Goal: Task Accomplishment & Management: Manage account settings

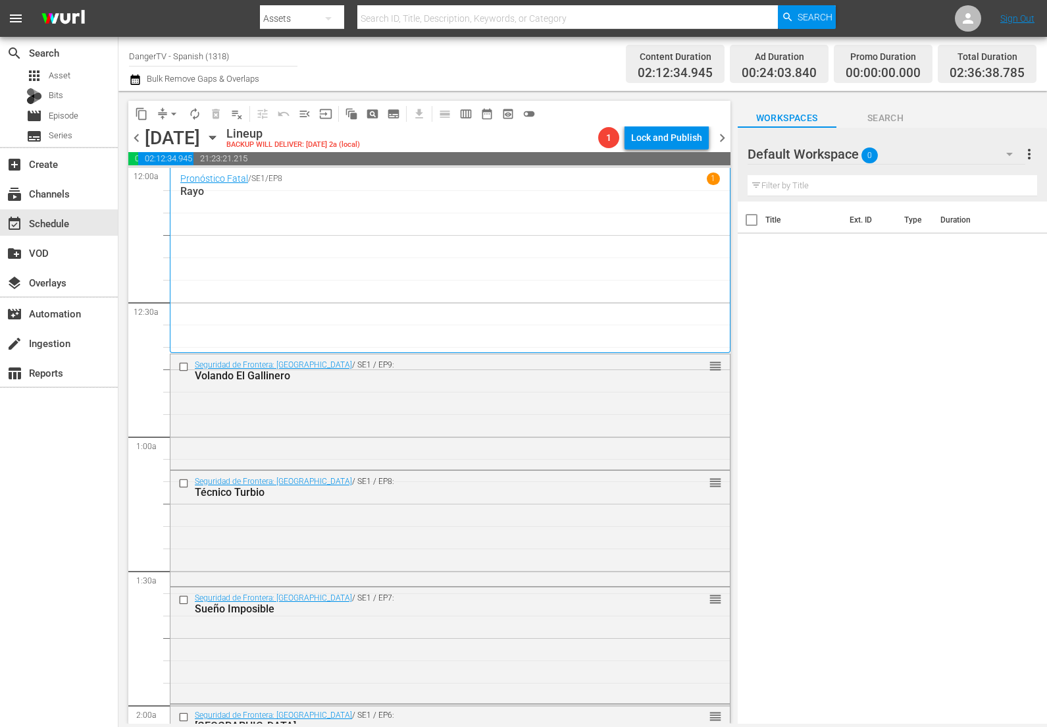
scroll to position [618, 0]
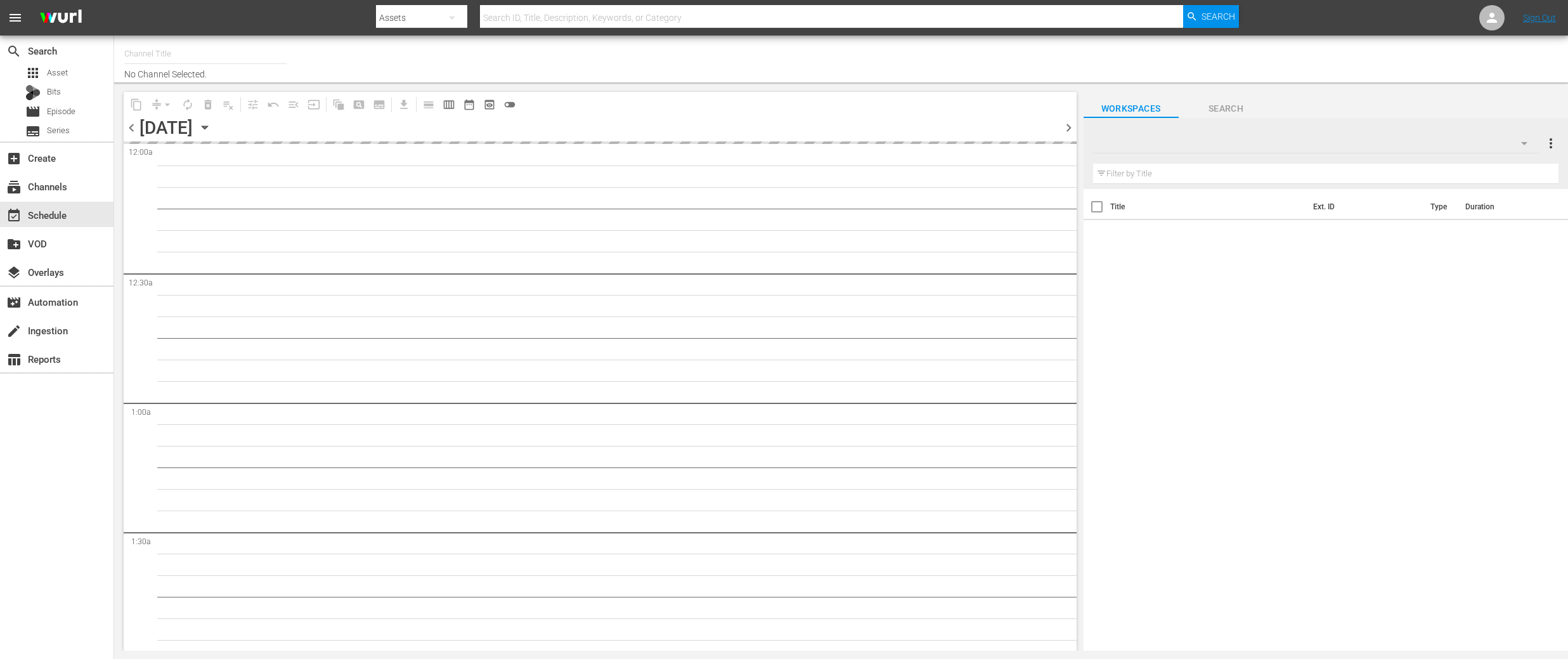
type input "DangerTV (161)"
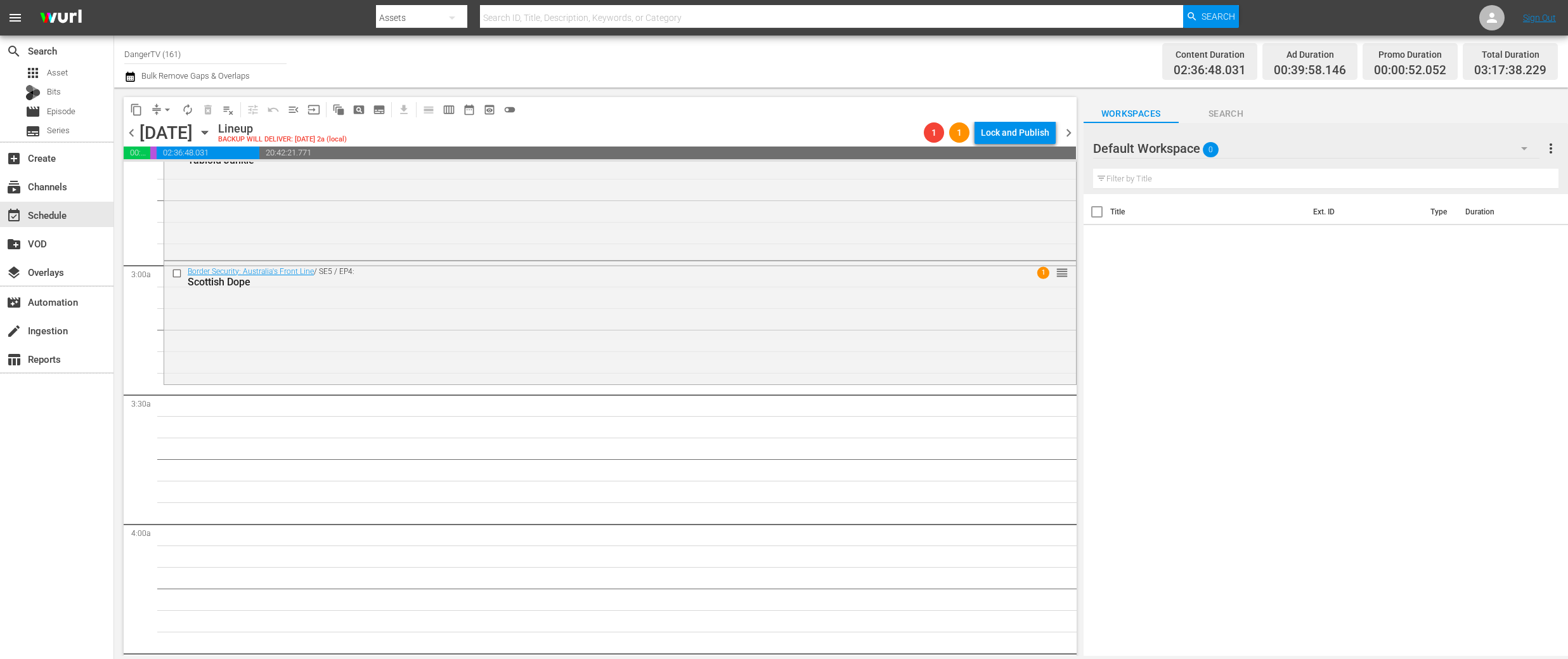
scroll to position [673, 0]
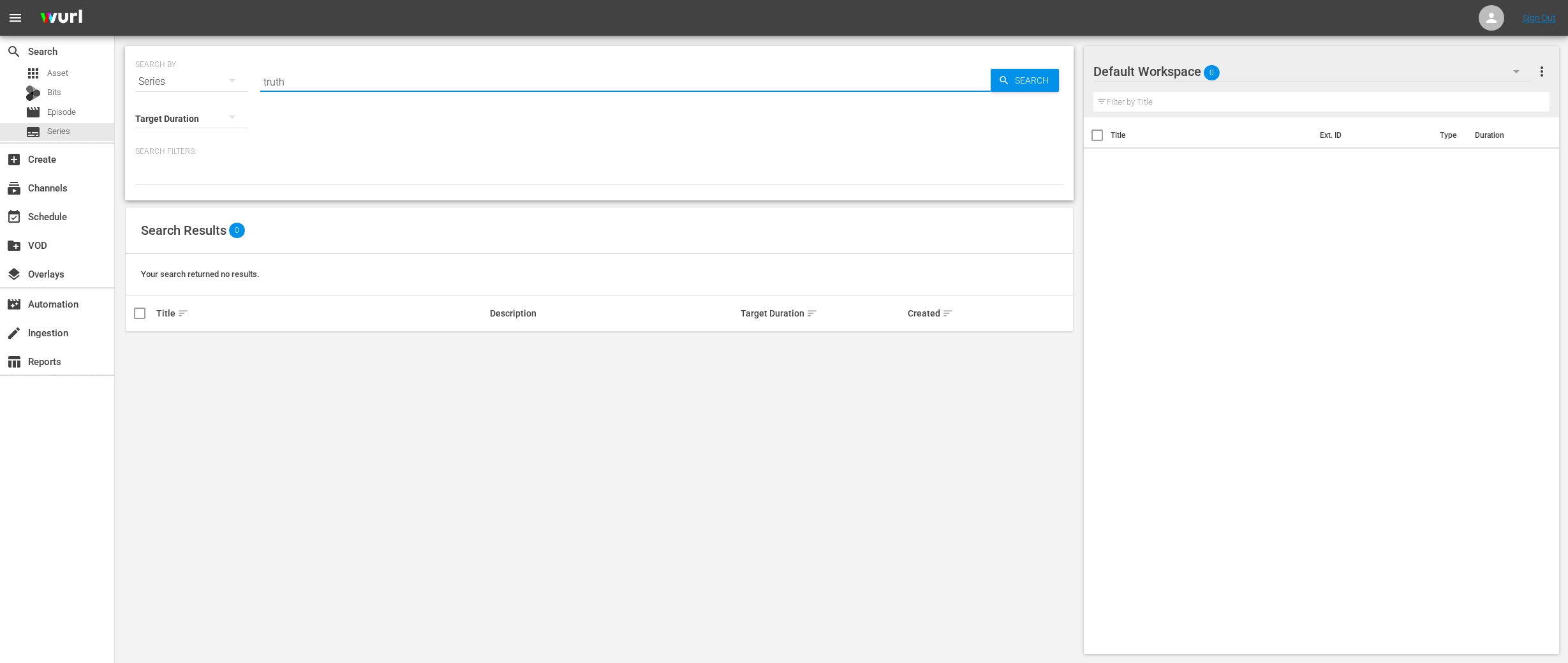
drag, startPoint x: 307, startPoint y: 81, endPoint x: 248, endPoint y: 82, distance: 59.0
click at [248, 82] on div "SEARCH BY Search By Series Search ID, Title, Description, Keywords, or Category…" at bounding box center [600, 74] width 928 height 46
type input "shocking"
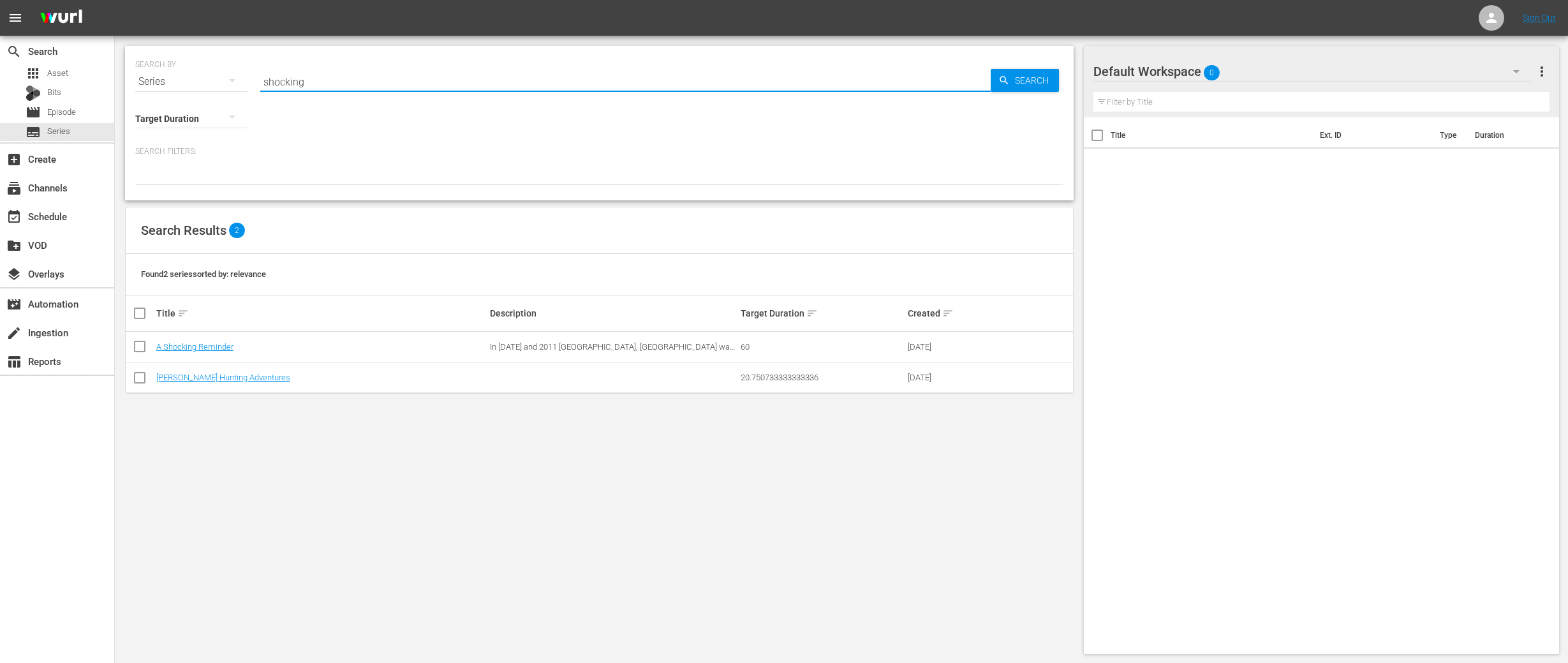
drag, startPoint x: 313, startPoint y: 82, endPoint x: 260, endPoint y: 81, distance: 53.0
click at [261, 81] on input "shocking" at bounding box center [626, 81] width 731 height 31
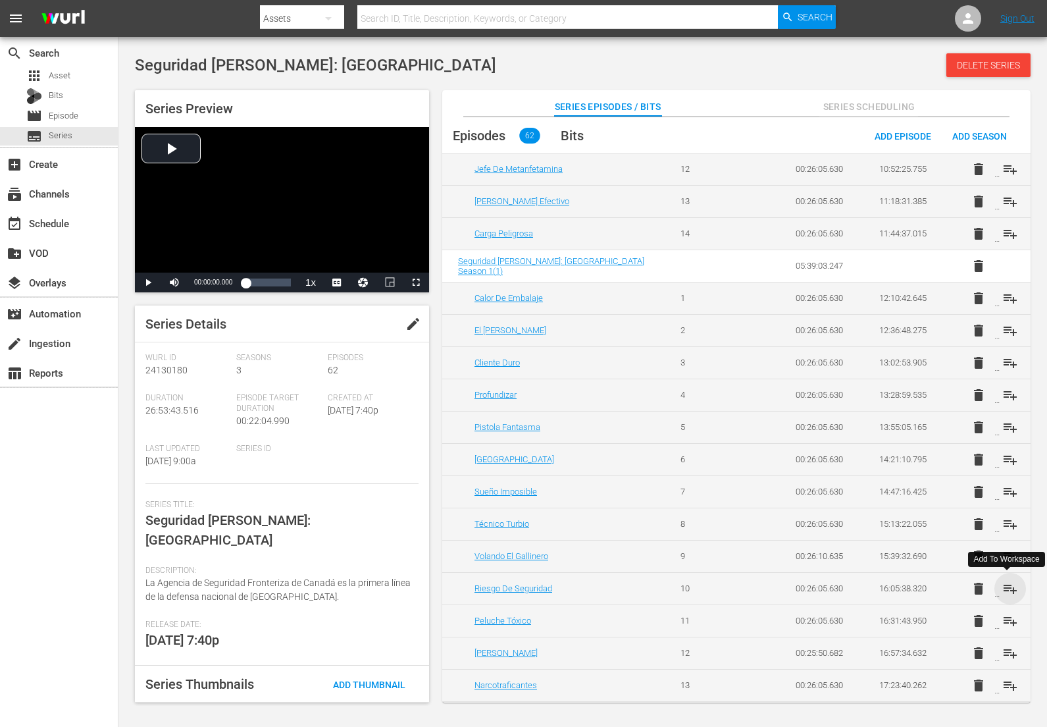
scroll to position [877, 0]
click at [1012, 587] on span "playlist_add" at bounding box center [1011, 589] width 16 height 16
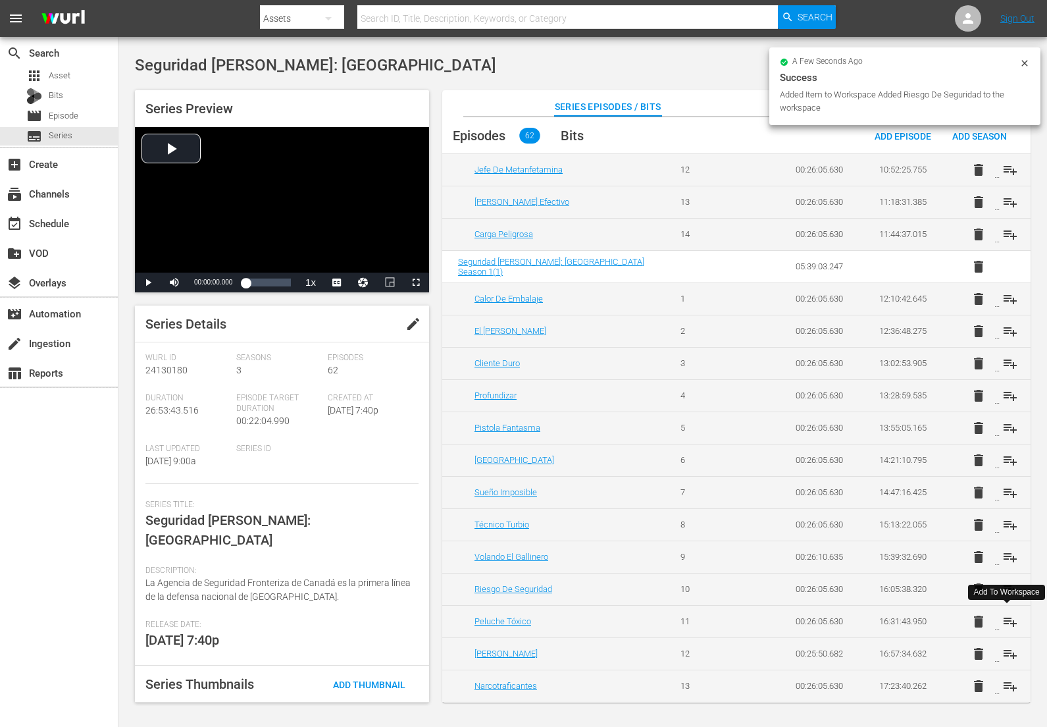
click at [1008, 622] on span "playlist_add" at bounding box center [1011, 622] width 16 height 16
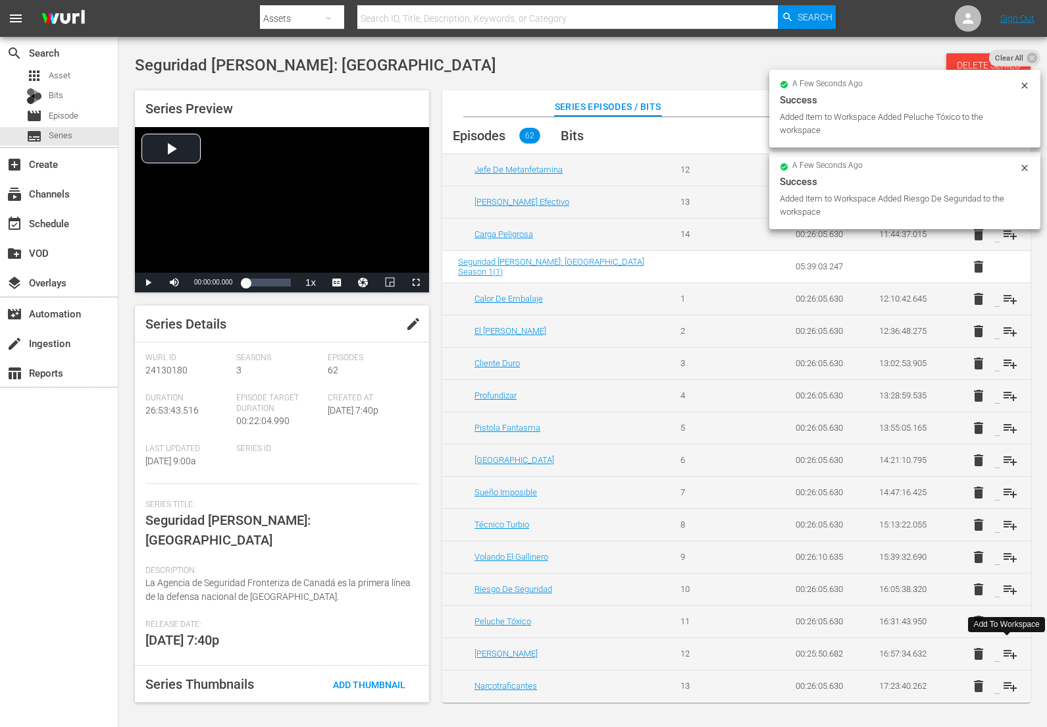
click at [1003, 652] on span "playlist_add" at bounding box center [1011, 654] width 16 height 16
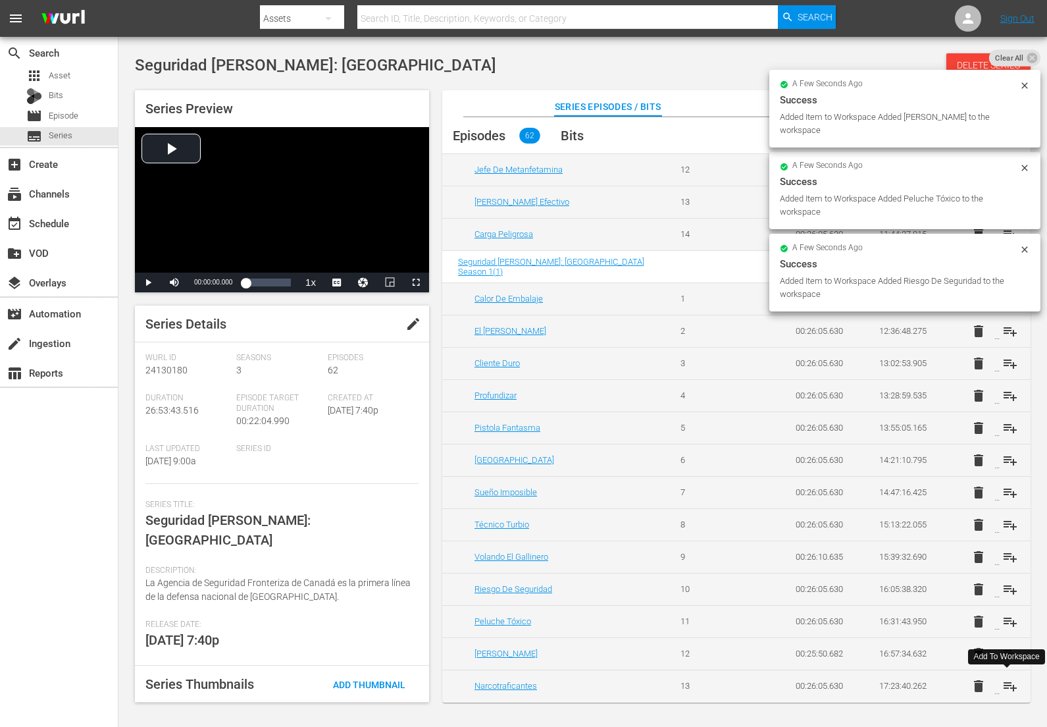
click at [1005, 691] on span "playlist_add" at bounding box center [1011, 686] width 16 height 16
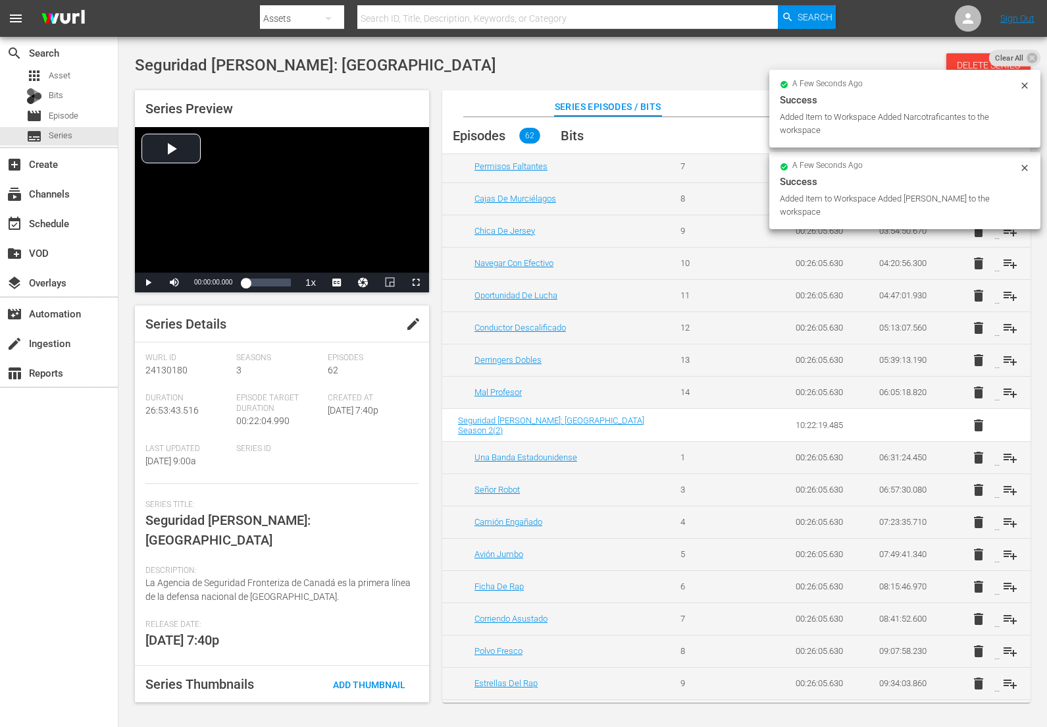
scroll to position [0, 0]
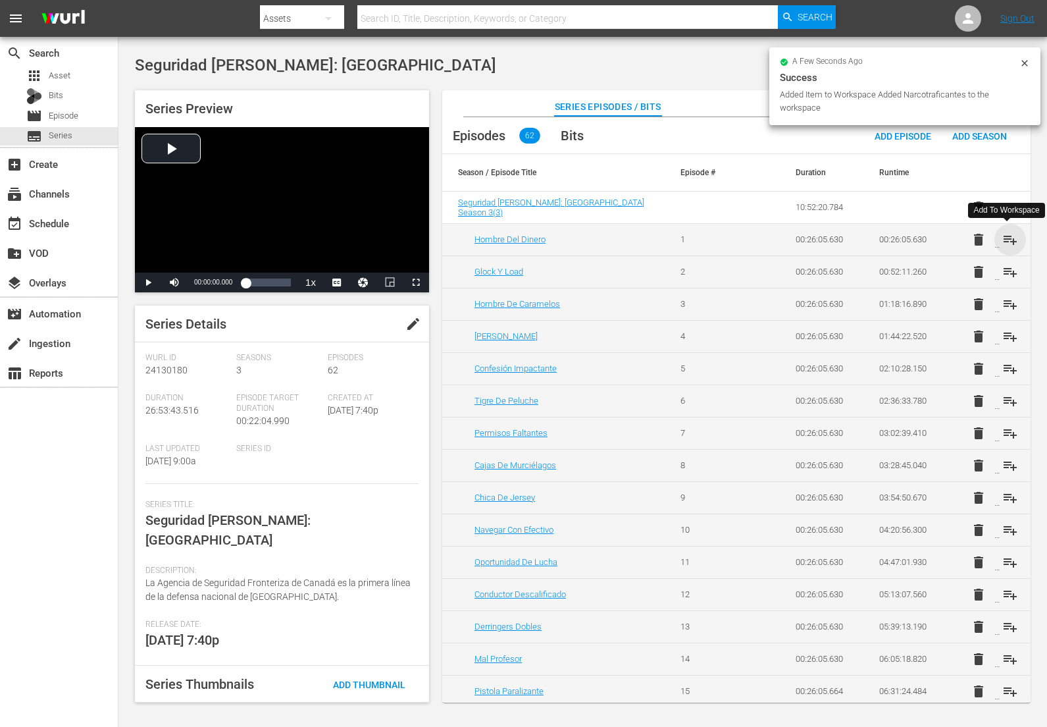
click at [1005, 242] on span "playlist_add" at bounding box center [1011, 240] width 16 height 16
click at [1007, 273] on span "playlist_add" at bounding box center [1011, 272] width 16 height 16
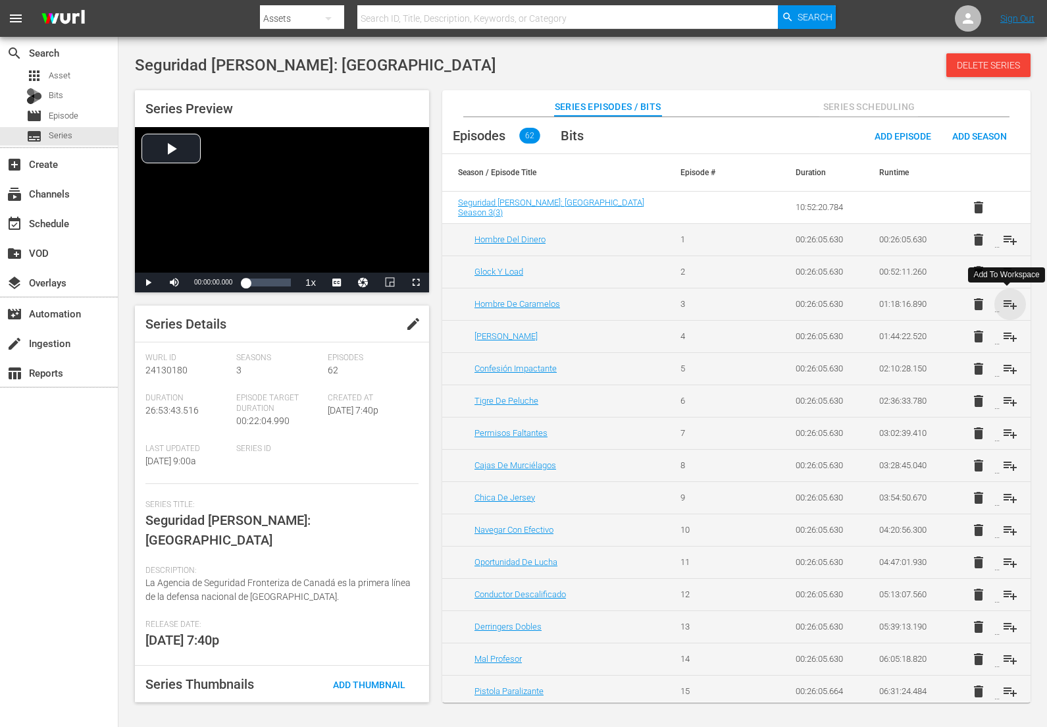
click at [1007, 311] on span "playlist_add" at bounding box center [1011, 304] width 16 height 16
click at [1008, 335] on span "playlist_add" at bounding box center [1011, 337] width 16 height 16
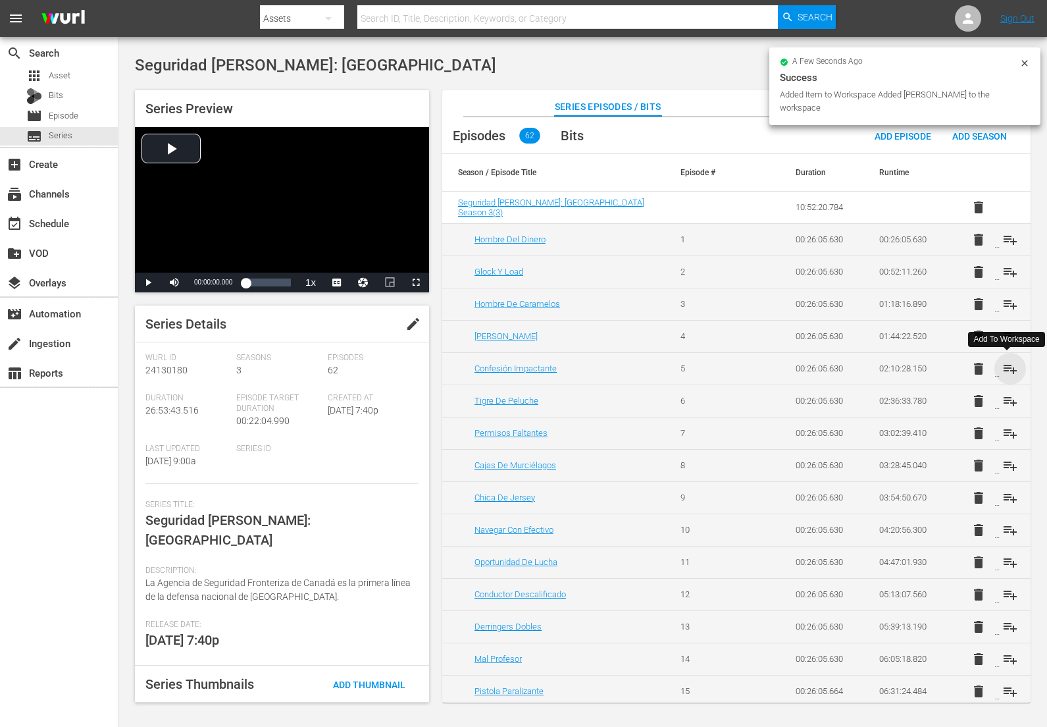
click at [1006, 365] on span "playlist_add" at bounding box center [1011, 369] width 16 height 16
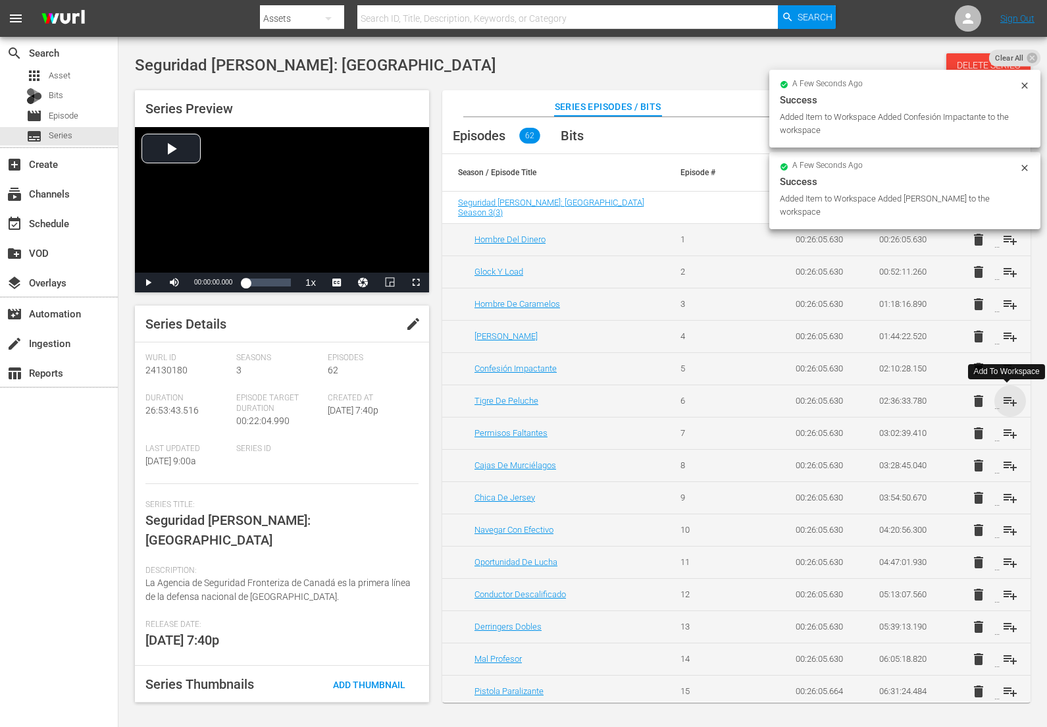
click at [1003, 401] on span "playlist_add" at bounding box center [1011, 401] width 16 height 16
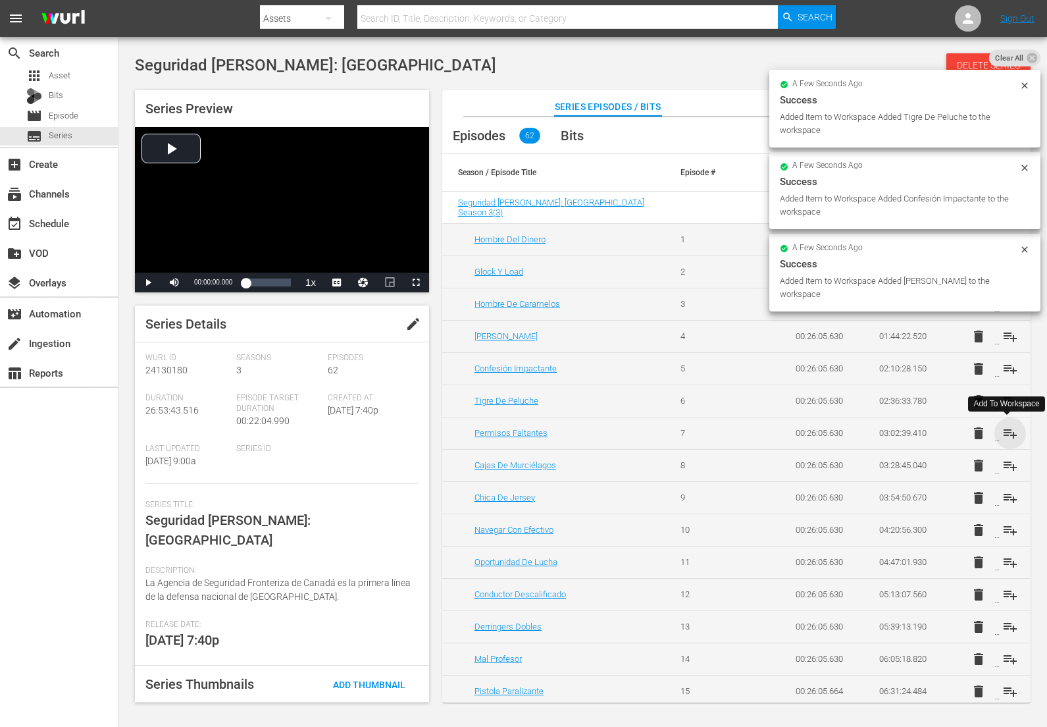
click at [1007, 431] on span "playlist_add" at bounding box center [1011, 433] width 16 height 16
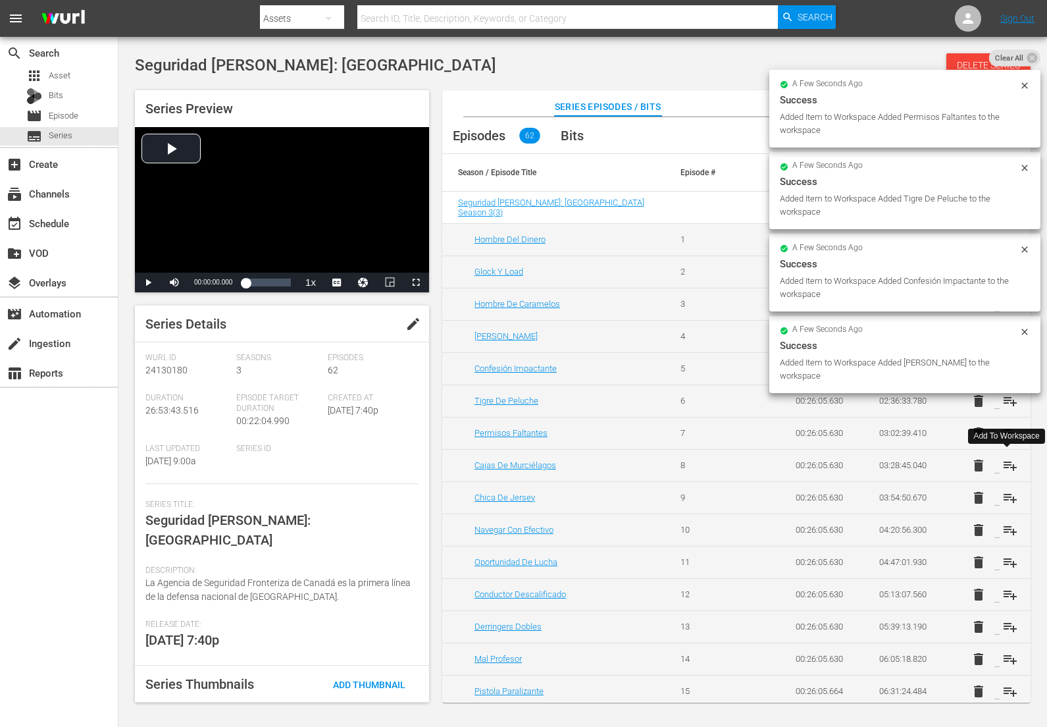
click at [1005, 464] on span "playlist_add" at bounding box center [1011, 466] width 16 height 16
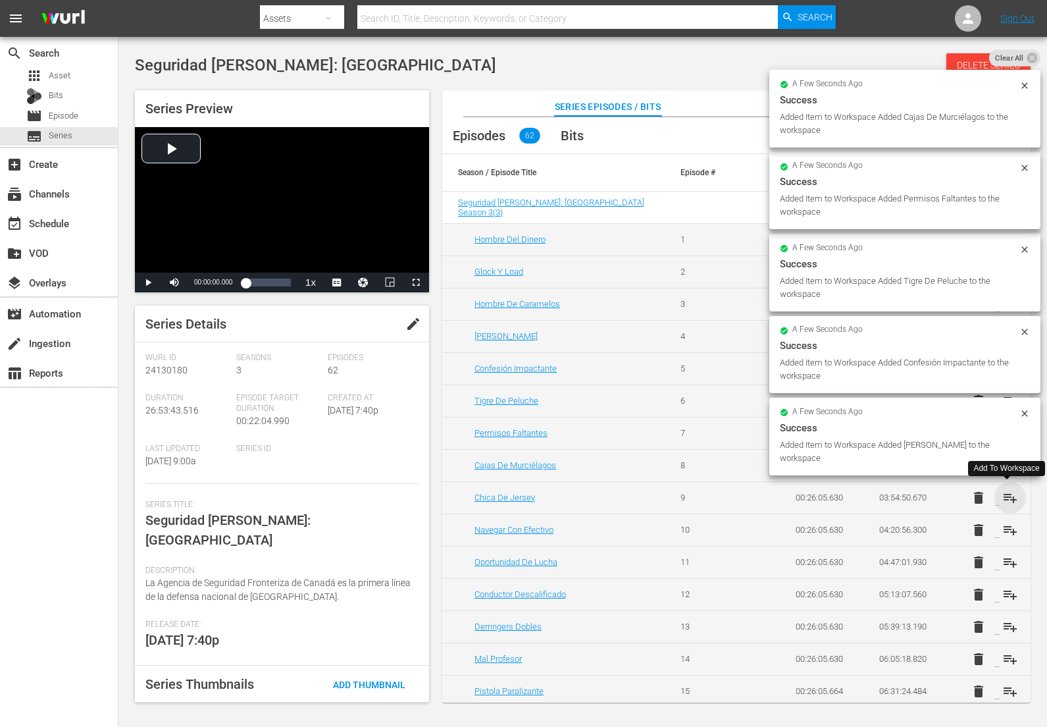
click at [1004, 499] on span "playlist_add" at bounding box center [1011, 498] width 16 height 16
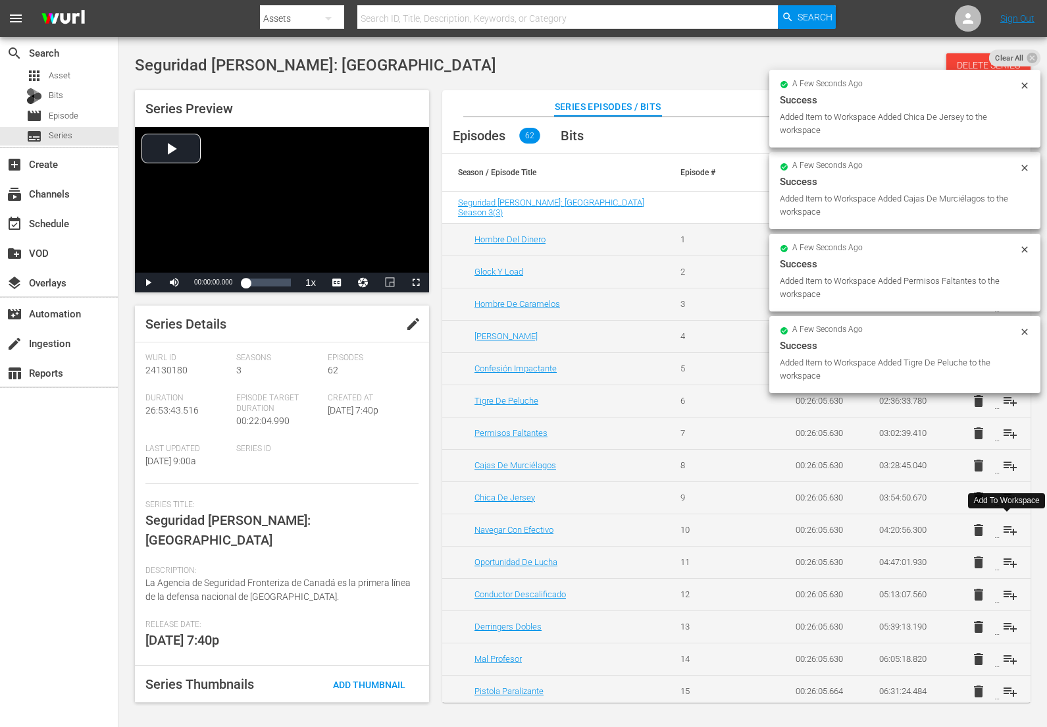
click at [1008, 533] on span "playlist_add" at bounding box center [1011, 530] width 16 height 16
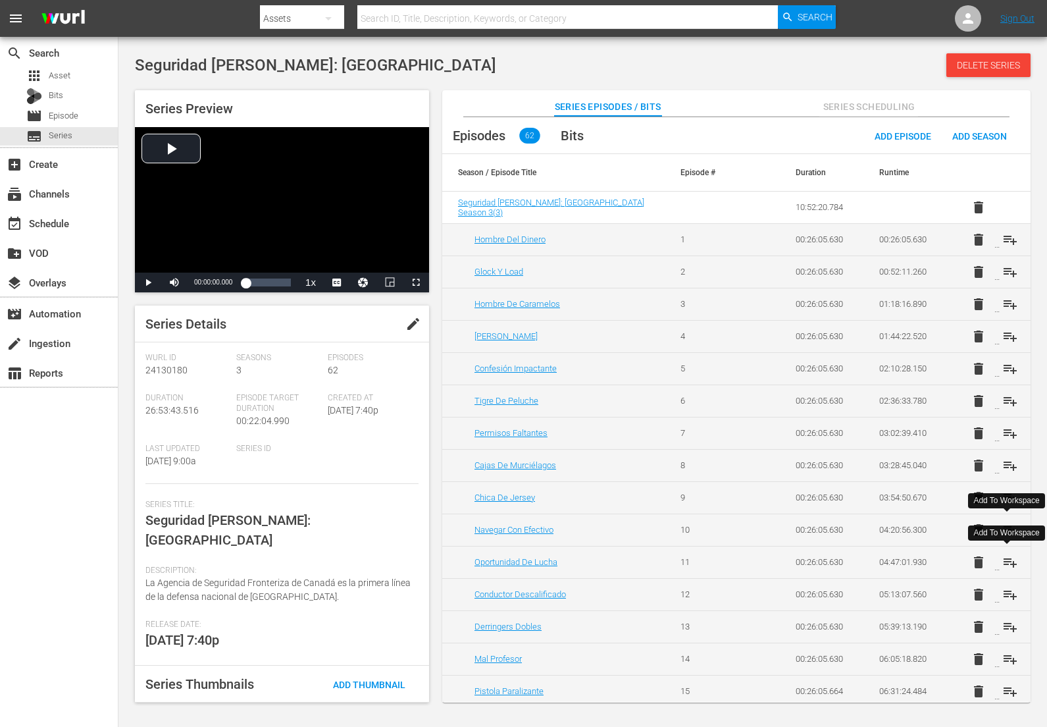
click at [1009, 563] on span "playlist_add" at bounding box center [1011, 562] width 16 height 16
click at [1006, 596] on span "playlist_add" at bounding box center [1011, 595] width 16 height 16
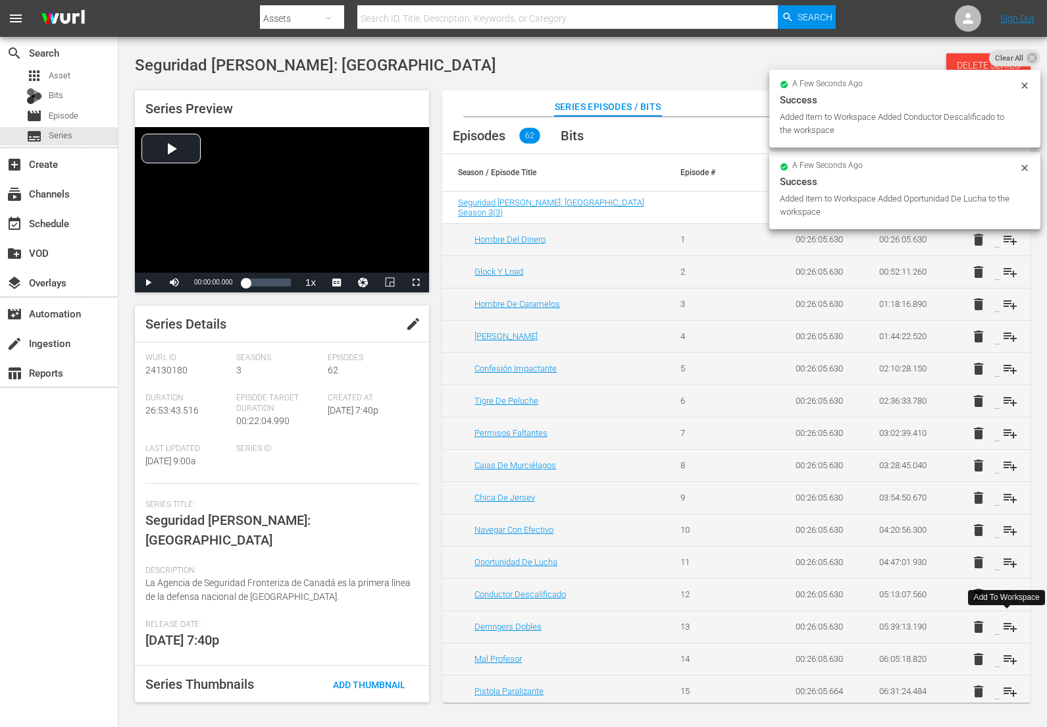
drag, startPoint x: 1009, startPoint y: 622, endPoint x: 900, endPoint y: 534, distance: 140.4
click at [1009, 621] on span "playlist_add" at bounding box center [1011, 627] width 16 height 16
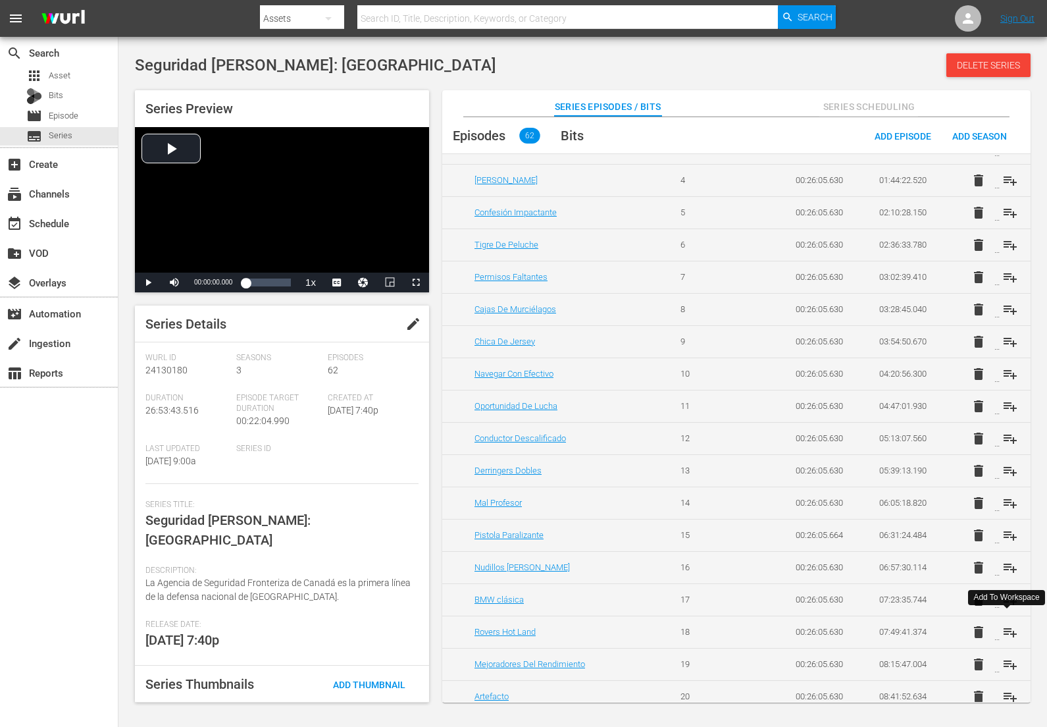
scroll to position [205, 0]
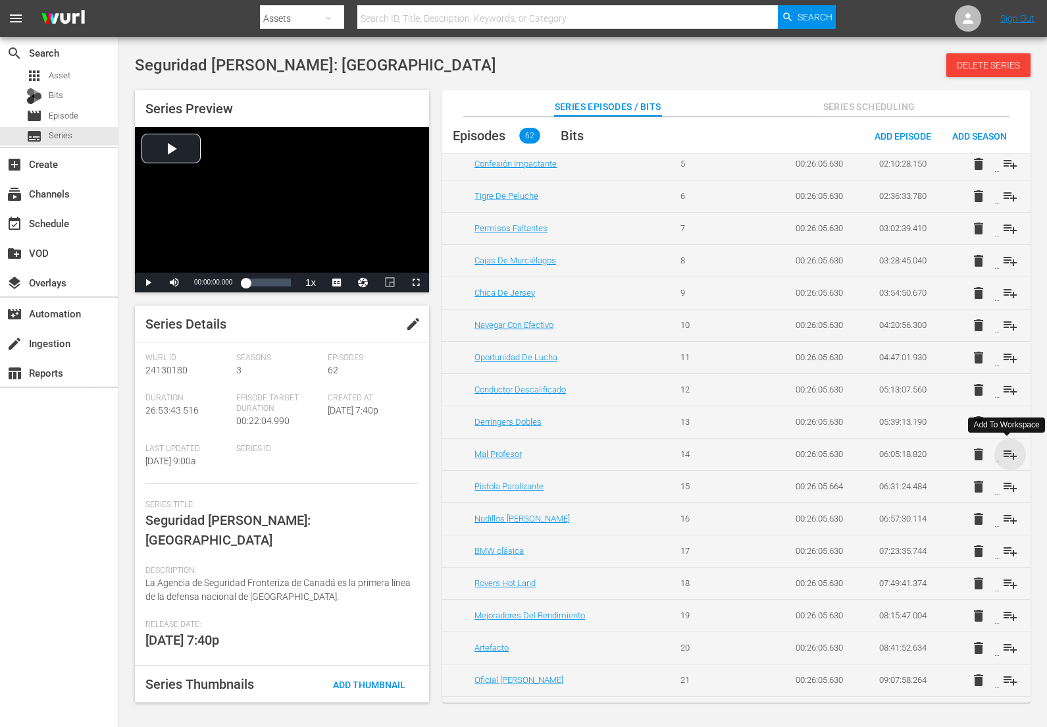
click at [1011, 454] on span "playlist_add" at bounding box center [1011, 454] width 16 height 16
click at [1006, 488] on span "playlist_add" at bounding box center [1011, 487] width 16 height 16
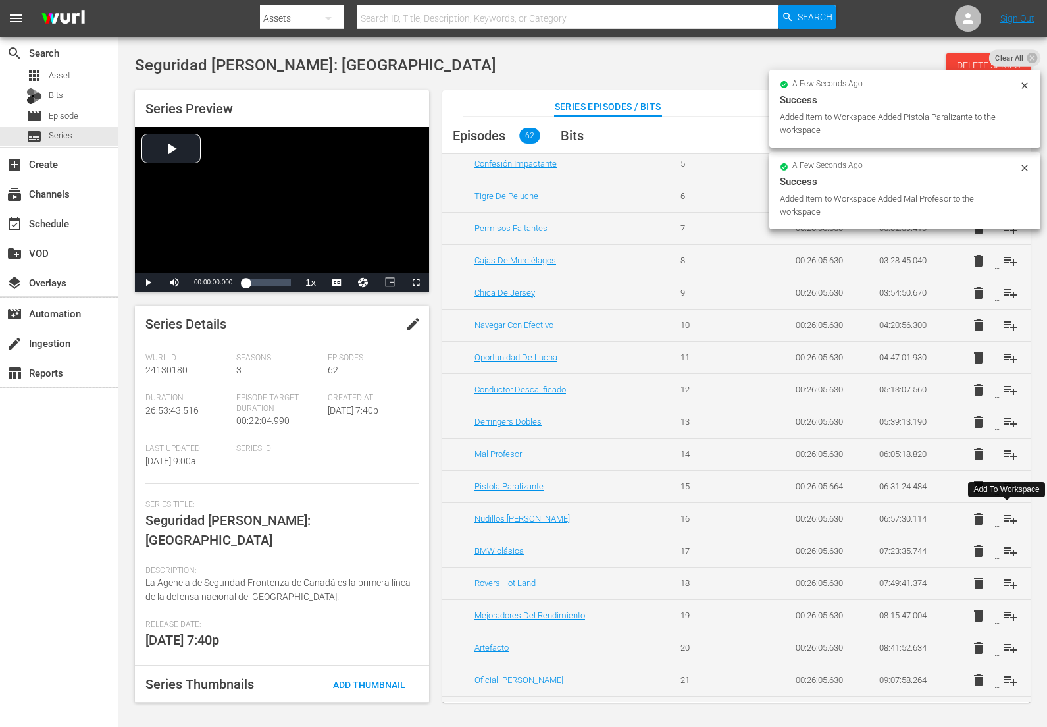
click at [1005, 514] on span "playlist_add" at bounding box center [1011, 519] width 16 height 16
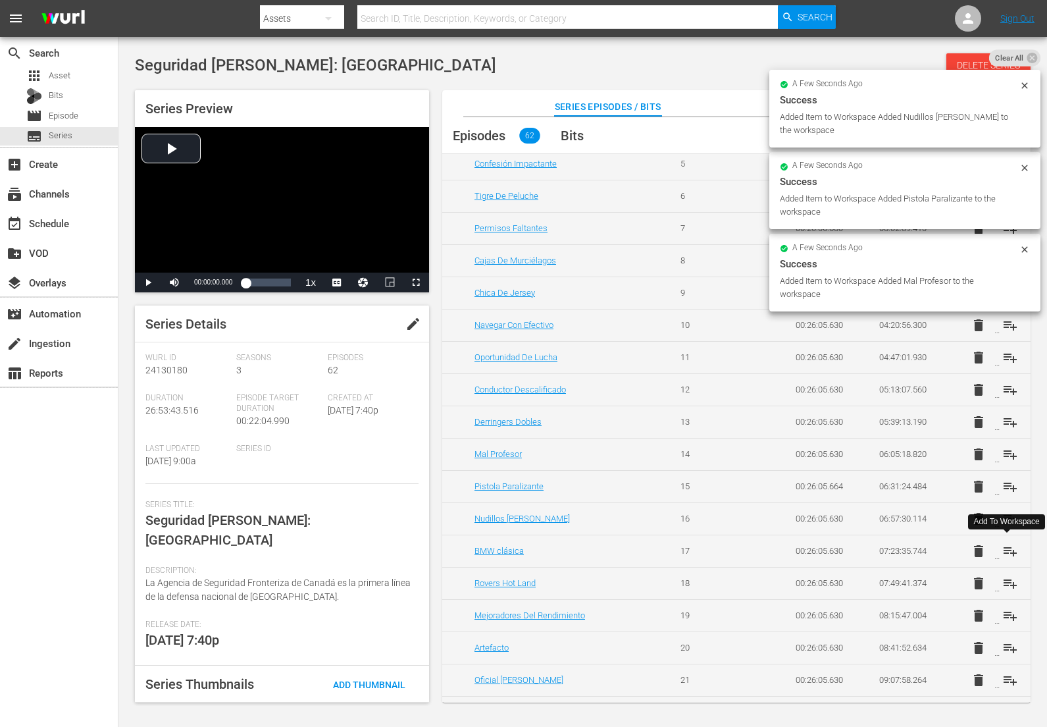
click at [1005, 553] on span "playlist_add" at bounding box center [1011, 551] width 16 height 16
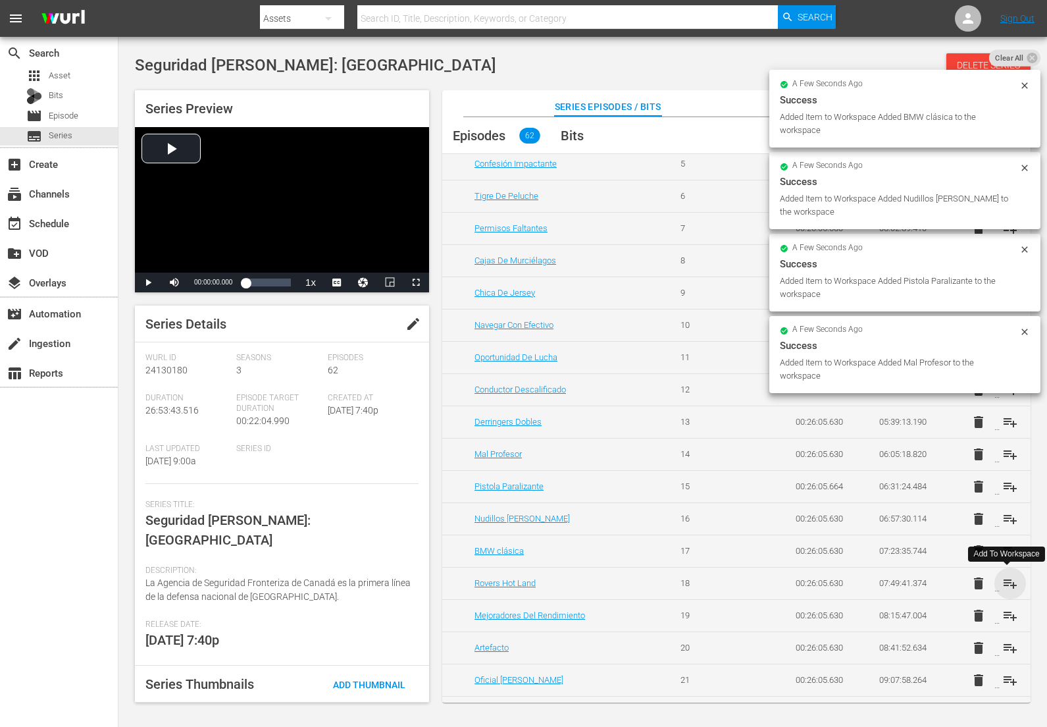
click at [1005, 579] on span "playlist_add" at bounding box center [1011, 583] width 16 height 16
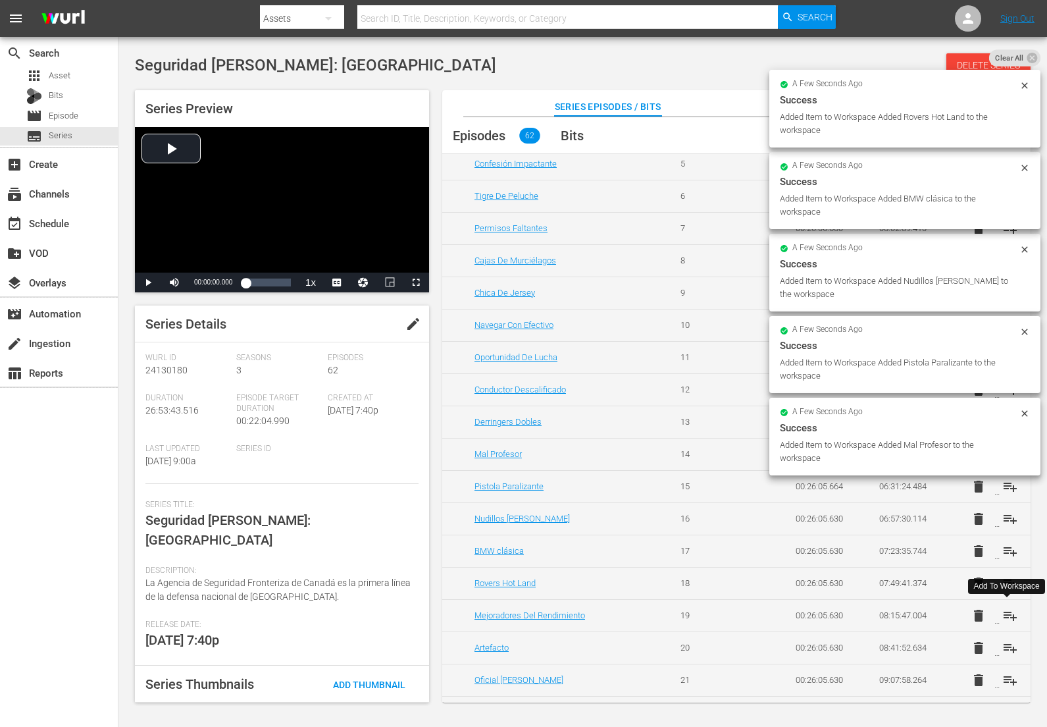
click at [1006, 614] on span "playlist_add" at bounding box center [1011, 616] width 16 height 16
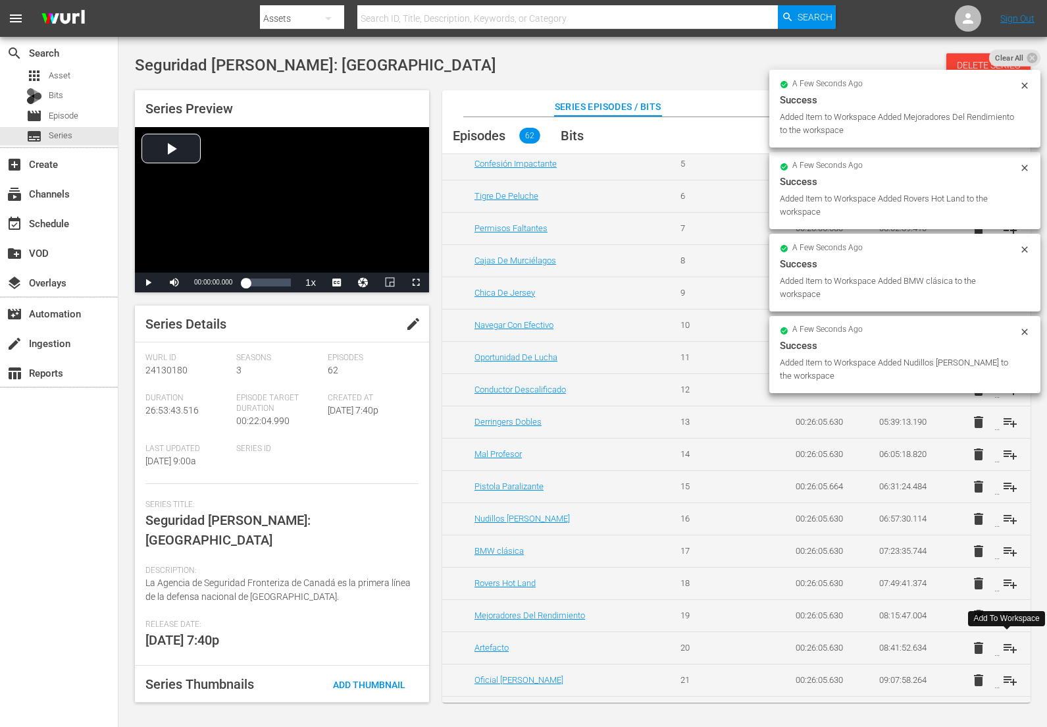
click at [1007, 647] on span "playlist_add" at bounding box center [1011, 648] width 16 height 16
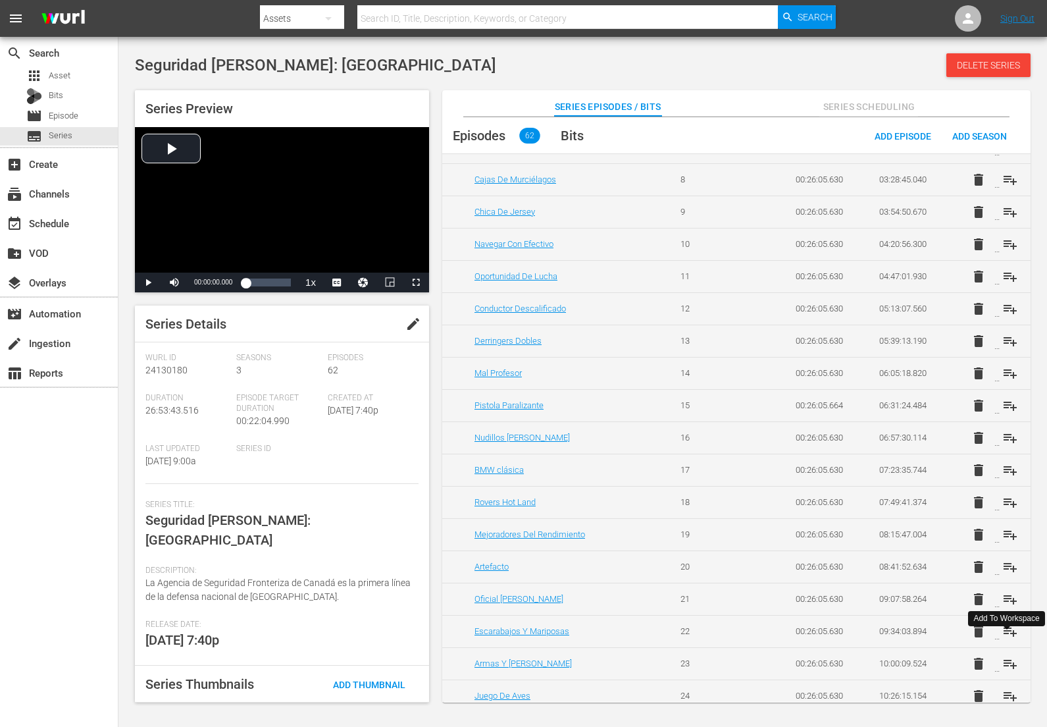
scroll to position [394, 0]
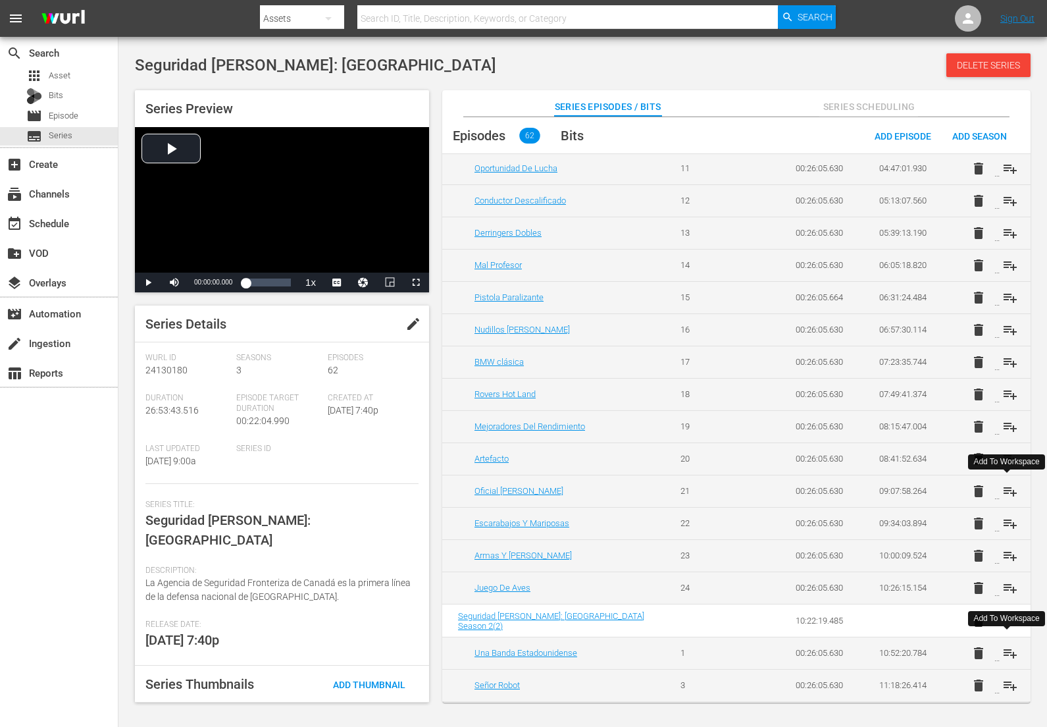
click at [1009, 492] on span "playlist_add" at bounding box center [1011, 491] width 16 height 16
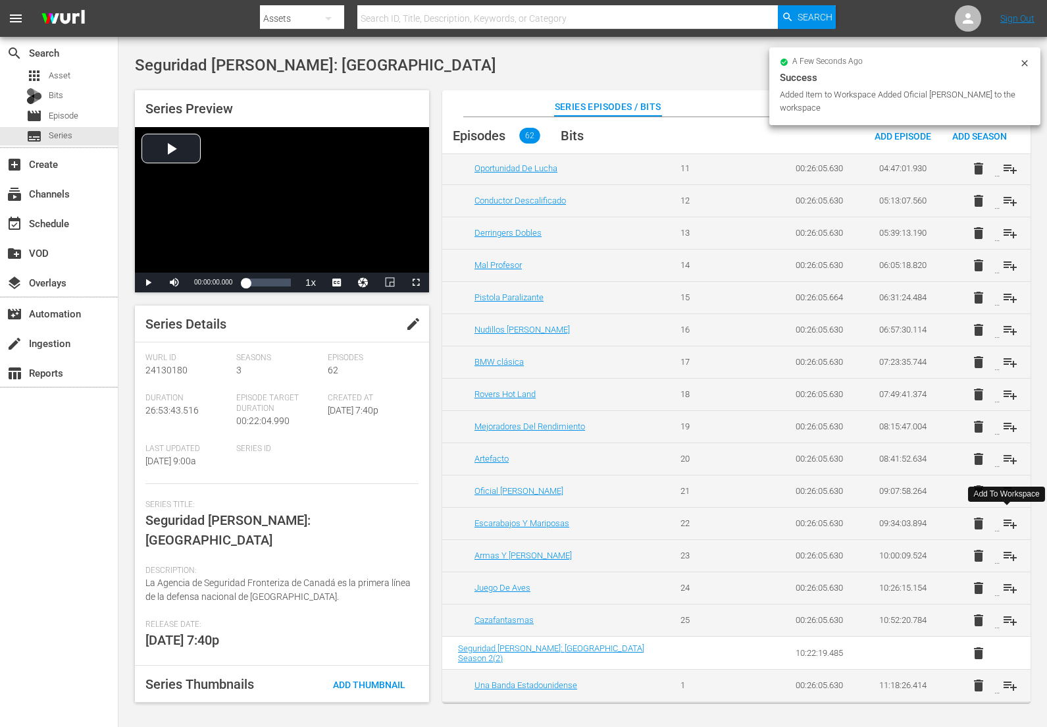
click at [1007, 524] on span "playlist_add" at bounding box center [1011, 523] width 16 height 16
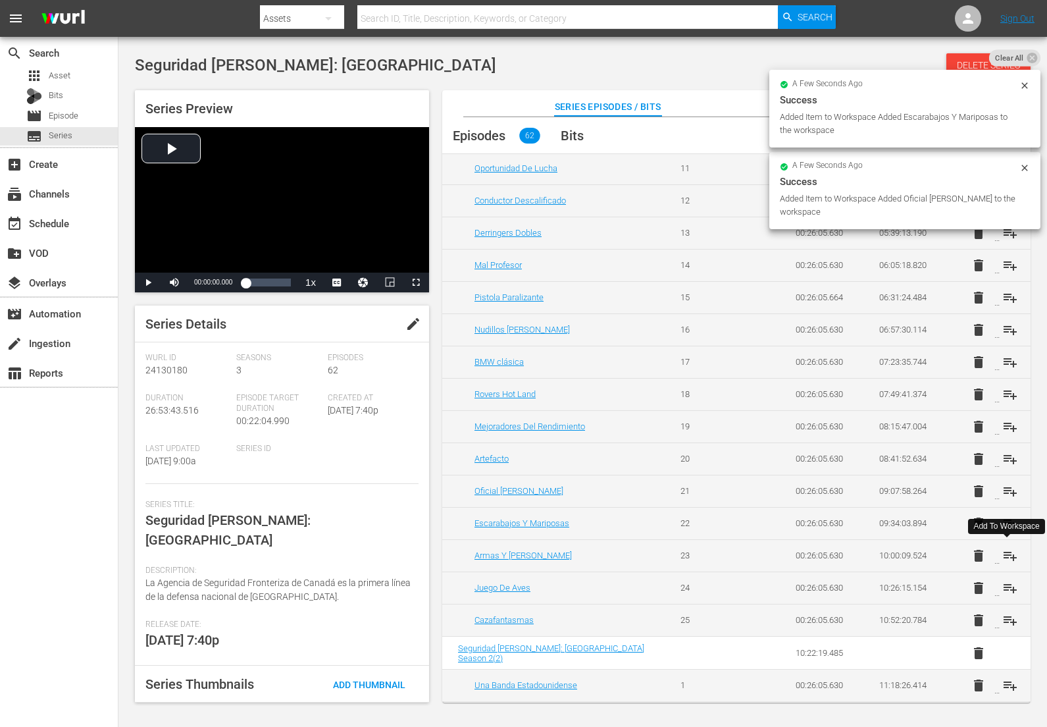
click at [1009, 554] on span "playlist_add" at bounding box center [1011, 556] width 16 height 16
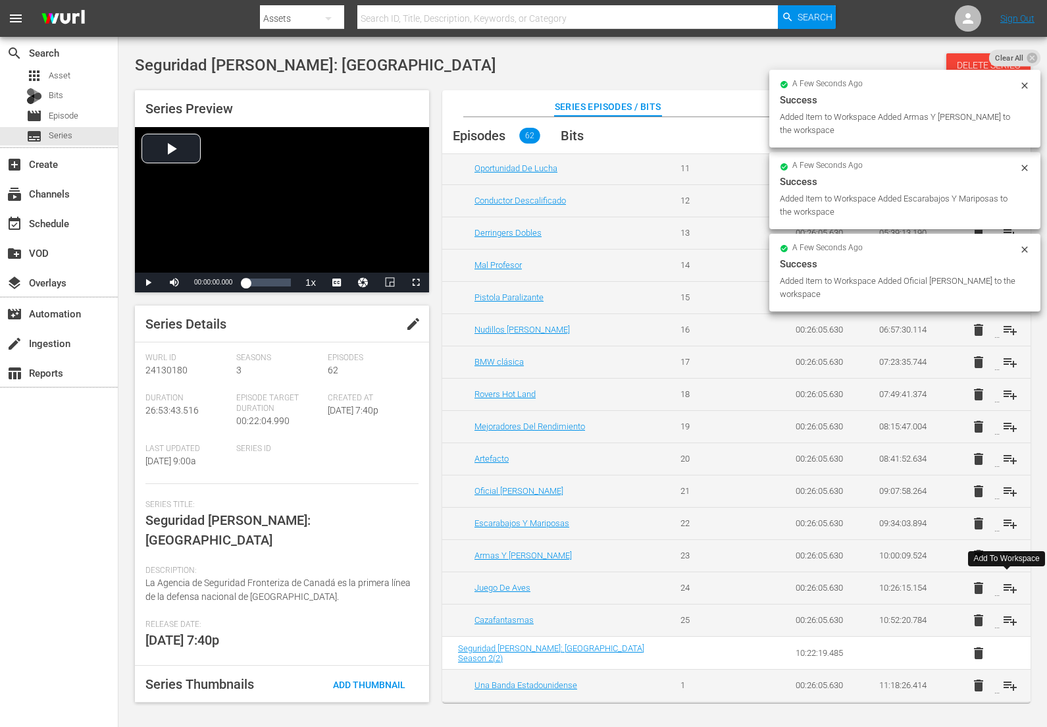
click at [1005, 585] on span "playlist_add" at bounding box center [1011, 588] width 16 height 16
click at [1008, 616] on span "playlist_add" at bounding box center [1011, 620] width 16 height 16
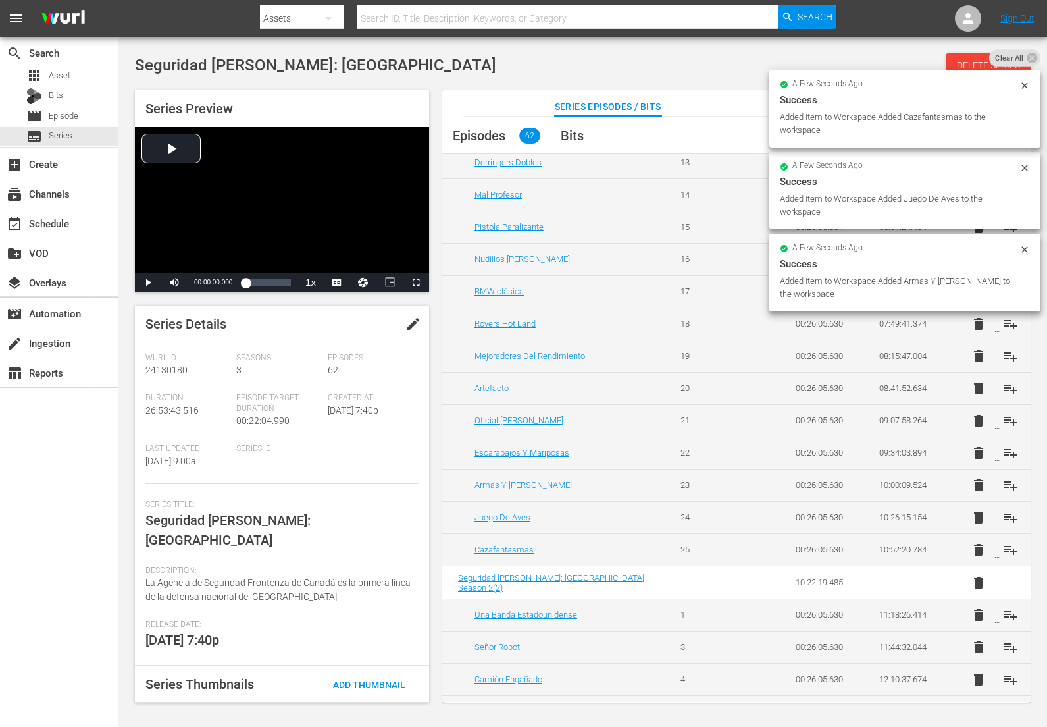
scroll to position [466, 0]
click at [1005, 623] on td "delete playlist_add" at bounding box center [989, 612] width 84 height 32
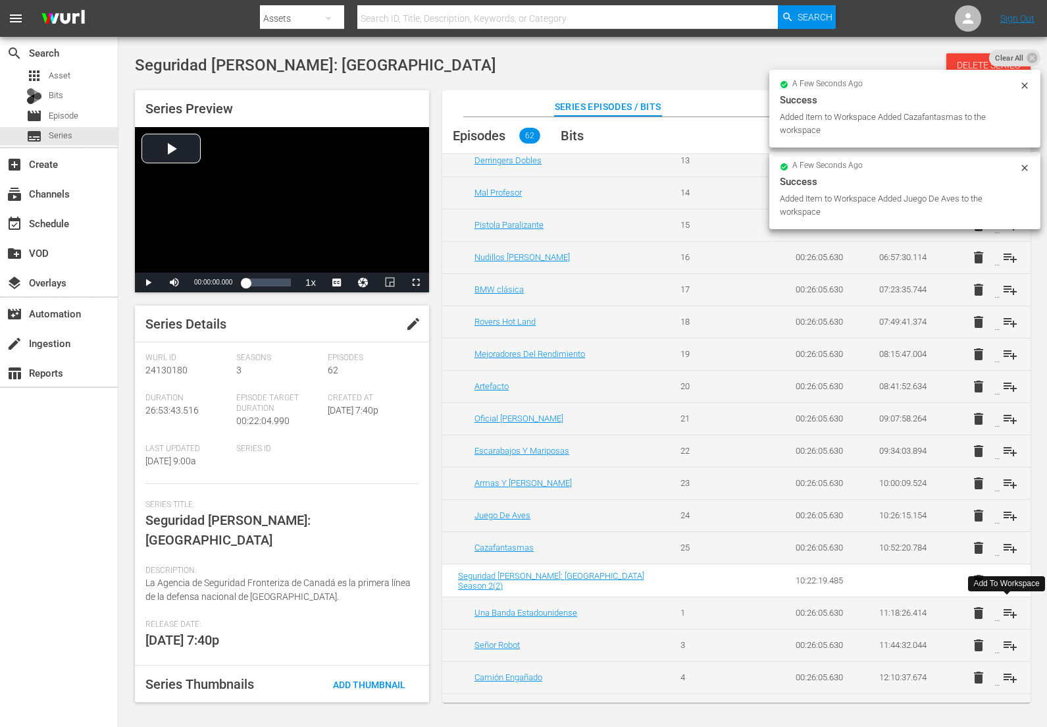
click at [1005, 618] on span "playlist_add" at bounding box center [1011, 613] width 16 height 16
click at [1007, 643] on span "playlist_add" at bounding box center [1011, 645] width 16 height 16
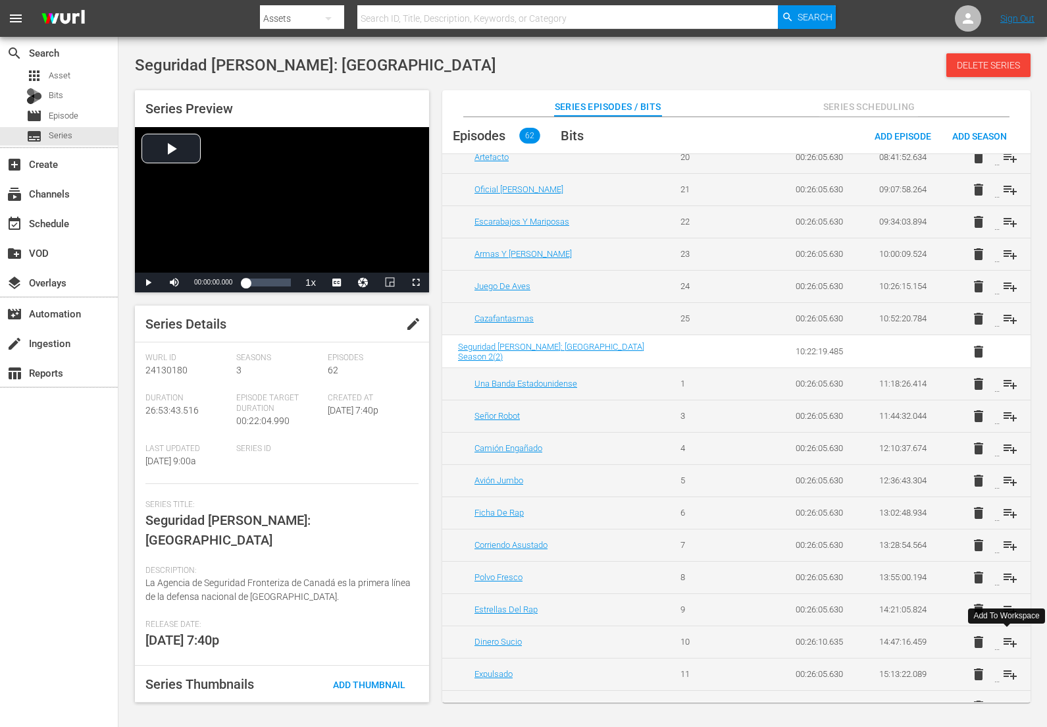
scroll to position [700, 0]
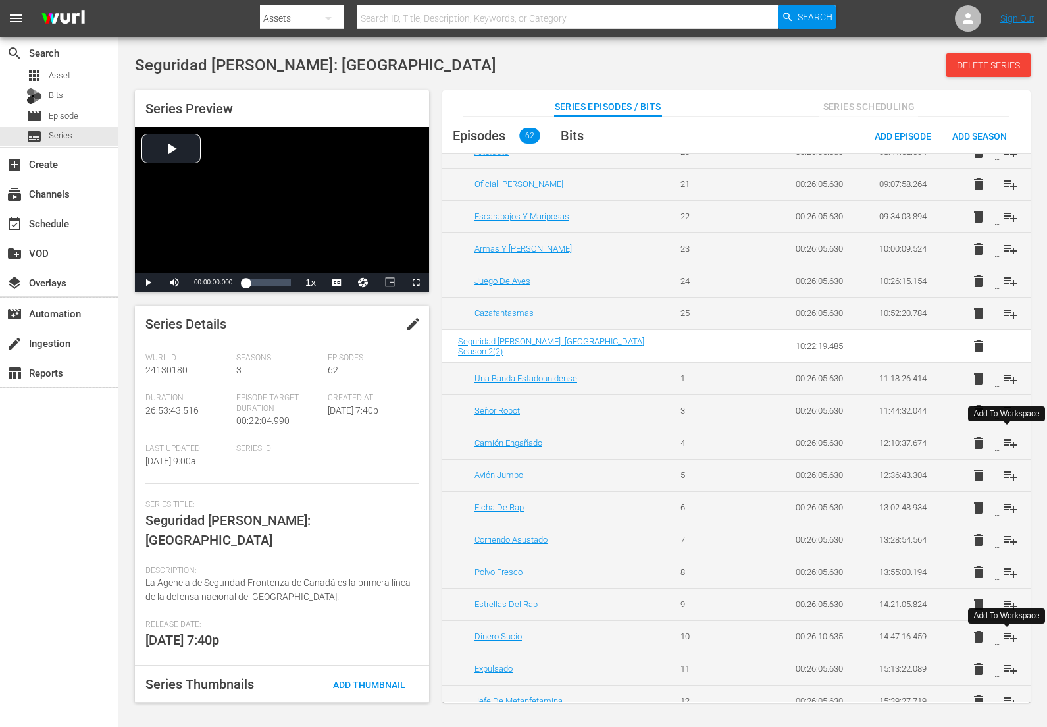
click at [1009, 444] on span "playlist_add" at bounding box center [1011, 443] width 16 height 16
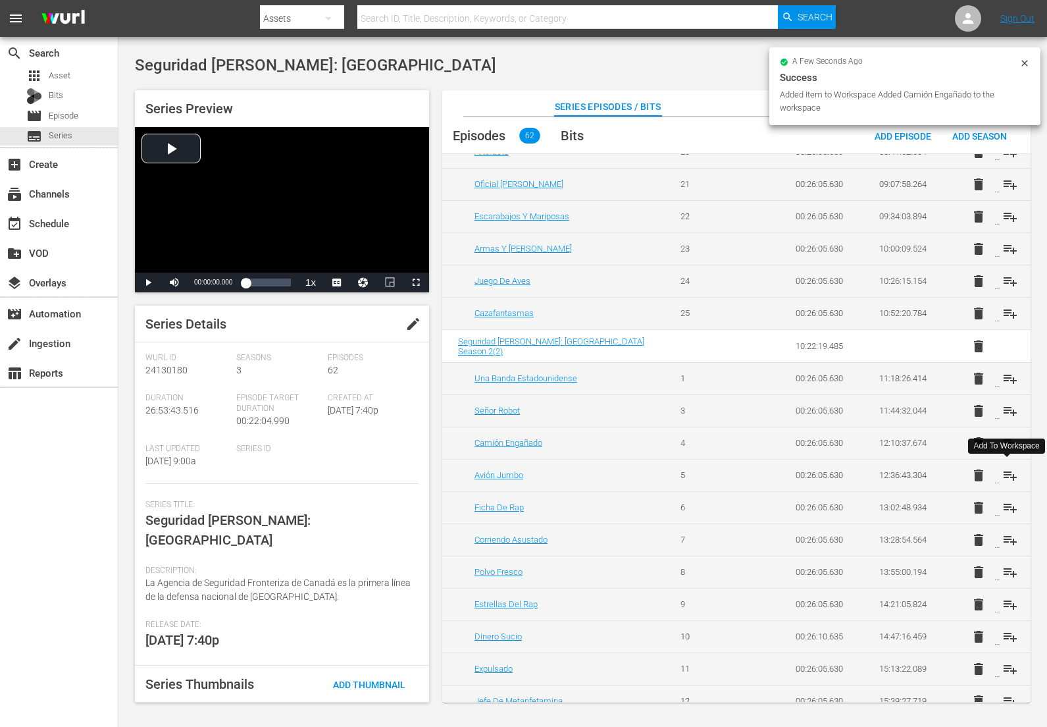
click at [1008, 470] on span "playlist_add" at bounding box center [1011, 475] width 16 height 16
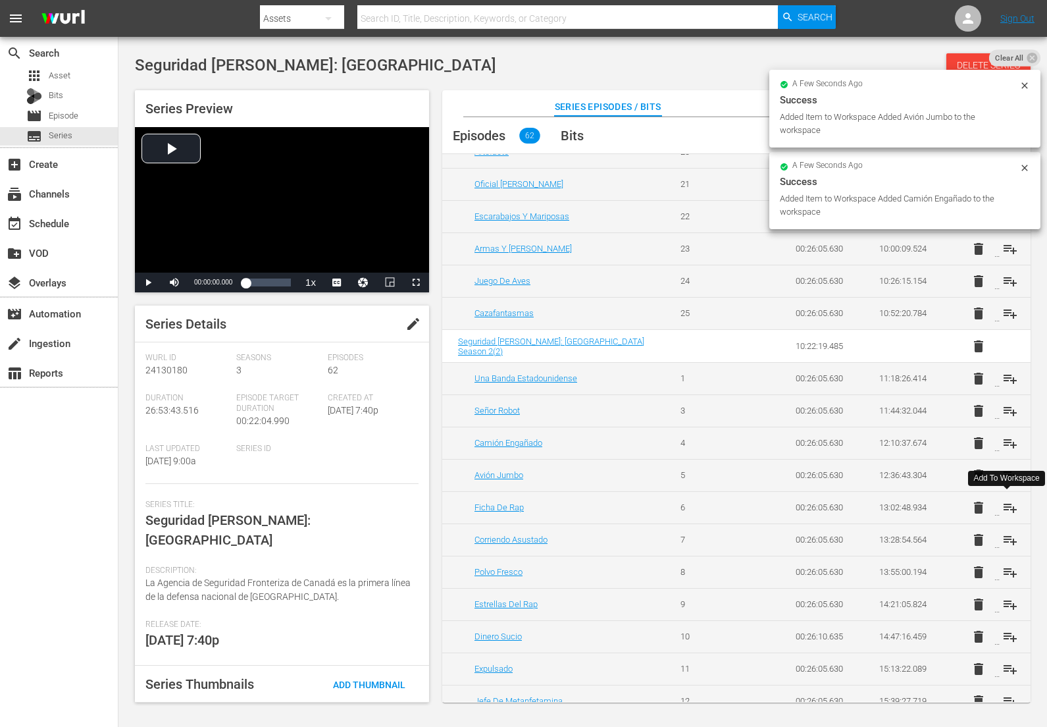
click at [1008, 508] on span "playlist_add" at bounding box center [1011, 508] width 16 height 16
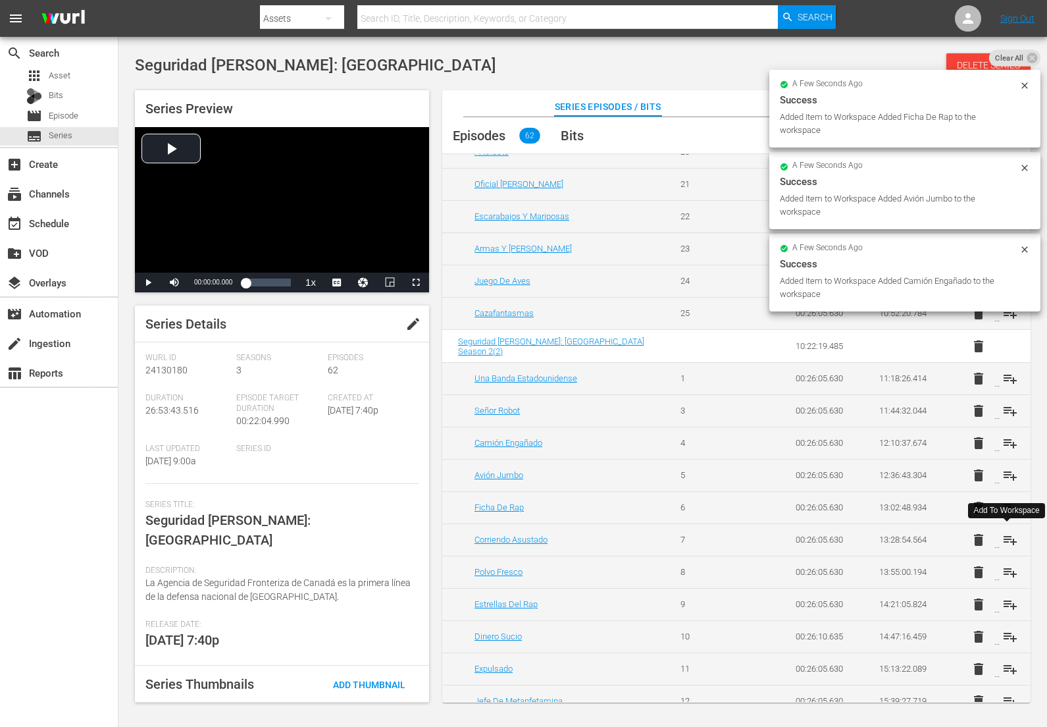
click at [1005, 537] on span "playlist_add" at bounding box center [1011, 540] width 16 height 16
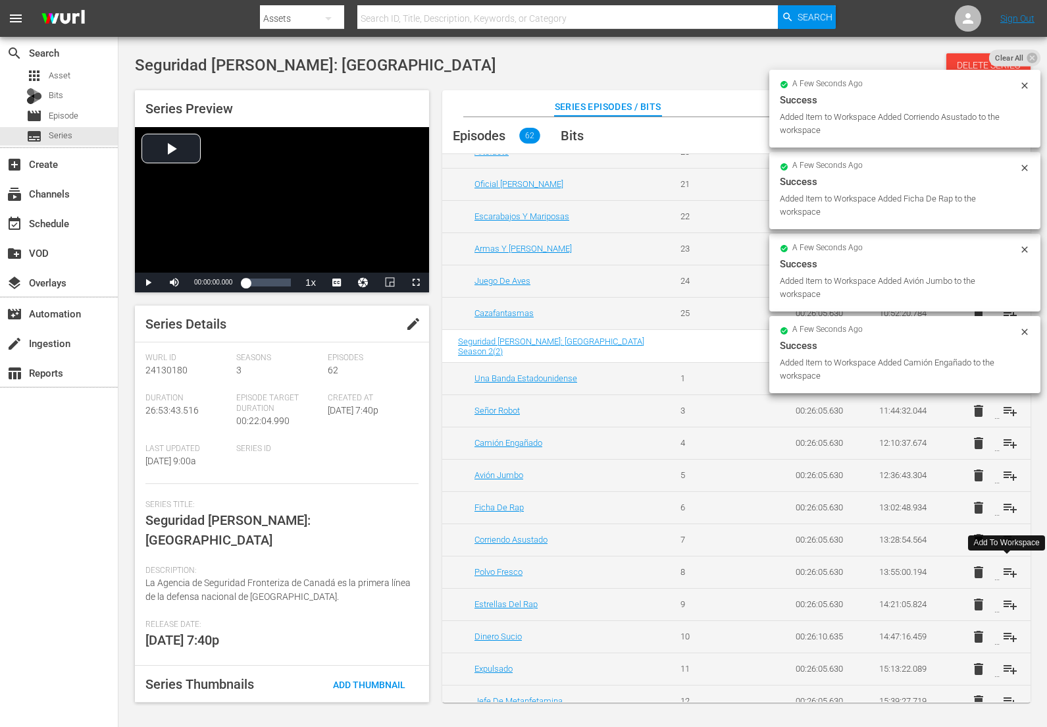
click at [1008, 569] on span "playlist_add" at bounding box center [1011, 572] width 16 height 16
click at [1010, 608] on span "playlist_add" at bounding box center [1011, 604] width 16 height 16
click at [1008, 637] on span "playlist_add" at bounding box center [1011, 637] width 16 height 16
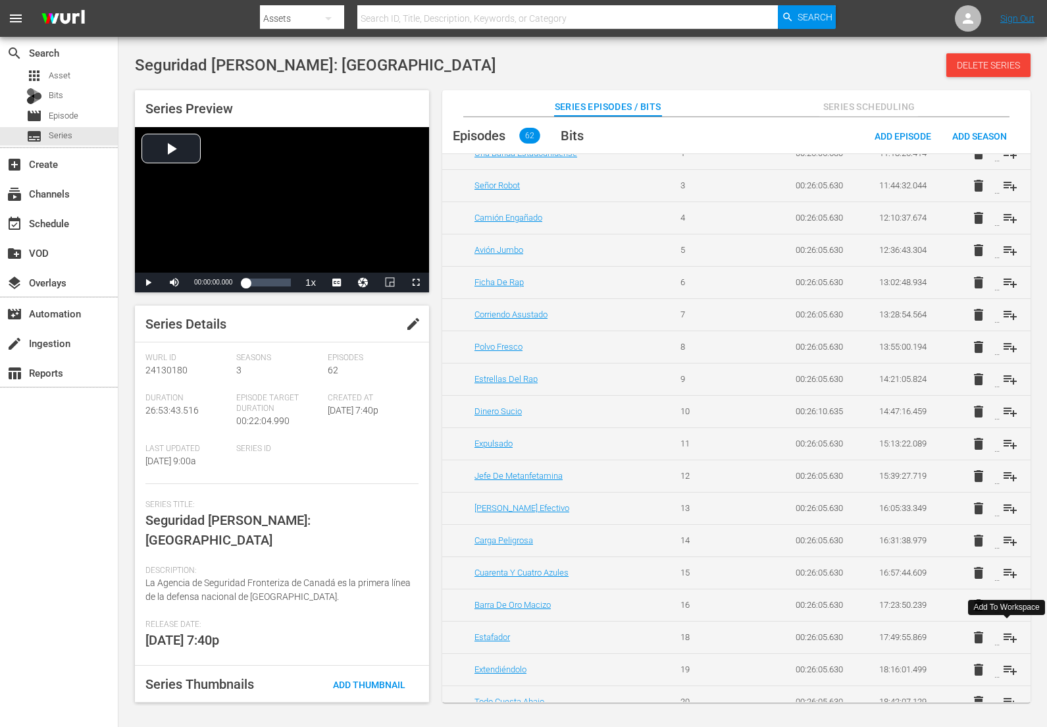
scroll to position [944, 0]
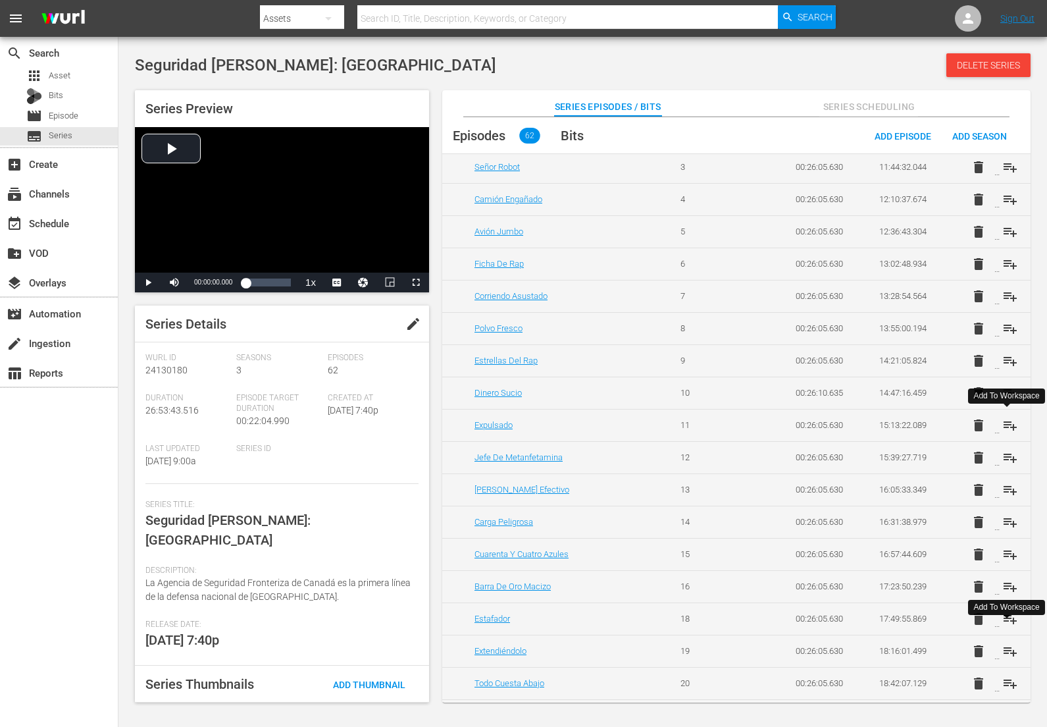
click at [1009, 425] on span "playlist_add" at bounding box center [1011, 425] width 16 height 16
click at [1010, 461] on span "playlist_add" at bounding box center [1011, 458] width 16 height 16
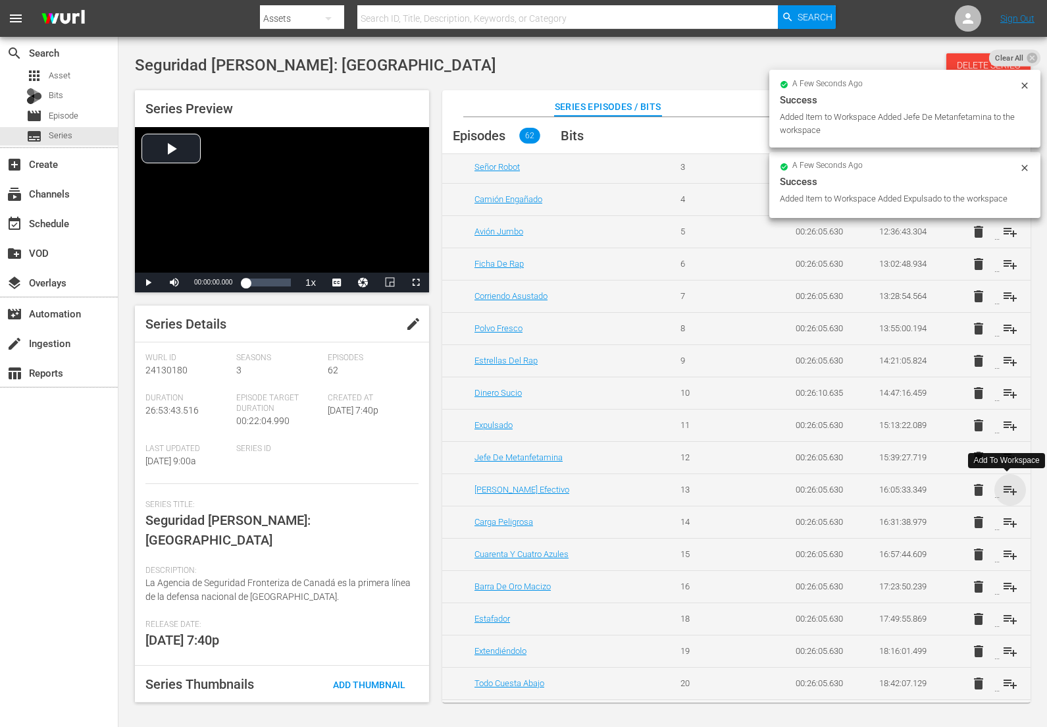
drag, startPoint x: 1009, startPoint y: 485, endPoint x: 1005, endPoint y: 508, distance: 23.4
click at [1009, 485] on span "playlist_add" at bounding box center [1011, 490] width 16 height 16
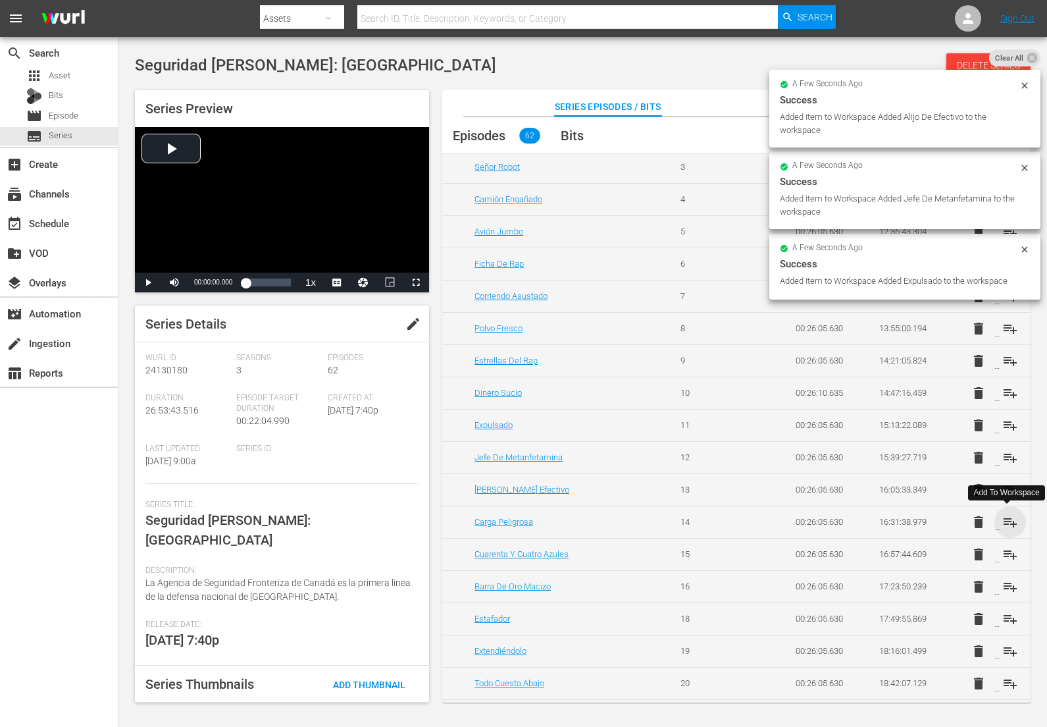
click at [1005, 519] on span "playlist_add" at bounding box center [1011, 522] width 16 height 16
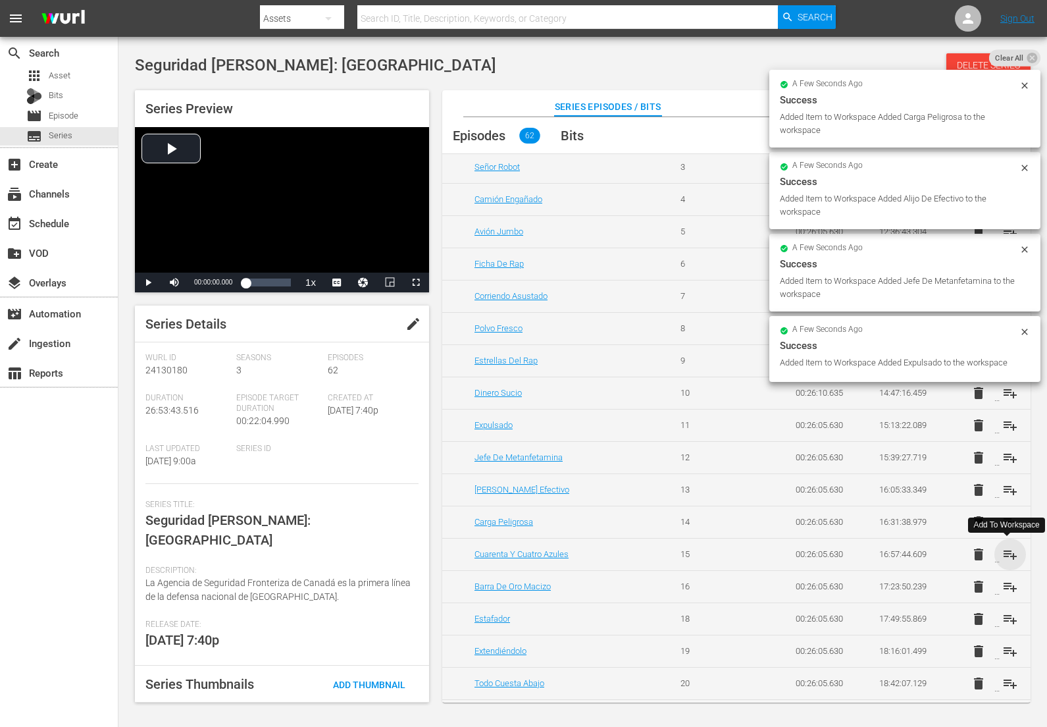
drag, startPoint x: 1007, startPoint y: 557, endPoint x: 1008, endPoint y: 576, distance: 19.1
click at [1007, 557] on span "playlist_add" at bounding box center [1011, 554] width 16 height 16
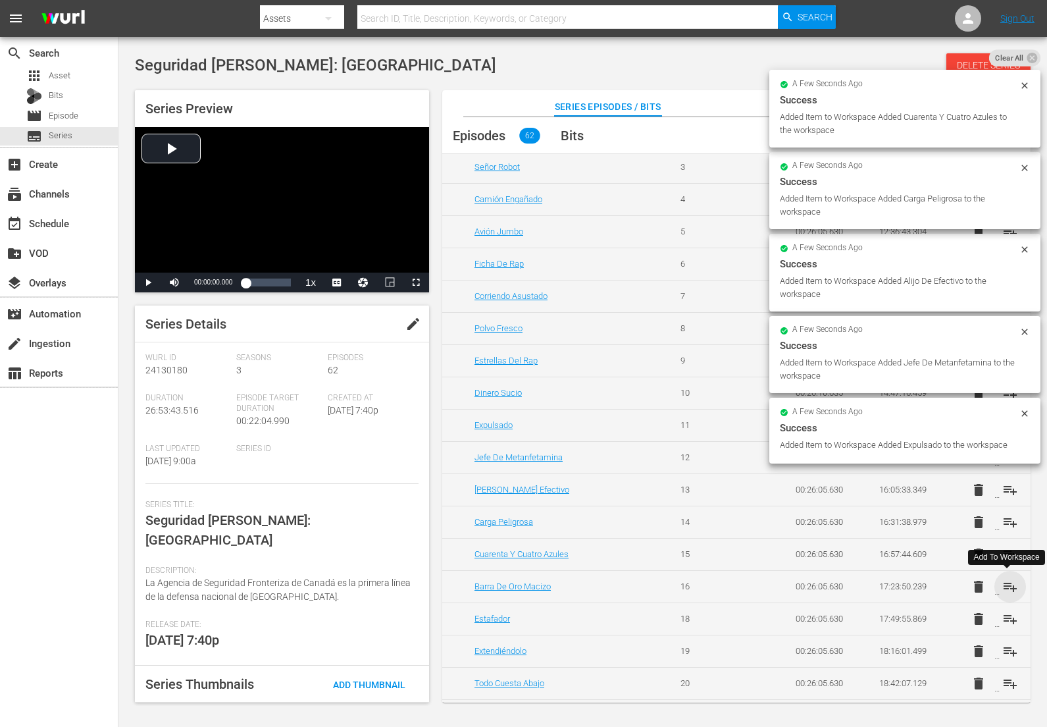
click at [1007, 583] on span "playlist_add" at bounding box center [1011, 587] width 16 height 16
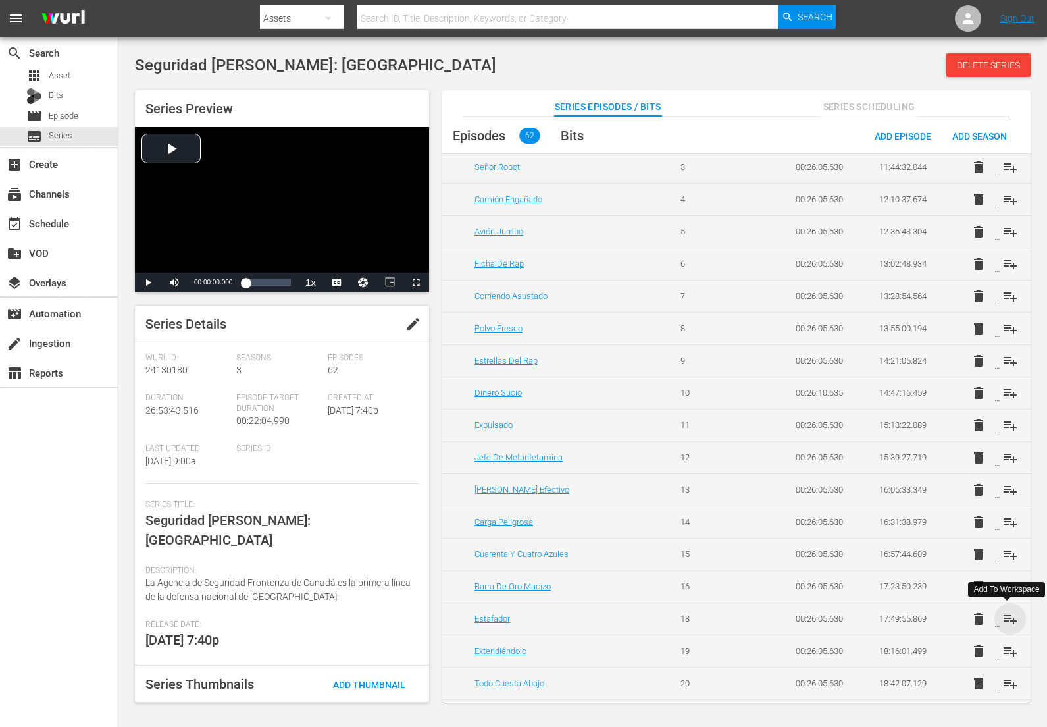
click at [1003, 616] on span "playlist_add" at bounding box center [1011, 619] width 16 height 16
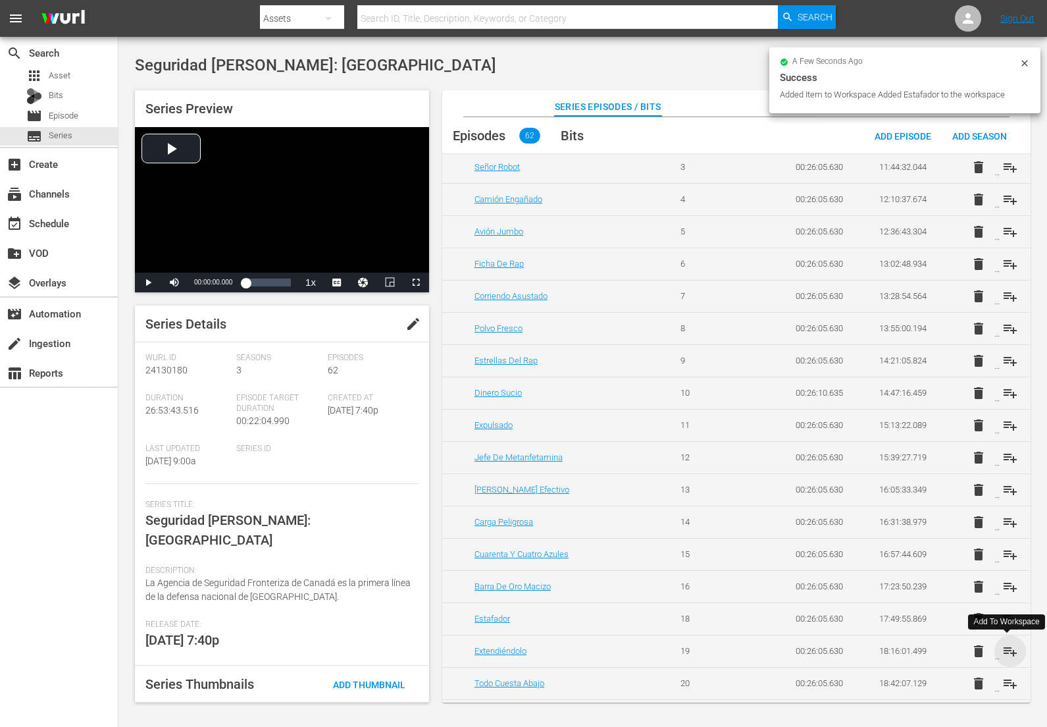
click at [1006, 648] on span "playlist_add" at bounding box center [1011, 651] width 16 height 16
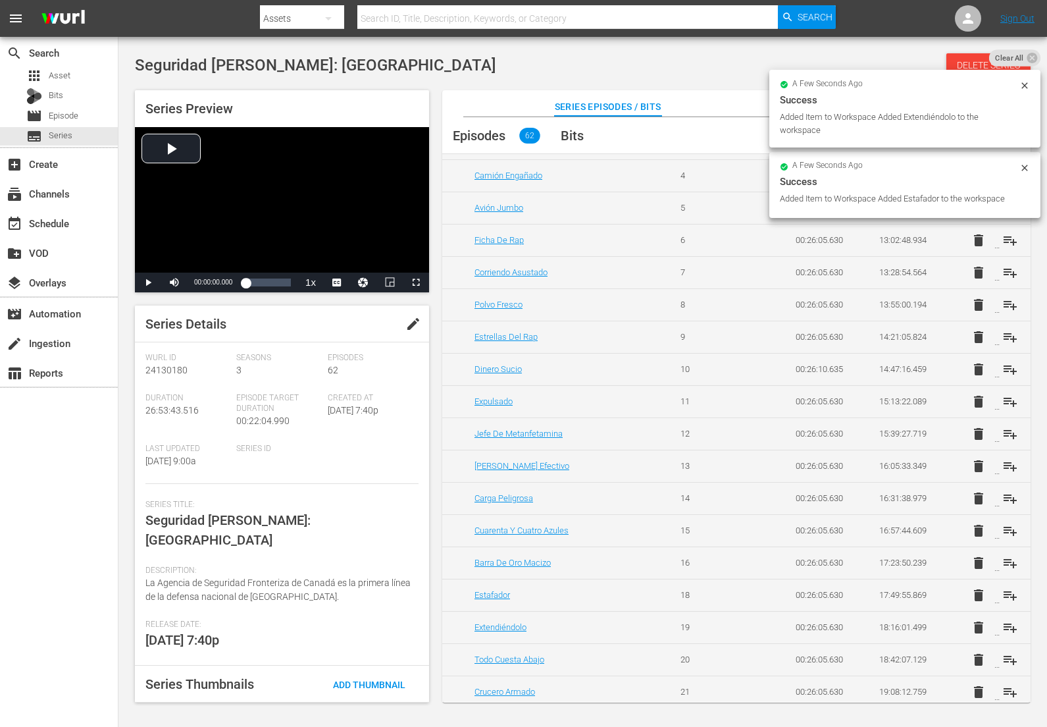
scroll to position [984, 0]
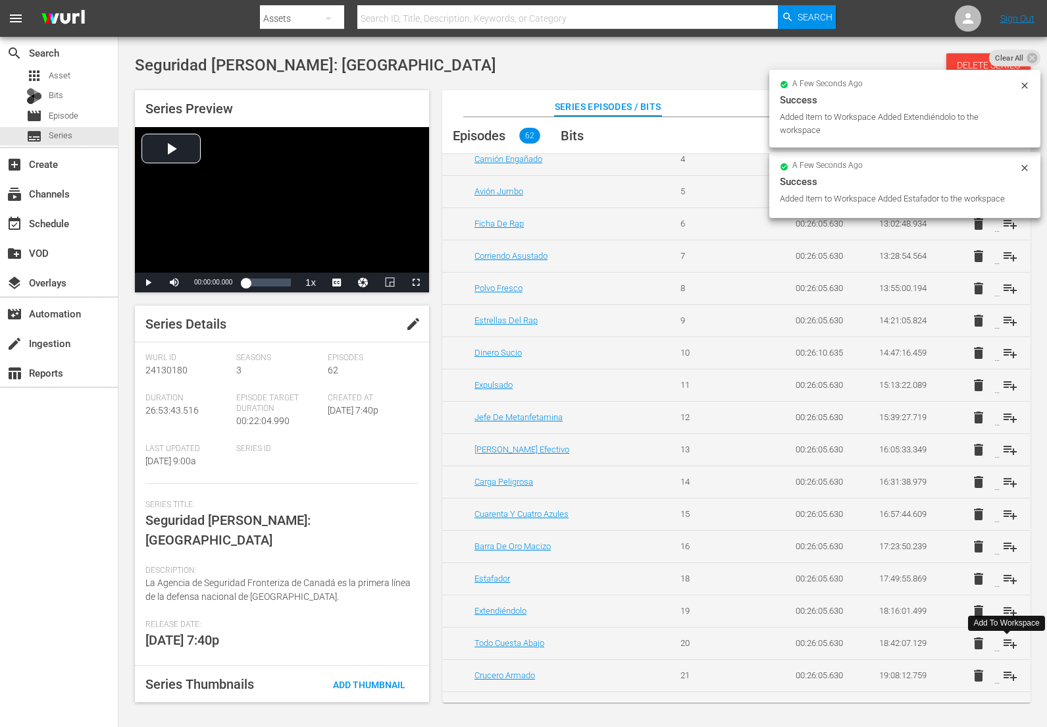
click at [1007, 641] on span "playlist_add" at bounding box center [1011, 643] width 16 height 16
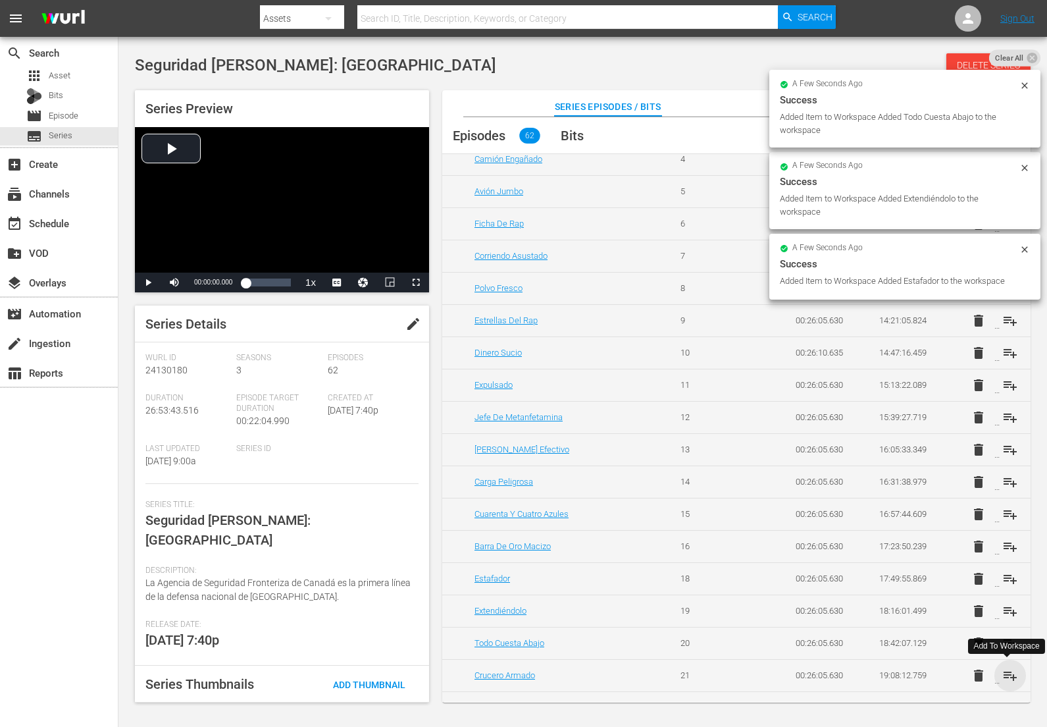
click at [1008, 675] on span "playlist_add" at bounding box center [1011, 676] width 16 height 16
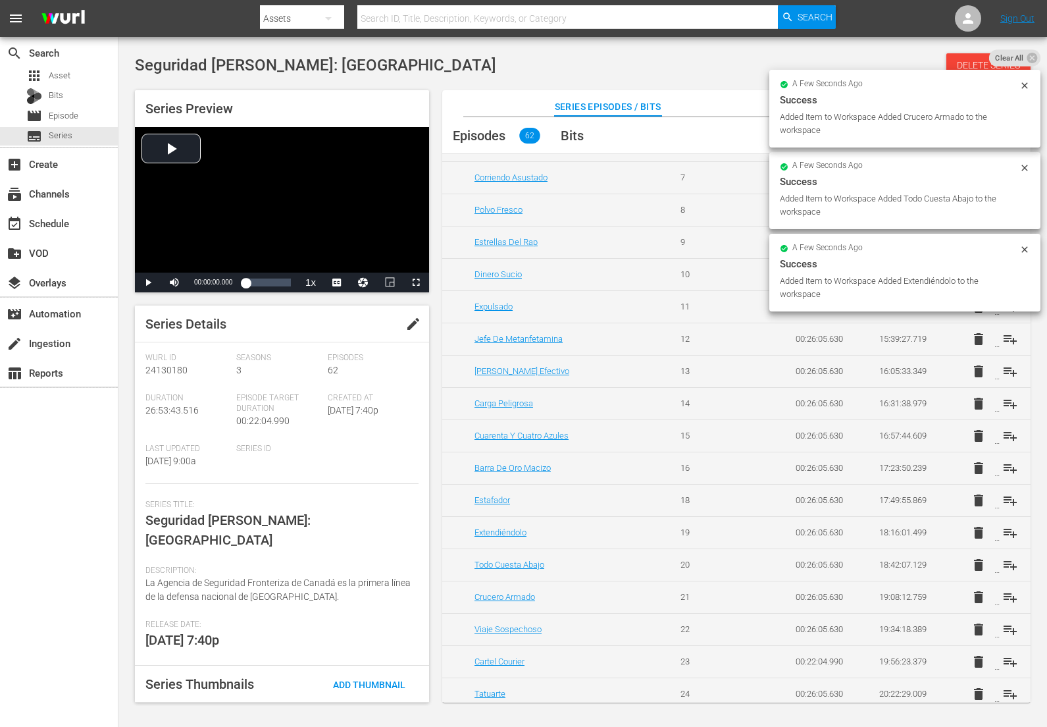
scroll to position [1066, 0]
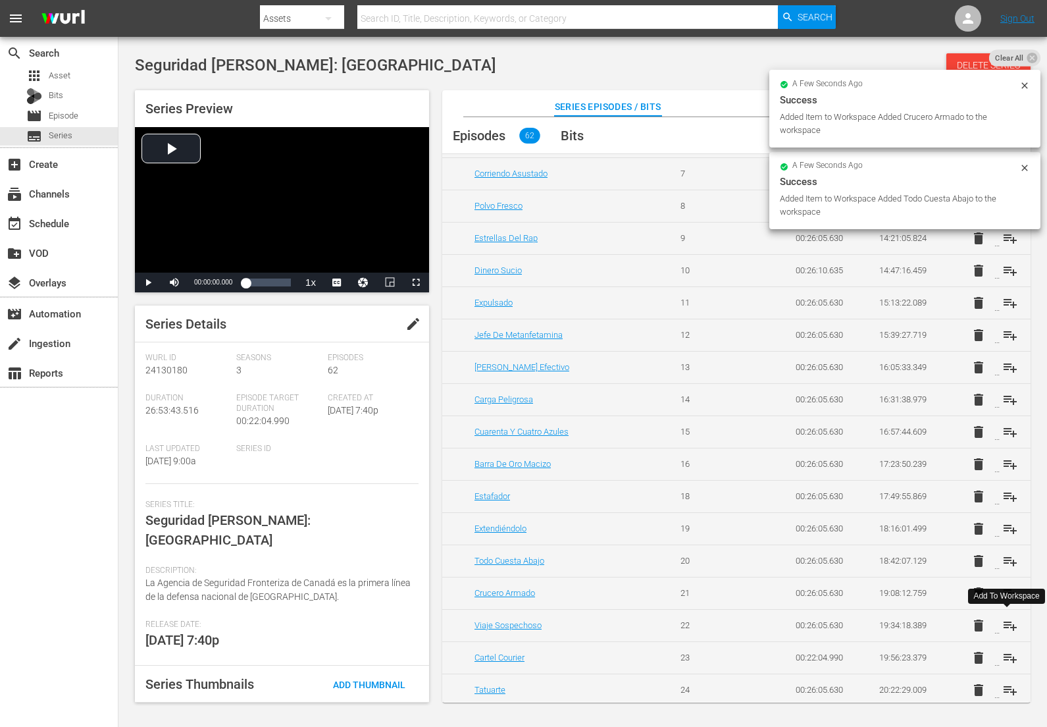
click at [1006, 623] on span "playlist_add" at bounding box center [1011, 626] width 16 height 16
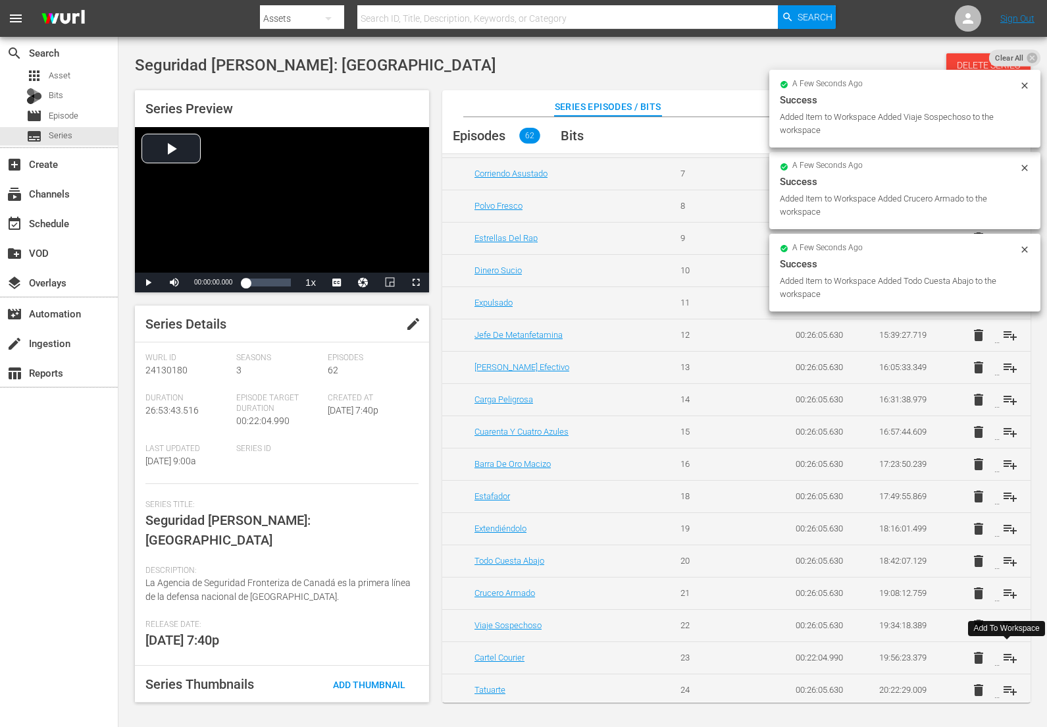
click at [1007, 656] on span "playlist_add" at bounding box center [1011, 658] width 16 height 16
click at [1006, 689] on span "playlist_add" at bounding box center [1011, 690] width 16 height 16
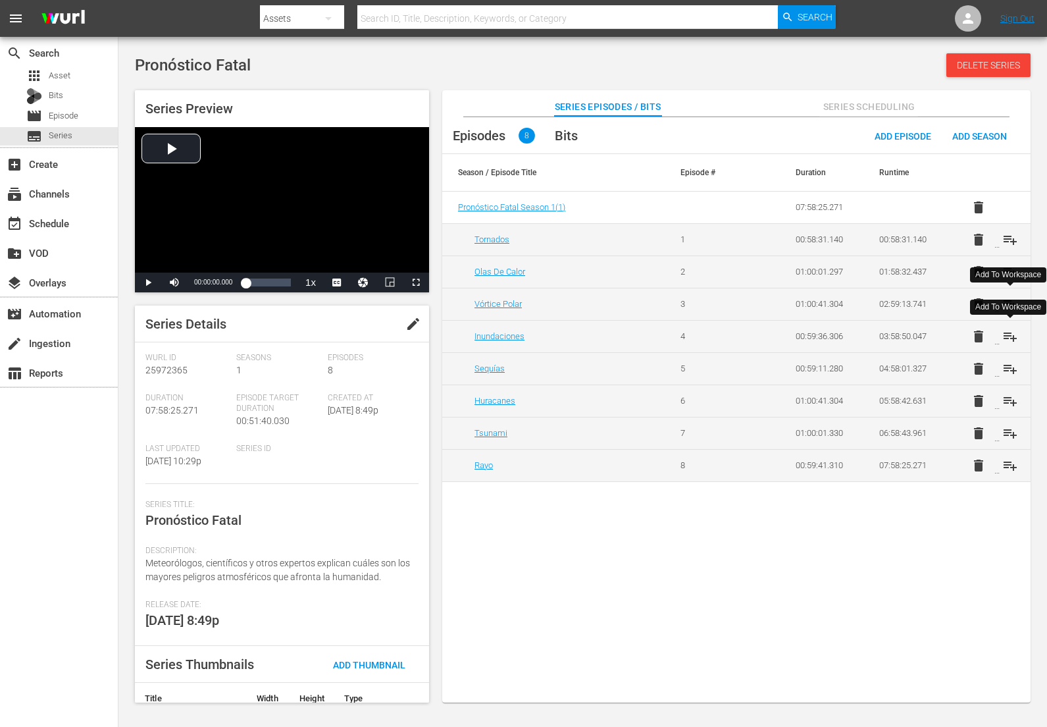
click at [1006, 334] on span "playlist_add" at bounding box center [1011, 337] width 16 height 16
click at [1005, 368] on span "playlist_add" at bounding box center [1011, 369] width 16 height 16
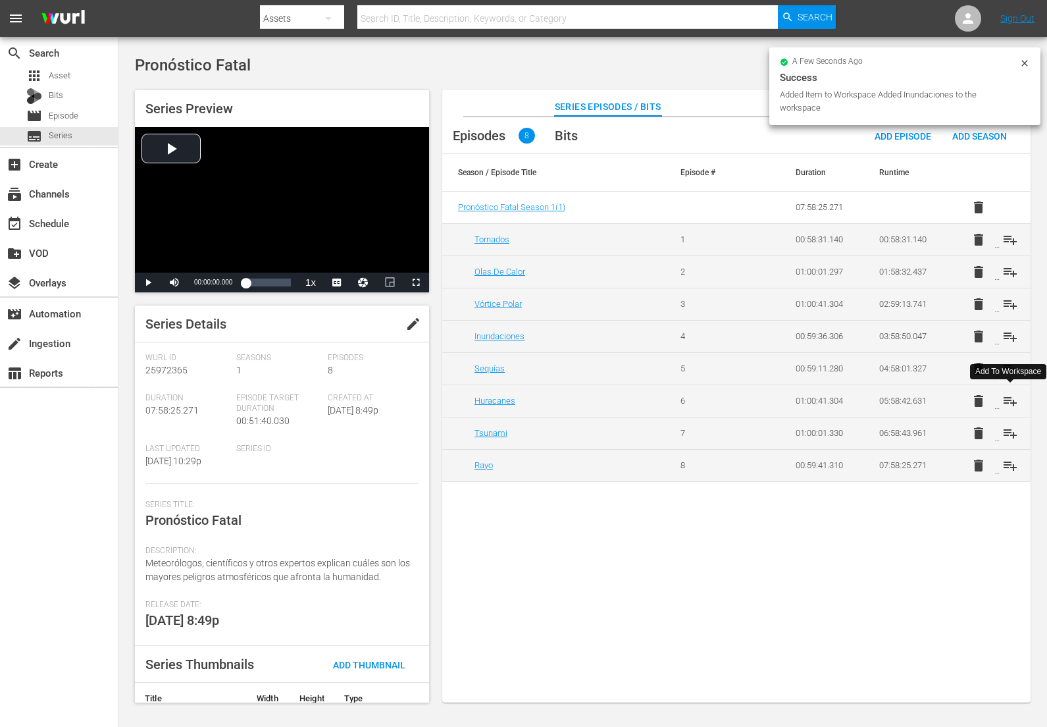
click at [1007, 400] on span "playlist_add" at bounding box center [1011, 401] width 16 height 16
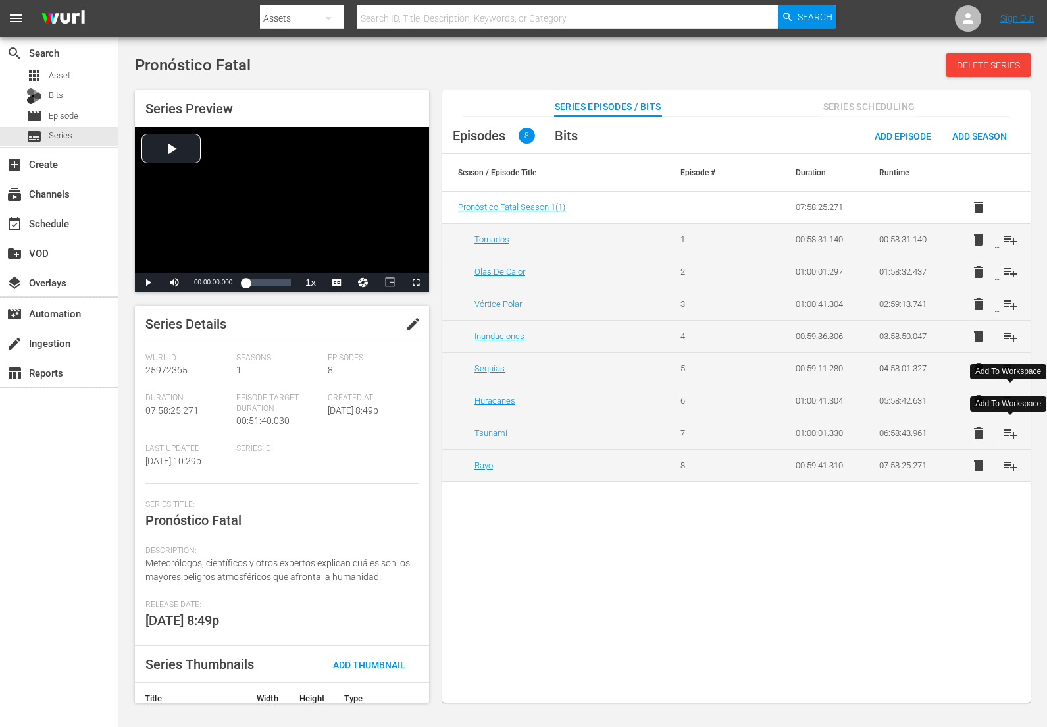
click at [1009, 433] on span "playlist_add" at bounding box center [1011, 433] width 16 height 16
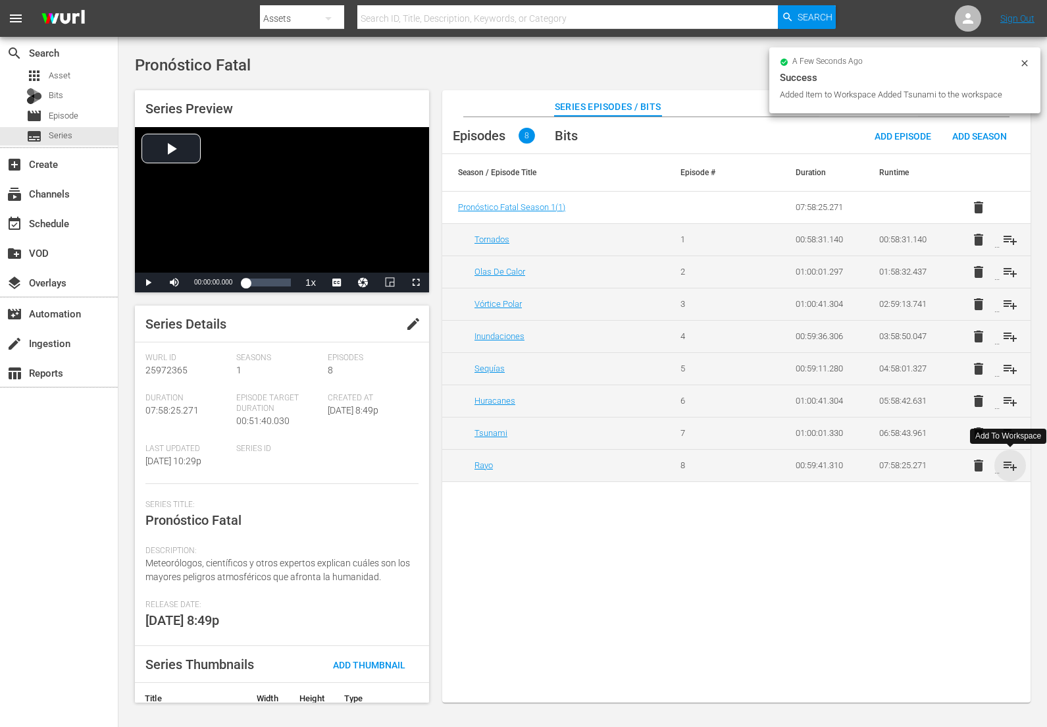
click at [1009, 464] on span "playlist_add" at bounding box center [1011, 466] width 16 height 16
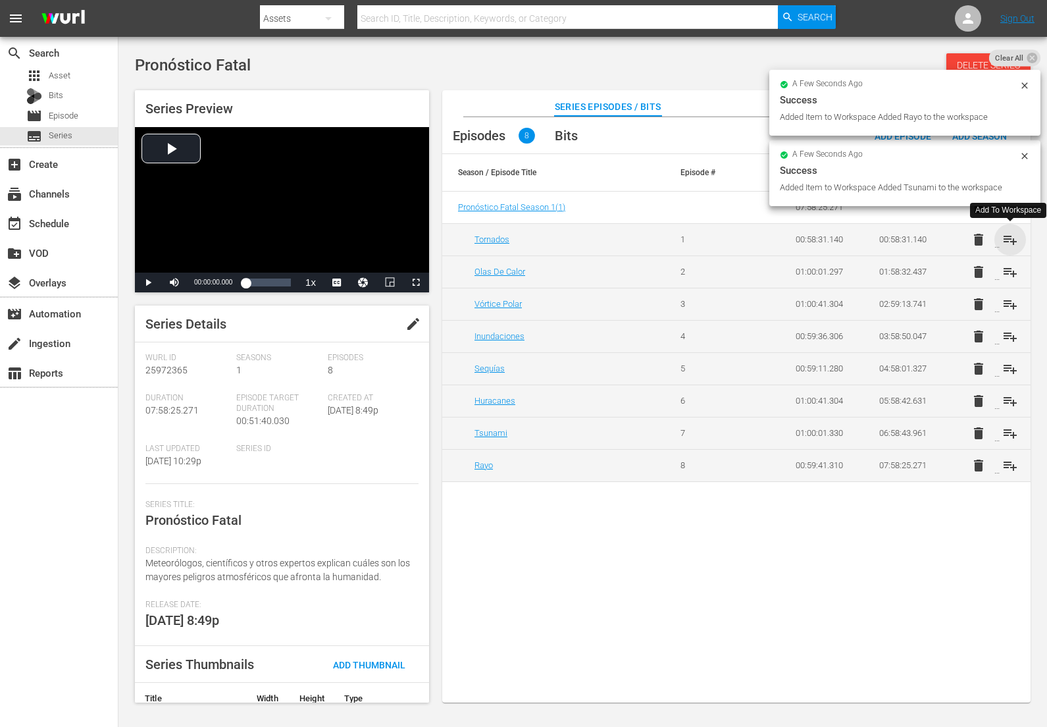
click at [1012, 238] on span "playlist_add" at bounding box center [1011, 240] width 16 height 16
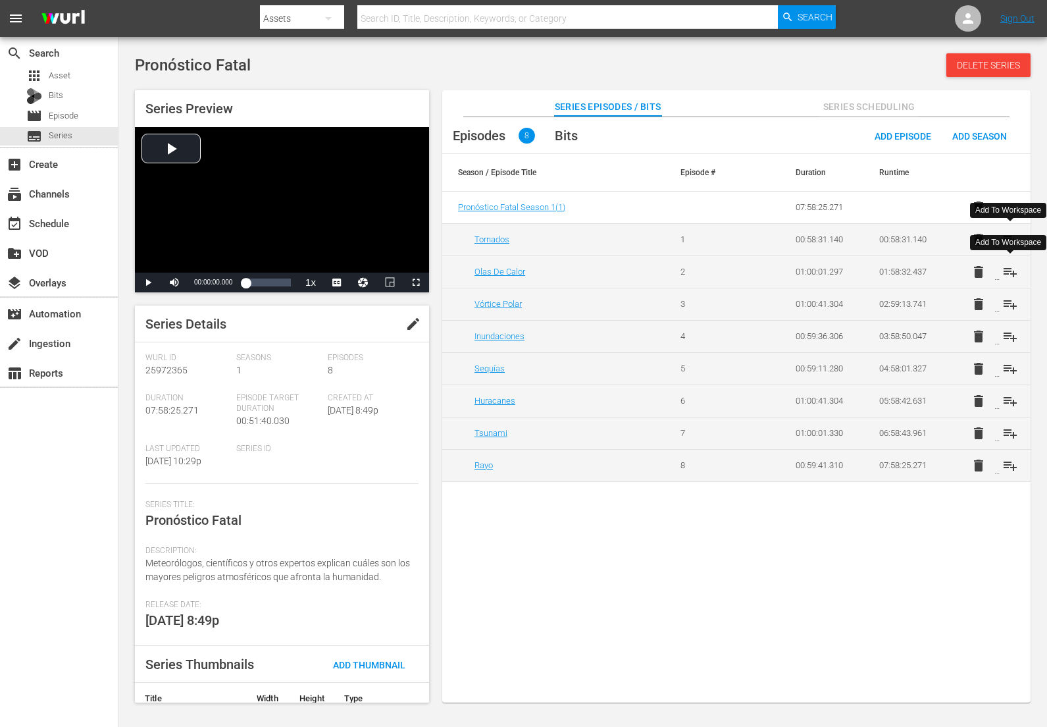
click at [1011, 273] on span "playlist_add" at bounding box center [1011, 272] width 16 height 16
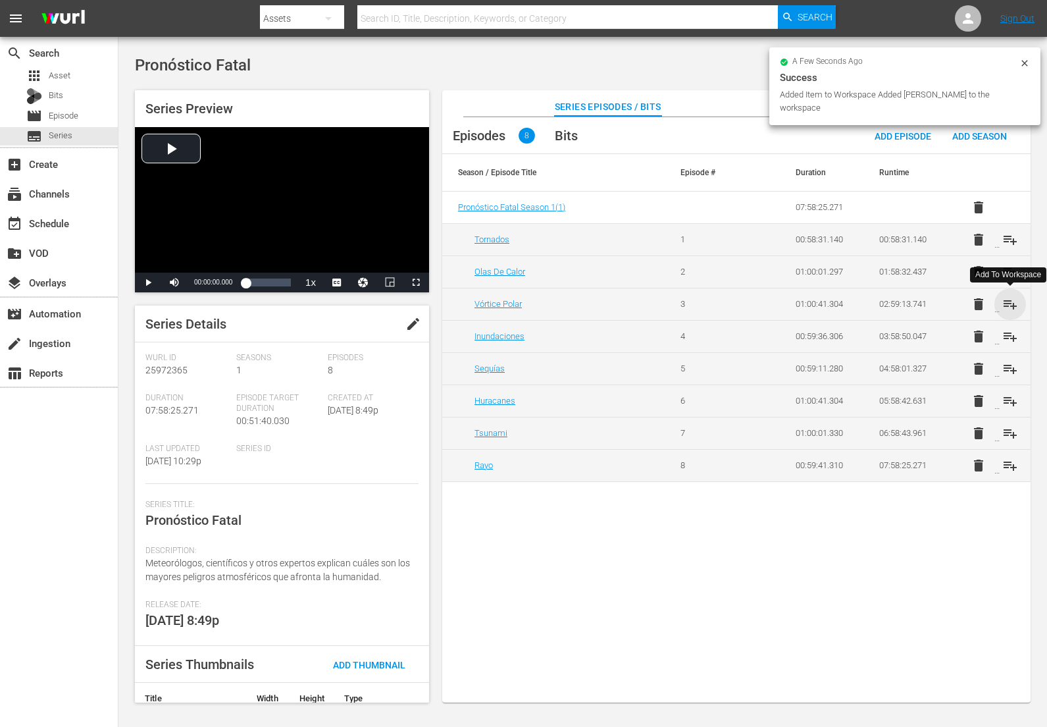
click at [1016, 302] on span "playlist_add" at bounding box center [1011, 304] width 16 height 16
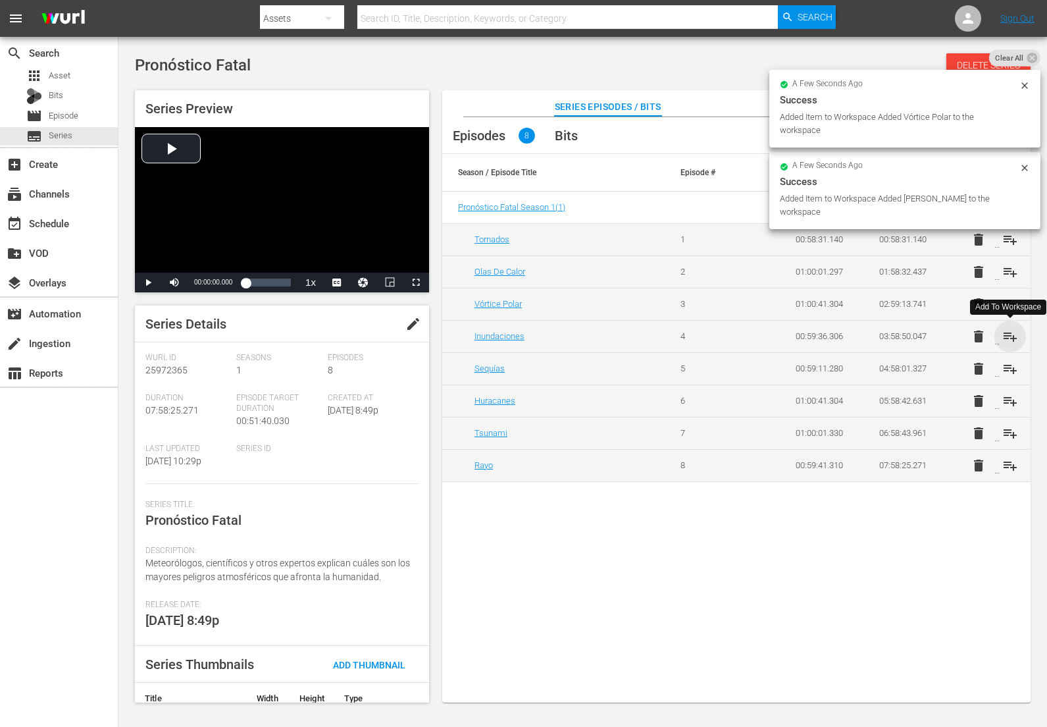
click at [1010, 335] on span "playlist_add" at bounding box center [1011, 337] width 16 height 16
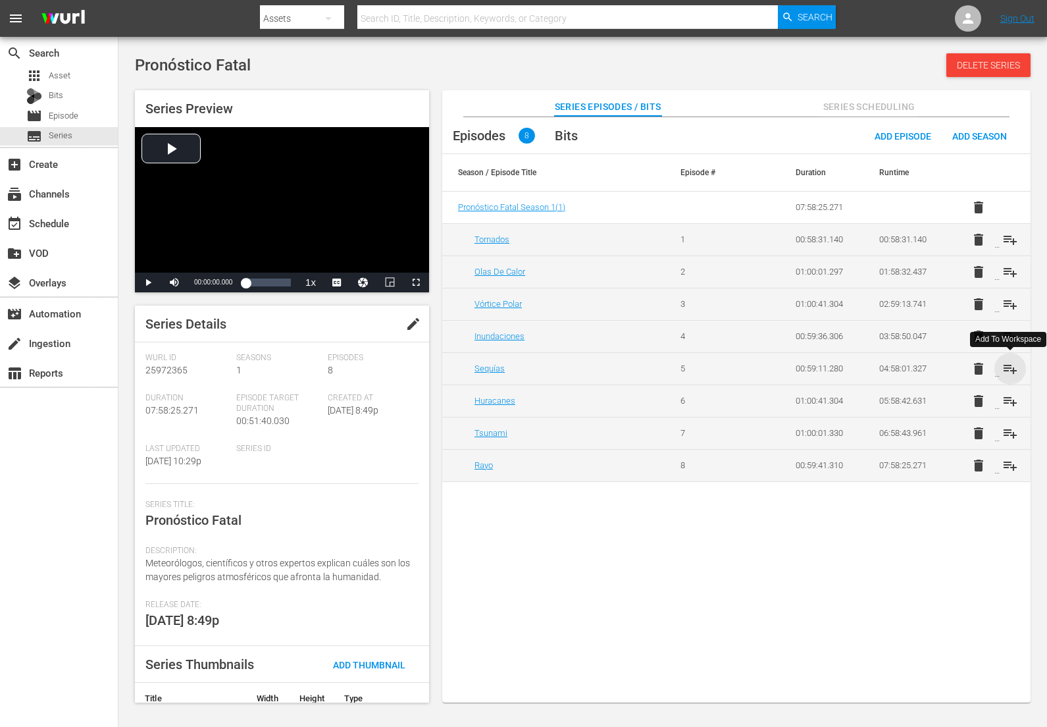
click at [1013, 369] on span "playlist_add" at bounding box center [1011, 369] width 16 height 16
drag, startPoint x: 1009, startPoint y: 400, endPoint x: 1012, endPoint y: 425, distance: 24.6
click at [1009, 400] on span "playlist_add" at bounding box center [1011, 401] width 16 height 16
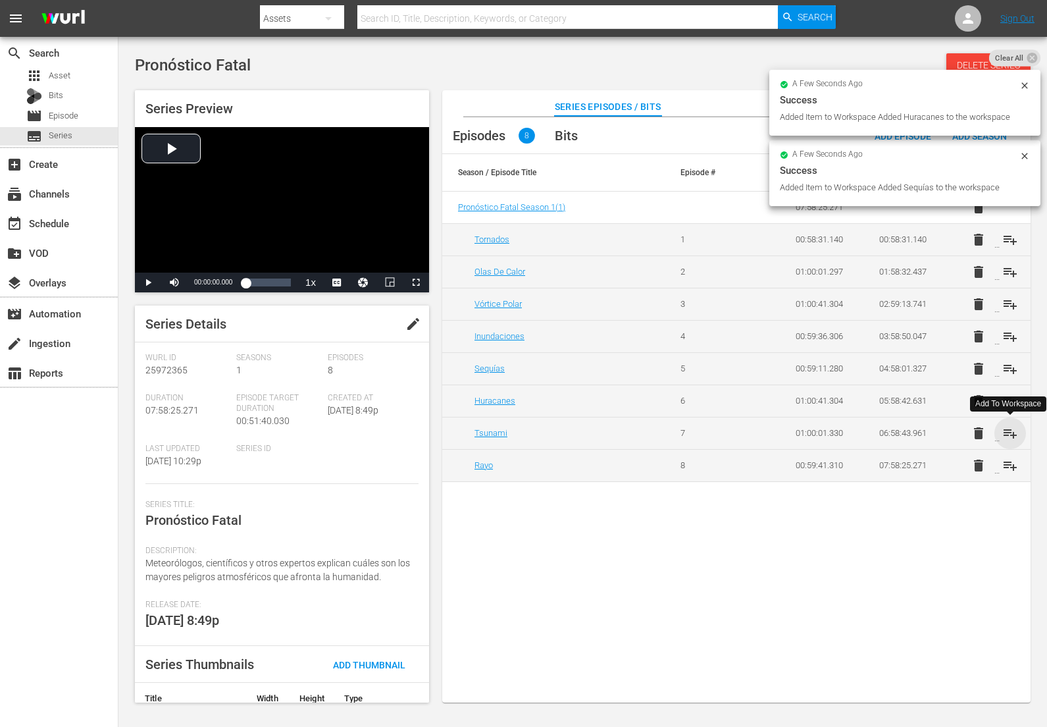
drag, startPoint x: 1011, startPoint y: 433, endPoint x: 974, endPoint y: 418, distance: 40.2
click at [1011, 432] on span "playlist_add" at bounding box center [1011, 433] width 16 height 16
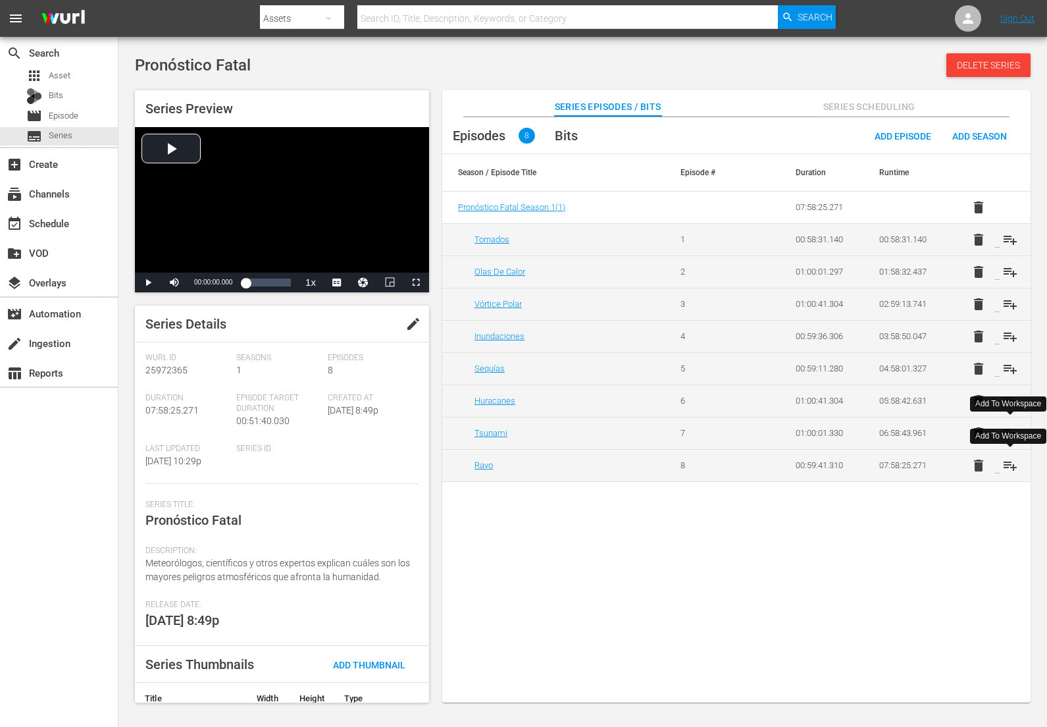
click at [1012, 463] on span "playlist_add" at bounding box center [1011, 466] width 16 height 16
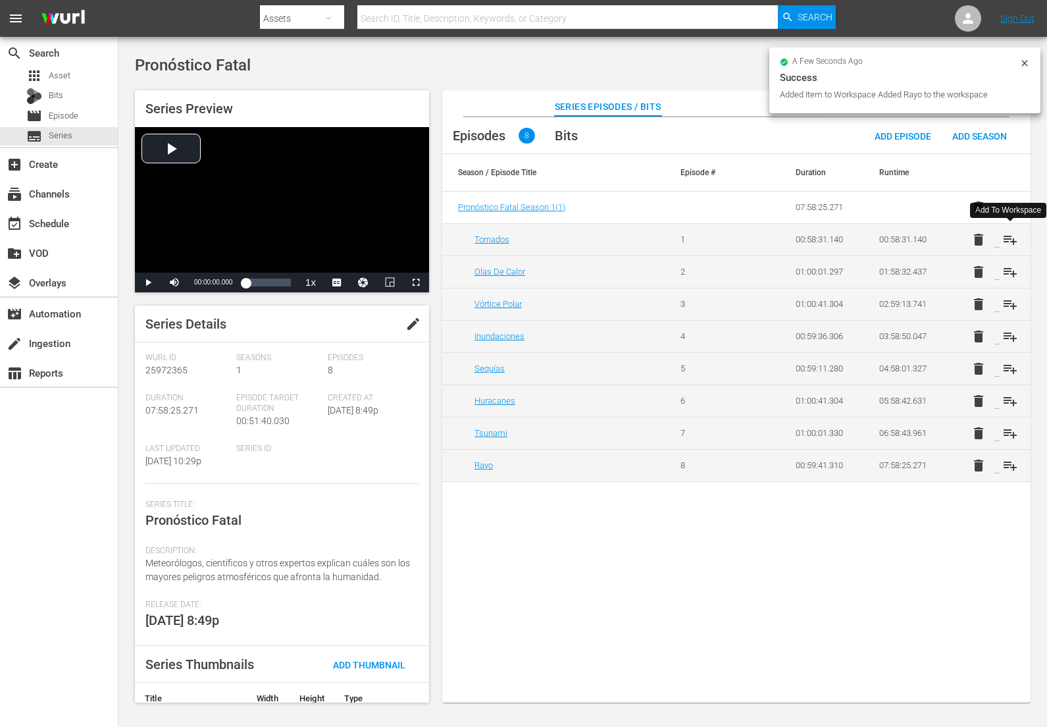
click at [1012, 236] on span "playlist_add" at bounding box center [1011, 240] width 16 height 16
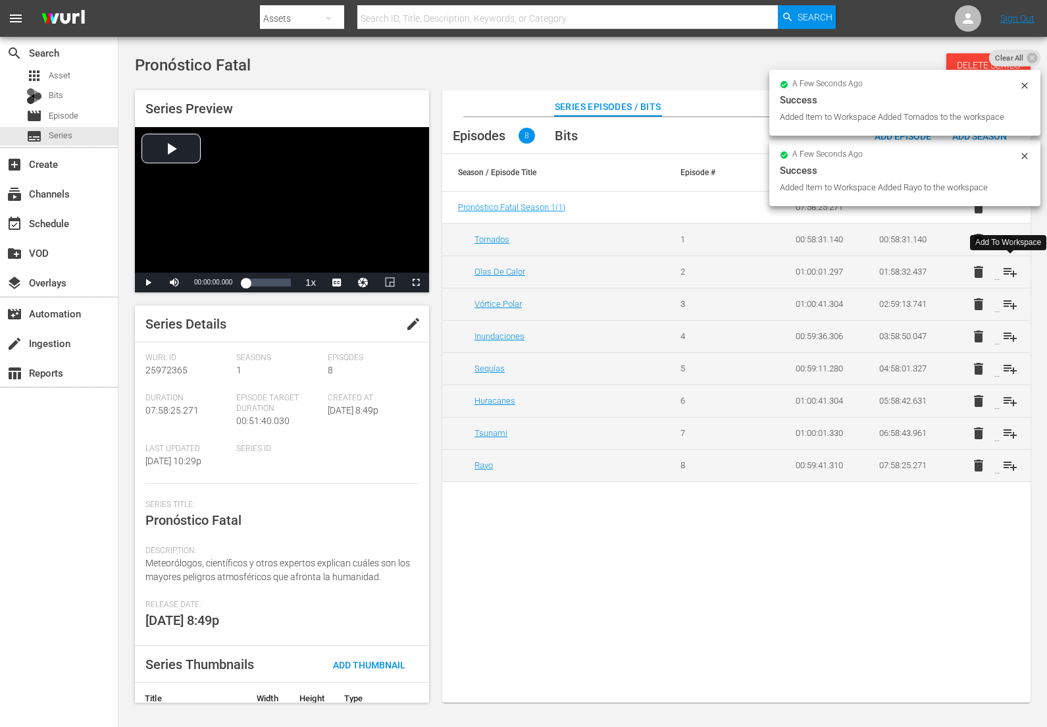
click at [1009, 275] on span "playlist_add" at bounding box center [1011, 272] width 16 height 16
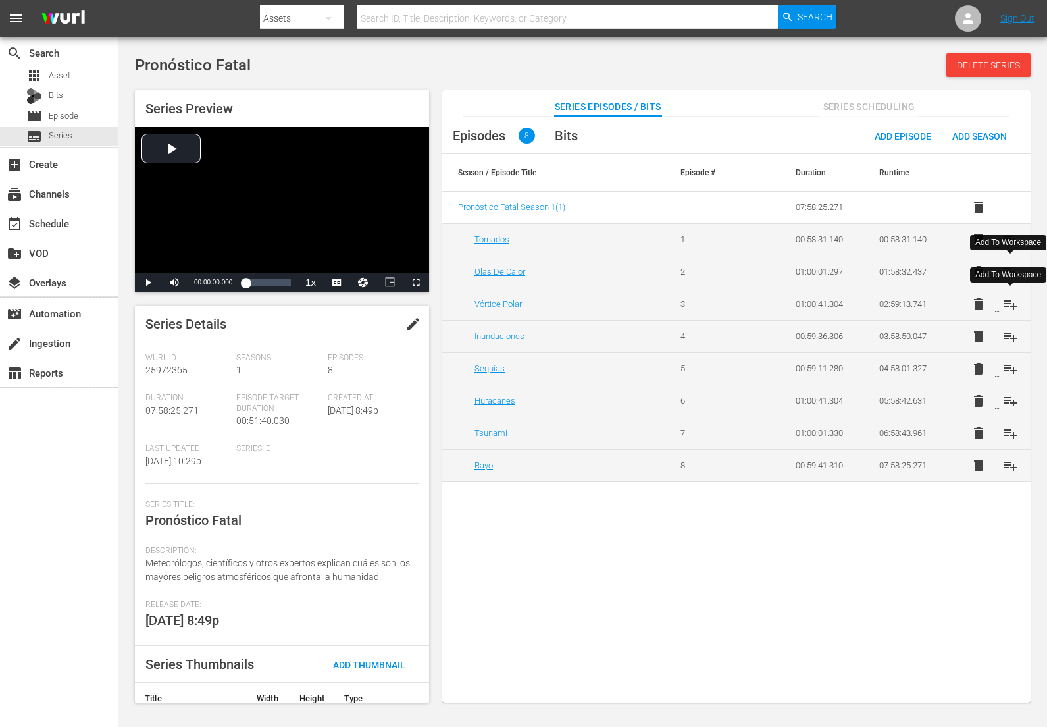
click at [1013, 302] on span "playlist_add" at bounding box center [1011, 304] width 16 height 16
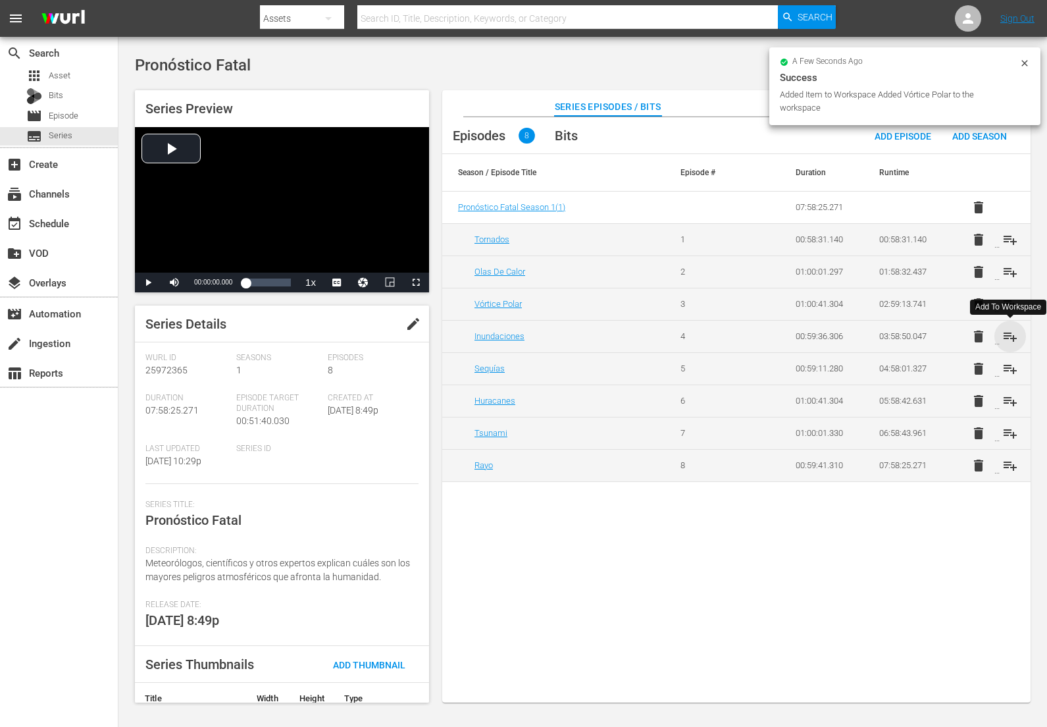
click at [1014, 335] on span "playlist_add" at bounding box center [1011, 337] width 16 height 16
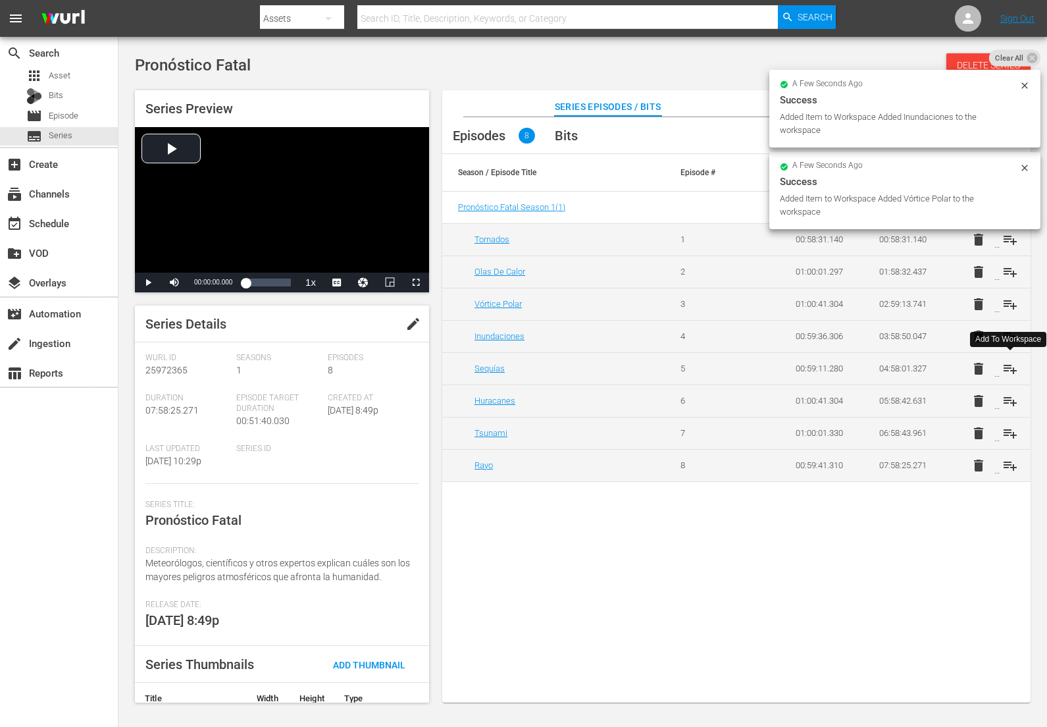
click at [1011, 371] on span "playlist_add" at bounding box center [1011, 369] width 16 height 16
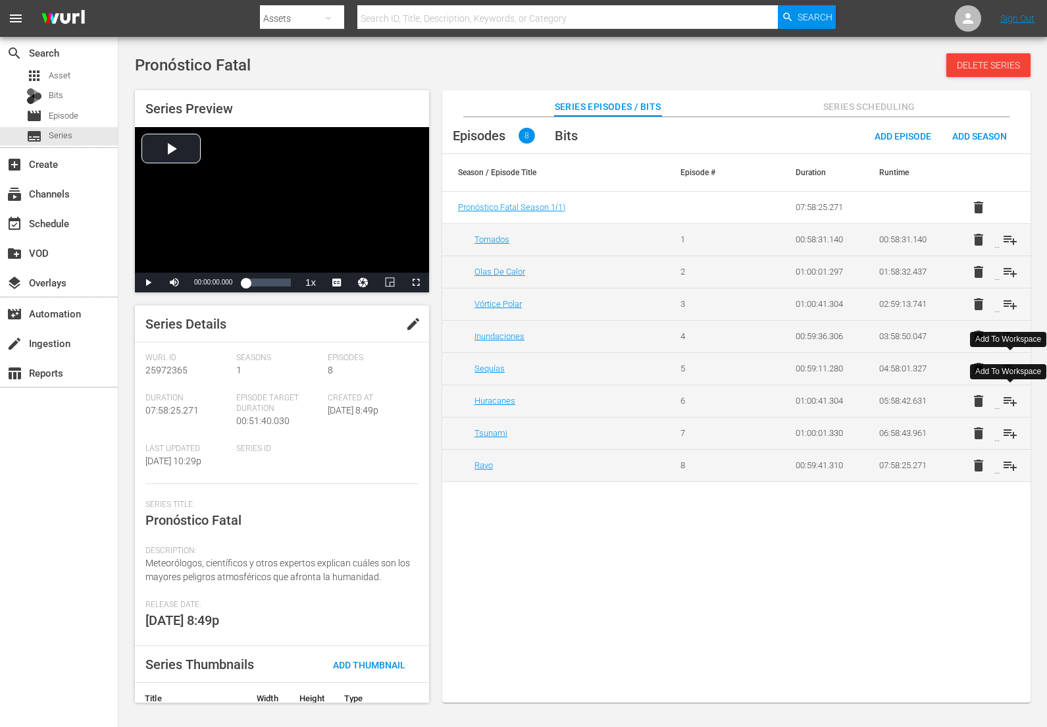
click at [1011, 399] on span "playlist_add" at bounding box center [1011, 401] width 16 height 16
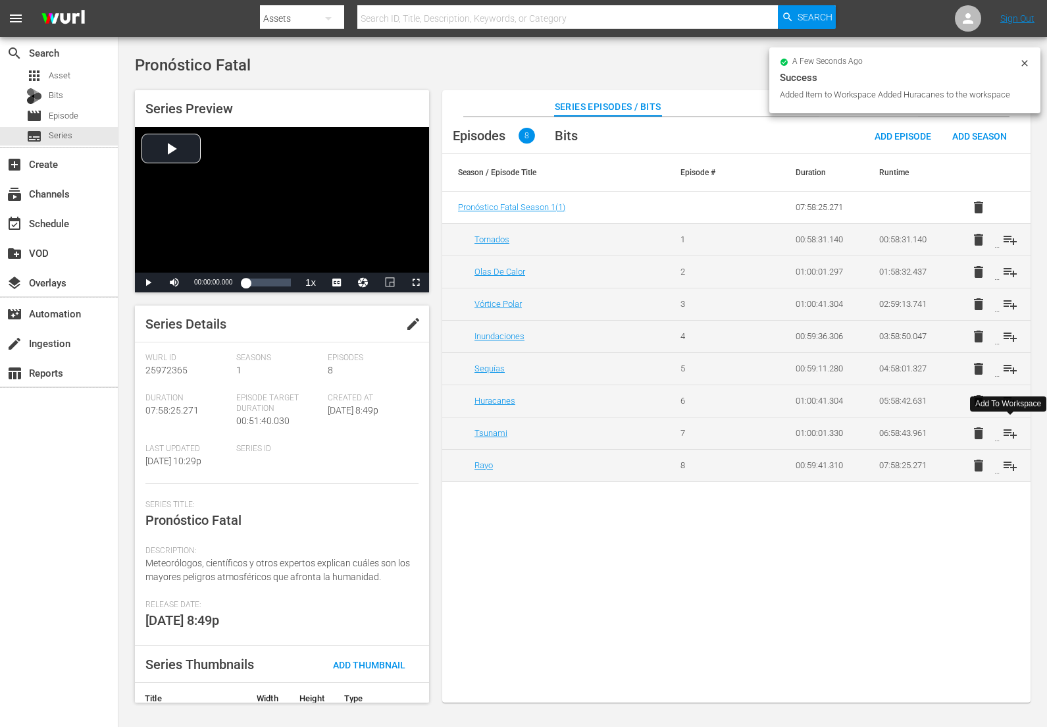
click at [1012, 432] on span "playlist_add" at bounding box center [1011, 433] width 16 height 16
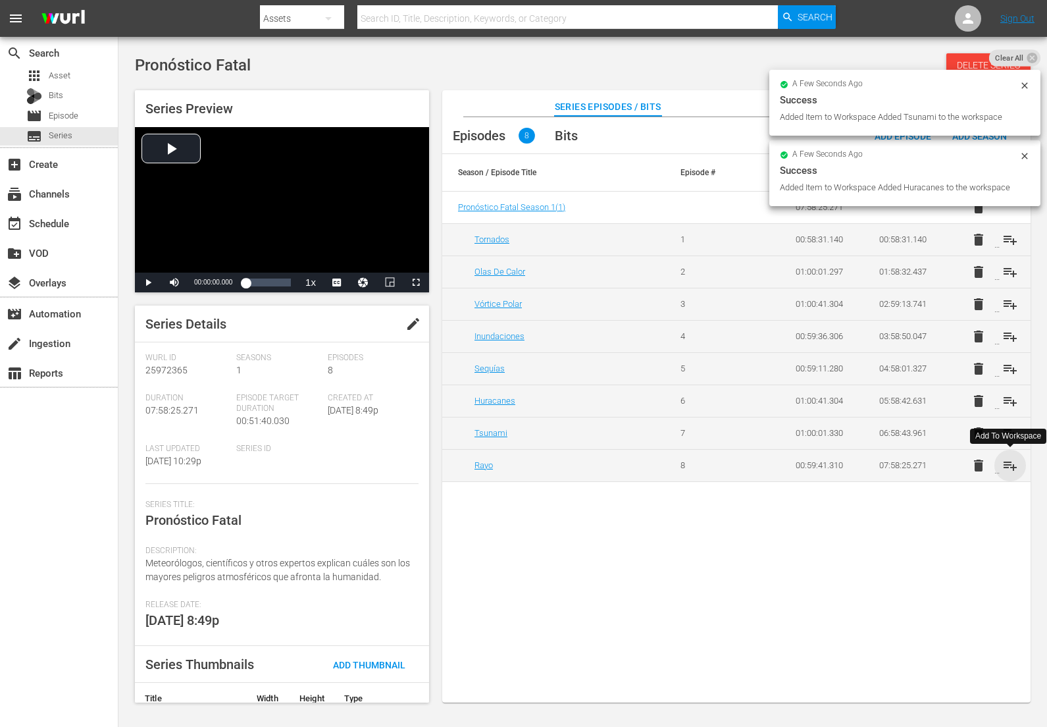
click at [1012, 465] on span "playlist_add" at bounding box center [1011, 466] width 16 height 16
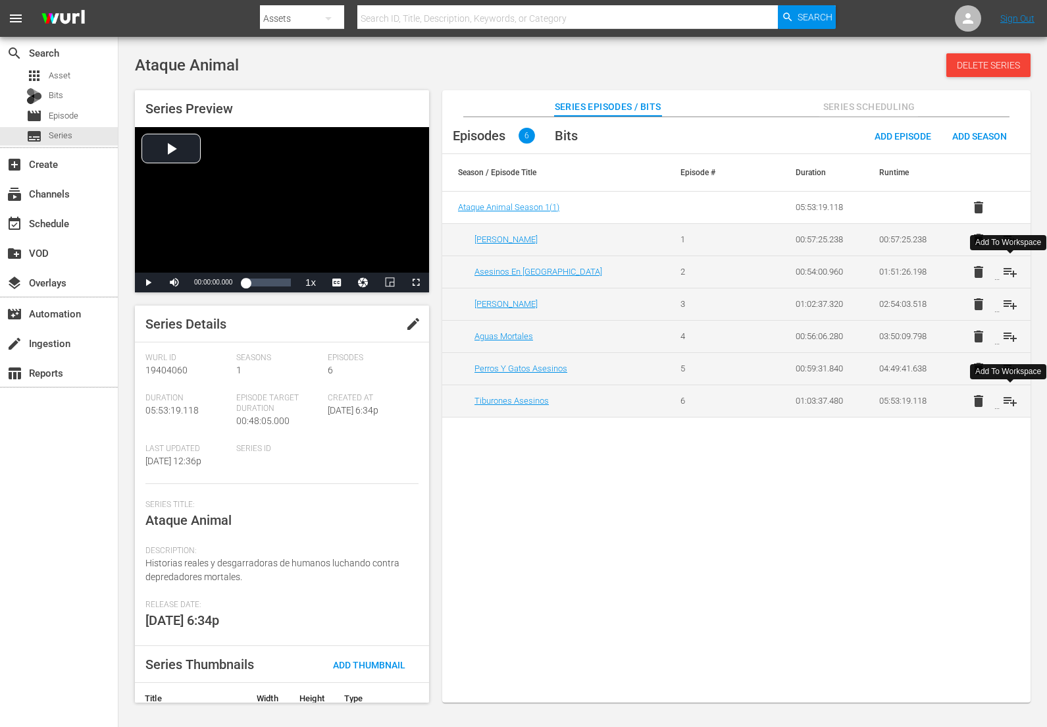
click at [1012, 271] on span "playlist_add" at bounding box center [1011, 272] width 16 height 16
click at [1010, 302] on span "playlist_add" at bounding box center [1011, 304] width 16 height 16
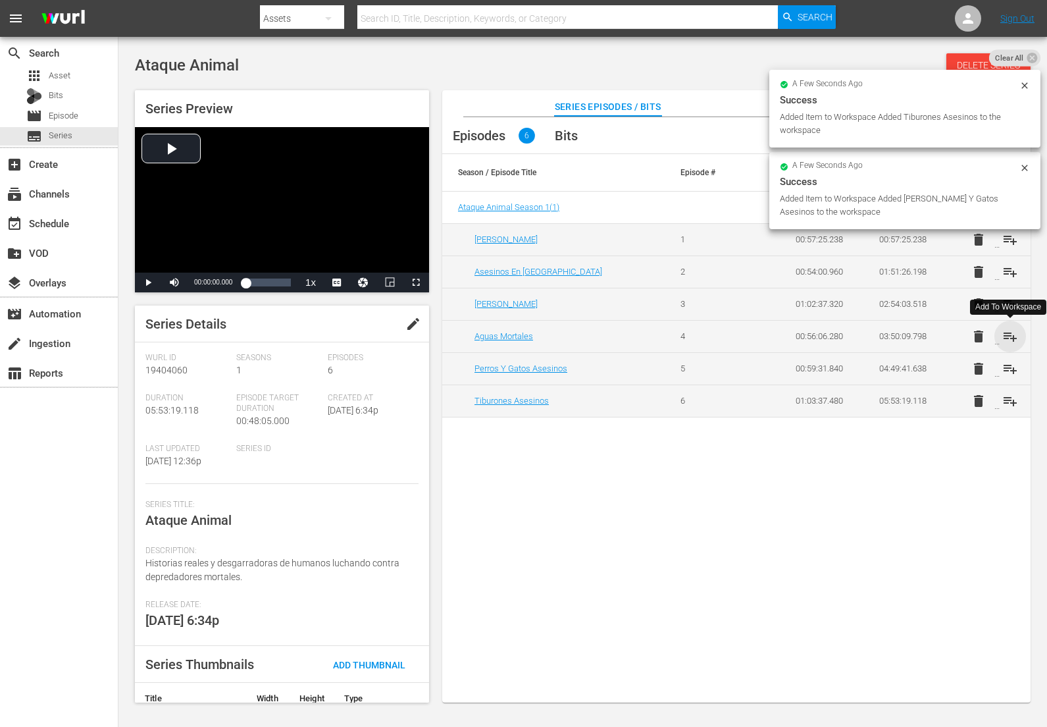
click at [1010, 333] on span "playlist_add" at bounding box center [1011, 337] width 16 height 16
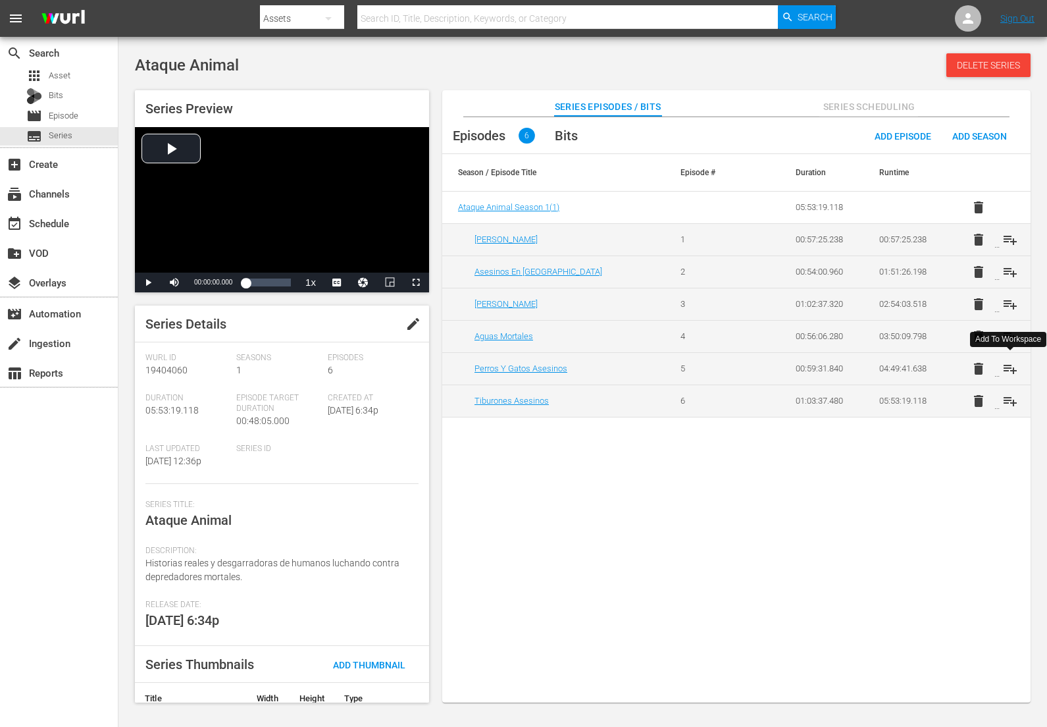
click at [1010, 373] on span "playlist_add" at bounding box center [1011, 369] width 16 height 16
drag, startPoint x: 1009, startPoint y: 404, endPoint x: 1016, endPoint y: 323, distance: 82.0
click at [1011, 403] on span "playlist_add" at bounding box center [1011, 401] width 16 height 16
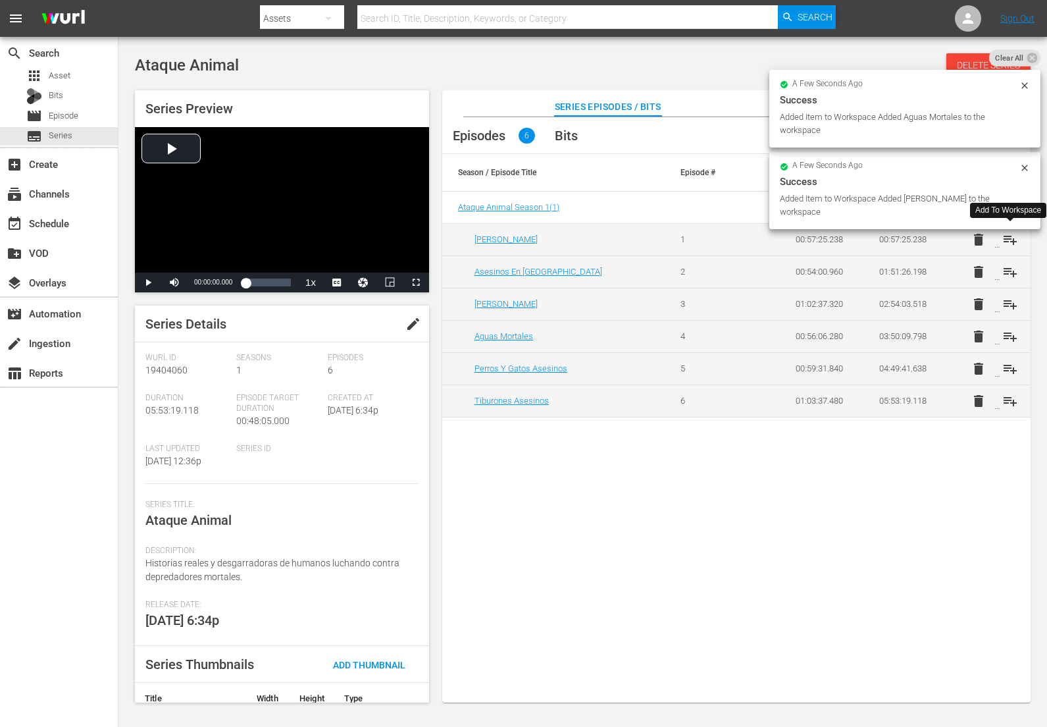
click at [1010, 243] on span "playlist_add" at bounding box center [1011, 240] width 16 height 16
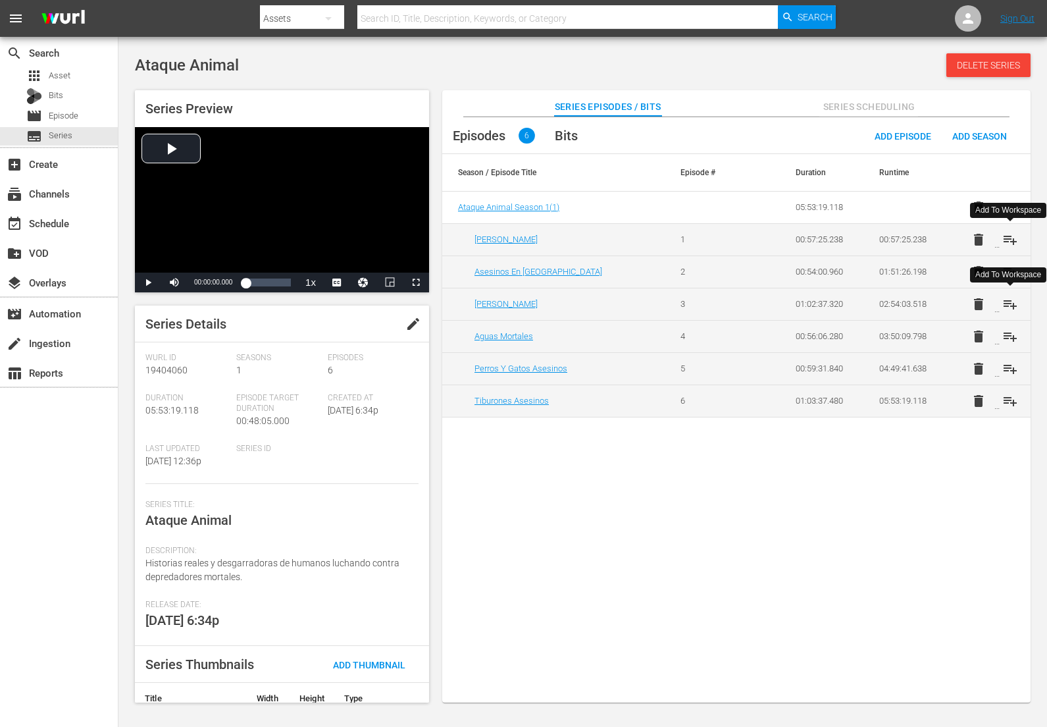
click at [1010, 305] on span "playlist_add" at bounding box center [1011, 304] width 16 height 16
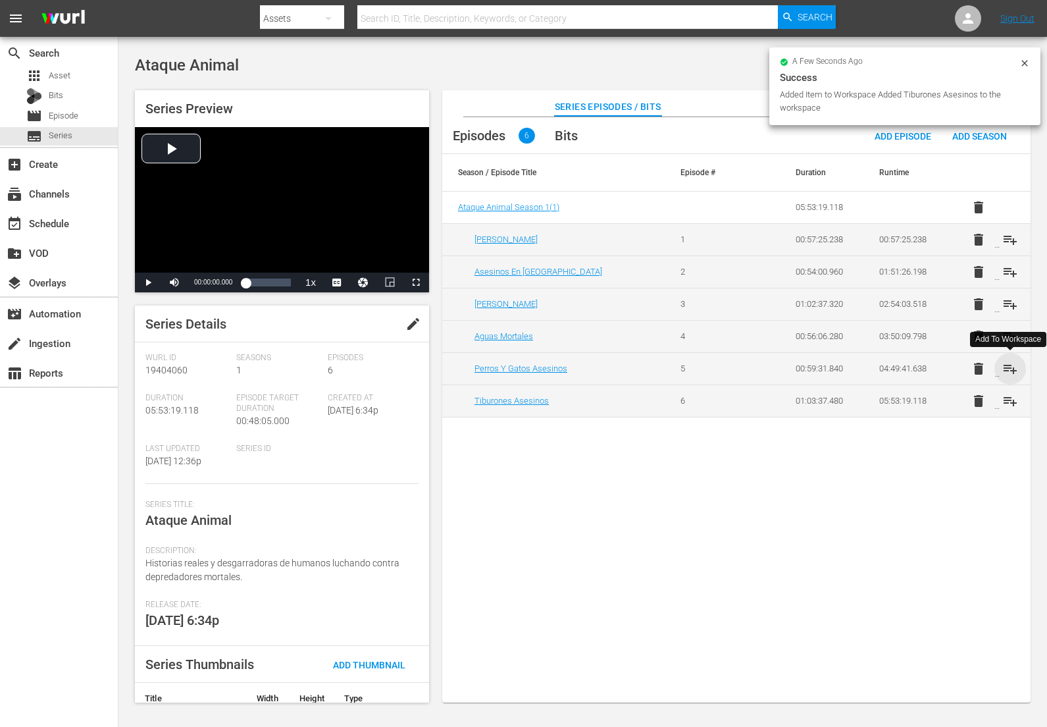
click at [1011, 368] on span "playlist_add" at bounding box center [1011, 369] width 16 height 16
click at [1009, 400] on span "playlist_add" at bounding box center [1011, 401] width 16 height 16
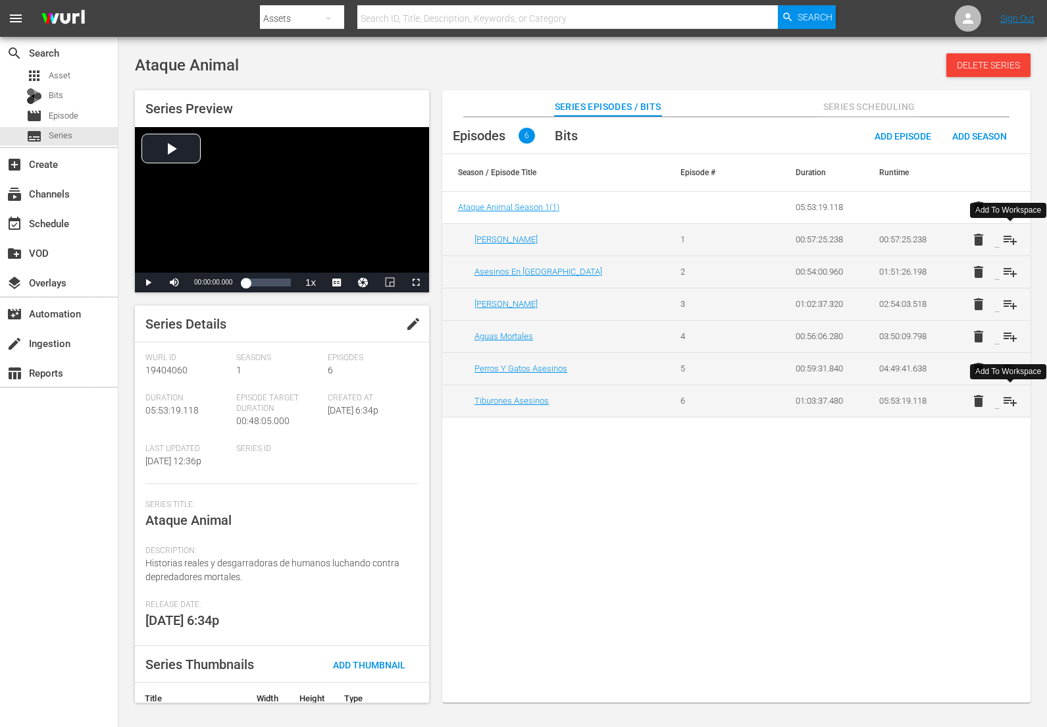
click at [1011, 242] on span "playlist_add" at bounding box center [1011, 240] width 16 height 16
click at [1009, 272] on span "playlist_add" at bounding box center [1011, 272] width 16 height 16
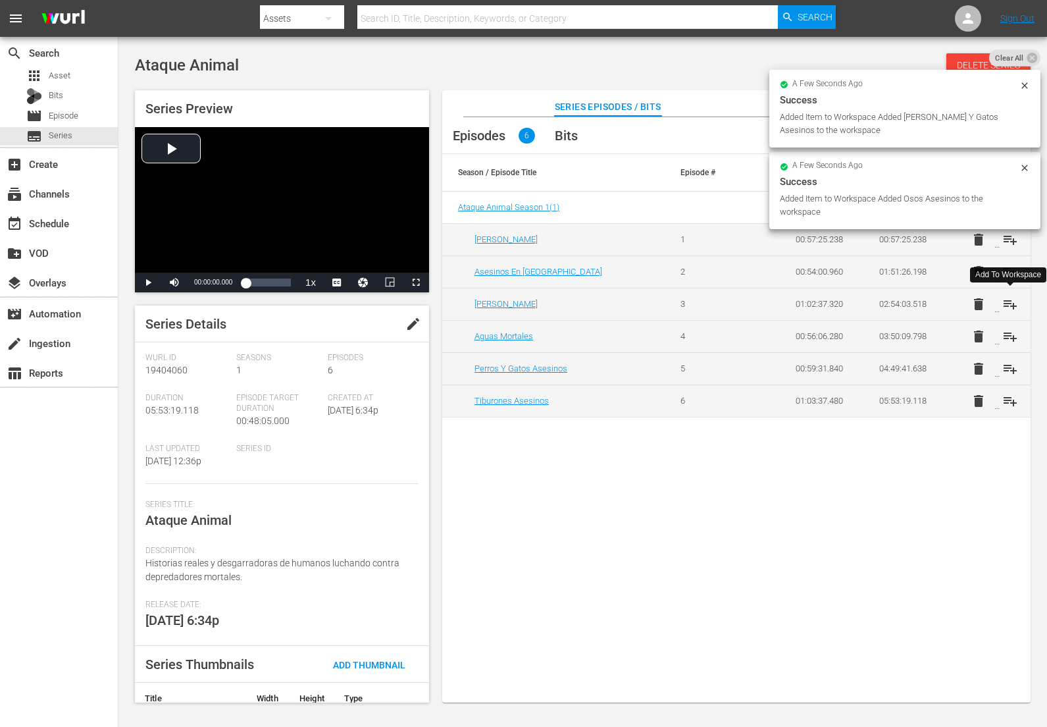
click at [1009, 303] on span "playlist_add" at bounding box center [1011, 304] width 16 height 16
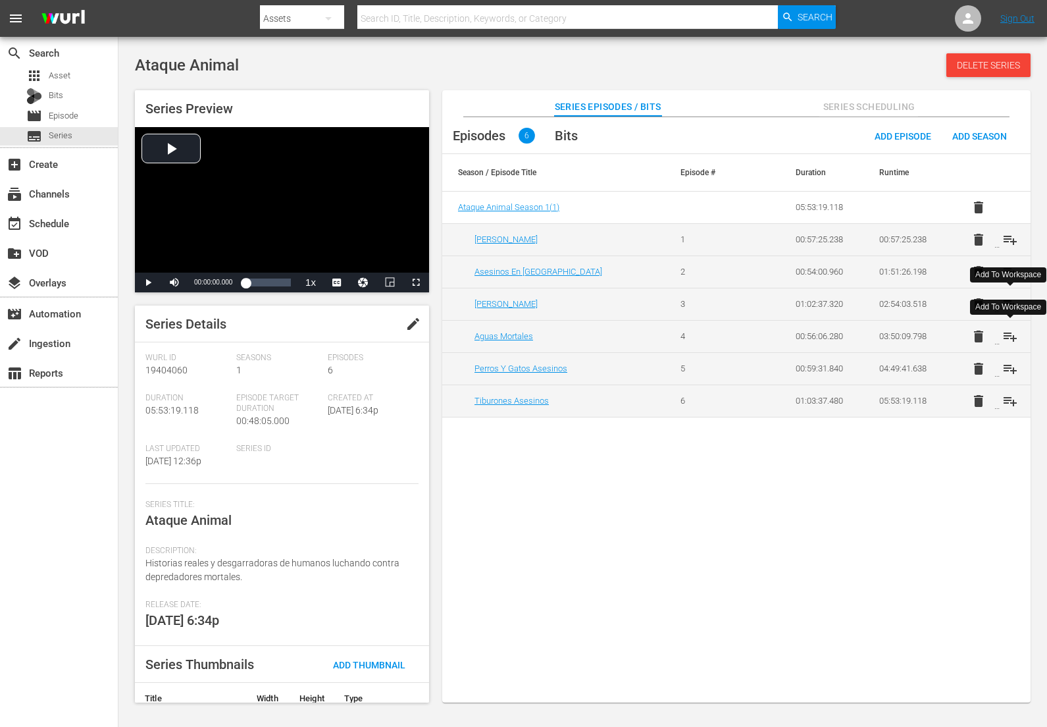
drag, startPoint x: 1009, startPoint y: 334, endPoint x: 1008, endPoint y: 355, distance: 20.5
click at [1009, 334] on span "playlist_add" at bounding box center [1011, 337] width 16 height 16
drag, startPoint x: 1008, startPoint y: 368, endPoint x: 1007, endPoint y: 388, distance: 19.8
click at [1008, 368] on span "playlist_add" at bounding box center [1011, 369] width 16 height 16
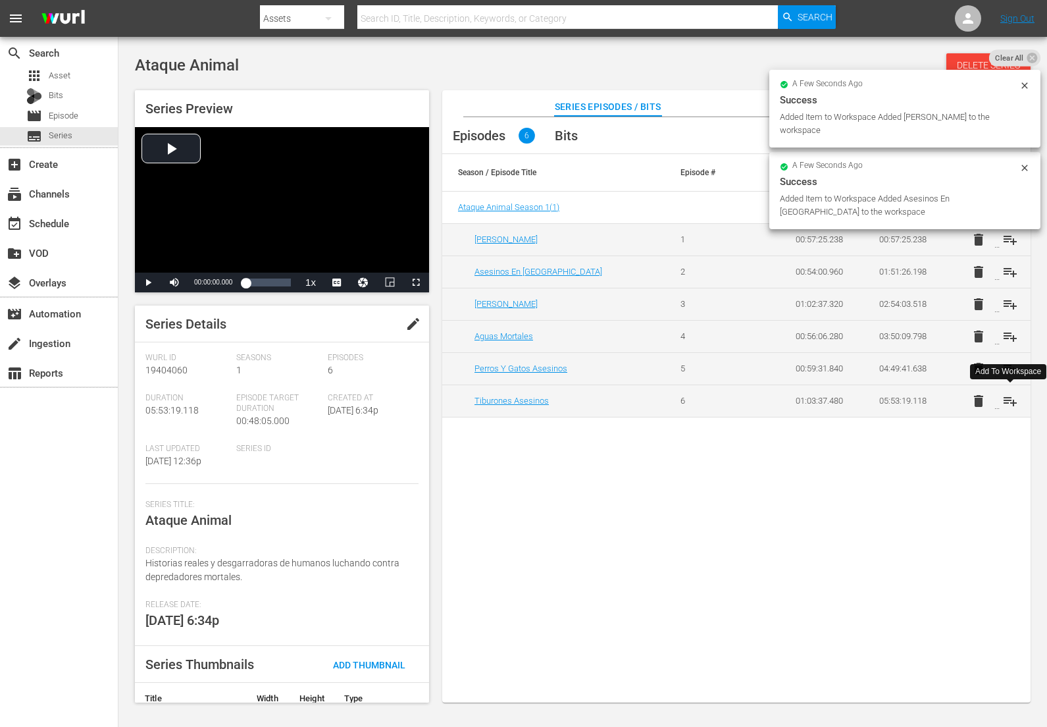
drag, startPoint x: 1007, startPoint y: 401, endPoint x: 963, endPoint y: 353, distance: 64.8
click at [1007, 401] on span "playlist_add" at bounding box center [1011, 401] width 16 height 16
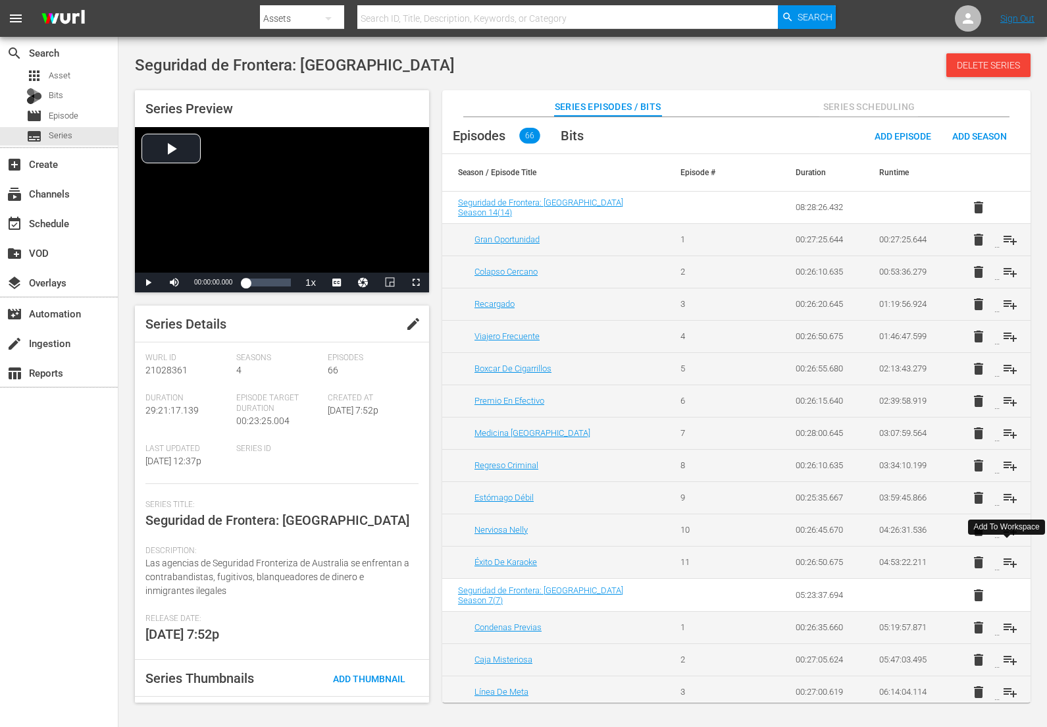
scroll to position [910, 0]
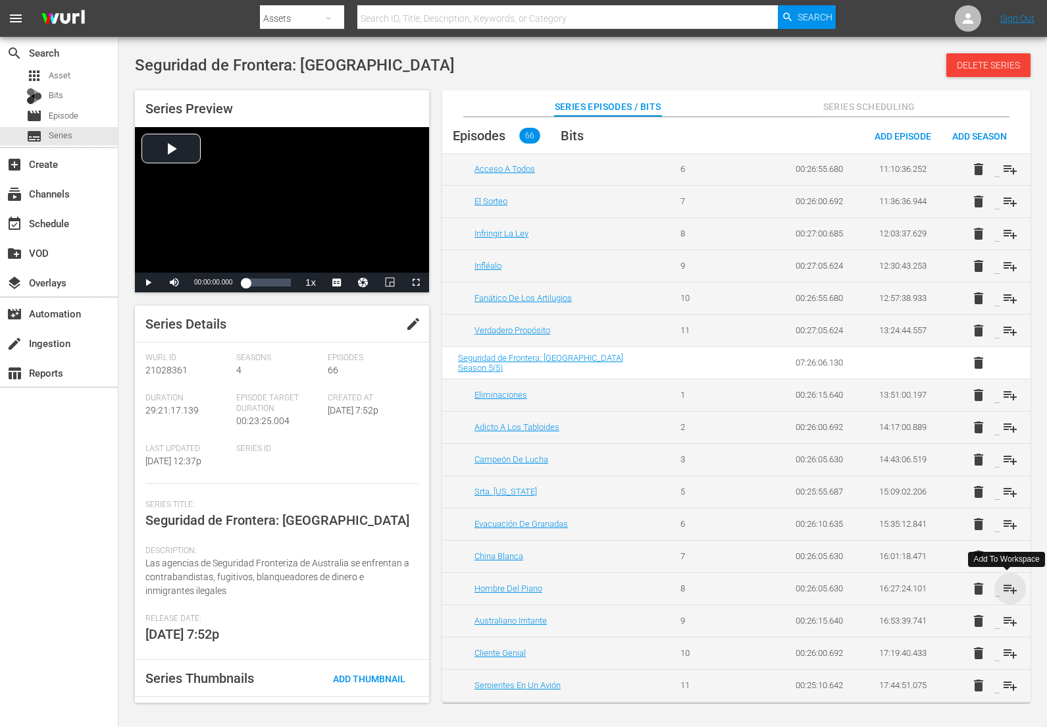
click at [1003, 588] on span "playlist_add" at bounding box center [1011, 589] width 16 height 16
click at [1007, 625] on span "playlist_add" at bounding box center [1011, 621] width 16 height 16
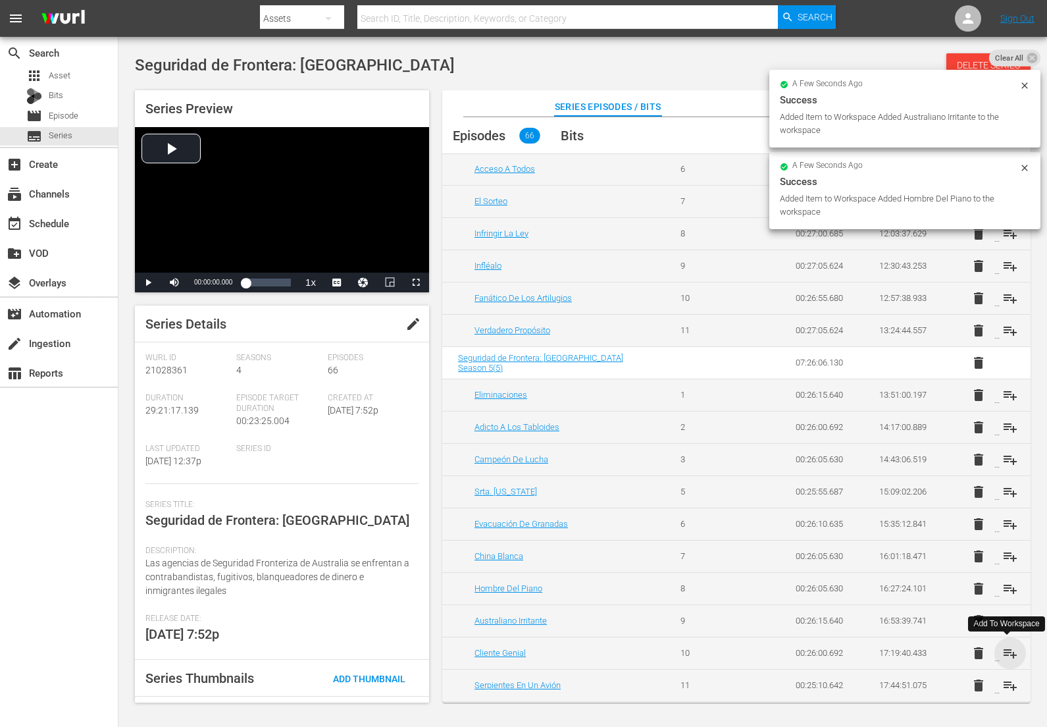
click at [1005, 652] on span "playlist_add" at bounding box center [1011, 653] width 16 height 16
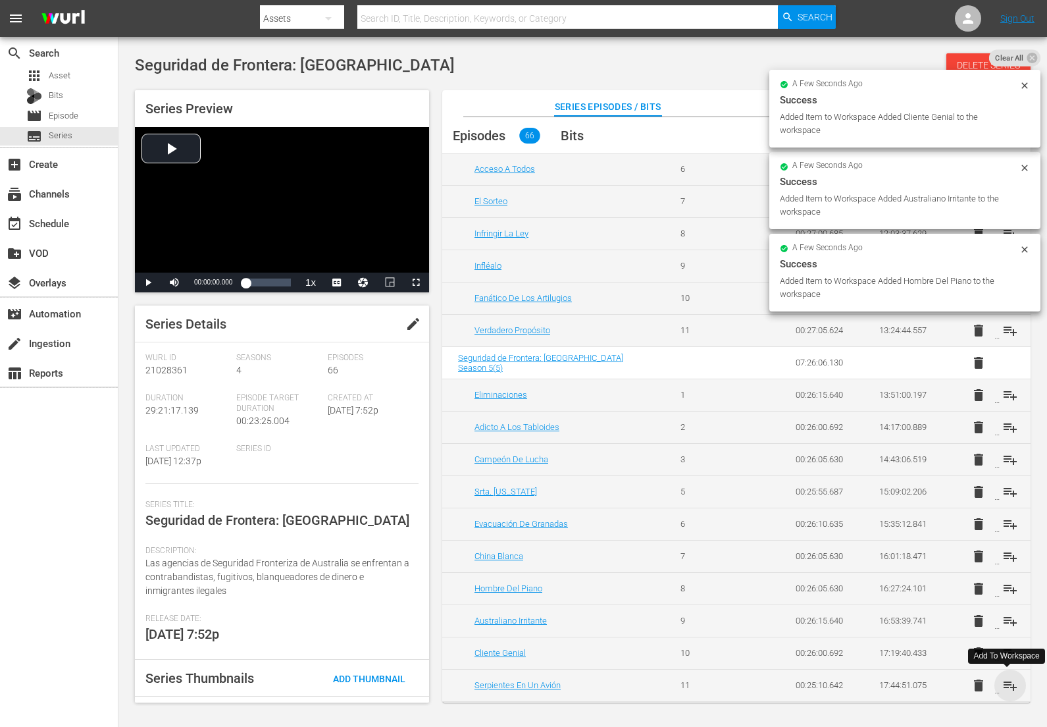
click at [1006, 685] on span "playlist_add" at bounding box center [1011, 685] width 16 height 16
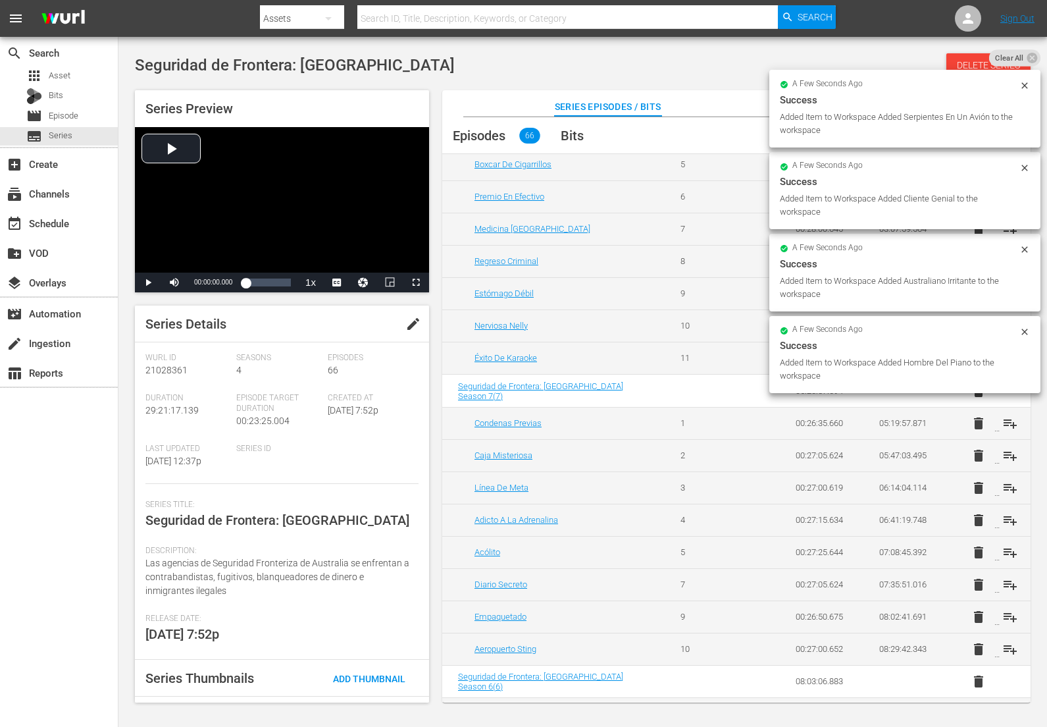
scroll to position [0, 0]
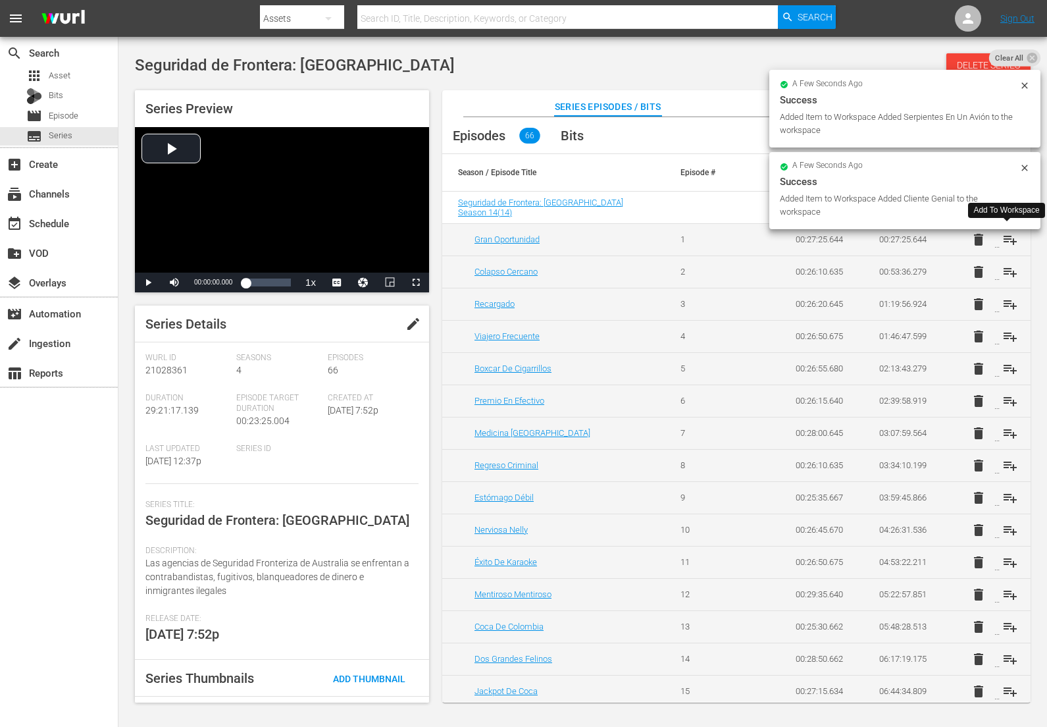
click at [1009, 238] on span "playlist_add" at bounding box center [1011, 240] width 16 height 16
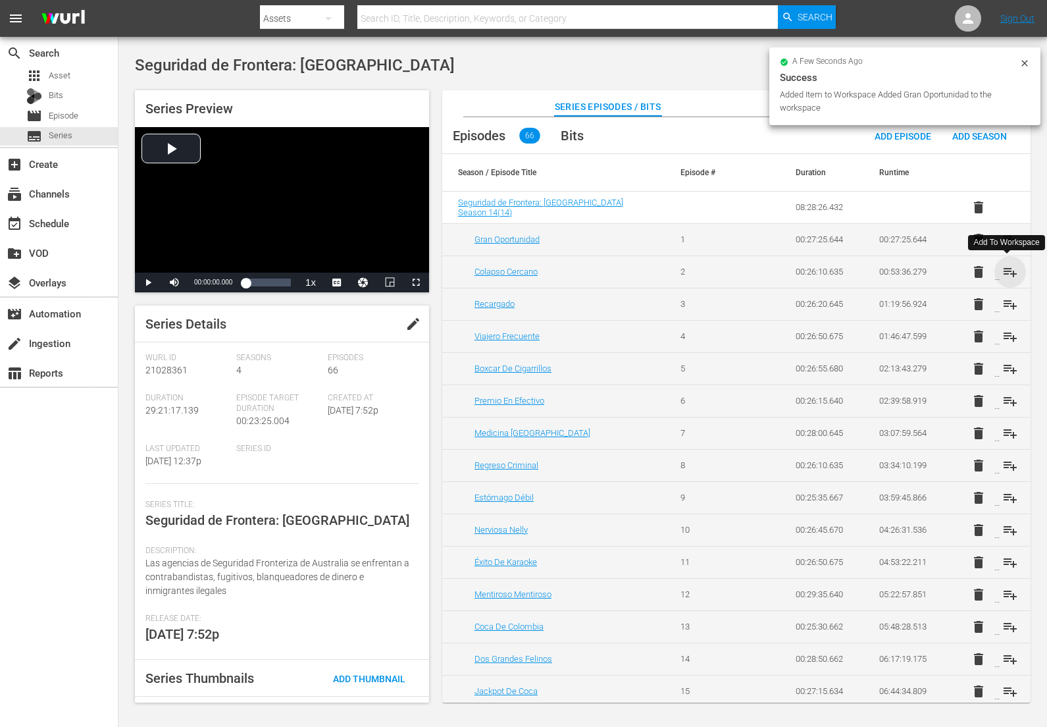
click at [1006, 272] on span "playlist_add" at bounding box center [1011, 272] width 16 height 16
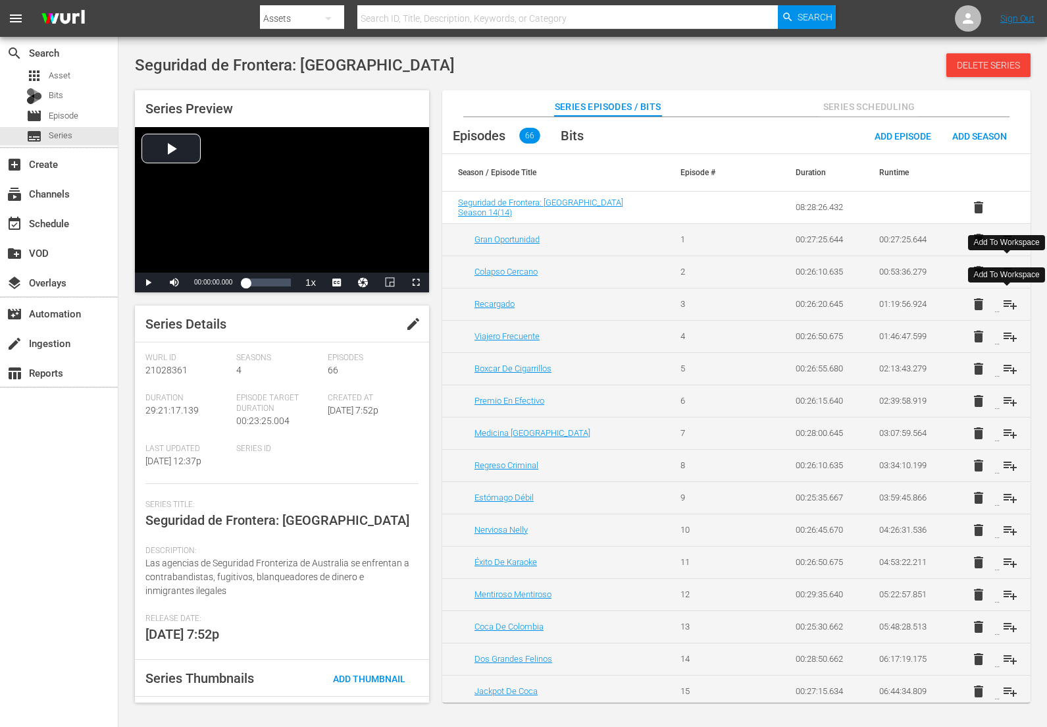
click at [1013, 305] on span "playlist_add" at bounding box center [1011, 304] width 16 height 16
click at [1011, 332] on span "playlist_add" at bounding box center [1011, 337] width 16 height 16
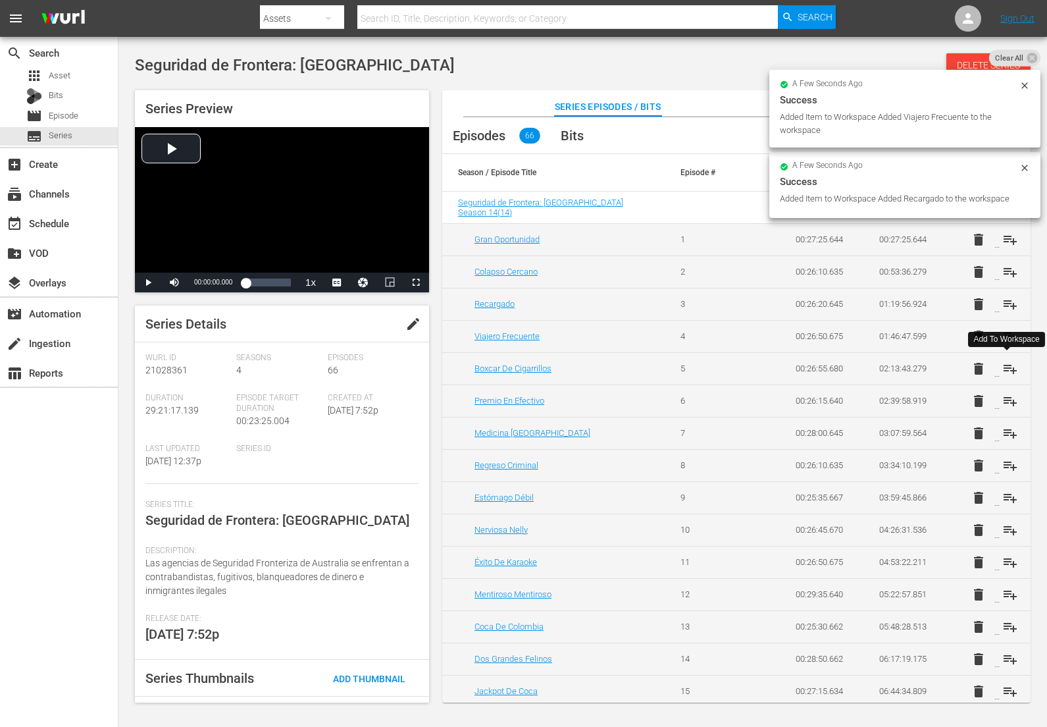
click at [1012, 365] on span "playlist_add" at bounding box center [1011, 369] width 16 height 16
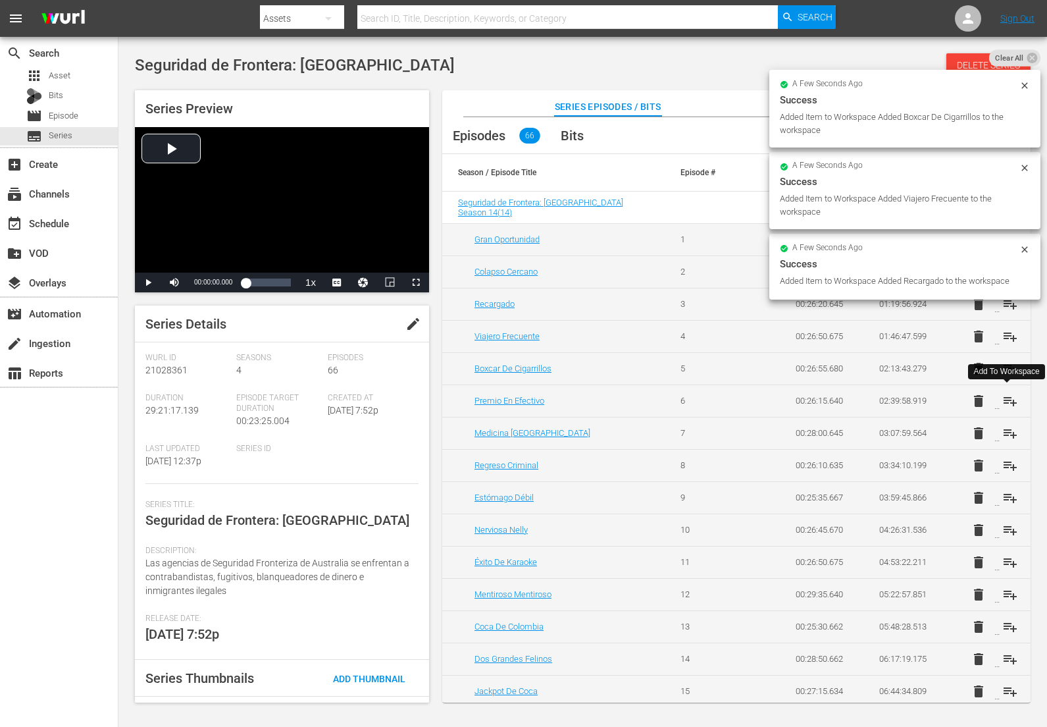
click at [1009, 400] on span "playlist_add" at bounding box center [1011, 401] width 16 height 16
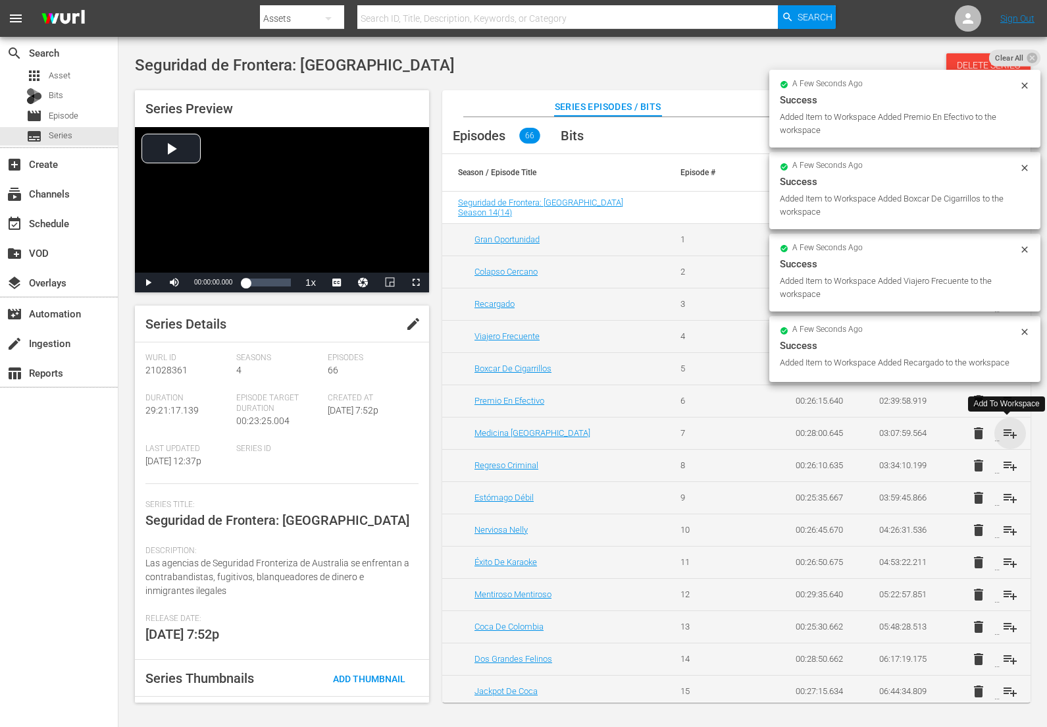
click at [1005, 436] on span "playlist_add" at bounding box center [1011, 433] width 16 height 16
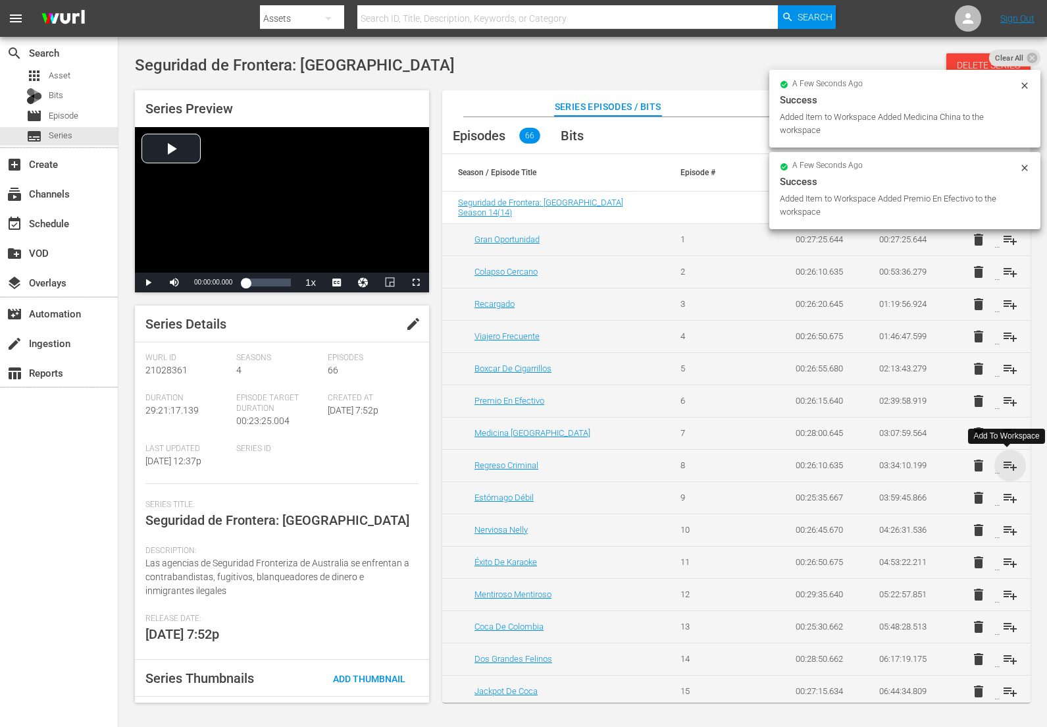
click at [1008, 467] on span "playlist_add" at bounding box center [1011, 466] width 16 height 16
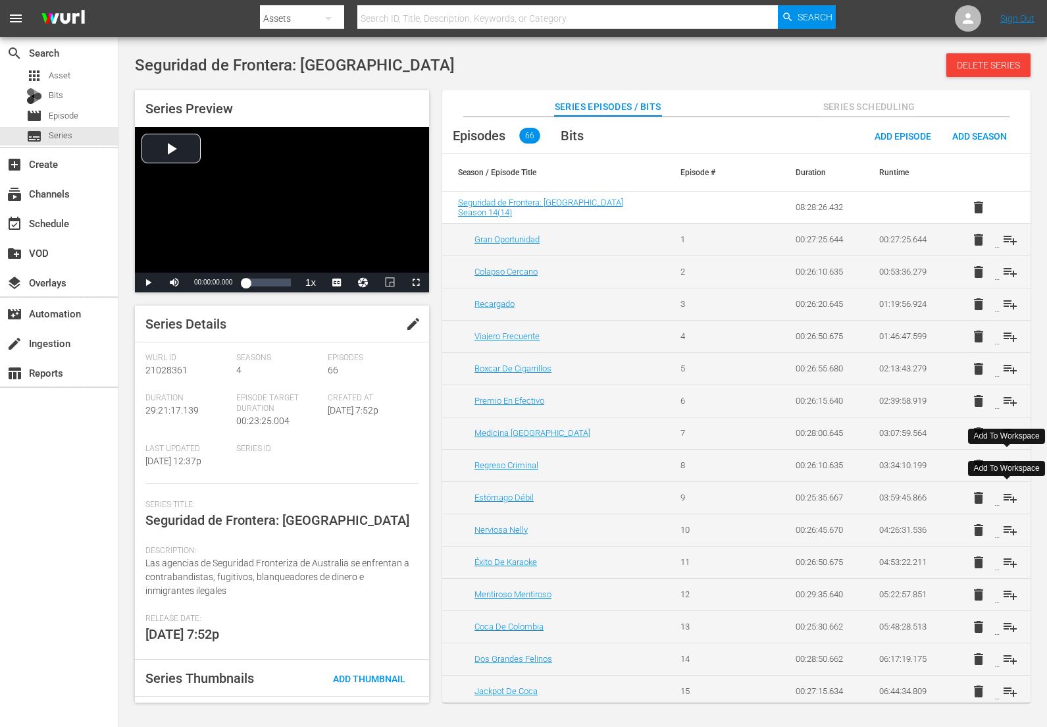
click at [1008, 498] on span "playlist_add" at bounding box center [1011, 498] width 16 height 16
click at [1010, 528] on span "playlist_add" at bounding box center [1011, 530] width 16 height 16
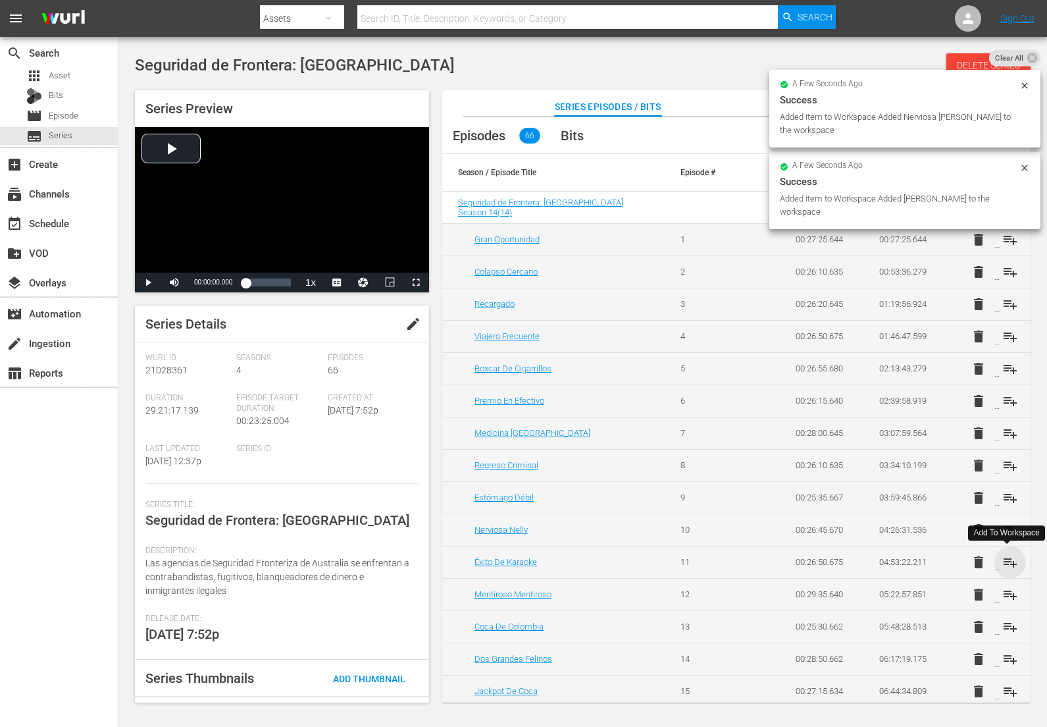
click at [1007, 560] on span "playlist_add" at bounding box center [1011, 562] width 16 height 16
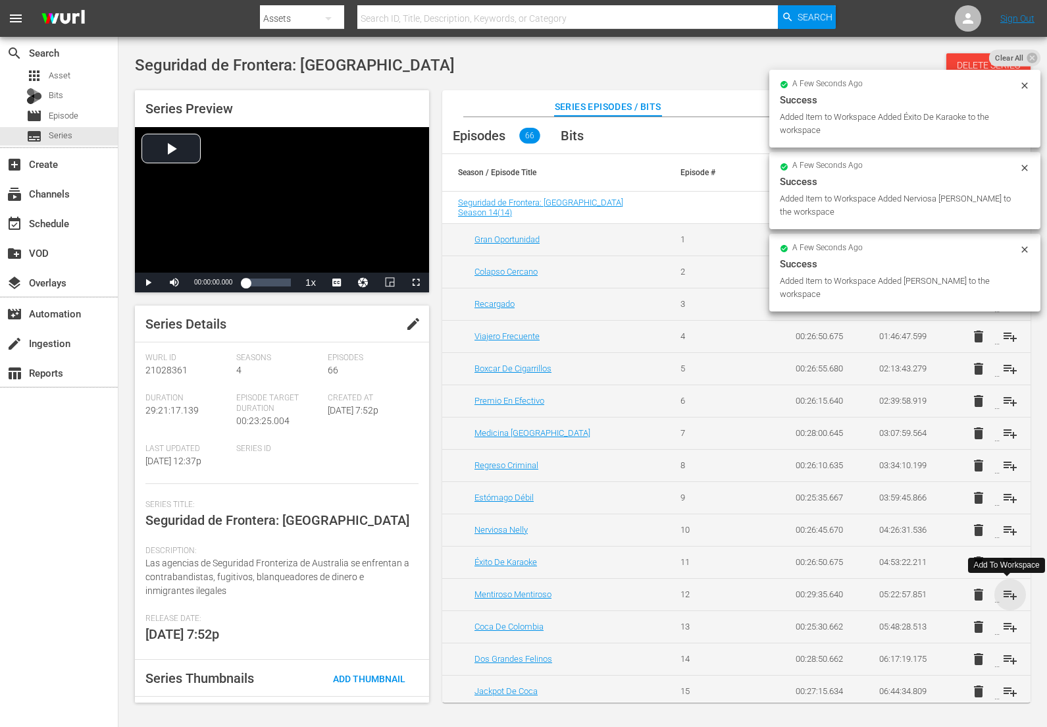
click at [1005, 595] on span "playlist_add" at bounding box center [1011, 595] width 16 height 16
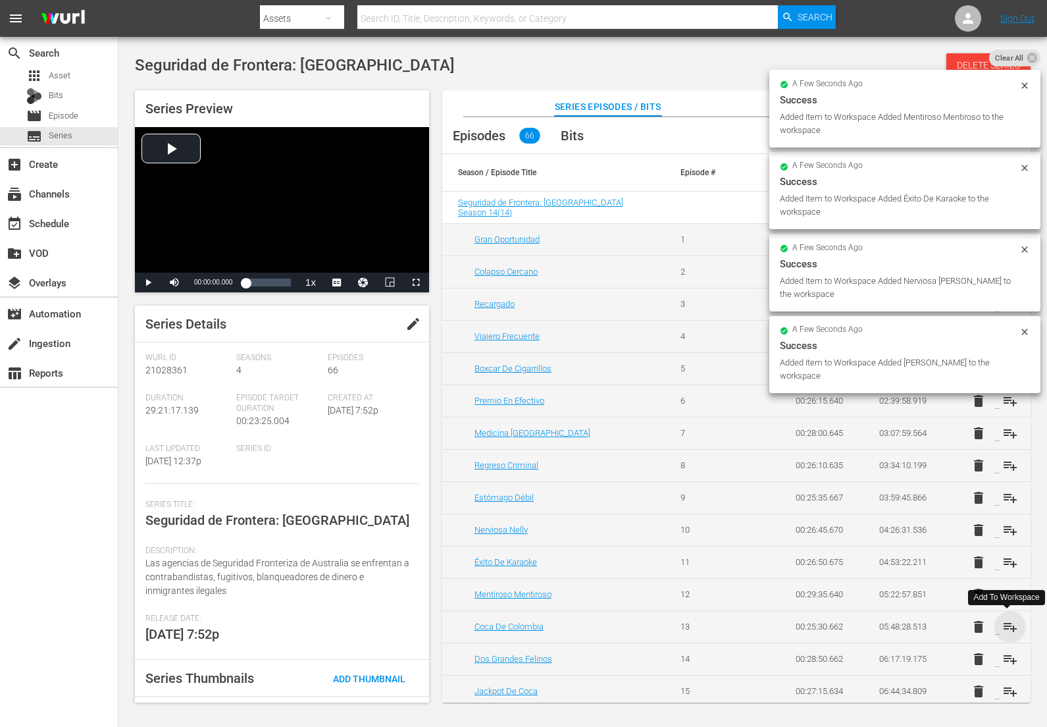
click at [1007, 623] on span "playlist_add" at bounding box center [1011, 627] width 16 height 16
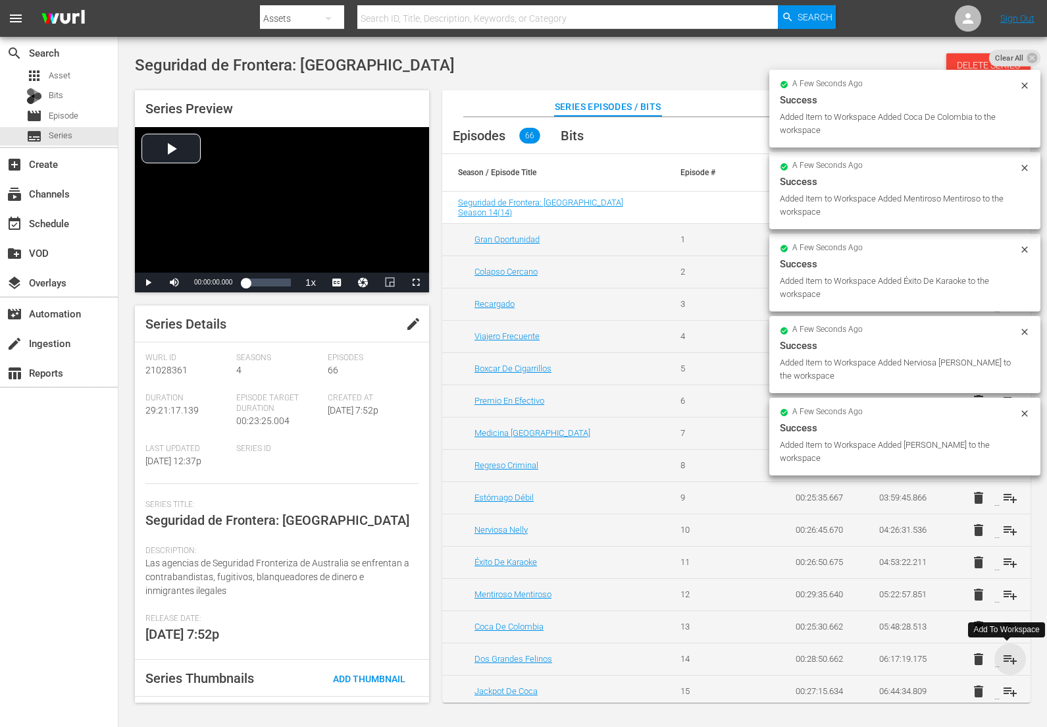
click at [1007, 662] on span "playlist_add" at bounding box center [1011, 659] width 16 height 16
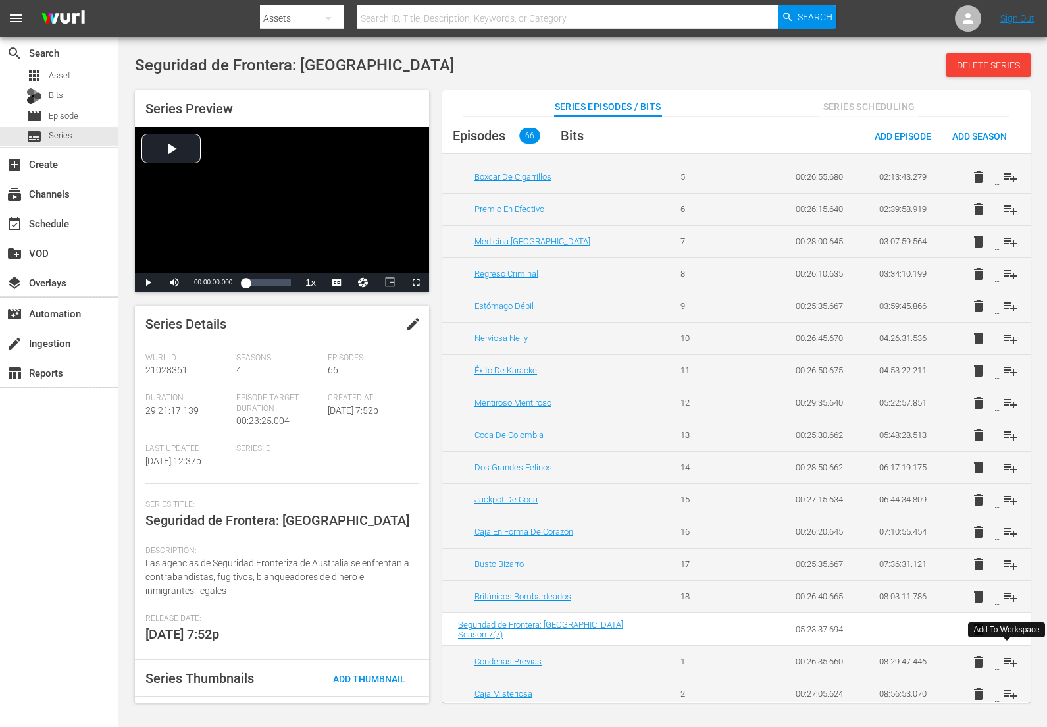
scroll to position [237, 0]
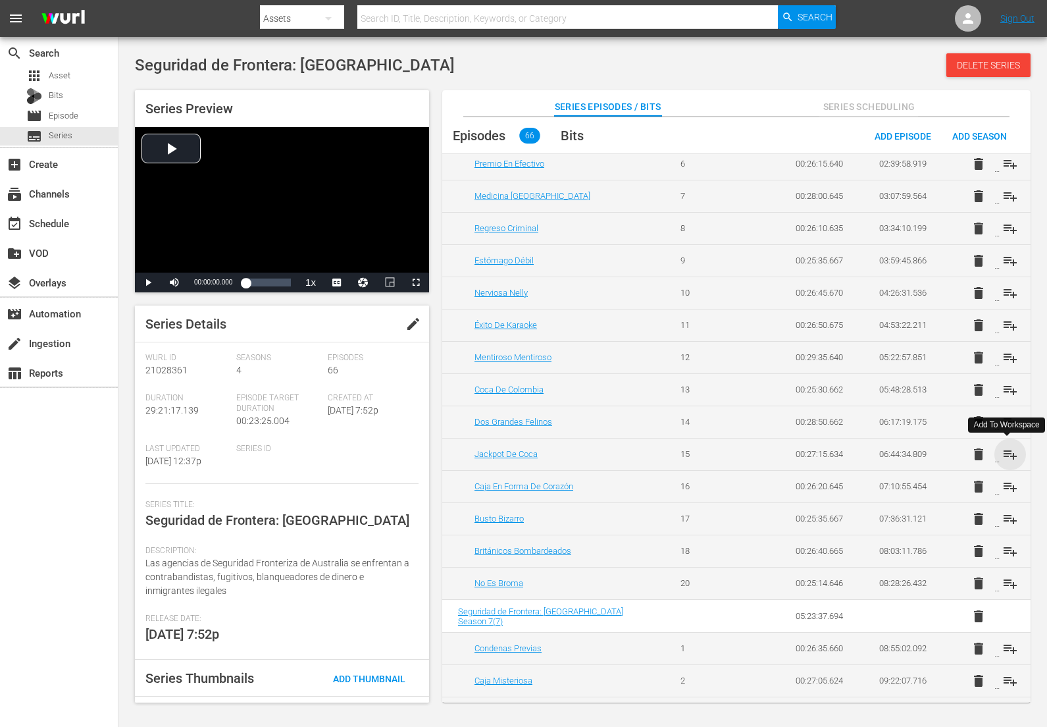
click at [1003, 454] on span "playlist_add" at bounding box center [1011, 454] width 16 height 16
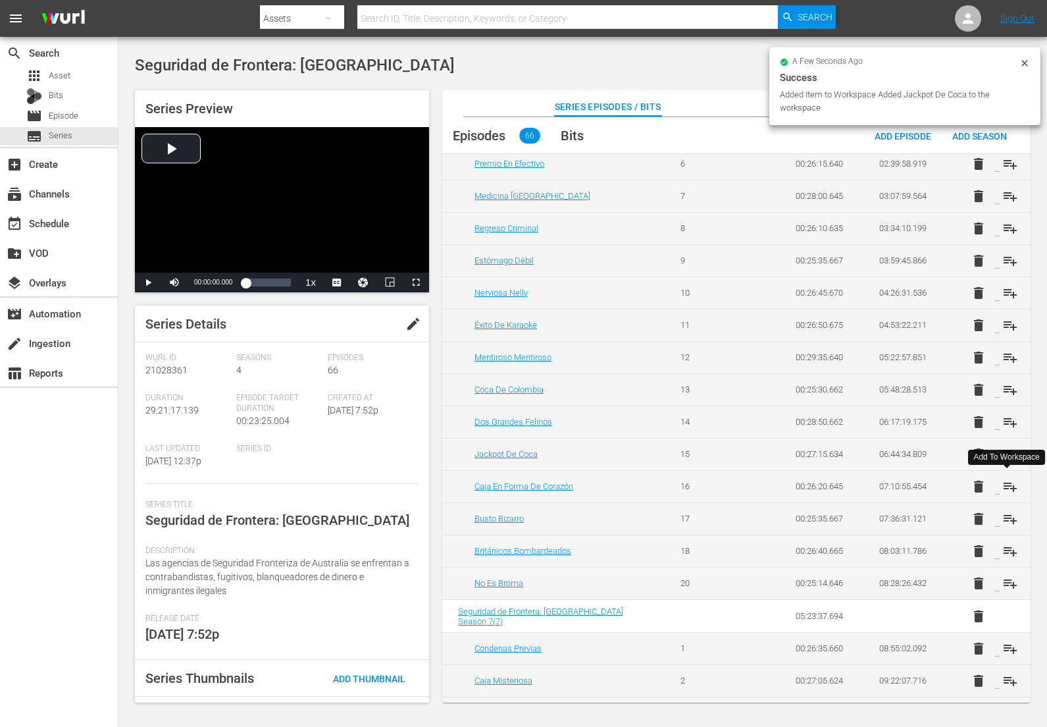
click at [1005, 488] on span "playlist_add" at bounding box center [1011, 487] width 16 height 16
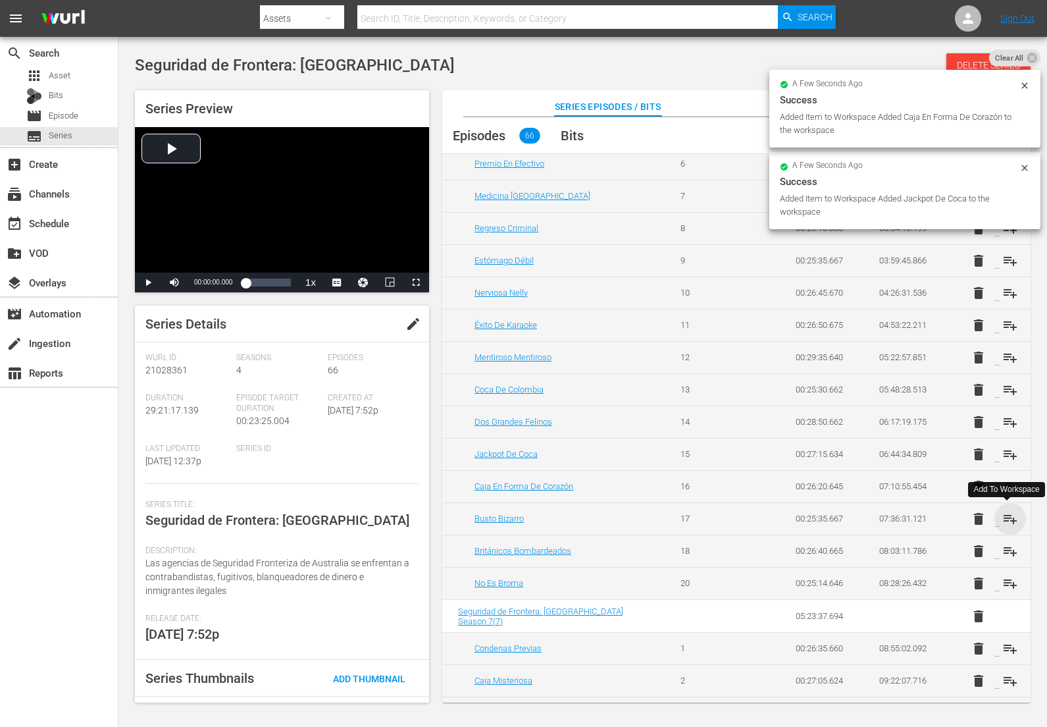
click at [1011, 515] on span "playlist_add" at bounding box center [1011, 519] width 16 height 16
click at [1007, 551] on span "playlist_add" at bounding box center [1011, 551] width 16 height 16
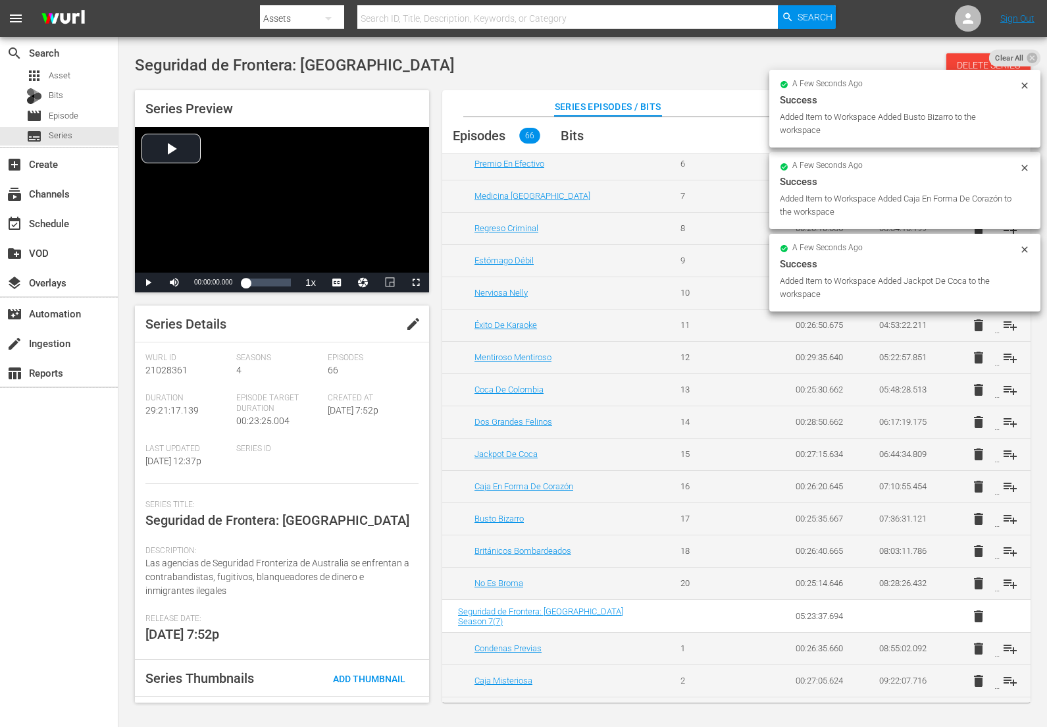
scroll to position [284, 0]
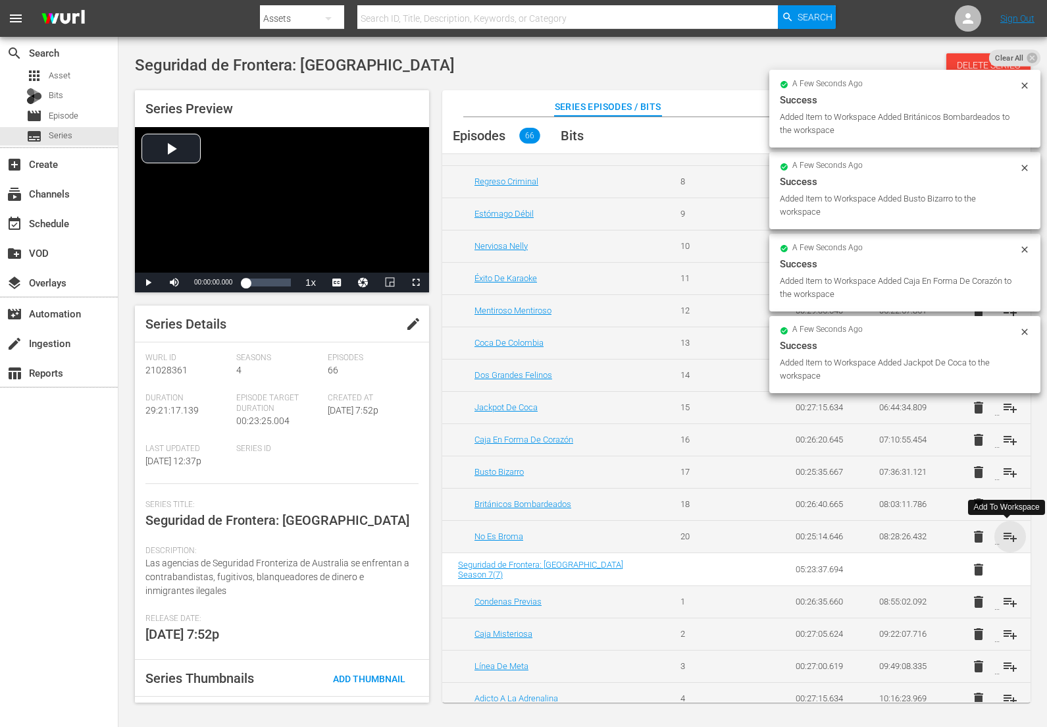
click at [1007, 534] on span "playlist_add" at bounding box center [1011, 537] width 16 height 16
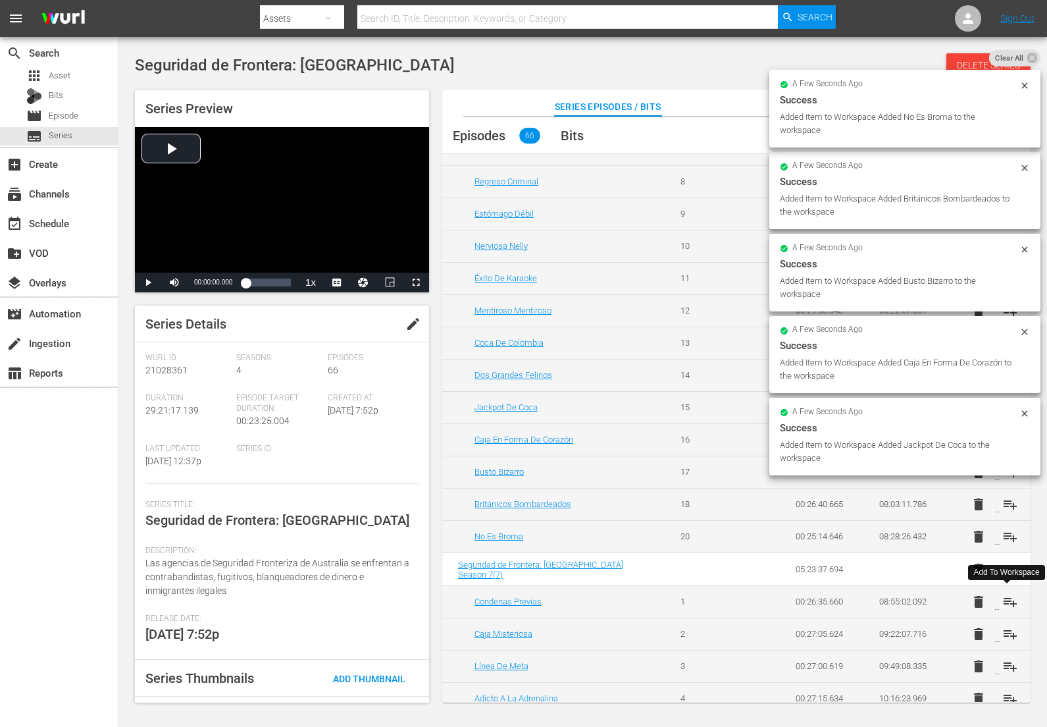
click at [1007, 600] on span "playlist_add" at bounding box center [1011, 602] width 16 height 16
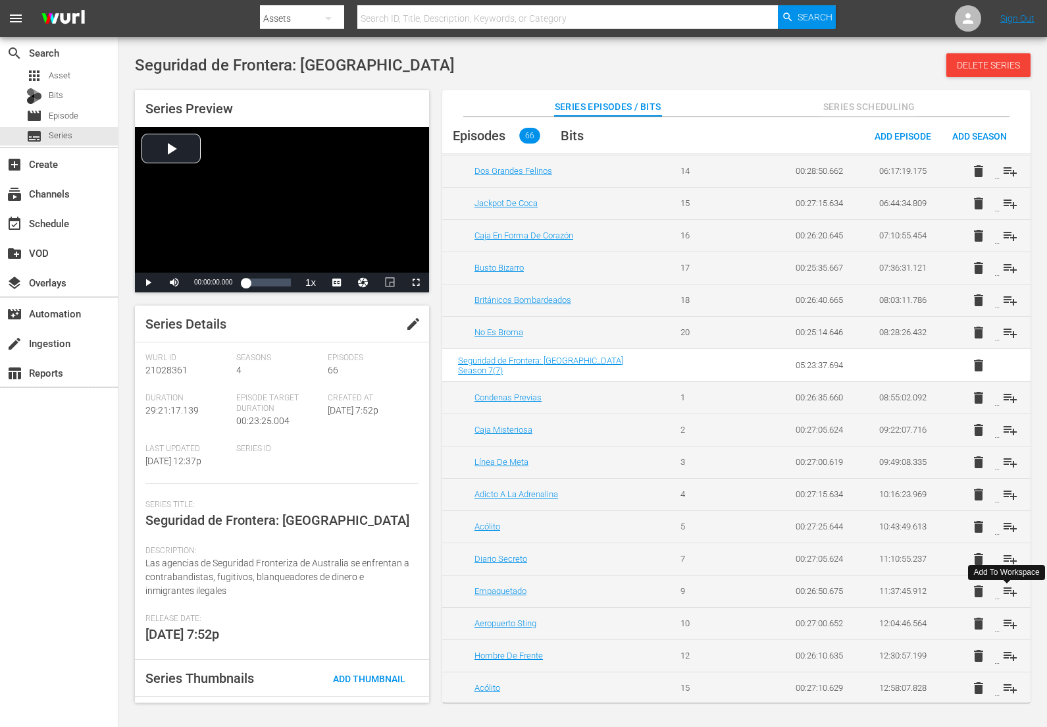
scroll to position [513, 0]
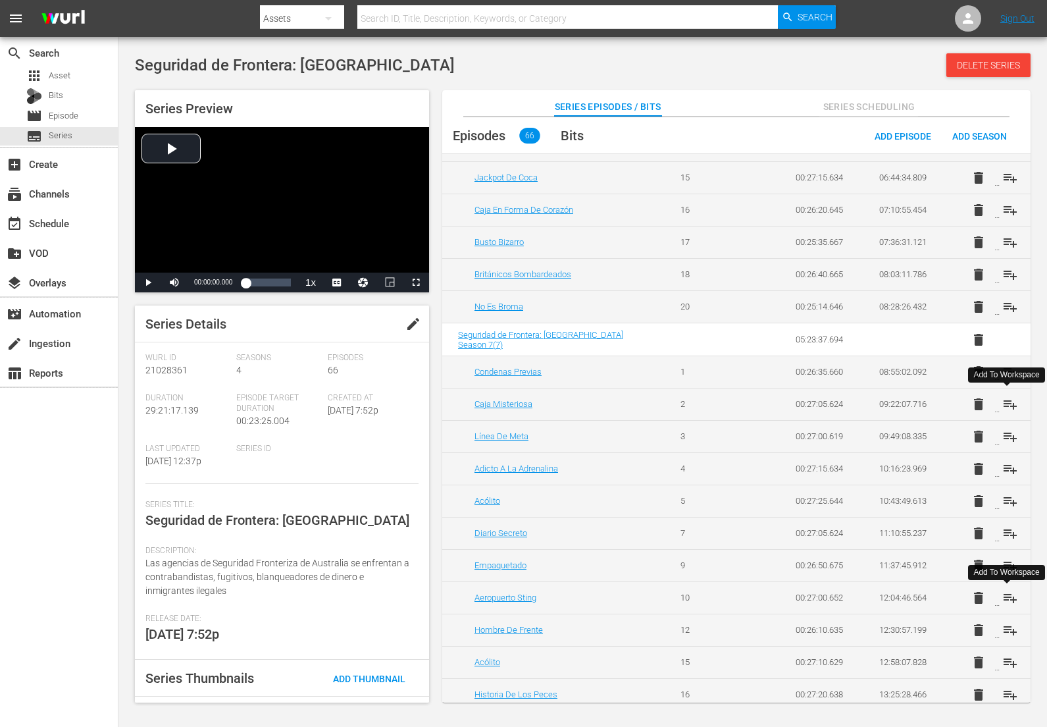
click at [1009, 405] on span "playlist_add" at bounding box center [1011, 404] width 16 height 16
click at [1008, 435] on span "playlist_add" at bounding box center [1011, 437] width 16 height 16
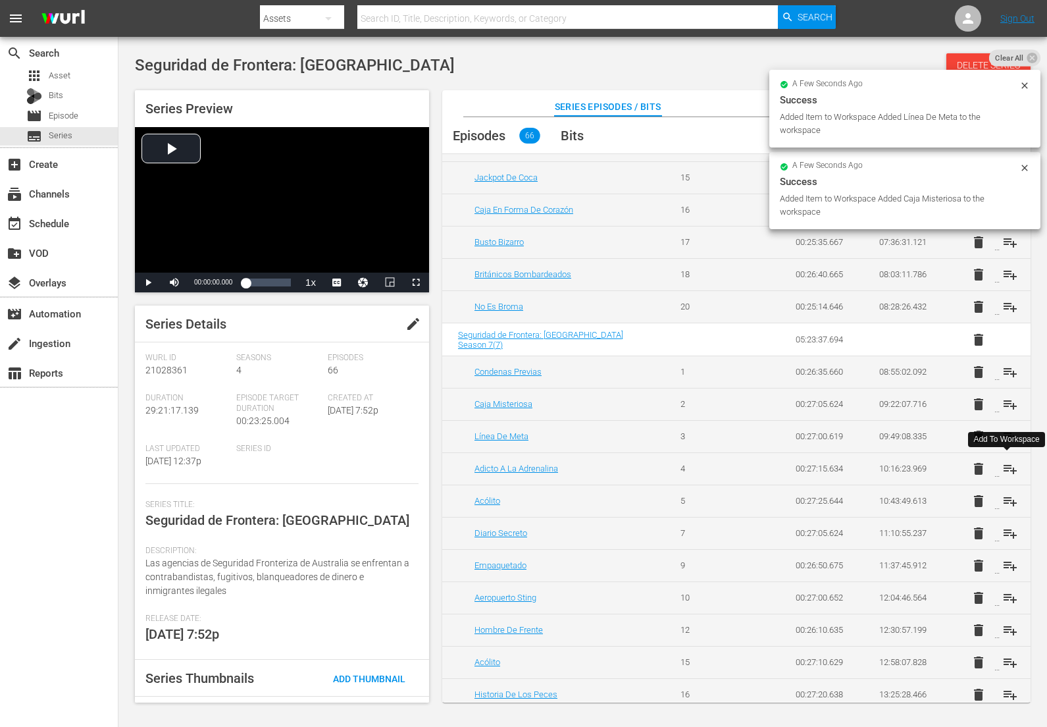
click at [1005, 466] on span "playlist_add" at bounding box center [1011, 469] width 16 height 16
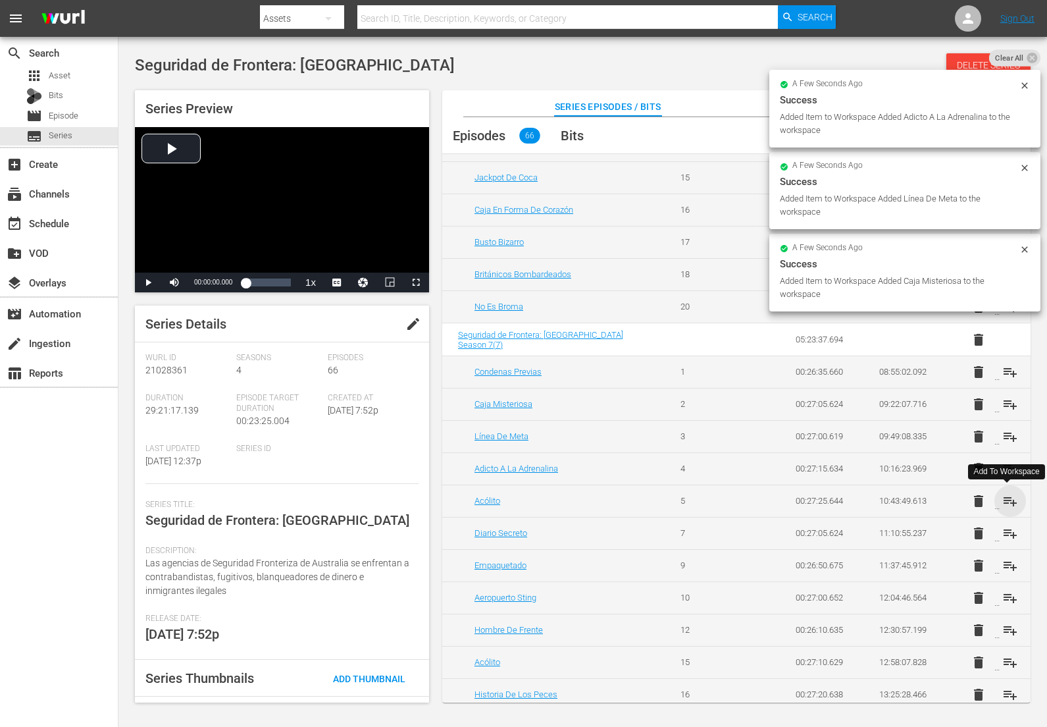
click at [1009, 498] on span "playlist_add" at bounding box center [1011, 501] width 16 height 16
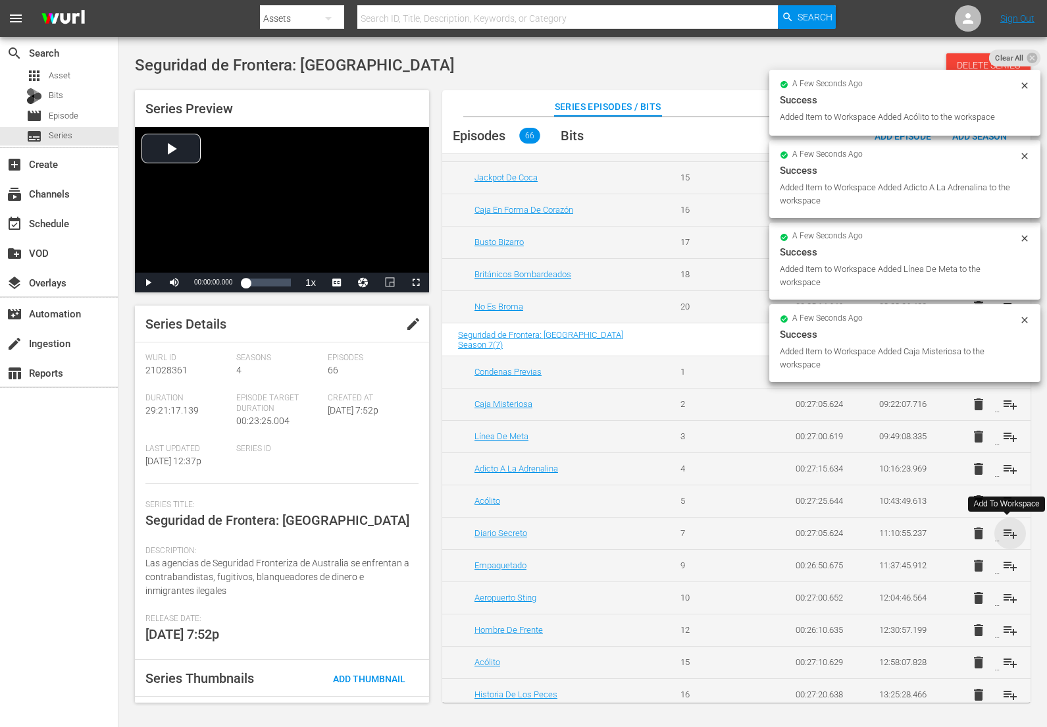
click at [1007, 531] on span "playlist_add" at bounding box center [1011, 533] width 16 height 16
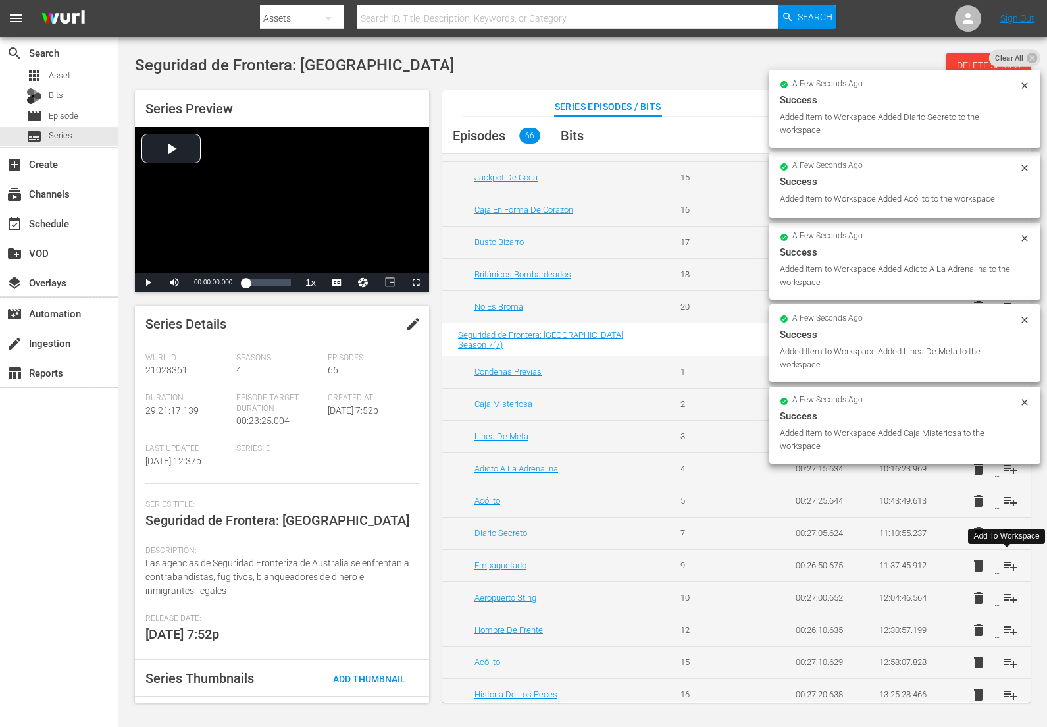
click at [1005, 564] on span "playlist_add" at bounding box center [1011, 566] width 16 height 16
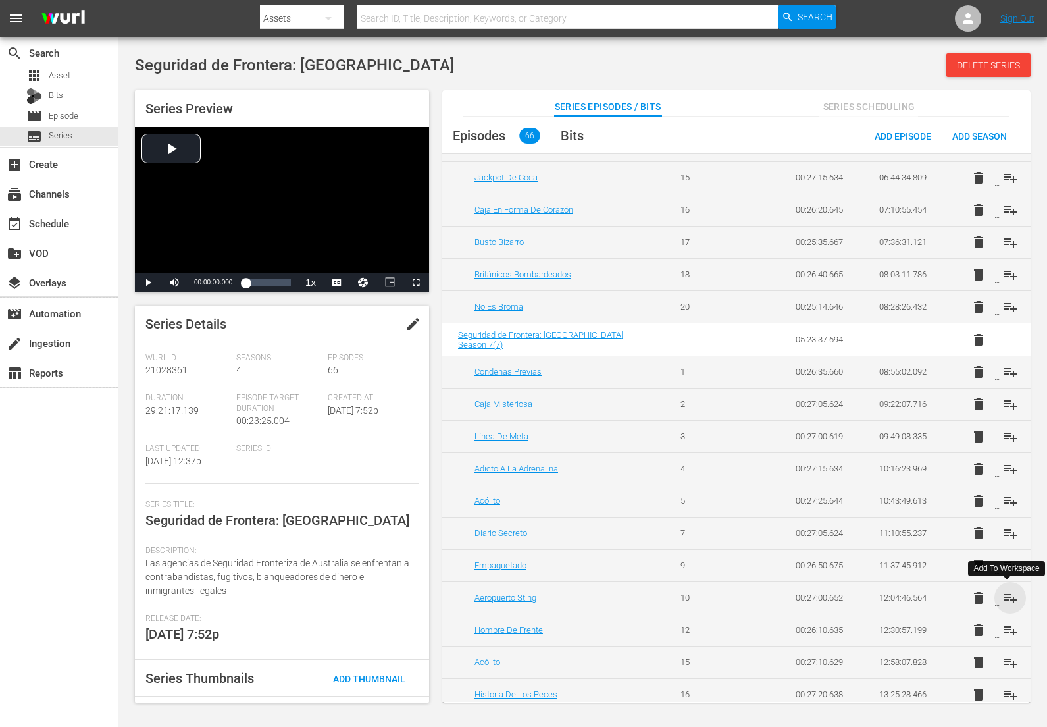
click at [1009, 596] on span "playlist_add" at bounding box center [1011, 598] width 16 height 16
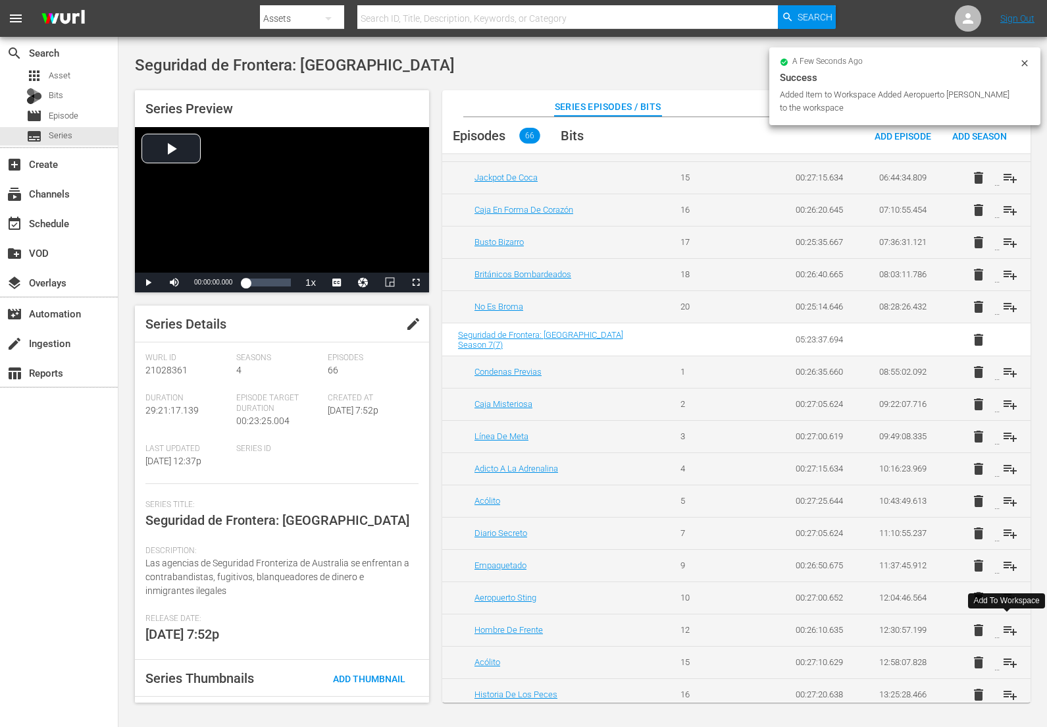
click at [1003, 629] on span "playlist_add" at bounding box center [1011, 630] width 16 height 16
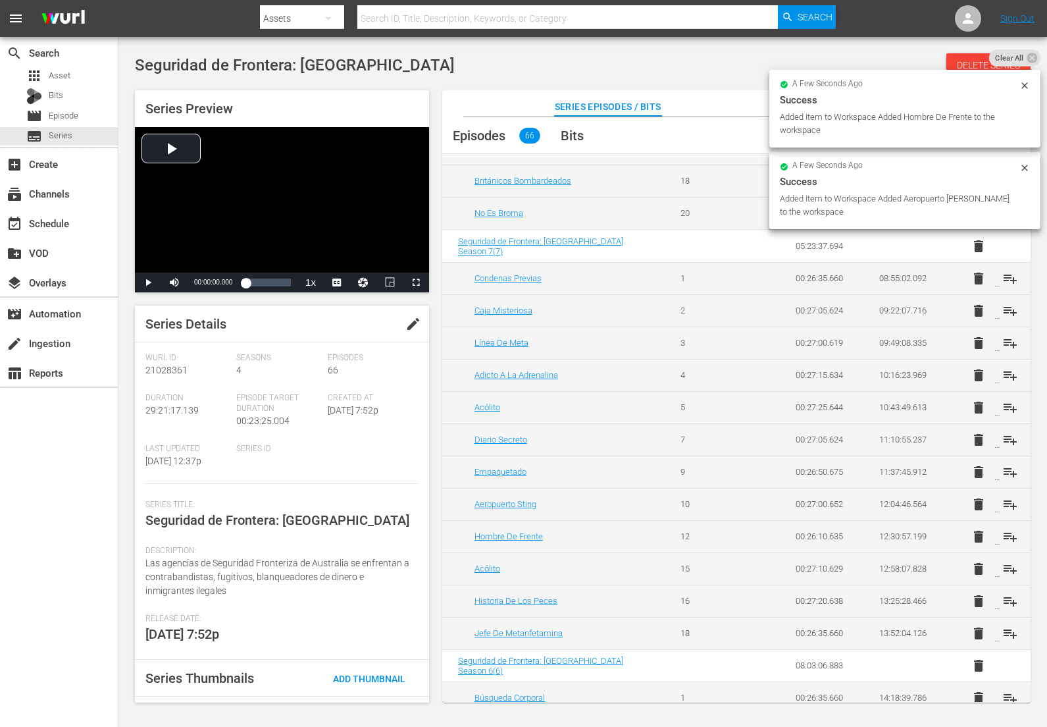
scroll to position [610, 0]
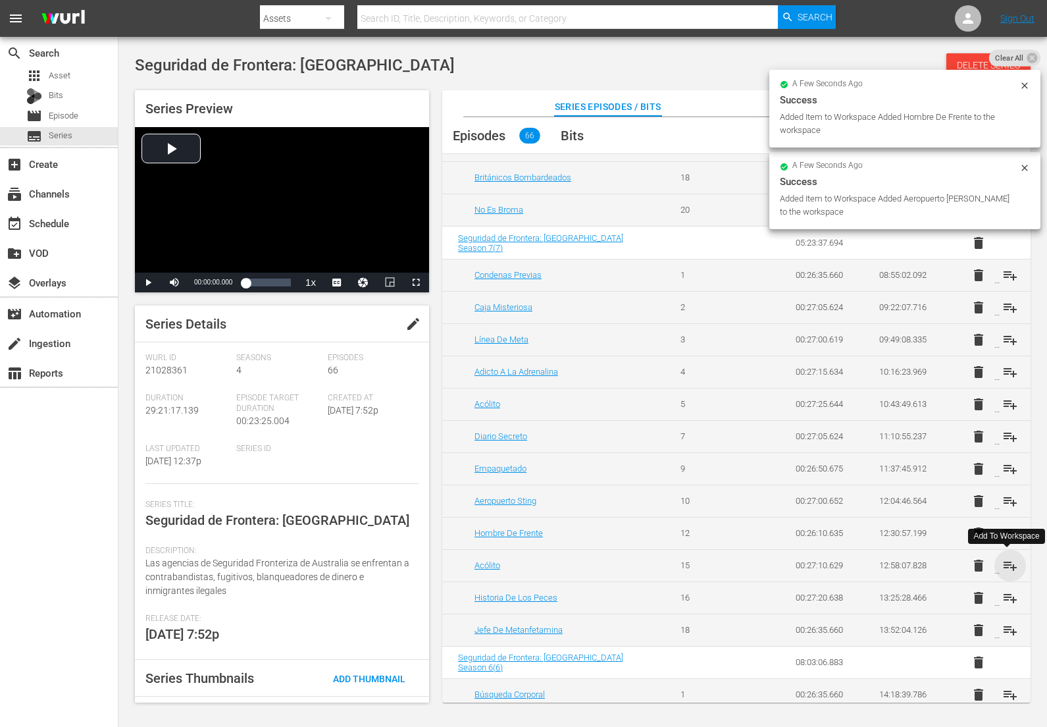
click at [1005, 562] on span "playlist_add" at bounding box center [1011, 566] width 16 height 16
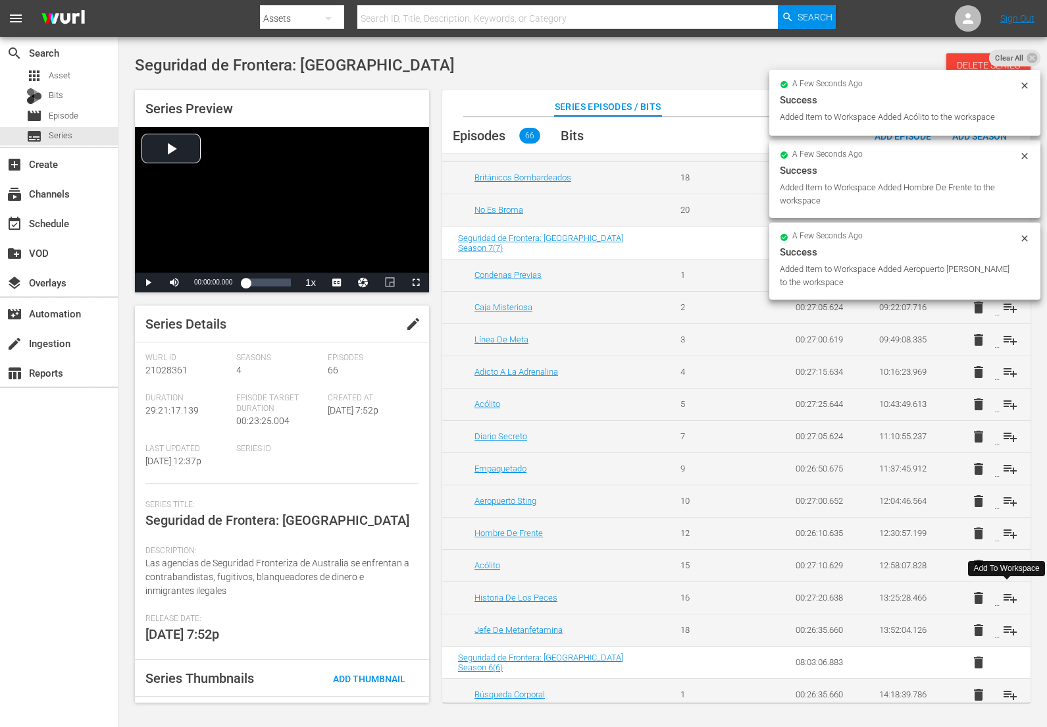
click at [1005, 601] on span "playlist_add" at bounding box center [1011, 598] width 16 height 16
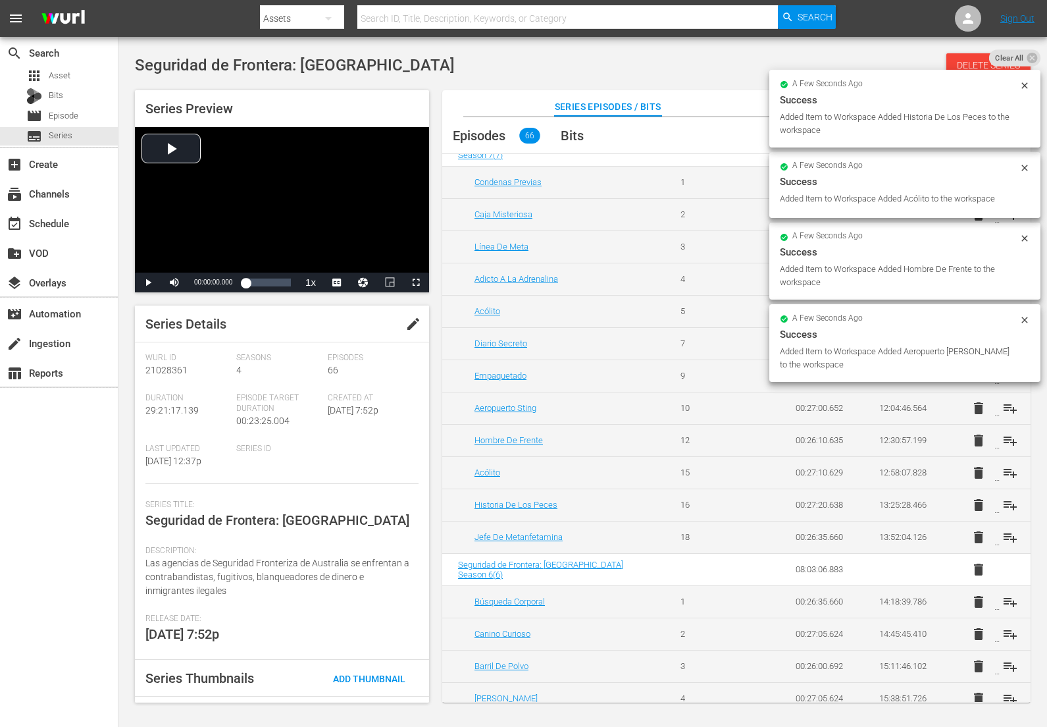
scroll to position [718, 0]
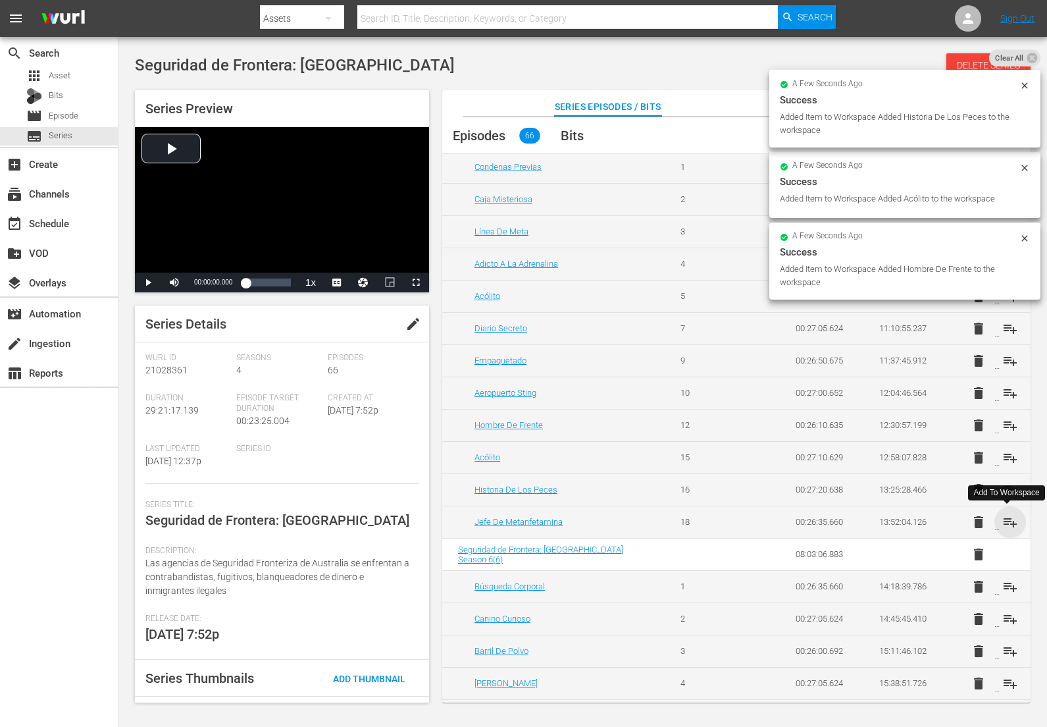
drag, startPoint x: 1008, startPoint y: 523, endPoint x: 1001, endPoint y: 574, distance: 51.2
click at [1008, 523] on span "playlist_add" at bounding box center [1011, 522] width 16 height 16
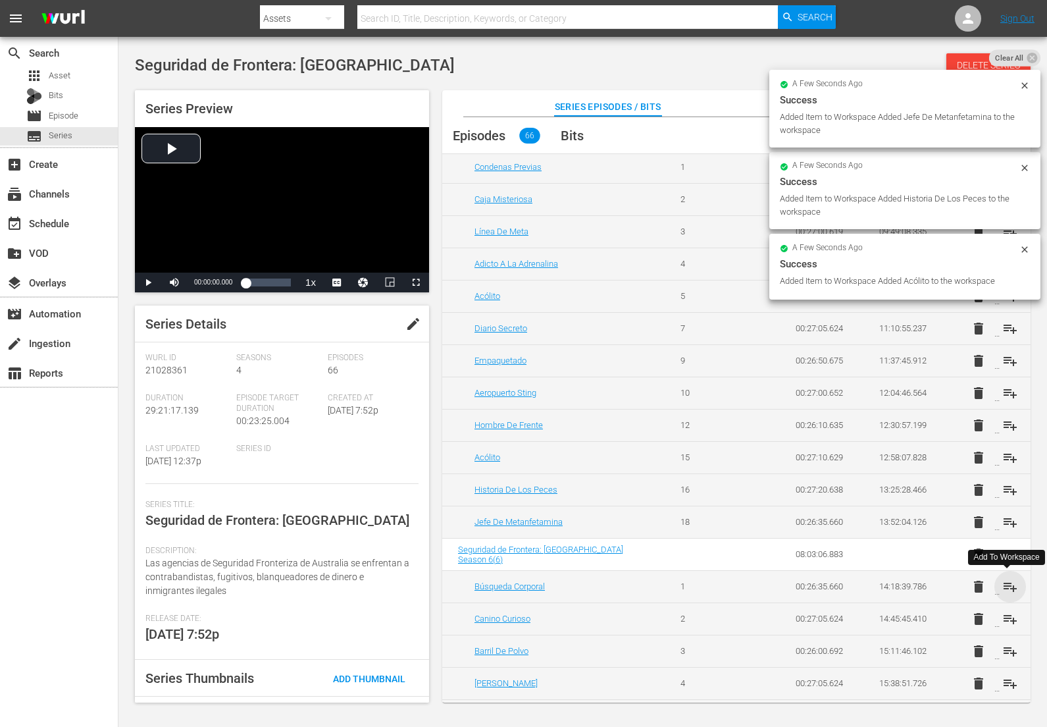
click at [1009, 587] on span "playlist_add" at bounding box center [1011, 587] width 16 height 16
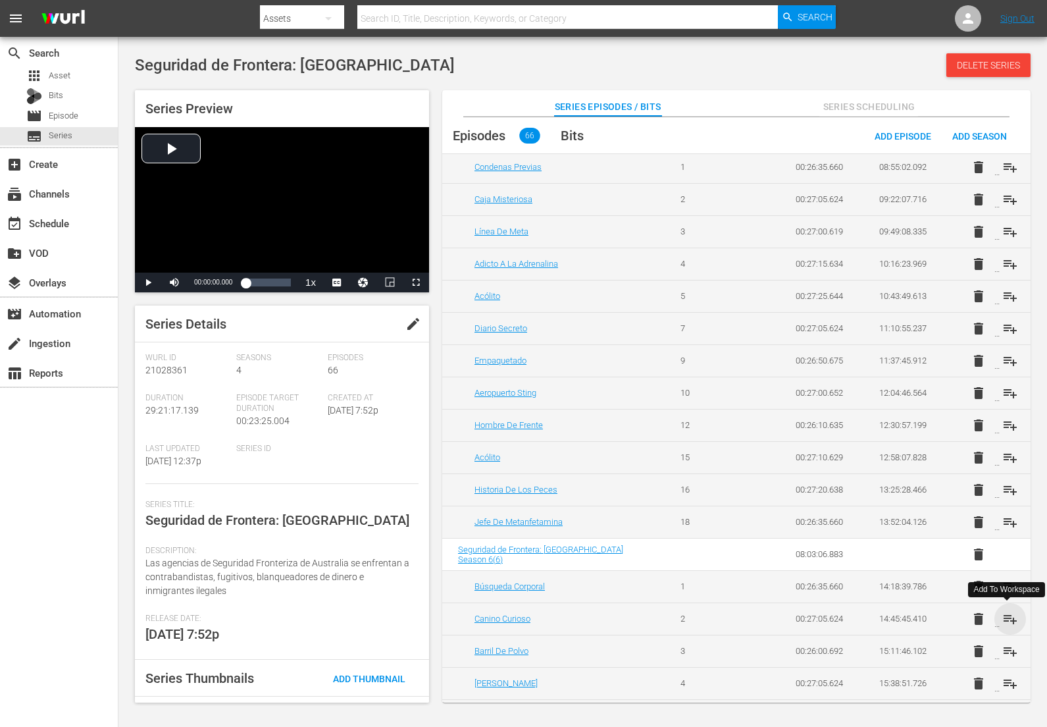
click at [1007, 616] on span "playlist_add" at bounding box center [1011, 619] width 16 height 16
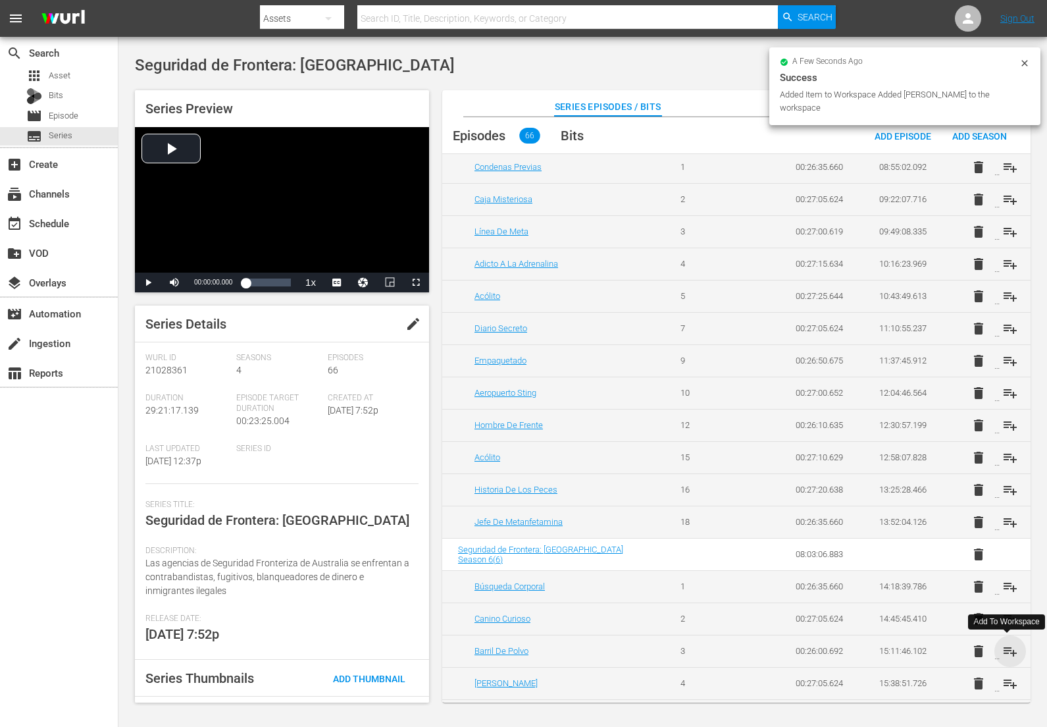
click at [1004, 645] on span "playlist_add" at bounding box center [1011, 651] width 16 height 16
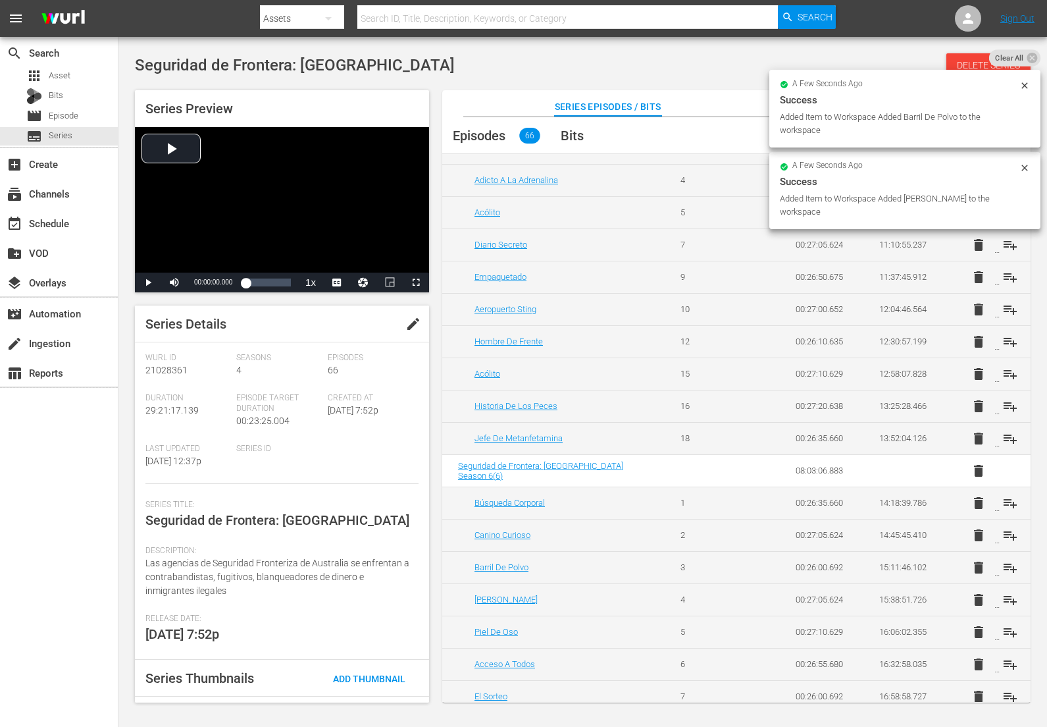
scroll to position [806, 0]
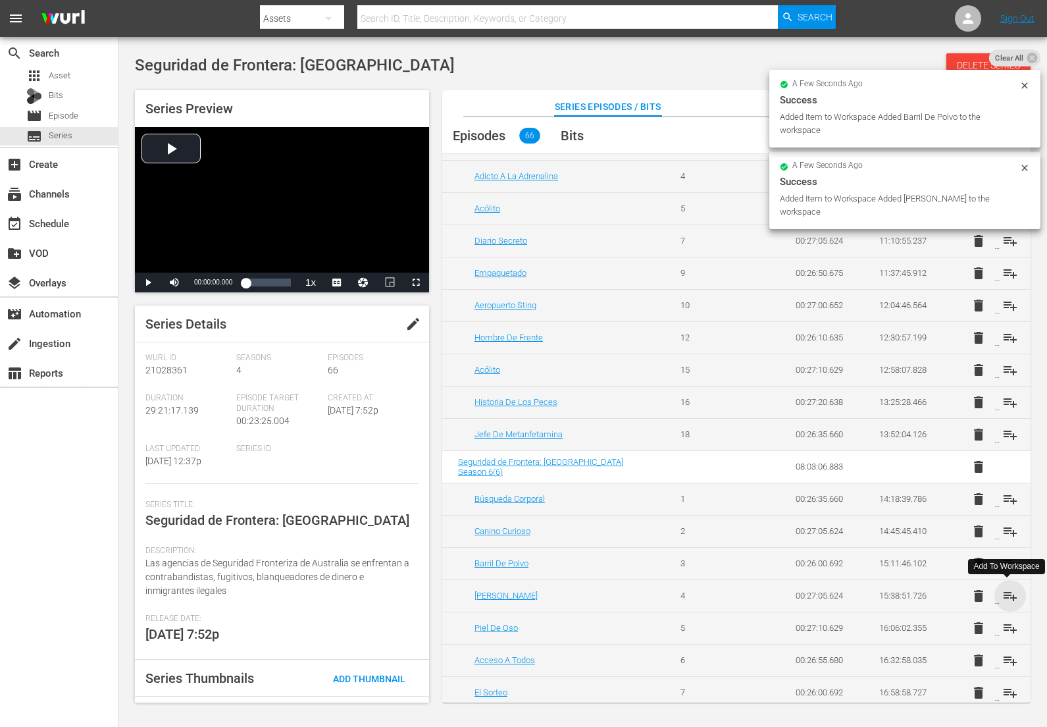
click at [1006, 596] on span "playlist_add" at bounding box center [1011, 596] width 16 height 16
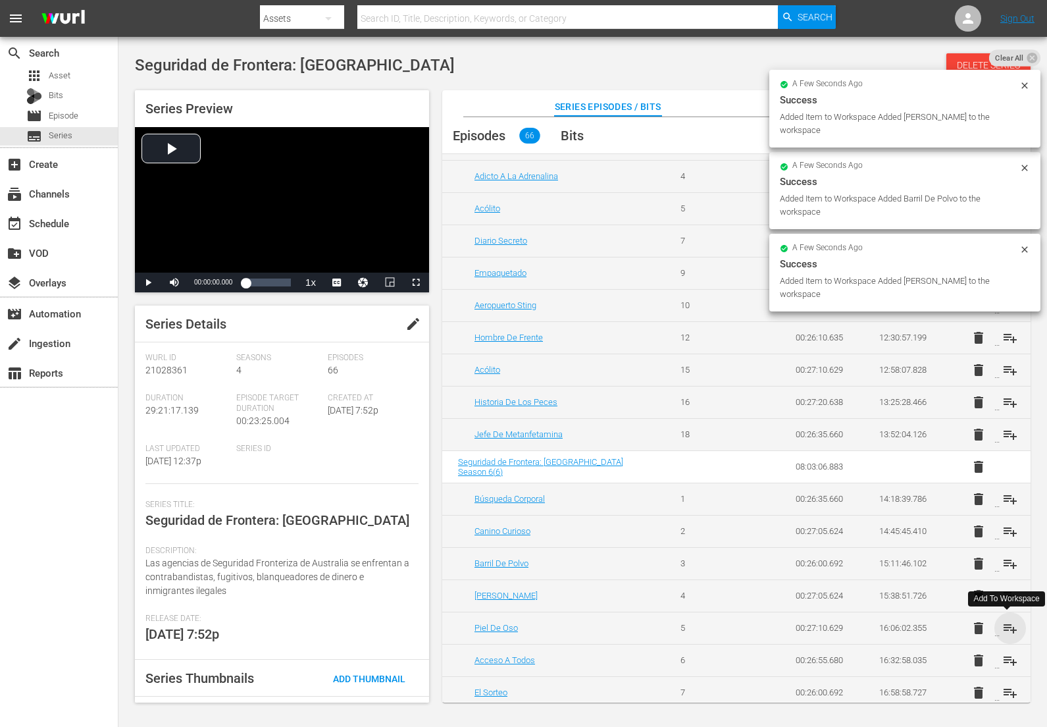
click at [1004, 624] on span "playlist_add" at bounding box center [1011, 628] width 16 height 16
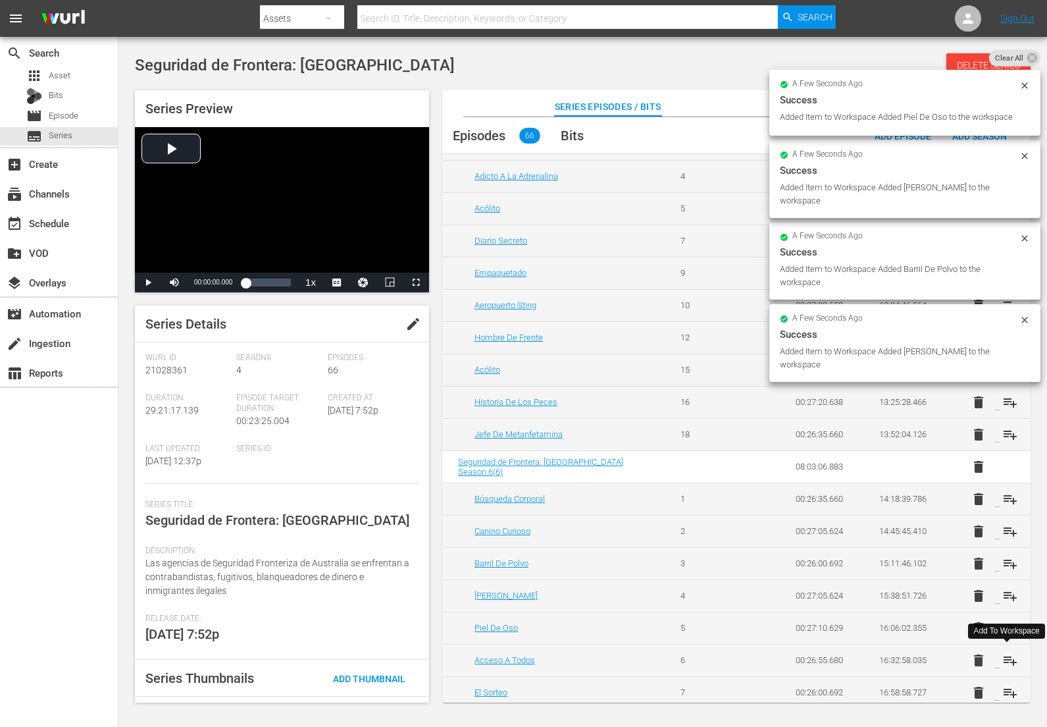
click at [1007, 656] on span "playlist_add" at bounding box center [1011, 660] width 16 height 16
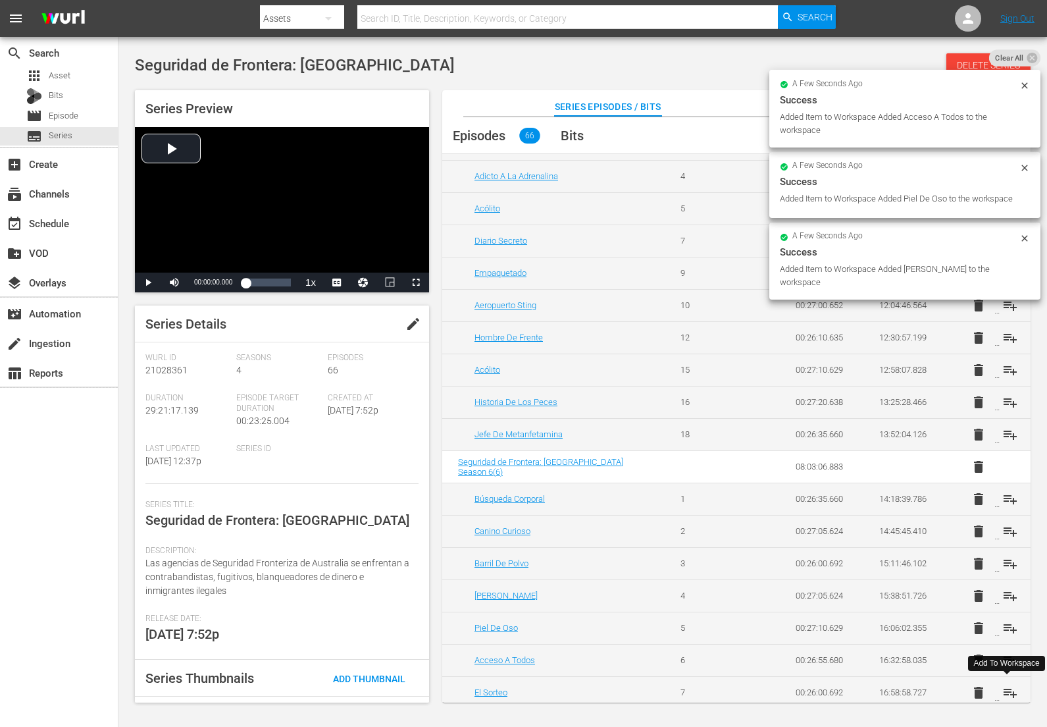
click at [1009, 694] on span "playlist_add" at bounding box center [1011, 693] width 16 height 16
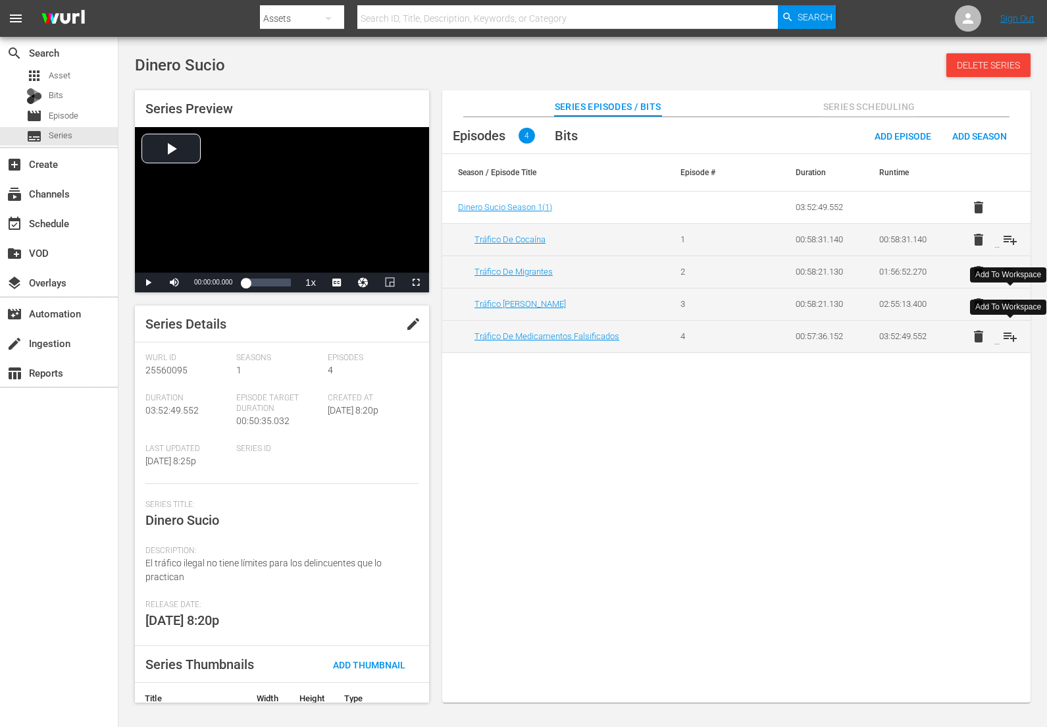
click at [1007, 337] on span "playlist_add" at bounding box center [1011, 337] width 16 height 16
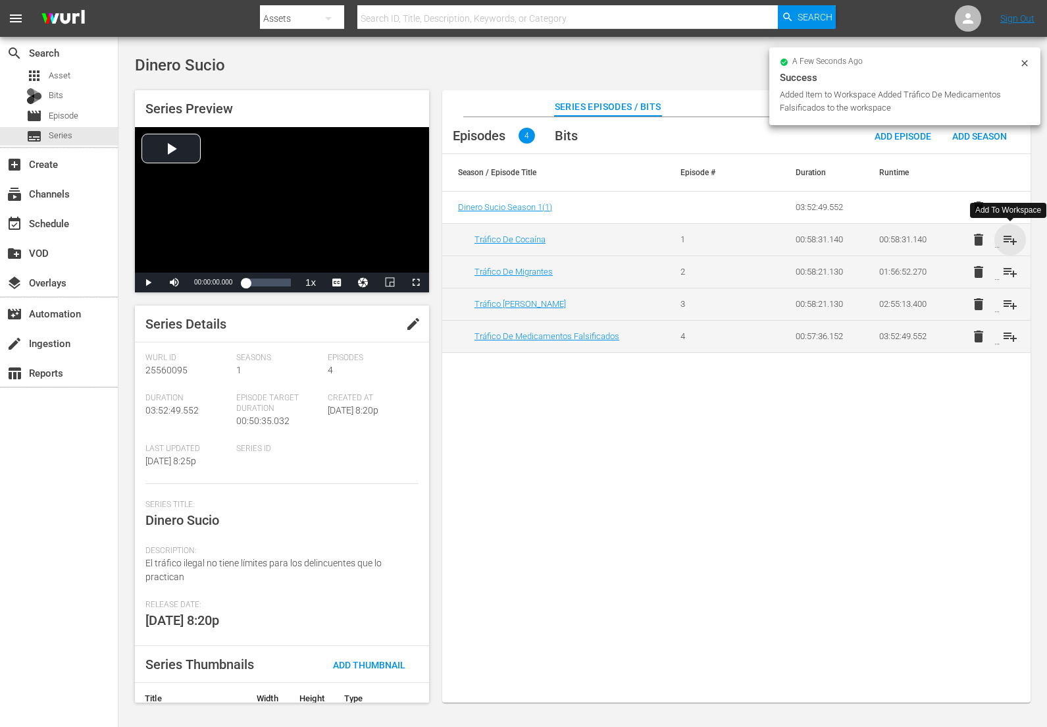
click at [1011, 237] on span "playlist_add" at bounding box center [1011, 240] width 16 height 16
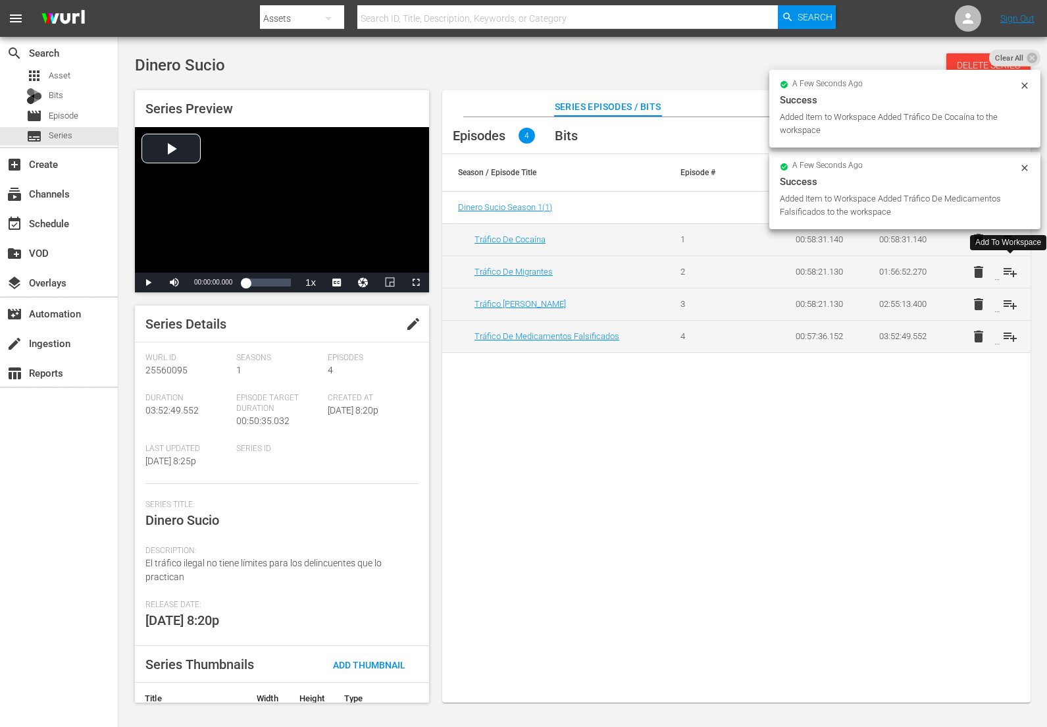
click at [1012, 270] on span "playlist_add" at bounding box center [1011, 272] width 16 height 16
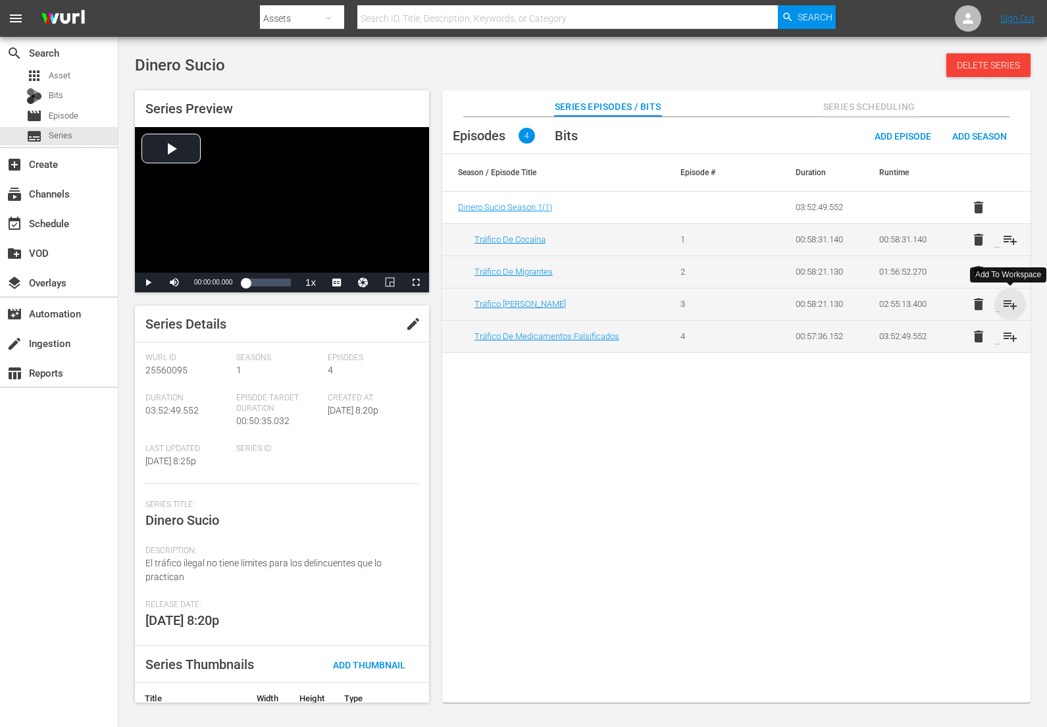
click at [1008, 304] on span "playlist_add" at bounding box center [1011, 304] width 16 height 16
drag, startPoint x: 1011, startPoint y: 337, endPoint x: 952, endPoint y: 270, distance: 89.1
click at [1011, 336] on span "playlist_add" at bounding box center [1011, 337] width 16 height 16
click at [1009, 238] on span "playlist_add" at bounding box center [1011, 240] width 16 height 16
click at [1011, 271] on span "playlist_add" at bounding box center [1011, 272] width 16 height 16
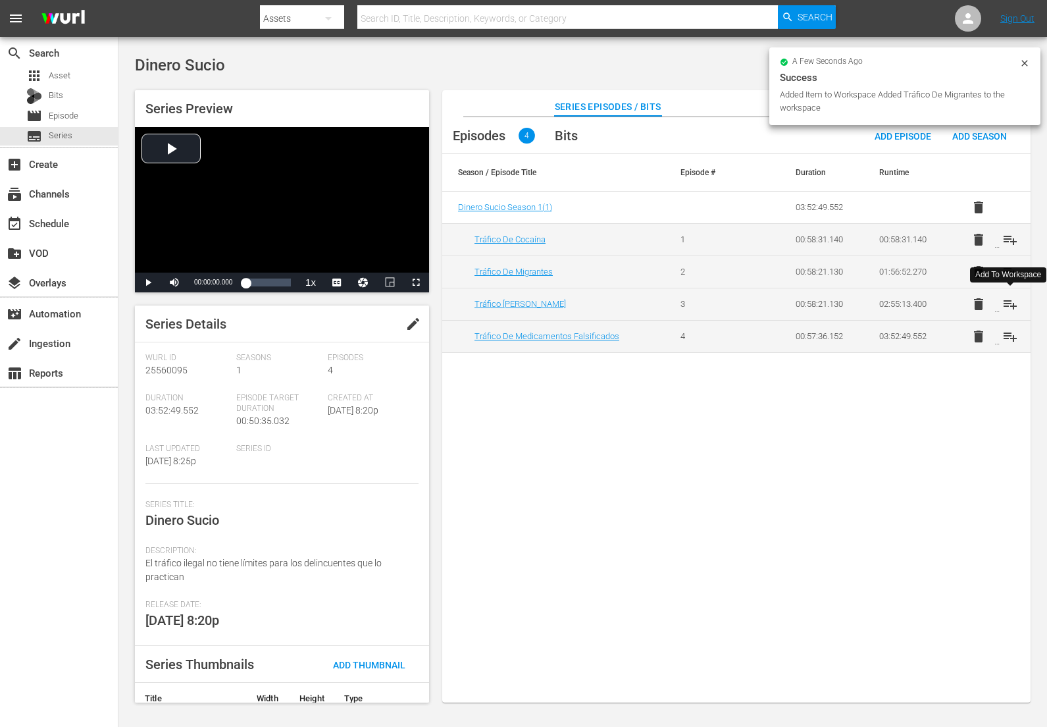
click at [1012, 304] on span "playlist_add" at bounding box center [1011, 304] width 16 height 16
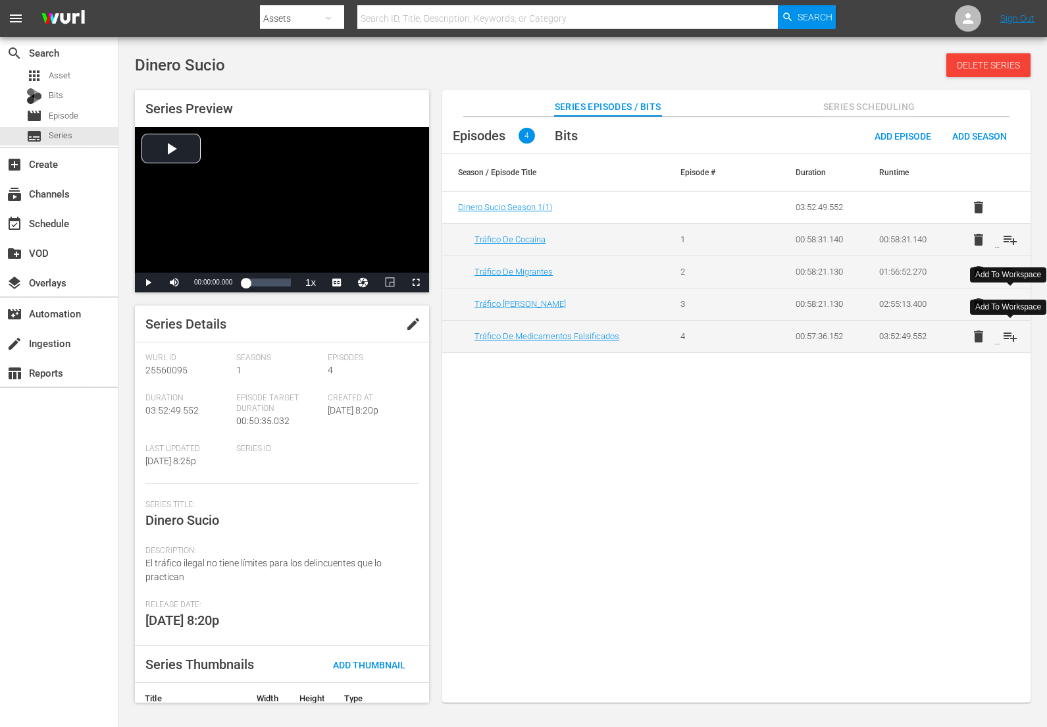
click at [1011, 340] on span "playlist_add" at bounding box center [1011, 337] width 16 height 16
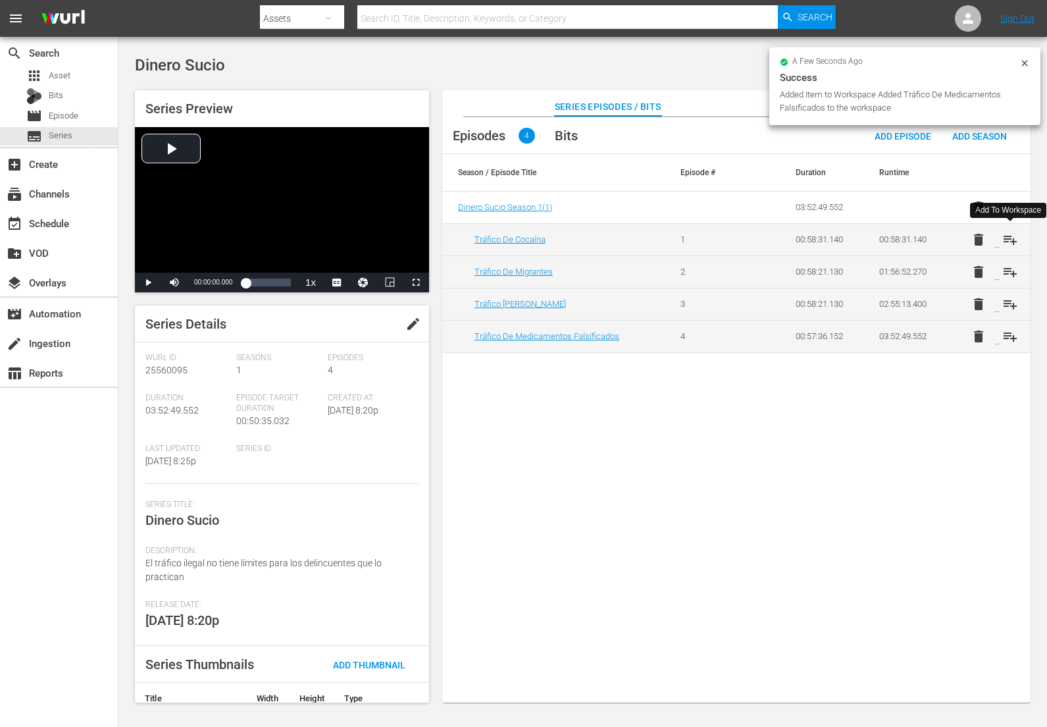
click at [1012, 239] on span "playlist_add" at bounding box center [1011, 240] width 16 height 16
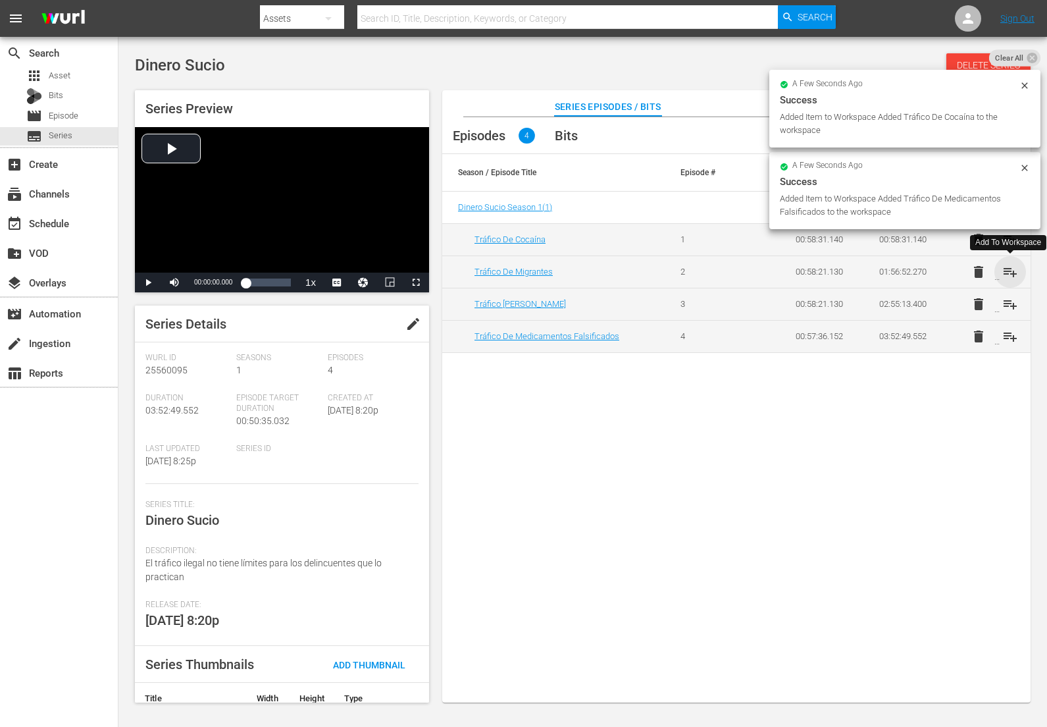
click at [1009, 273] on span "playlist_add" at bounding box center [1011, 272] width 16 height 16
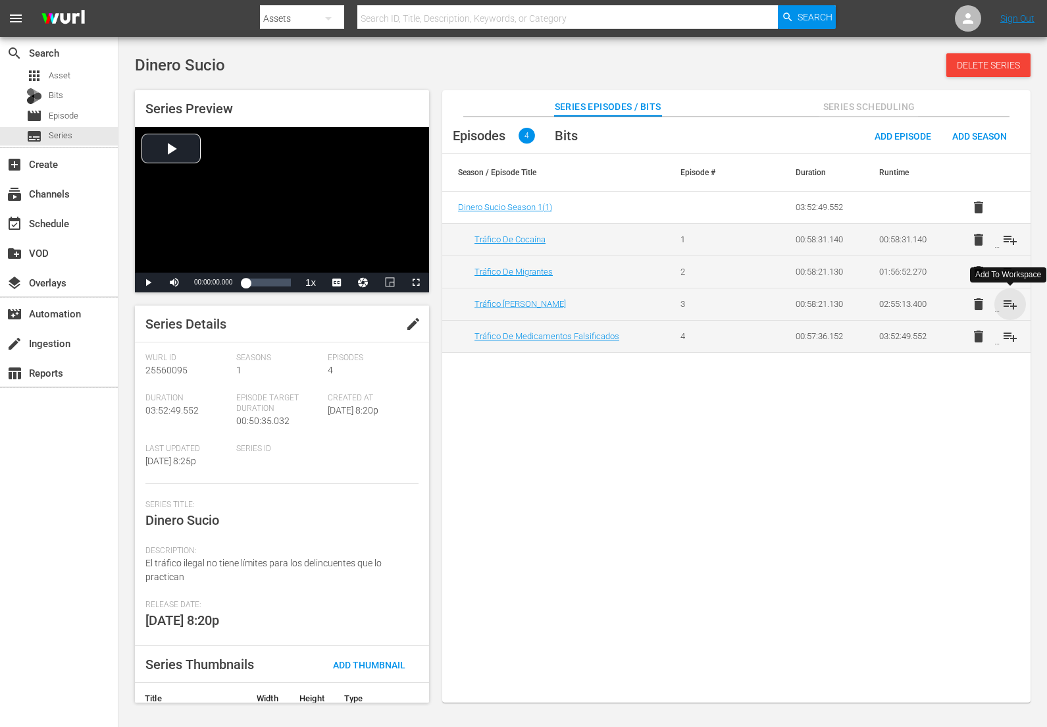
click at [1009, 303] on span "playlist_add" at bounding box center [1011, 304] width 16 height 16
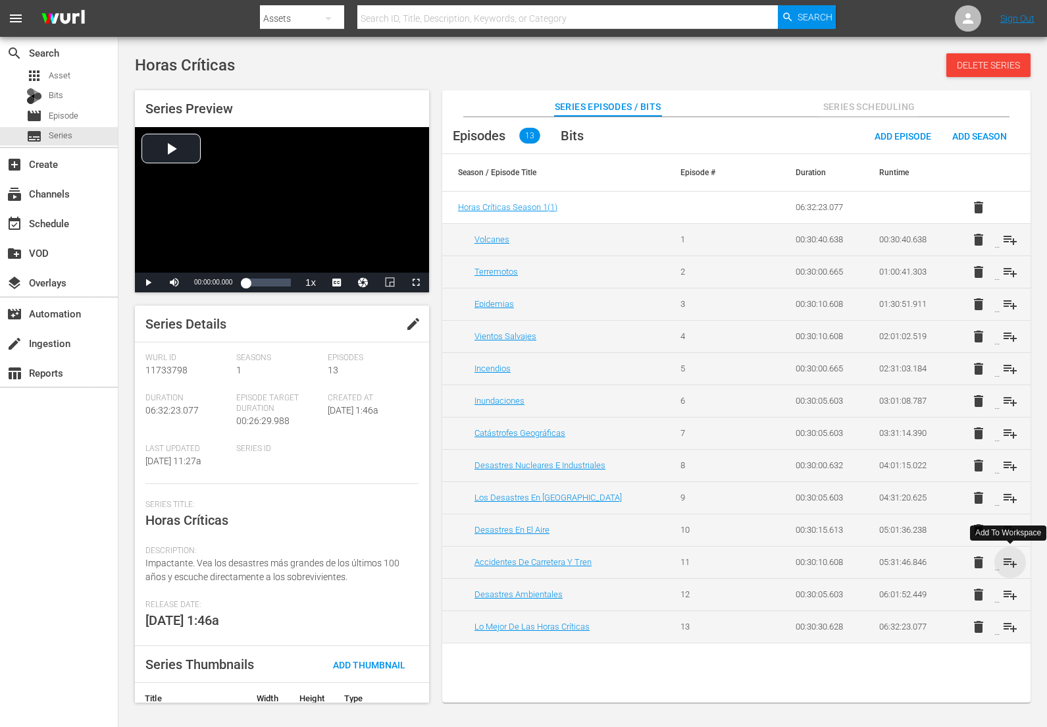
click at [1009, 562] on span "playlist_add" at bounding box center [1011, 562] width 16 height 16
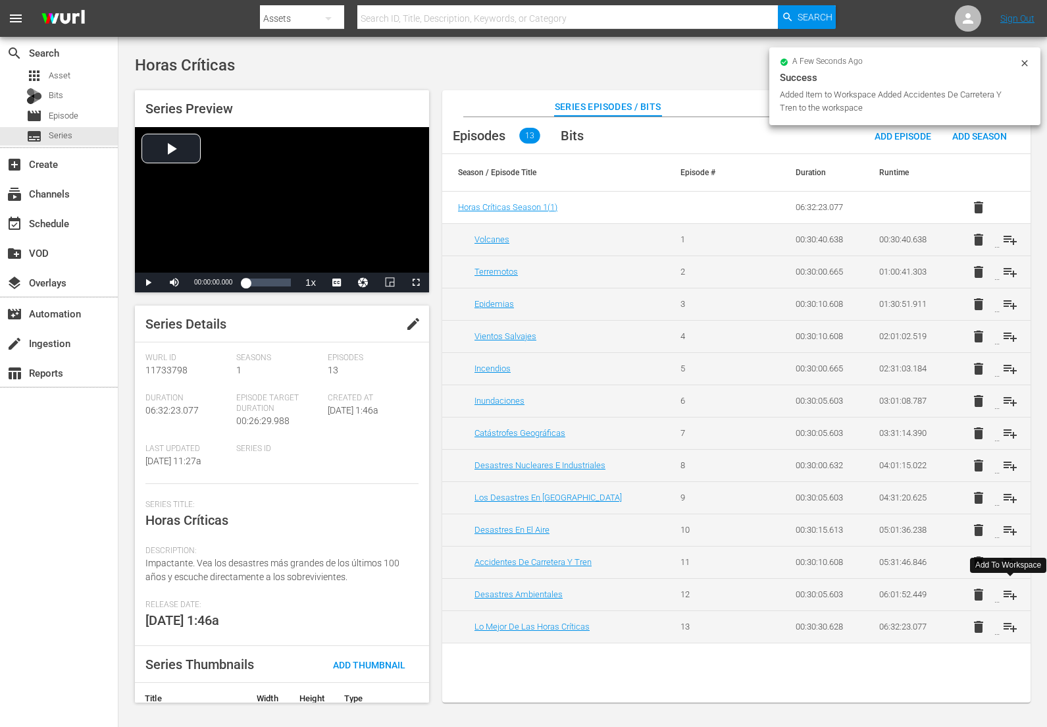
click at [1005, 594] on span "playlist_add" at bounding box center [1011, 595] width 16 height 16
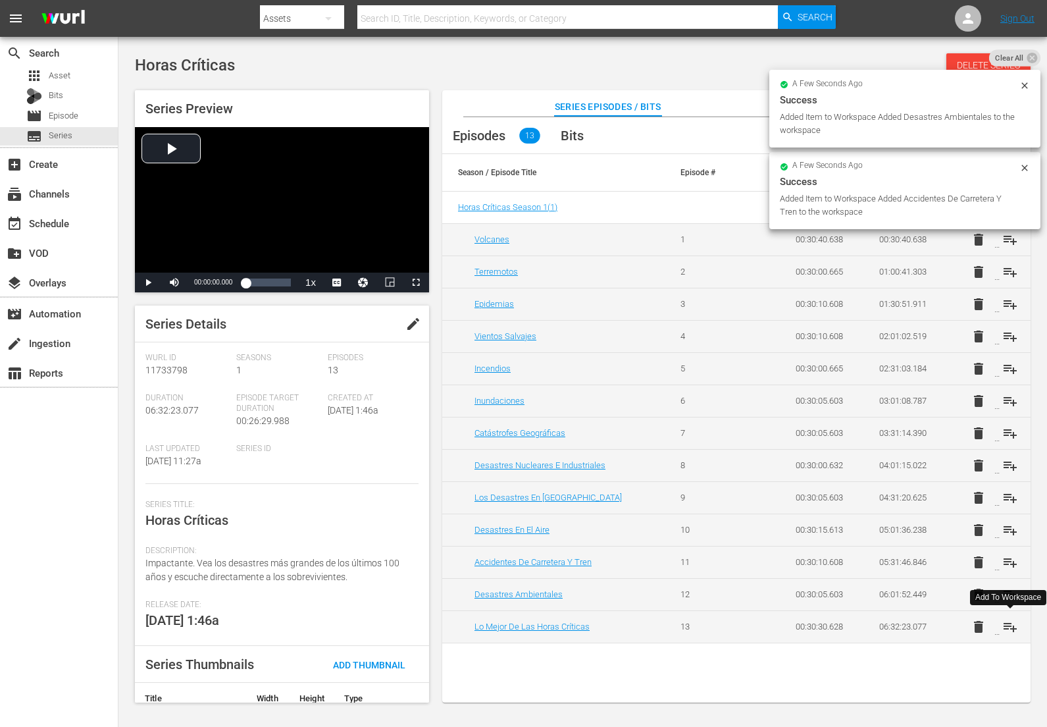
drag, startPoint x: 1005, startPoint y: 623, endPoint x: 1007, endPoint y: 585, distance: 38.2
click at [1006, 623] on span "playlist_add" at bounding box center [1011, 627] width 16 height 16
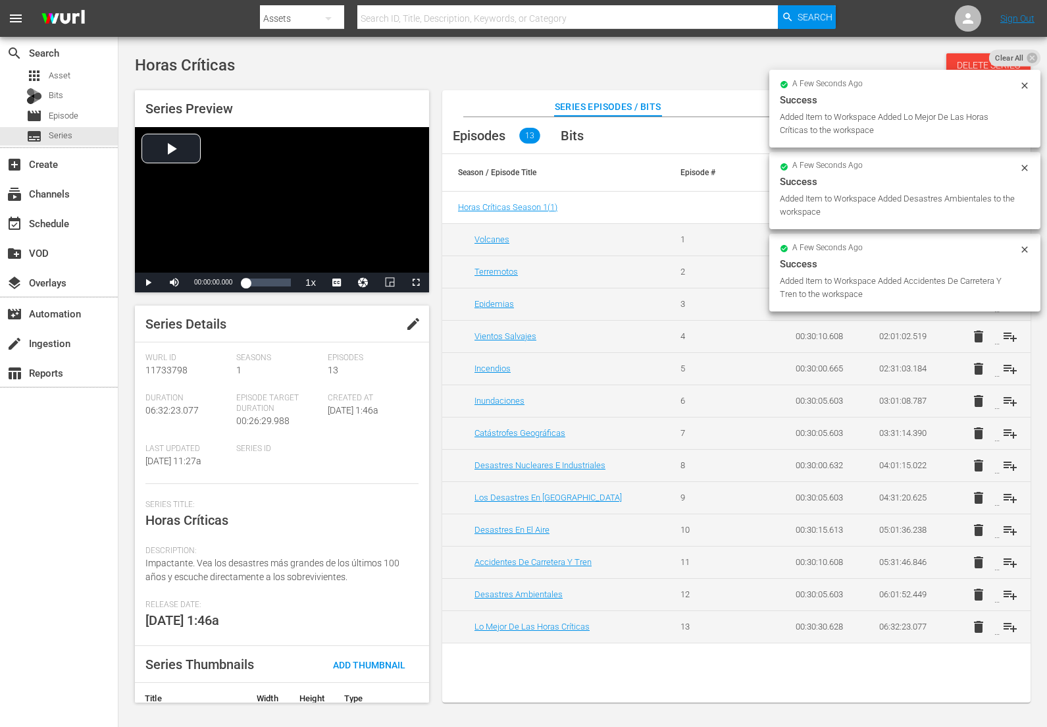
click at [1026, 248] on icon at bounding box center [1025, 249] width 6 height 6
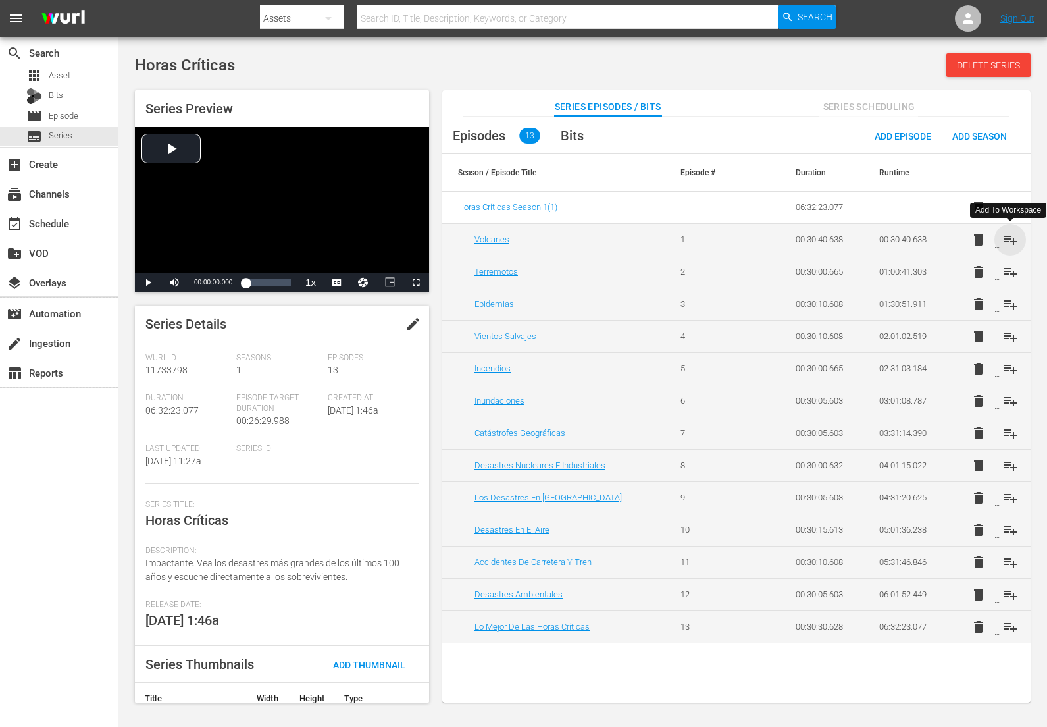
click at [1012, 236] on span "playlist_add" at bounding box center [1011, 240] width 16 height 16
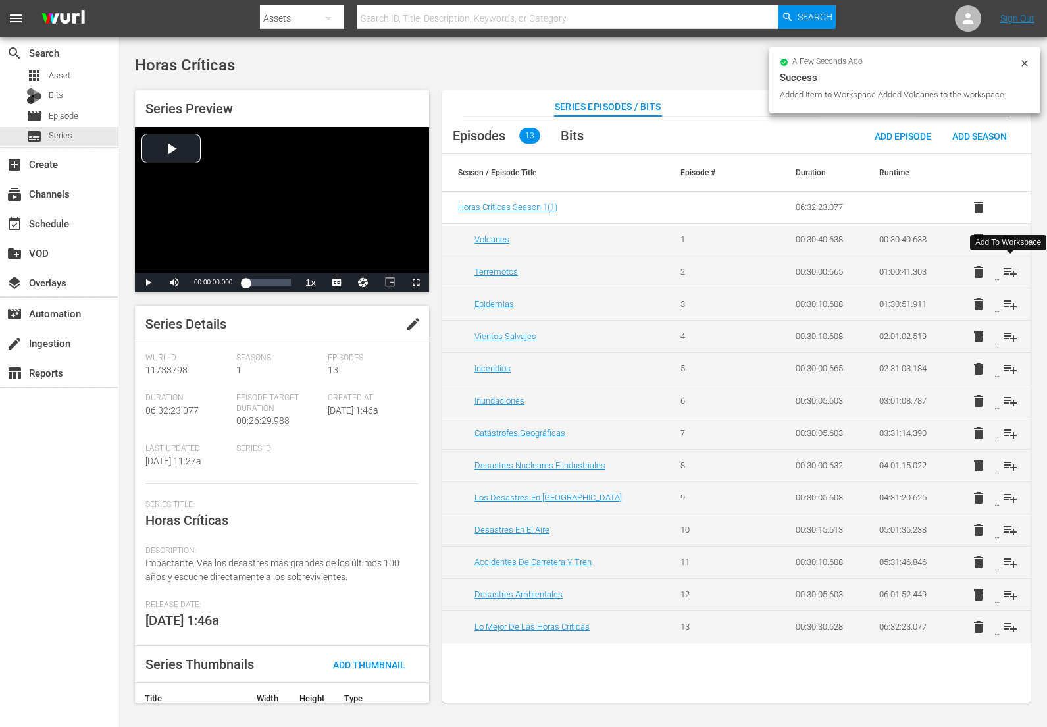
click at [1011, 273] on span "playlist_add" at bounding box center [1011, 272] width 16 height 16
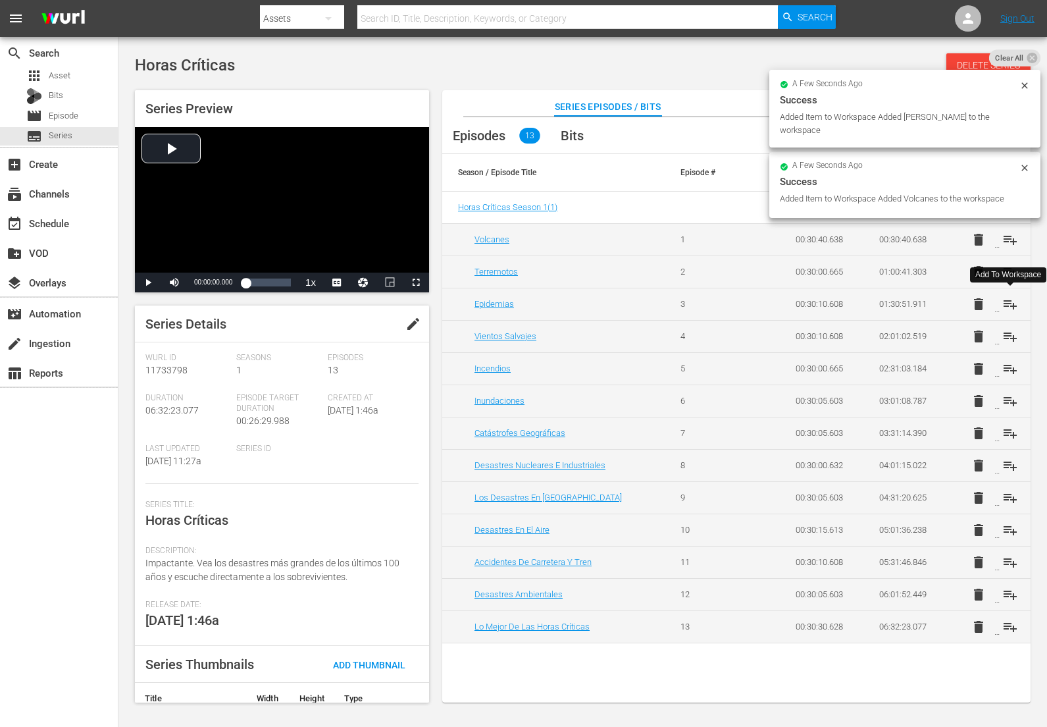
click at [1010, 302] on span "playlist_add" at bounding box center [1011, 304] width 16 height 16
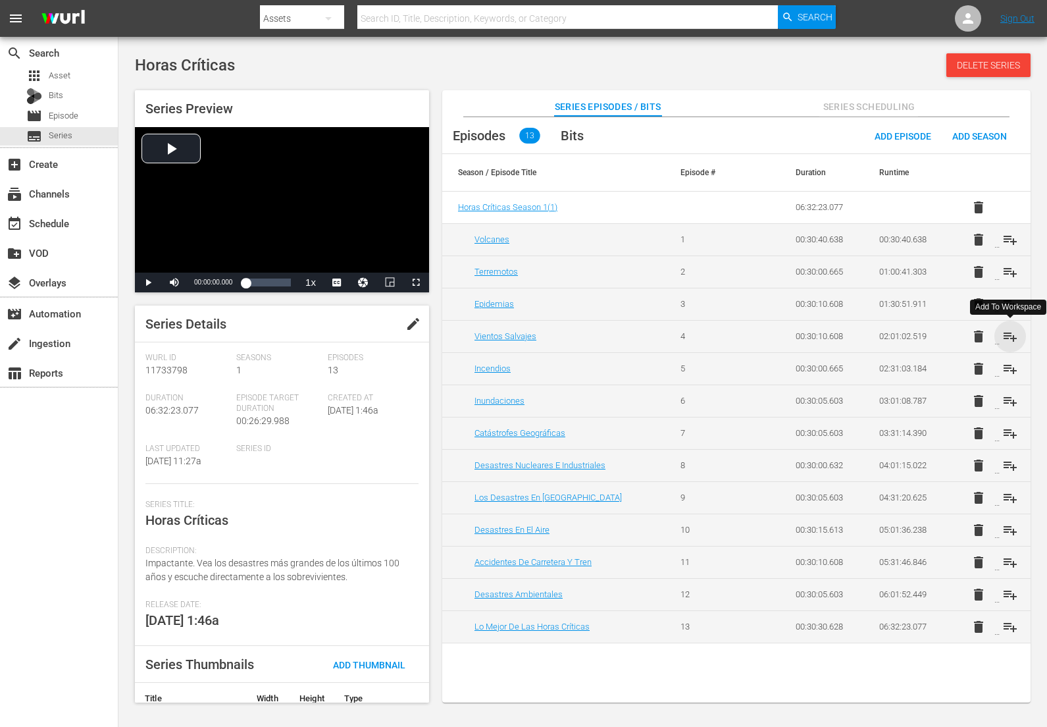
click at [1008, 334] on span "playlist_add" at bounding box center [1011, 337] width 16 height 16
click at [1012, 369] on span "playlist_add" at bounding box center [1011, 369] width 16 height 16
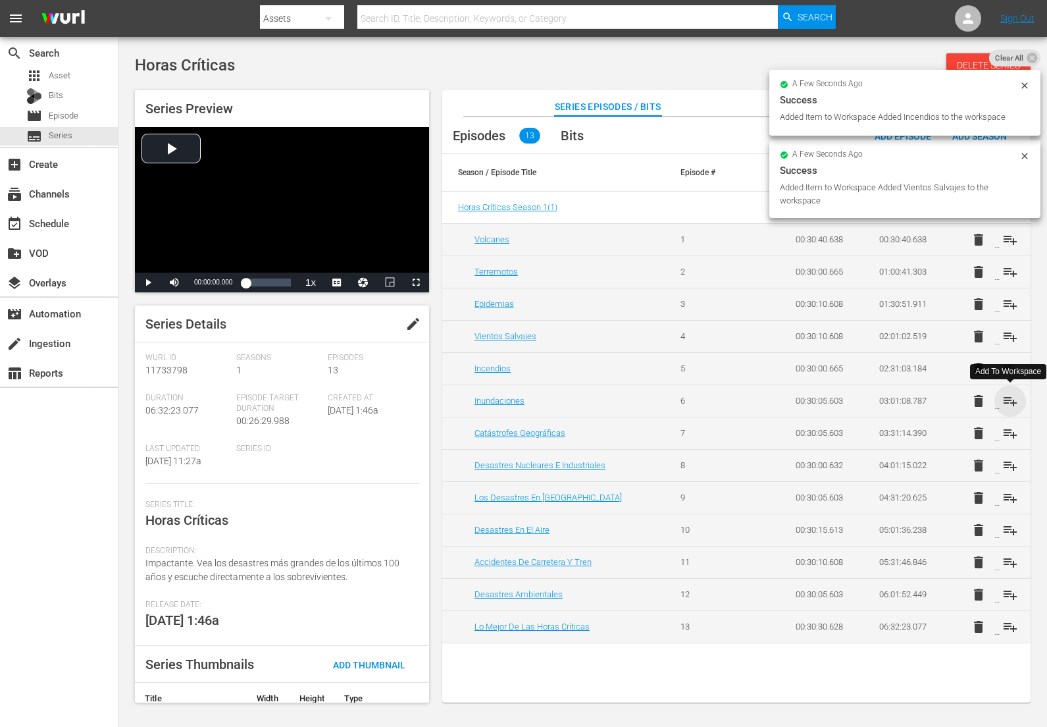
drag, startPoint x: 1015, startPoint y: 400, endPoint x: 1018, endPoint y: 418, distance: 18.1
click at [1015, 400] on span "playlist_add" at bounding box center [1011, 401] width 16 height 16
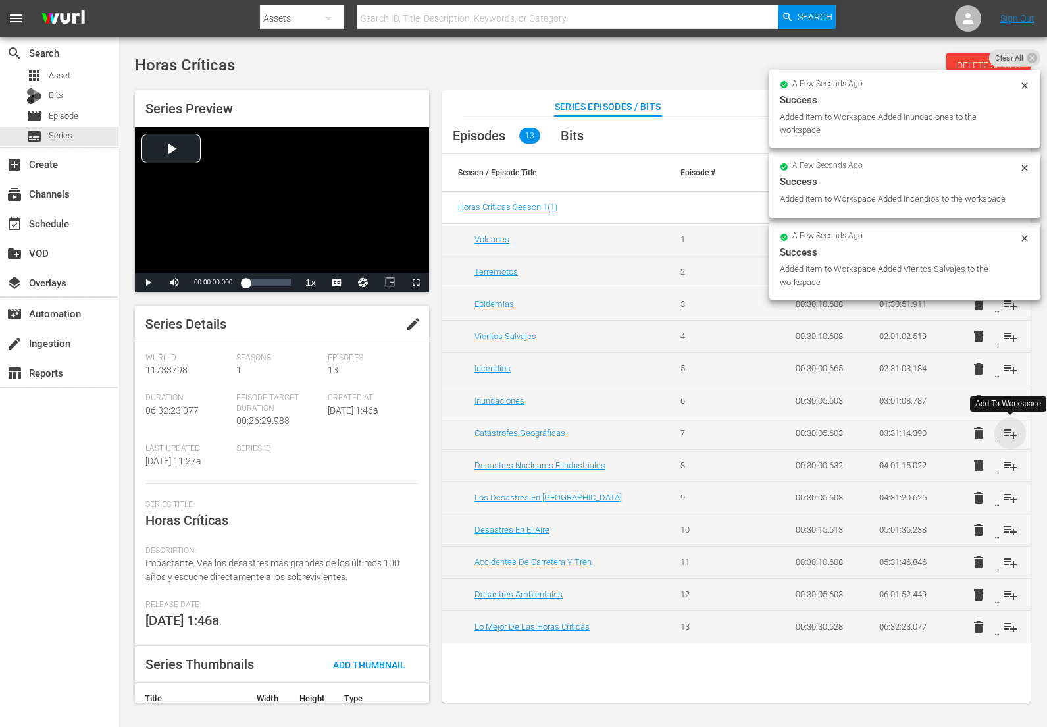
click at [1016, 431] on span "playlist_add" at bounding box center [1011, 433] width 16 height 16
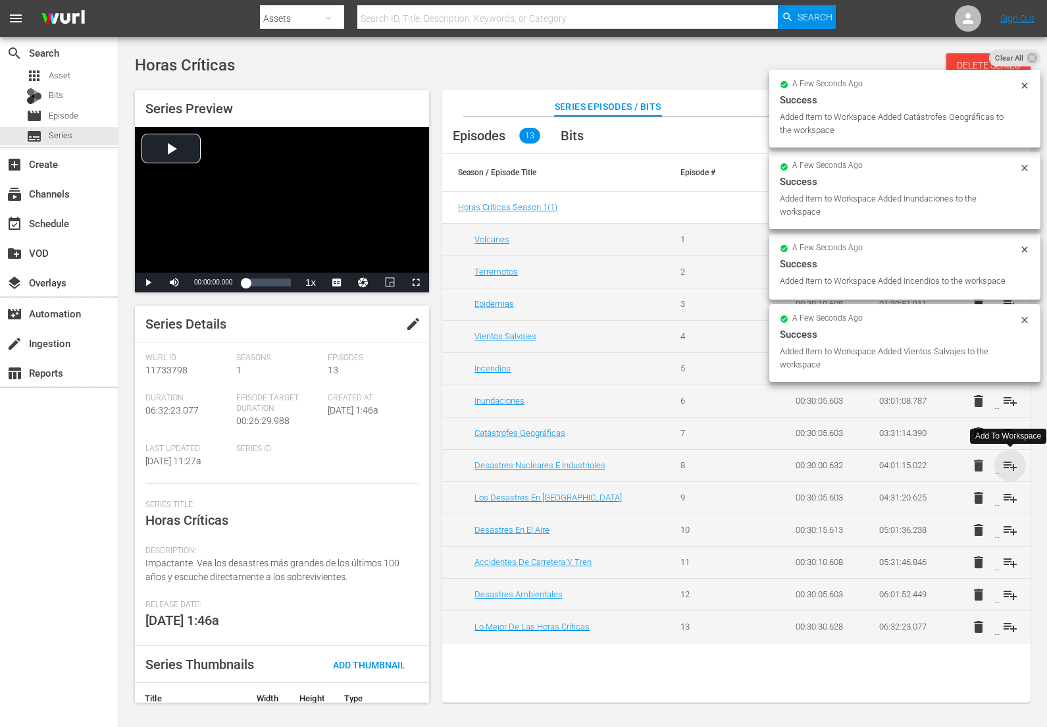
click at [1011, 461] on span "playlist_add" at bounding box center [1011, 466] width 16 height 16
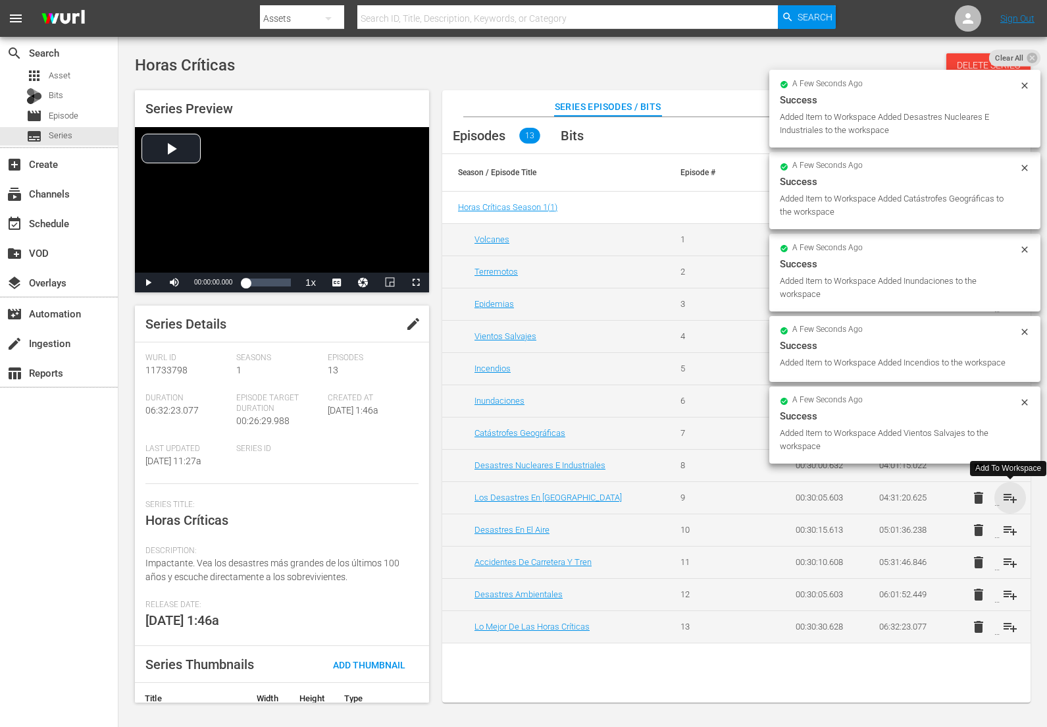
click at [1011, 495] on span "playlist_add" at bounding box center [1011, 498] width 16 height 16
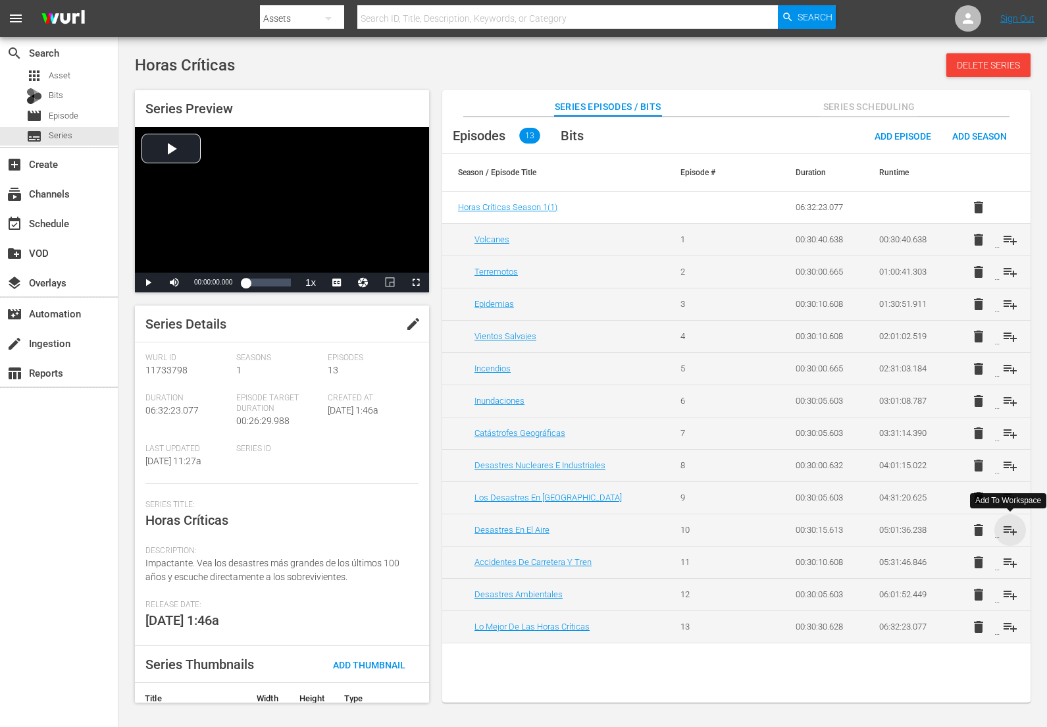
drag, startPoint x: 1015, startPoint y: 527, endPoint x: 1014, endPoint y: 542, distance: 15.2
click at [1015, 527] on span "playlist_add" at bounding box center [1011, 530] width 16 height 16
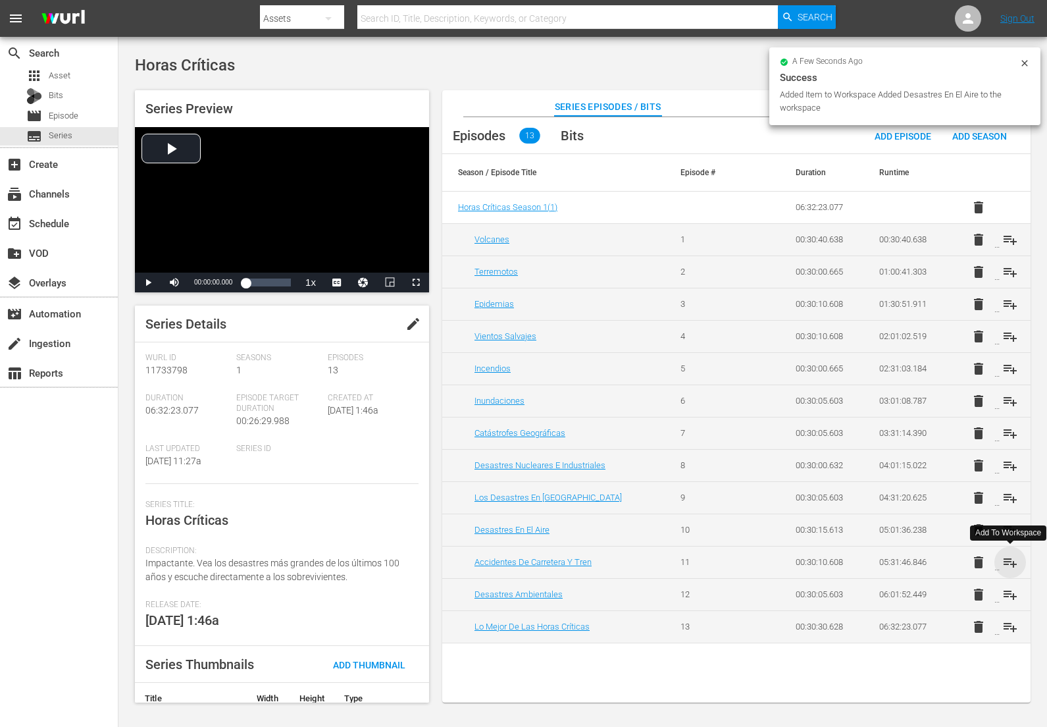
drag, startPoint x: 1014, startPoint y: 556, endPoint x: 1012, endPoint y: 575, distance: 19.3
click at [1014, 556] on span "playlist_add" at bounding box center [1011, 562] width 16 height 16
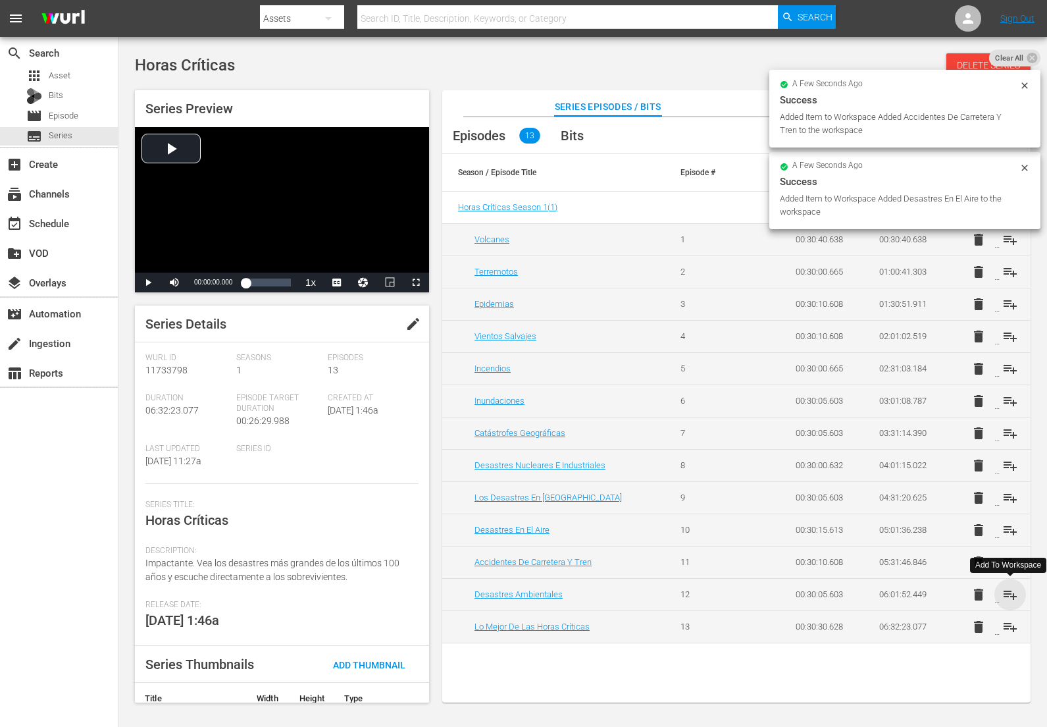
click at [1011, 592] on span "playlist_add" at bounding box center [1011, 595] width 16 height 16
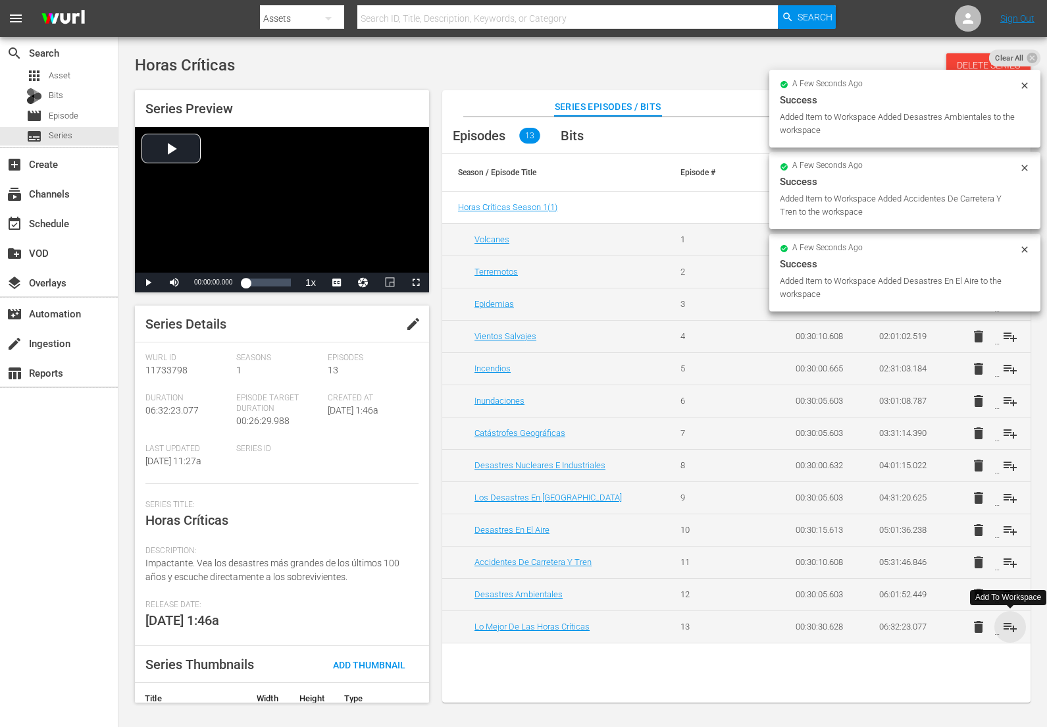
drag, startPoint x: 1013, startPoint y: 631, endPoint x: 984, endPoint y: 622, distance: 30.8
click at [1012, 631] on span "playlist_add" at bounding box center [1011, 627] width 16 height 16
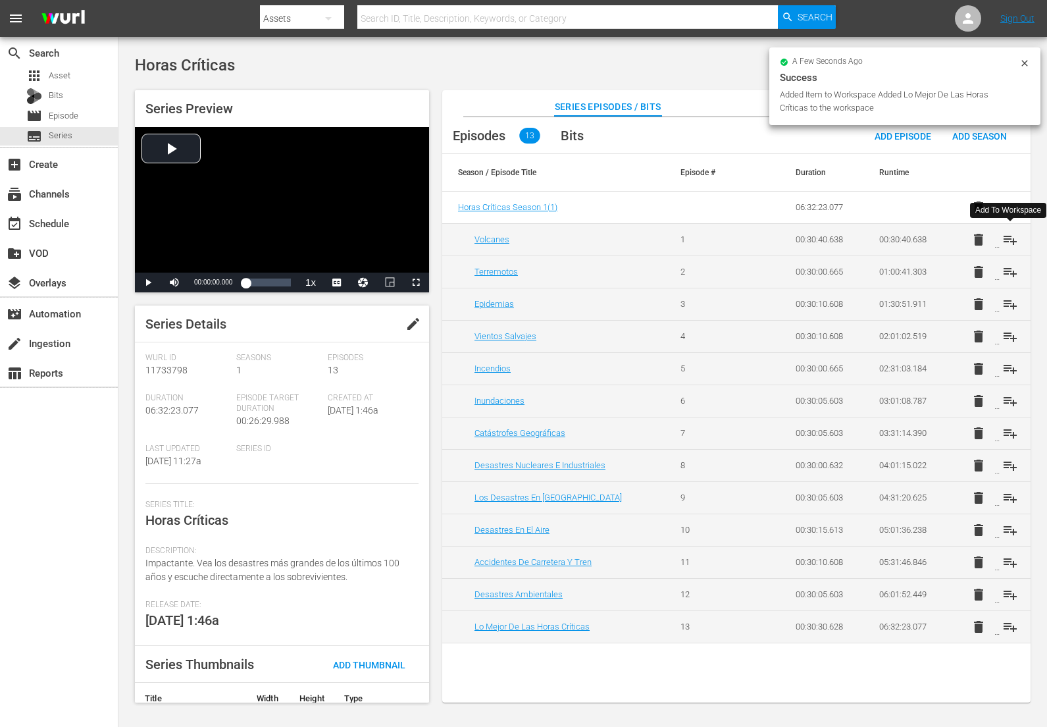
click at [1008, 240] on span "playlist_add" at bounding box center [1011, 240] width 16 height 16
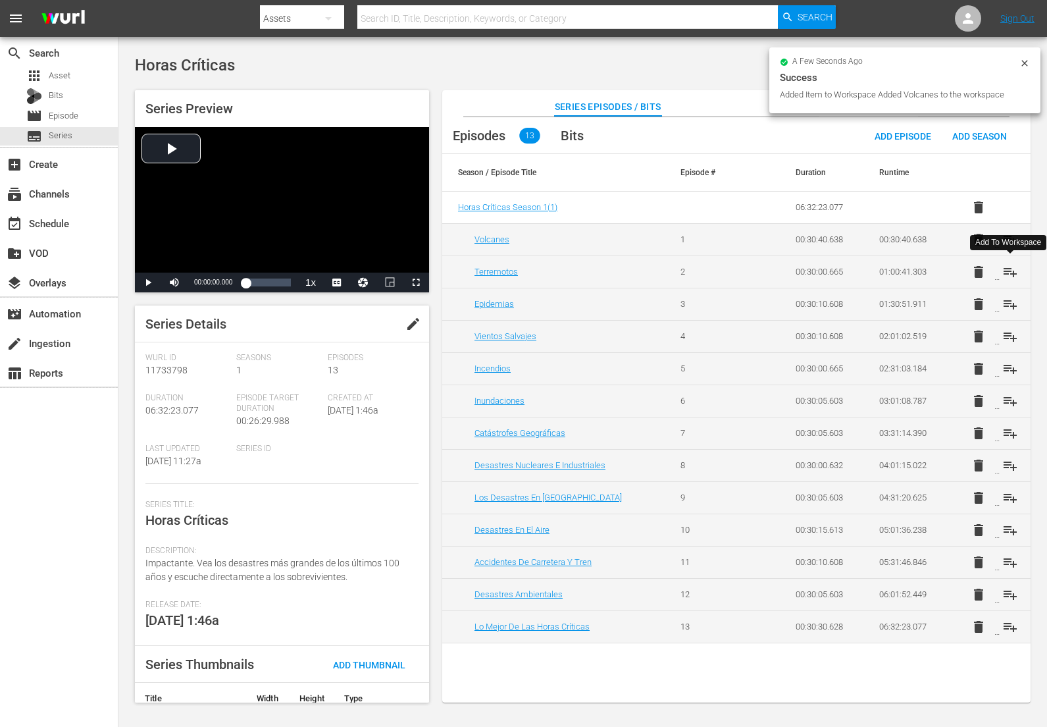
click at [1007, 275] on span "playlist_add" at bounding box center [1011, 272] width 16 height 16
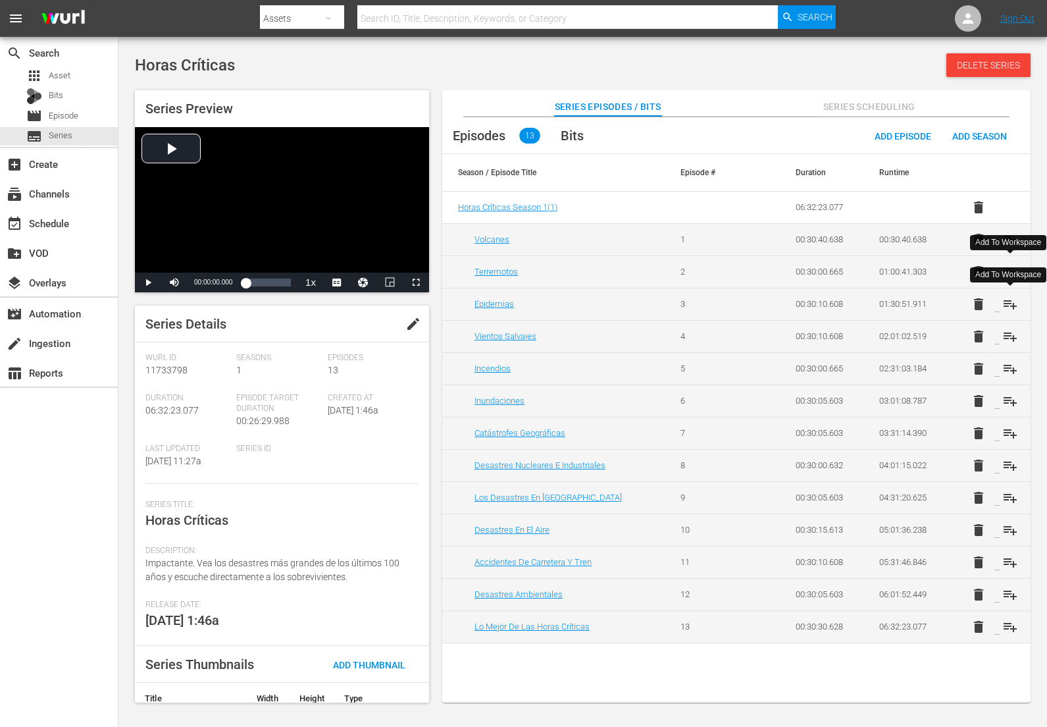
click at [1009, 305] on span "playlist_add" at bounding box center [1011, 304] width 16 height 16
click at [1012, 331] on span "playlist_add" at bounding box center [1011, 337] width 16 height 16
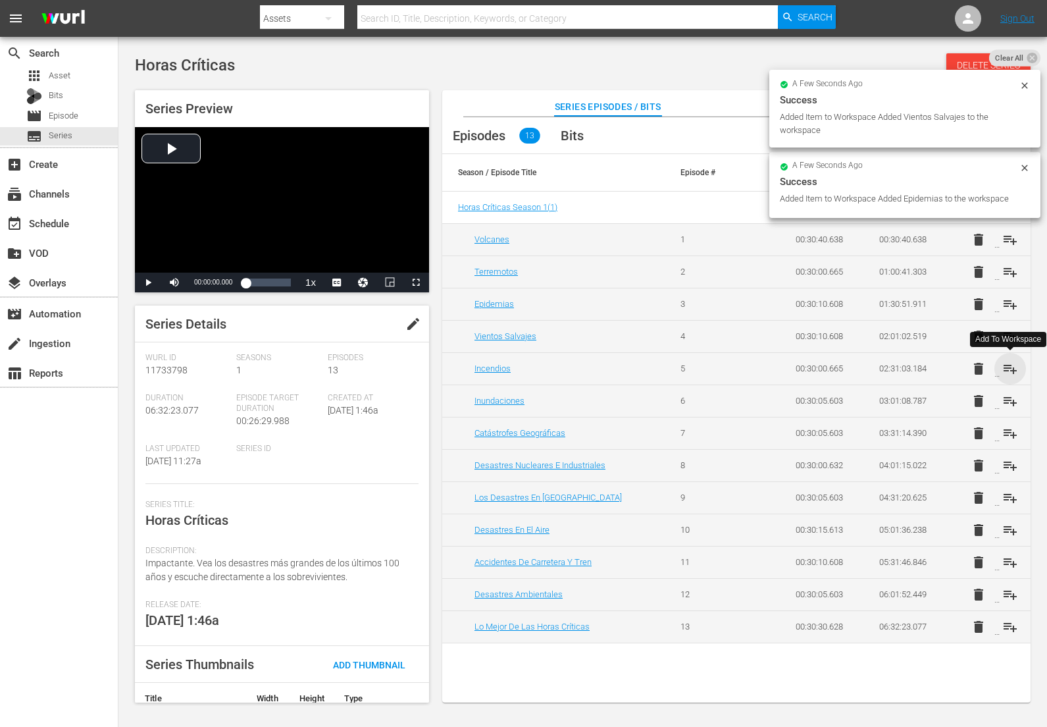
click at [1011, 373] on span "playlist_add" at bounding box center [1011, 369] width 16 height 16
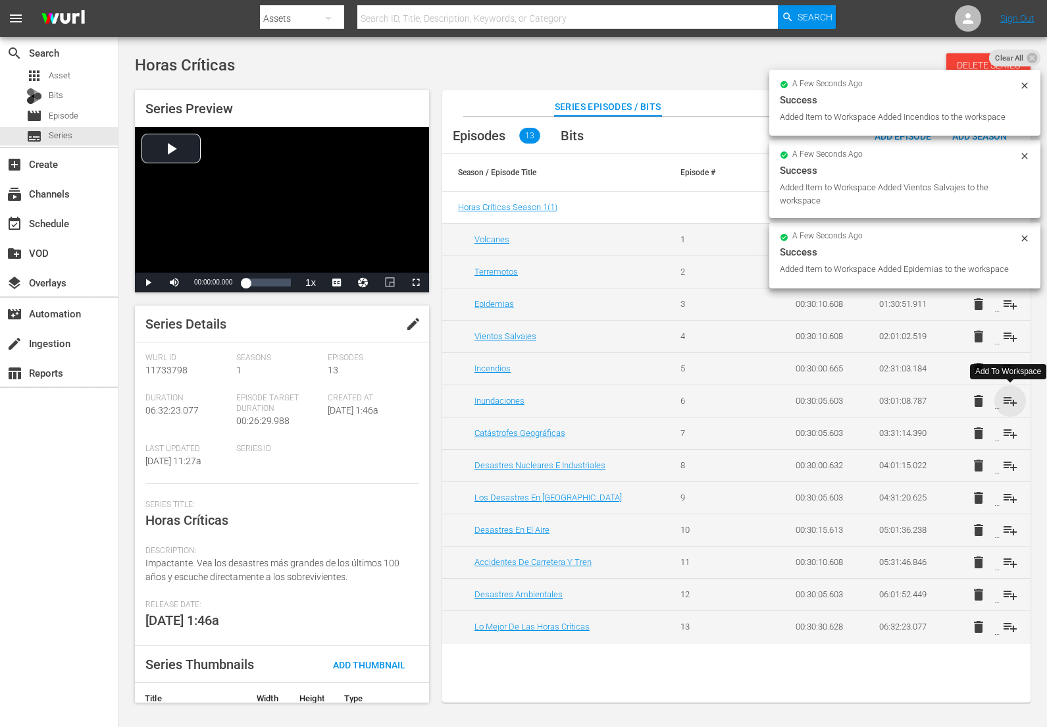
click at [1011, 398] on span "playlist_add" at bounding box center [1011, 401] width 16 height 16
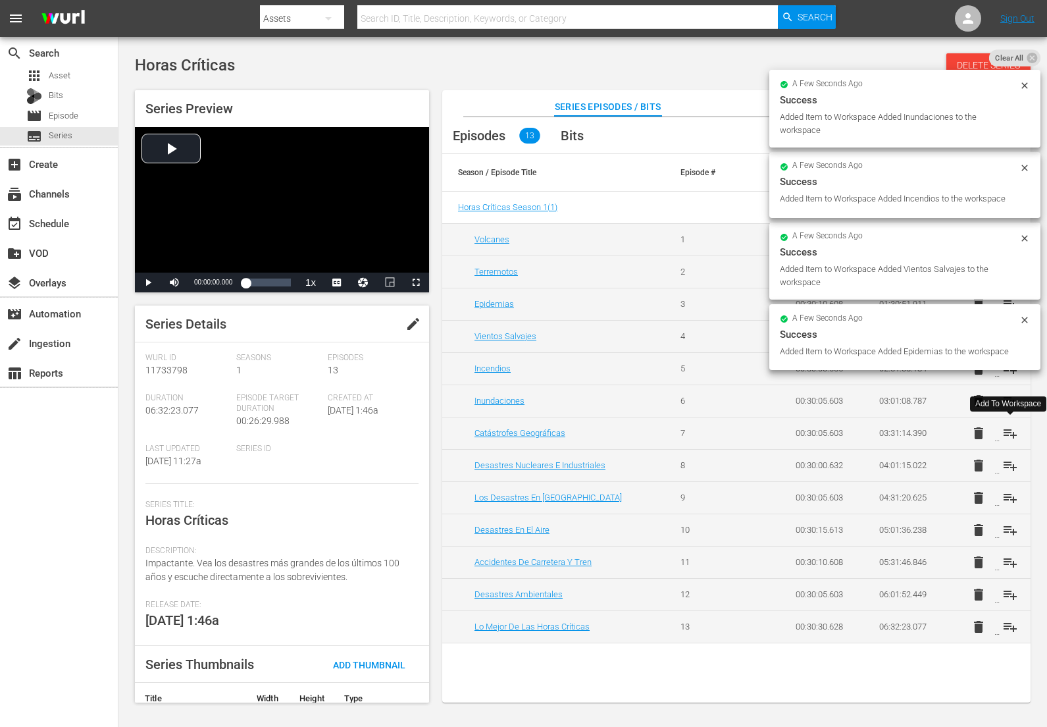
click at [1010, 432] on span "playlist_add" at bounding box center [1011, 433] width 16 height 16
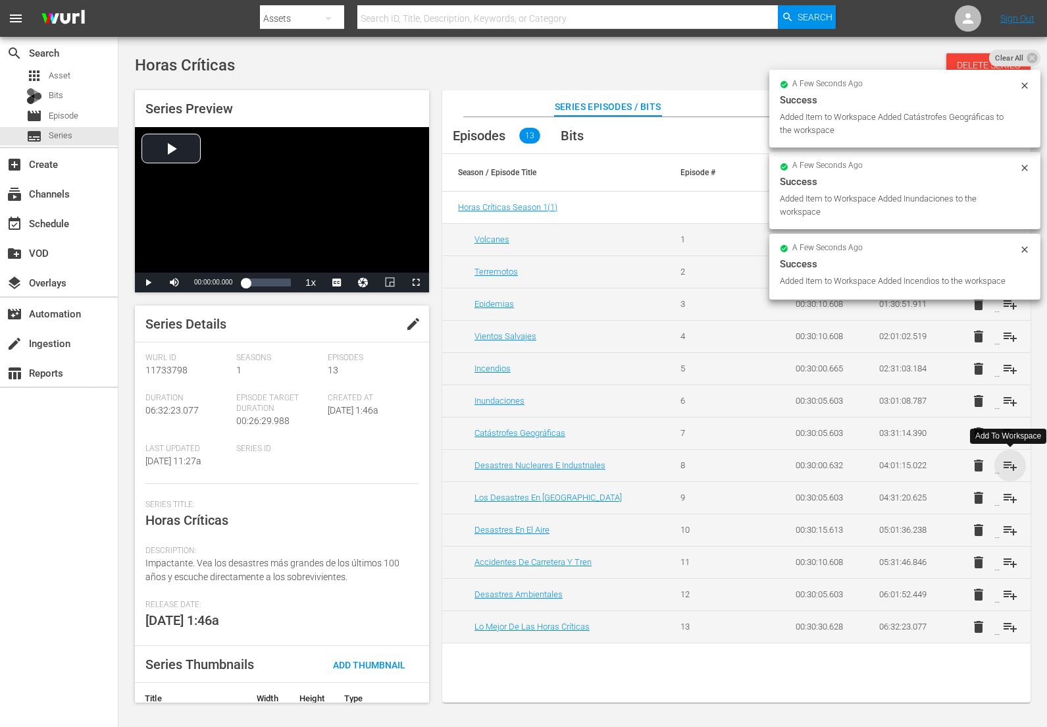
click at [1011, 465] on span "playlist_add" at bounding box center [1011, 466] width 16 height 16
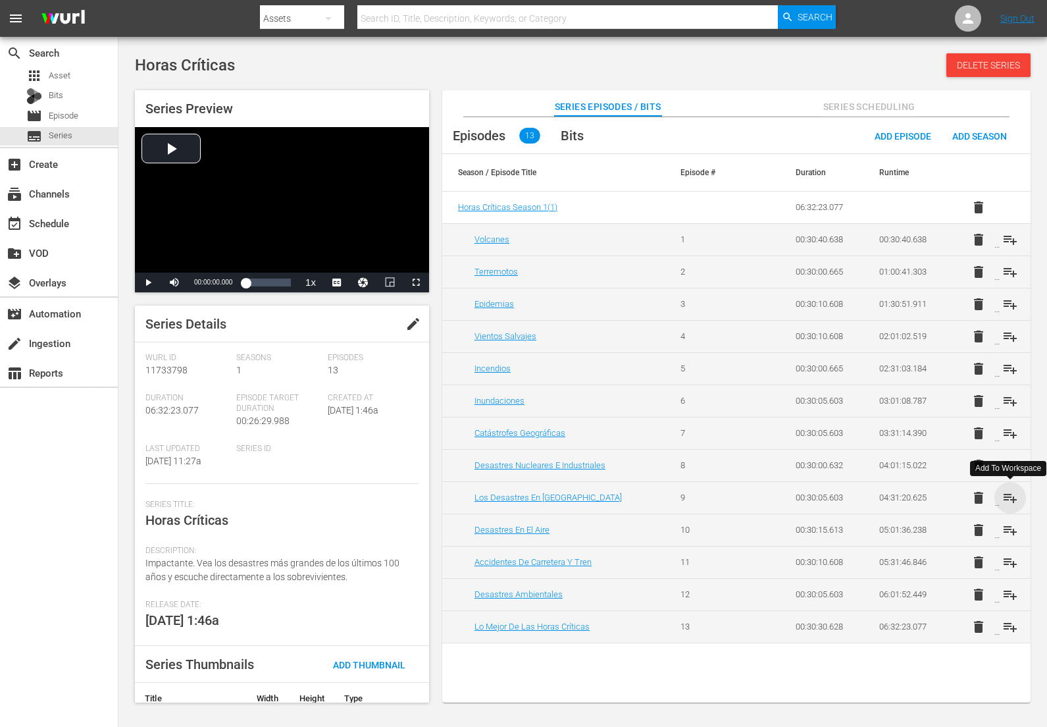
click at [1011, 497] on span "playlist_add" at bounding box center [1011, 498] width 16 height 16
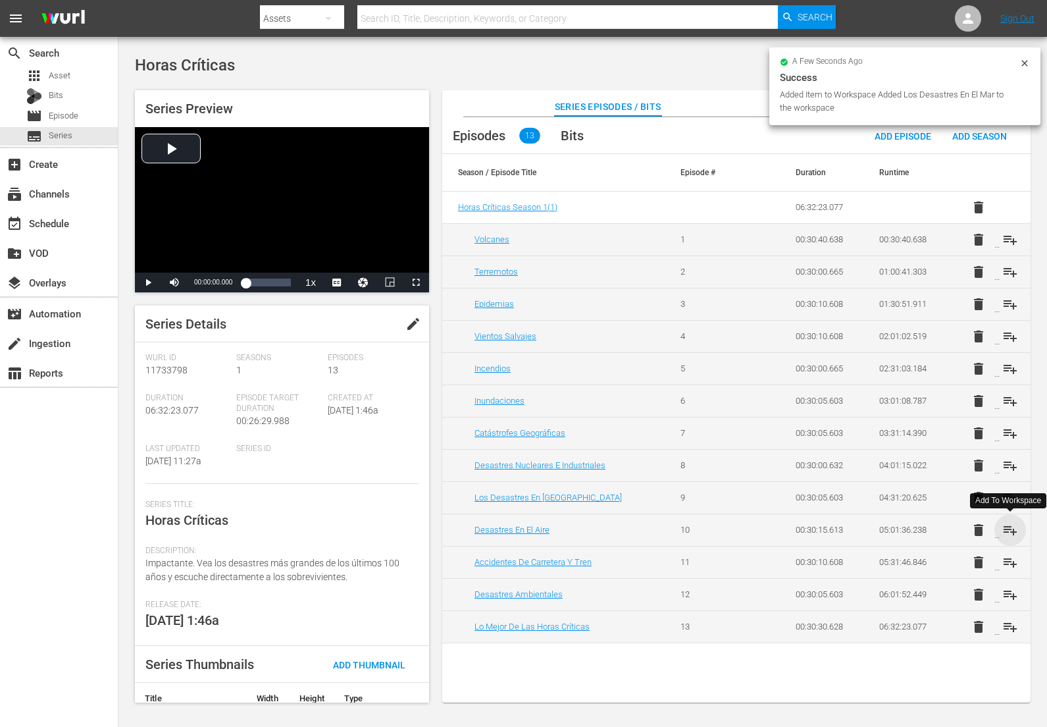
click at [1012, 528] on span "playlist_add" at bounding box center [1011, 530] width 16 height 16
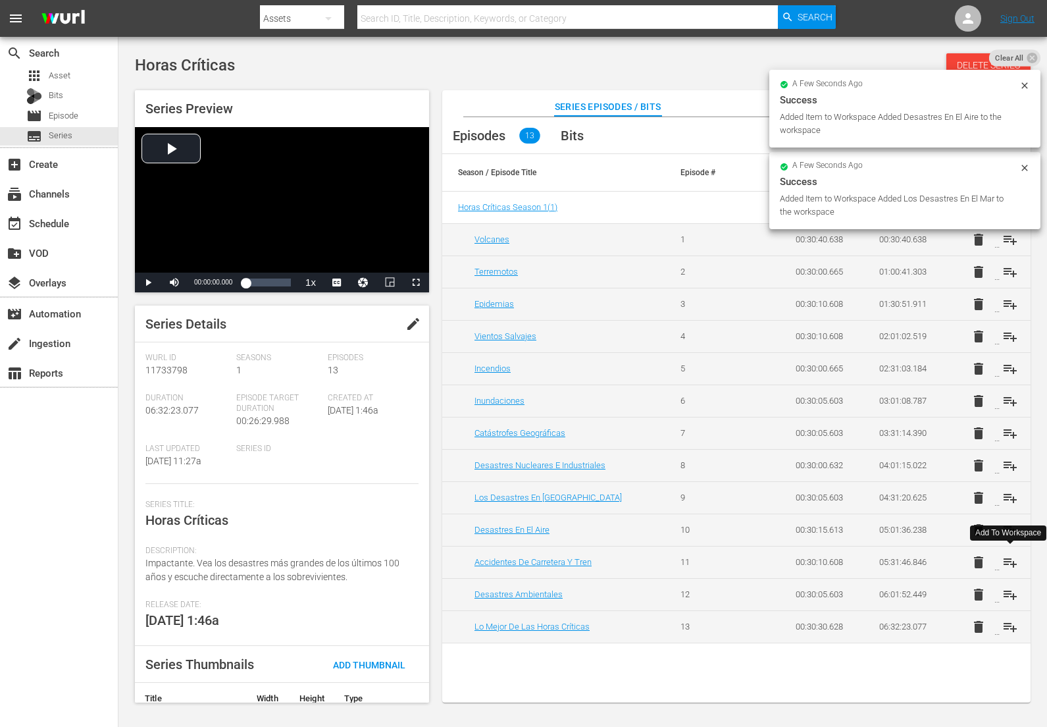
click at [1009, 561] on span "playlist_add" at bounding box center [1011, 562] width 16 height 16
click at [1009, 591] on span "playlist_add" at bounding box center [1011, 595] width 16 height 16
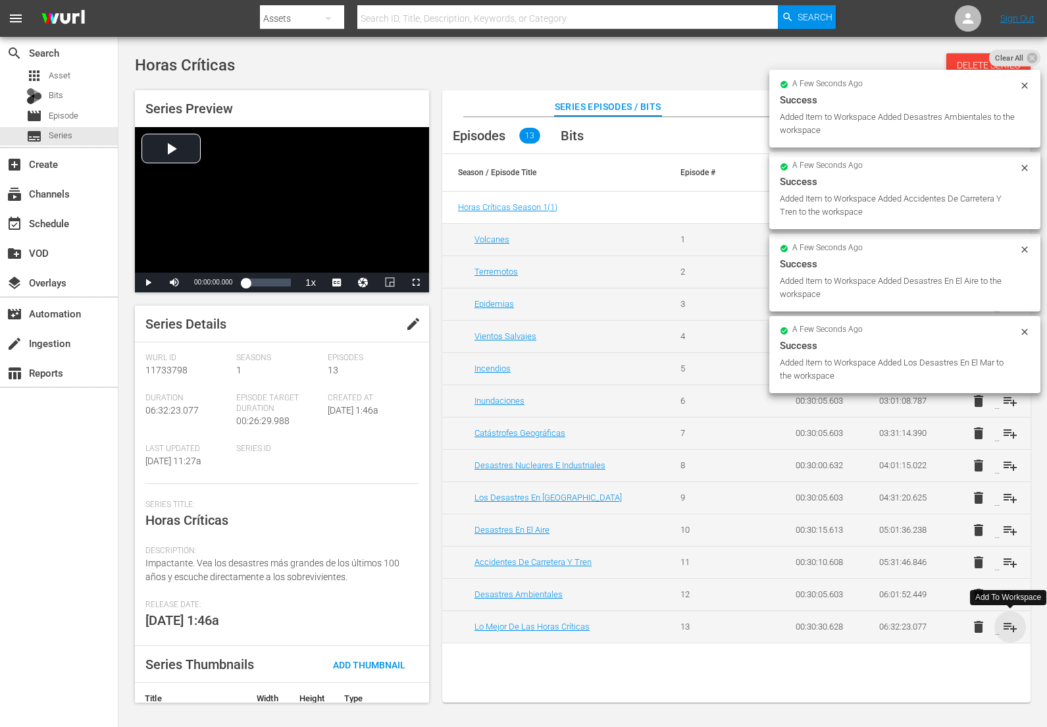
drag, startPoint x: 1009, startPoint y: 627, endPoint x: 1002, endPoint y: 614, distance: 14.5
click at [1009, 627] on span "playlist_add" at bounding box center [1011, 627] width 16 height 16
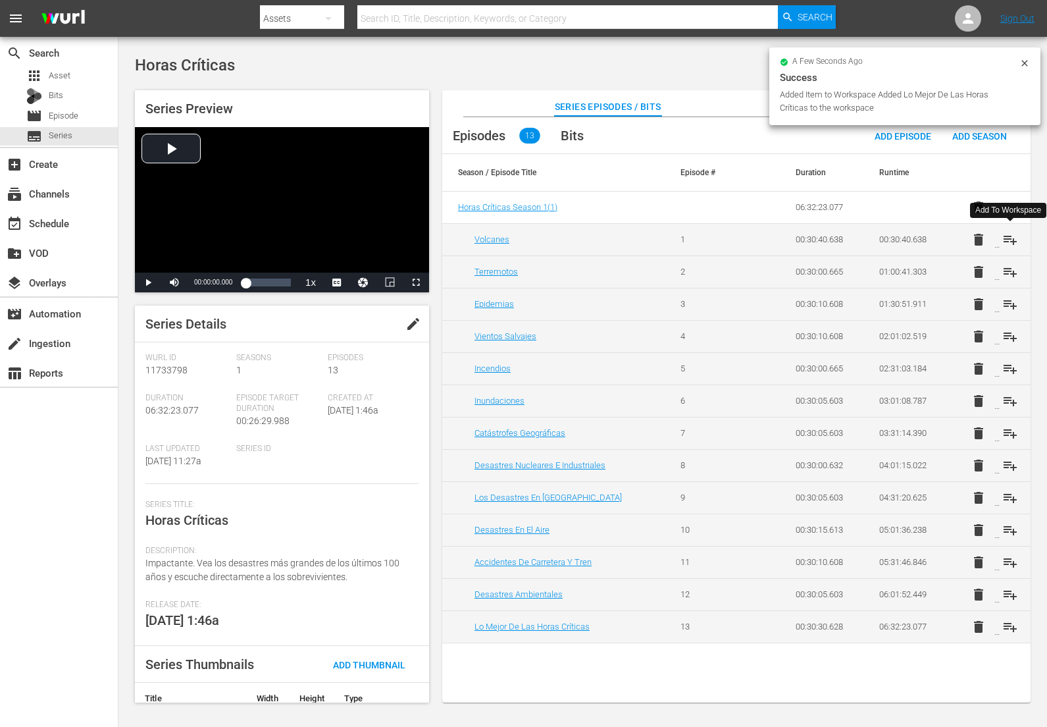
click at [1015, 240] on span "playlist_add" at bounding box center [1011, 240] width 16 height 16
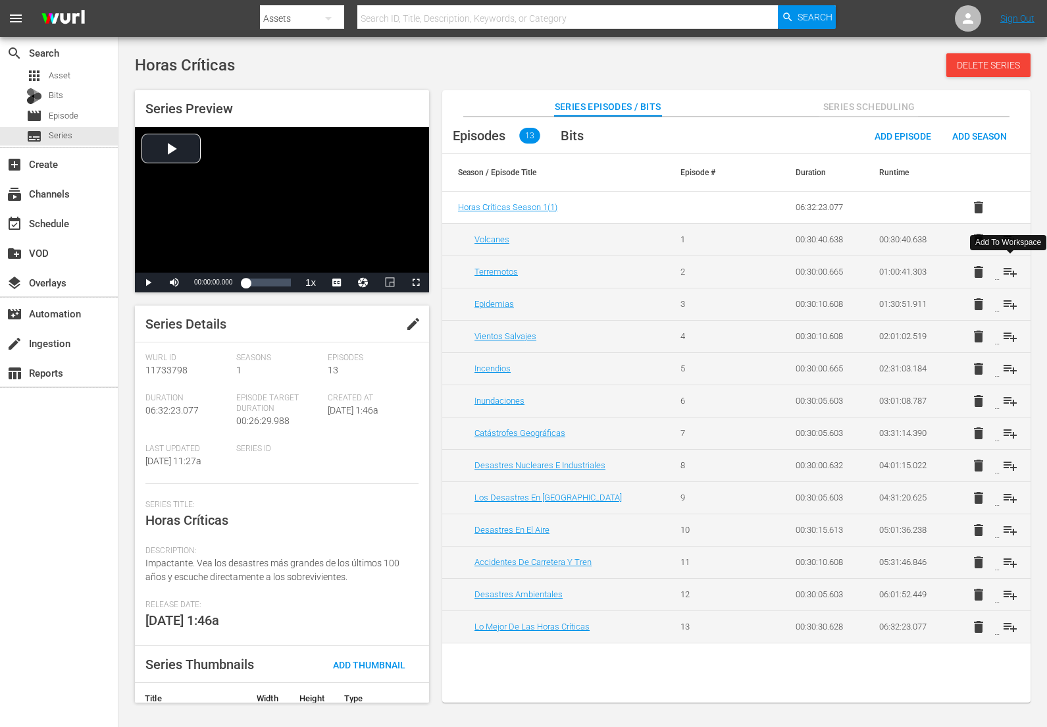
click at [1011, 275] on span "playlist_add" at bounding box center [1011, 272] width 16 height 16
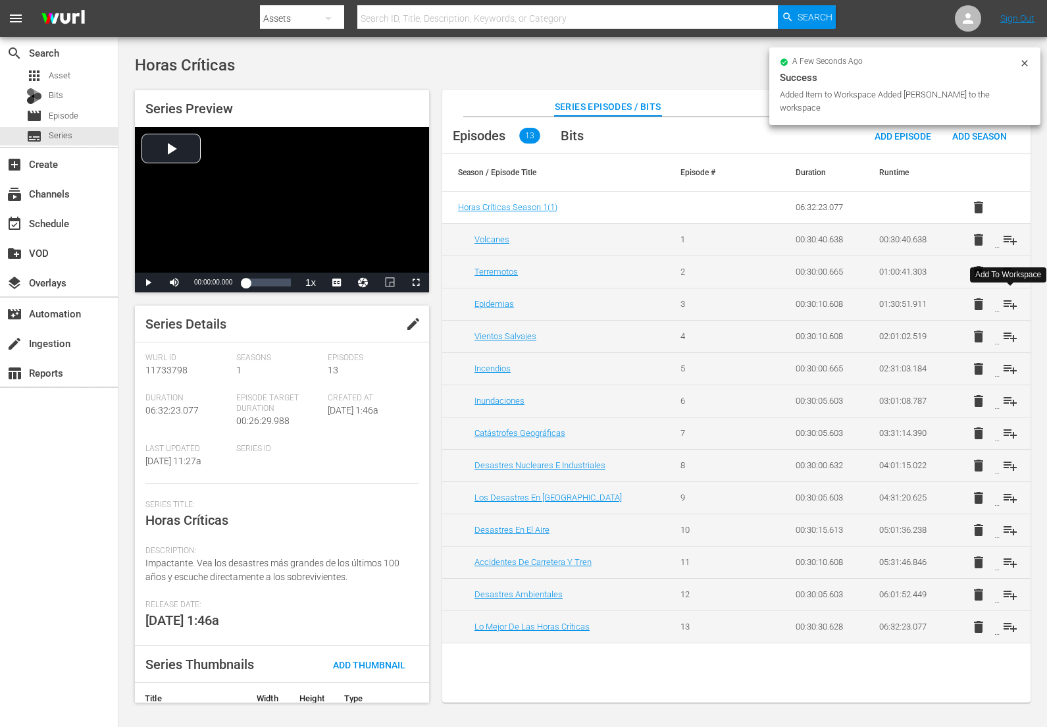
click at [1009, 302] on span "playlist_add" at bounding box center [1011, 304] width 16 height 16
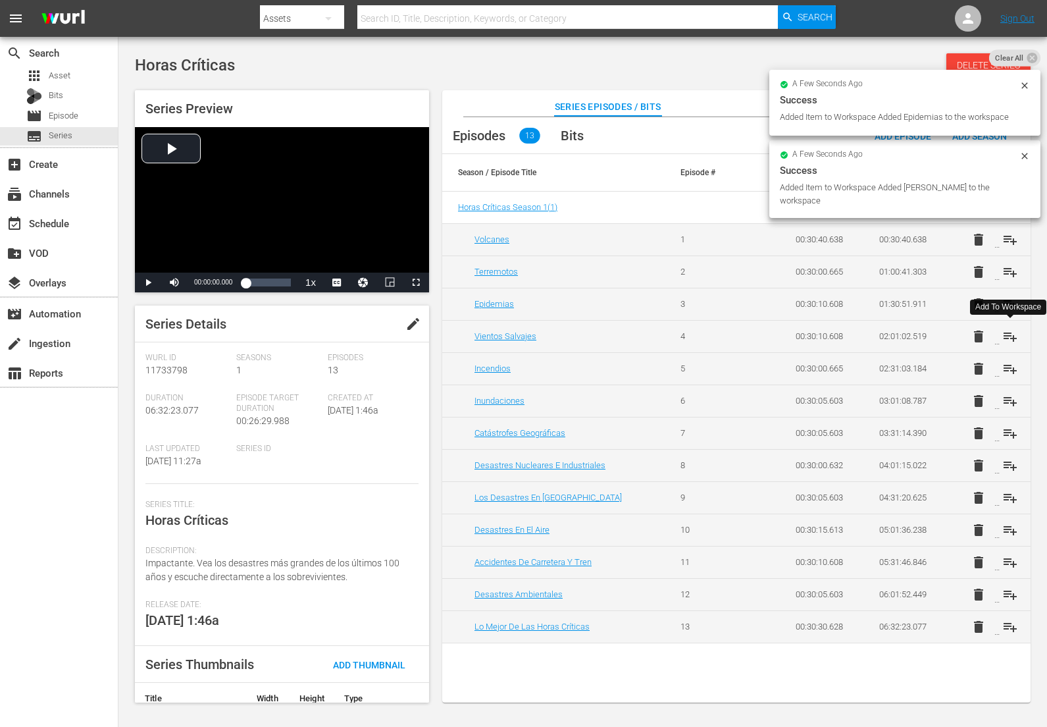
click at [1011, 336] on span "playlist_add" at bounding box center [1011, 337] width 16 height 16
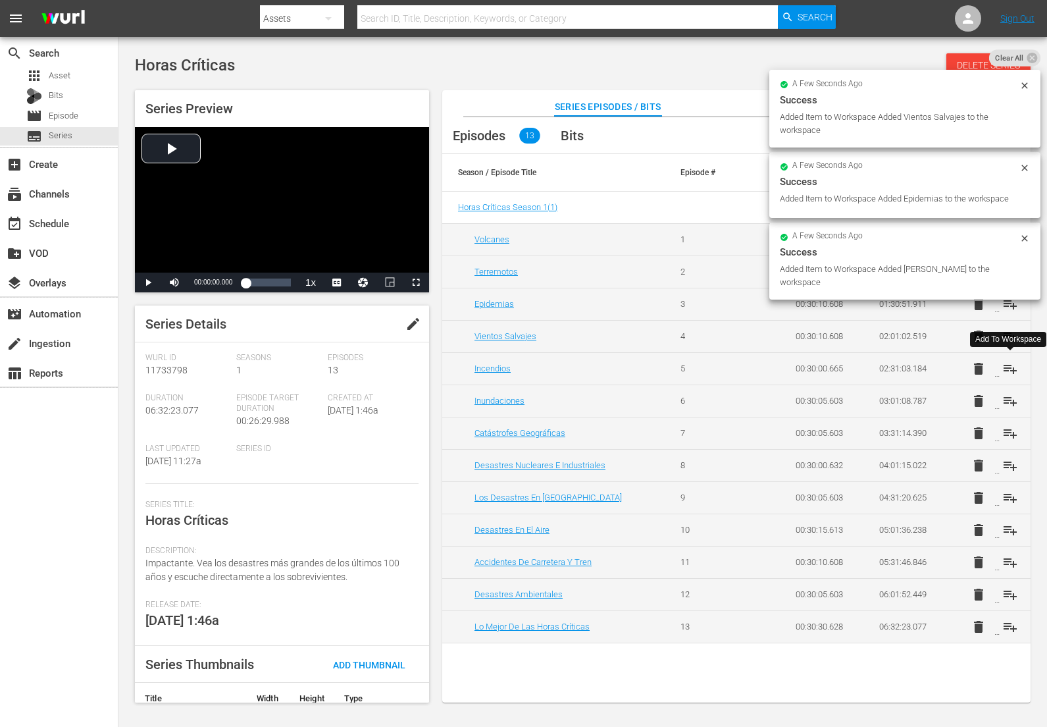
click at [1008, 366] on span "playlist_add" at bounding box center [1011, 369] width 16 height 16
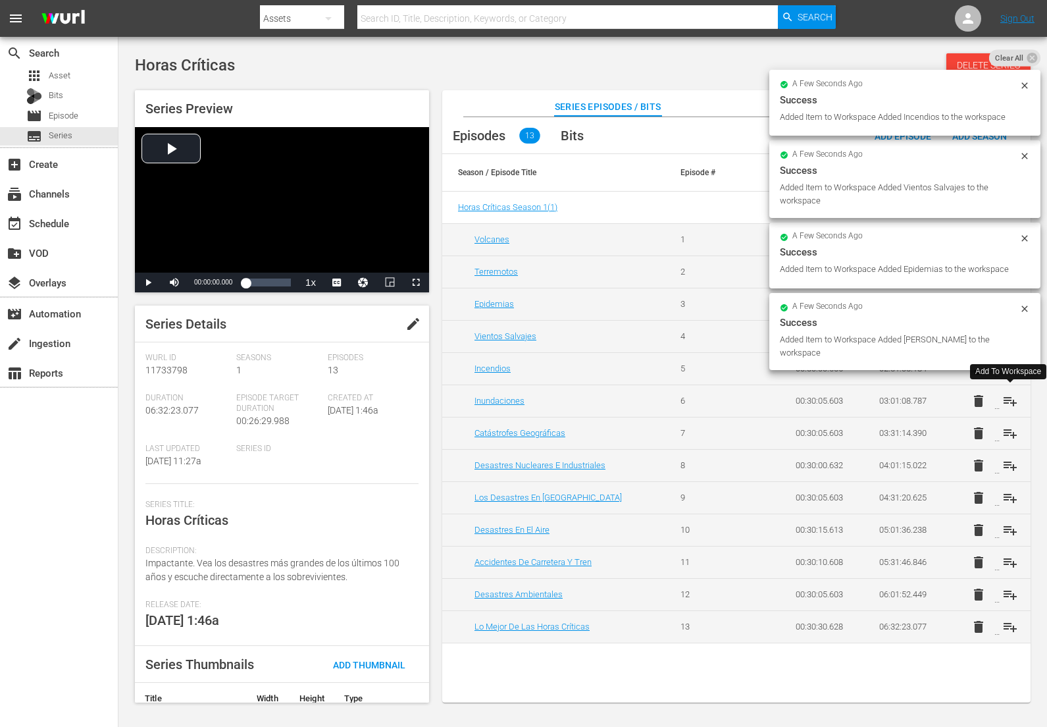
click at [1009, 398] on span "playlist_add" at bounding box center [1011, 401] width 16 height 16
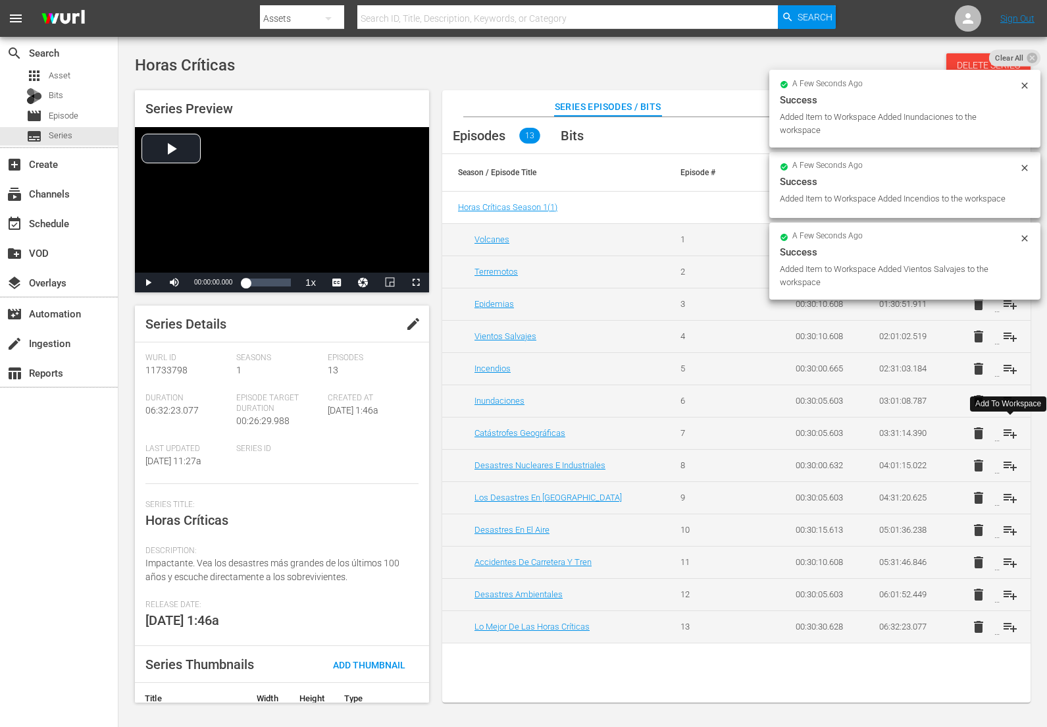
click at [1007, 433] on span "playlist_add" at bounding box center [1011, 433] width 16 height 16
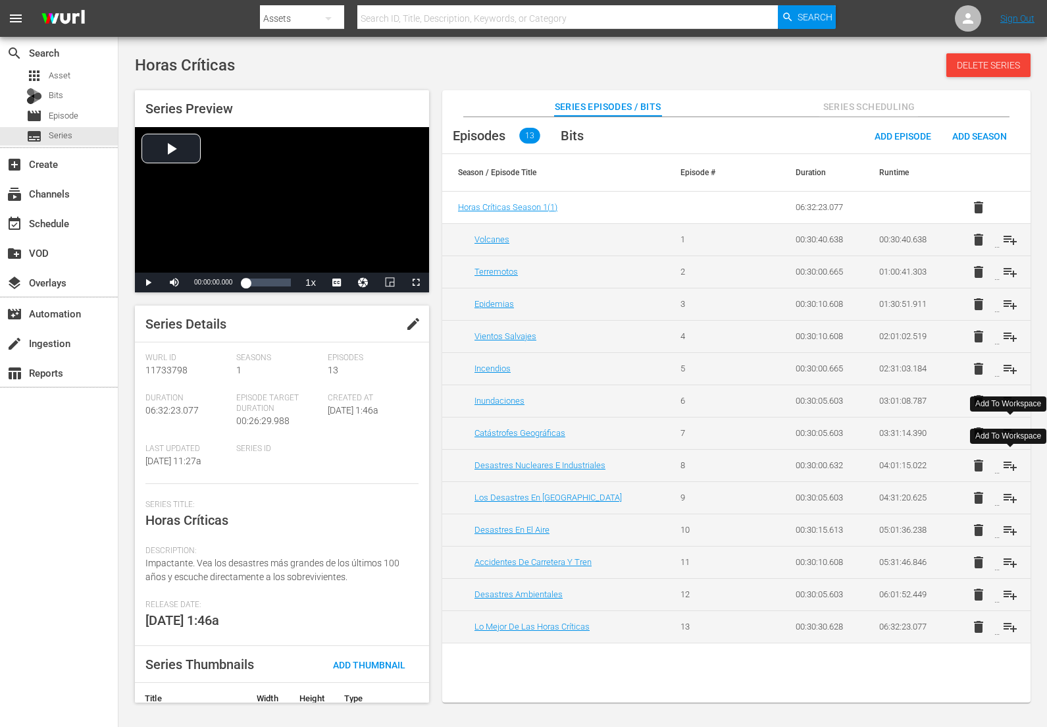
click at [1009, 461] on span "playlist_add" at bounding box center [1011, 466] width 16 height 16
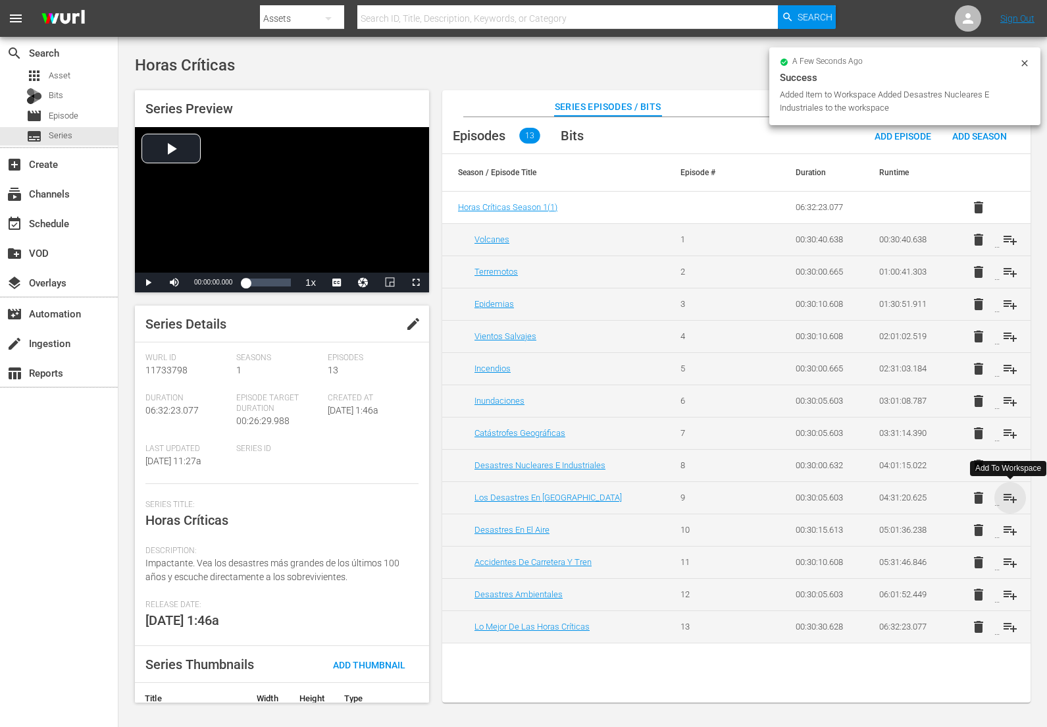
click at [1009, 494] on span "playlist_add" at bounding box center [1011, 498] width 16 height 16
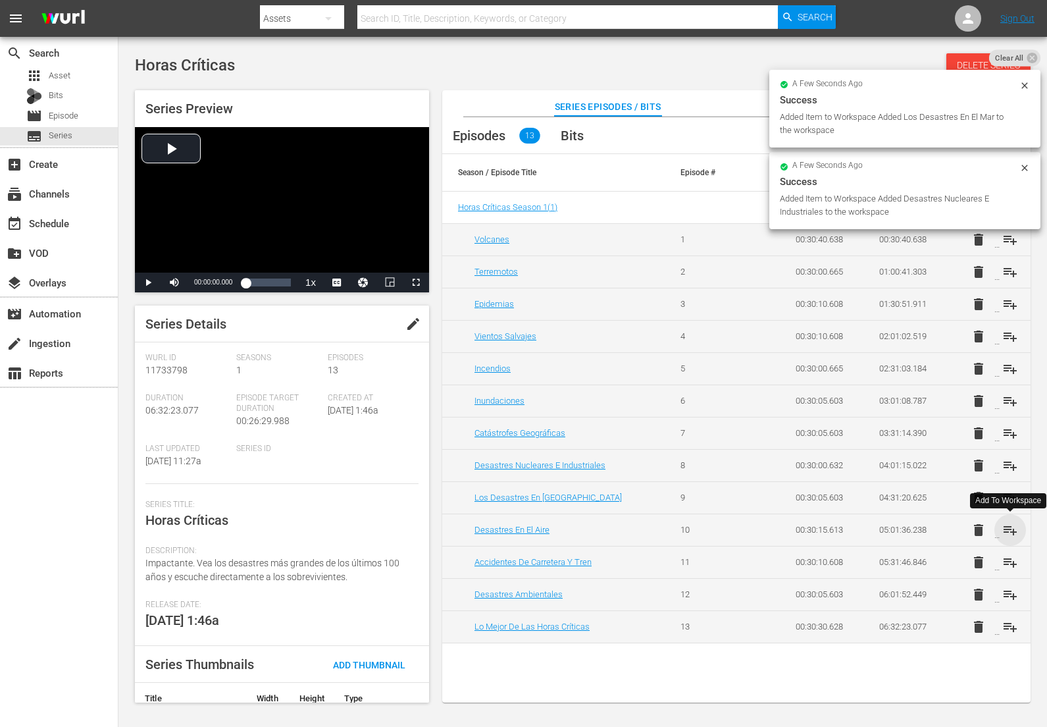
drag, startPoint x: 1007, startPoint y: 527, endPoint x: 1010, endPoint y: 552, distance: 24.5
click at [1007, 527] on span "playlist_add" at bounding box center [1011, 530] width 16 height 16
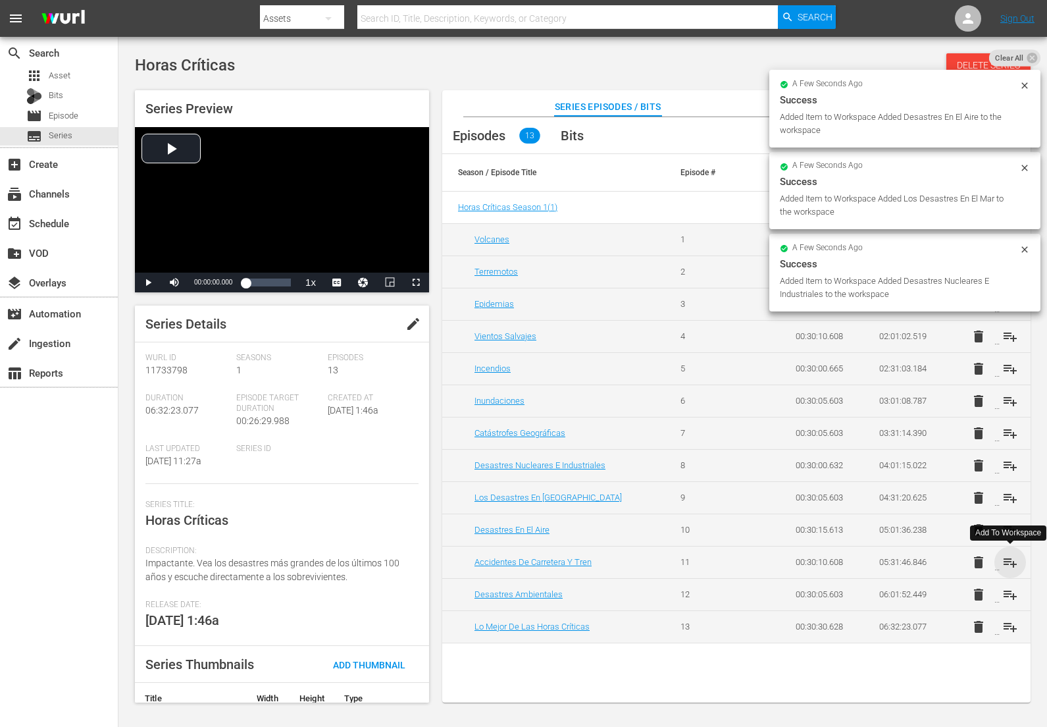
click at [1010, 560] on span "playlist_add" at bounding box center [1011, 562] width 16 height 16
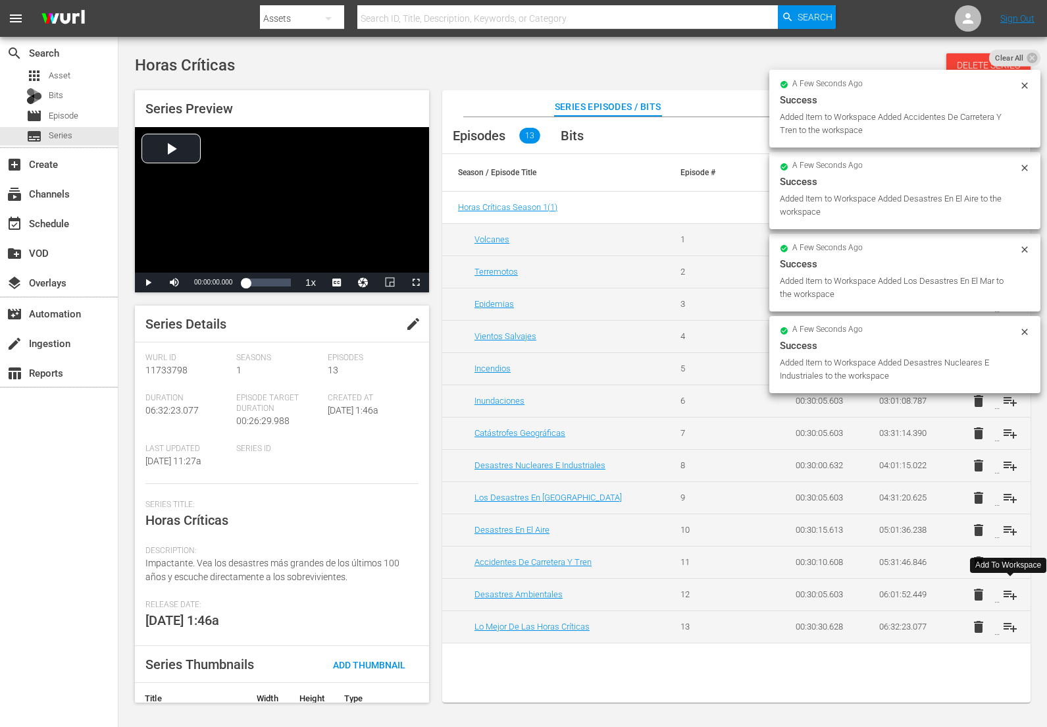
click at [1007, 592] on span "playlist_add" at bounding box center [1011, 595] width 16 height 16
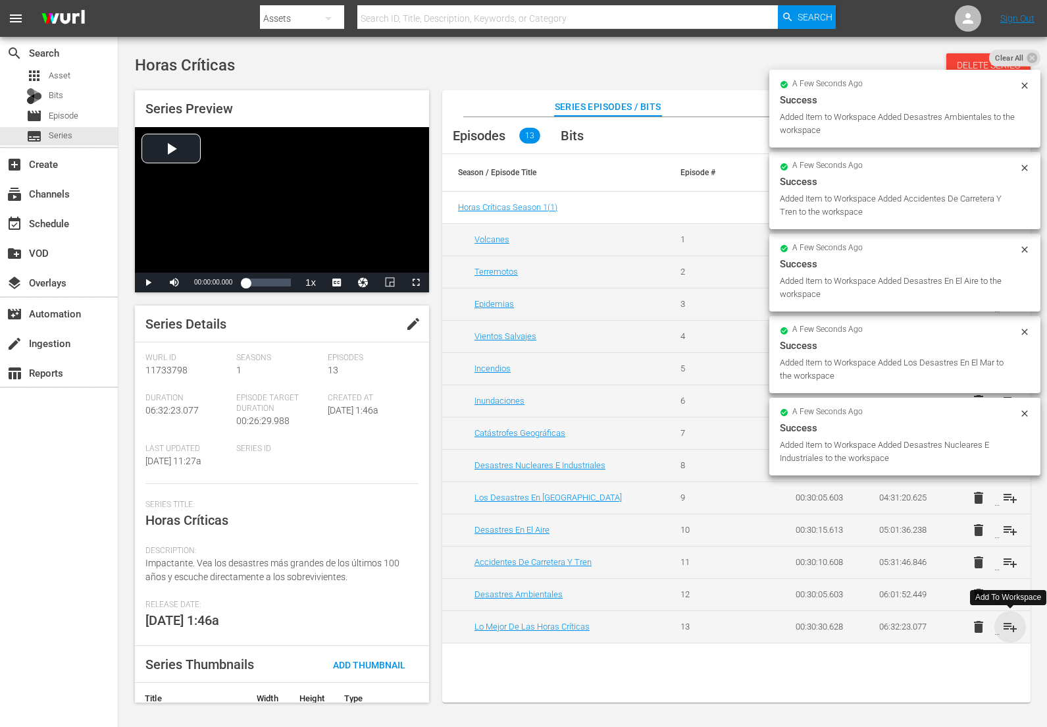
click at [1011, 630] on span "playlist_add" at bounding box center [1011, 627] width 16 height 16
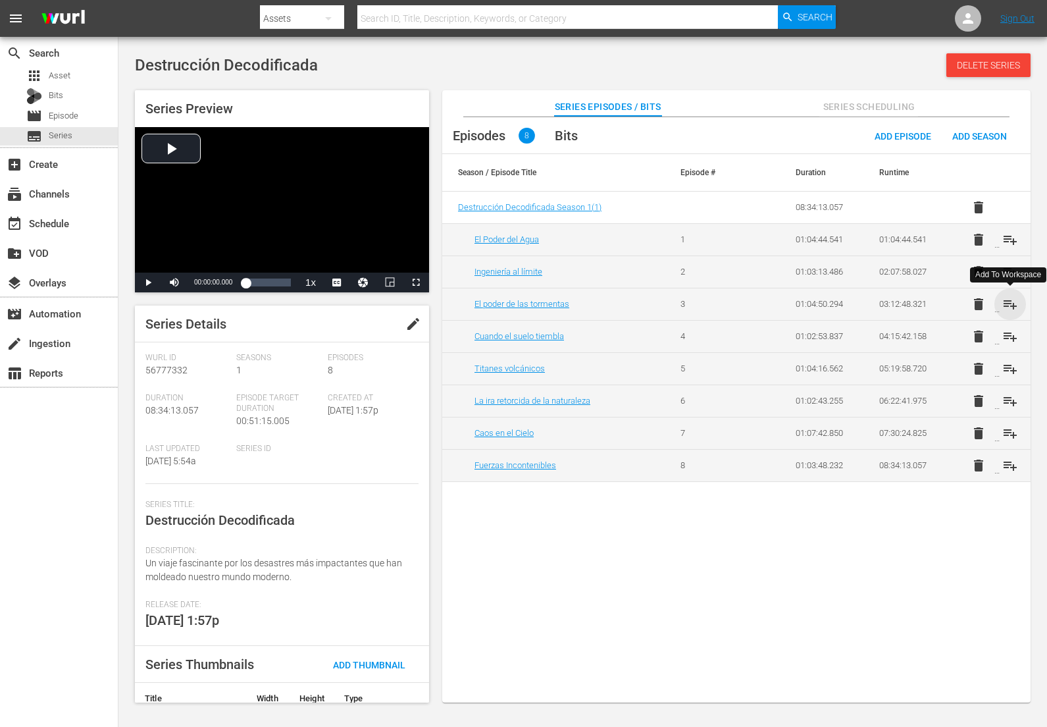
click at [1014, 305] on span "playlist_add" at bounding box center [1011, 304] width 16 height 16
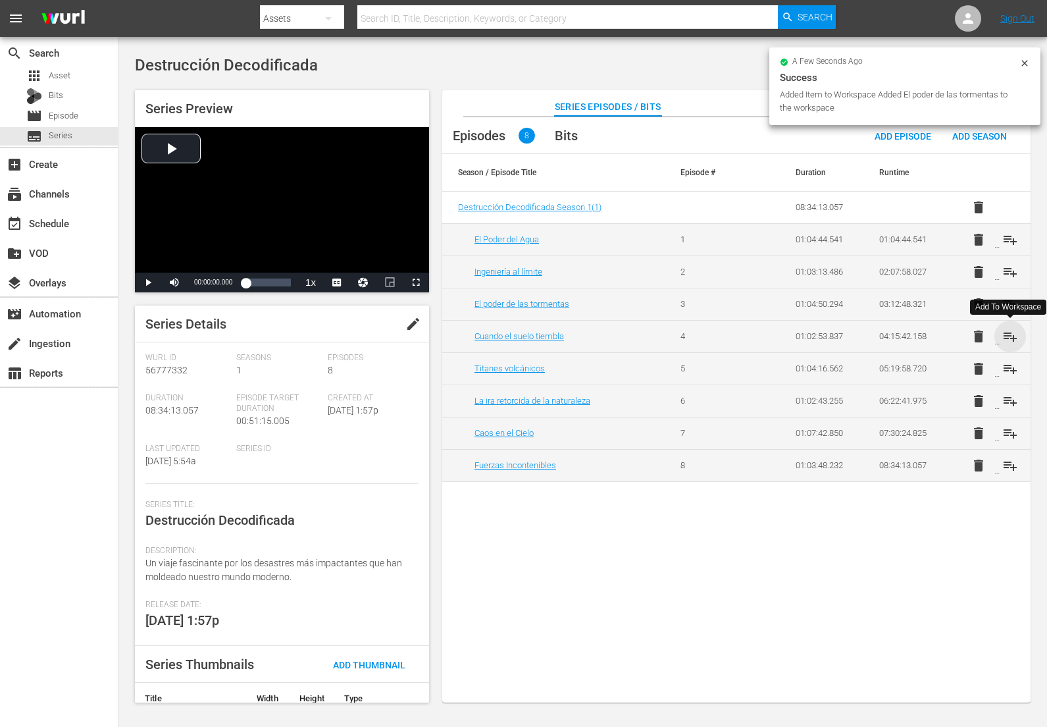
click at [1011, 343] on span "playlist_add" at bounding box center [1011, 337] width 16 height 16
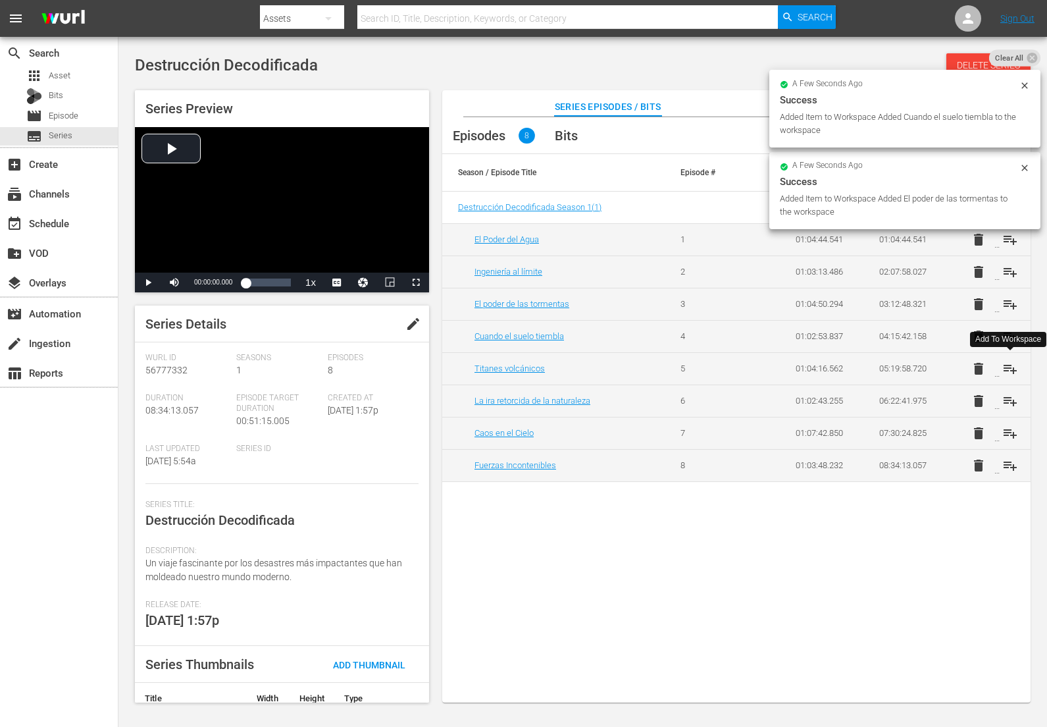
click at [1009, 373] on span "playlist_add" at bounding box center [1011, 369] width 16 height 16
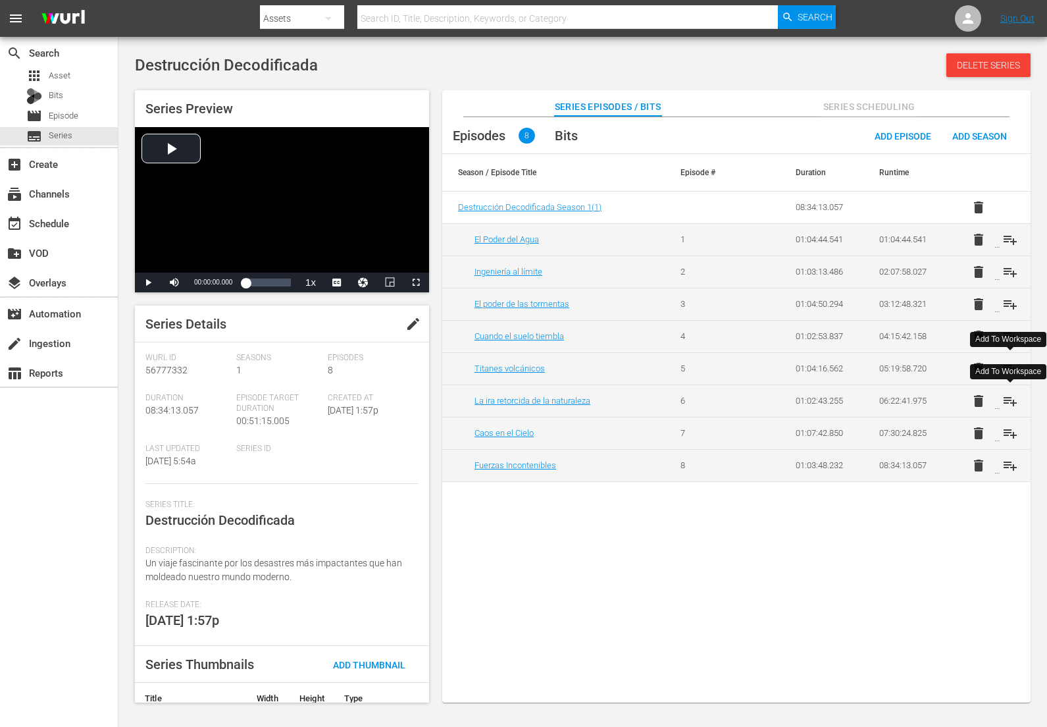
click at [1012, 399] on span "playlist_add" at bounding box center [1011, 401] width 16 height 16
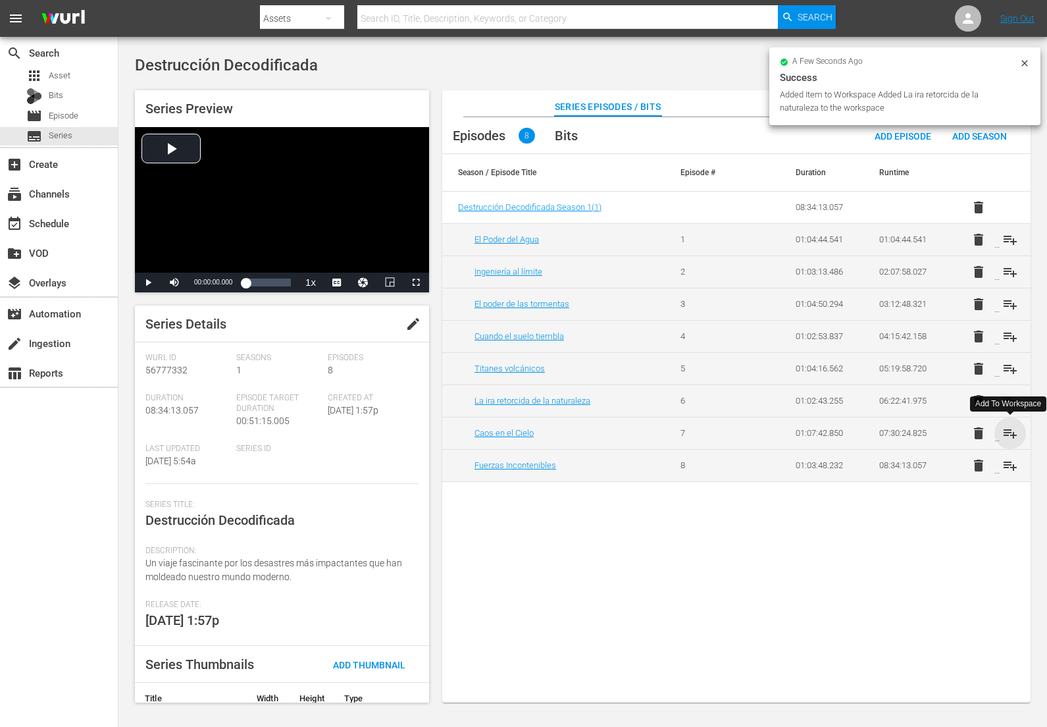
drag, startPoint x: 1012, startPoint y: 431, endPoint x: 1012, endPoint y: 448, distance: 17.8
click at [1012, 431] on span "playlist_add" at bounding box center [1011, 433] width 16 height 16
click at [1011, 464] on span "playlist_add" at bounding box center [1011, 466] width 16 height 16
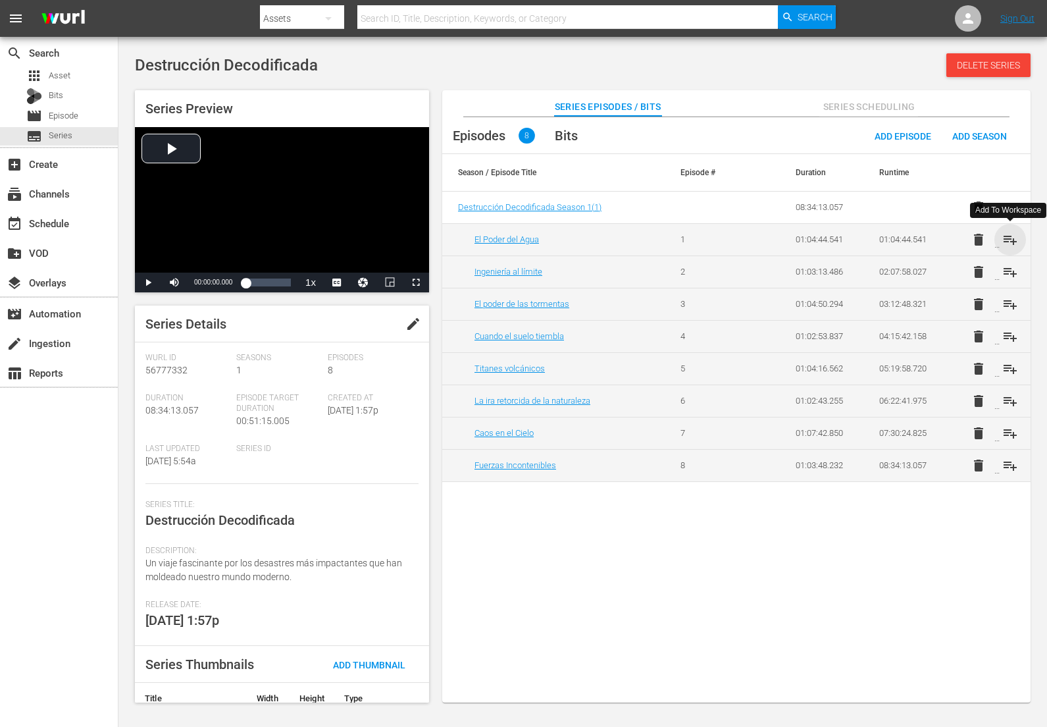
click at [1008, 238] on span "playlist_add" at bounding box center [1011, 240] width 16 height 16
click at [1012, 271] on span "playlist_add" at bounding box center [1011, 272] width 16 height 16
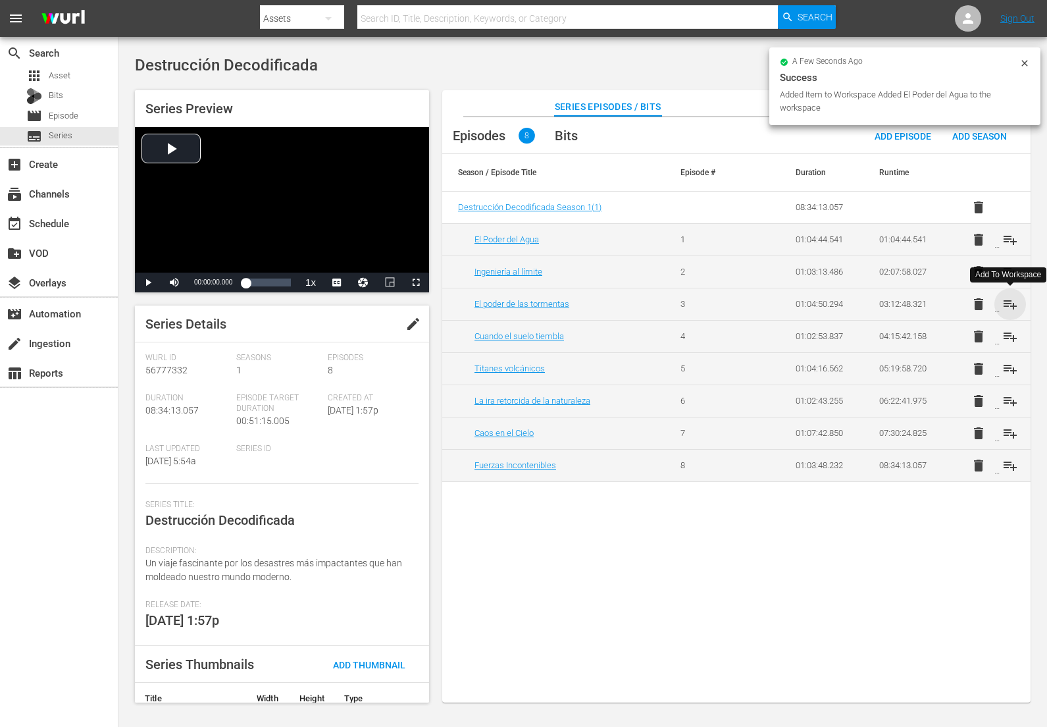
click at [1009, 306] on span "playlist_add" at bounding box center [1011, 304] width 16 height 16
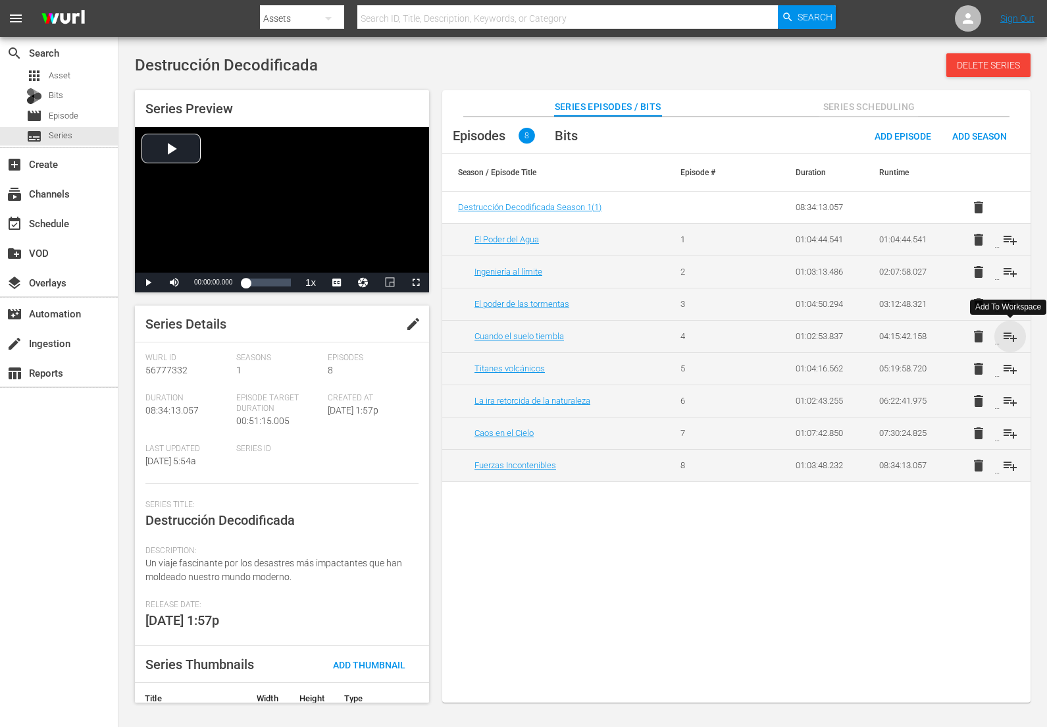
click at [1009, 335] on span "playlist_add" at bounding box center [1011, 337] width 16 height 16
click at [1012, 367] on span "playlist_add" at bounding box center [1011, 369] width 16 height 16
click at [1007, 397] on span "playlist_add" at bounding box center [1011, 401] width 16 height 16
click at [1014, 438] on span "playlist_add" at bounding box center [1011, 433] width 16 height 16
drag, startPoint x: 1011, startPoint y: 469, endPoint x: 1020, endPoint y: 277, distance: 192.4
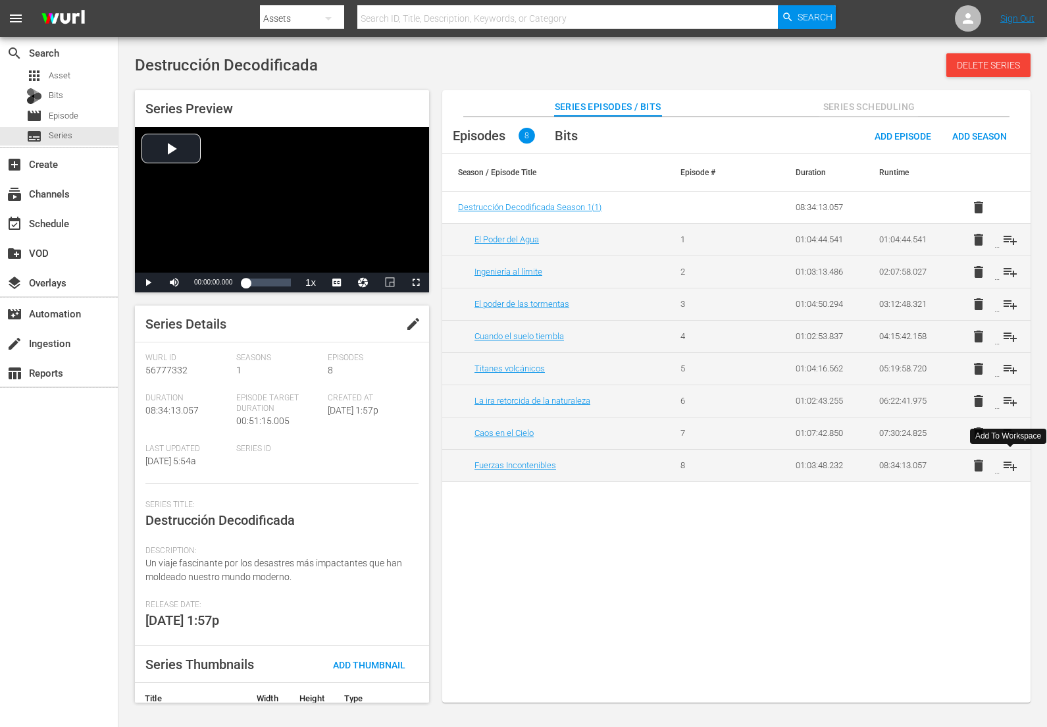
click at [1011, 469] on span "playlist_add" at bounding box center [1011, 466] width 16 height 16
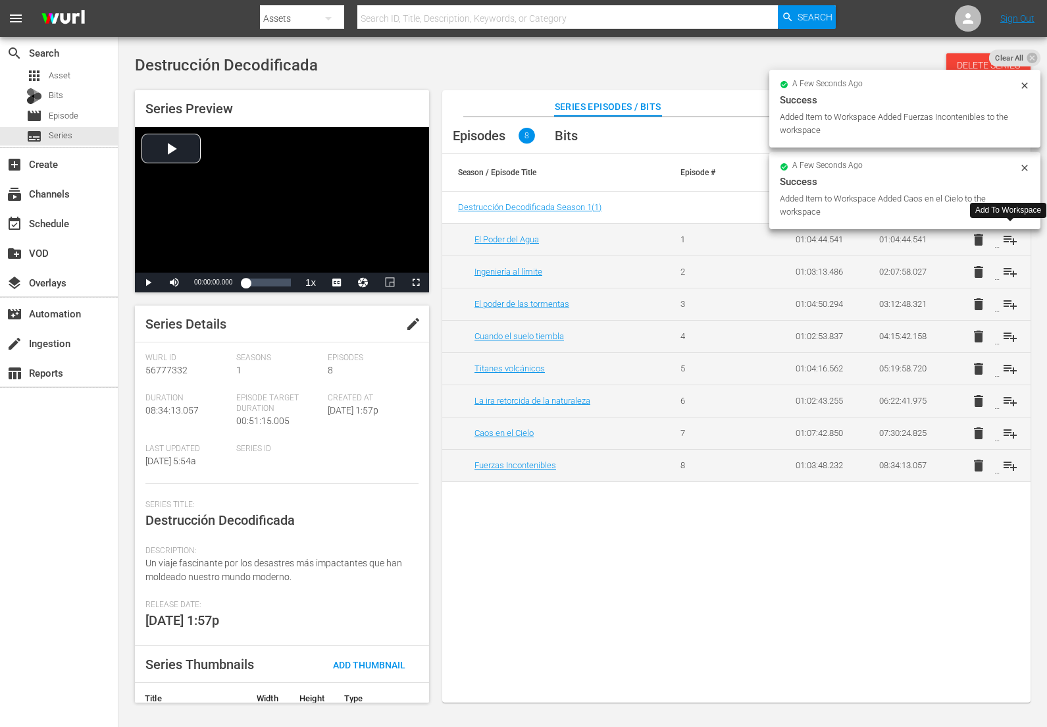
click at [1012, 238] on span "playlist_add" at bounding box center [1011, 240] width 16 height 16
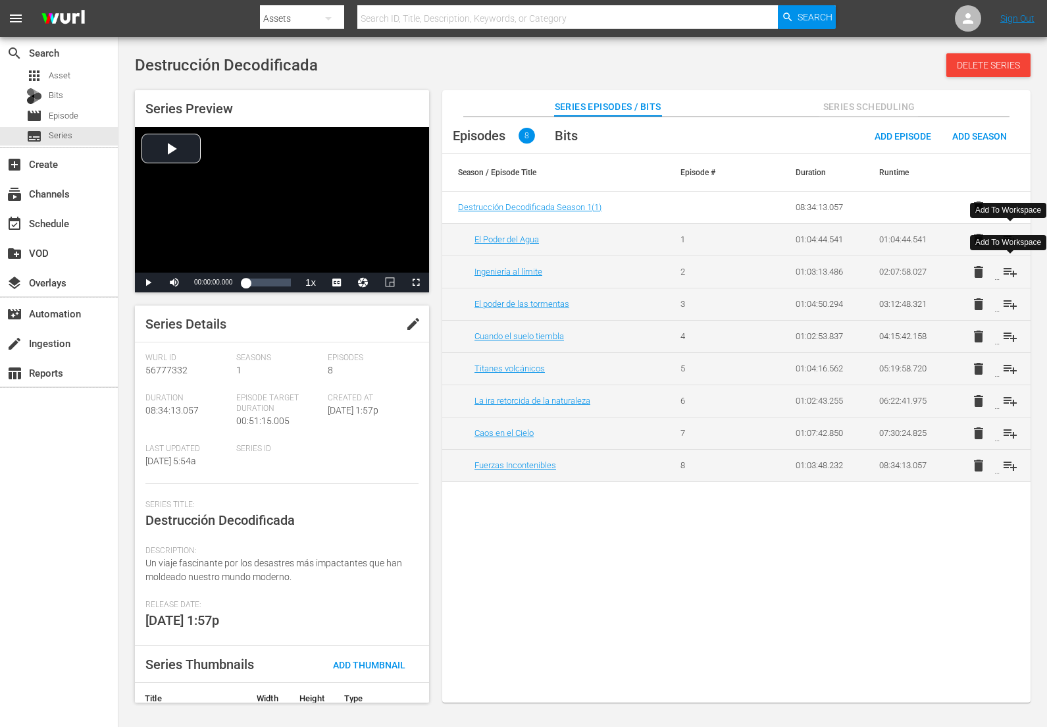
click at [1011, 273] on span "playlist_add" at bounding box center [1011, 272] width 16 height 16
click at [1011, 305] on span "playlist_add" at bounding box center [1011, 304] width 16 height 16
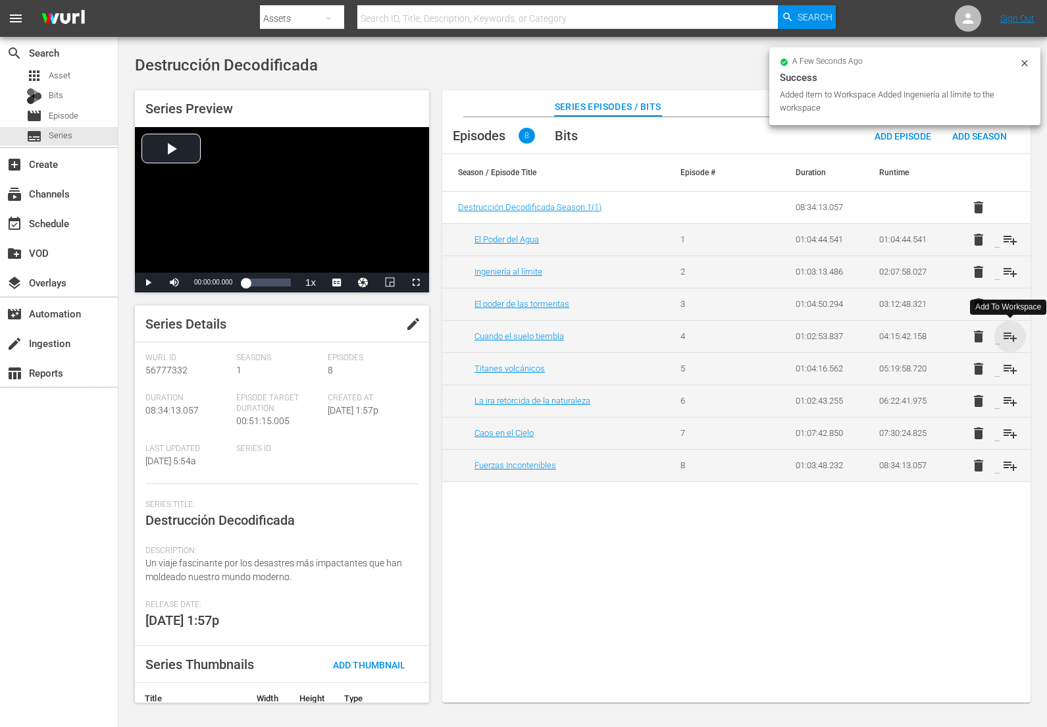
click at [1009, 339] on span "playlist_add" at bounding box center [1011, 337] width 16 height 16
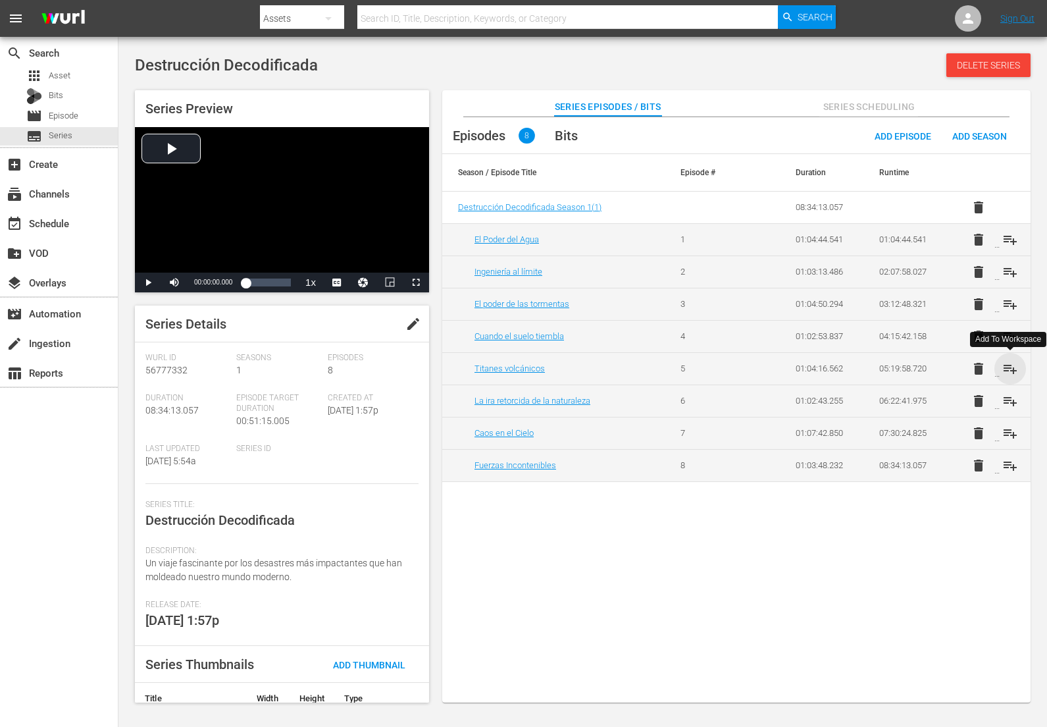
click at [1009, 364] on span "playlist_add" at bounding box center [1011, 369] width 16 height 16
click at [1011, 394] on span "playlist_add" at bounding box center [1011, 401] width 16 height 16
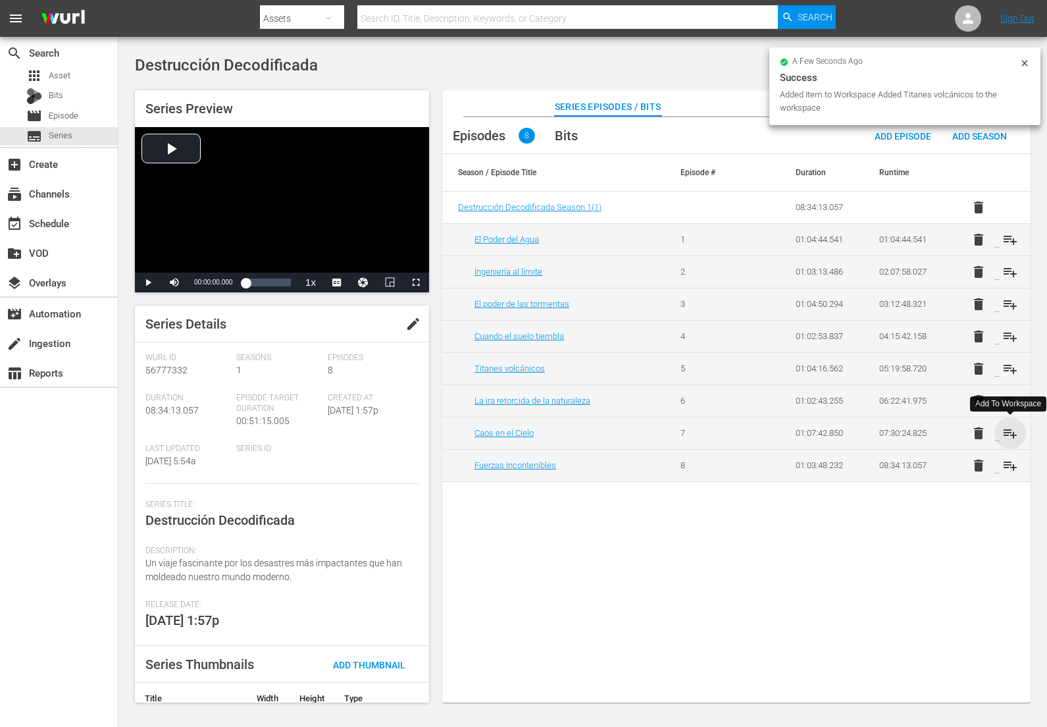
click at [1009, 434] on span "playlist_add" at bounding box center [1011, 433] width 16 height 16
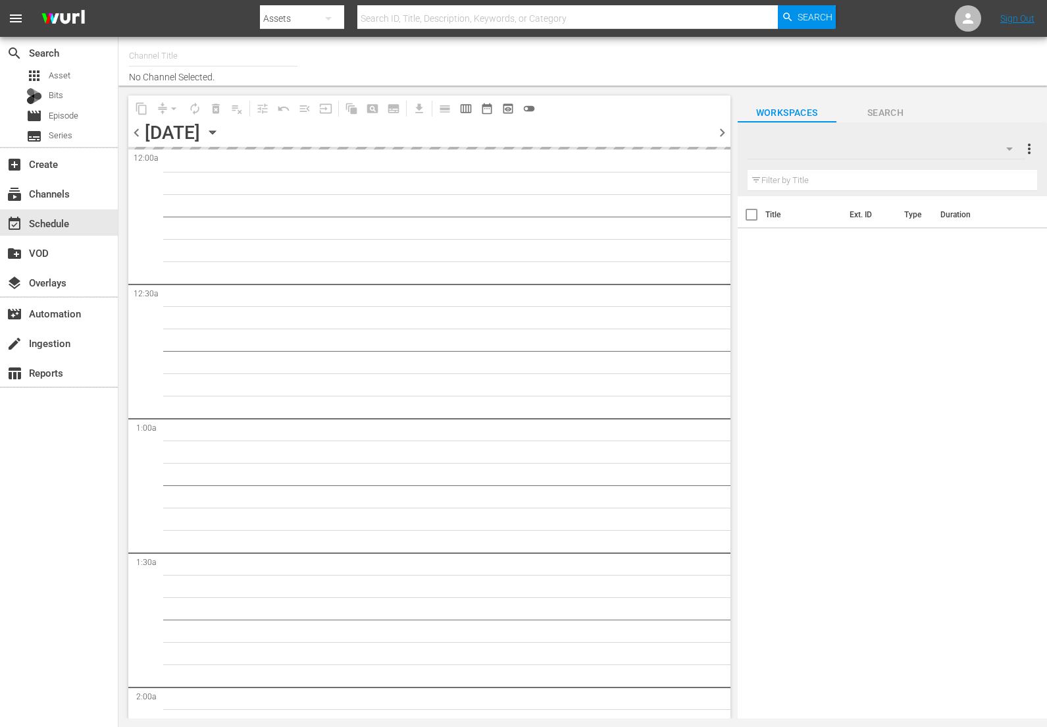
type input "DangerTV - Spanish (1318)"
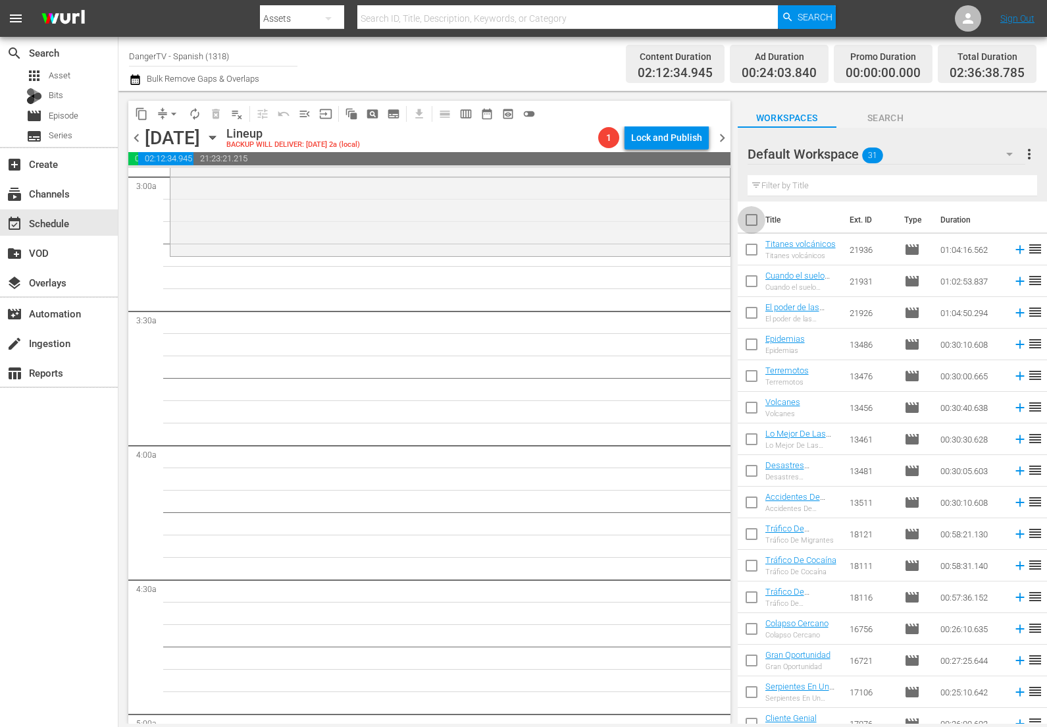
click at [749, 221] on input "checkbox" at bounding box center [752, 223] width 28 height 28
checkbox input "true"
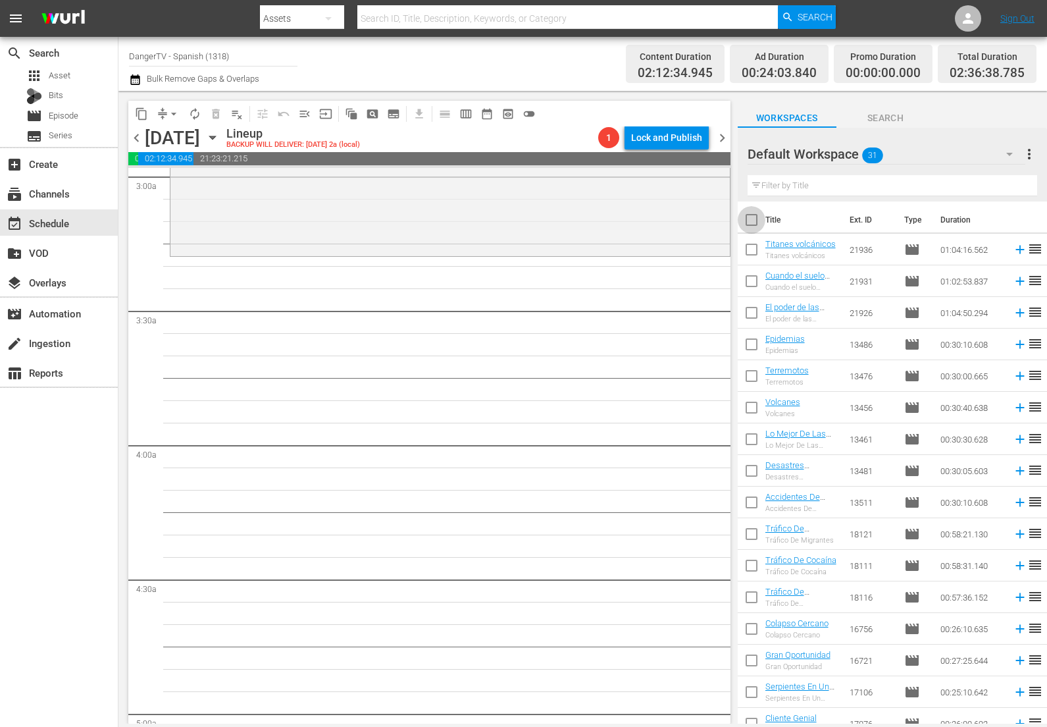
checkbox input "true"
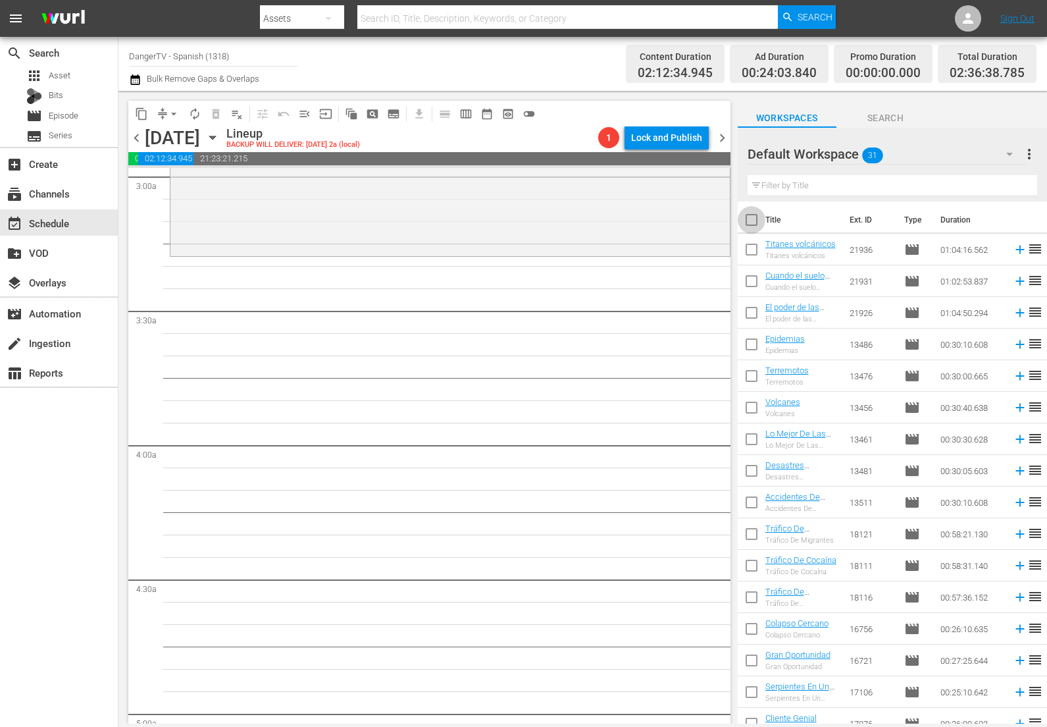
checkbox input "true"
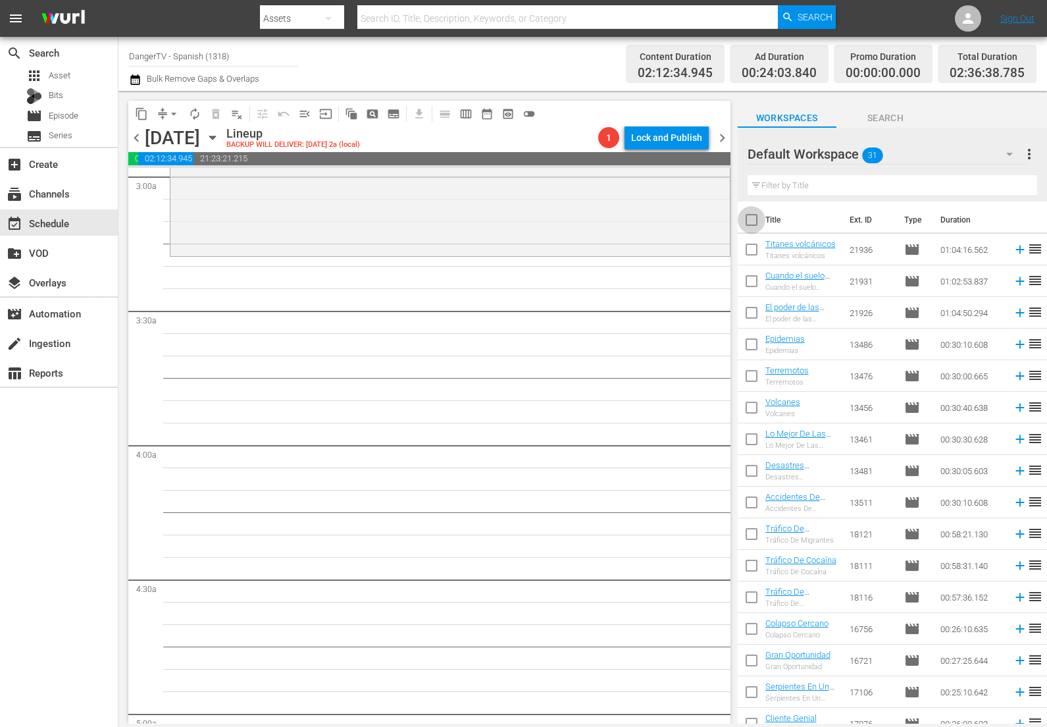
checkbox input "true"
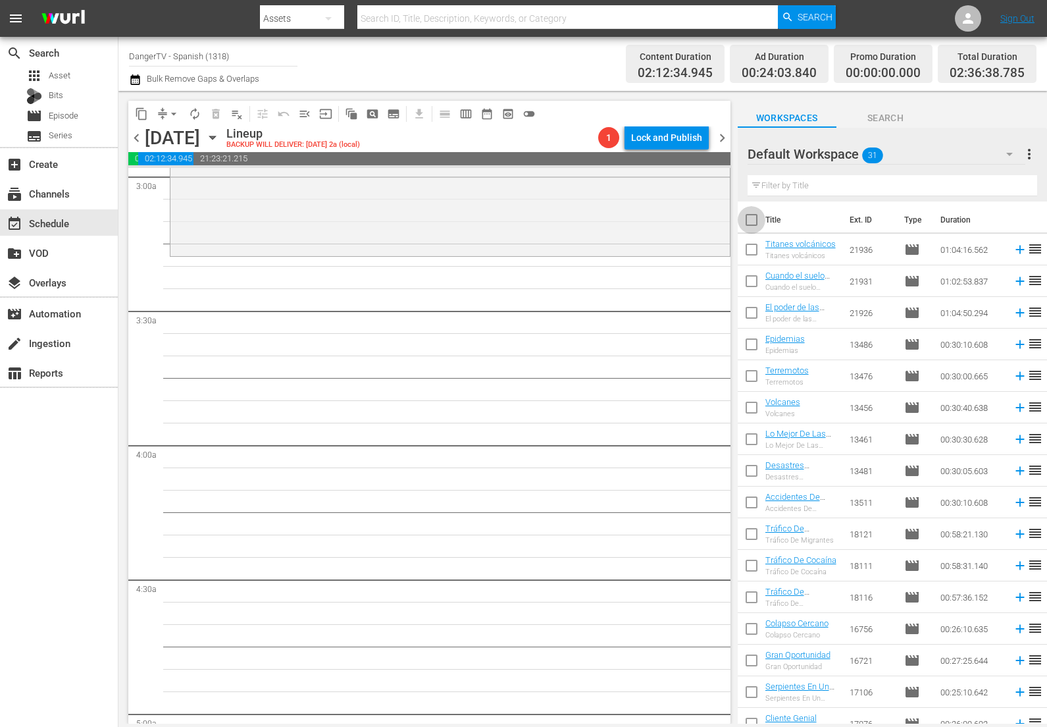
checkbox input "true"
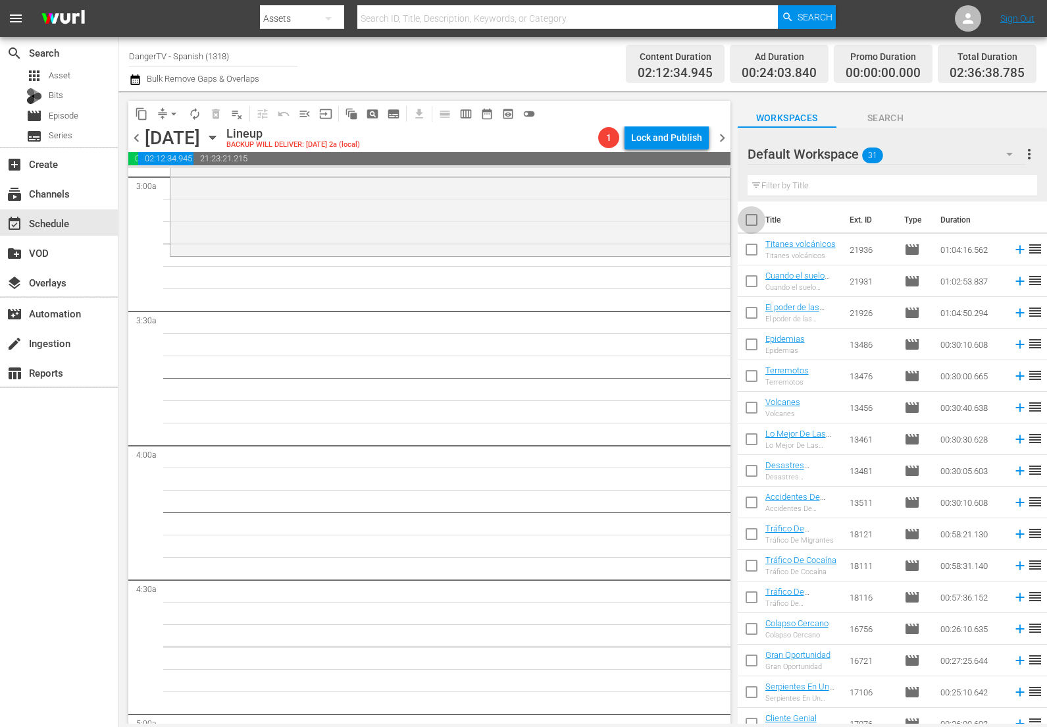
checkbox input "true"
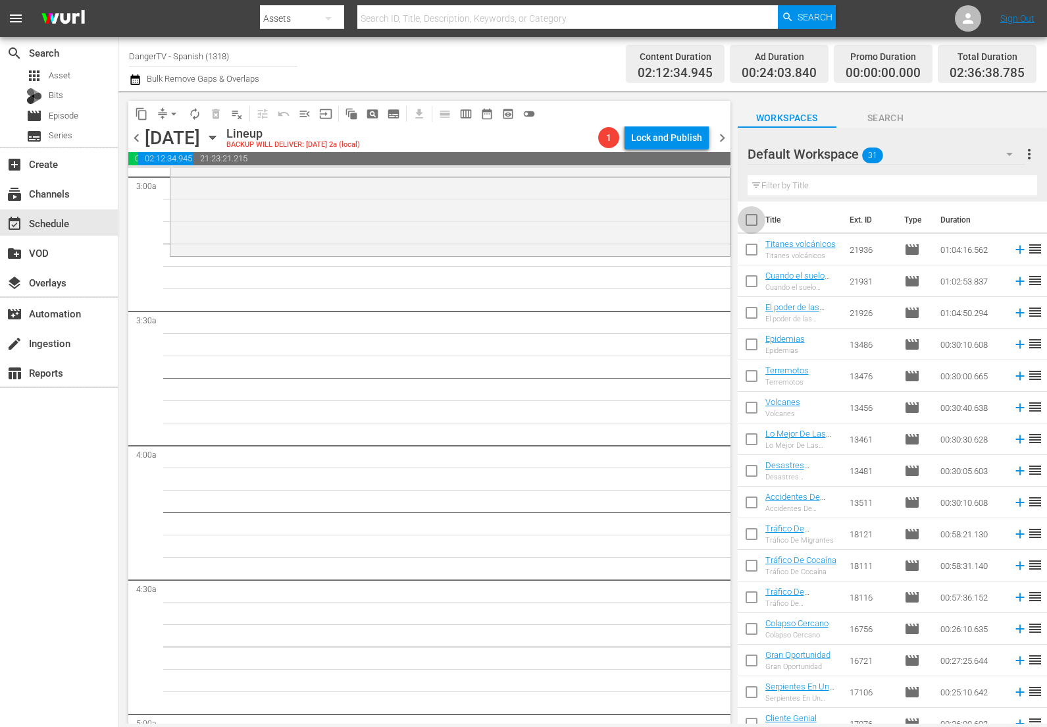
checkbox input "true"
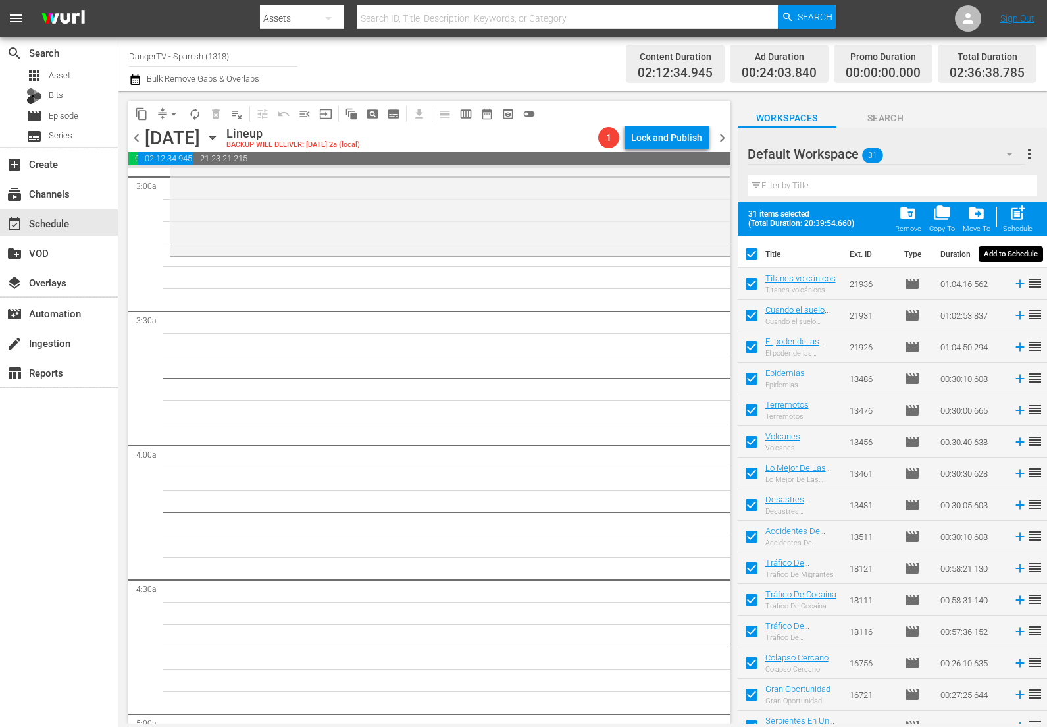
click at [1022, 214] on span "post_add" at bounding box center [1018, 213] width 18 height 18
checkbox input "false"
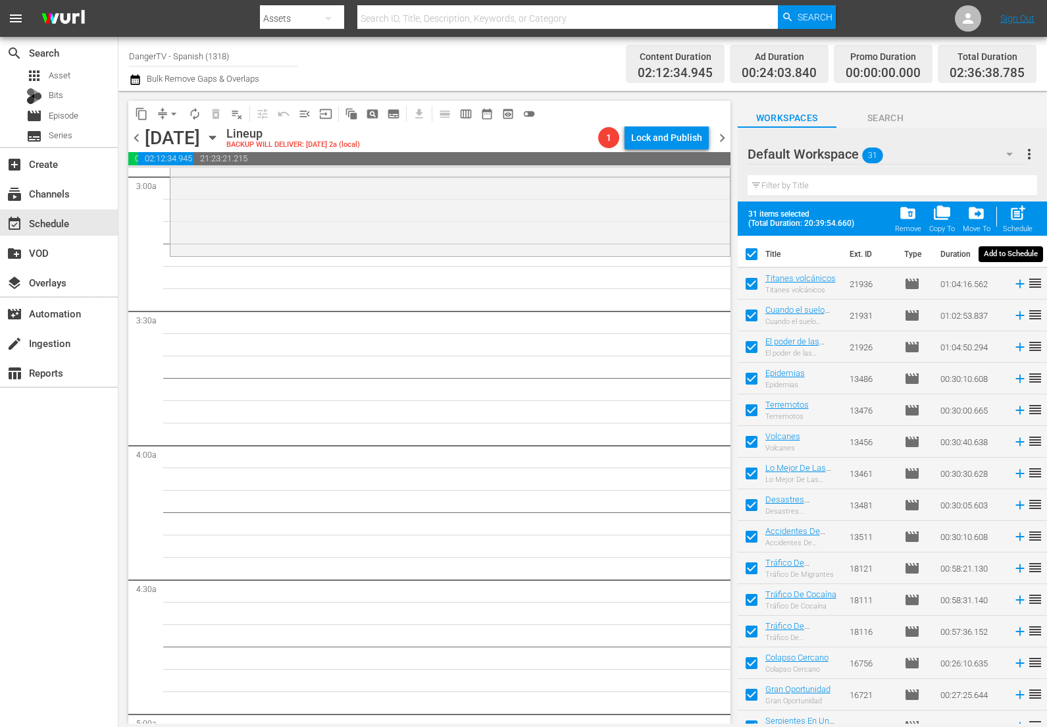
checkbox input "false"
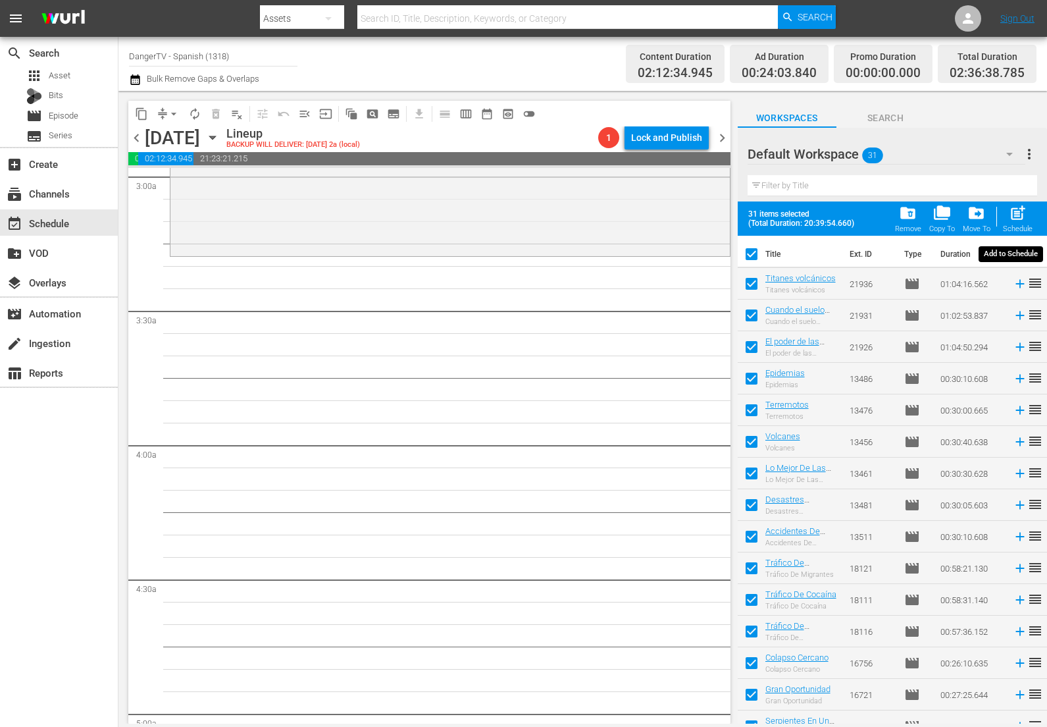
checkbox input "false"
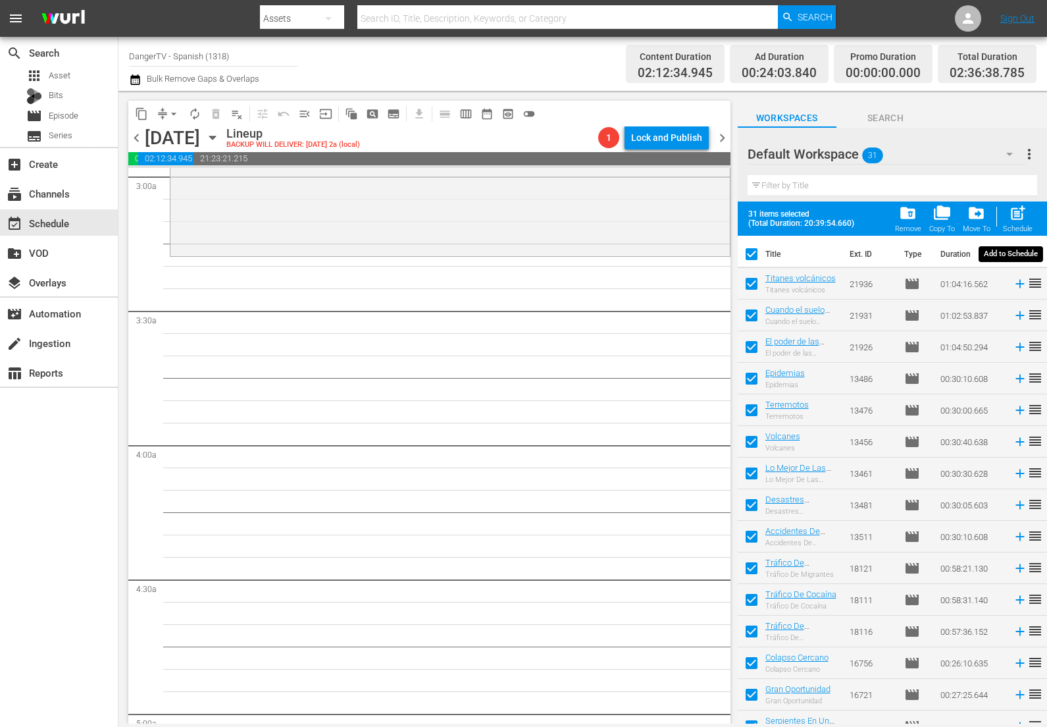
checkbox input "false"
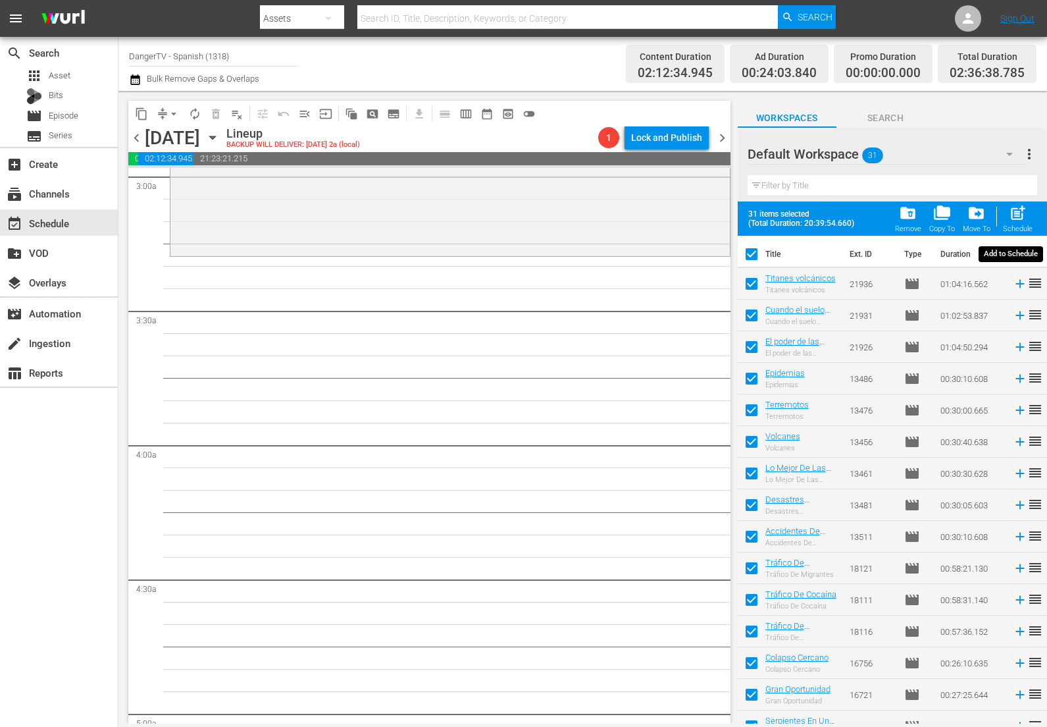
checkbox input "false"
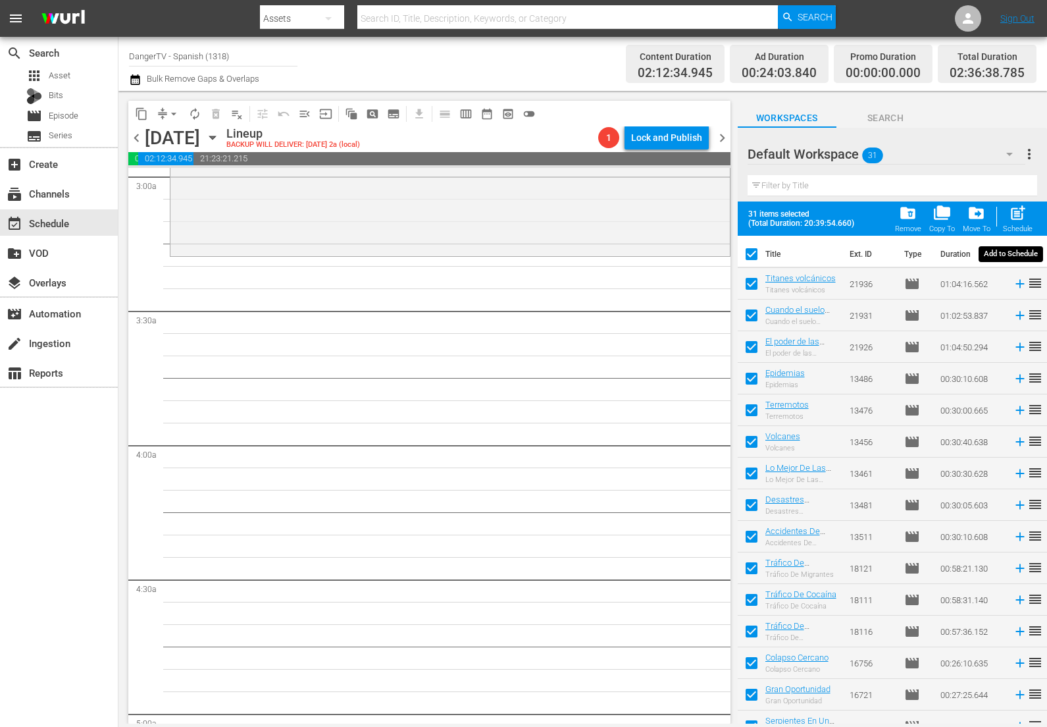
checkbox input "false"
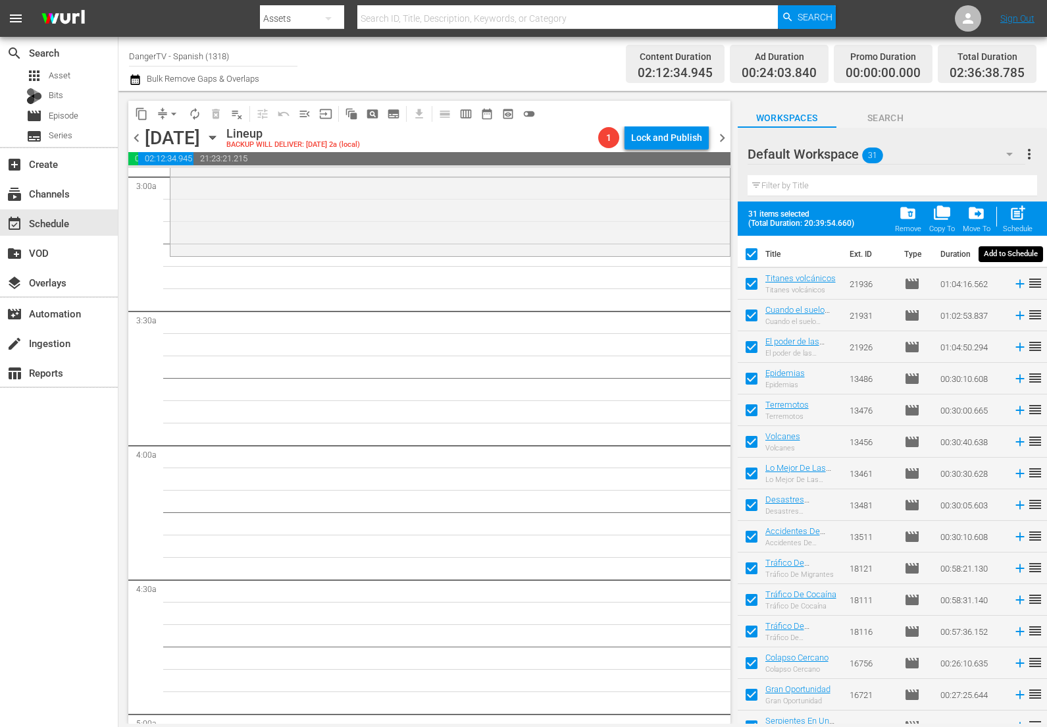
checkbox input "false"
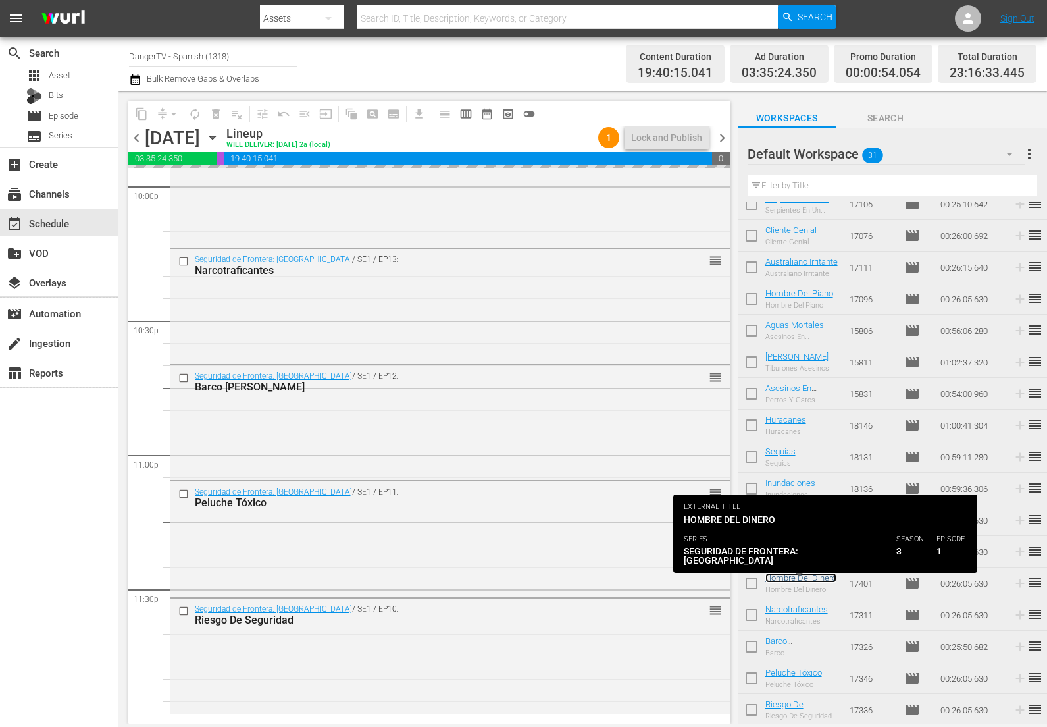
scroll to position [5891, 0]
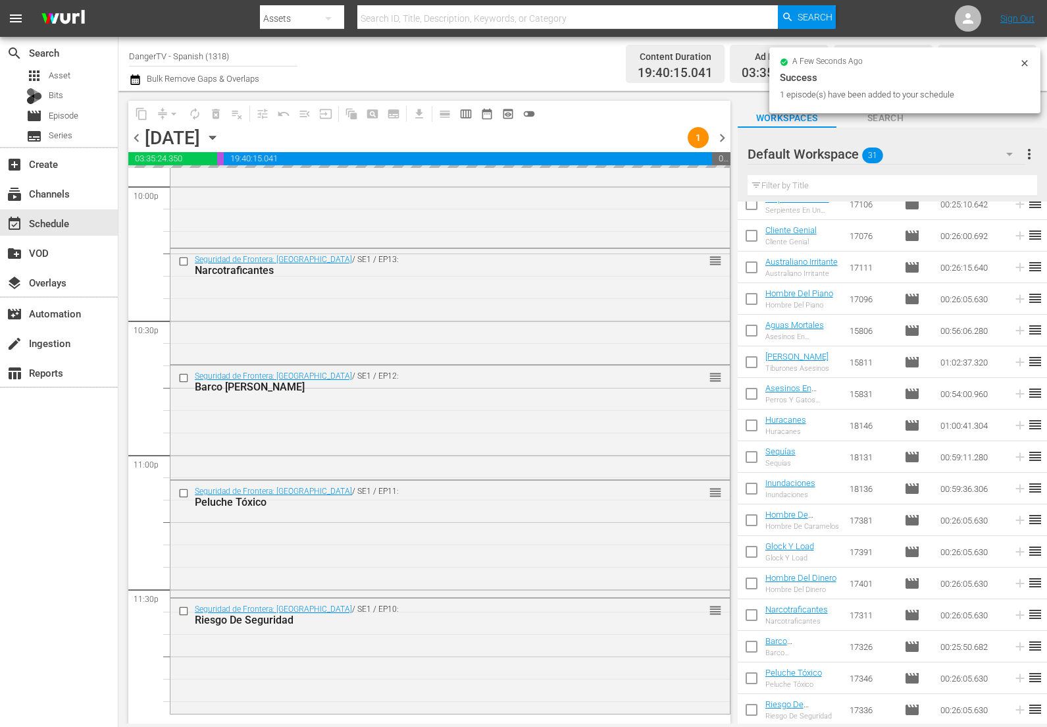
click at [756, 614] on input "checkbox" at bounding box center [752, 618] width 28 height 28
checkbox input "true"
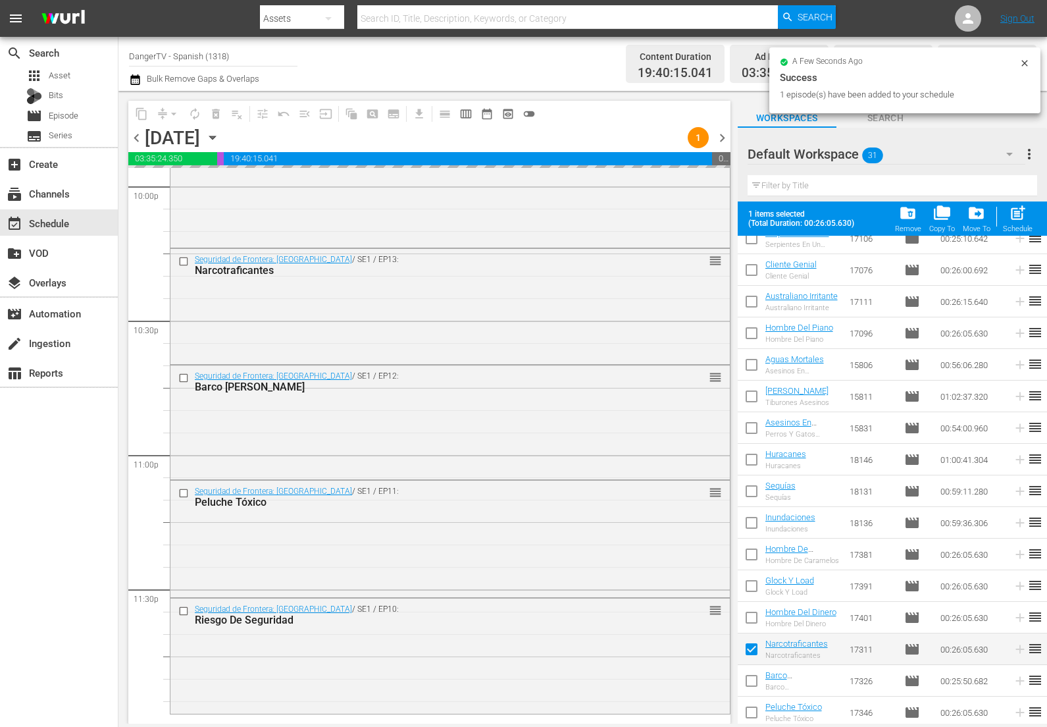
scroll to position [522, 0]
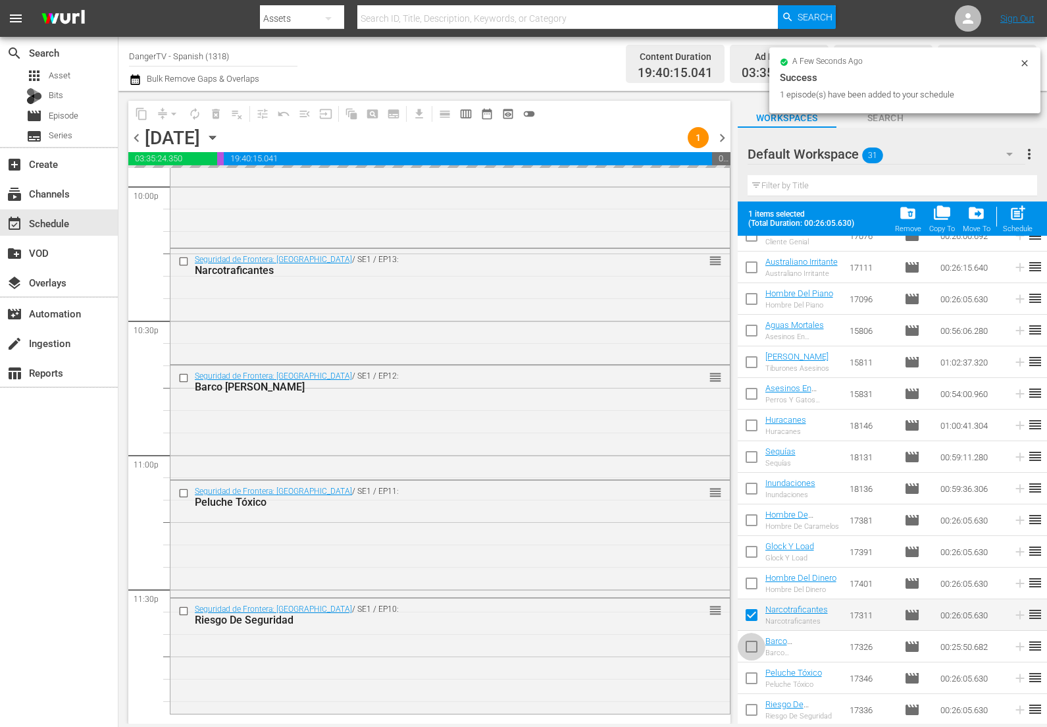
drag, startPoint x: 755, startPoint y: 644, endPoint x: 755, endPoint y: 658, distance: 14.5
click at [755, 644] on input "checkbox" at bounding box center [752, 649] width 28 height 28
checkbox input "true"
drag, startPoint x: 752, startPoint y: 677, endPoint x: 753, endPoint y: 711, distance: 34.3
click at [752, 677] on input "checkbox" at bounding box center [752, 681] width 28 height 28
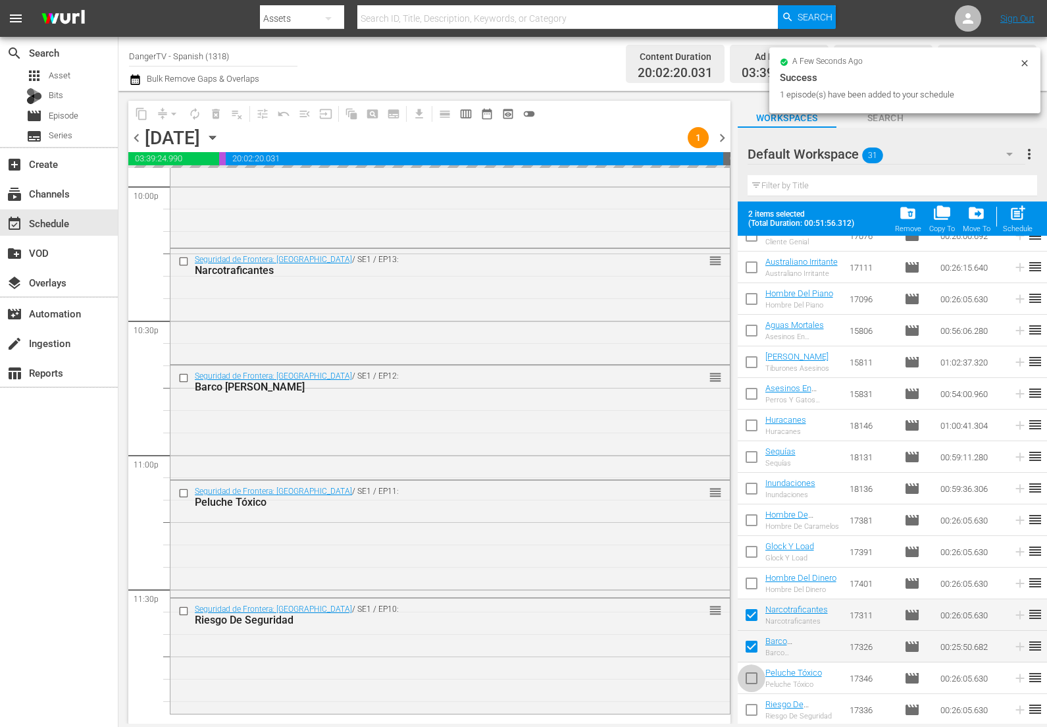
checkbox input "true"
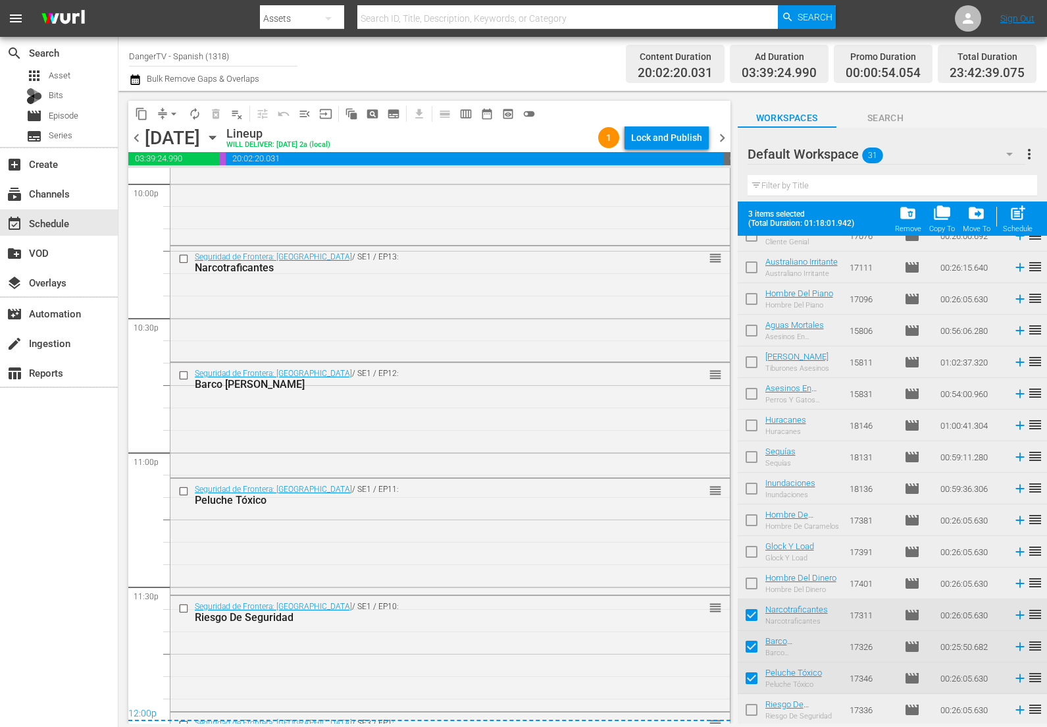
click at [752, 712] on input "checkbox" at bounding box center [752, 712] width 28 height 28
checkbox input "true"
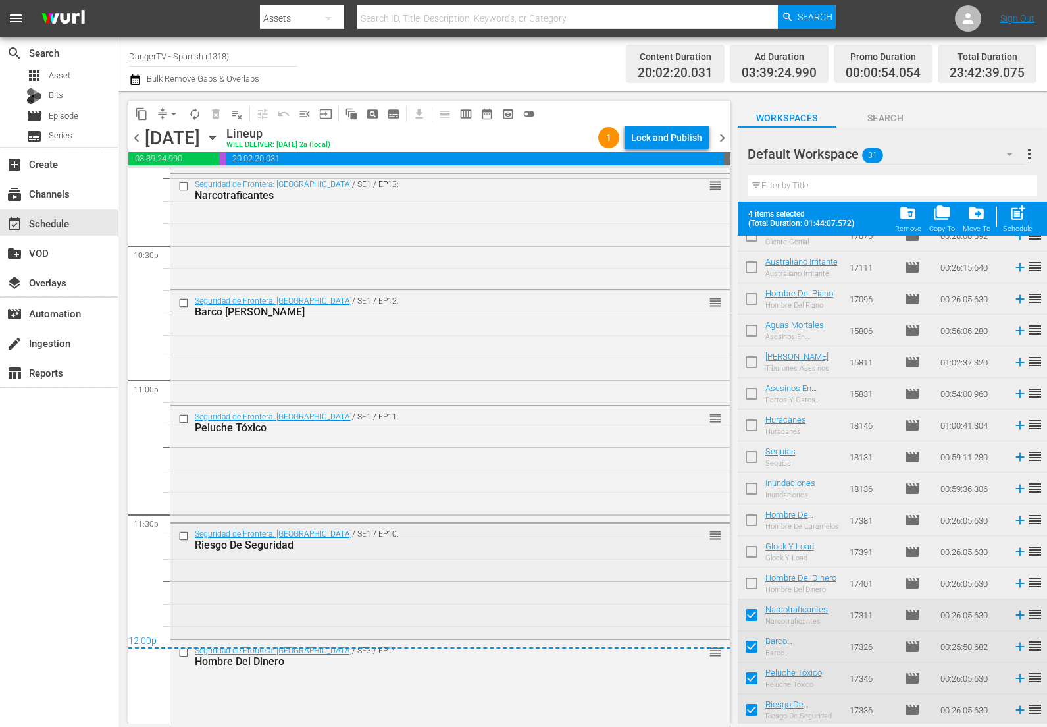
scroll to position [5998, 0]
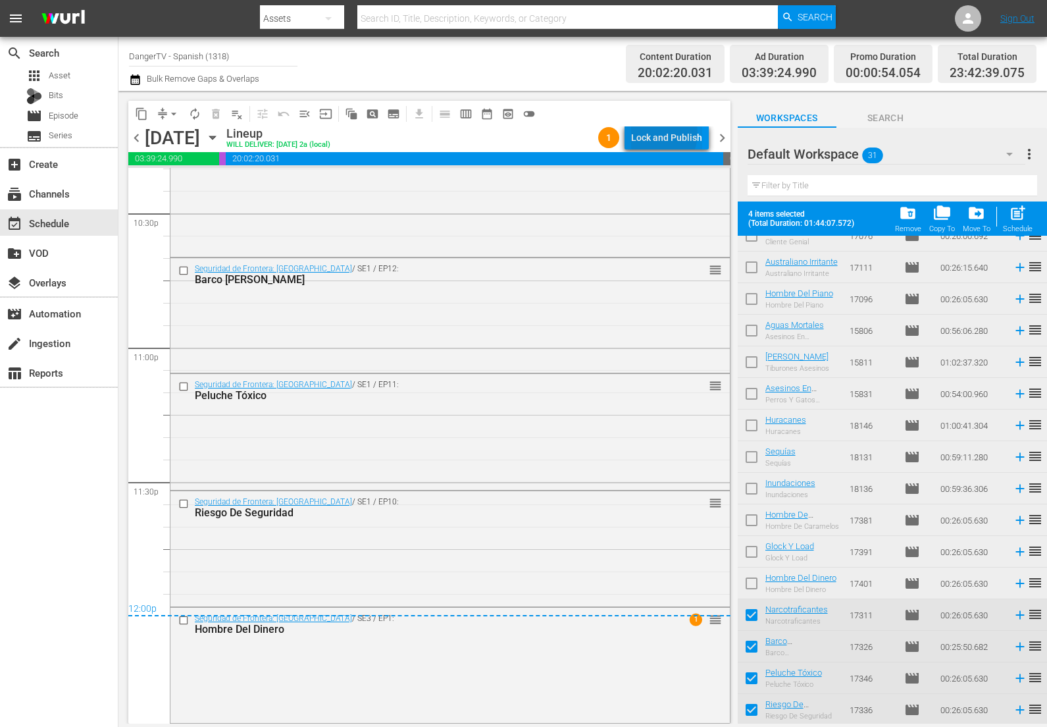
click at [659, 134] on div "Lock and Publish" at bounding box center [666, 138] width 71 height 24
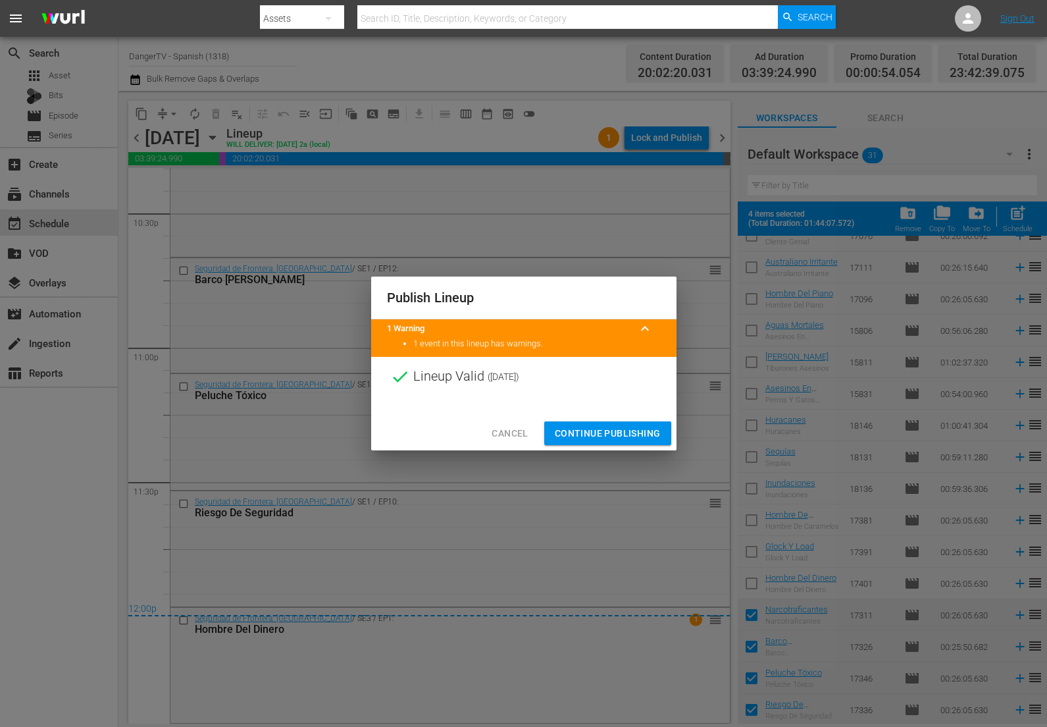
click at [613, 432] on span "Continue Publishing" at bounding box center [608, 433] width 106 height 16
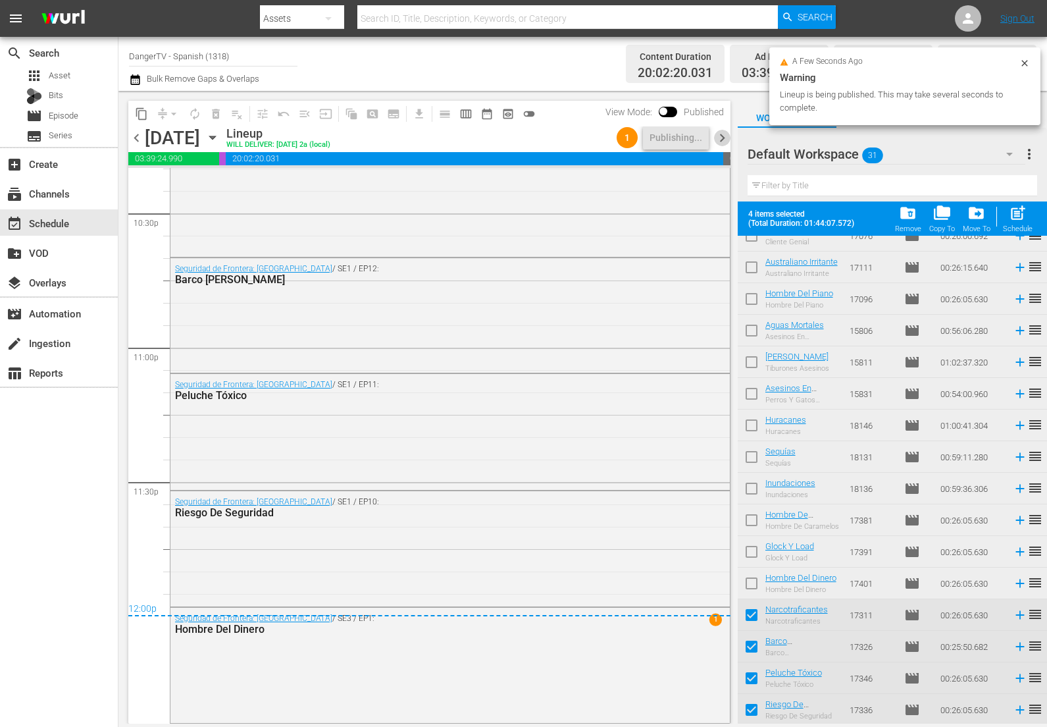
drag, startPoint x: 724, startPoint y: 142, endPoint x: 935, endPoint y: 226, distance: 227.5
click at [724, 142] on span "chevron_right" at bounding box center [722, 138] width 16 height 16
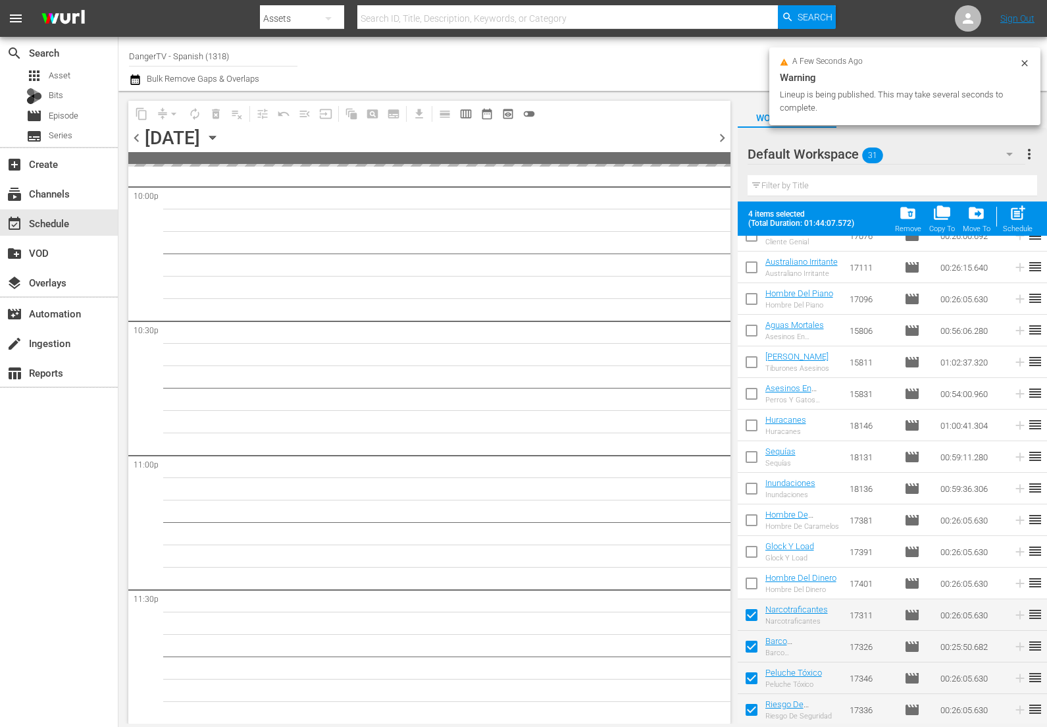
scroll to position [5889, 0]
click at [1020, 218] on span "post_add" at bounding box center [1018, 213] width 18 height 18
checkbox input "false"
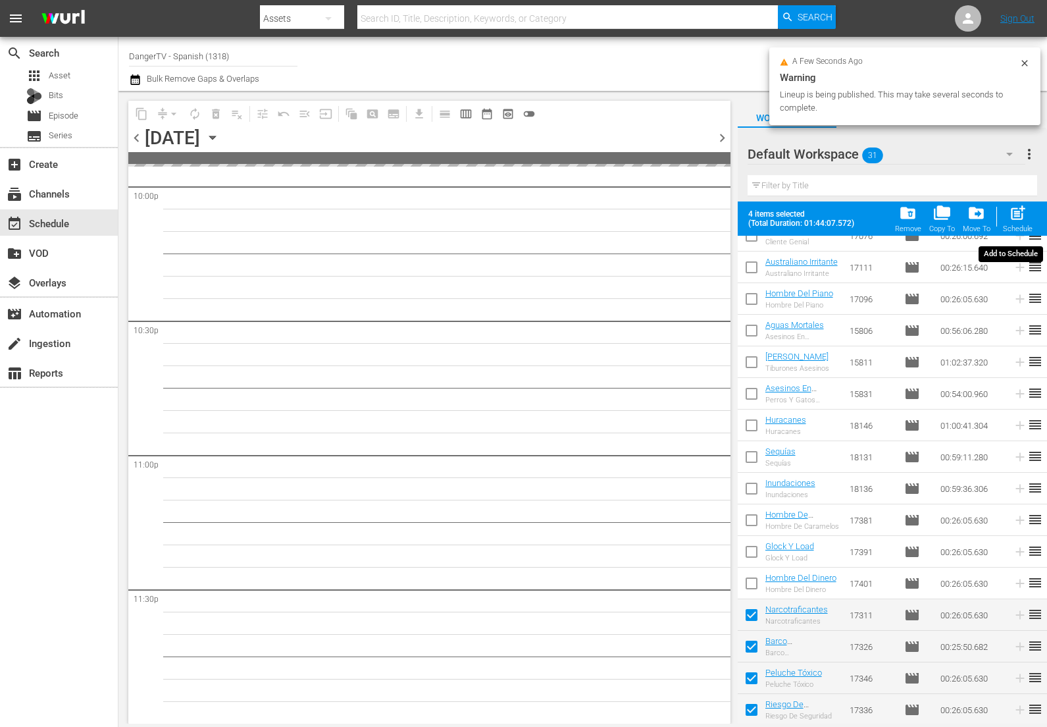
checkbox input "false"
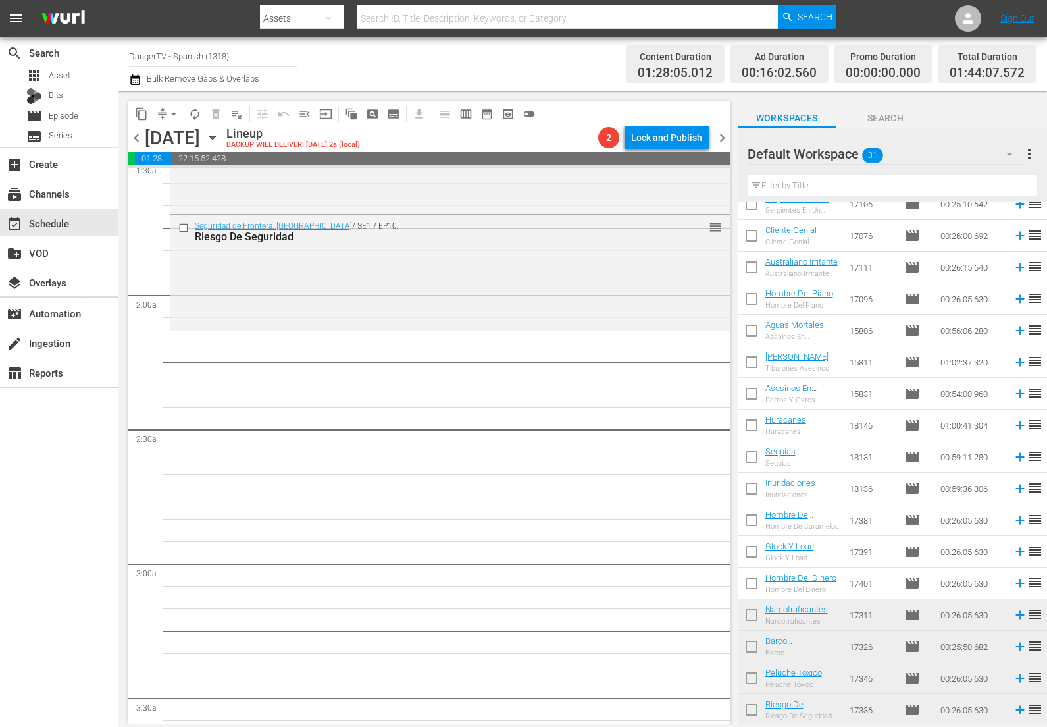
scroll to position [0, 0]
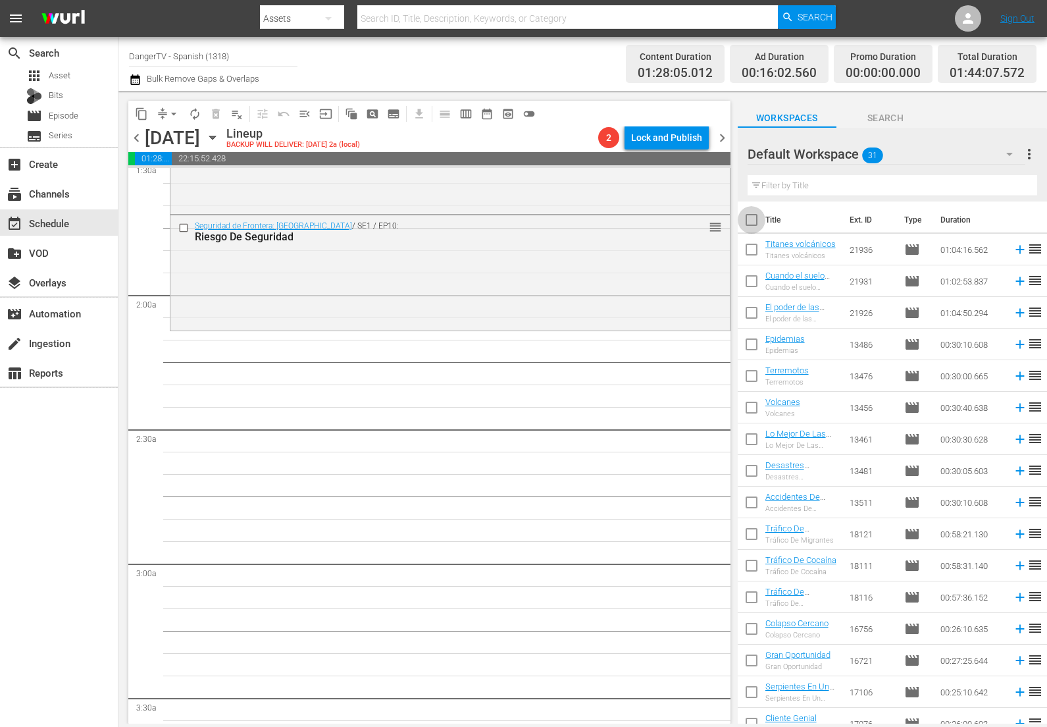
click at [754, 220] on input "checkbox" at bounding box center [752, 223] width 28 height 28
checkbox input "true"
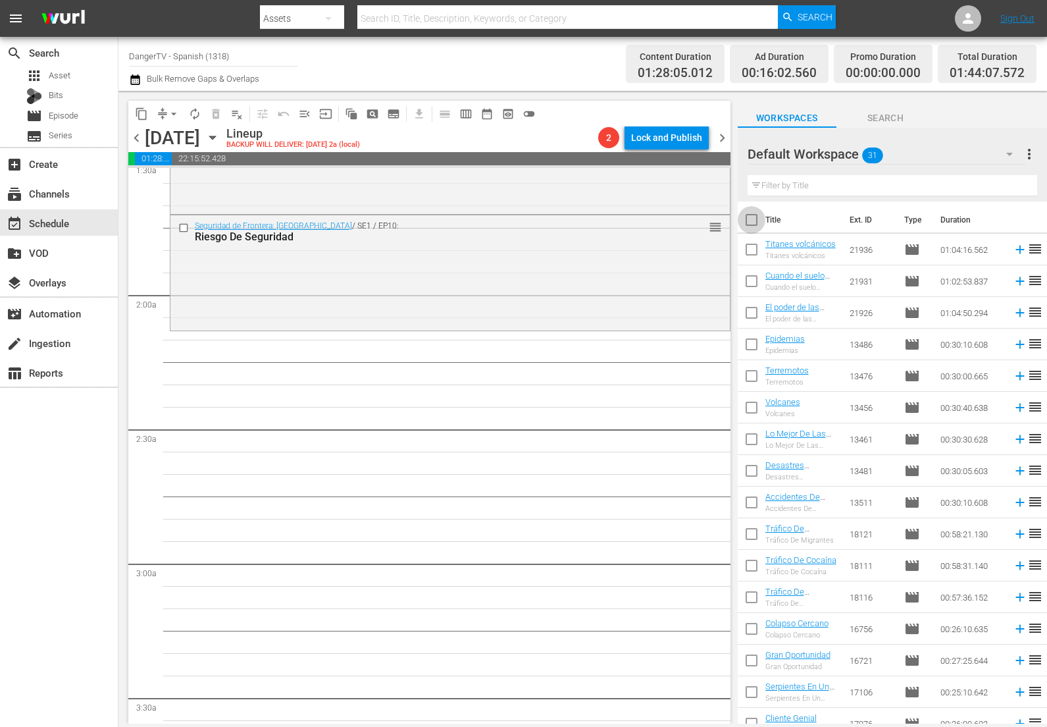
checkbox input "true"
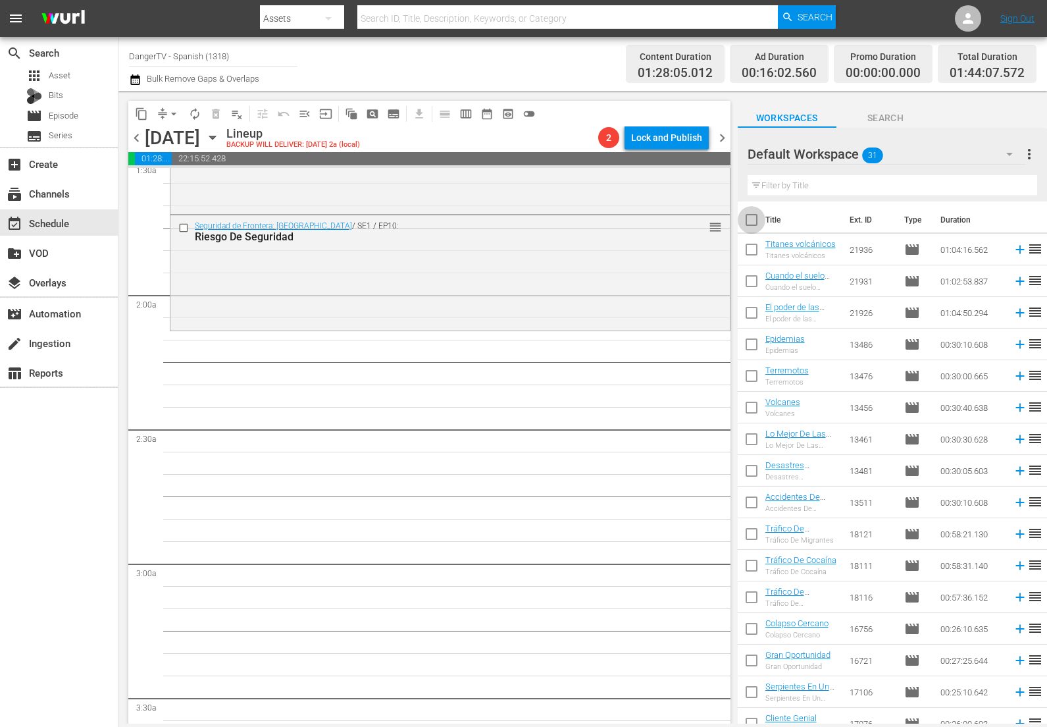
checkbox input "true"
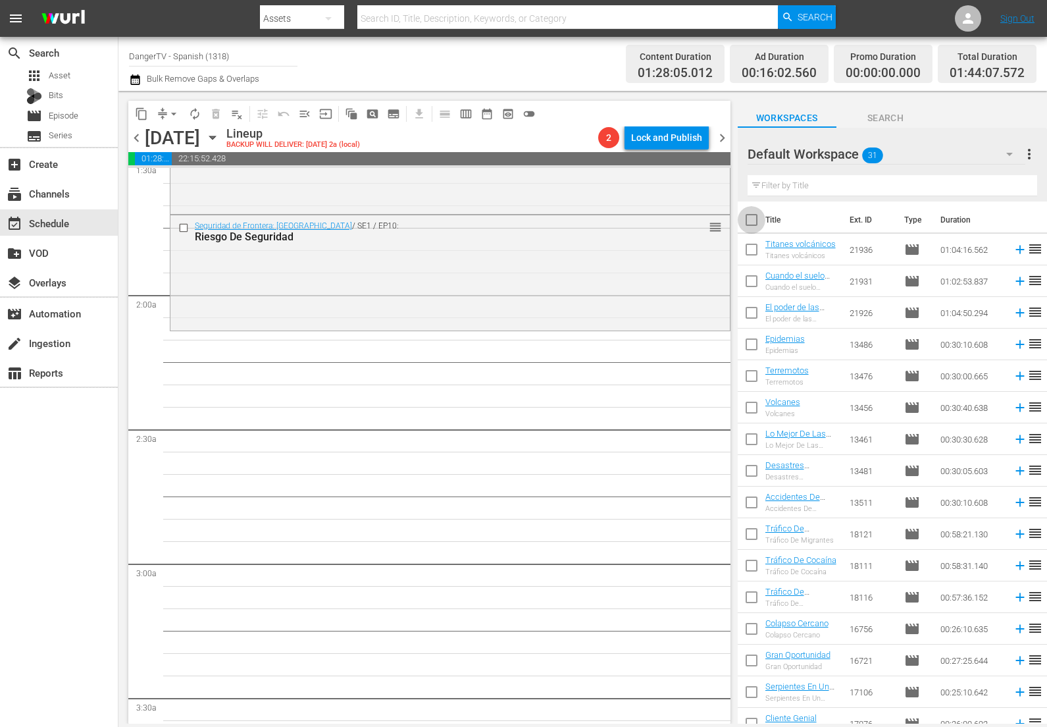
checkbox input "true"
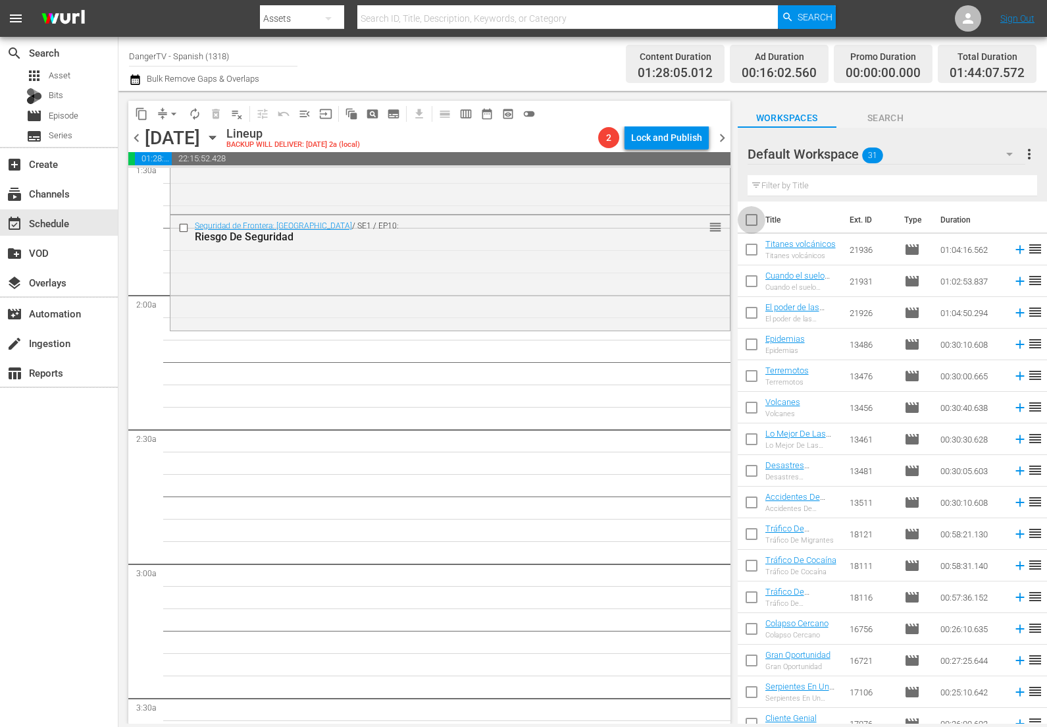
checkbox input "true"
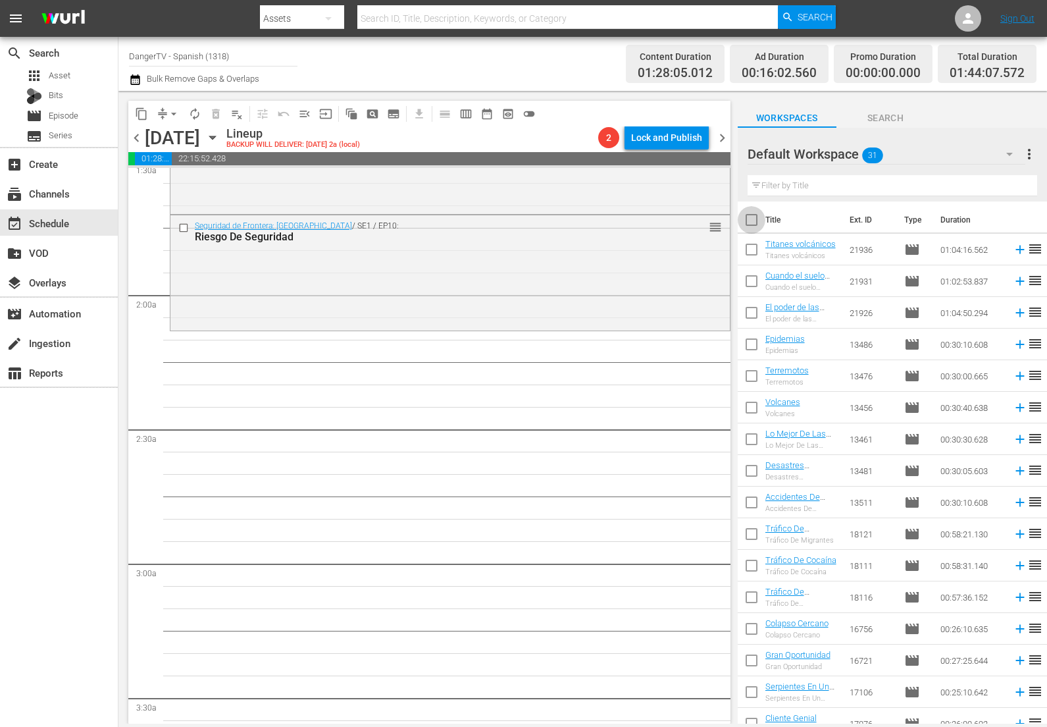
checkbox input "true"
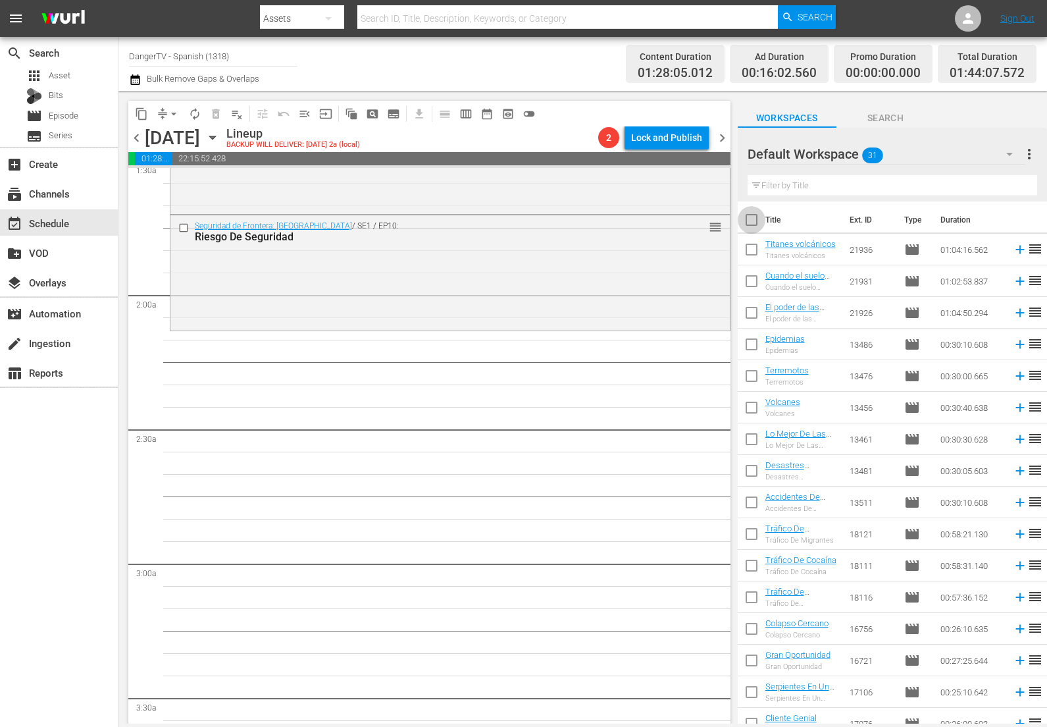
checkbox input "true"
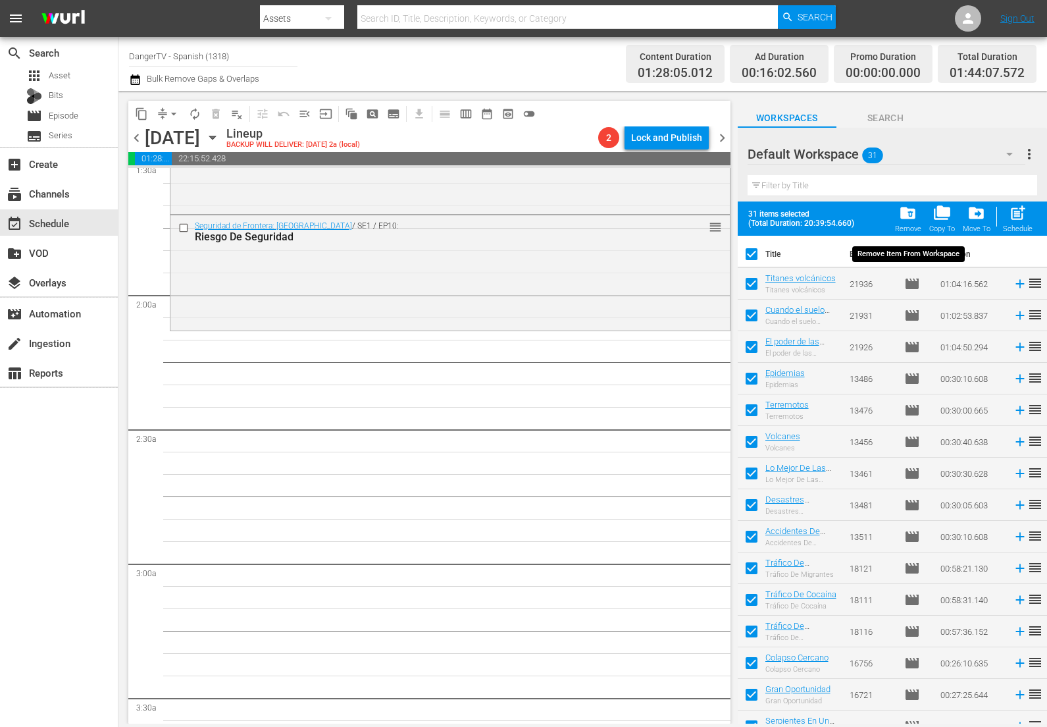
click at [912, 213] on span "folder_delete" at bounding box center [908, 213] width 18 height 18
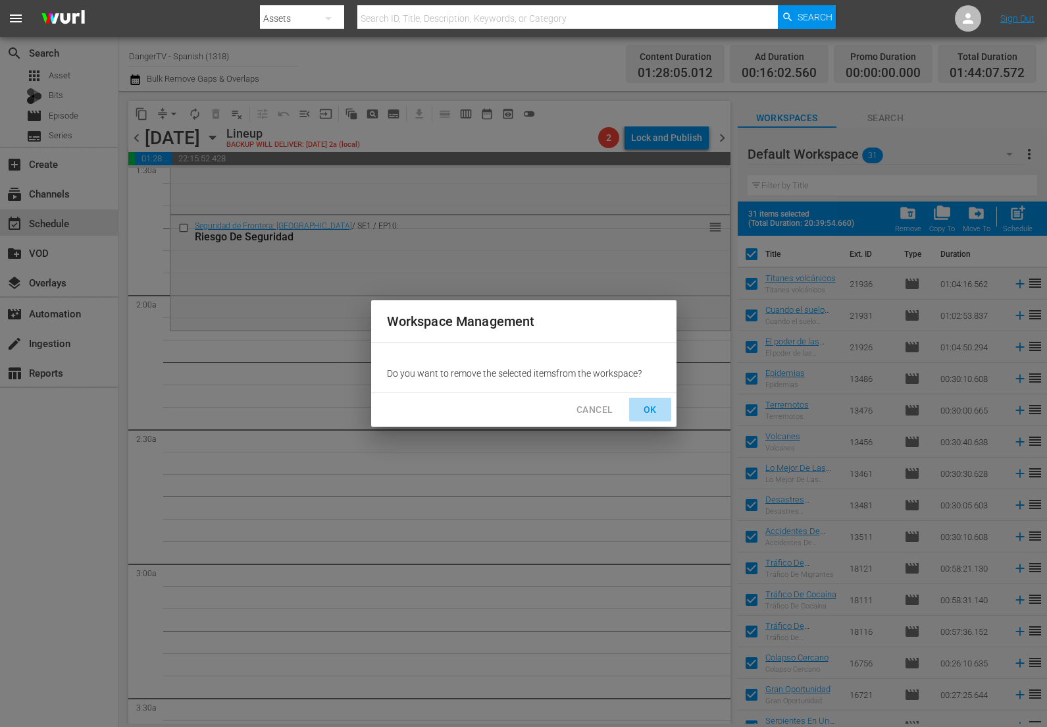
click at [648, 405] on span "OK" at bounding box center [650, 410] width 21 height 16
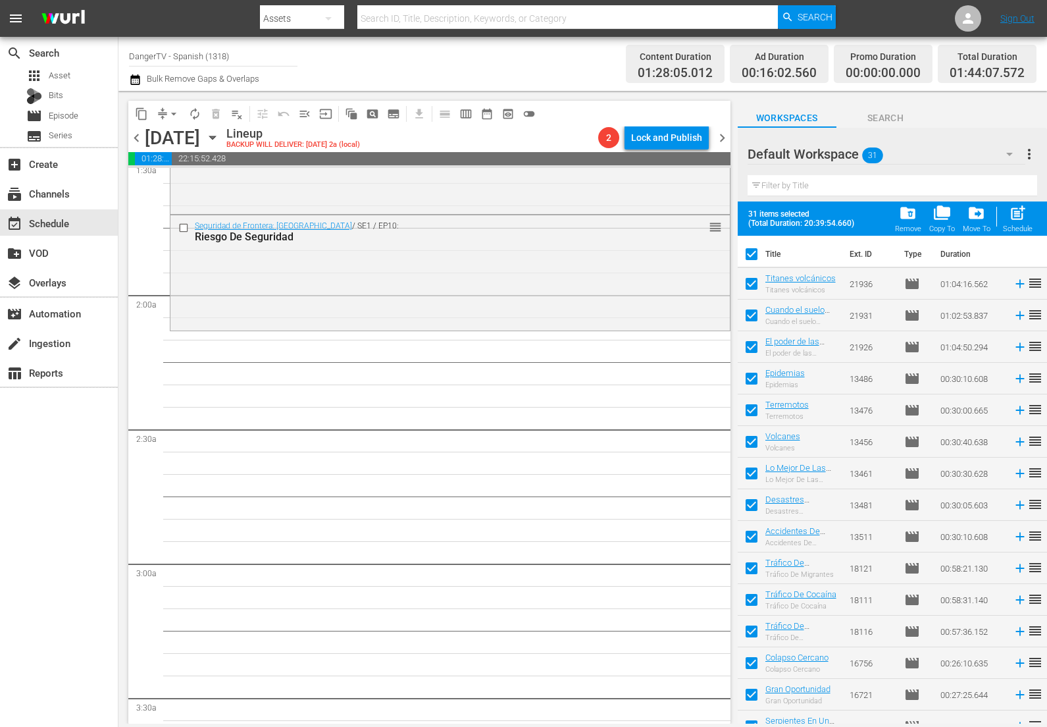
checkbox input "false"
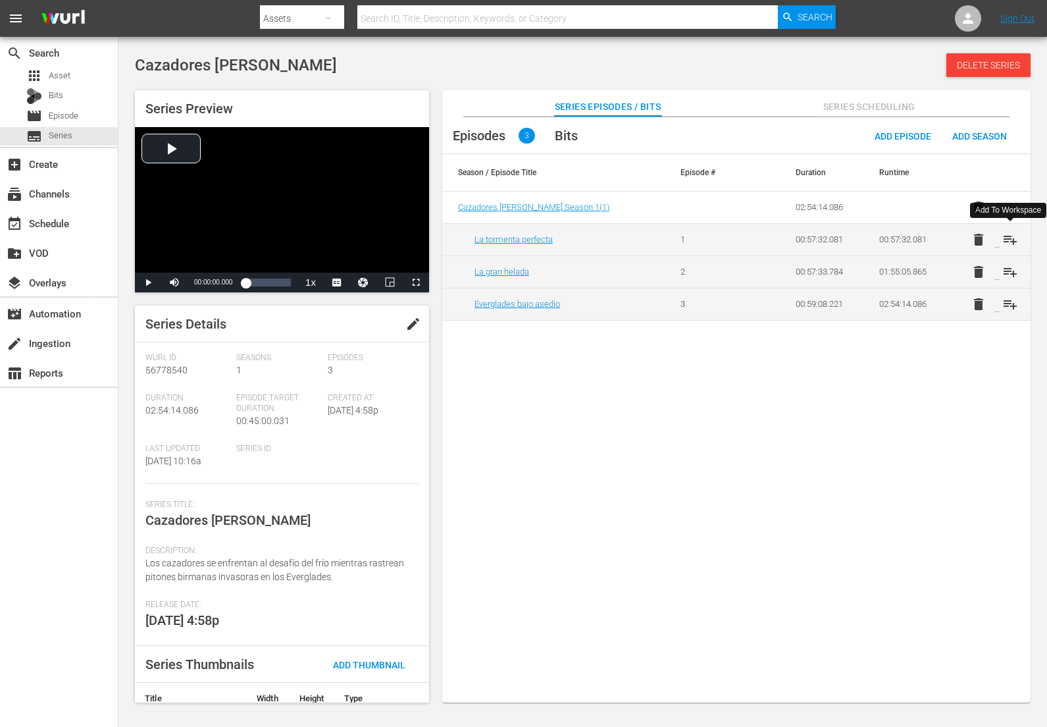
click at [1006, 242] on span "playlist_add" at bounding box center [1011, 240] width 16 height 16
click at [1011, 265] on span "playlist_add" at bounding box center [1011, 272] width 16 height 16
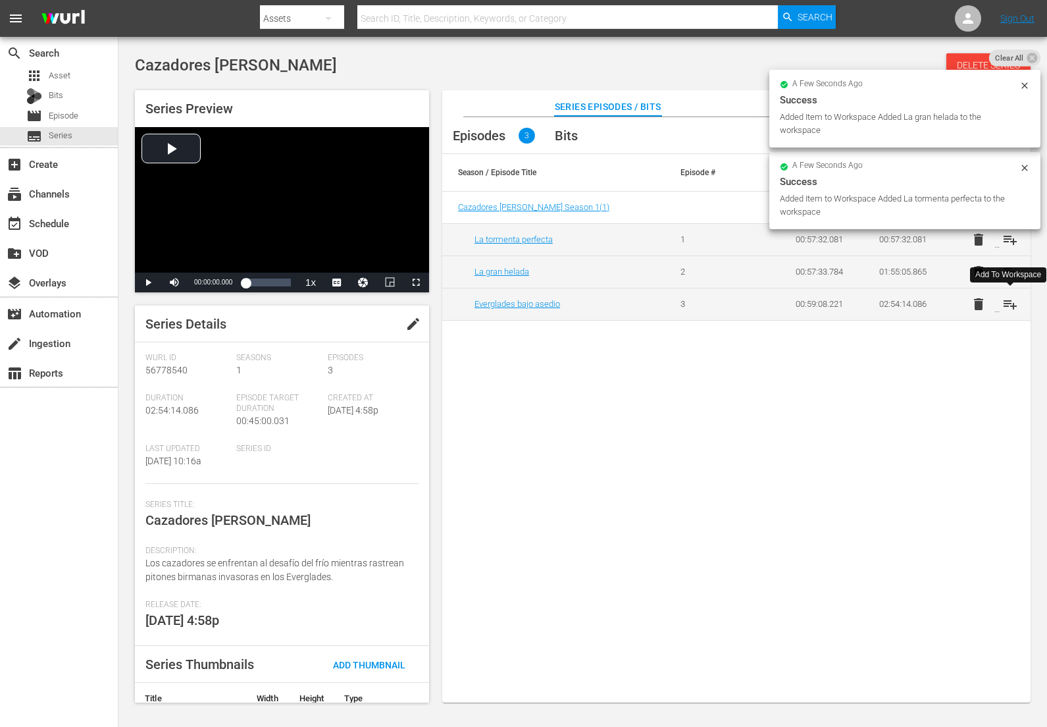
click at [1012, 301] on span "playlist_add" at bounding box center [1011, 304] width 16 height 16
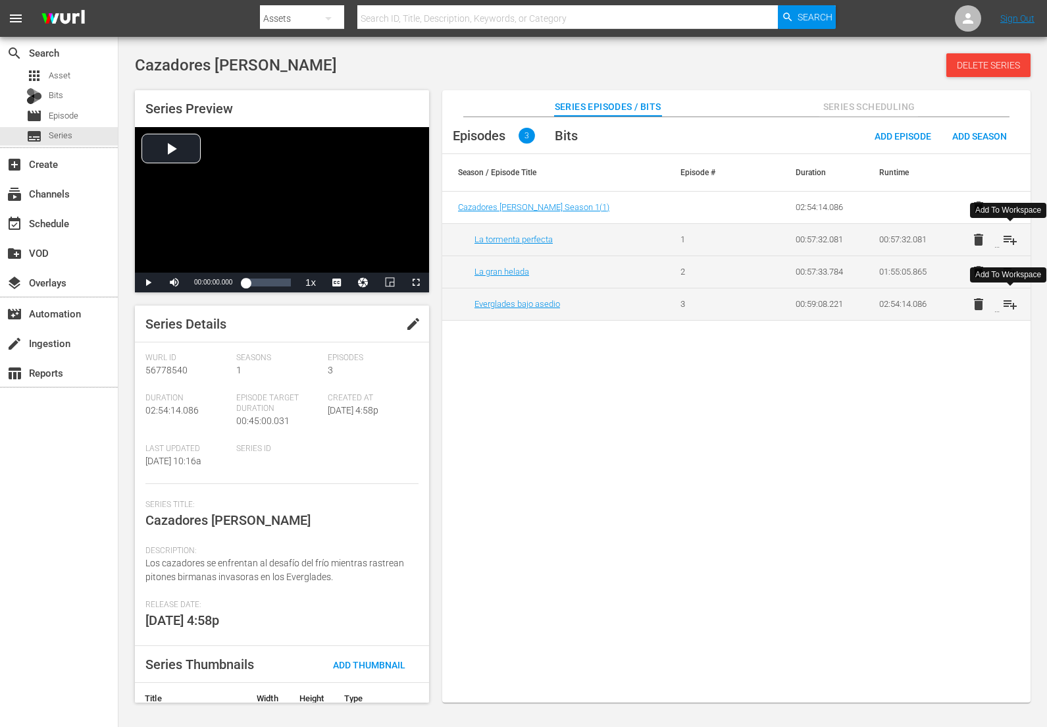
click at [1011, 236] on span "playlist_add" at bounding box center [1011, 240] width 16 height 16
click at [1007, 270] on span "playlist_add" at bounding box center [1011, 272] width 16 height 16
click at [1008, 302] on span "playlist_add" at bounding box center [1011, 304] width 16 height 16
click at [1010, 236] on span "playlist_add" at bounding box center [1011, 240] width 16 height 16
click at [1005, 271] on span "playlist_add" at bounding box center [1011, 272] width 16 height 16
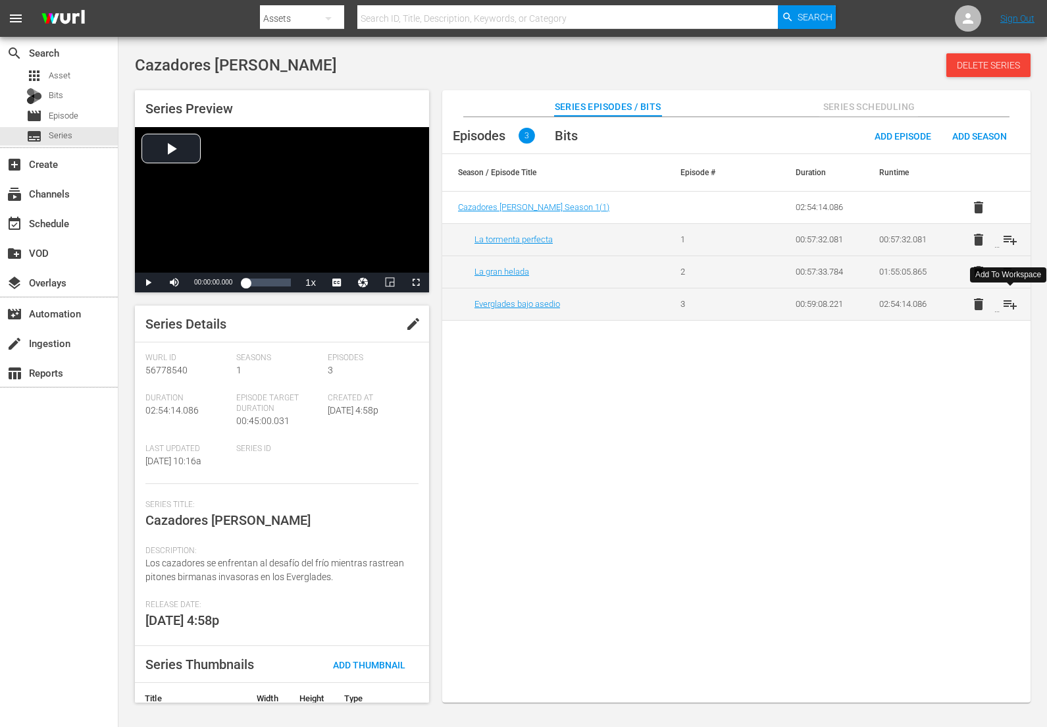
click at [1011, 304] on span "playlist_add" at bounding box center [1011, 304] width 16 height 16
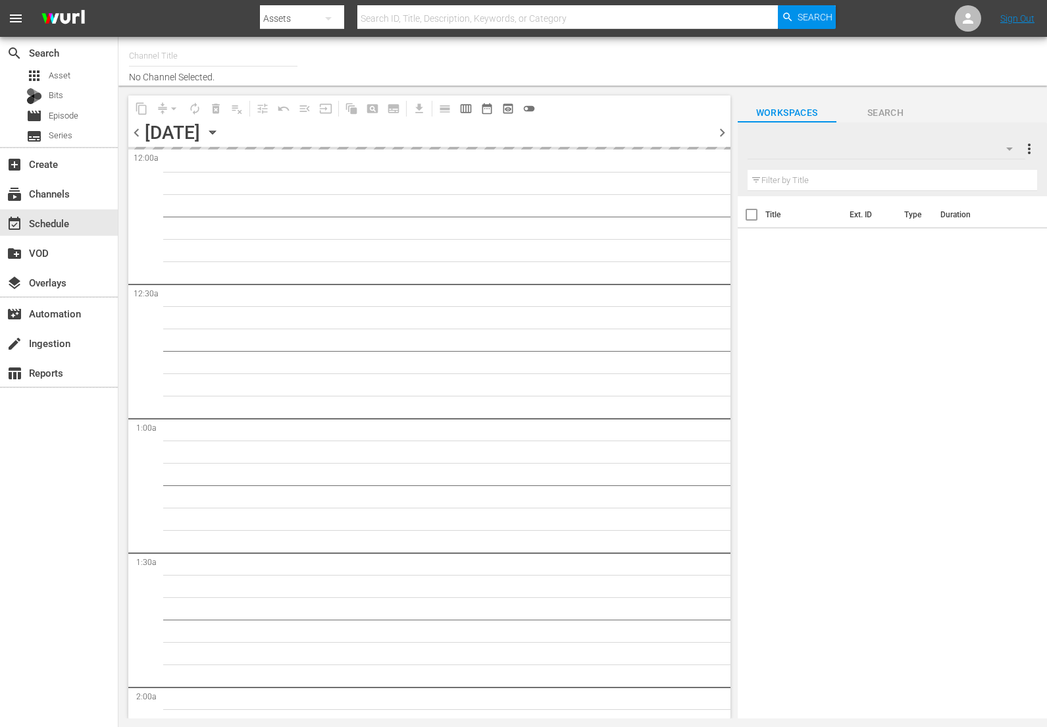
type input "DangerTV - Spanish (1318)"
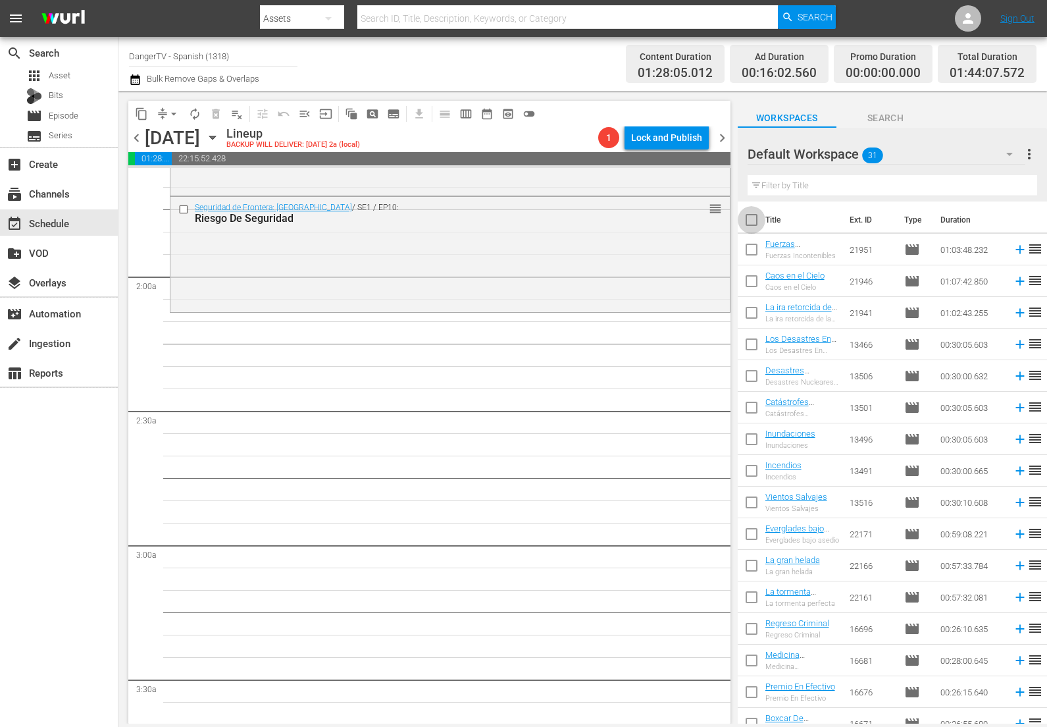
click at [753, 219] on input "checkbox" at bounding box center [752, 223] width 28 height 28
checkbox input "true"
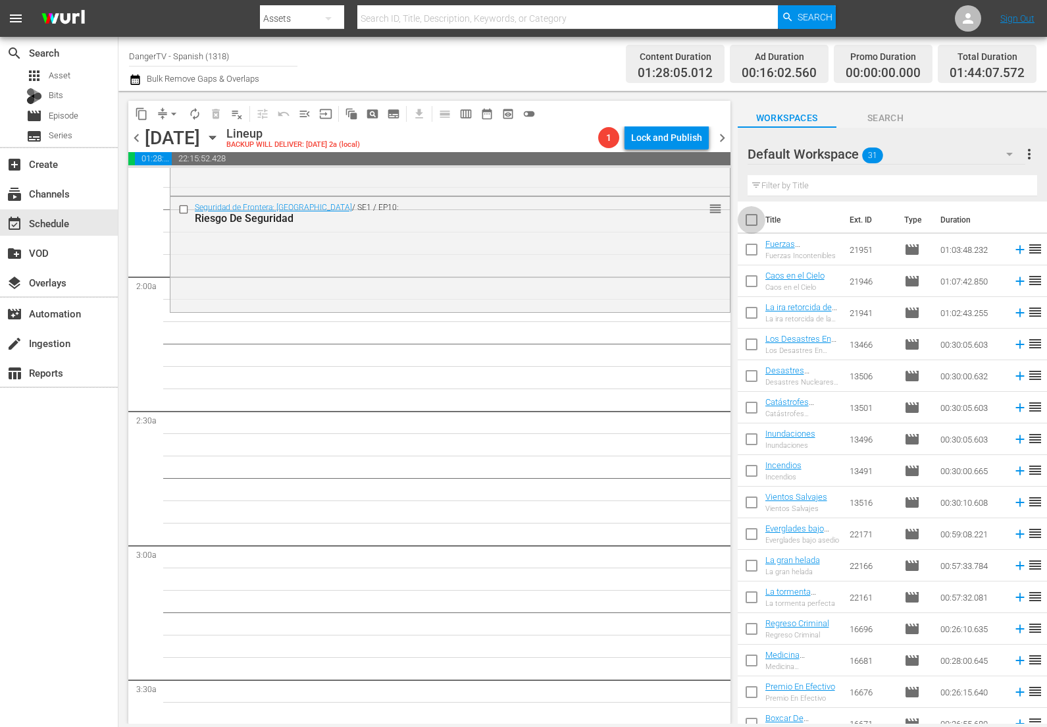
checkbox input "true"
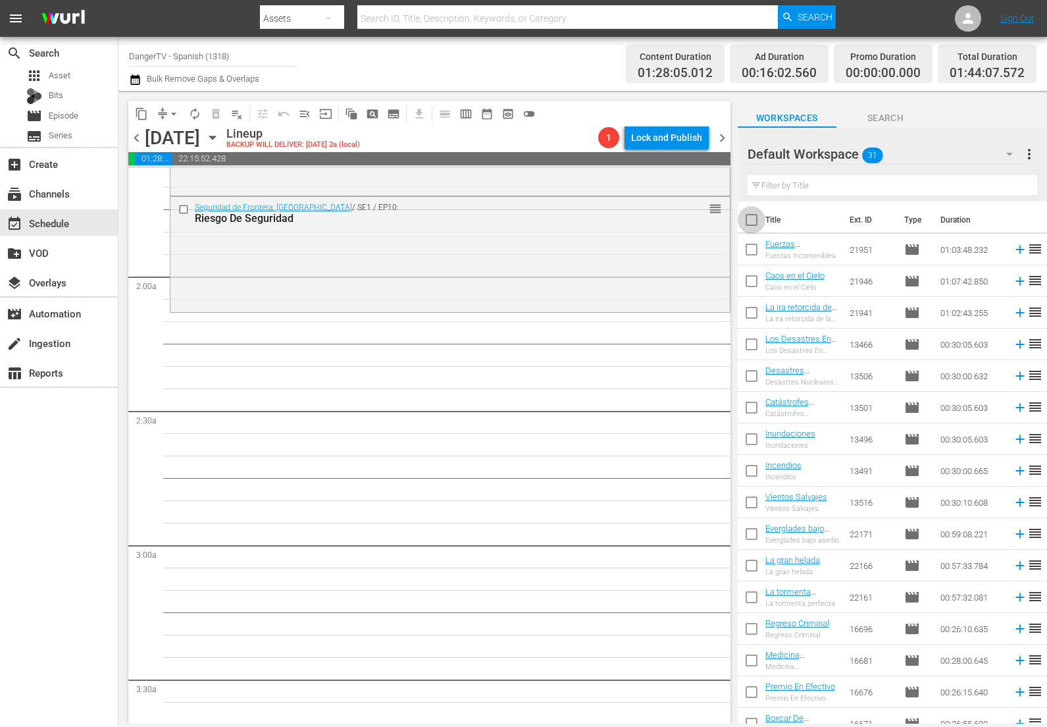
checkbox input "true"
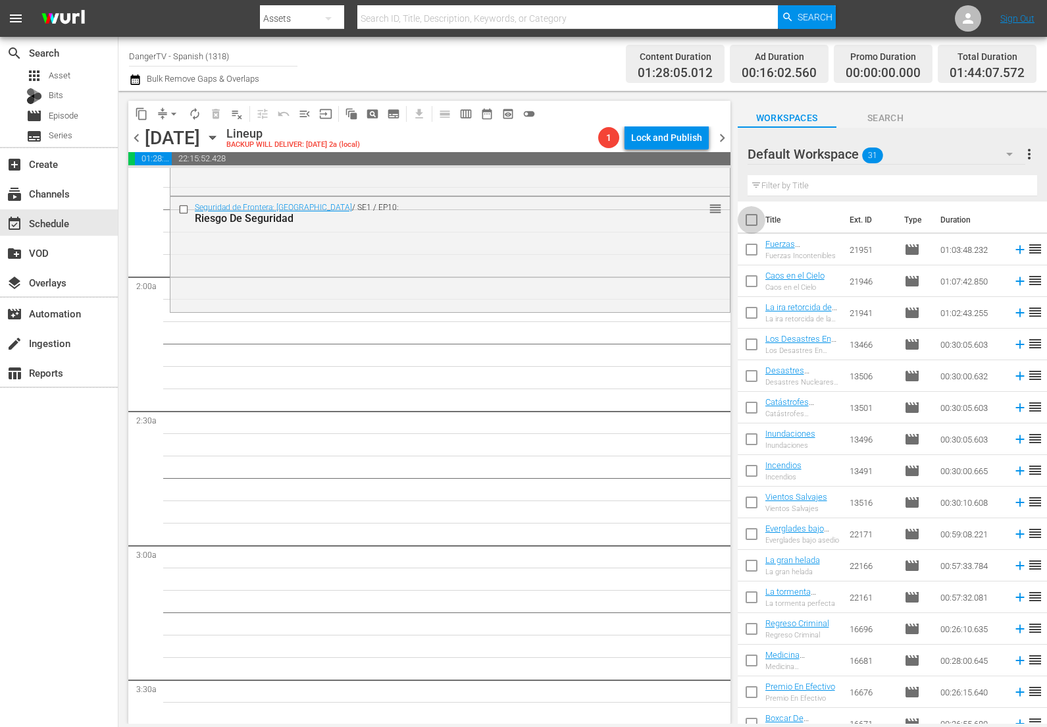
checkbox input "true"
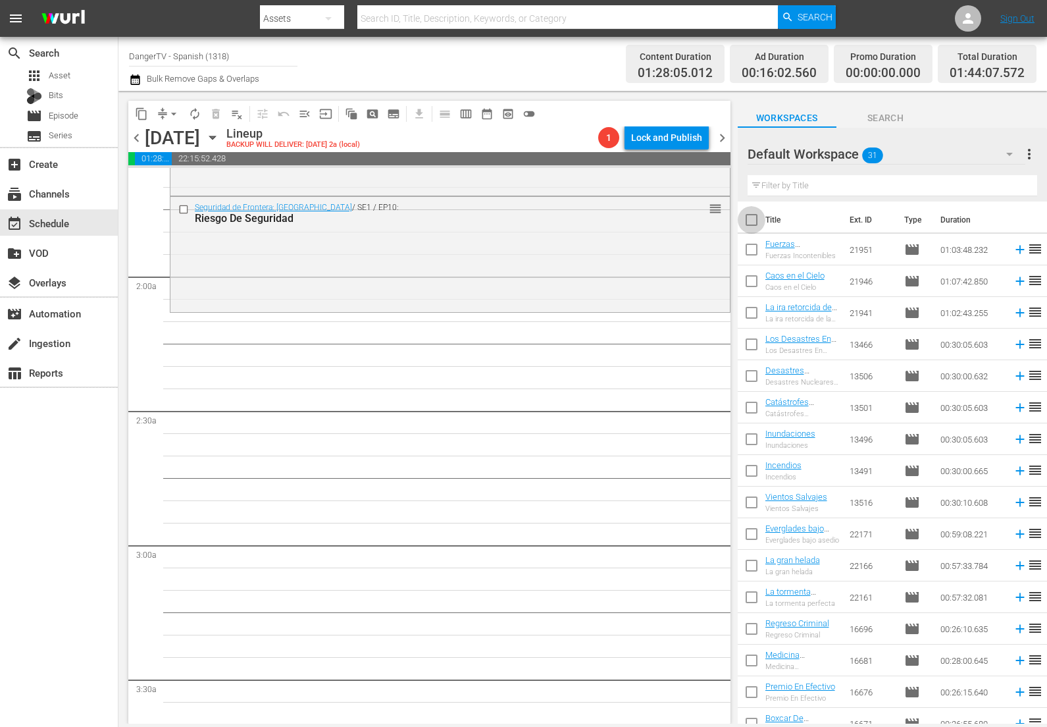
checkbox input "true"
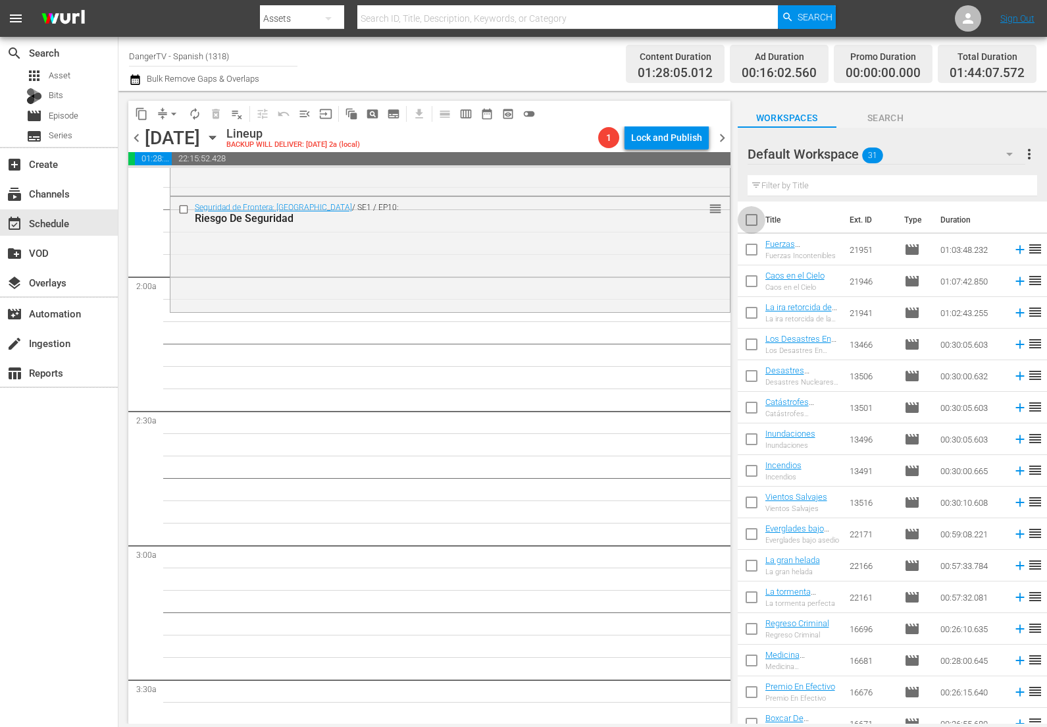
checkbox input "true"
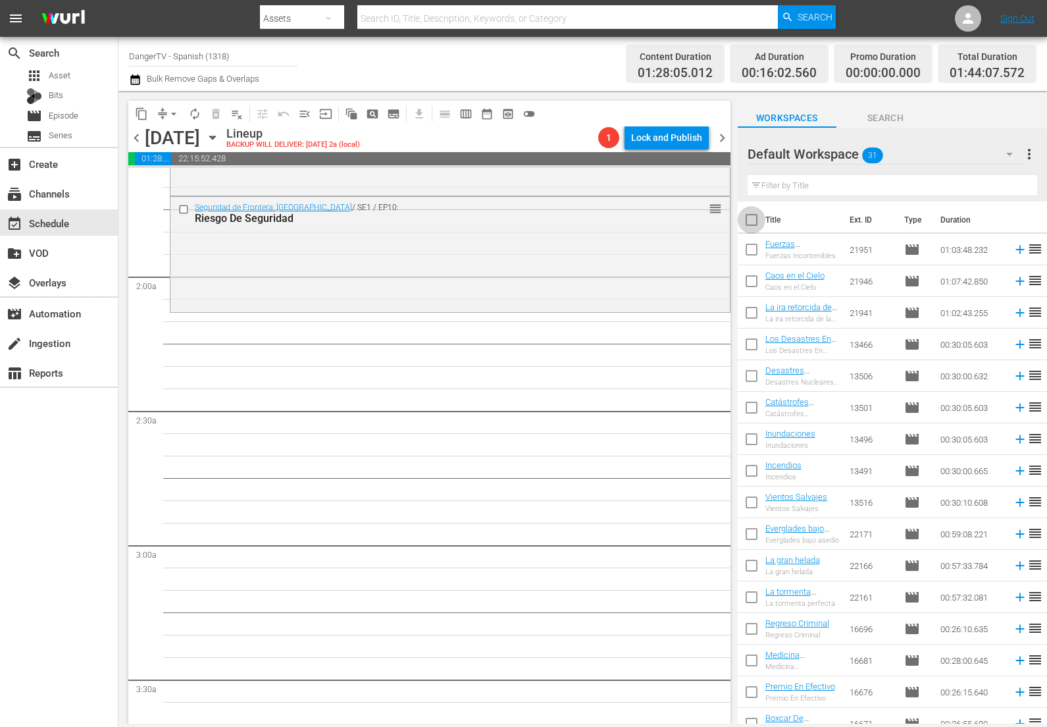
checkbox input "true"
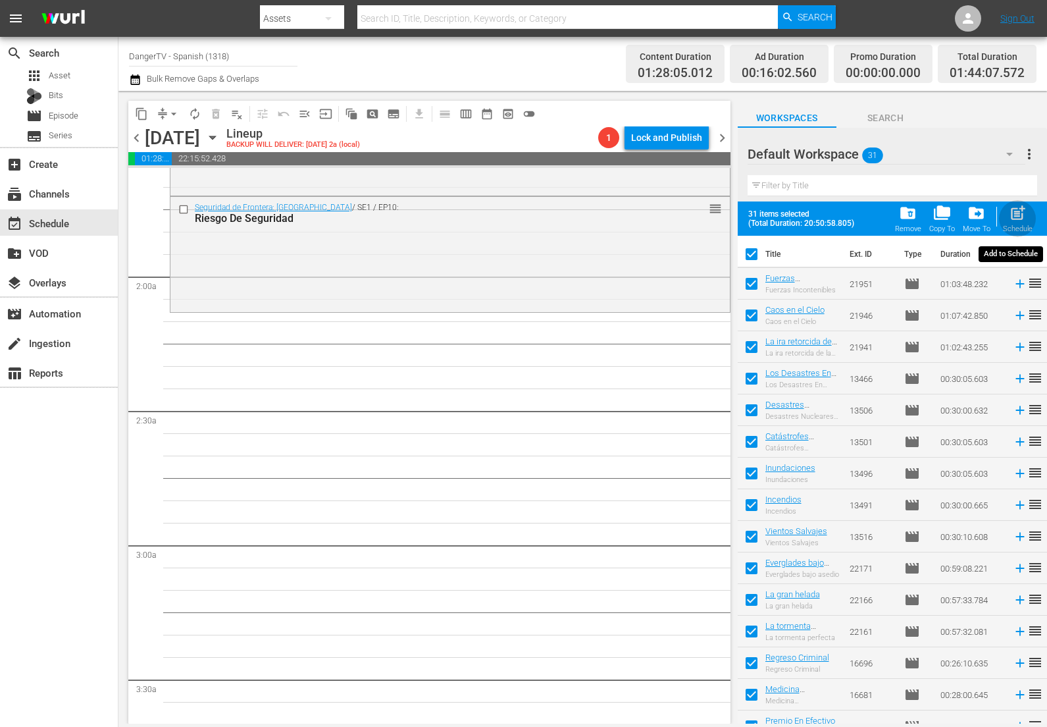
click at [1019, 211] on span "post_add" at bounding box center [1018, 213] width 18 height 18
checkbox input "false"
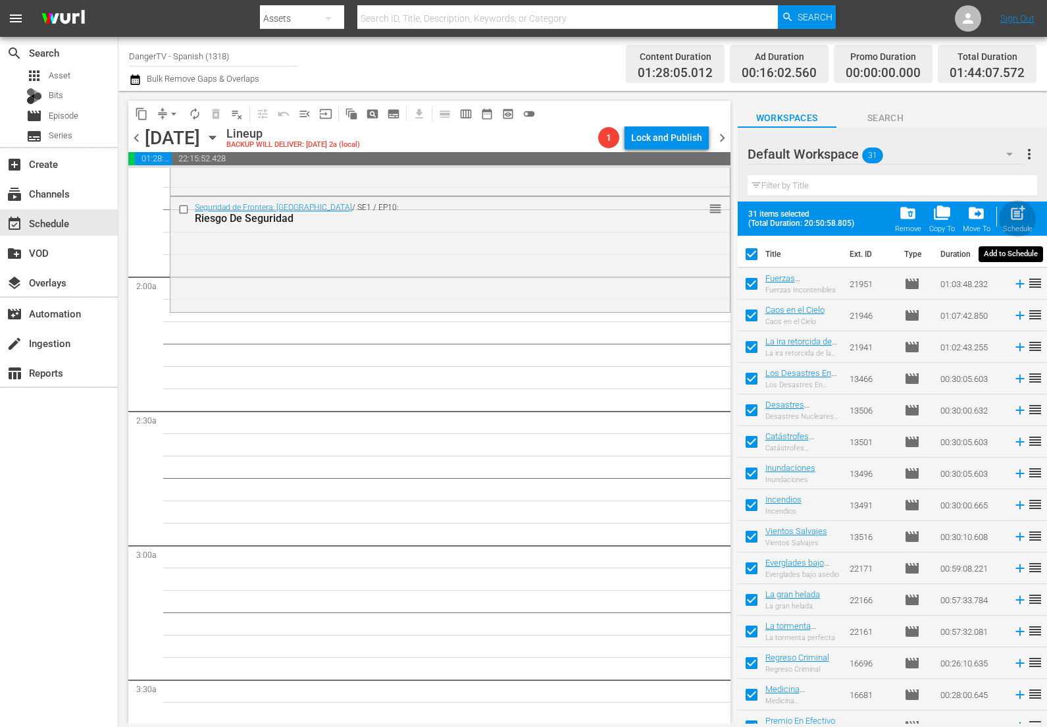
checkbox input "false"
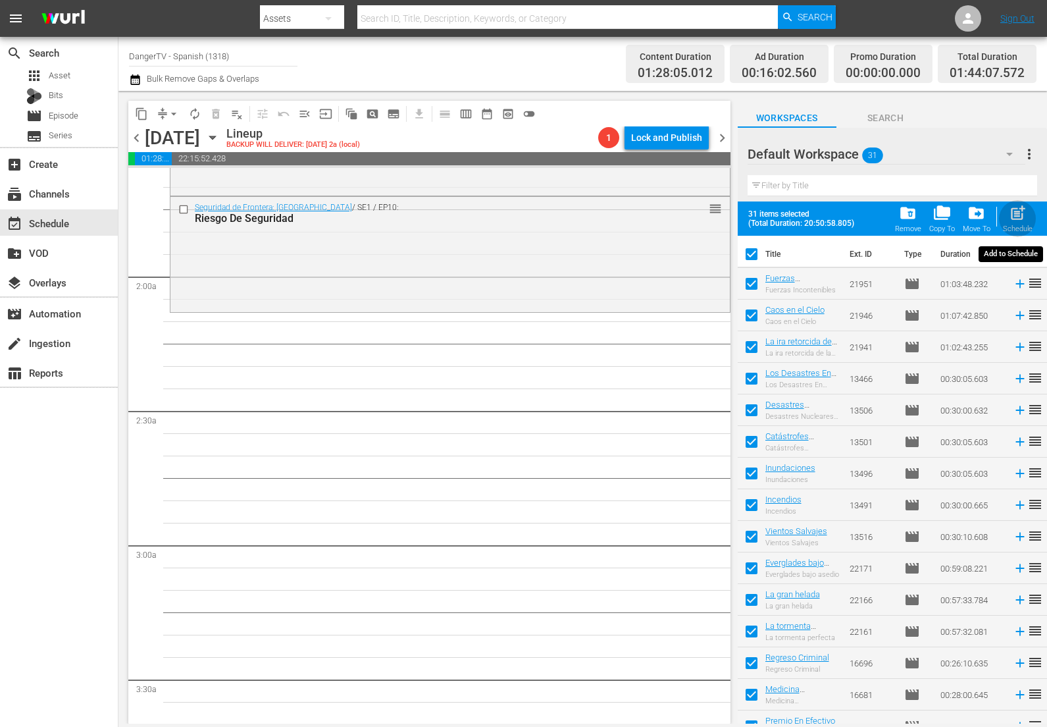
checkbox input "false"
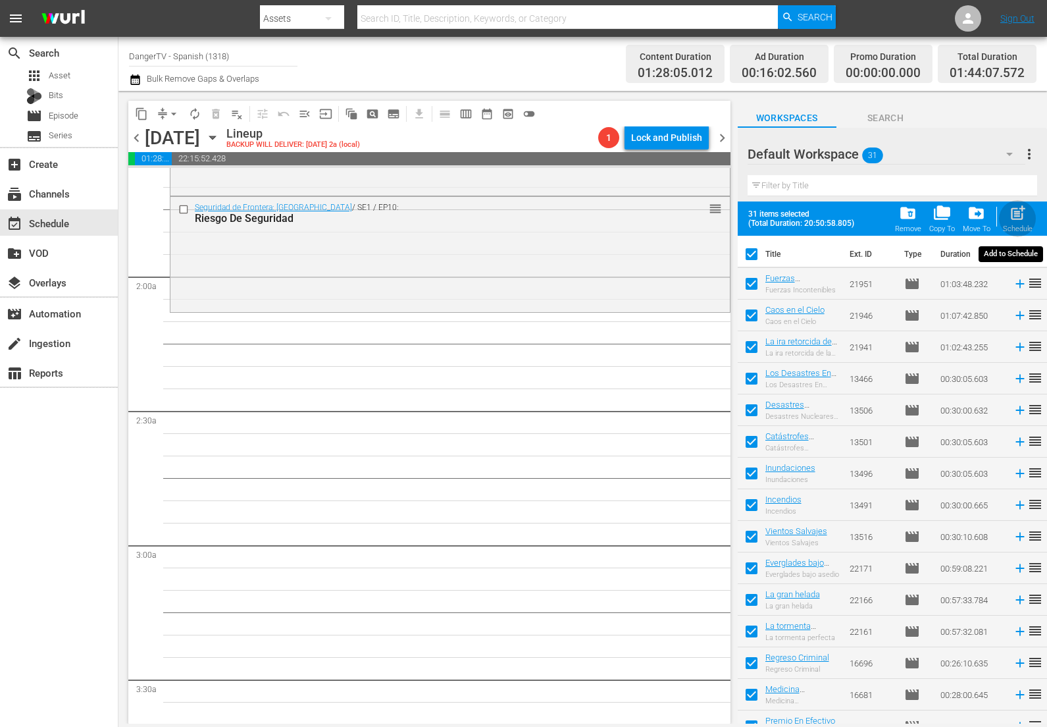
checkbox input "false"
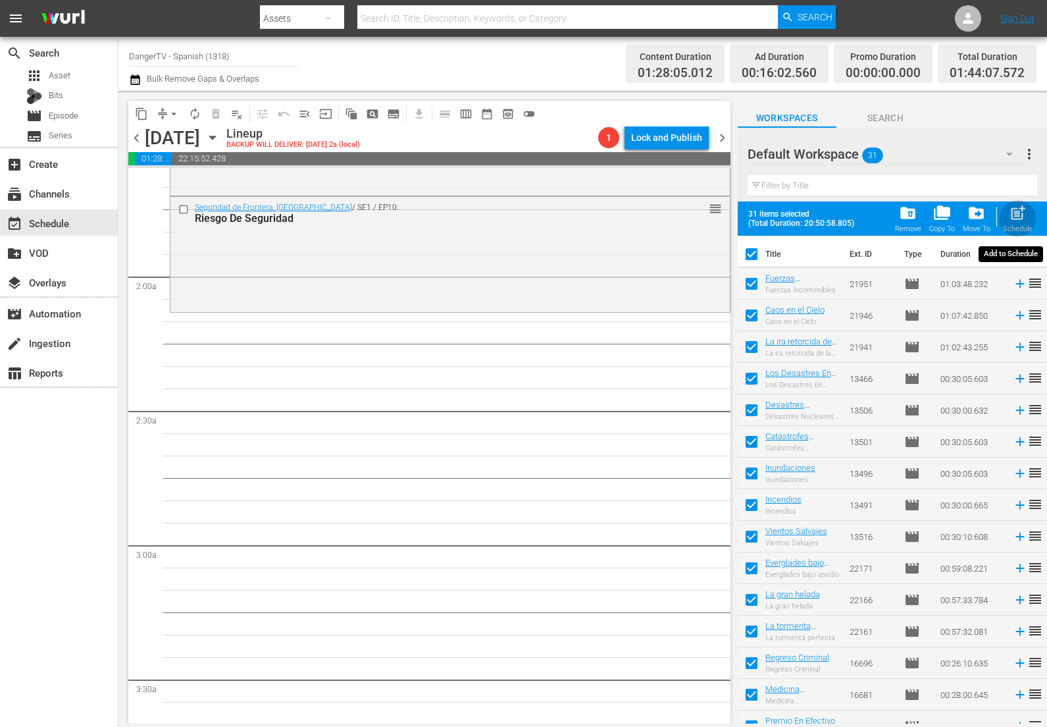
checkbox input "false"
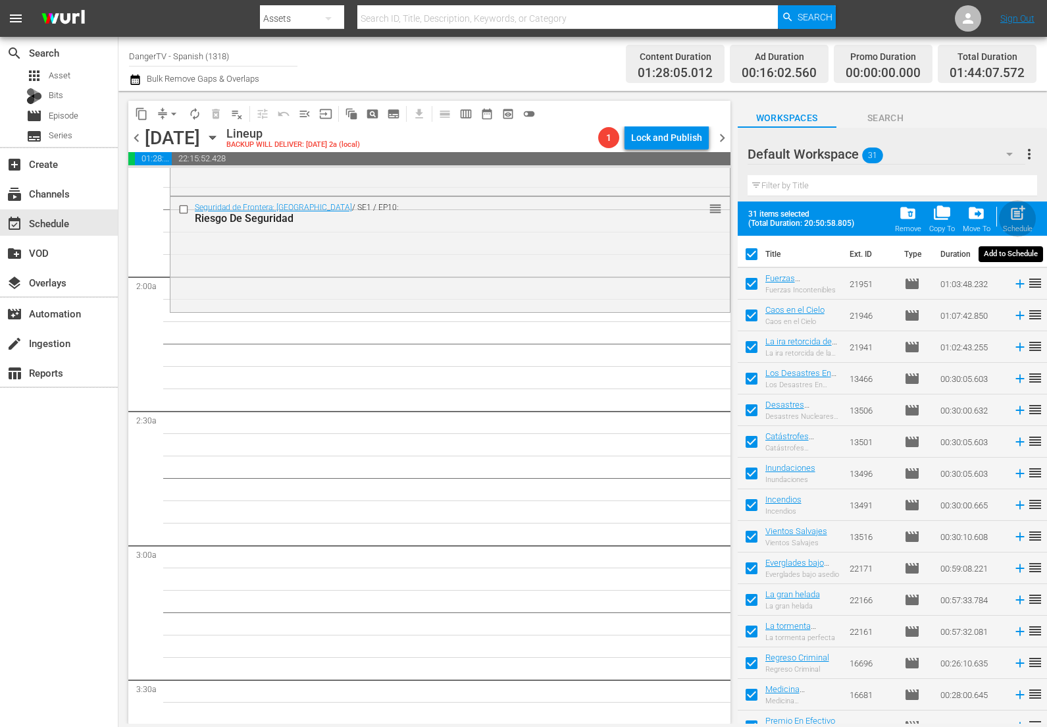
checkbox input "false"
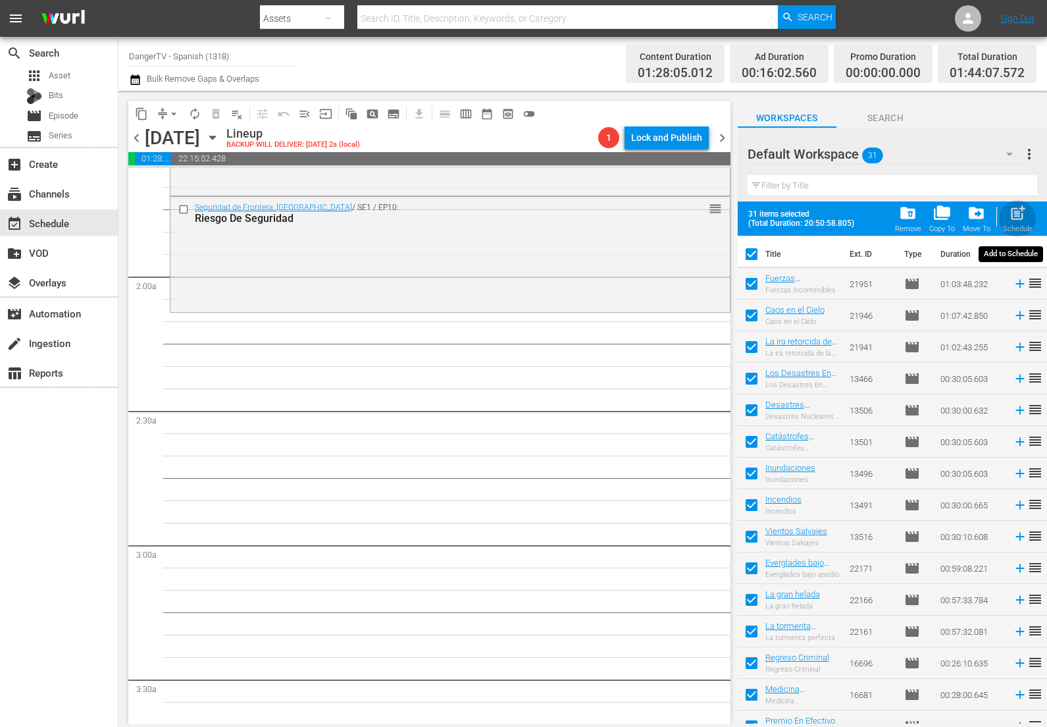
checkbox input "false"
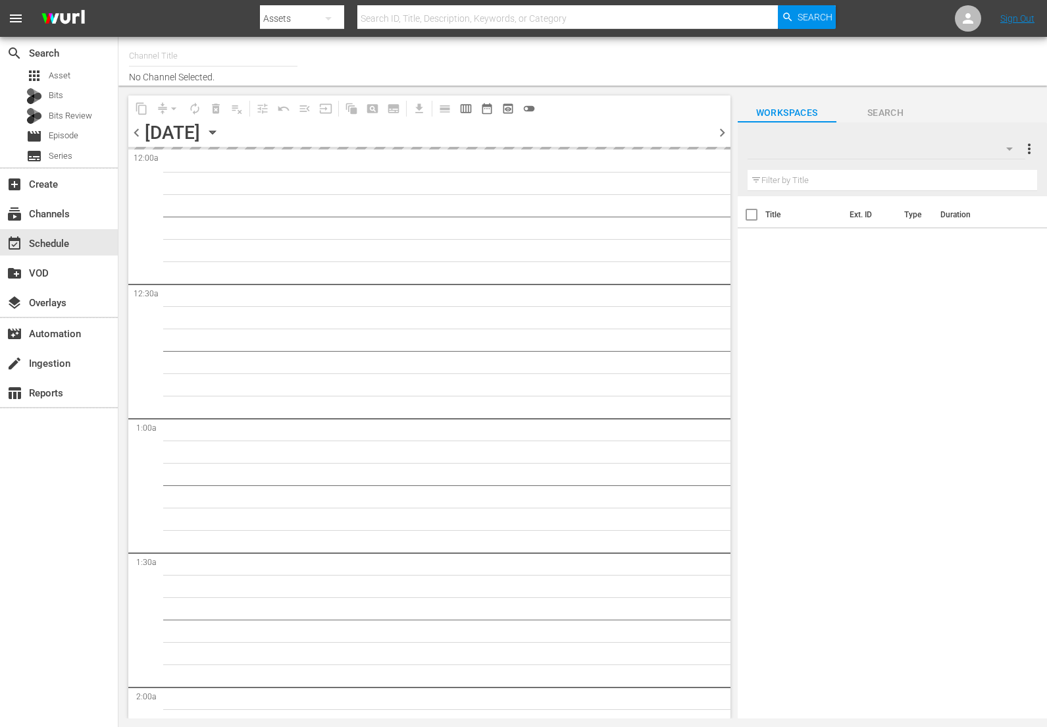
type input "DangerTV - Spanish (1318)"
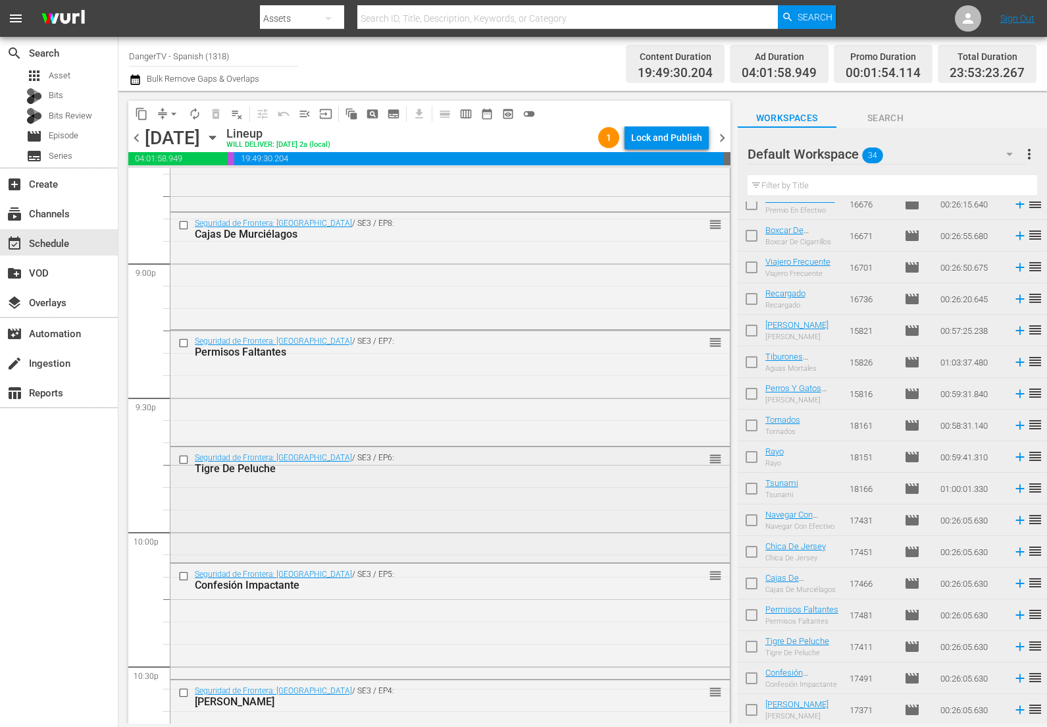
scroll to position [5534, 0]
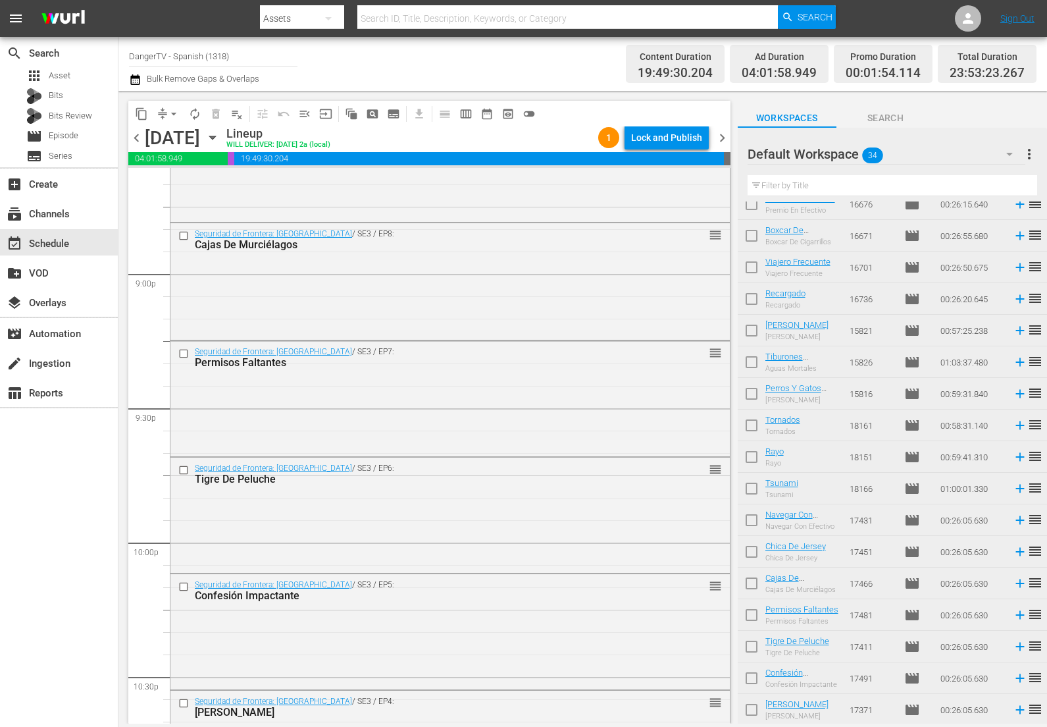
click at [753, 584] on input "checkbox" at bounding box center [752, 586] width 28 height 28
checkbox input "true"
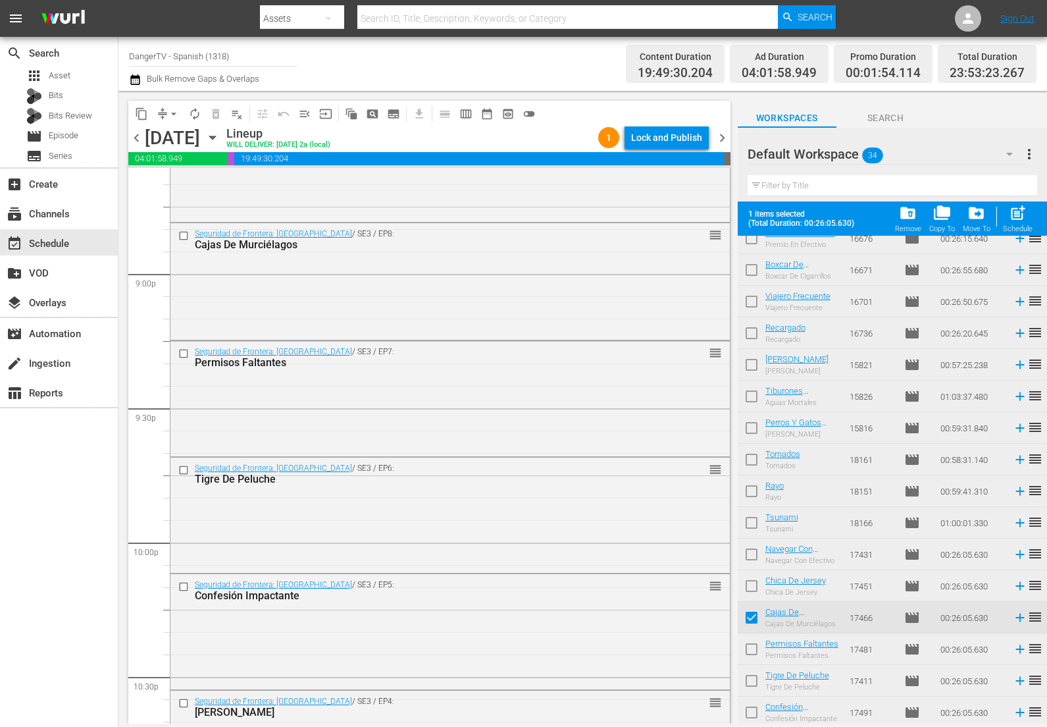
scroll to position [617, 0]
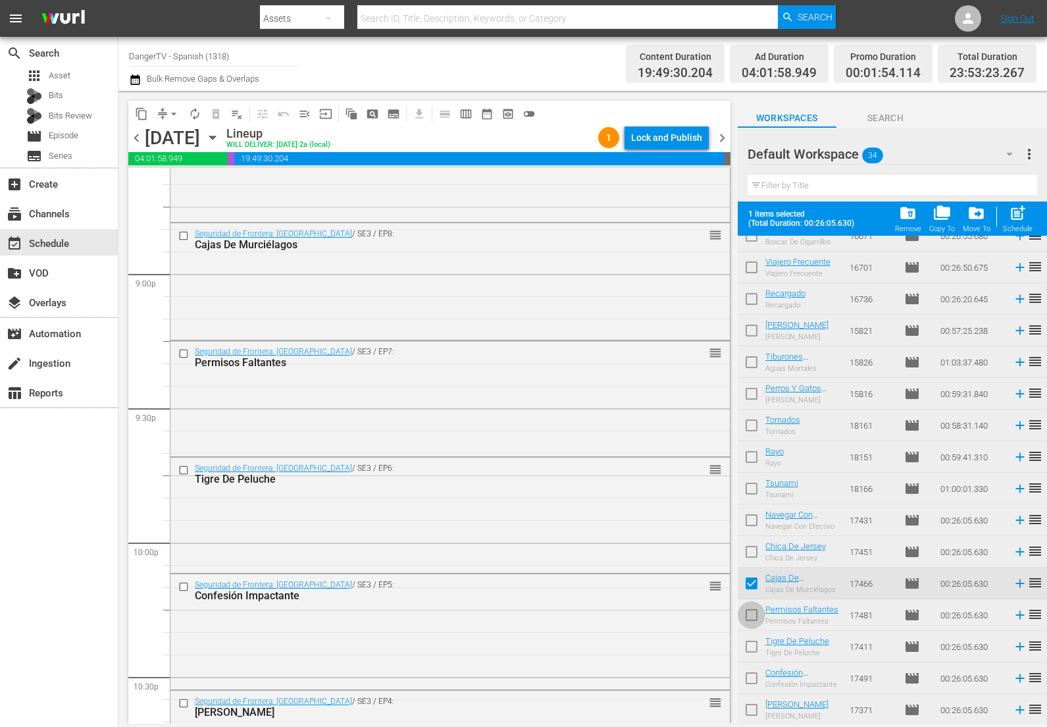
click at [752, 616] on input "checkbox" at bounding box center [752, 618] width 28 height 28
checkbox input "true"
click at [752, 646] on input "checkbox" at bounding box center [752, 649] width 28 height 28
checkbox input "true"
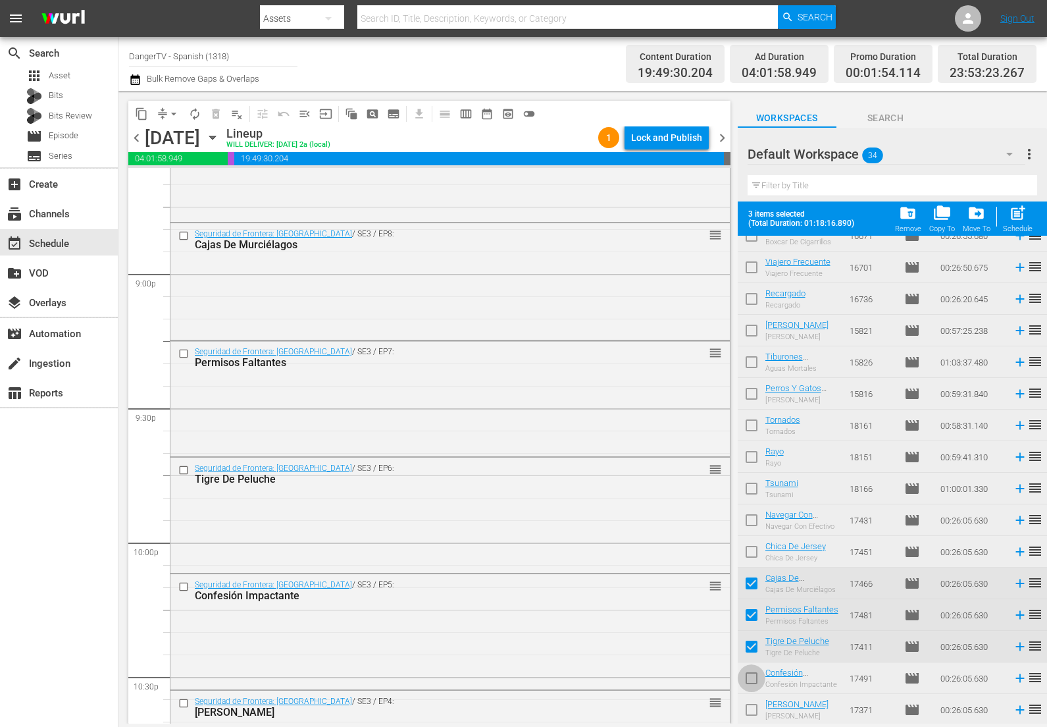
drag, startPoint x: 752, startPoint y: 679, endPoint x: 752, endPoint y: 700, distance: 21.1
click at [752, 679] on input "checkbox" at bounding box center [752, 681] width 28 height 28
checkbox input "true"
drag, startPoint x: 752, startPoint y: 708, endPoint x: 727, endPoint y: 683, distance: 35.8
click at [752, 708] on input "checkbox" at bounding box center [752, 712] width 28 height 28
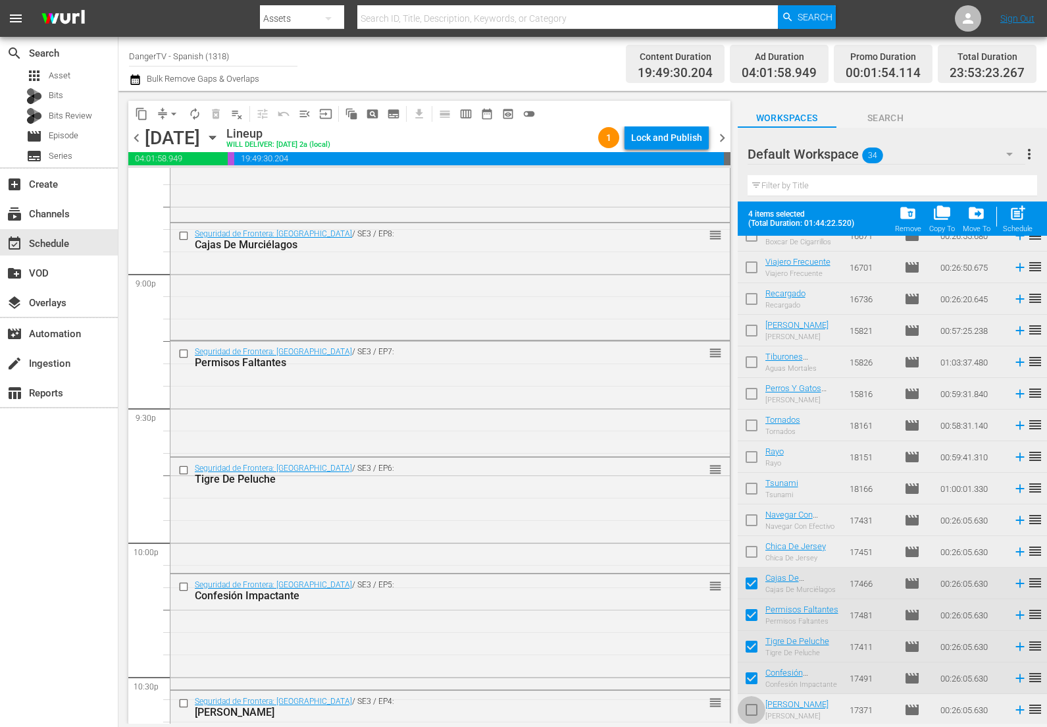
checkbox input "true"
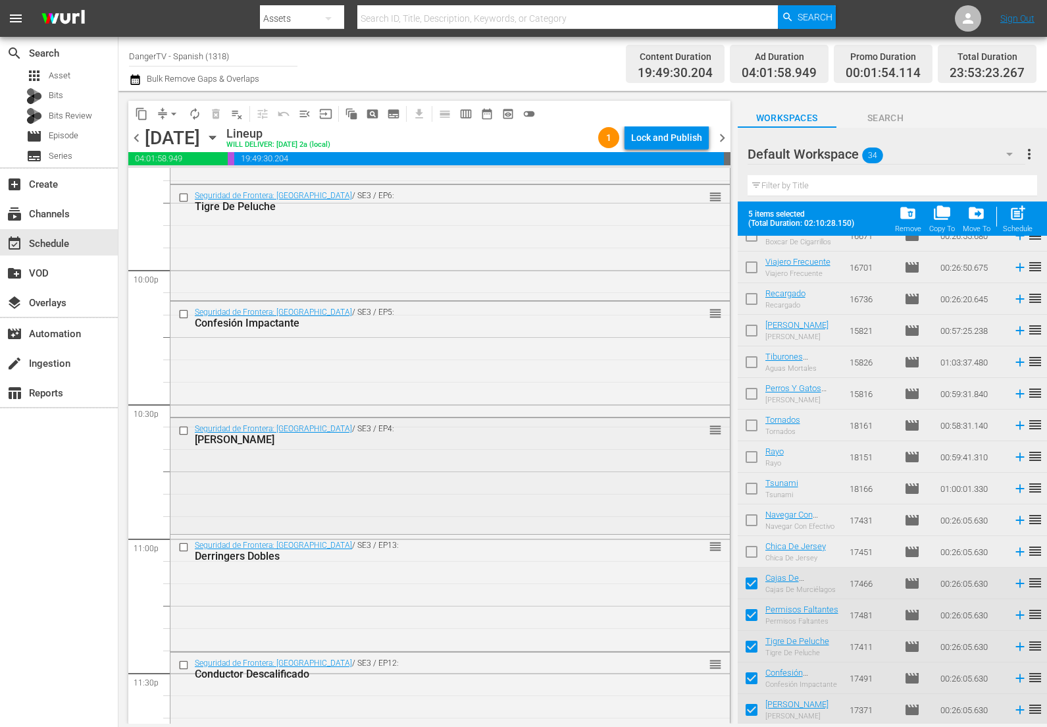
scroll to position [5968, 0]
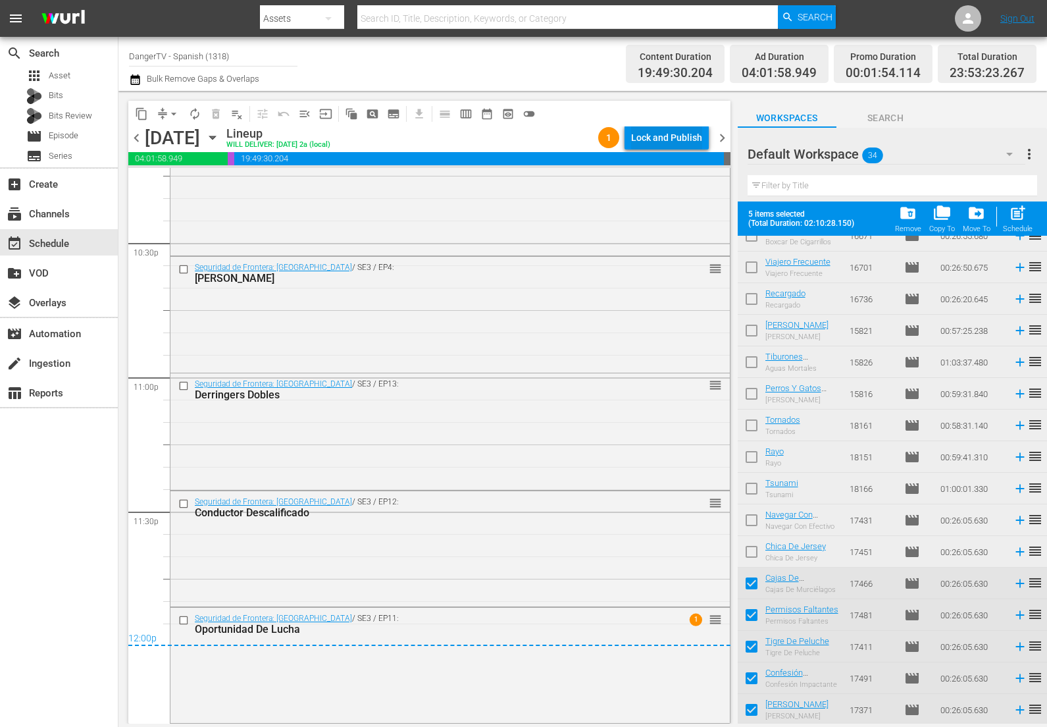
click at [670, 146] on div "Lock and Publish" at bounding box center [666, 138] width 71 height 24
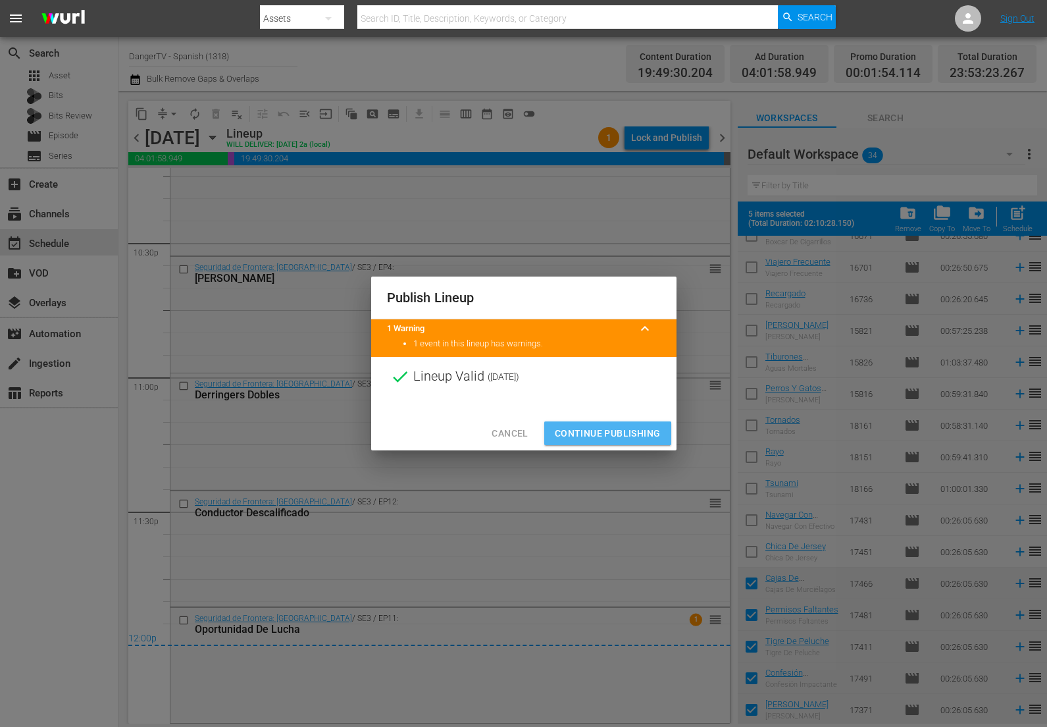
click at [608, 436] on span "Continue Publishing" at bounding box center [608, 433] width 106 height 16
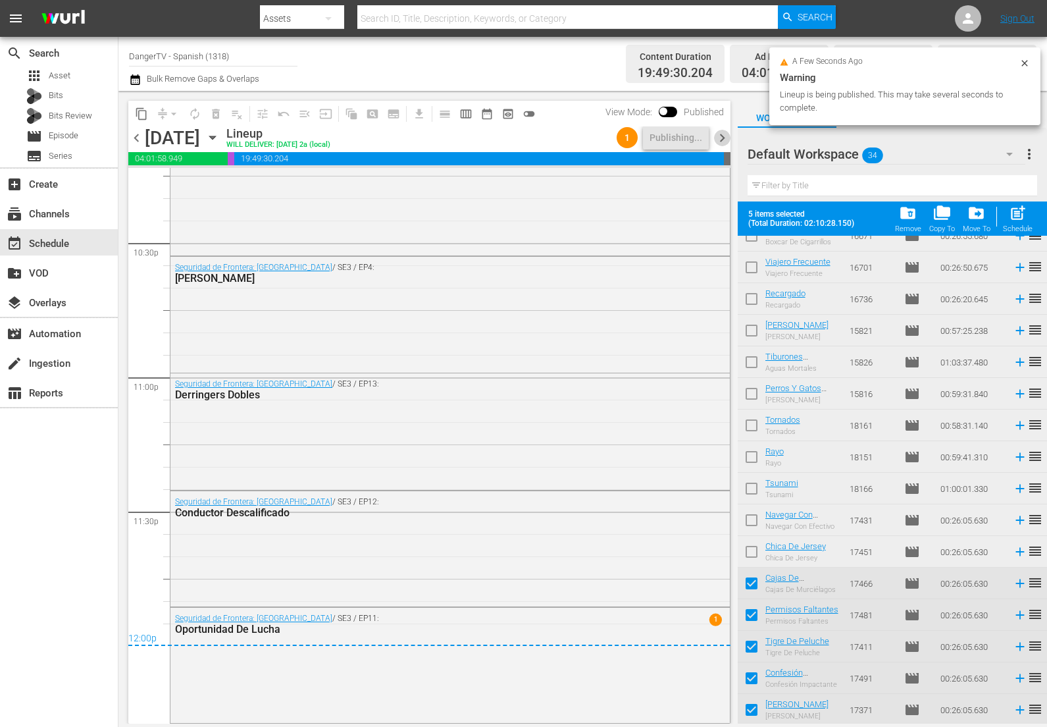
click at [722, 138] on span "chevron_right" at bounding box center [722, 138] width 16 height 16
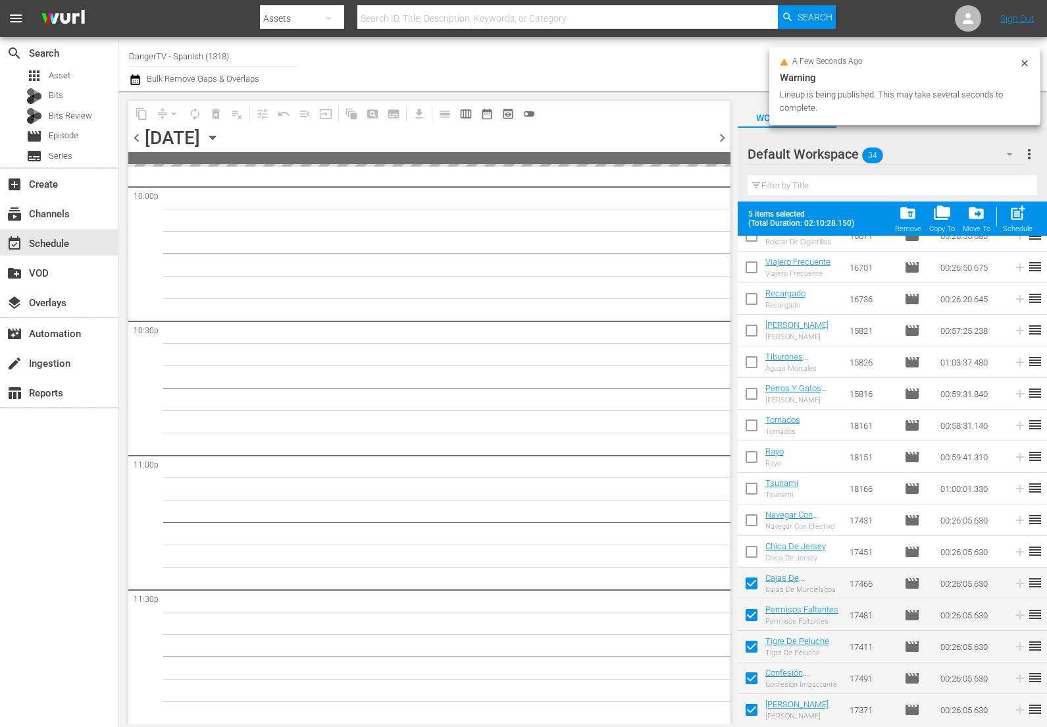
scroll to position [5889, 0]
click at [1013, 208] on span "post_add" at bounding box center [1018, 213] width 18 height 18
checkbox input "false"
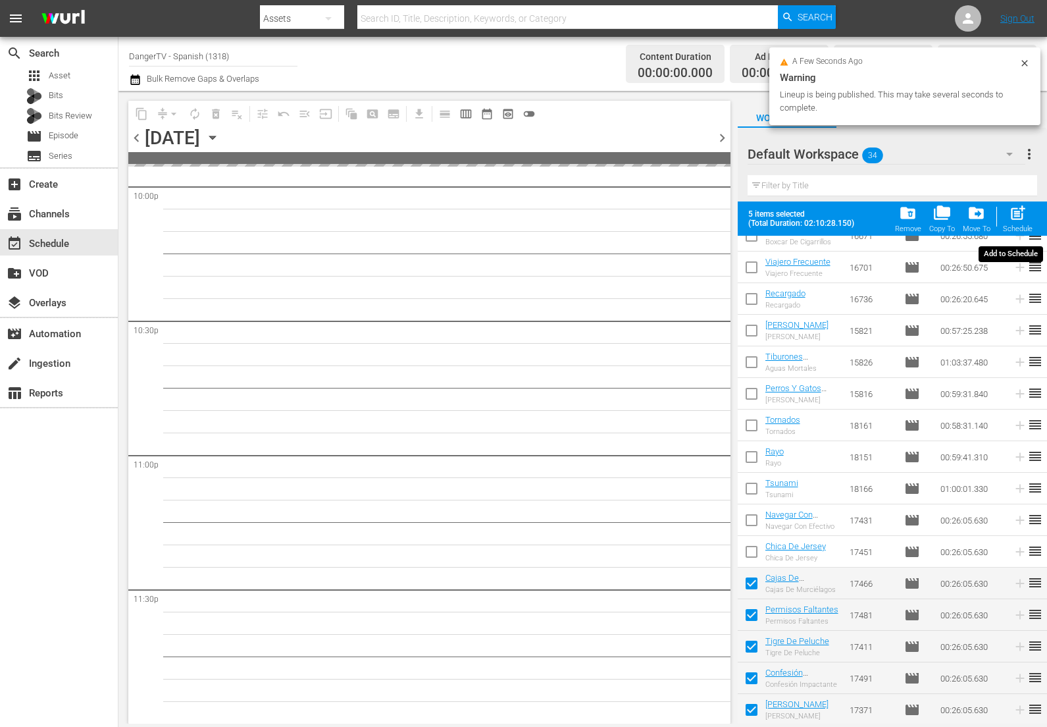
checkbox input "false"
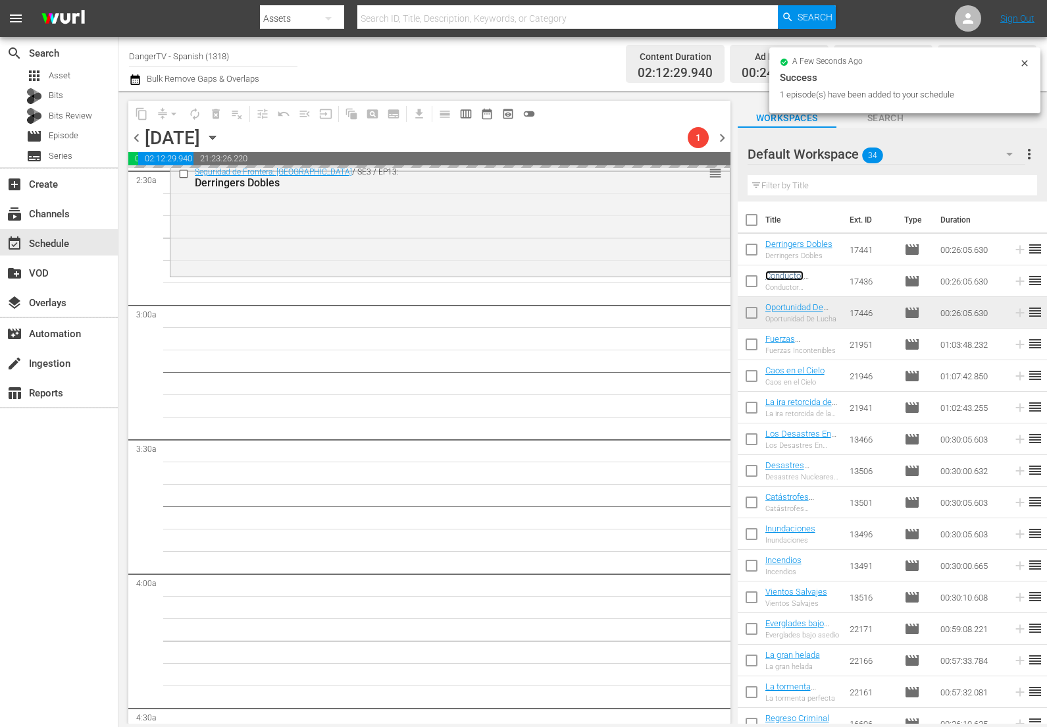
scroll to position [693, 0]
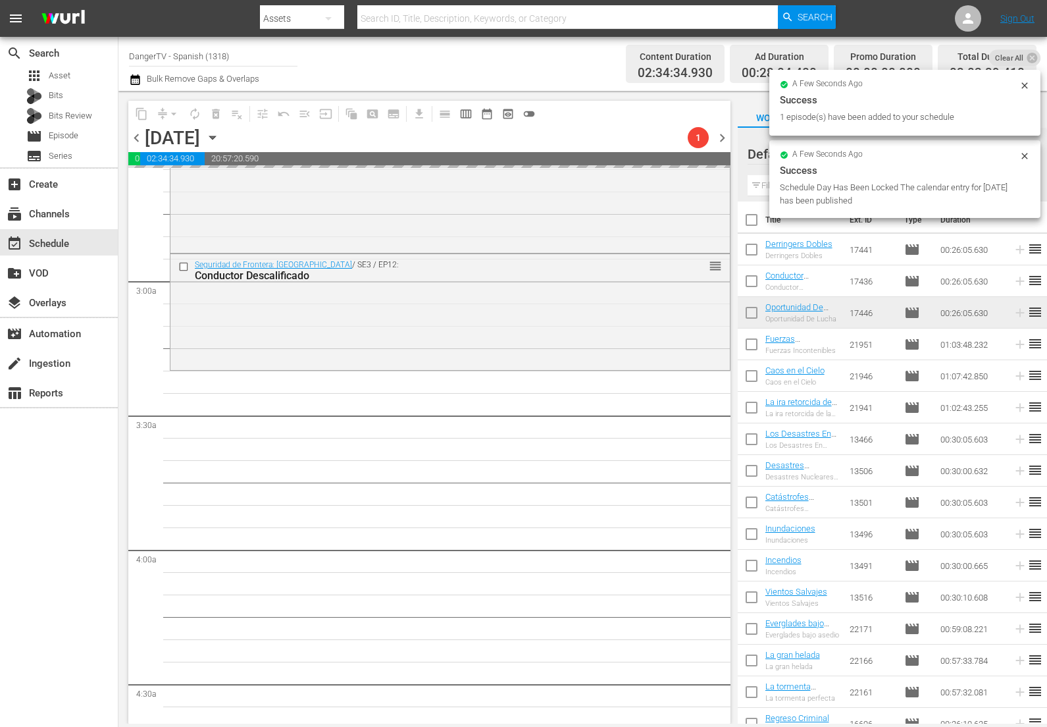
click at [752, 220] on input "checkbox" at bounding box center [752, 223] width 28 height 28
checkbox input "true"
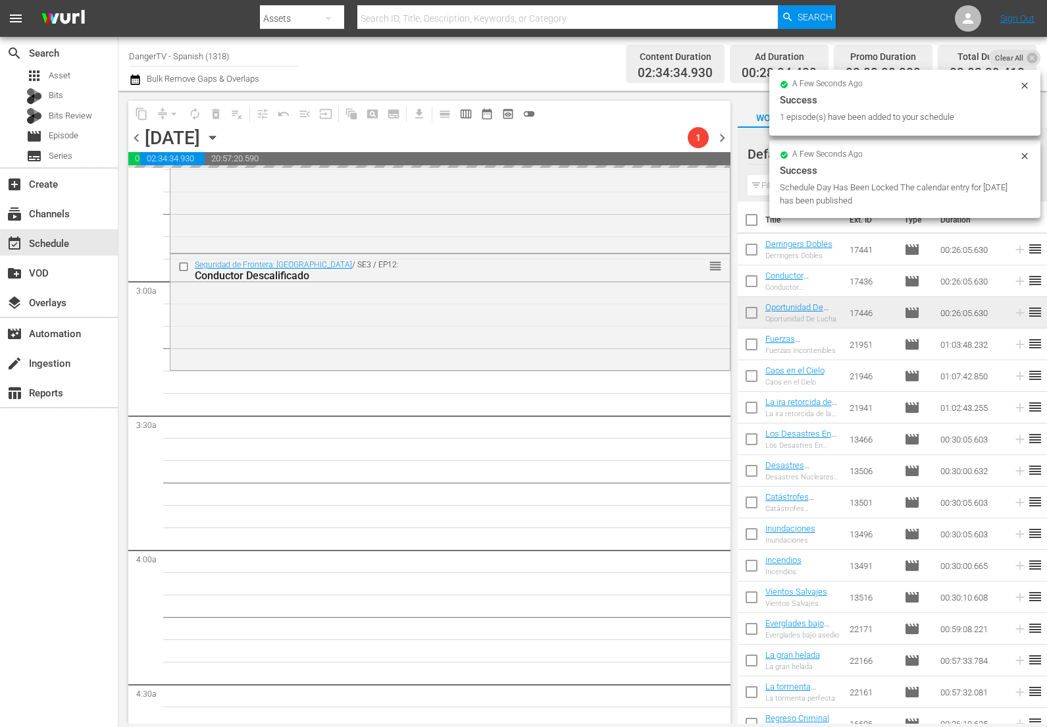
checkbox input "true"
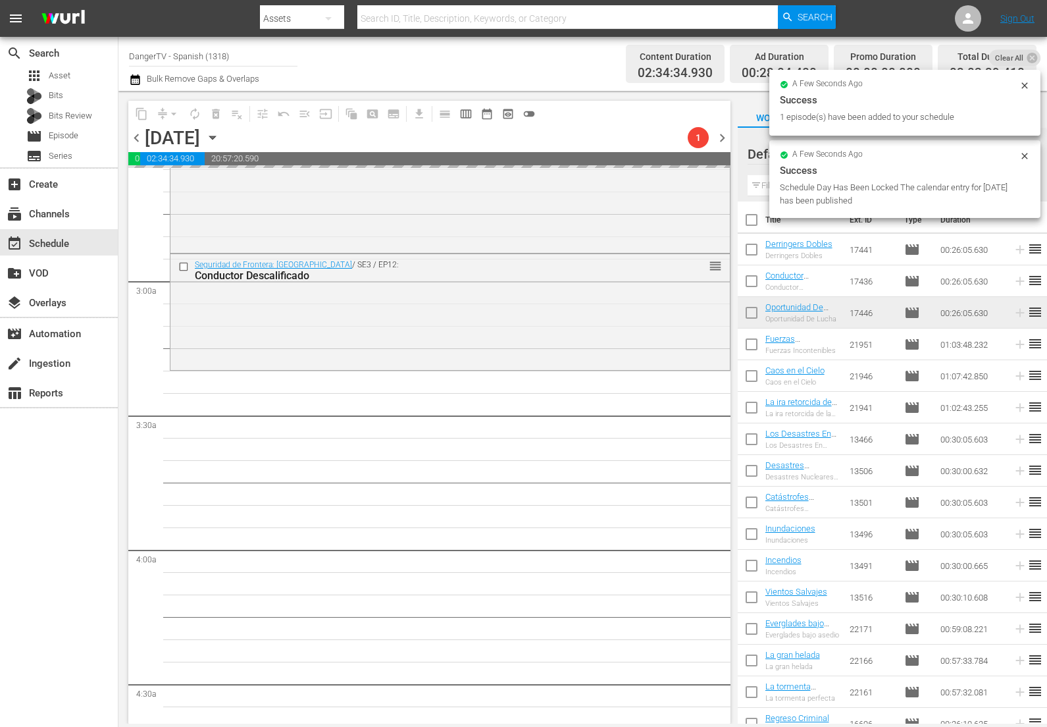
checkbox input "true"
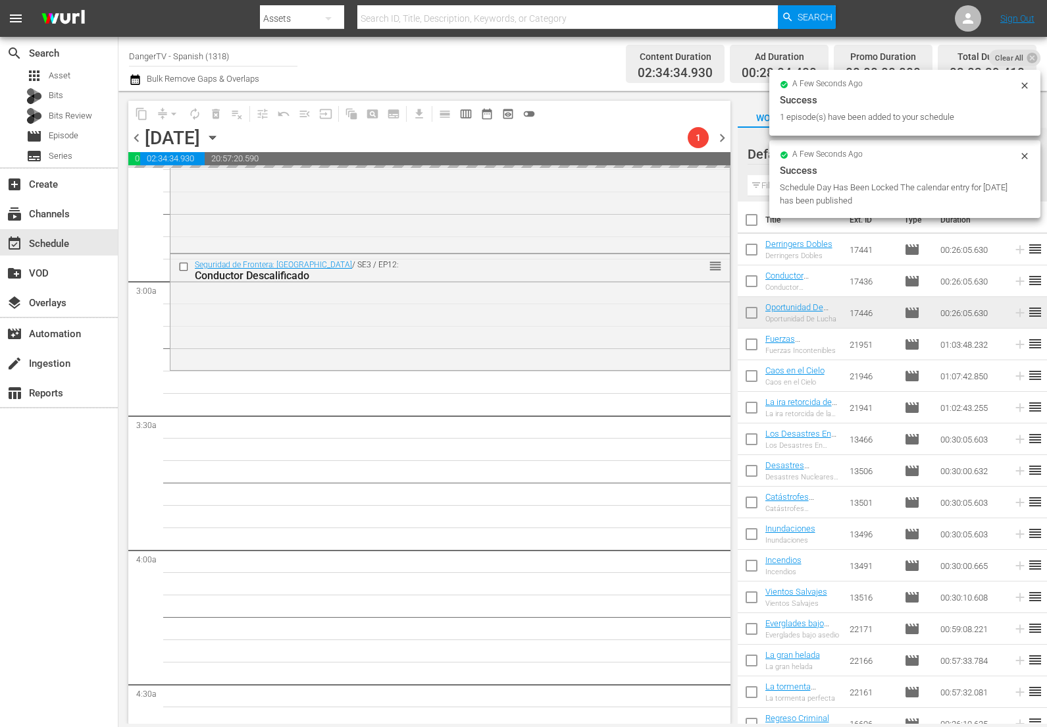
checkbox input "true"
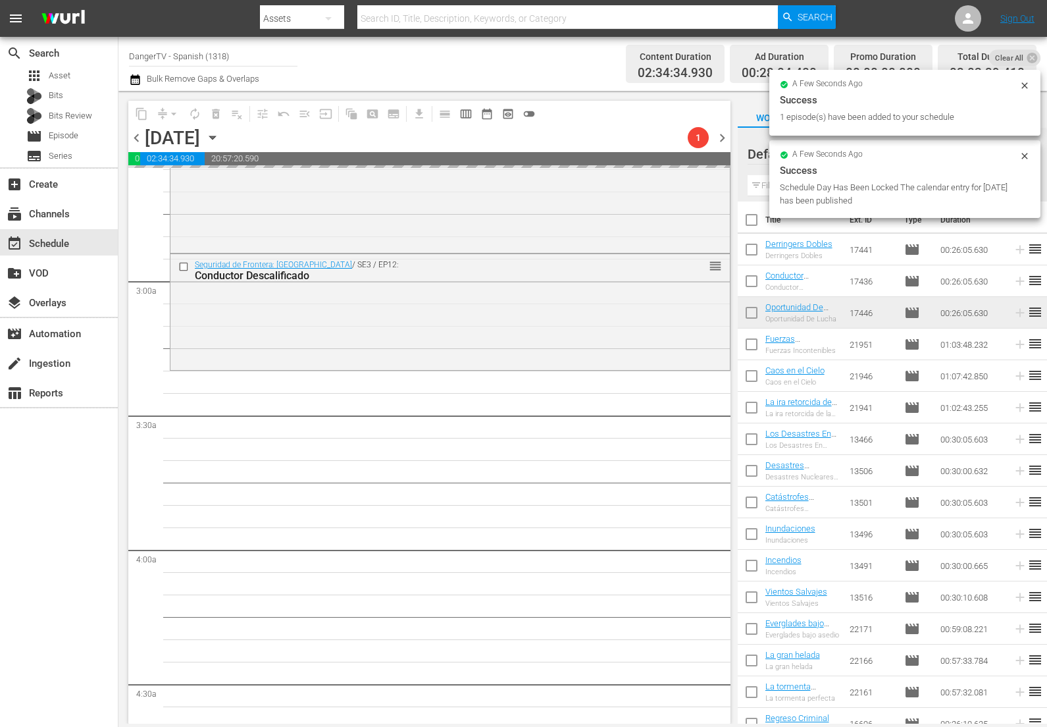
checkbox input "true"
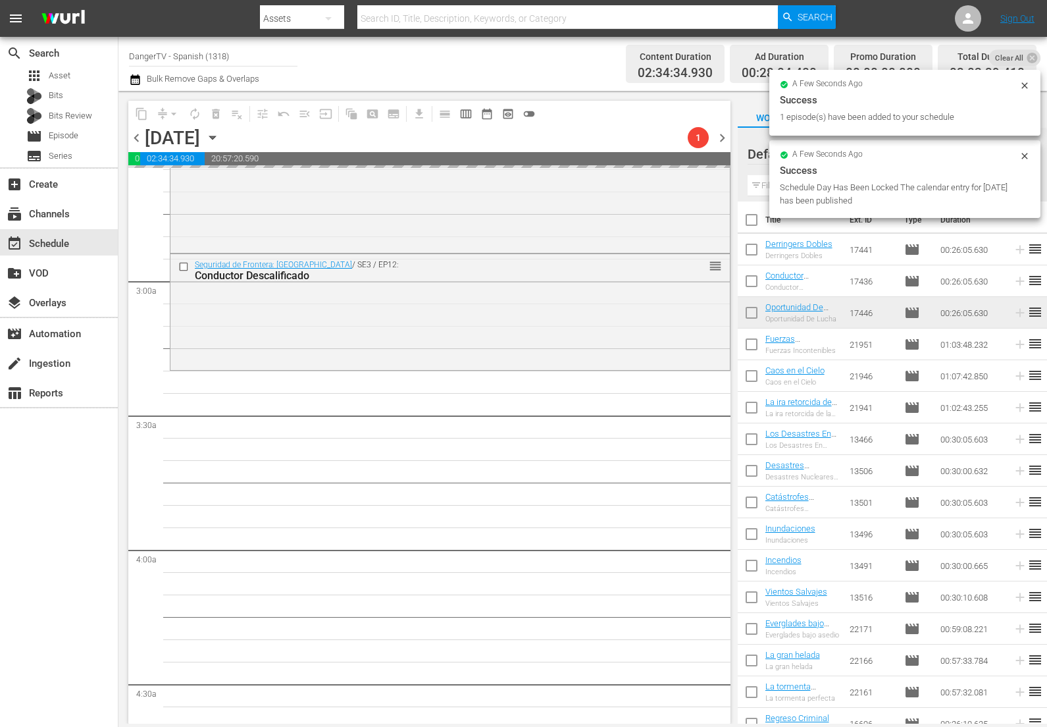
checkbox input "true"
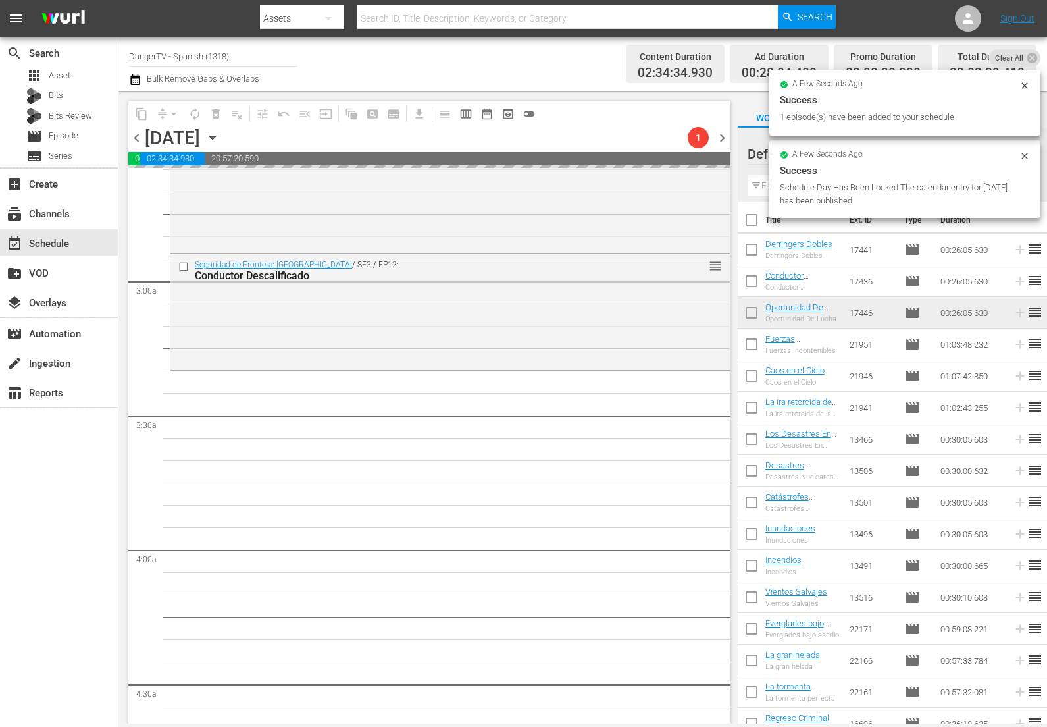
checkbox input "true"
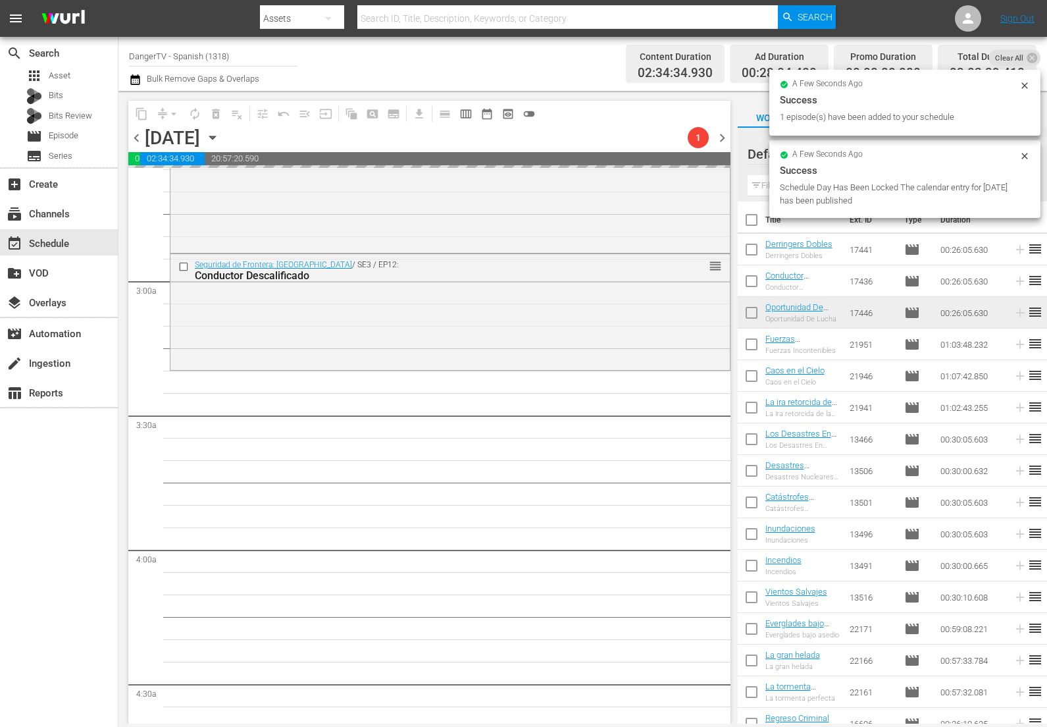
checkbox input "true"
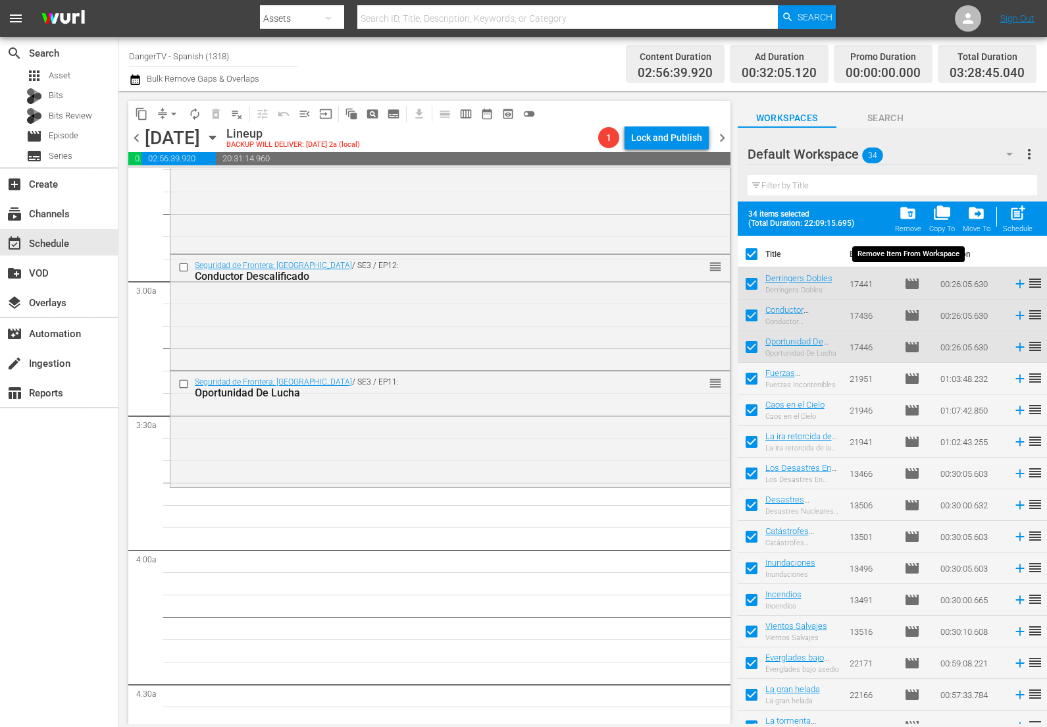
click at [910, 214] on span "folder_delete" at bounding box center [908, 213] width 18 height 18
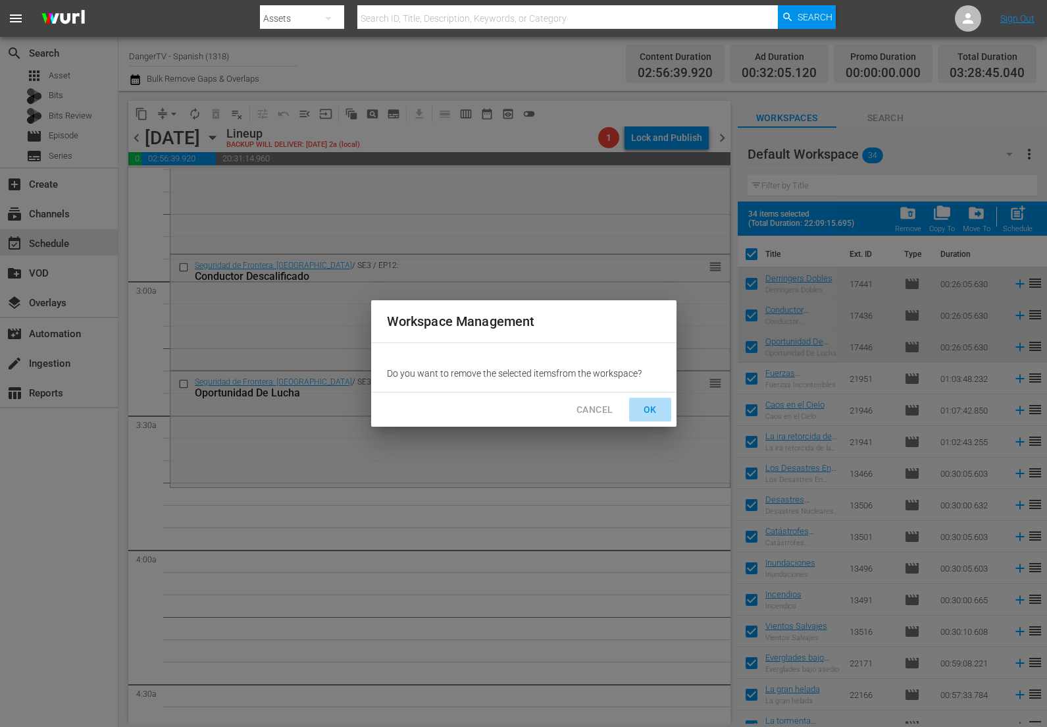
click at [652, 411] on span "OK" at bounding box center [650, 410] width 21 height 16
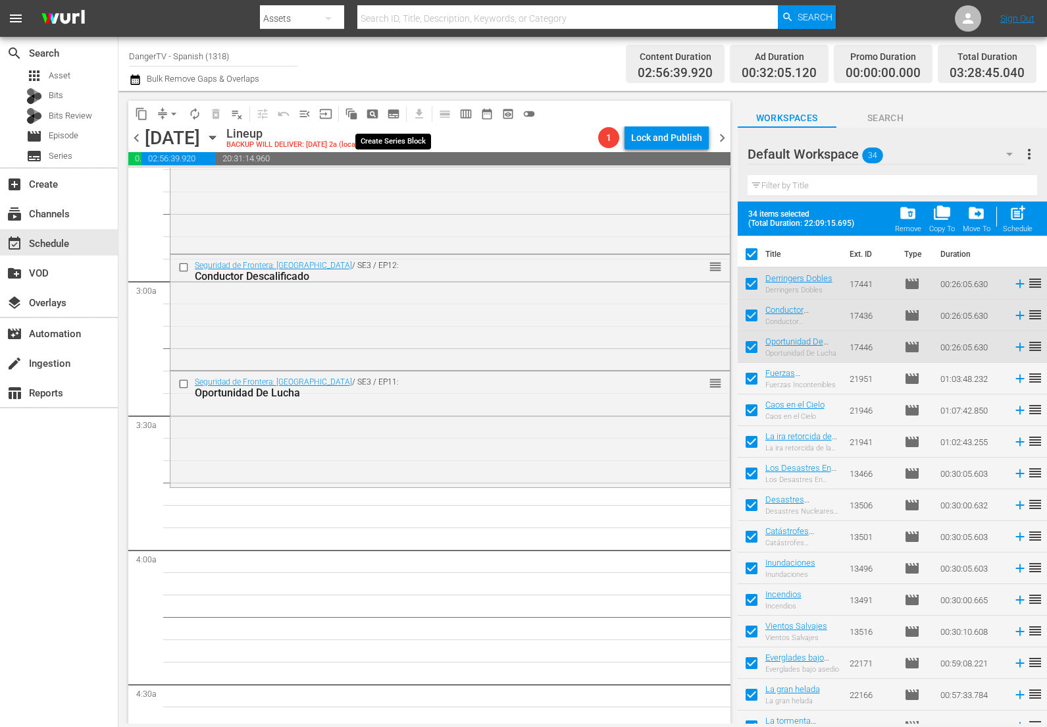
checkbox input "false"
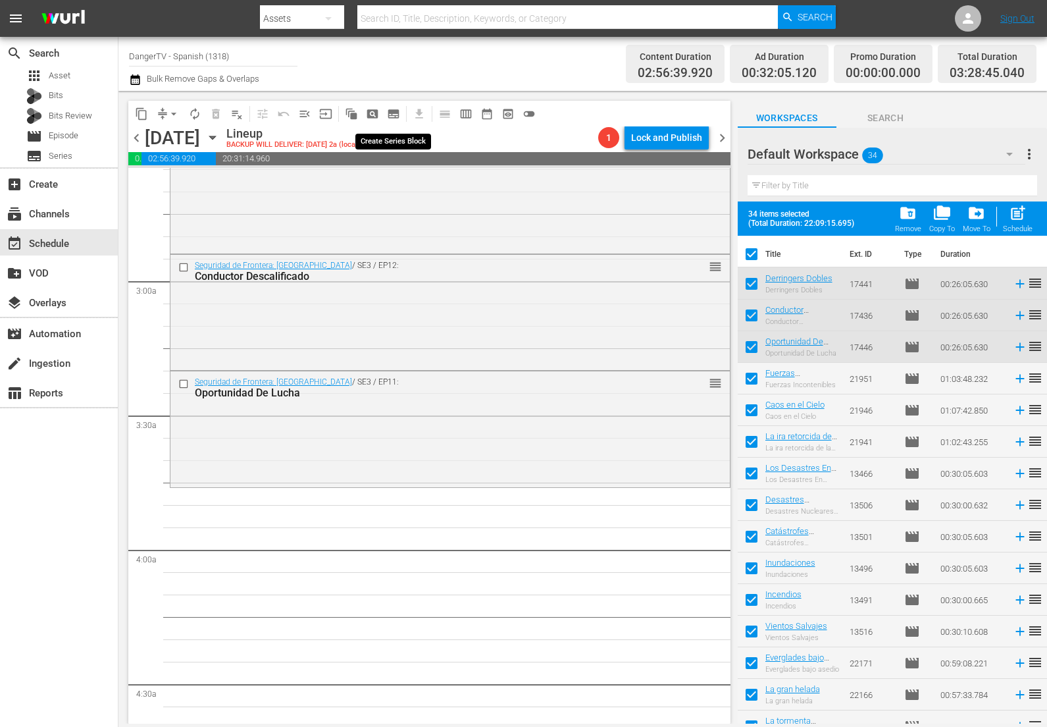
checkbox input "false"
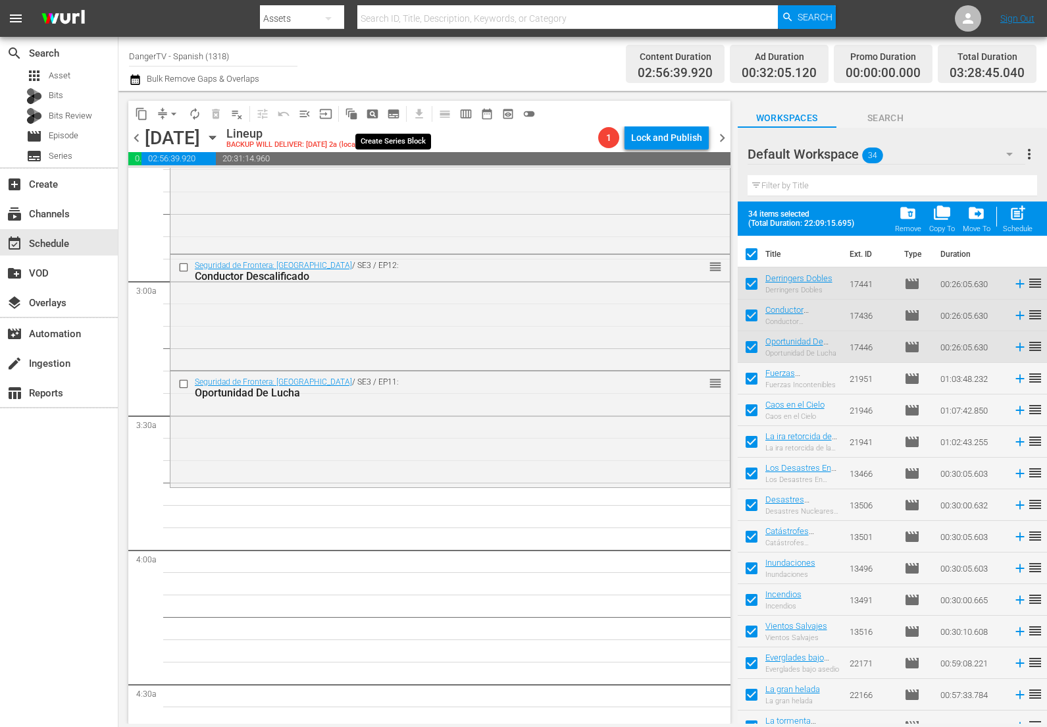
checkbox input "false"
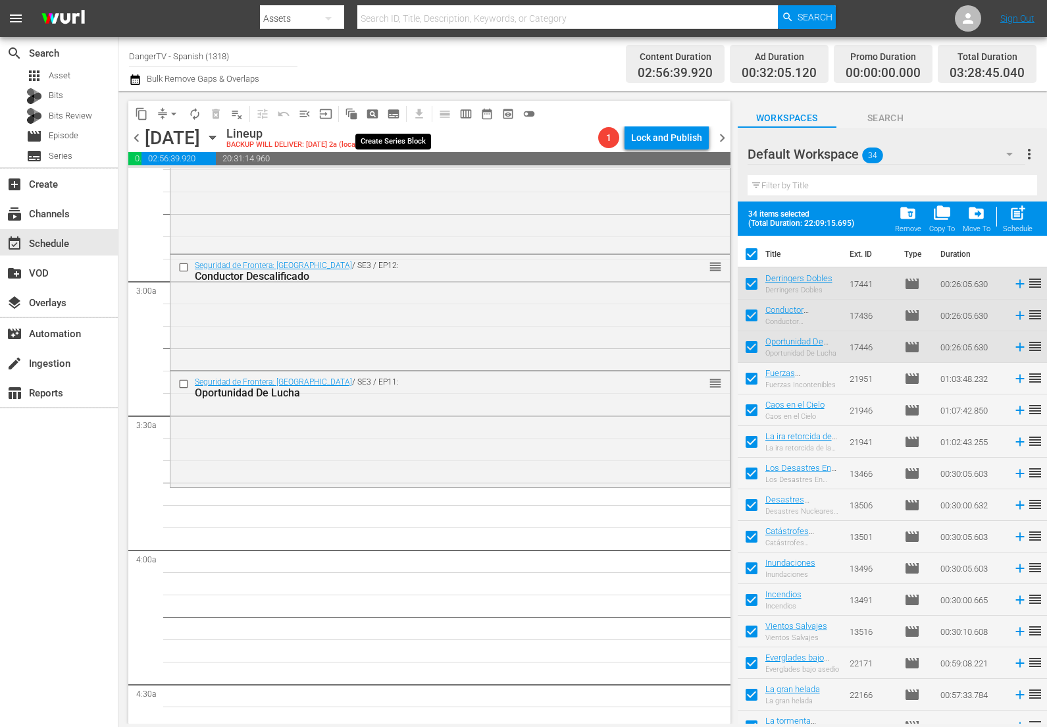
checkbox input "false"
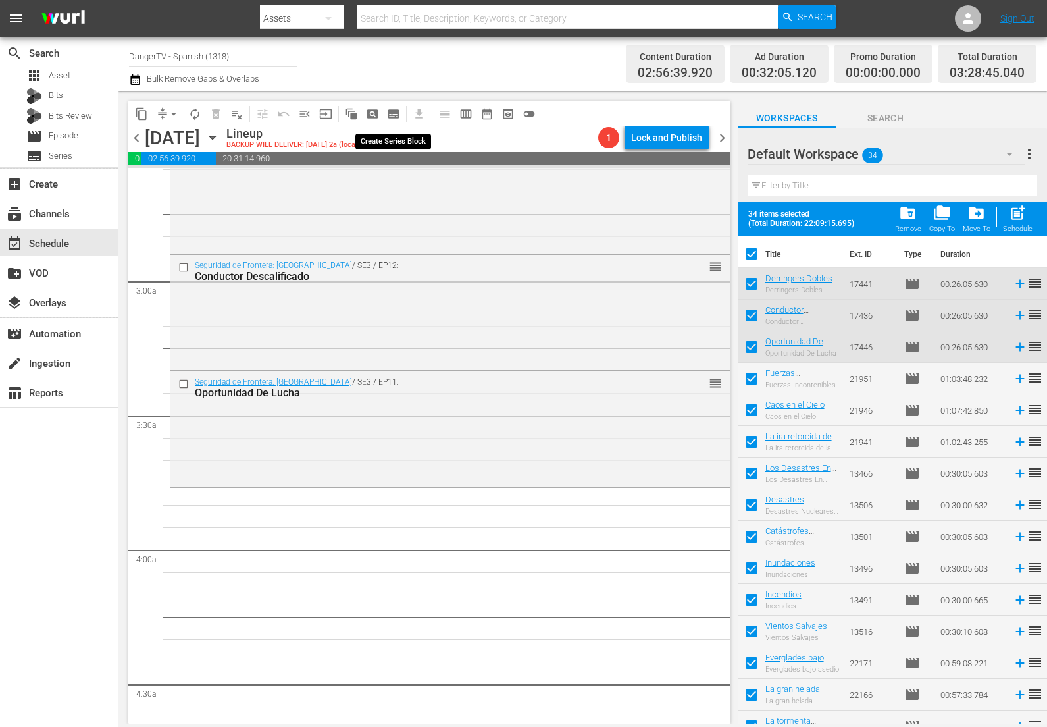
checkbox input "false"
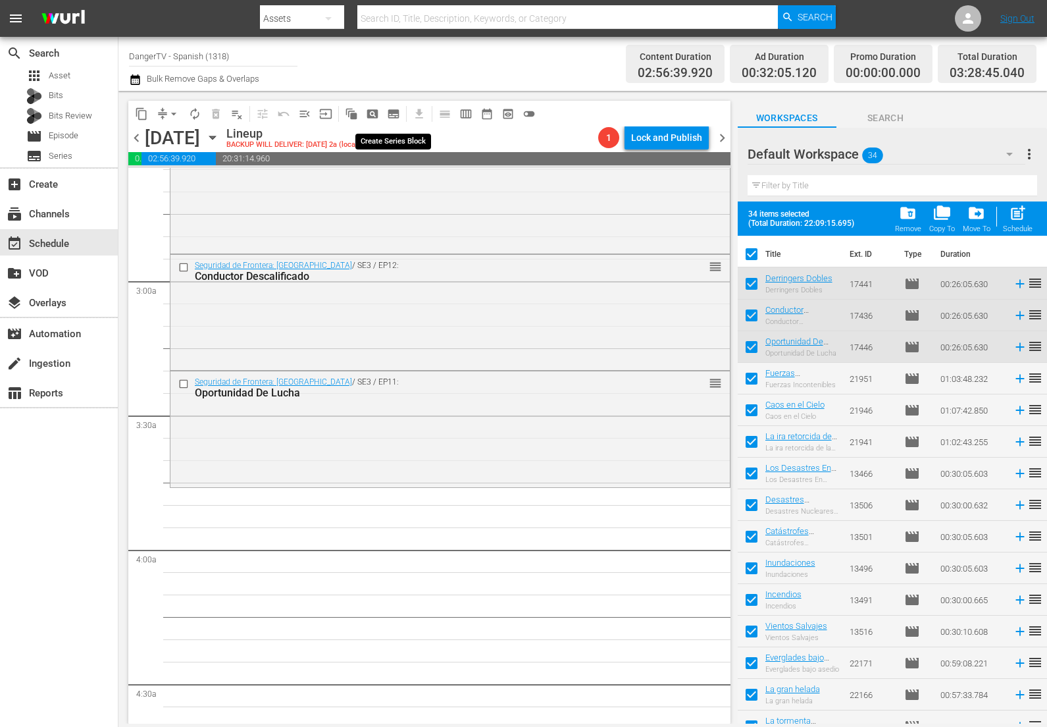
checkbox input "false"
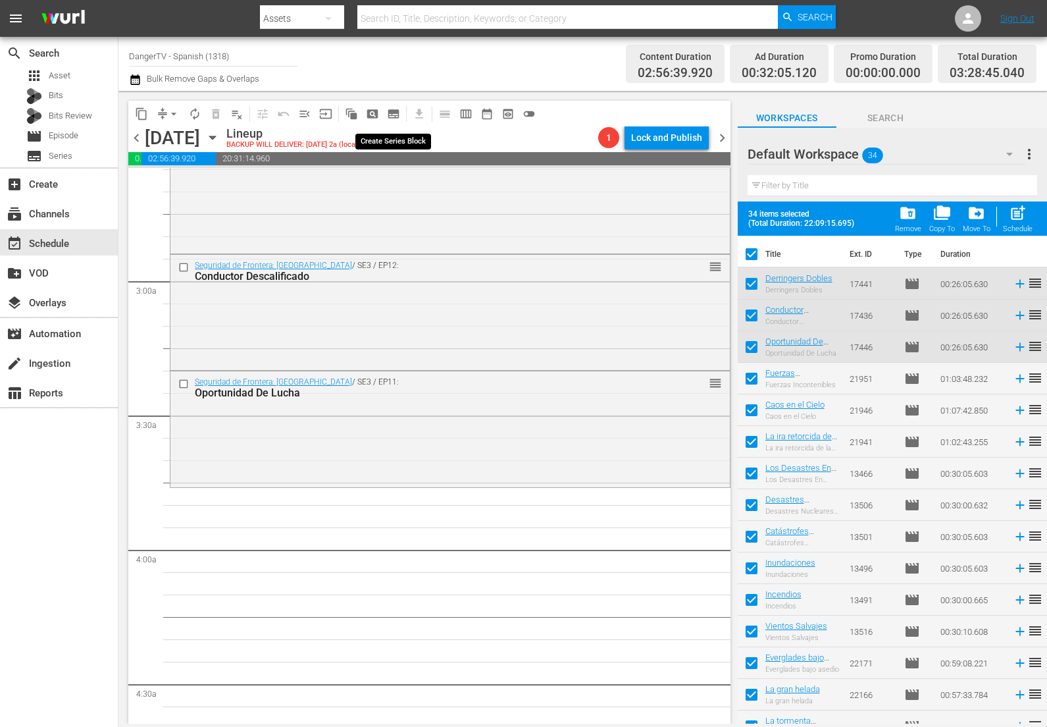
checkbox input "false"
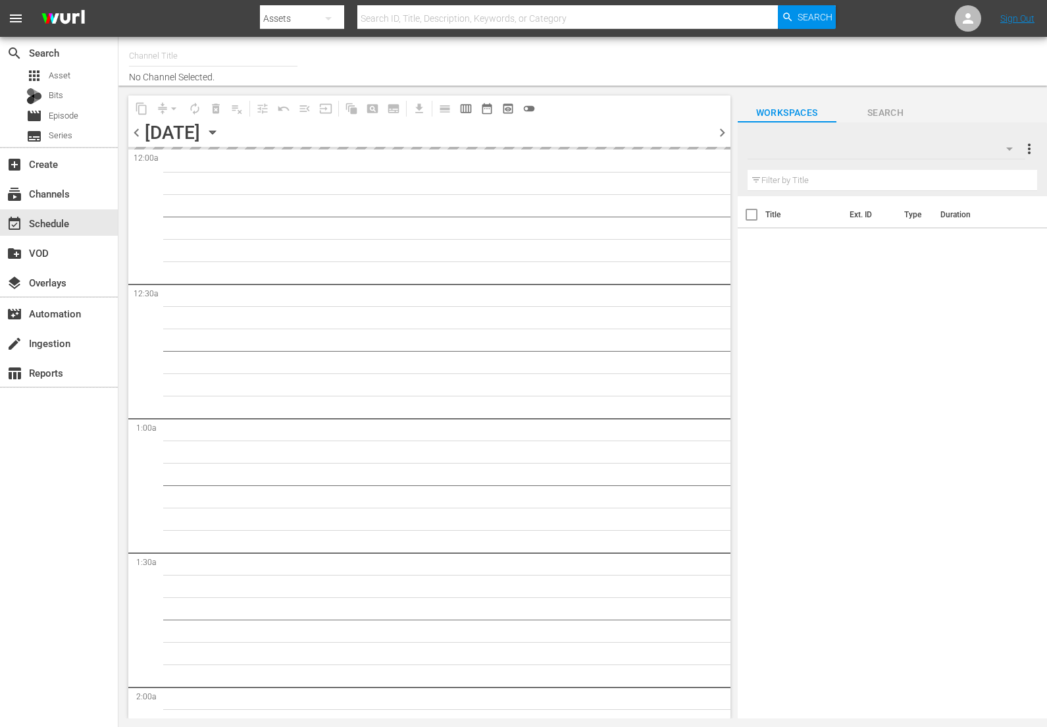
type input "DangerTV - Spanish (1318)"
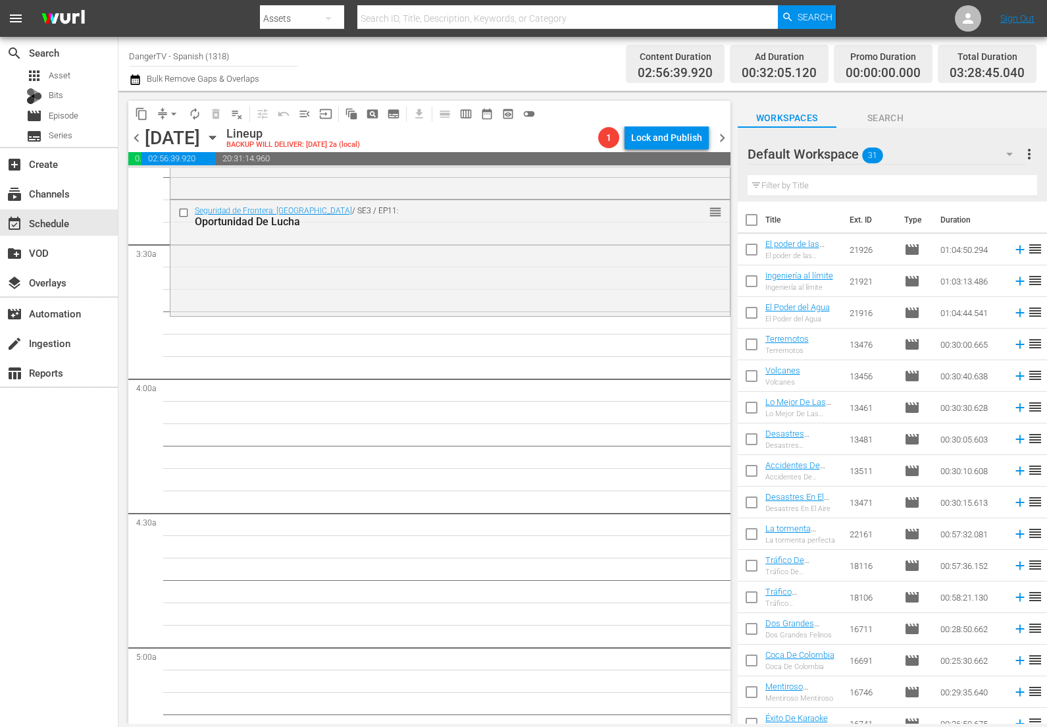
click at [750, 216] on input "checkbox" at bounding box center [752, 223] width 28 height 28
checkbox input "true"
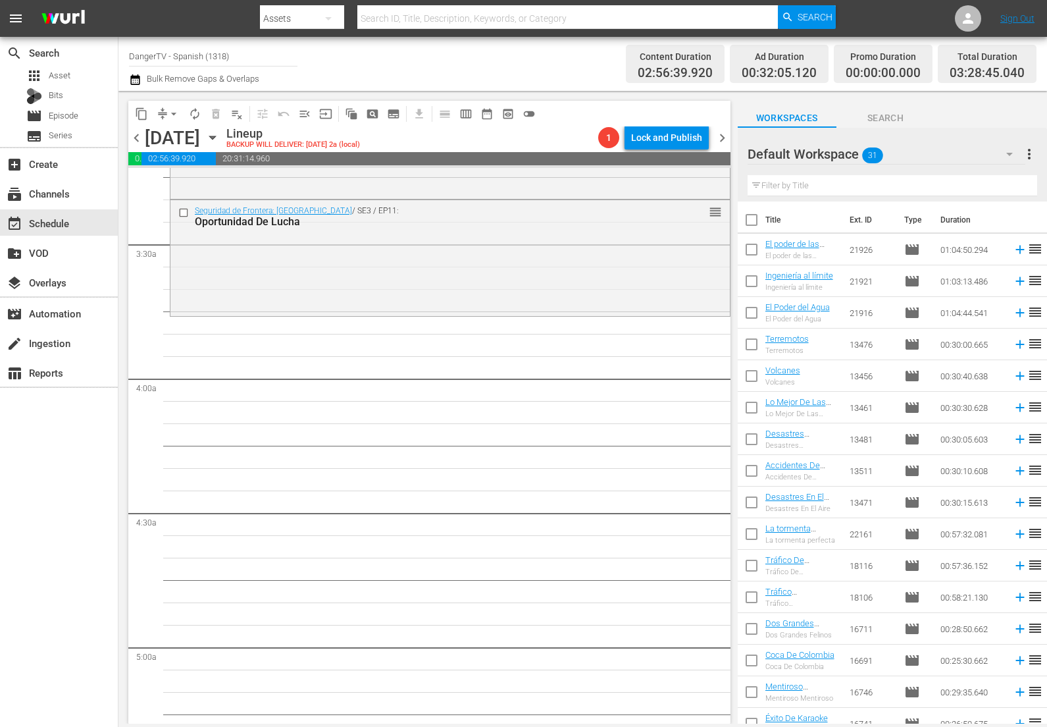
checkbox input "true"
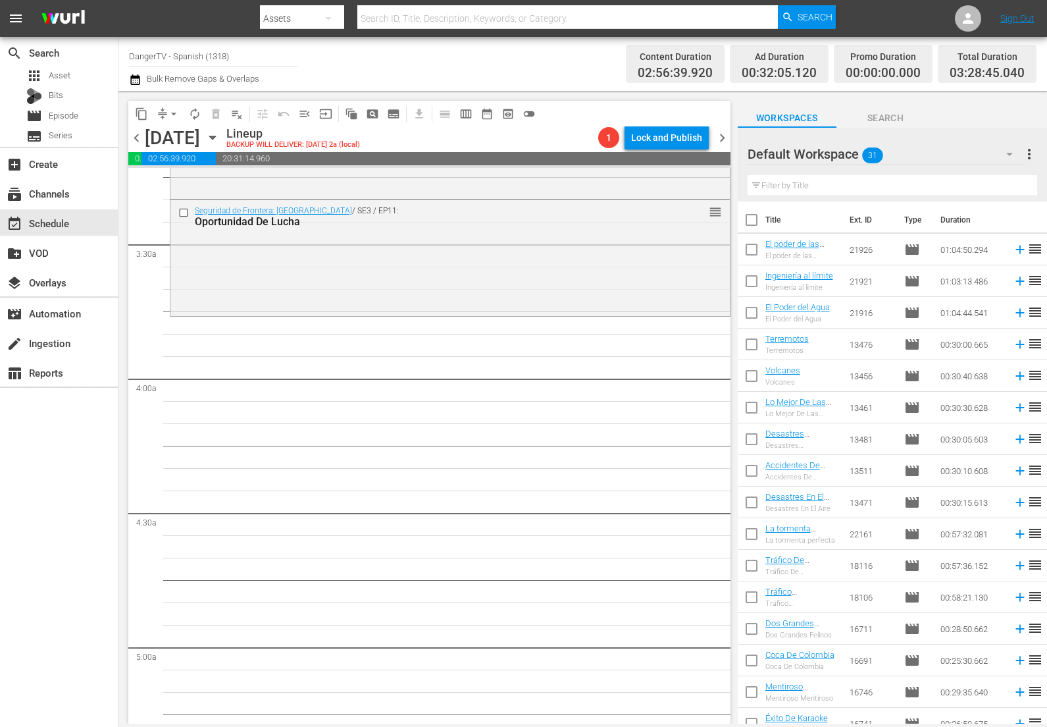
checkbox input "true"
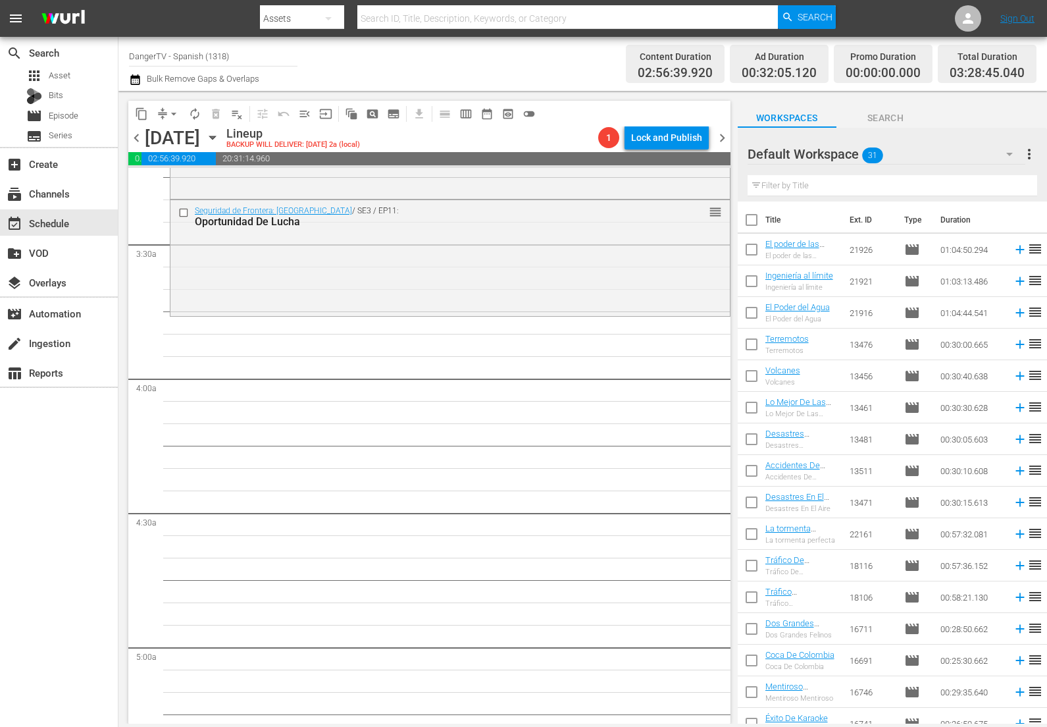
checkbox input "true"
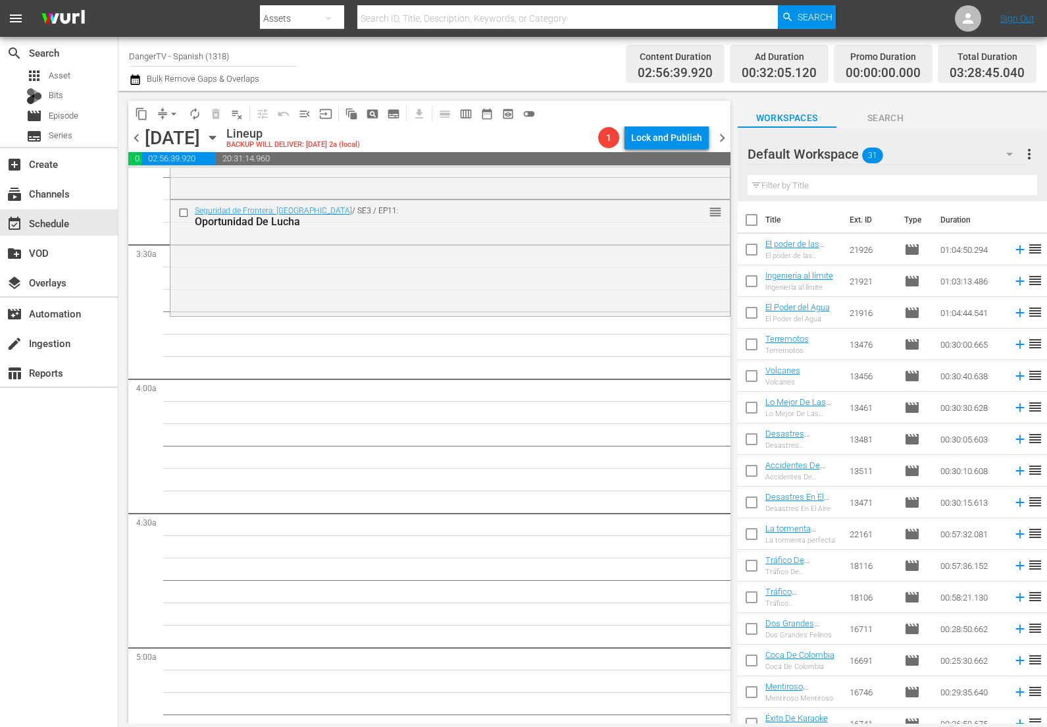
checkbox input "true"
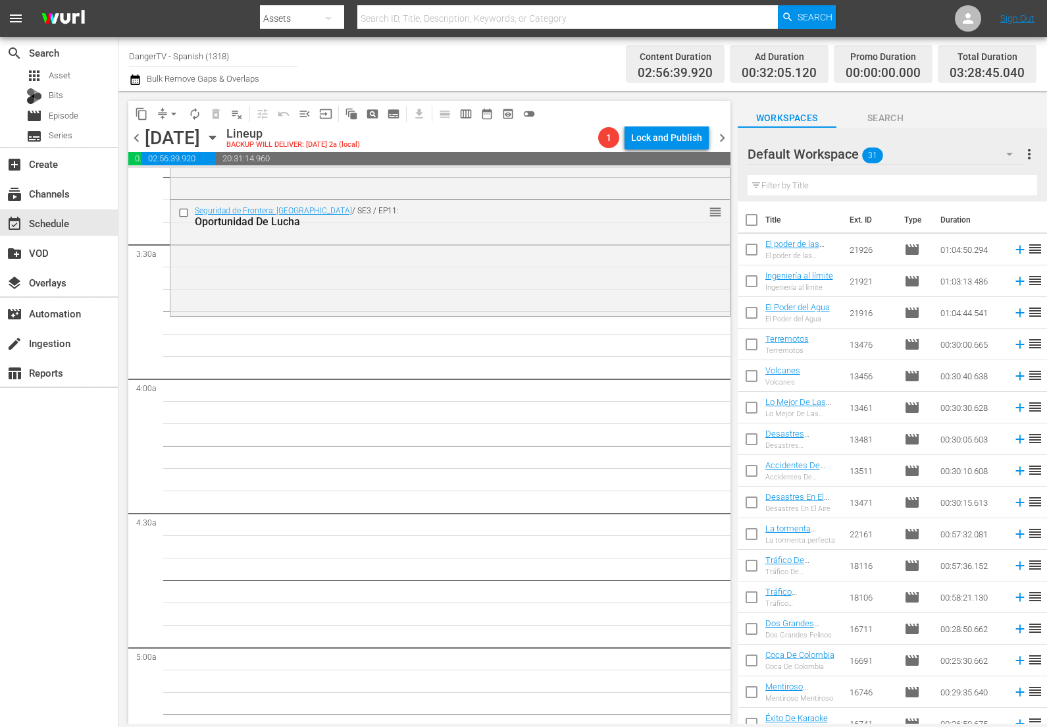
checkbox input "true"
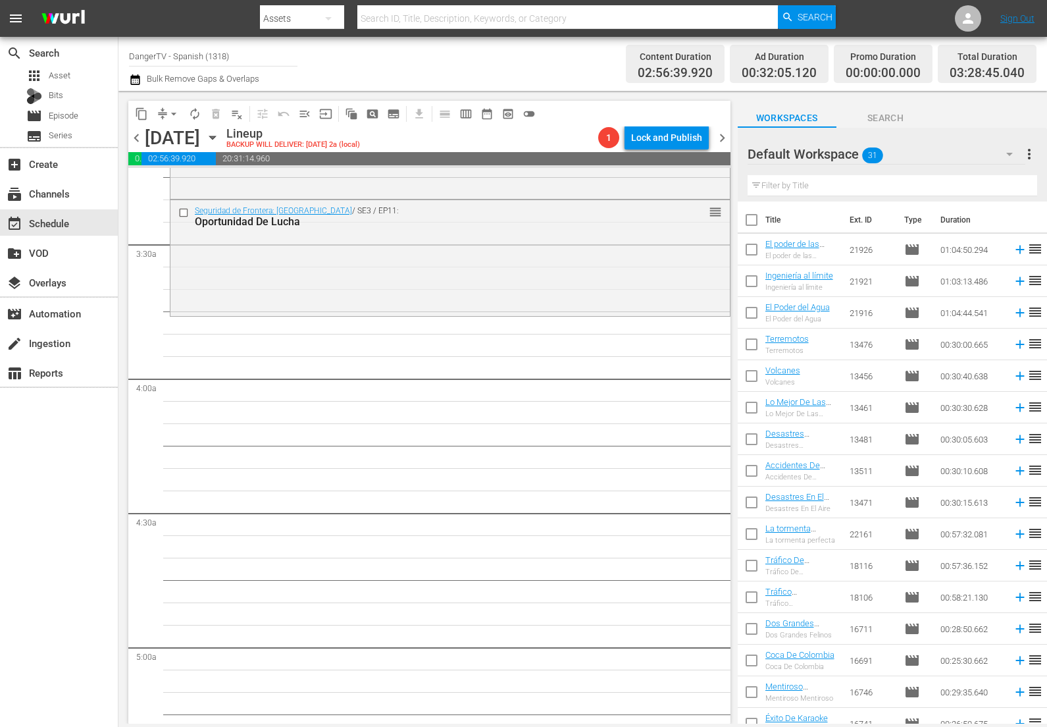
checkbox input "true"
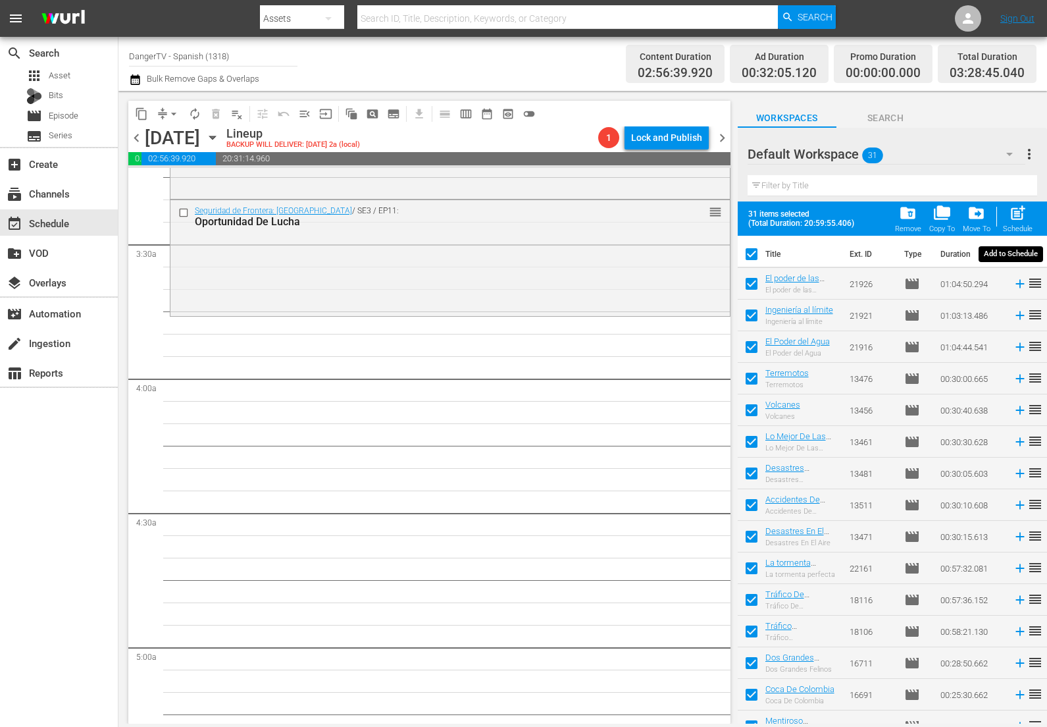
click at [1014, 211] on span "post_add" at bounding box center [1018, 213] width 18 height 18
checkbox input "false"
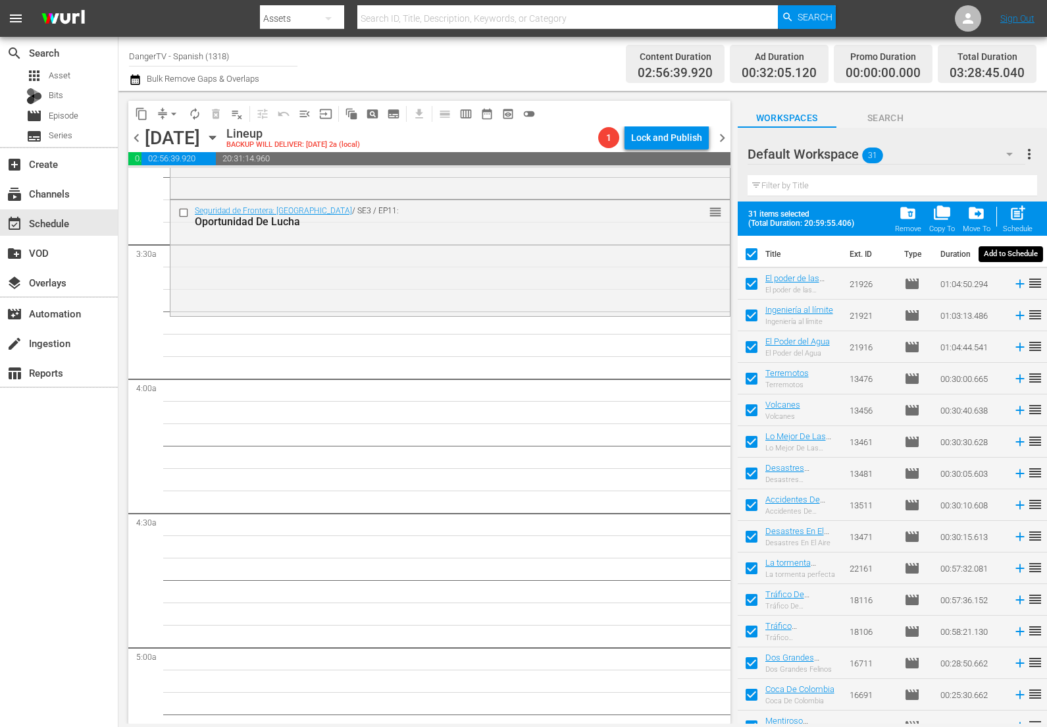
checkbox input "false"
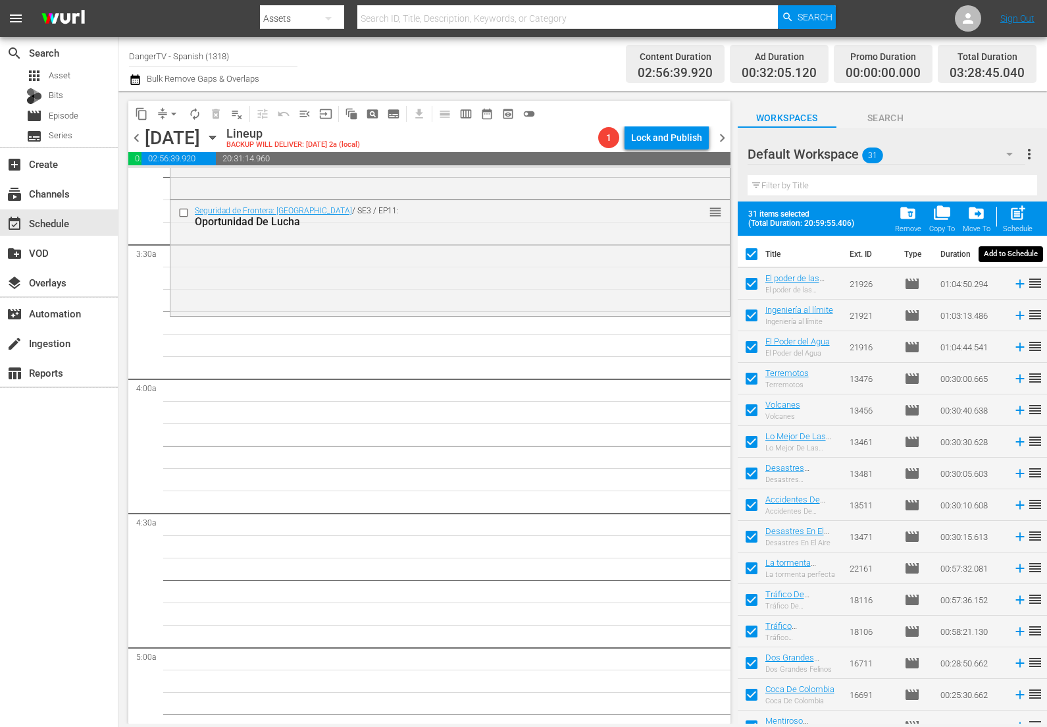
checkbox input "false"
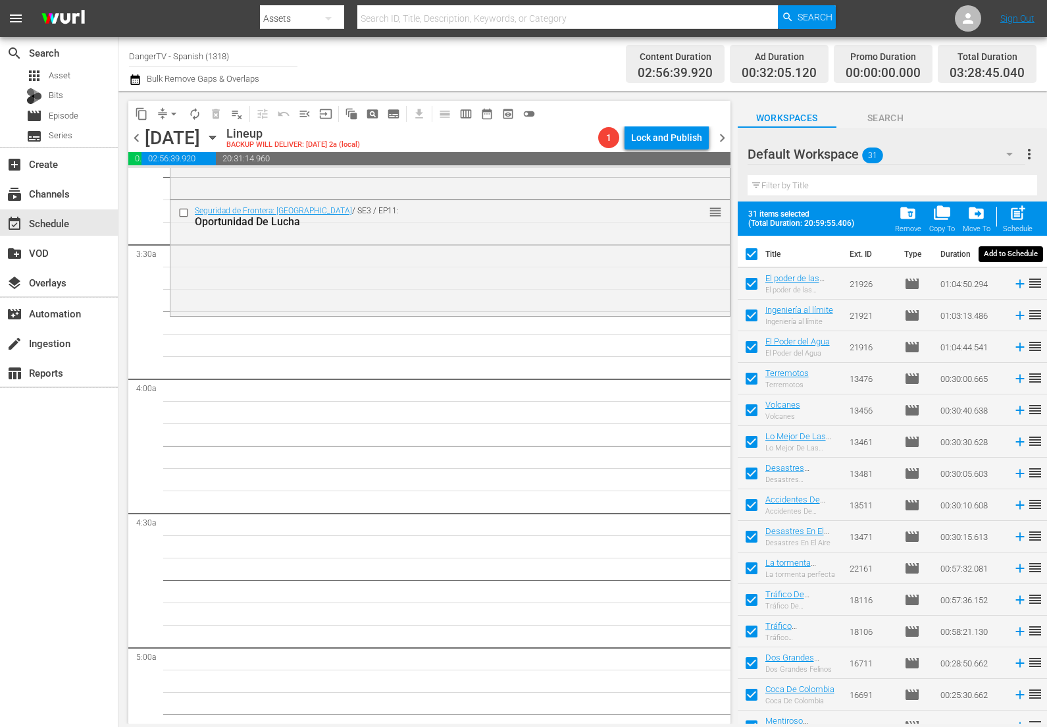
checkbox input "false"
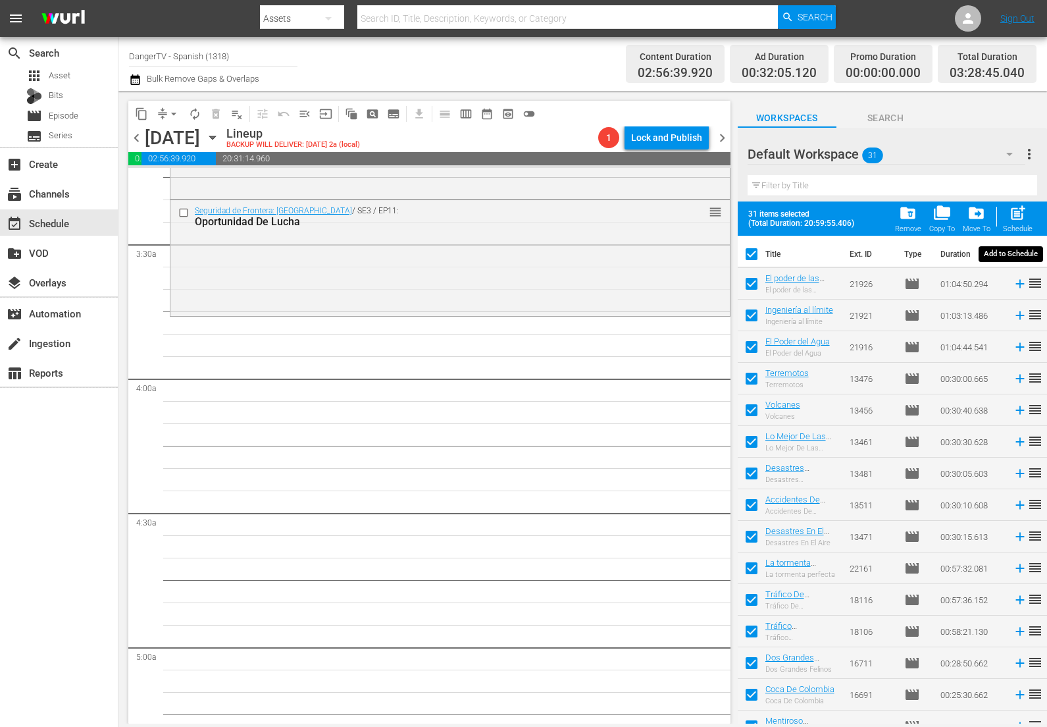
checkbox input "false"
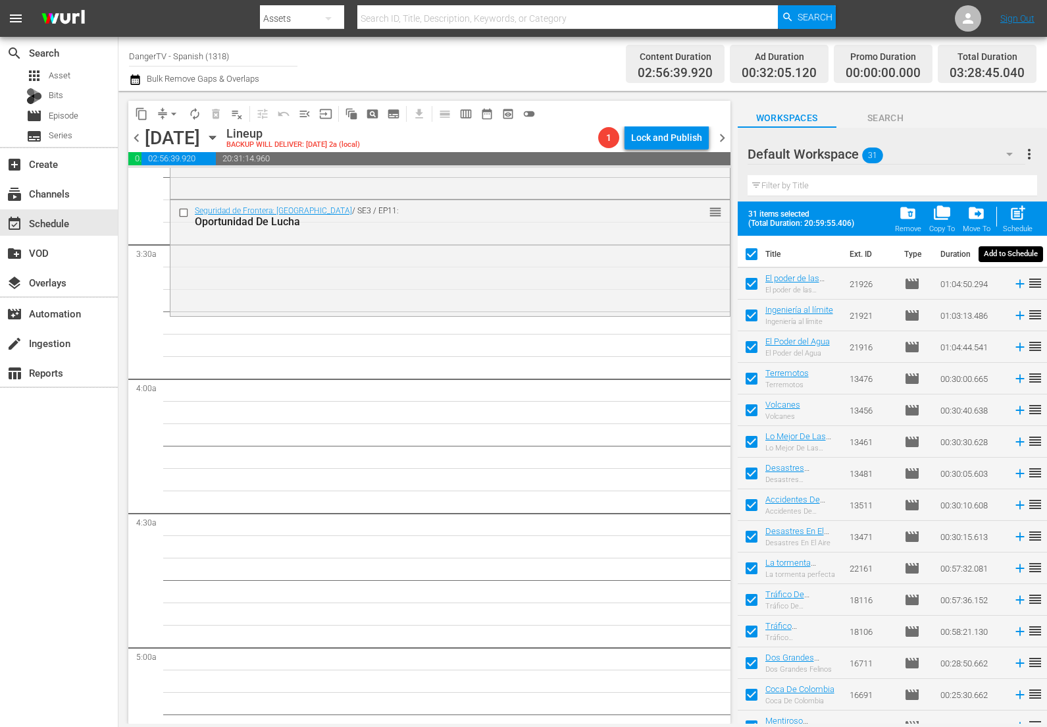
checkbox input "false"
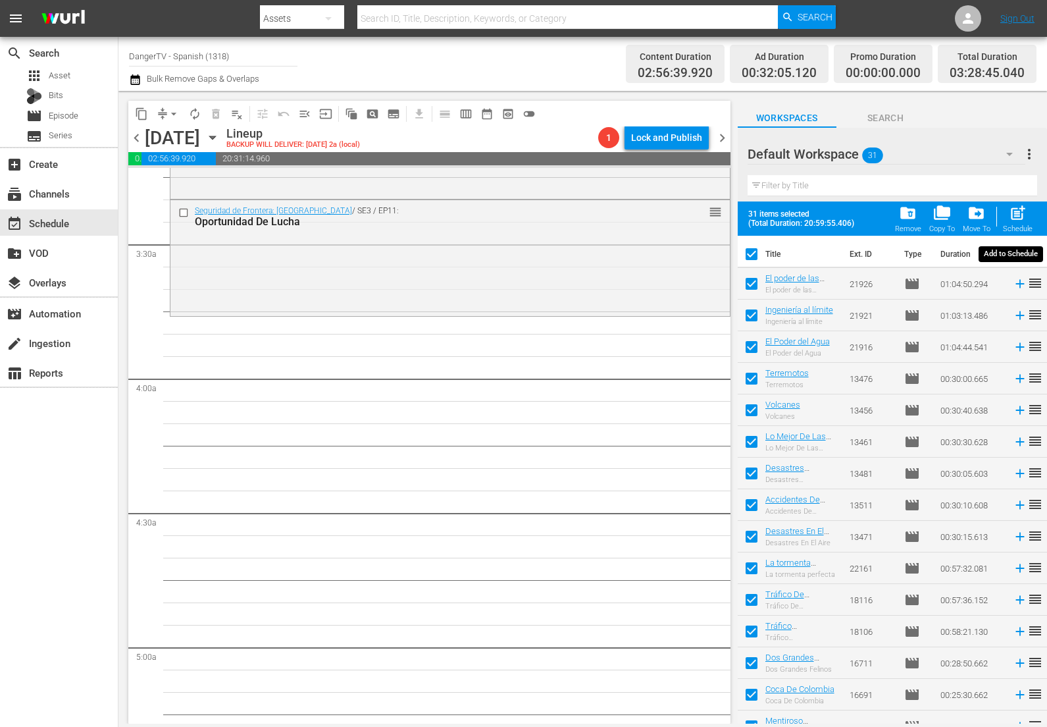
checkbox input "false"
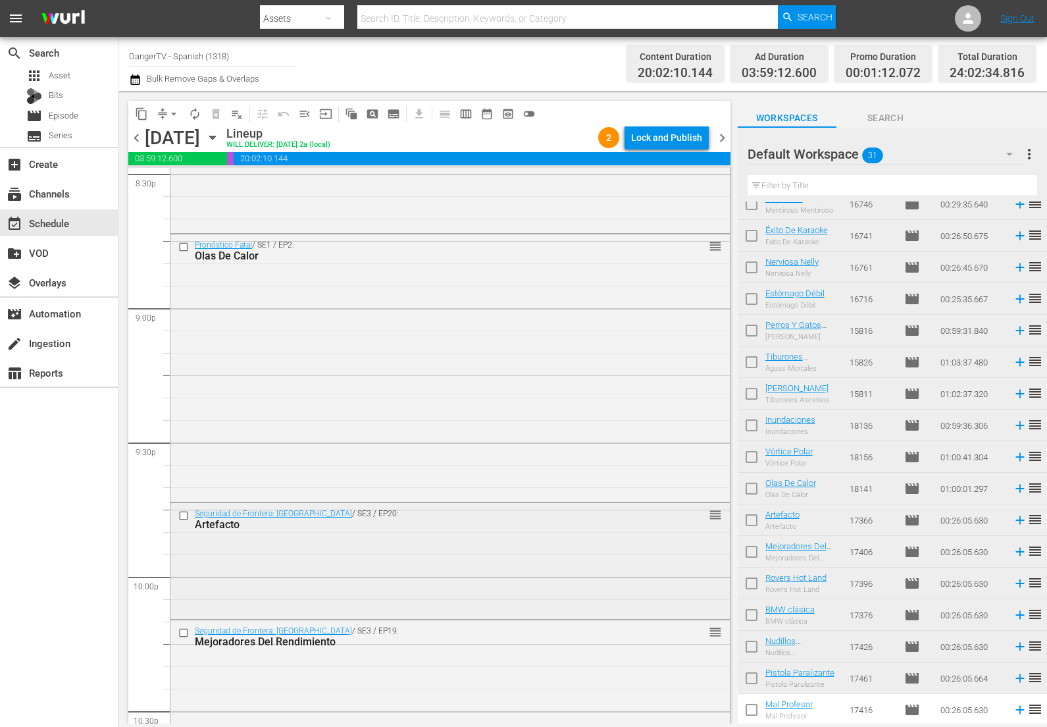
scroll to position [5499, 0]
click at [747, 486] on input "checkbox" at bounding box center [752, 491] width 28 height 28
checkbox input "true"
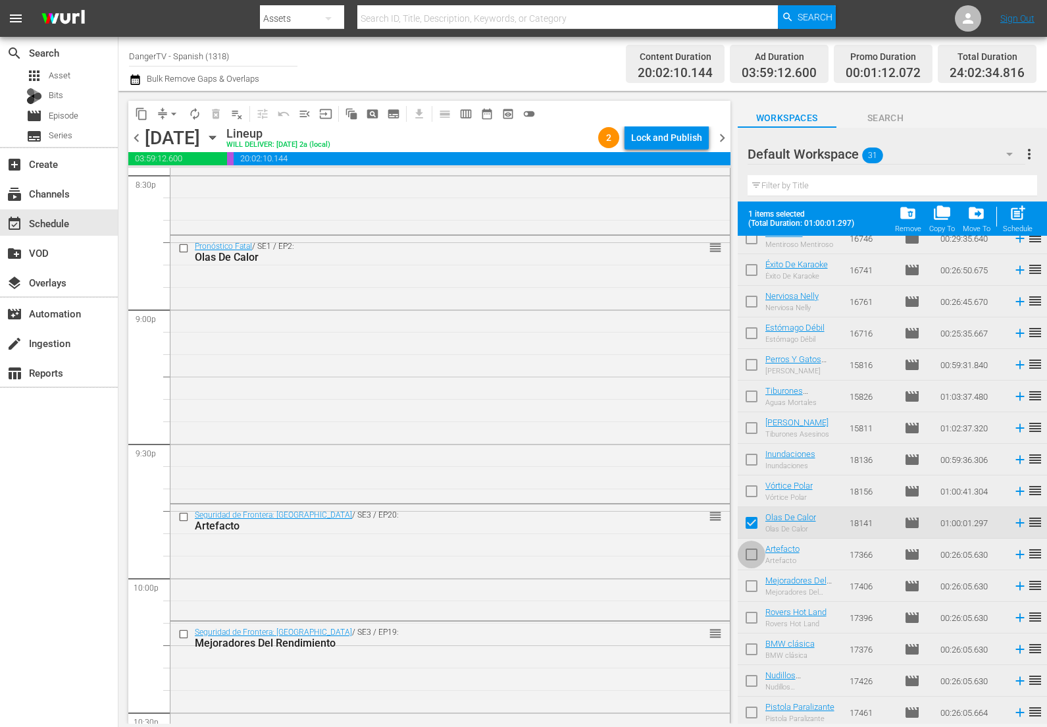
click at [753, 553] on input "checkbox" at bounding box center [752, 557] width 28 height 28
checkbox input "true"
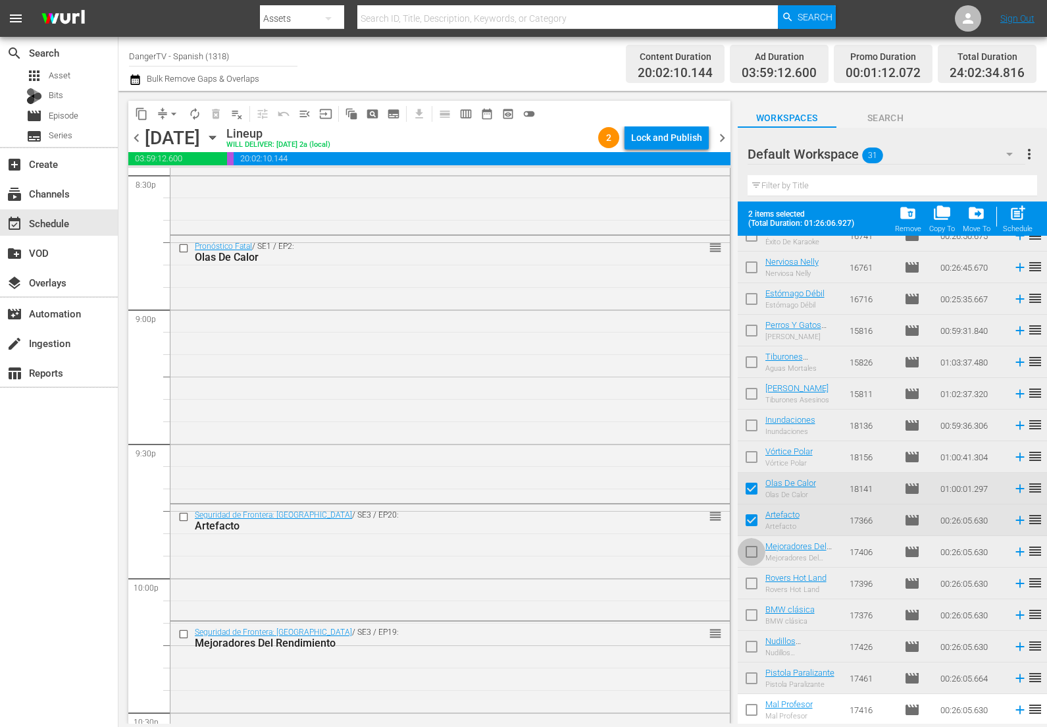
click at [752, 552] on input "checkbox" at bounding box center [752, 554] width 28 height 28
checkbox input "true"
click at [754, 585] on input "checkbox" at bounding box center [752, 586] width 28 height 28
checkbox input "true"
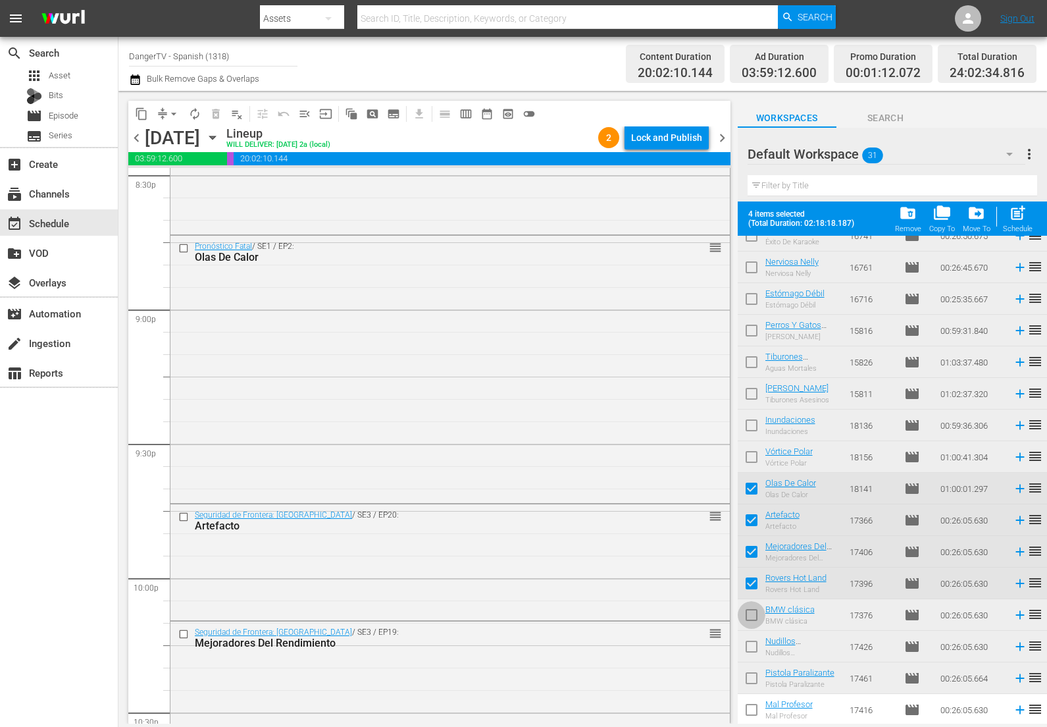
drag, startPoint x: 752, startPoint y: 612, endPoint x: 753, endPoint y: 621, distance: 9.3
click at [752, 612] on input "checkbox" at bounding box center [752, 618] width 28 height 28
checkbox input "true"
click at [753, 646] on input "checkbox" at bounding box center [752, 649] width 28 height 28
checkbox input "true"
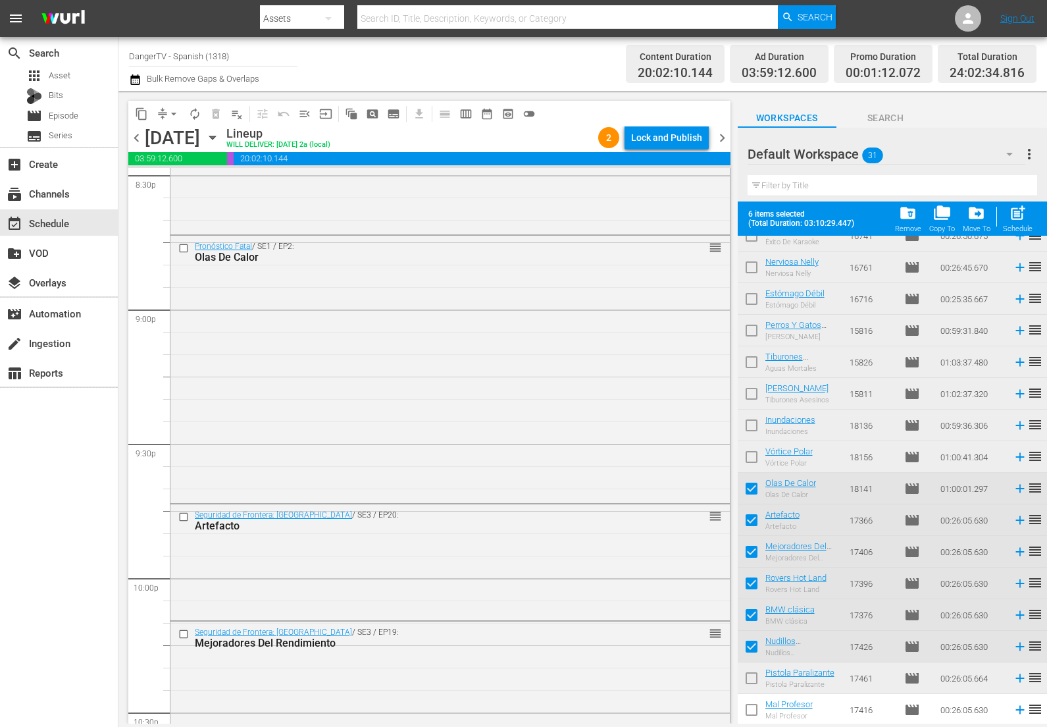
click at [751, 678] on input "checkbox" at bounding box center [752, 681] width 28 height 28
checkbox input "true"
click at [660, 144] on div "Lock and Publish" at bounding box center [666, 138] width 71 height 24
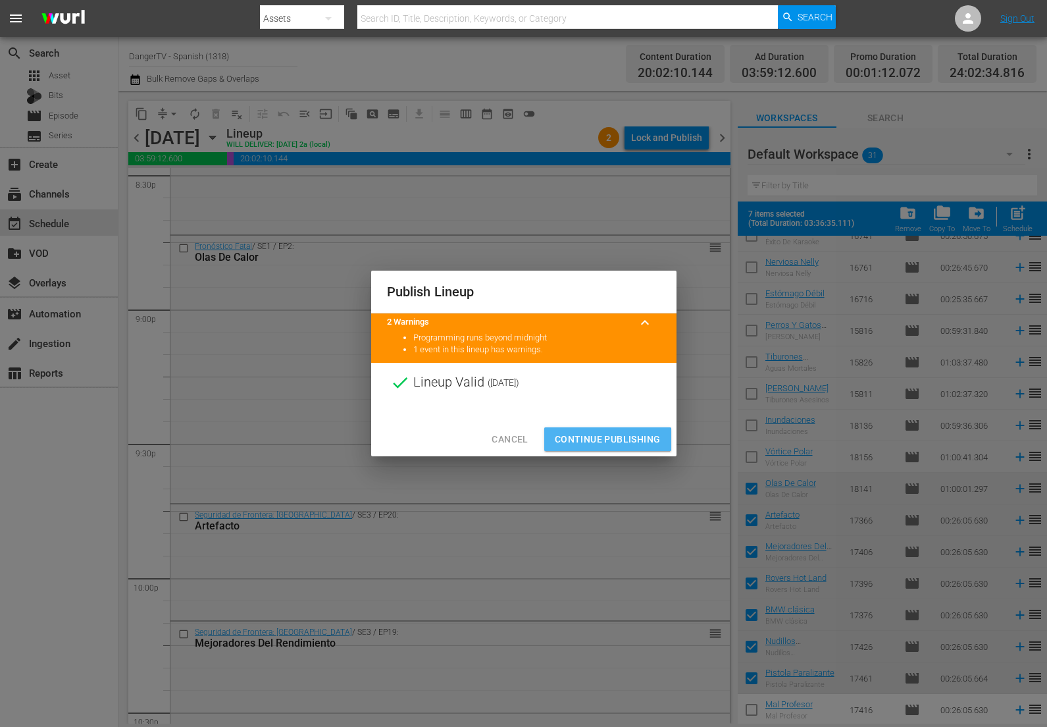
click at [606, 439] on span "Continue Publishing" at bounding box center [608, 439] width 106 height 16
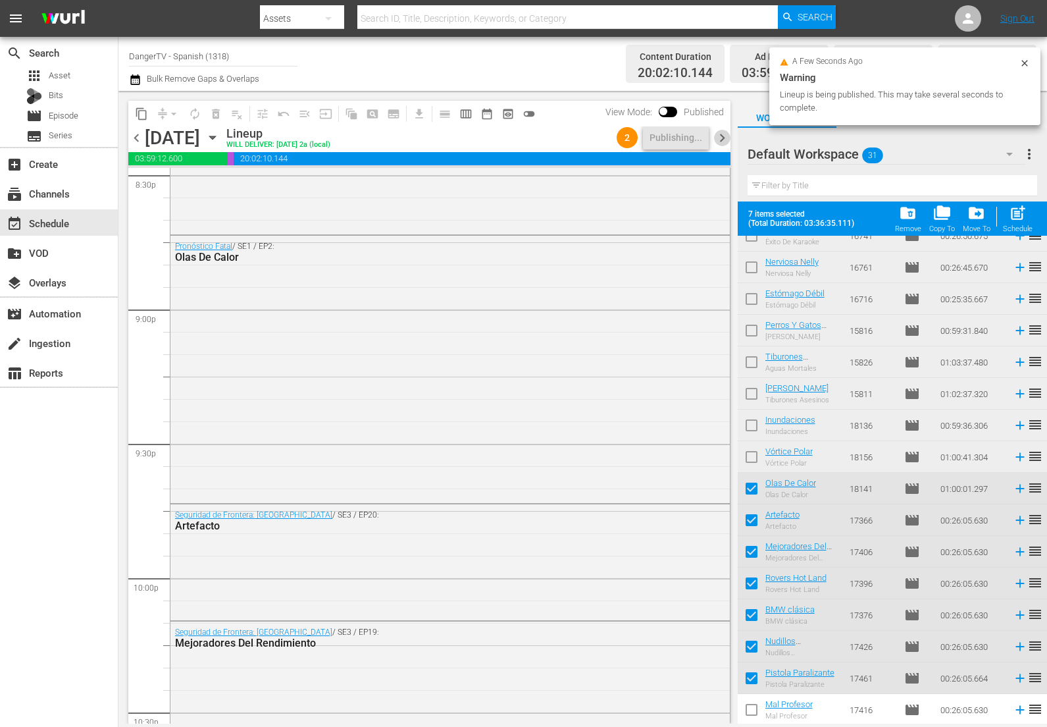
click at [723, 138] on span "chevron_right" at bounding box center [722, 138] width 16 height 16
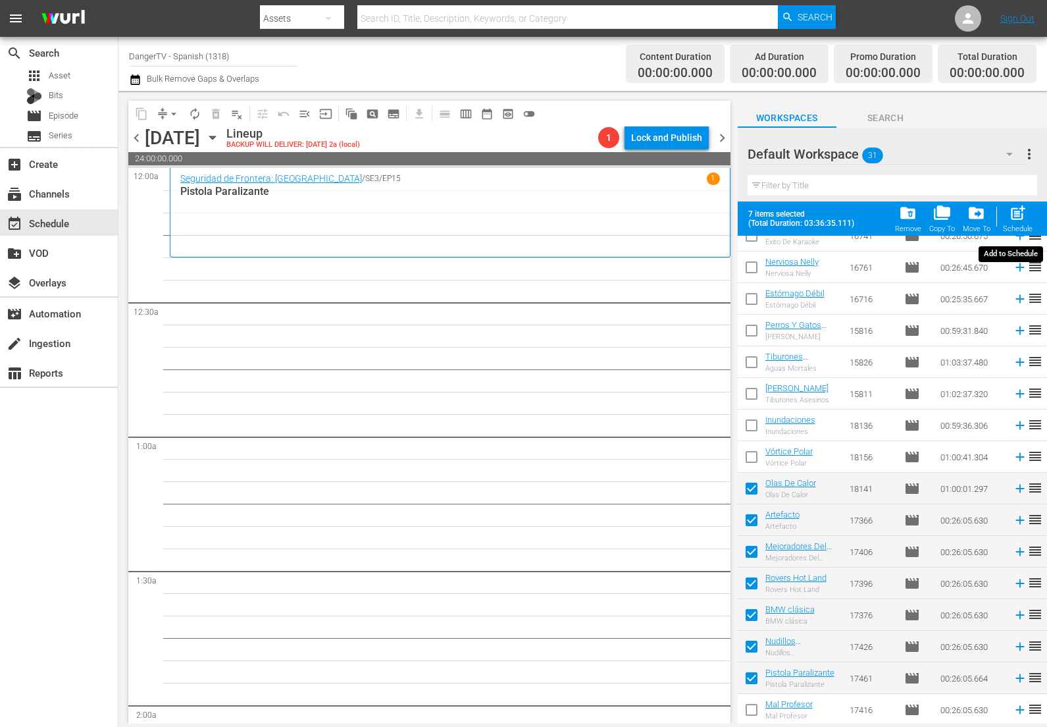
click at [1016, 221] on span "post_add" at bounding box center [1018, 213] width 18 height 18
checkbox input "false"
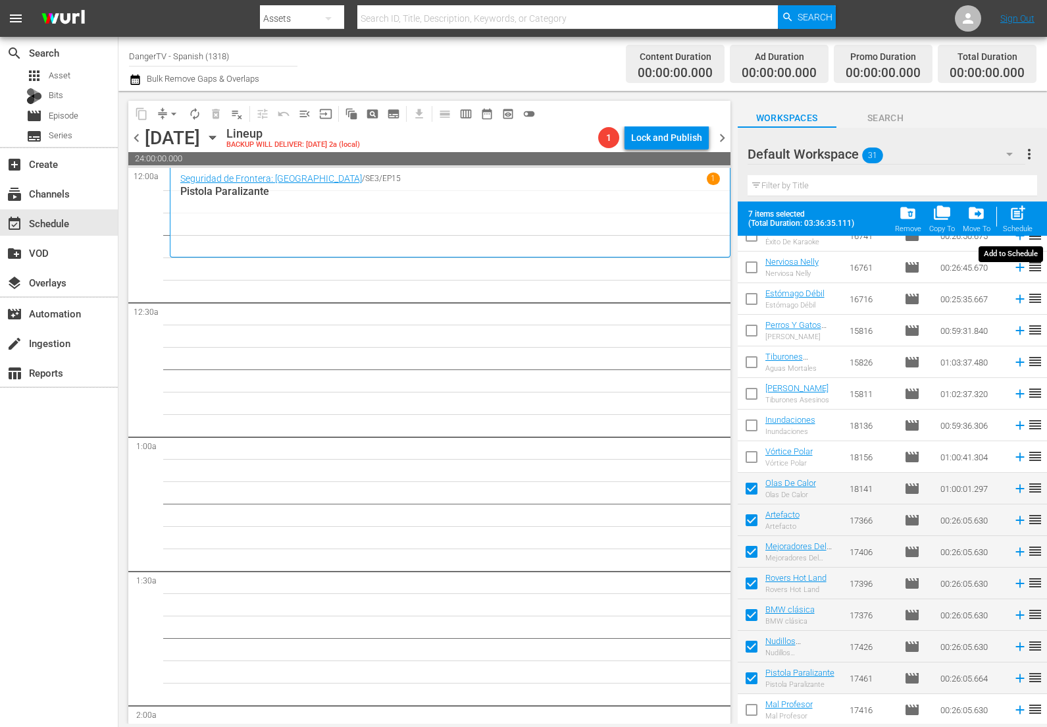
checkbox input "false"
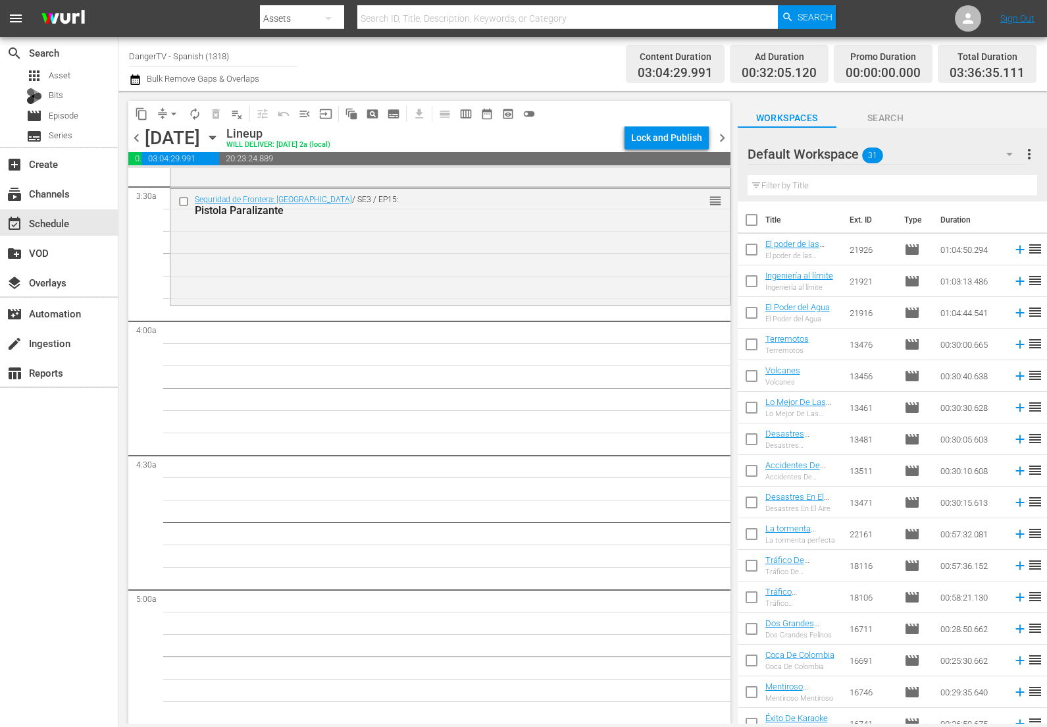
click at [746, 218] on input "checkbox" at bounding box center [752, 223] width 28 height 28
checkbox input "true"
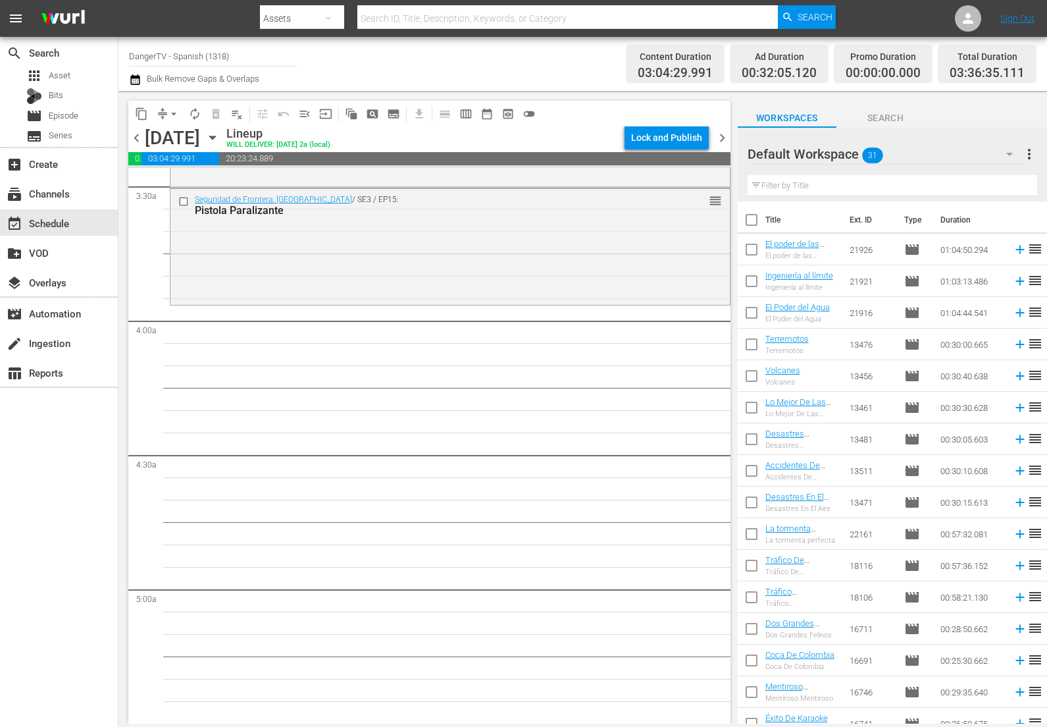
checkbox input "true"
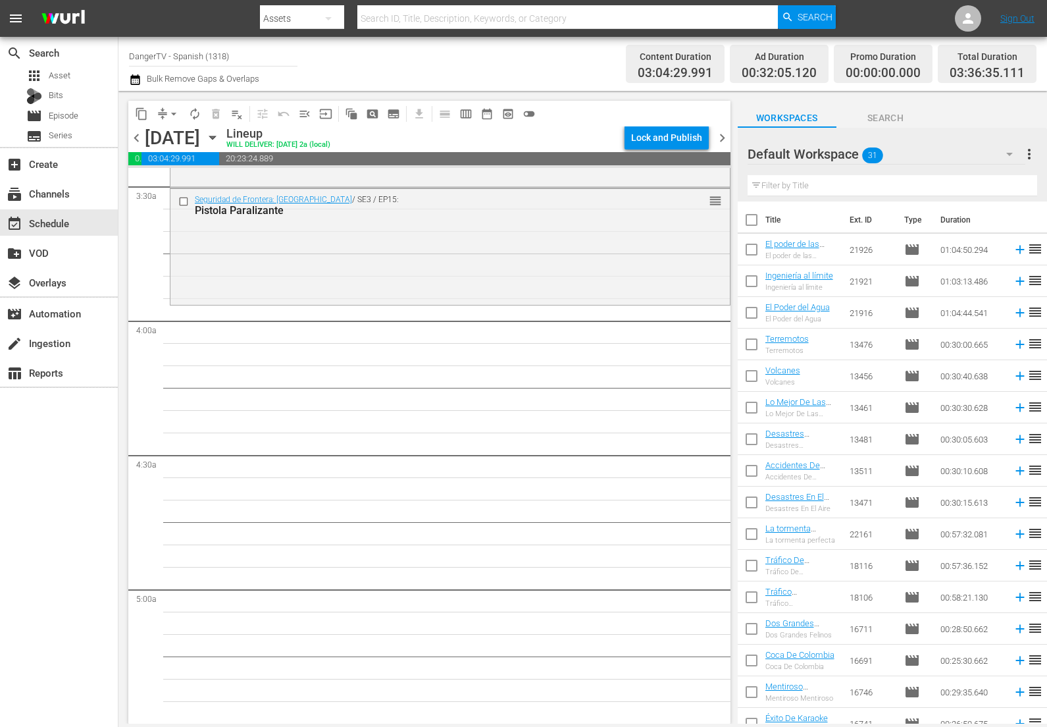
checkbox input "true"
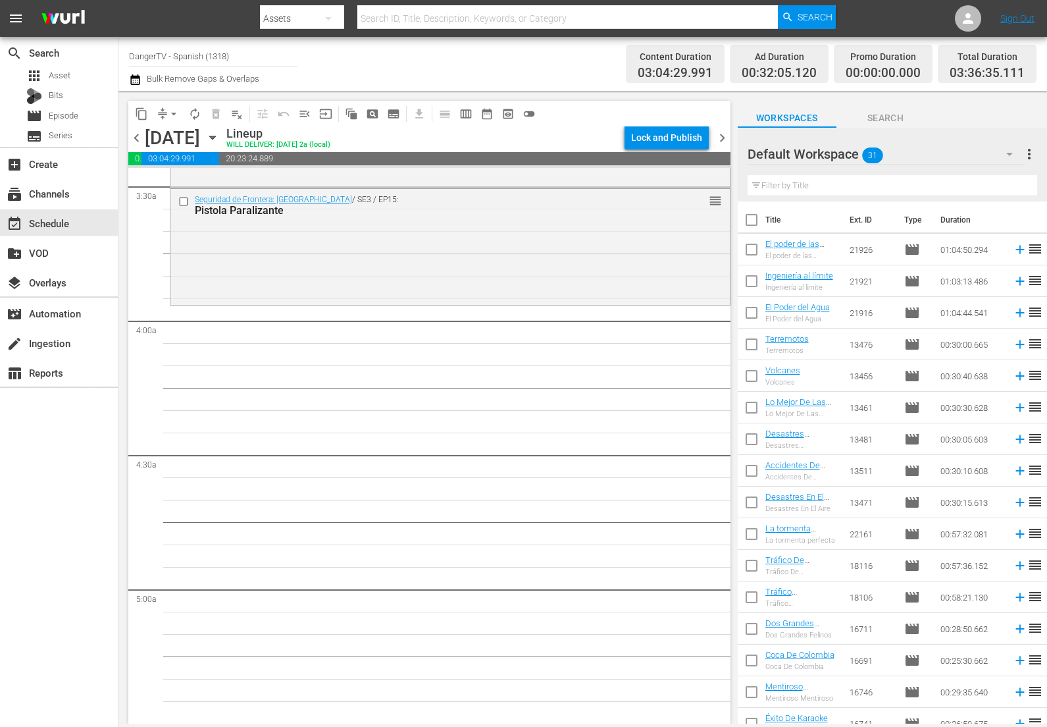
checkbox input "true"
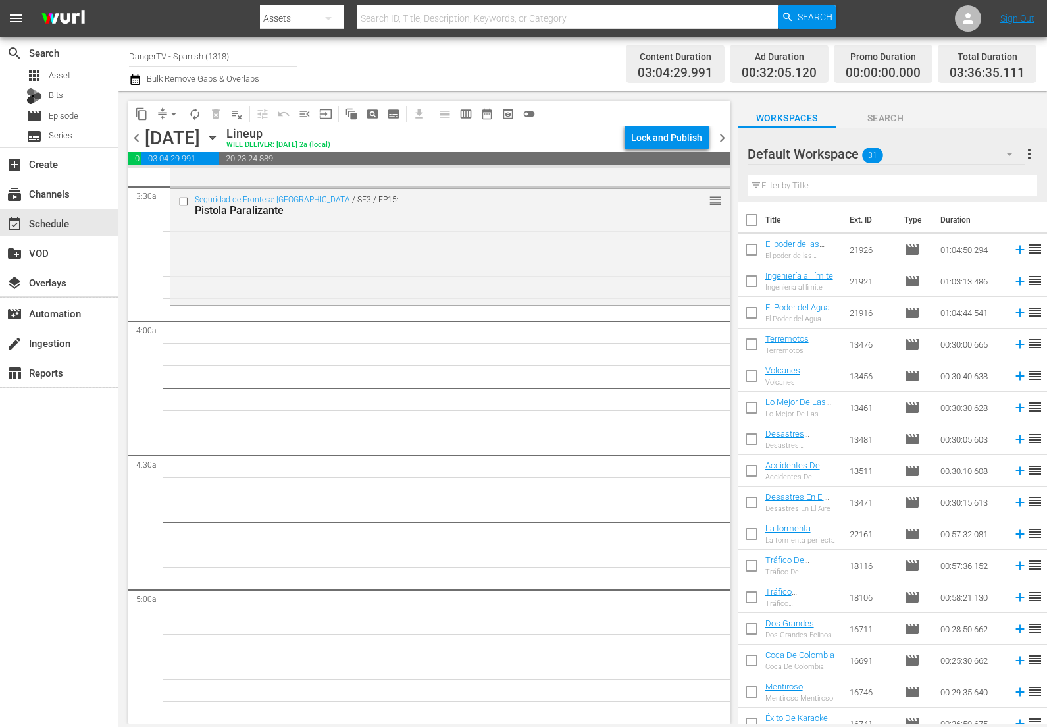
checkbox input "true"
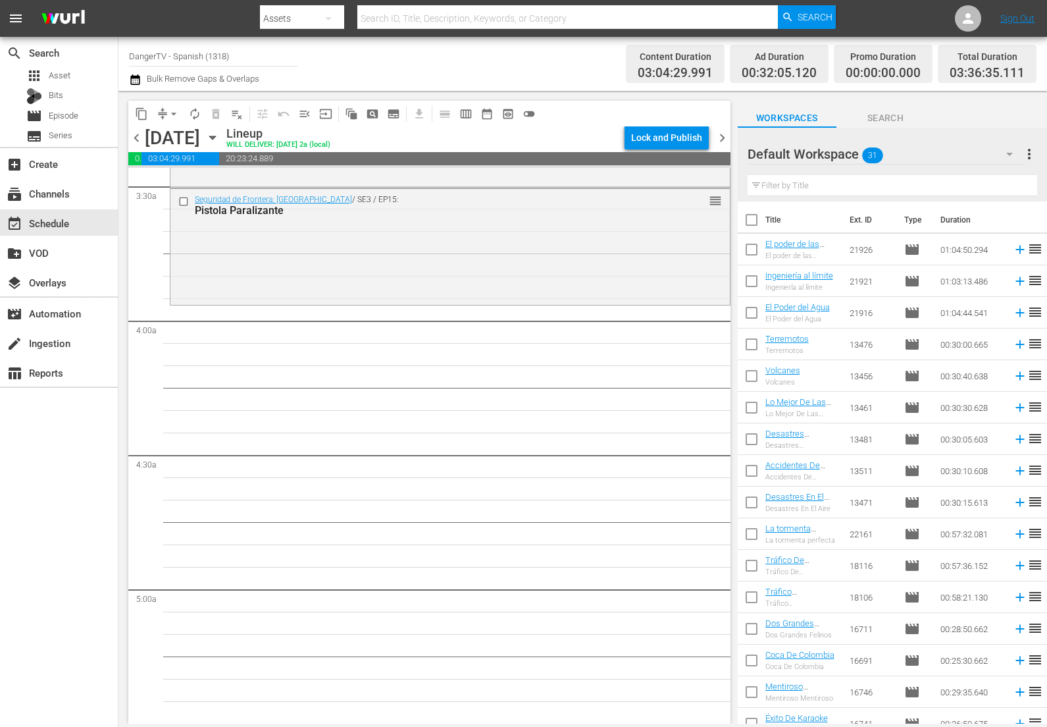
checkbox input "true"
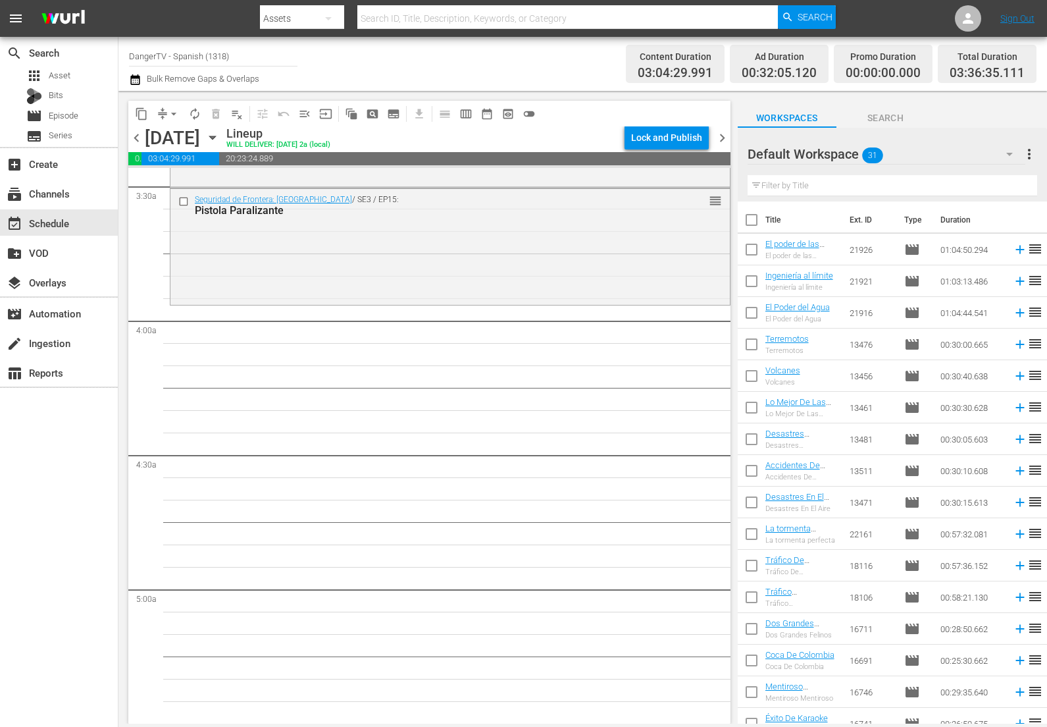
checkbox input "true"
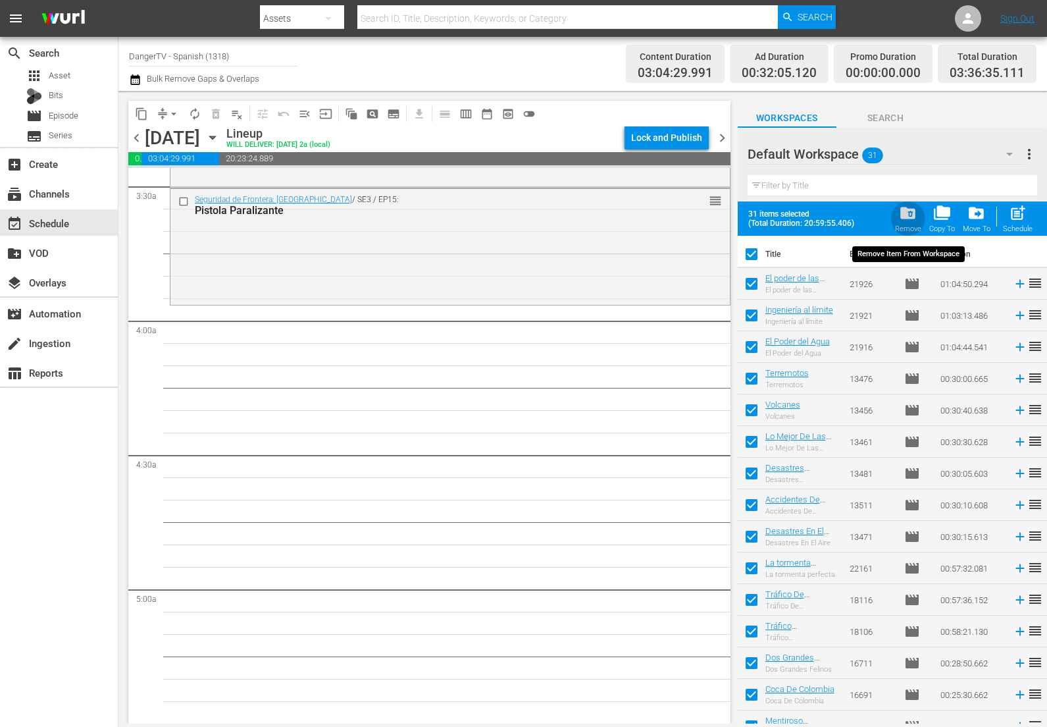
click at [912, 215] on span "folder_delete" at bounding box center [908, 213] width 18 height 18
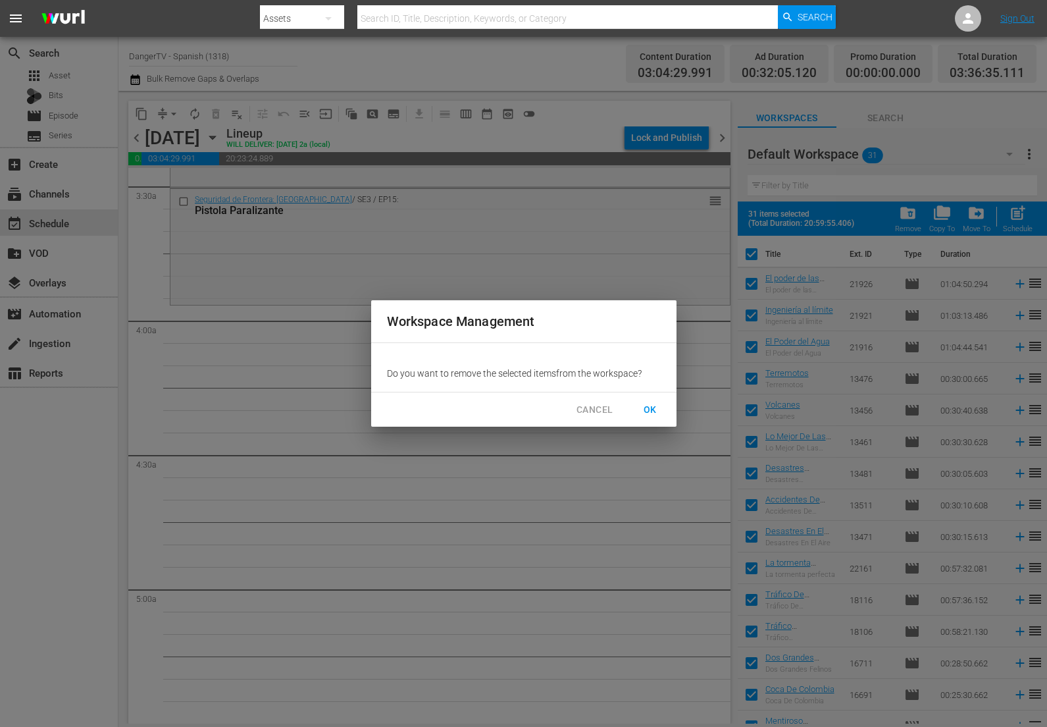
click at [652, 412] on span "OK" at bounding box center [650, 410] width 21 height 16
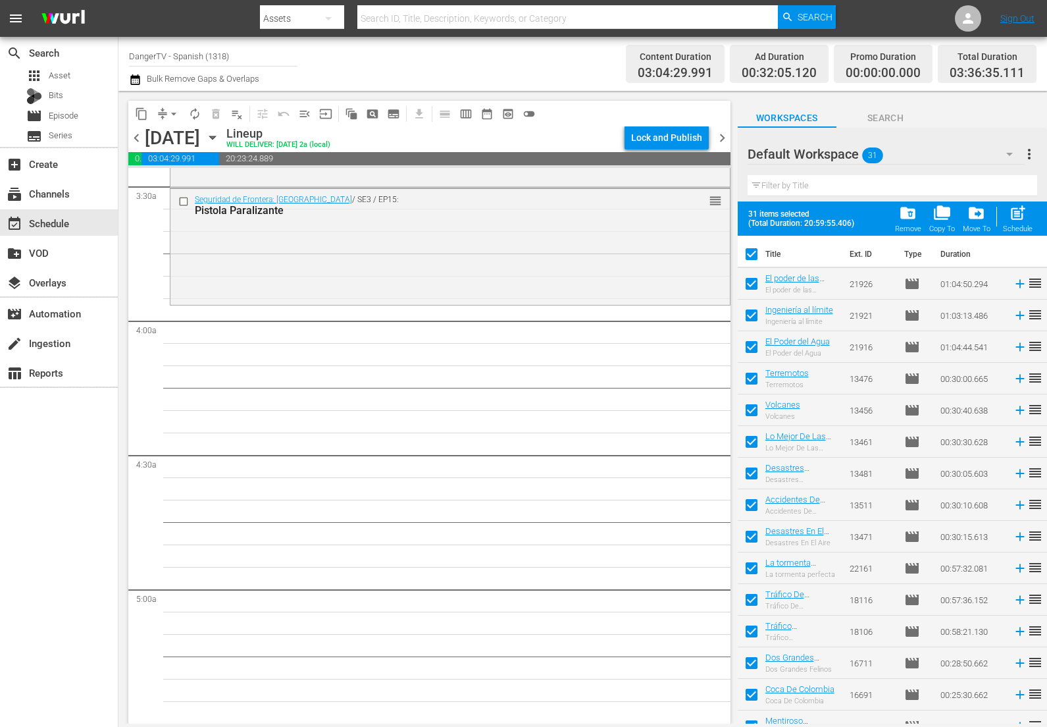
checkbox input "false"
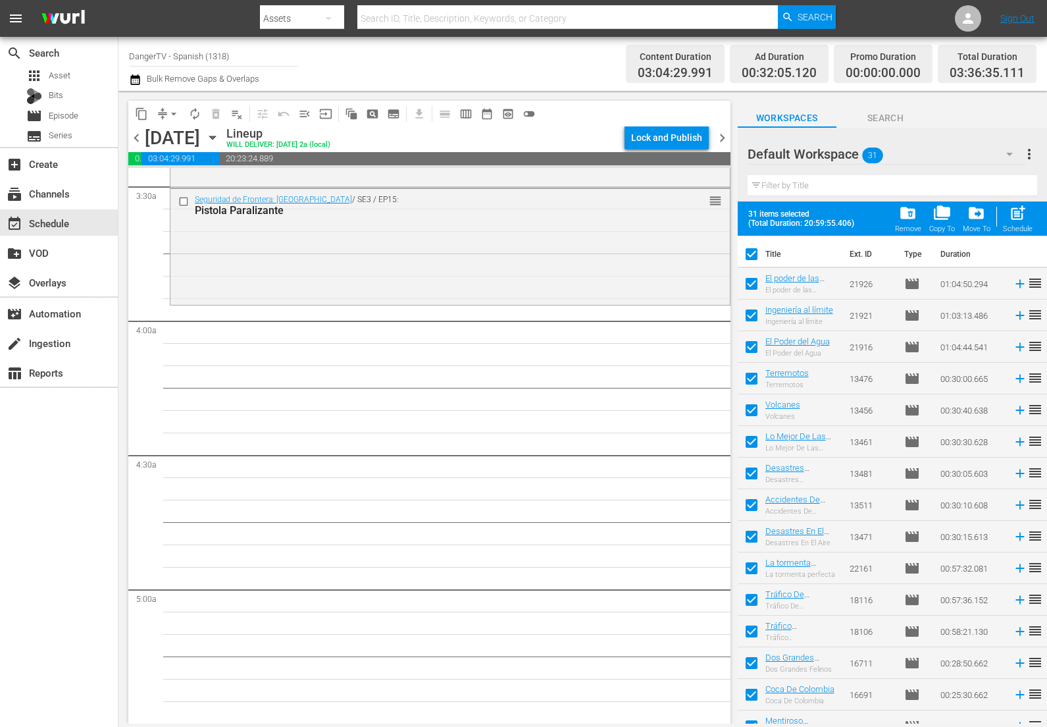
checkbox input "false"
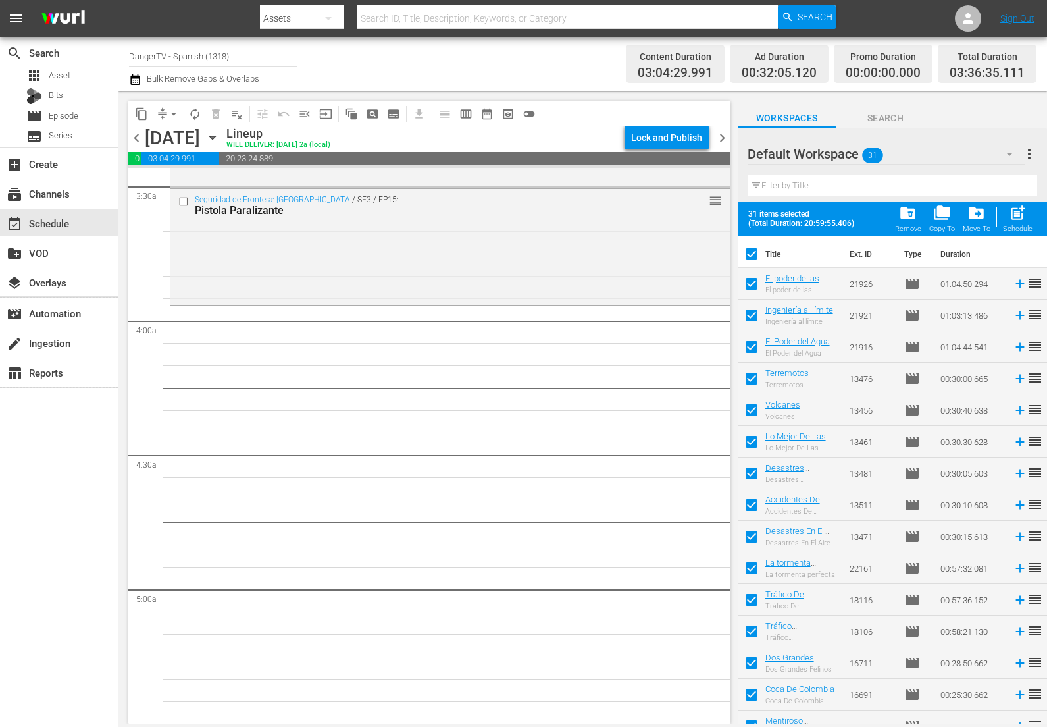
checkbox input "false"
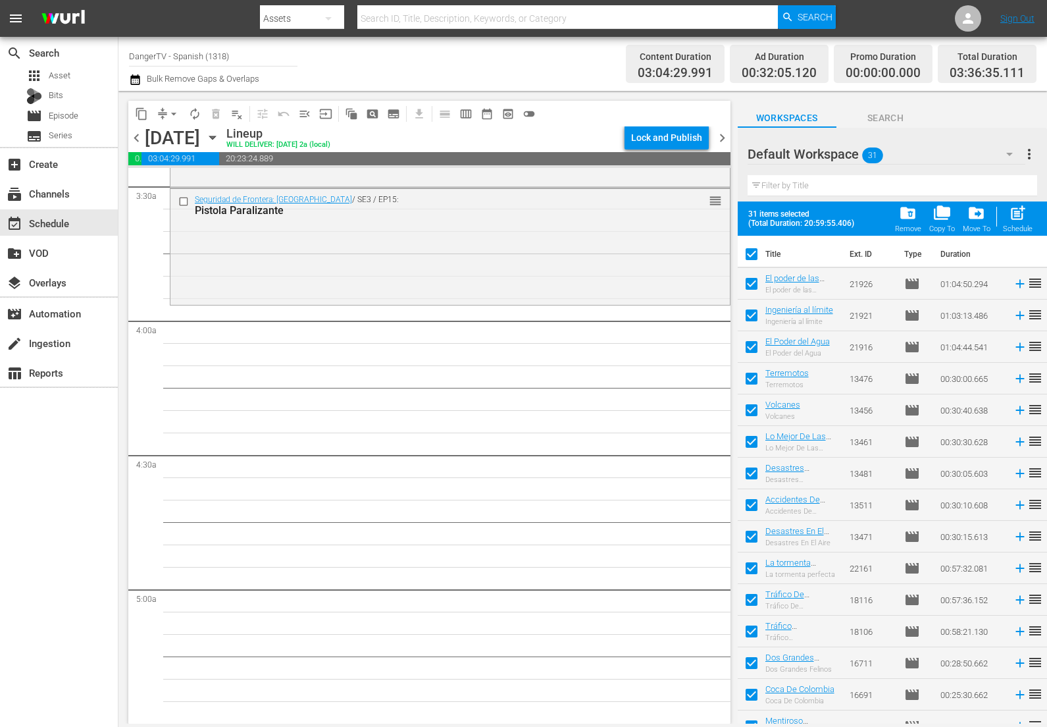
checkbox input "false"
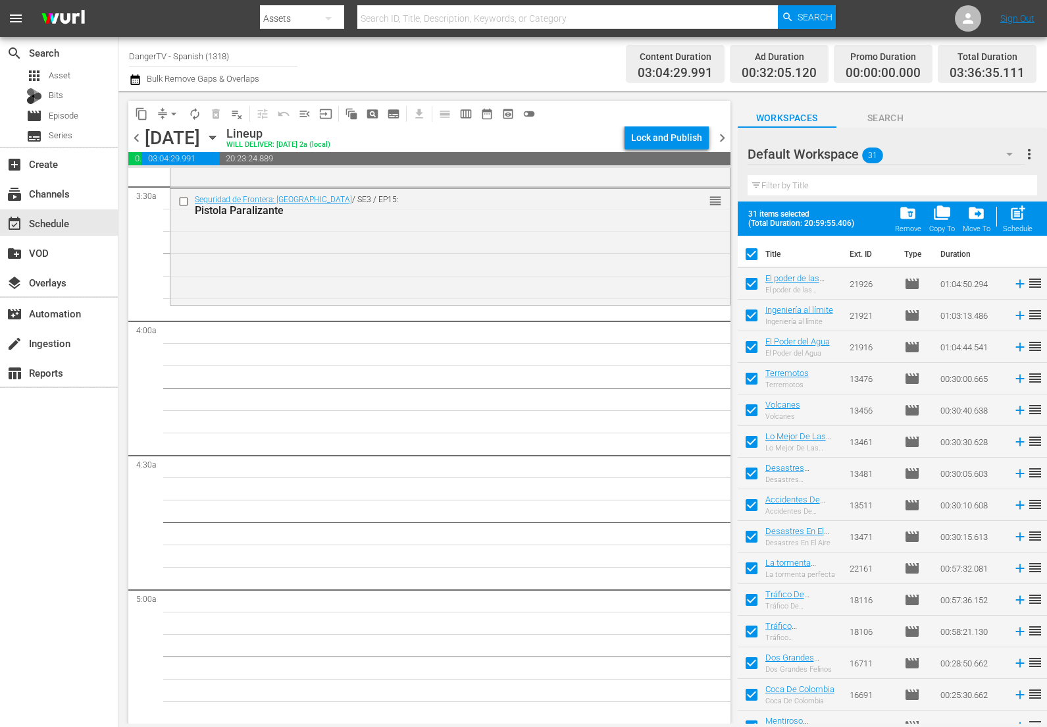
checkbox input "false"
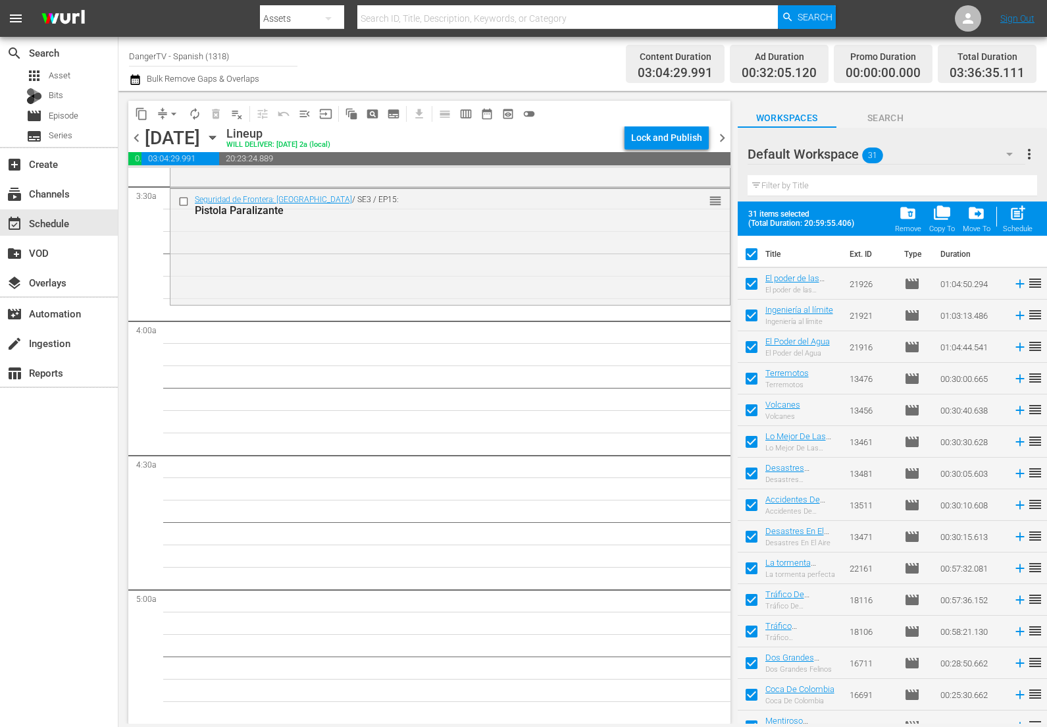
checkbox input "false"
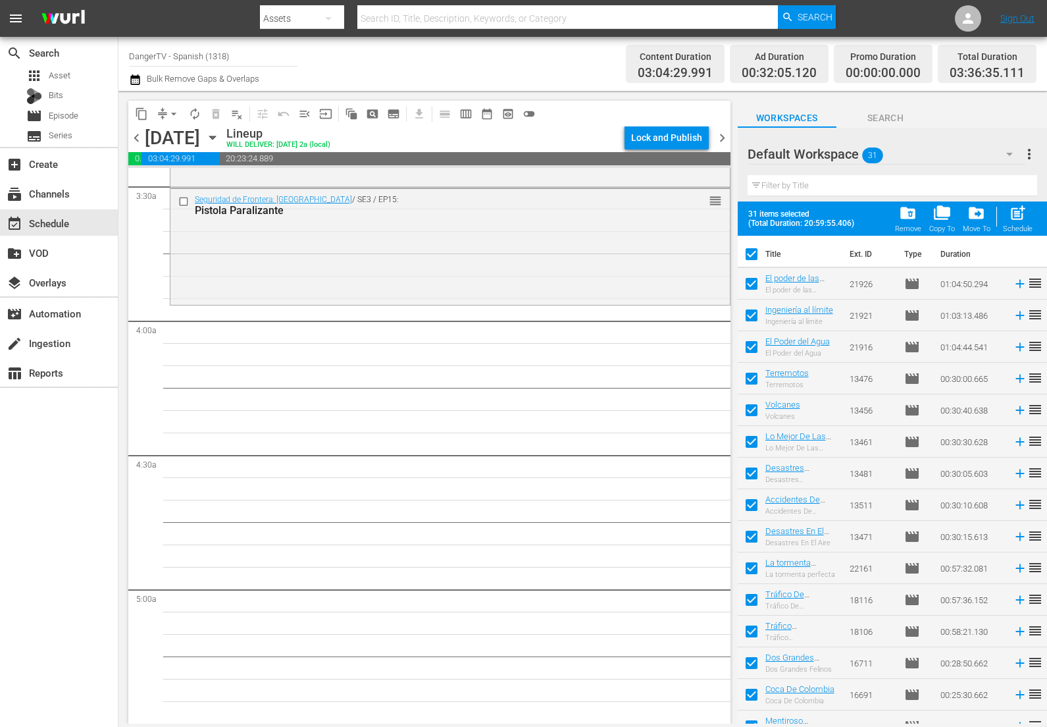
checkbox input "false"
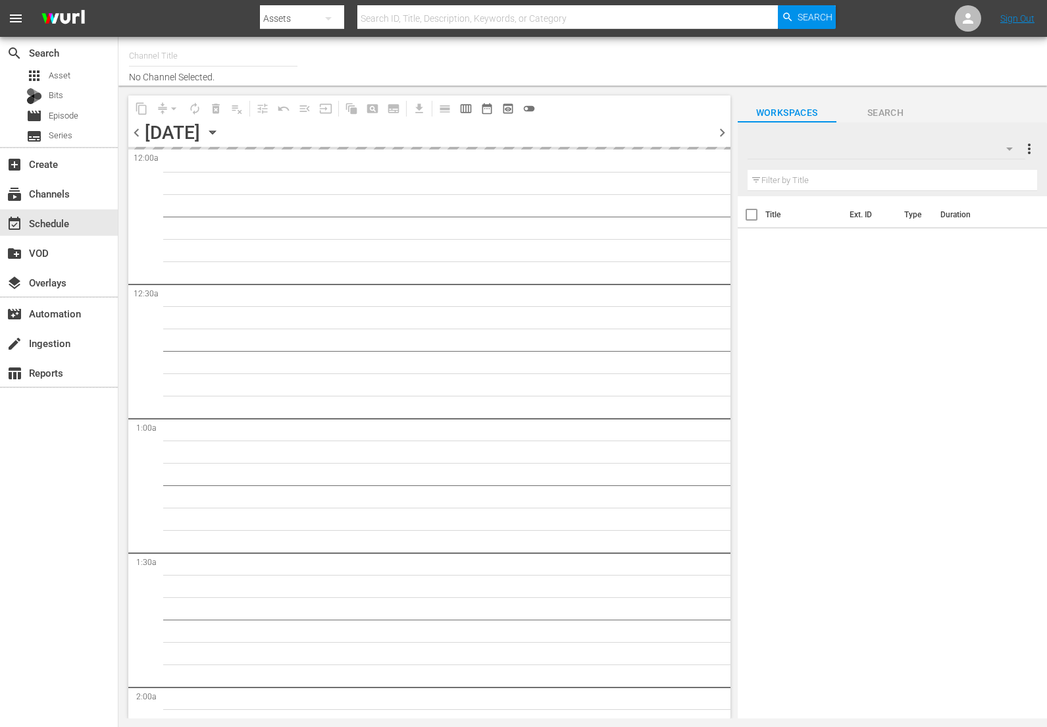
type input "DangerTV - Spanish (1318)"
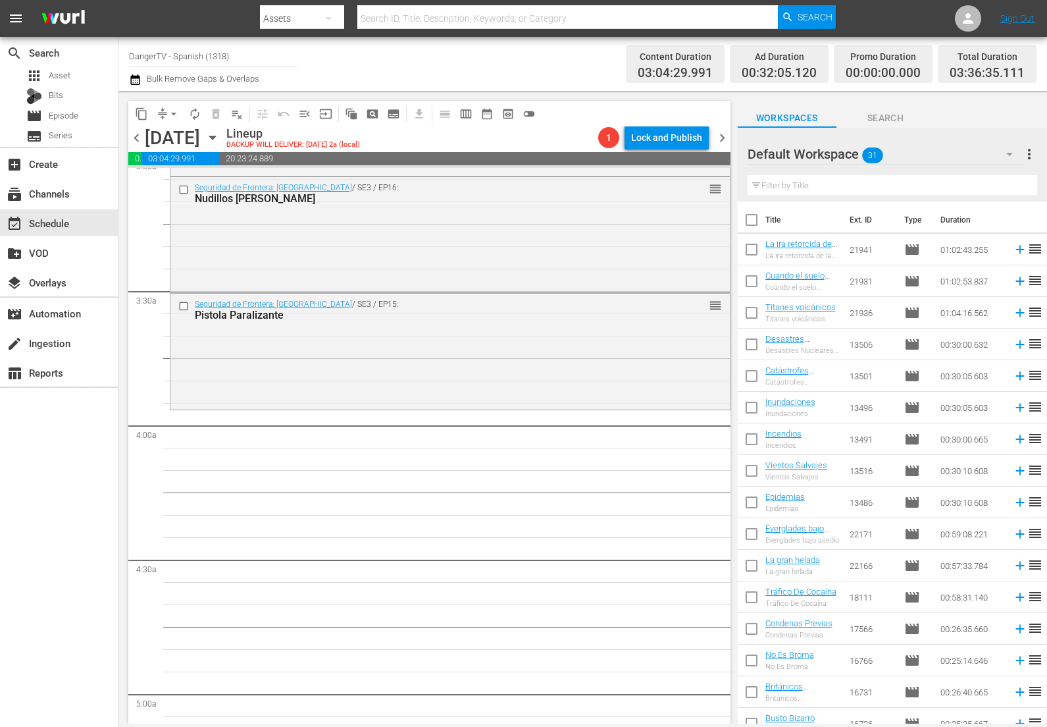
click at [747, 214] on input "checkbox" at bounding box center [752, 223] width 28 height 28
checkbox input "true"
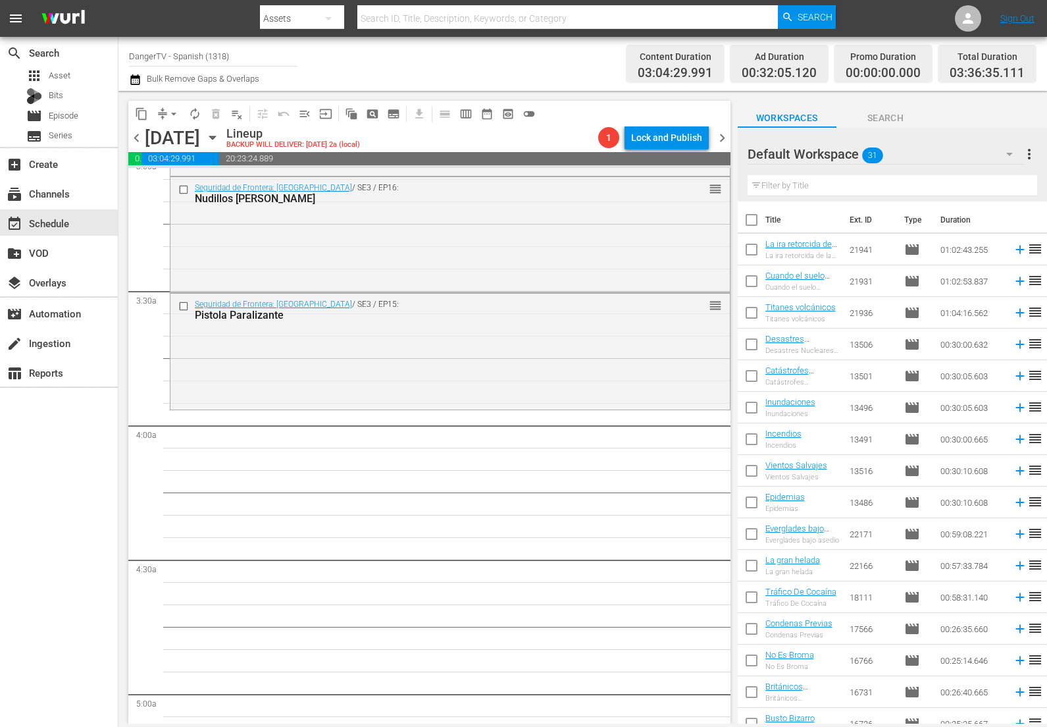
checkbox input "true"
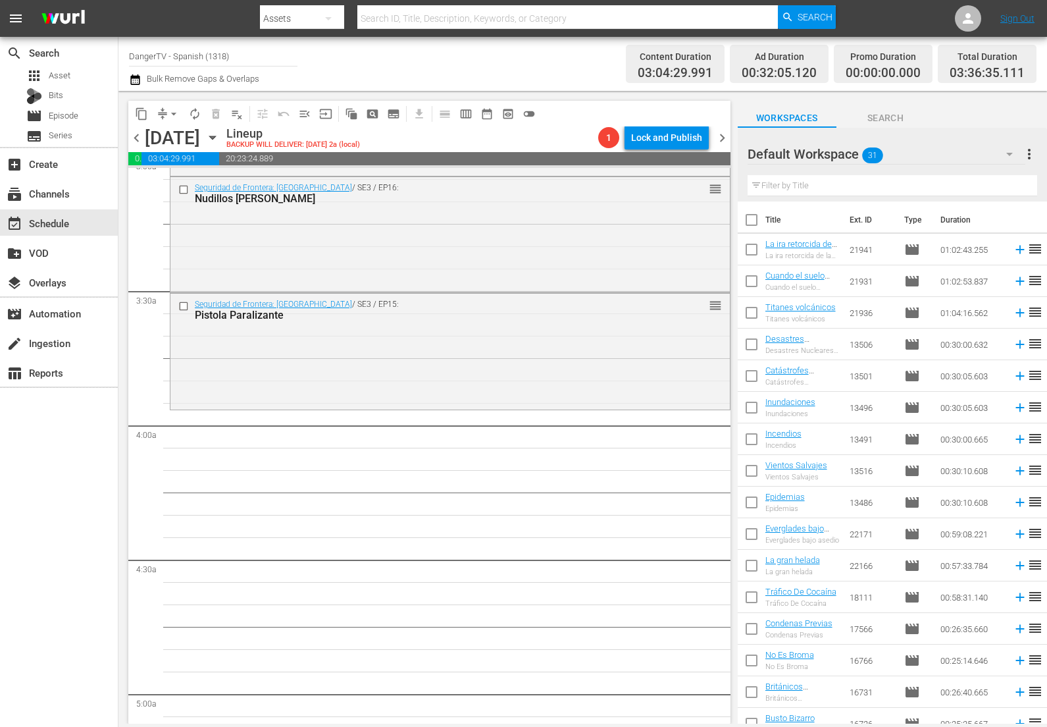
checkbox input "true"
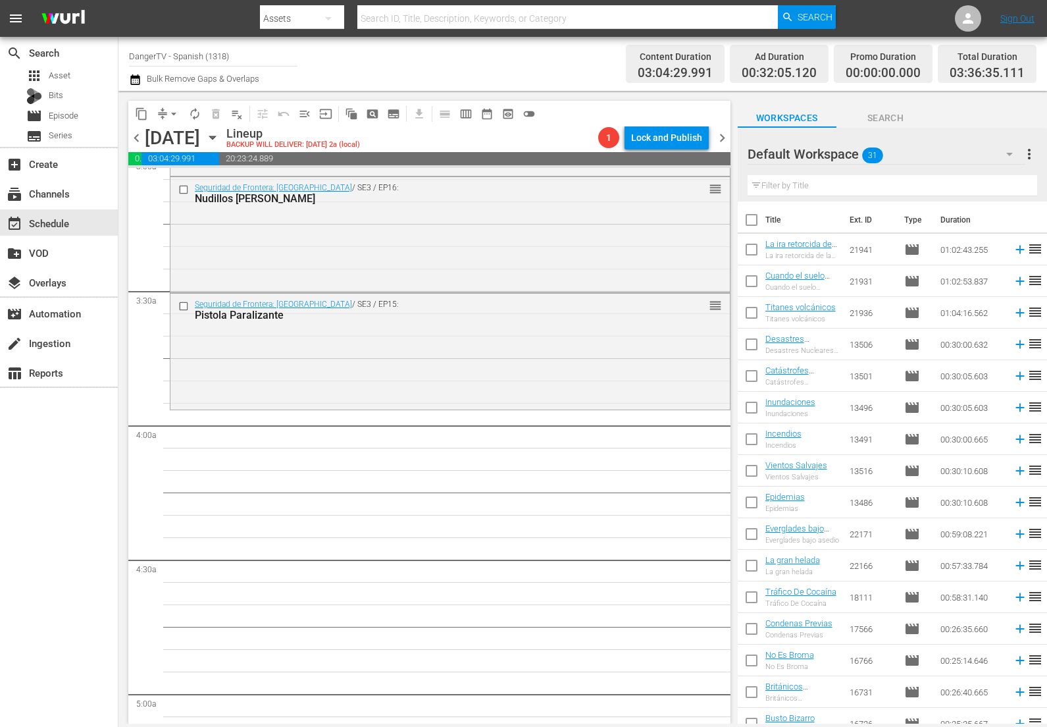
checkbox input "true"
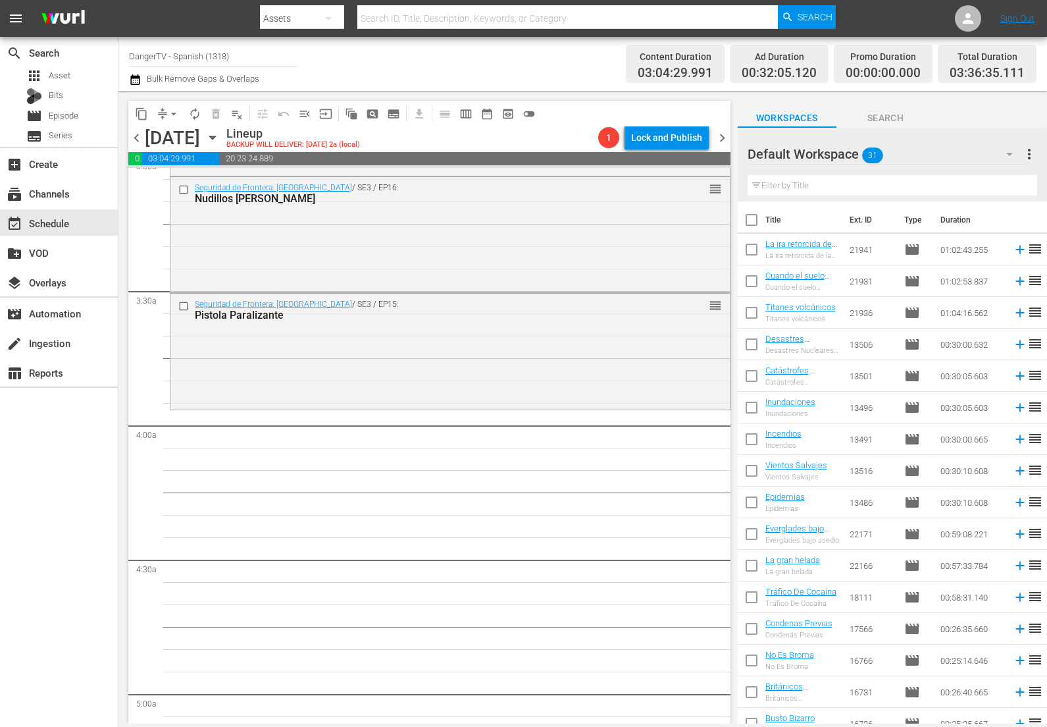
checkbox input "true"
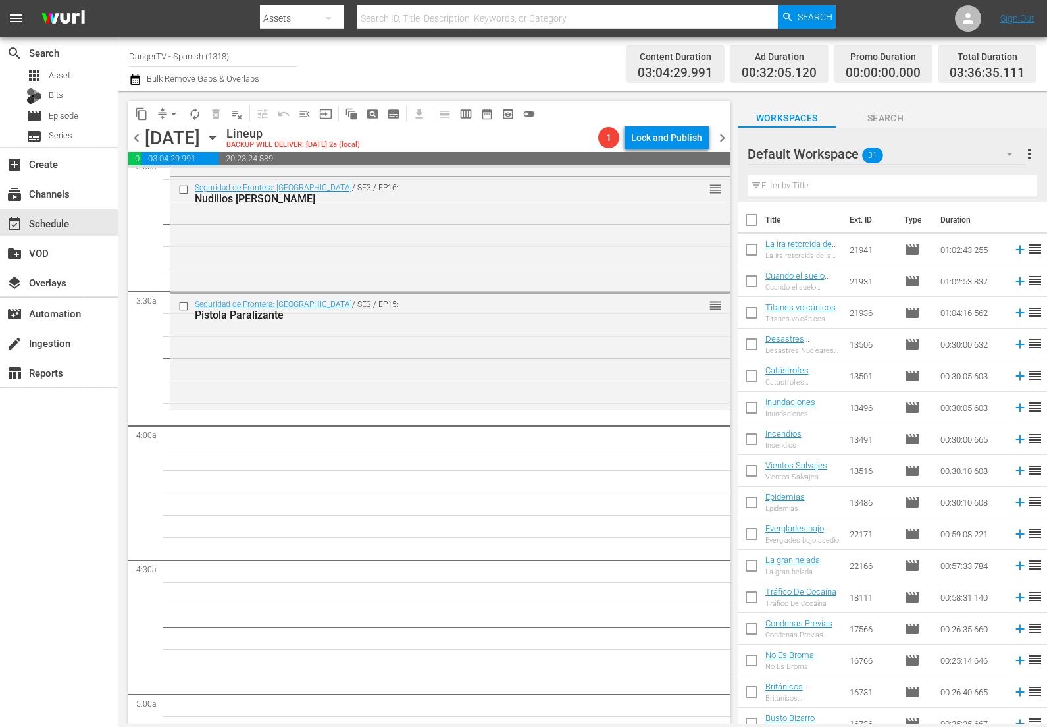
checkbox input "true"
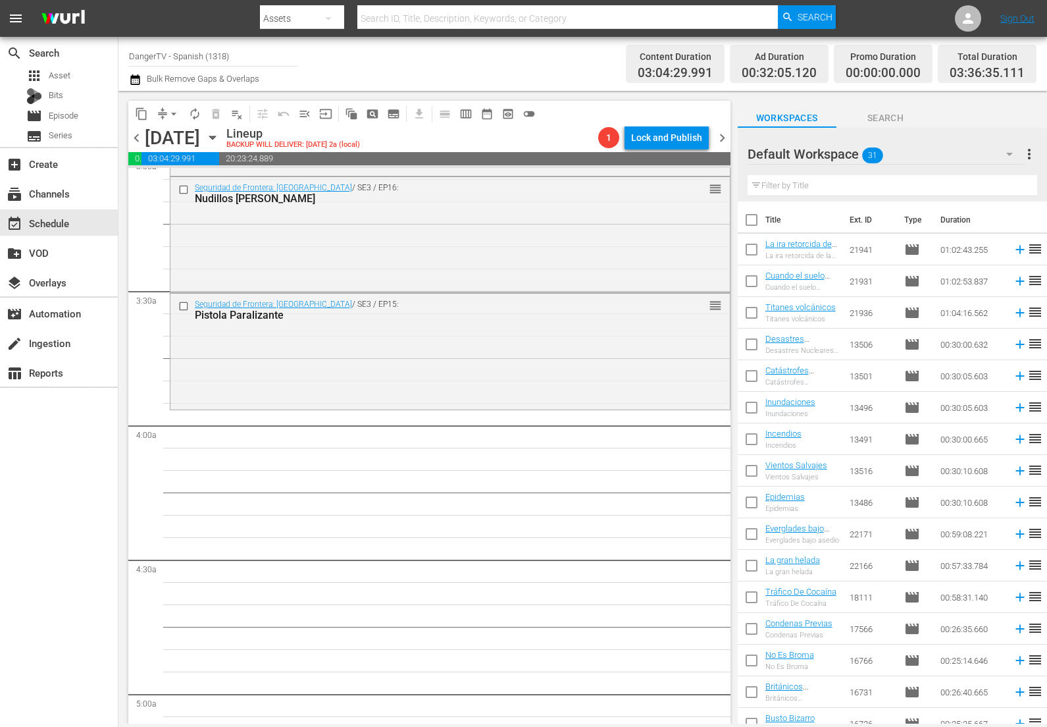
checkbox input "true"
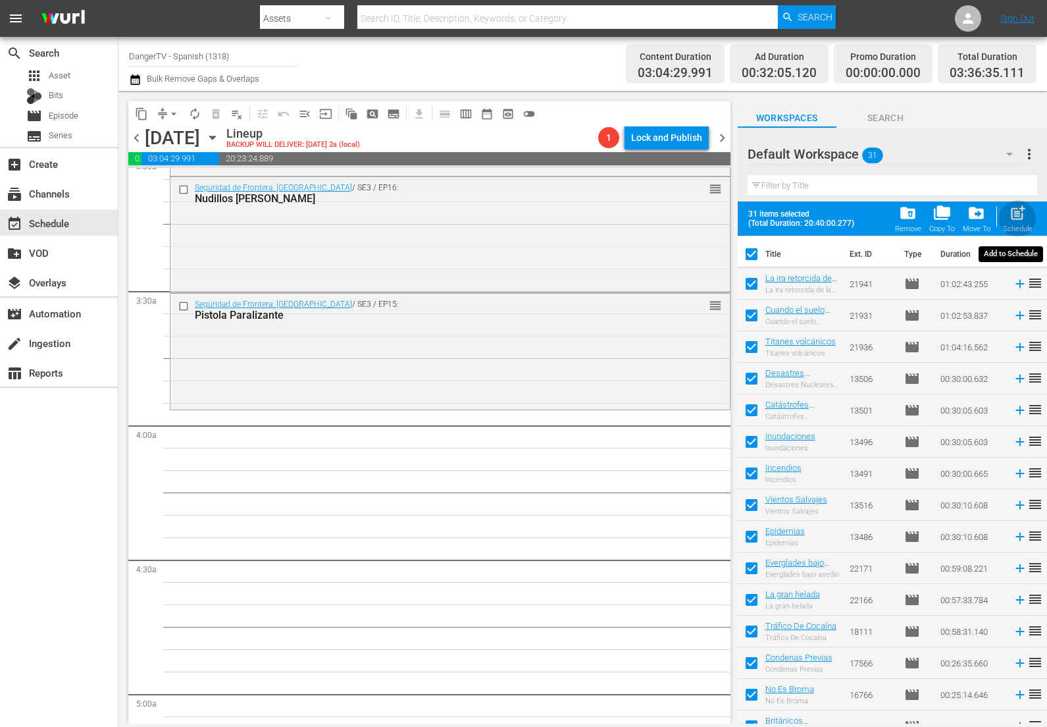
click at [1017, 216] on span "post_add" at bounding box center [1018, 213] width 18 height 18
checkbox input "false"
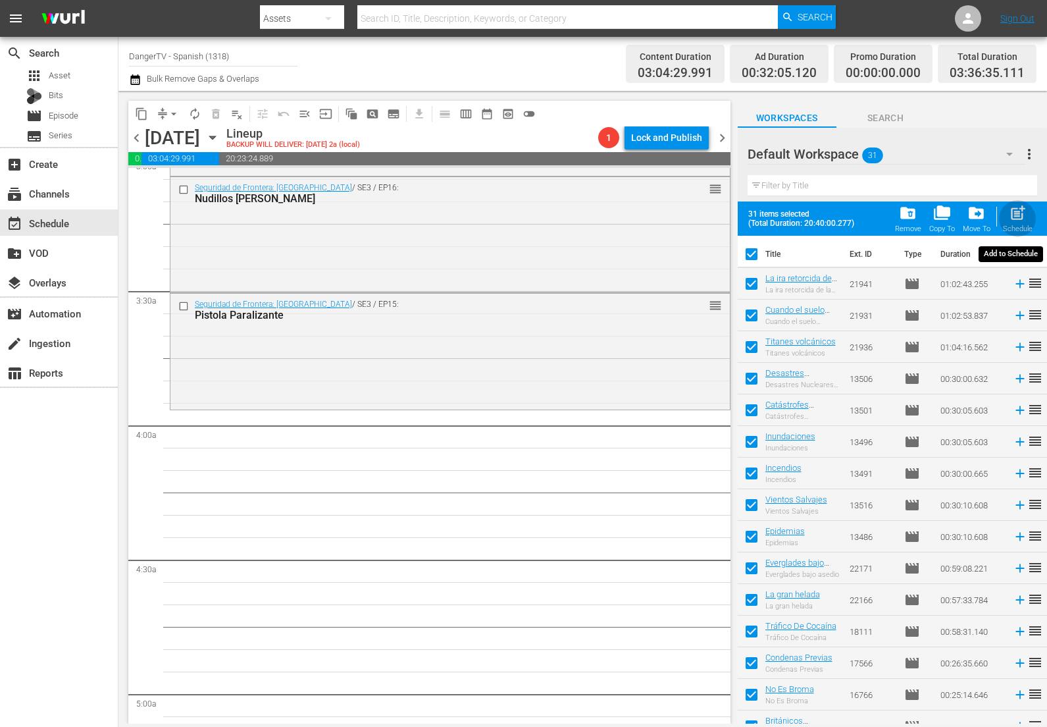
checkbox input "false"
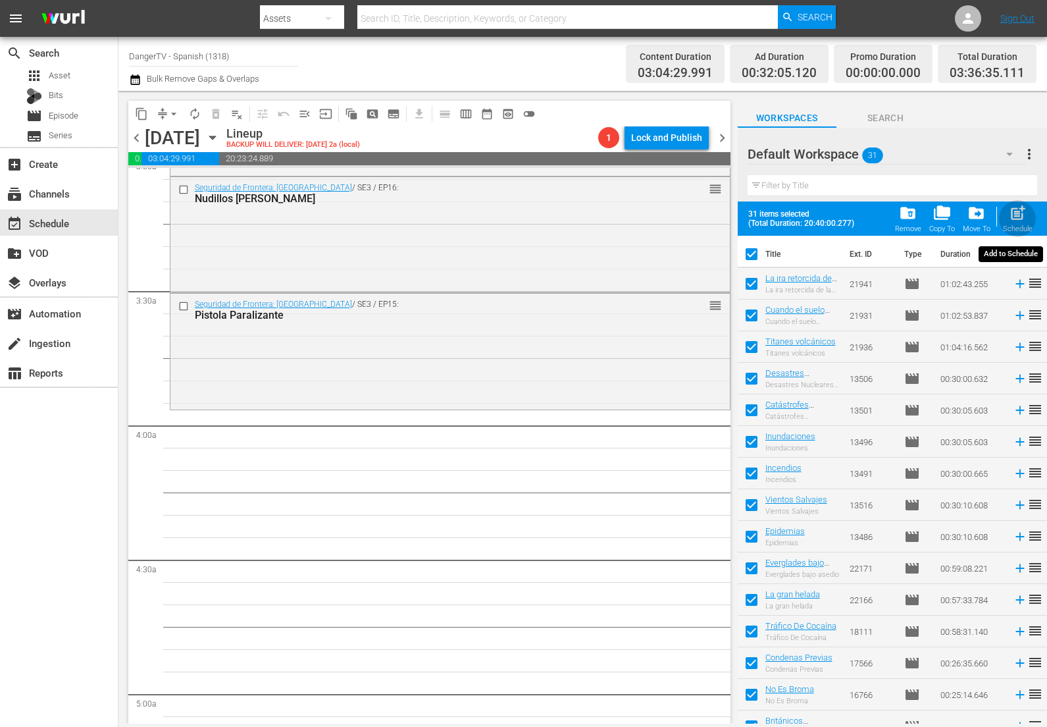
checkbox input "false"
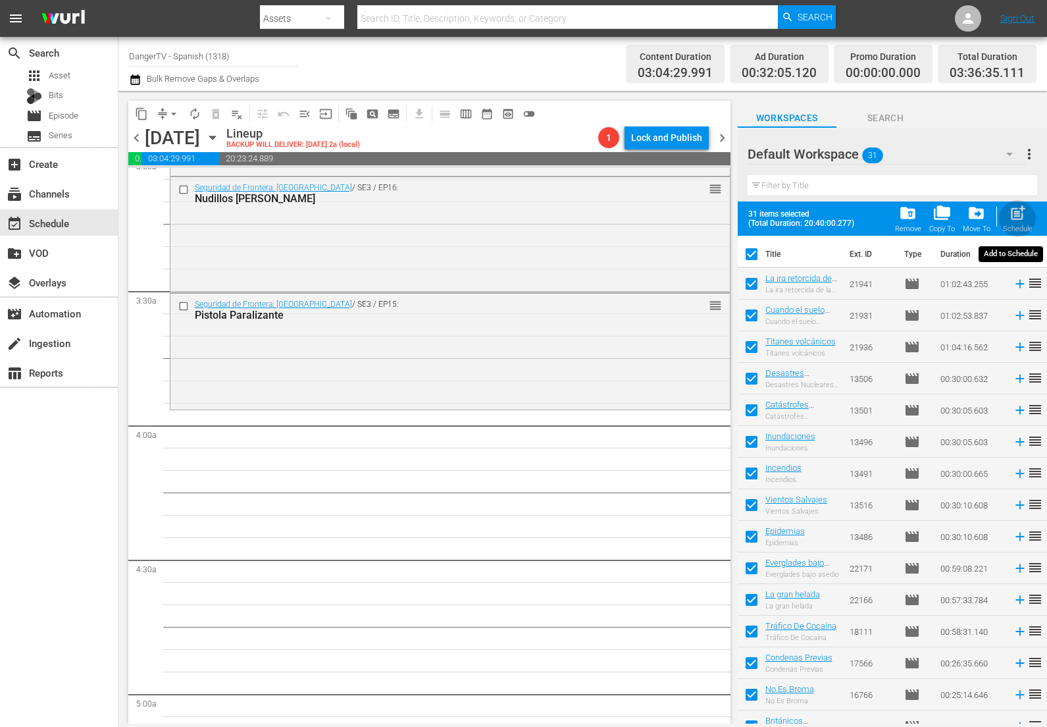
checkbox input "false"
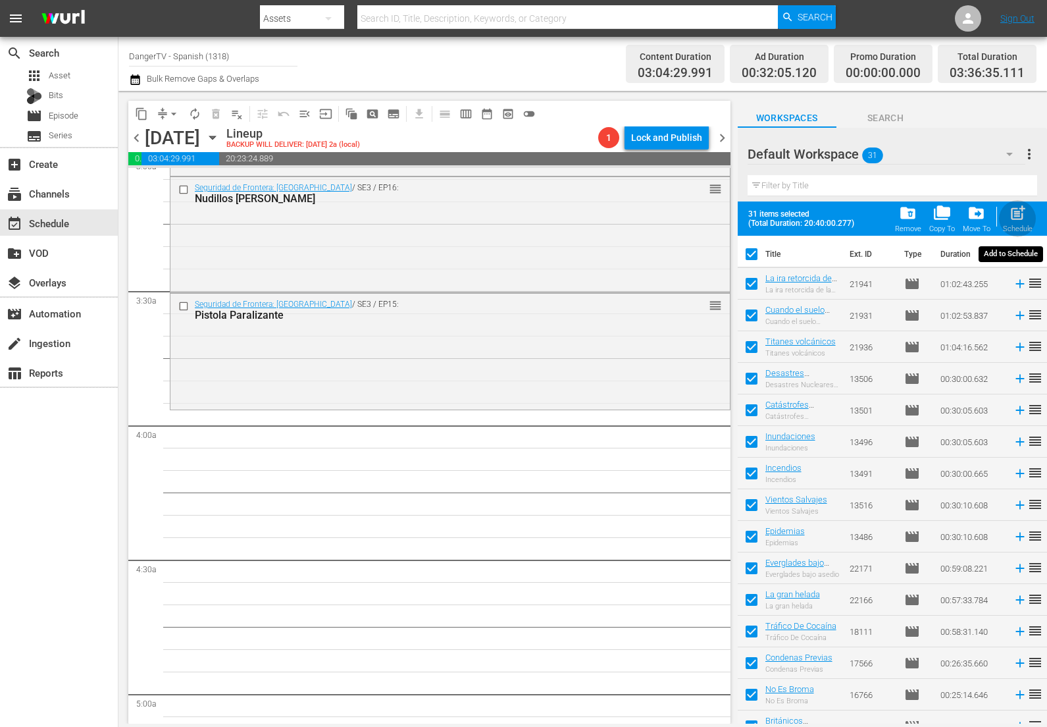
checkbox input "false"
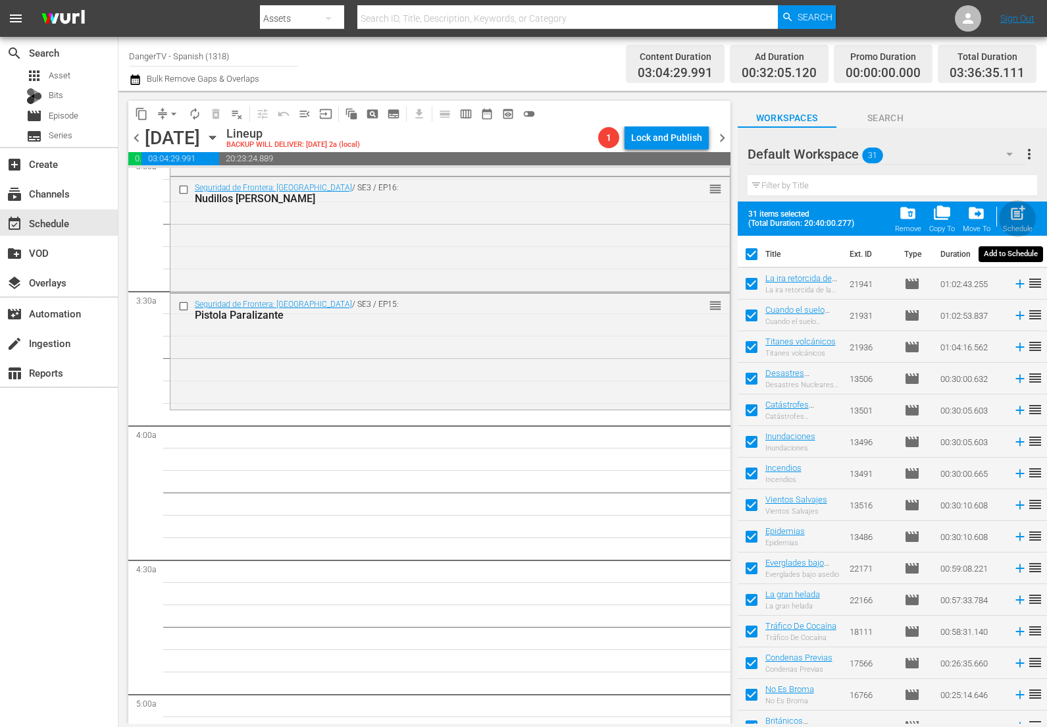
checkbox input "false"
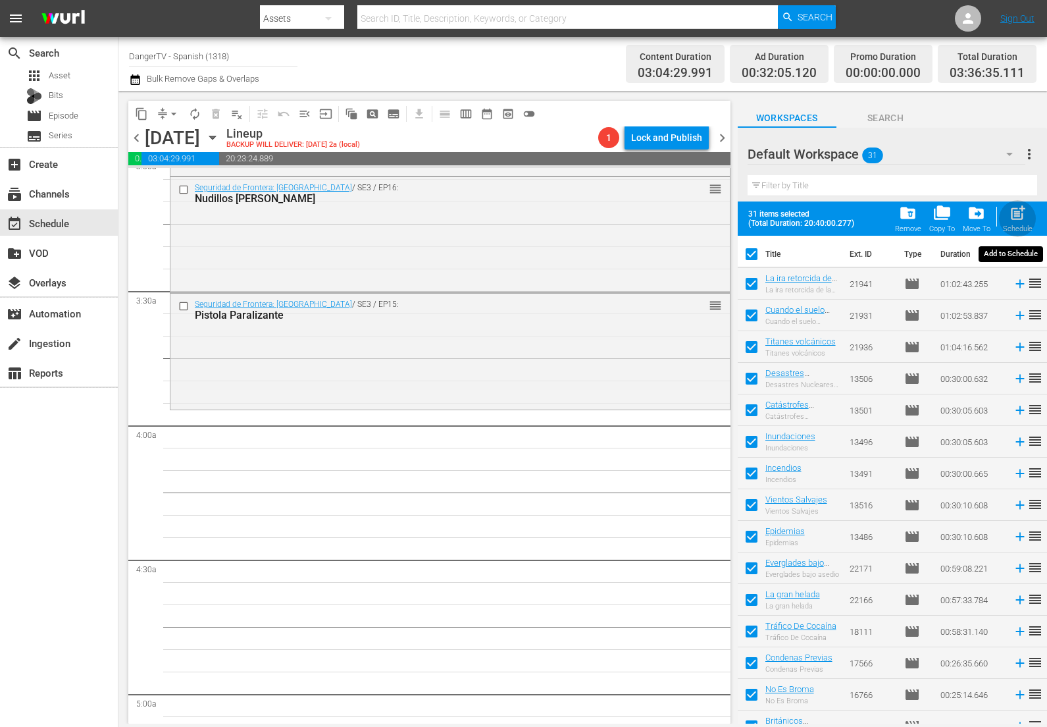
checkbox input "false"
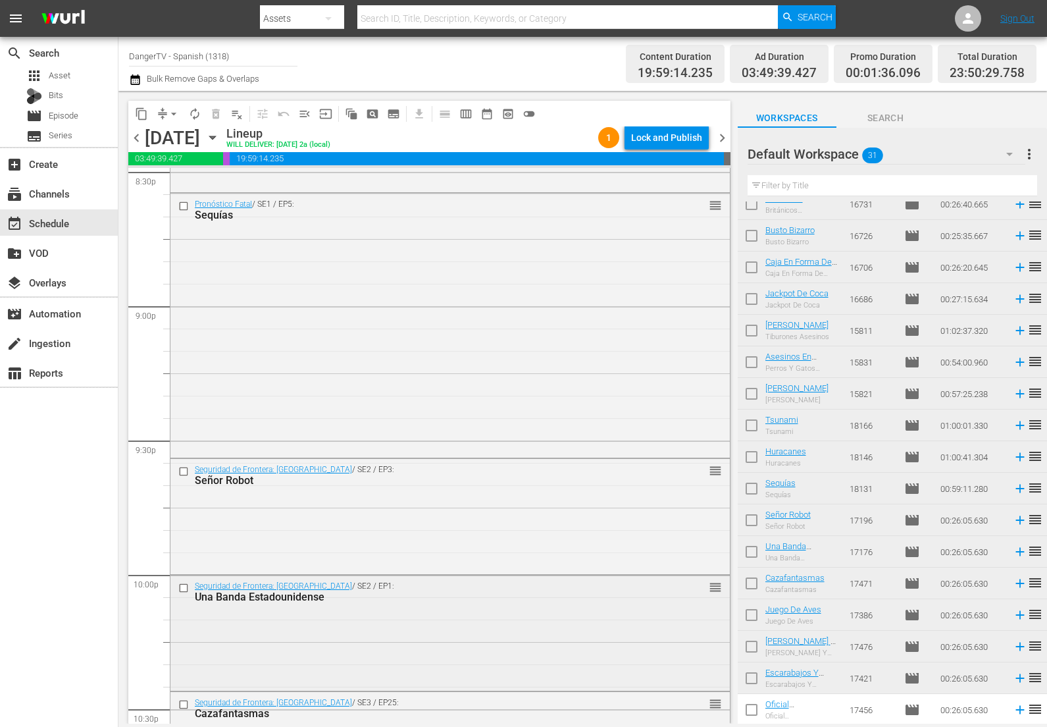
scroll to position [5937, 0]
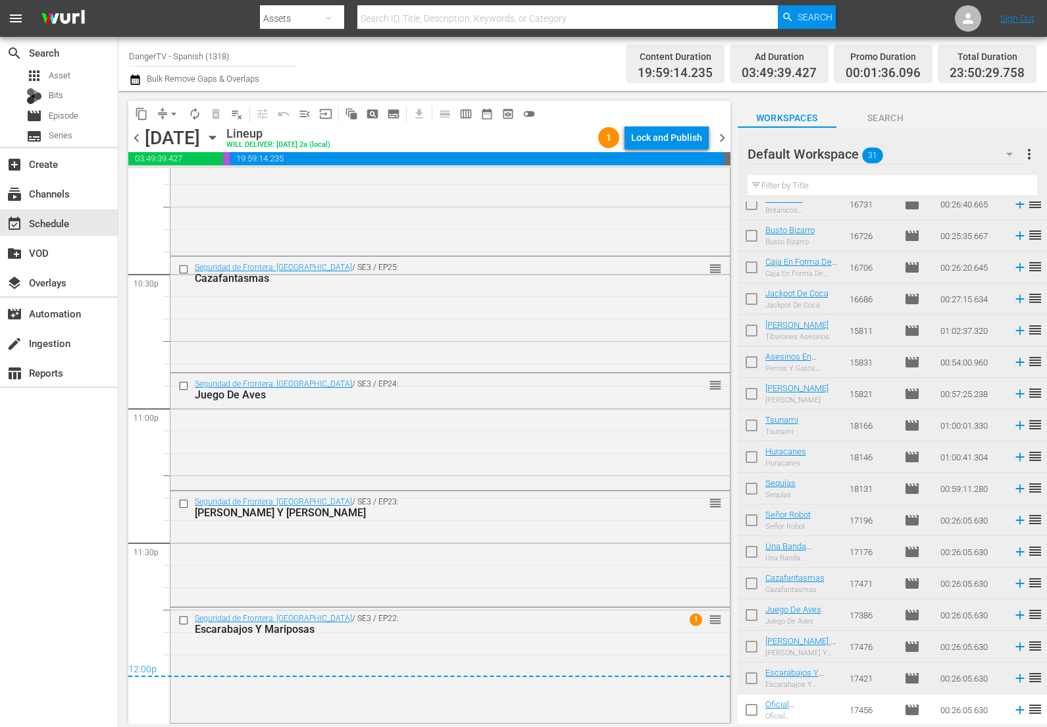
click at [752, 489] on input "checkbox" at bounding box center [752, 491] width 28 height 28
checkbox input "true"
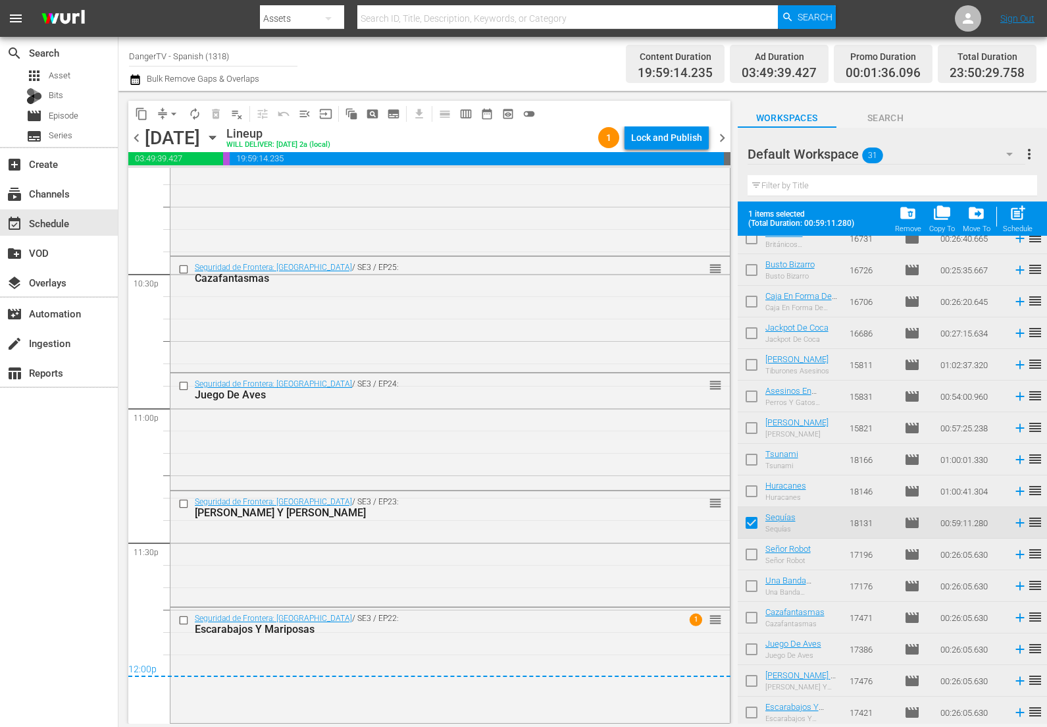
scroll to position [522, 0]
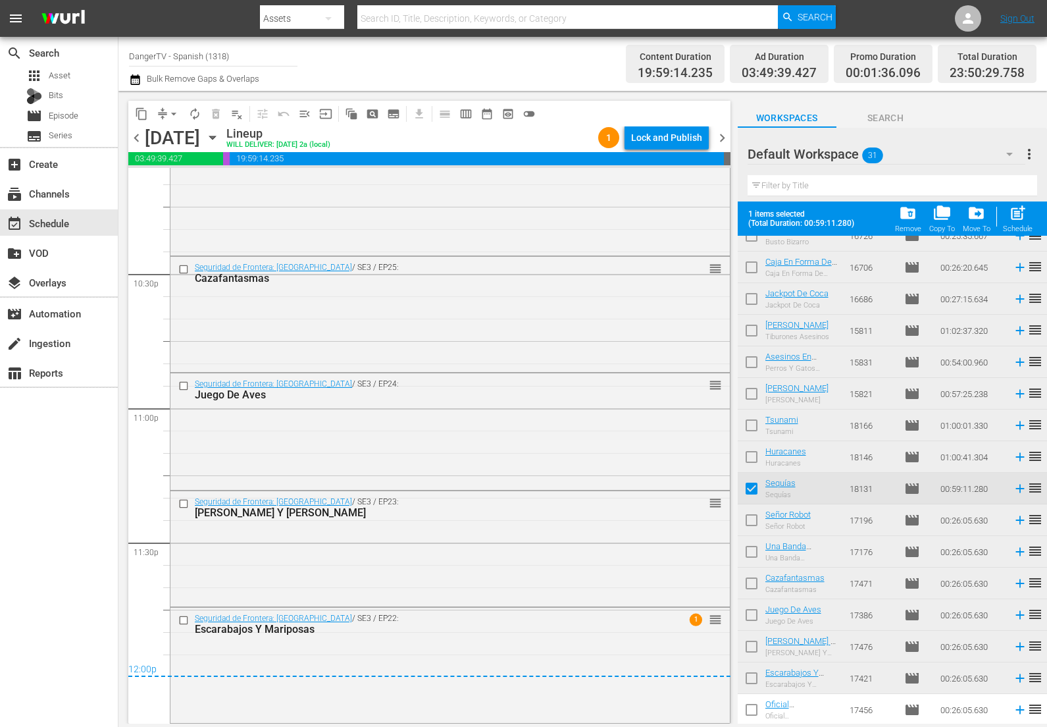
click at [757, 519] on input "checkbox" at bounding box center [752, 523] width 28 height 28
checkbox input "true"
click at [754, 546] on input "checkbox" at bounding box center [752, 554] width 28 height 28
checkbox input "true"
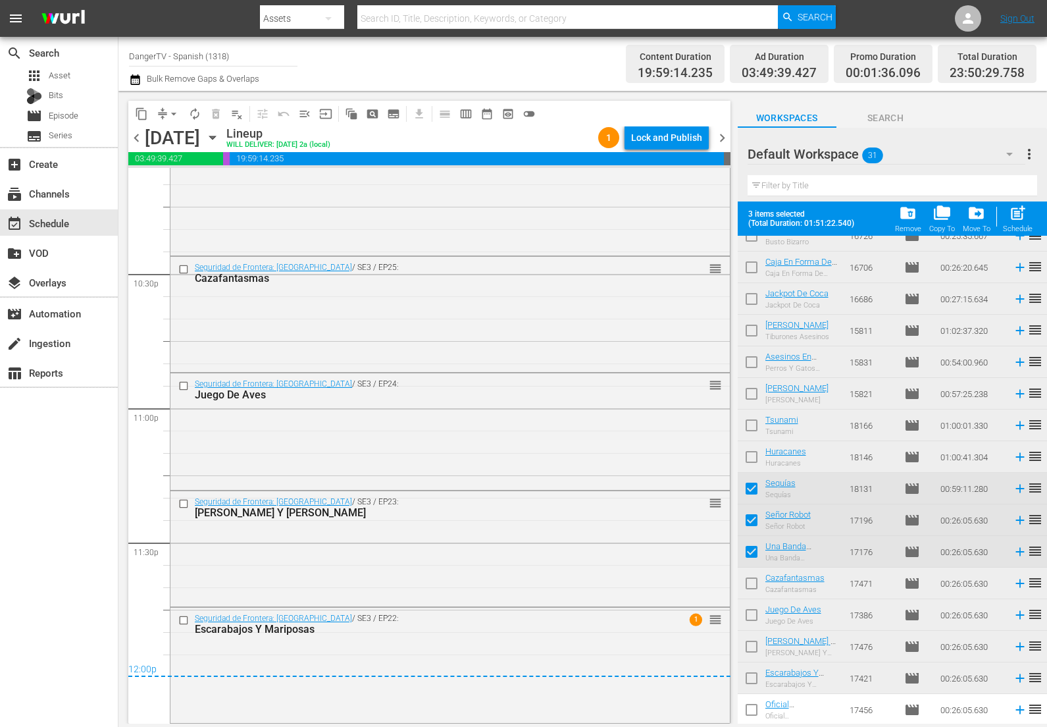
click at [754, 585] on input "checkbox" at bounding box center [752, 586] width 28 height 28
checkbox input "true"
click at [752, 613] on input "checkbox" at bounding box center [752, 618] width 28 height 28
checkbox input "true"
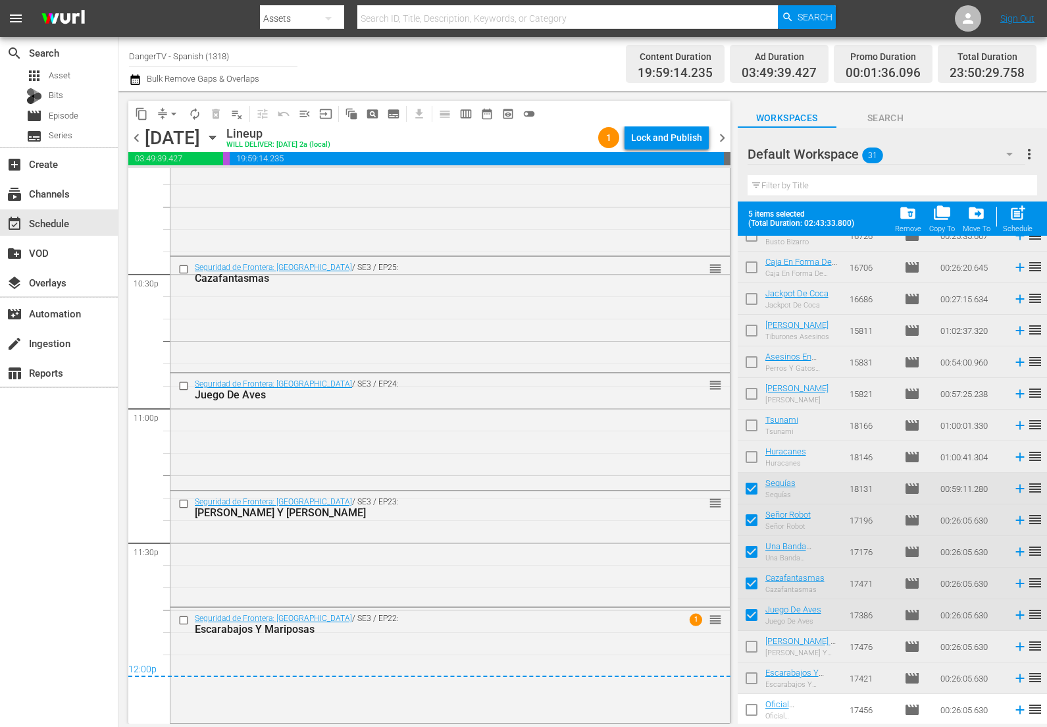
click at [749, 644] on input "checkbox" at bounding box center [752, 649] width 28 height 28
checkbox input "true"
click at [750, 679] on input "checkbox" at bounding box center [752, 681] width 28 height 28
checkbox input "true"
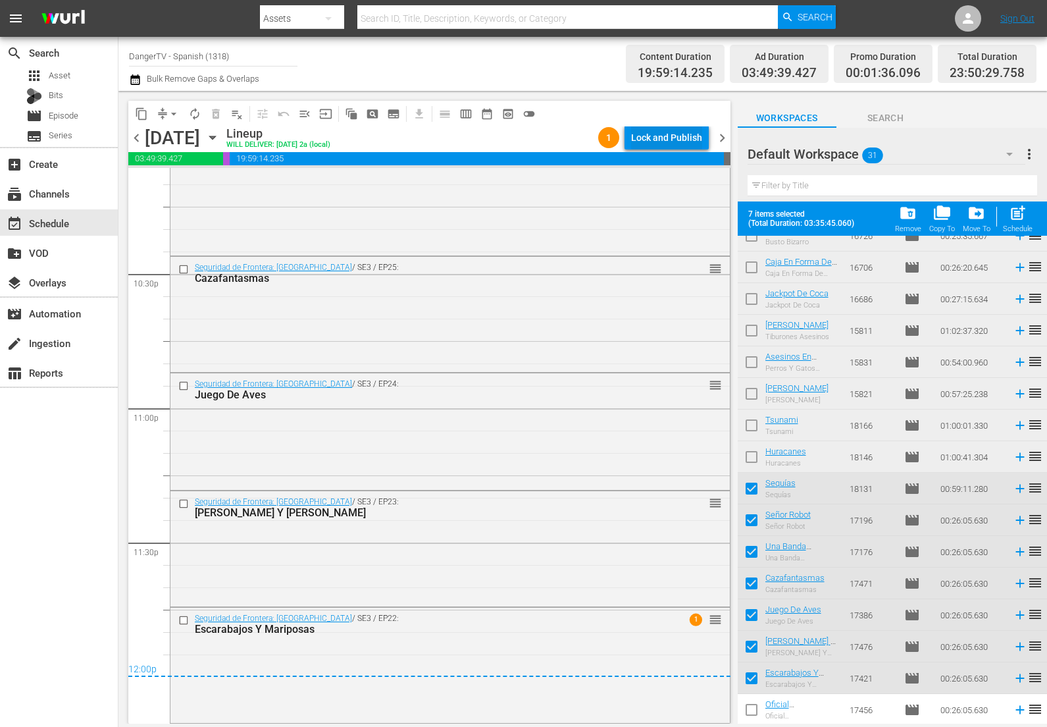
click at [654, 134] on div "Lock and Publish" at bounding box center [666, 138] width 71 height 24
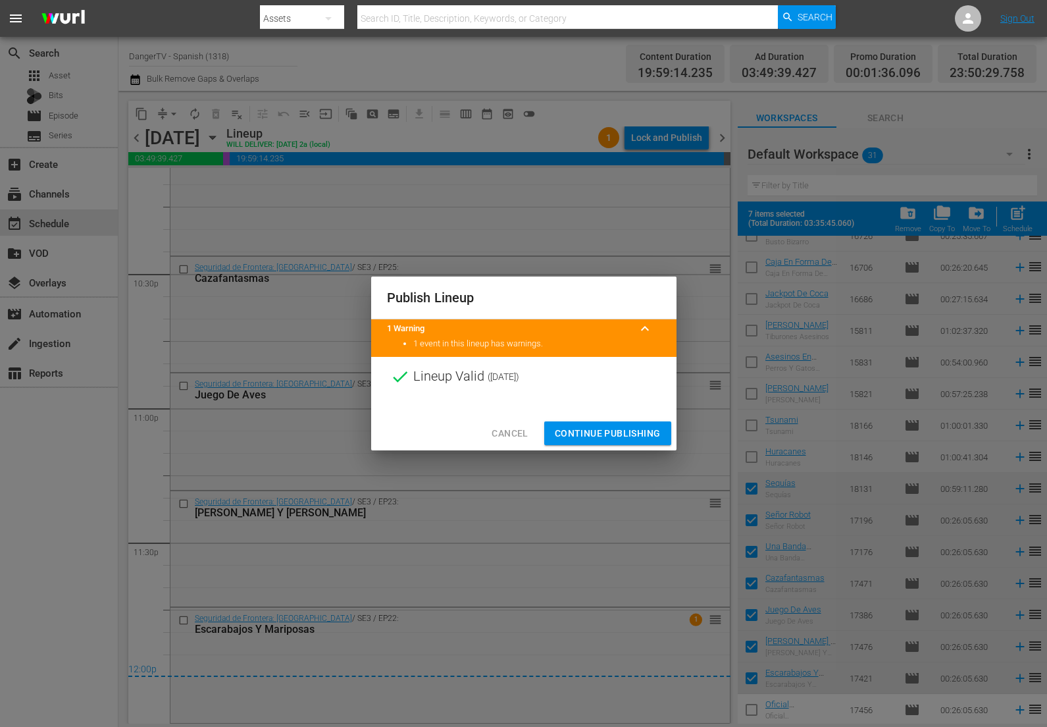
click at [612, 436] on span "Continue Publishing" at bounding box center [608, 433] width 106 height 16
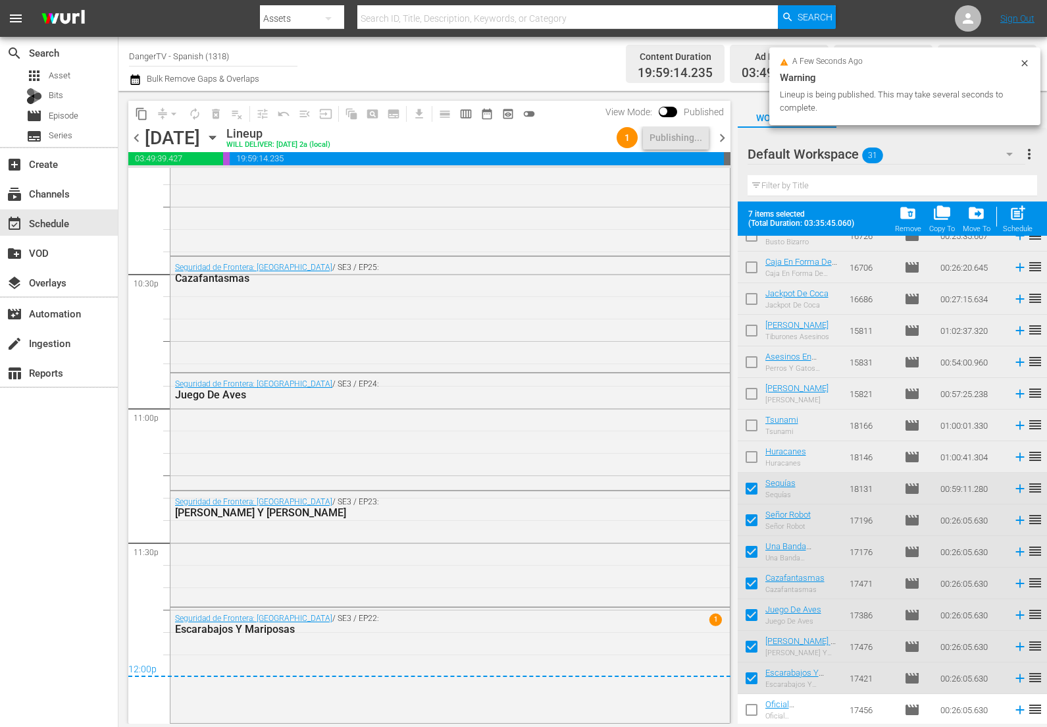
click at [723, 134] on span "chevron_right" at bounding box center [722, 138] width 16 height 16
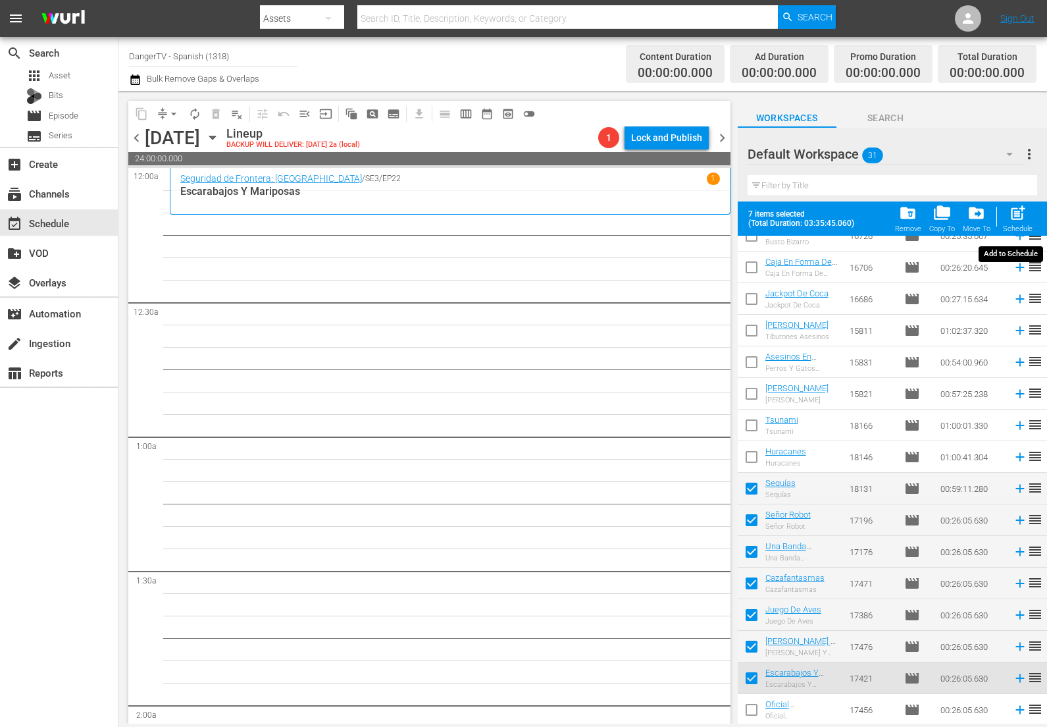
click at [1024, 211] on span "post_add" at bounding box center [1018, 213] width 18 height 18
checkbox input "false"
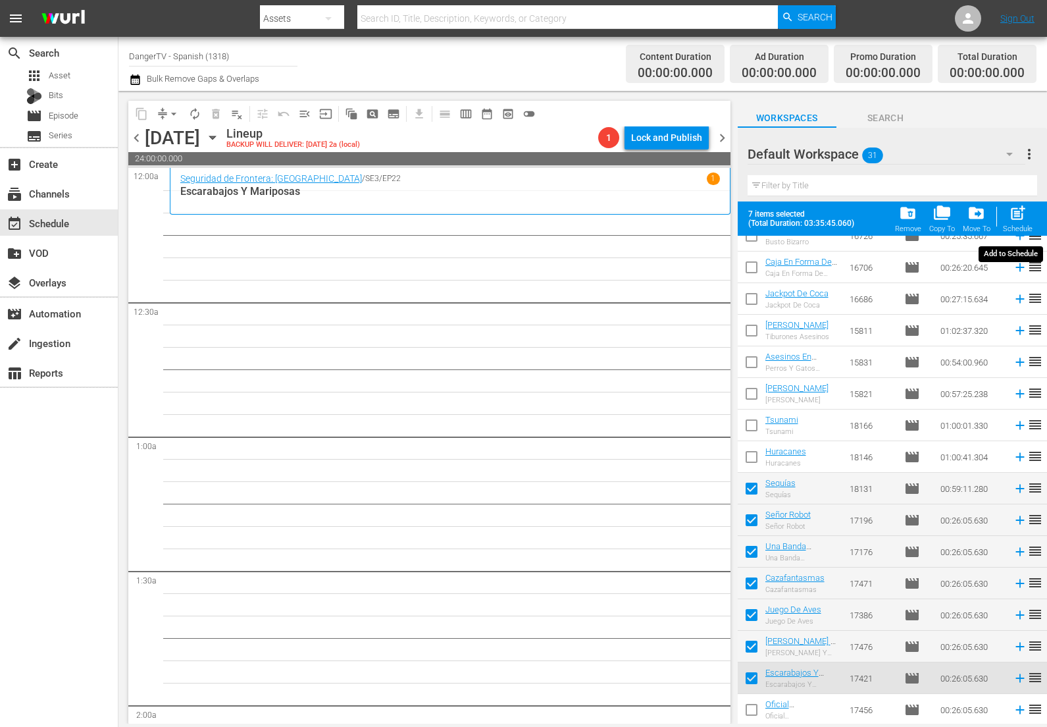
checkbox input "false"
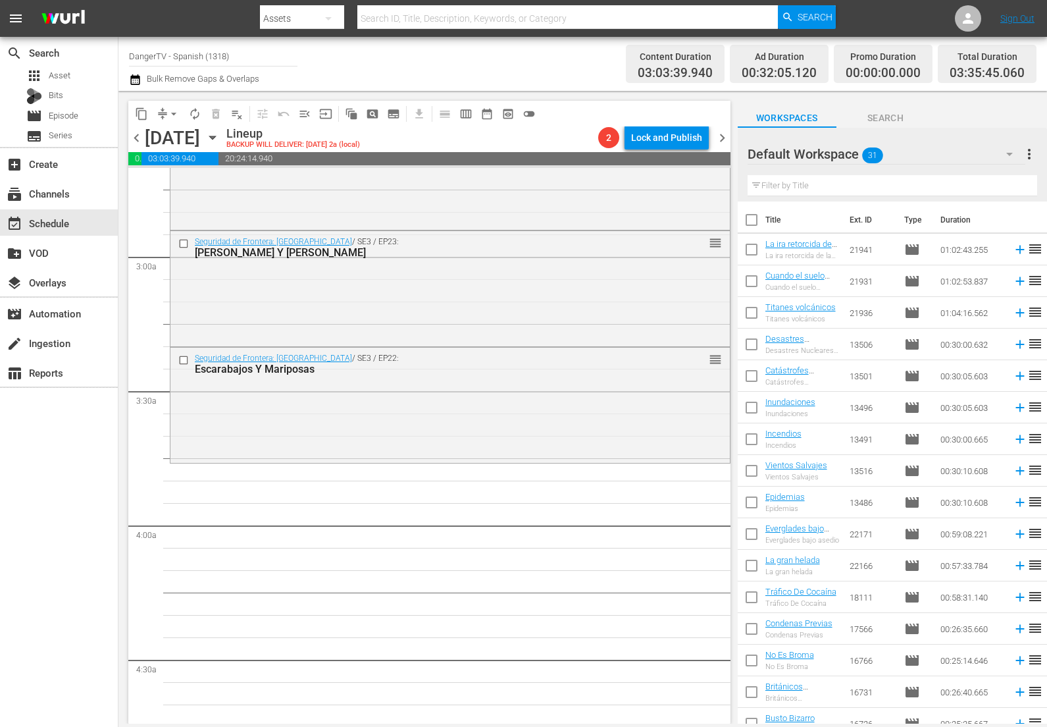
click at [750, 219] on input "checkbox" at bounding box center [752, 223] width 28 height 28
checkbox input "true"
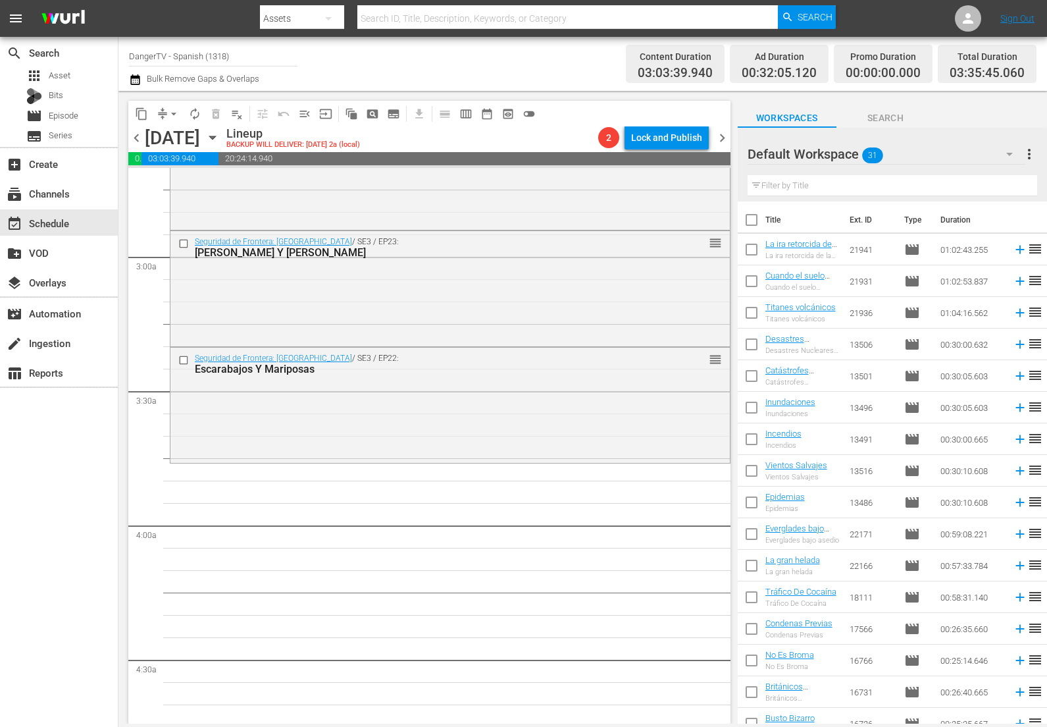
checkbox input "true"
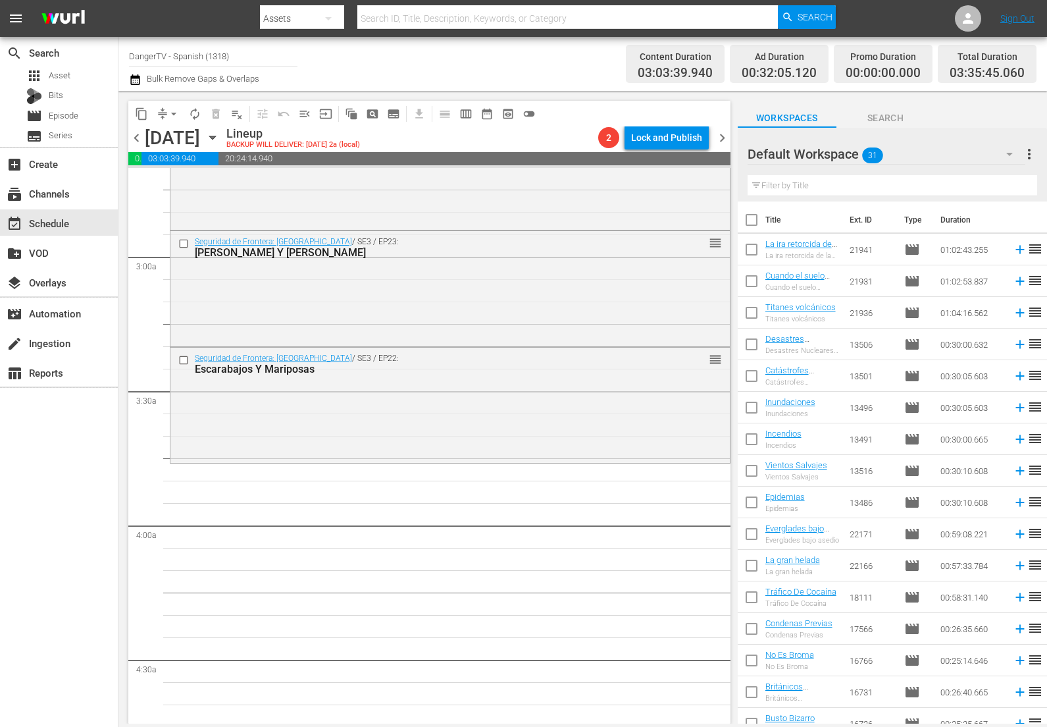
checkbox input "true"
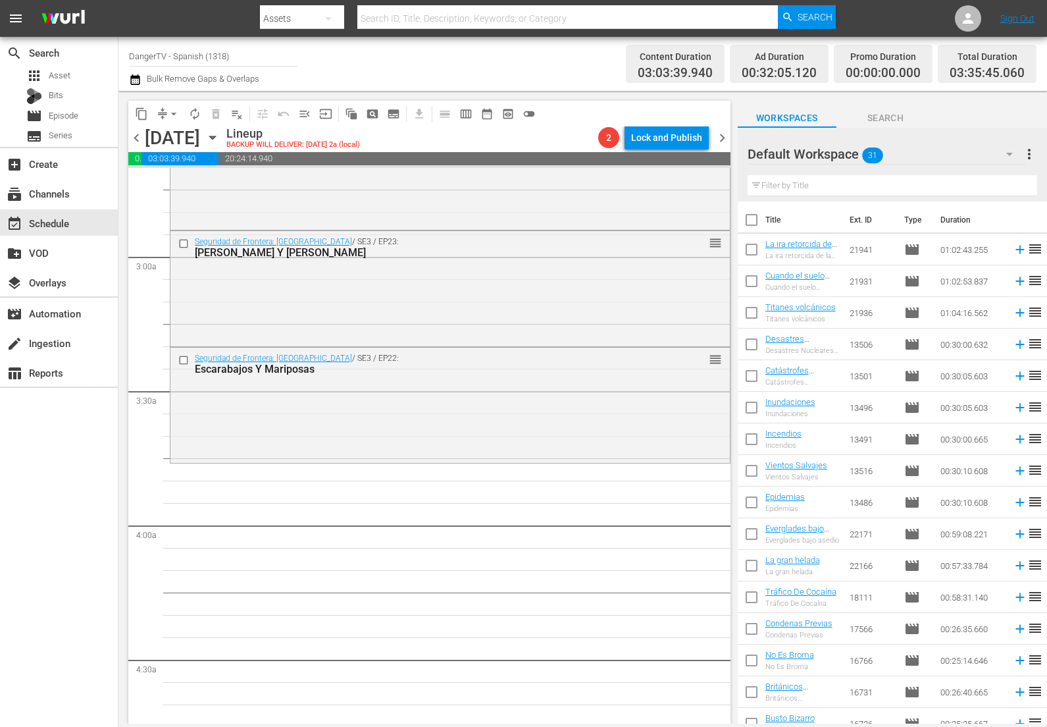
checkbox input "true"
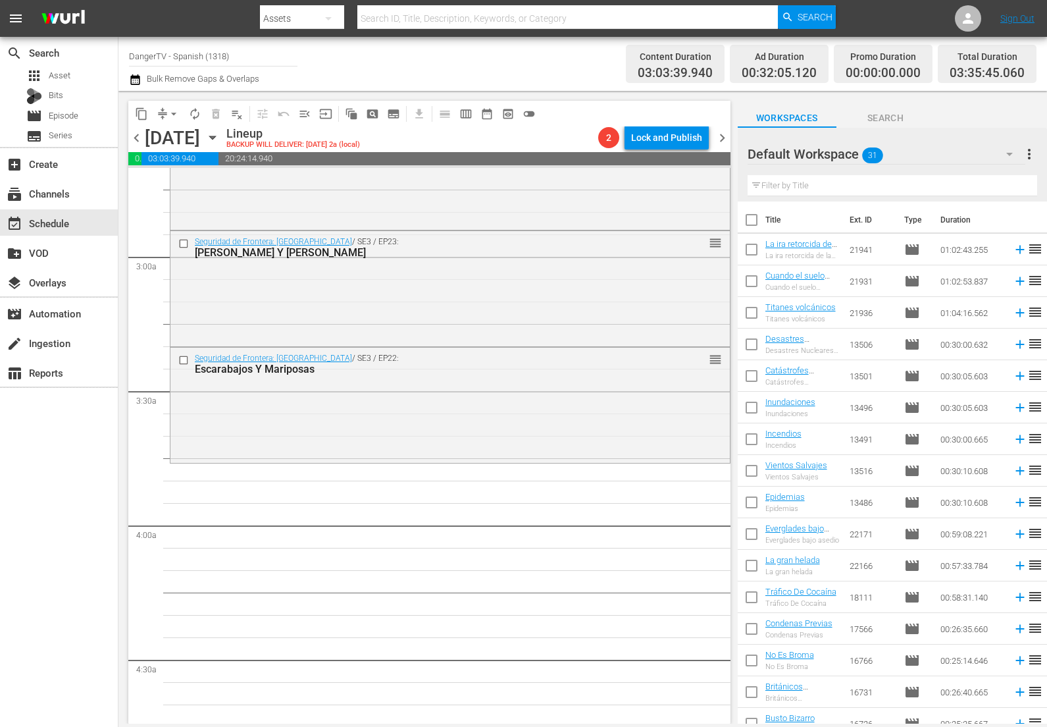
checkbox input "true"
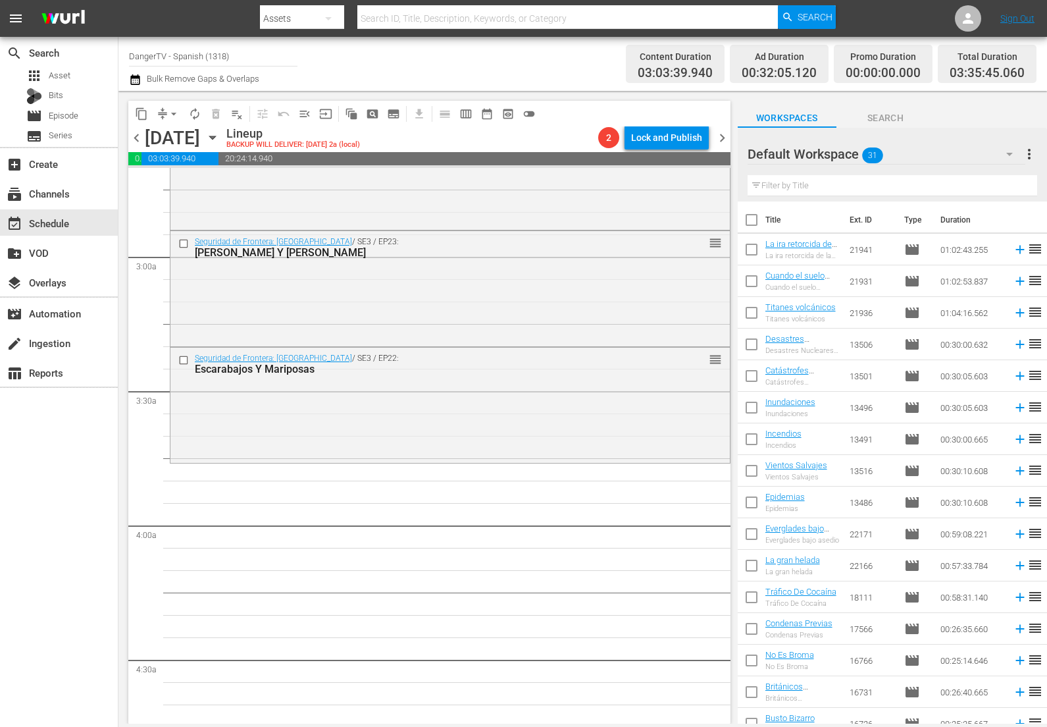
checkbox input "true"
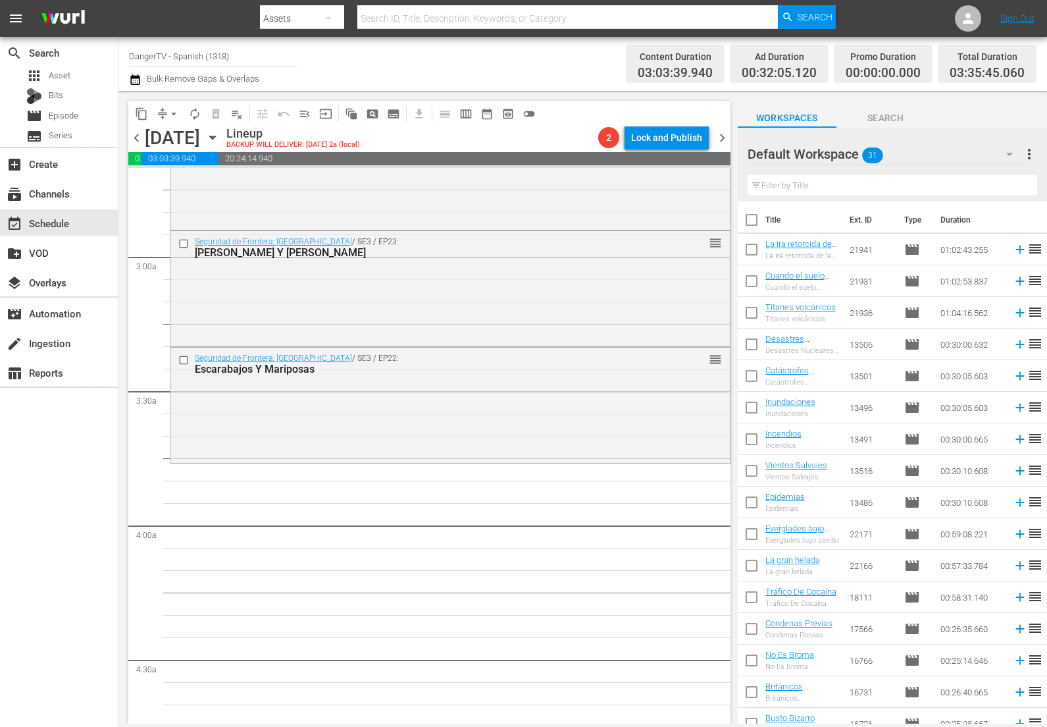
checkbox input "true"
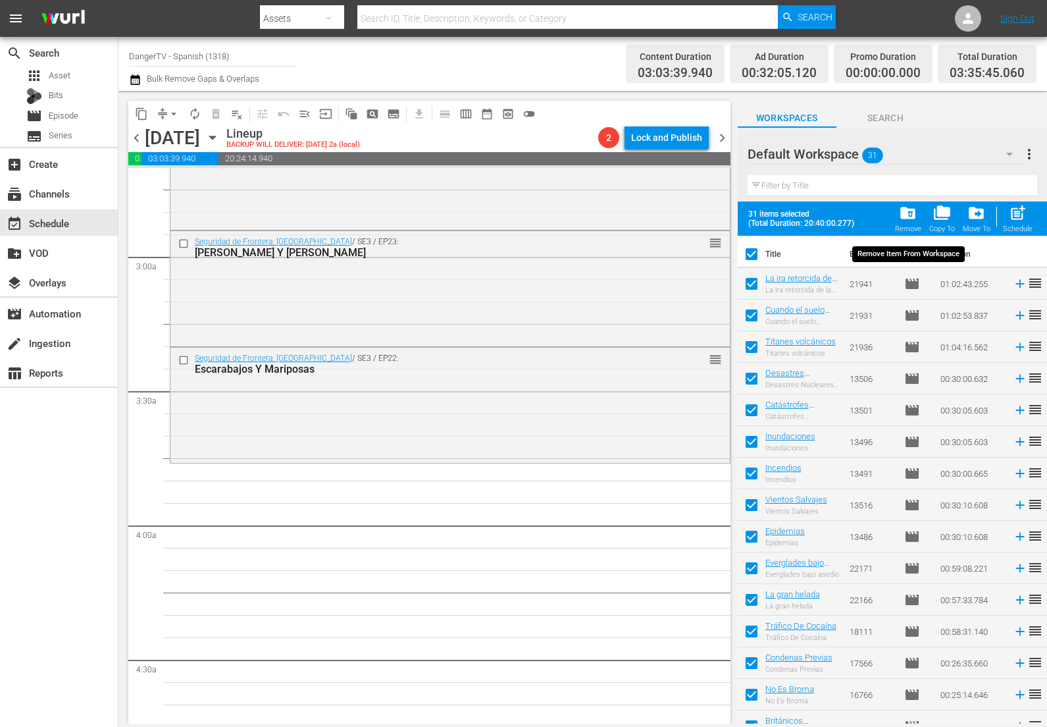
click at [913, 213] on span "folder_delete" at bounding box center [908, 213] width 18 height 18
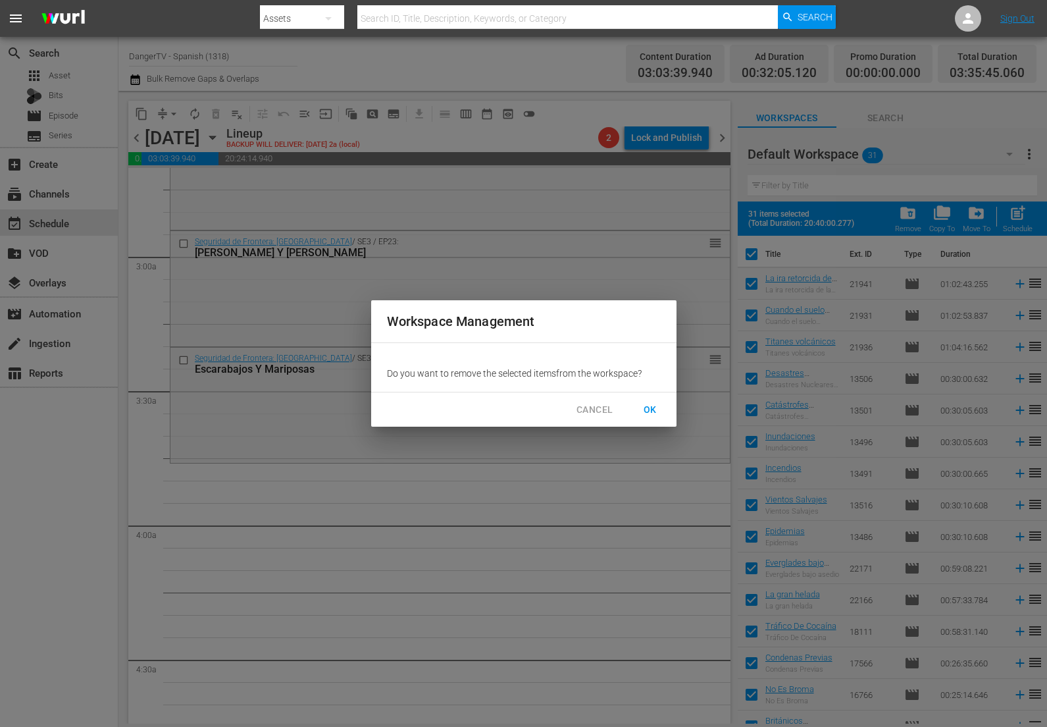
click at [649, 410] on span "OK" at bounding box center [650, 410] width 21 height 16
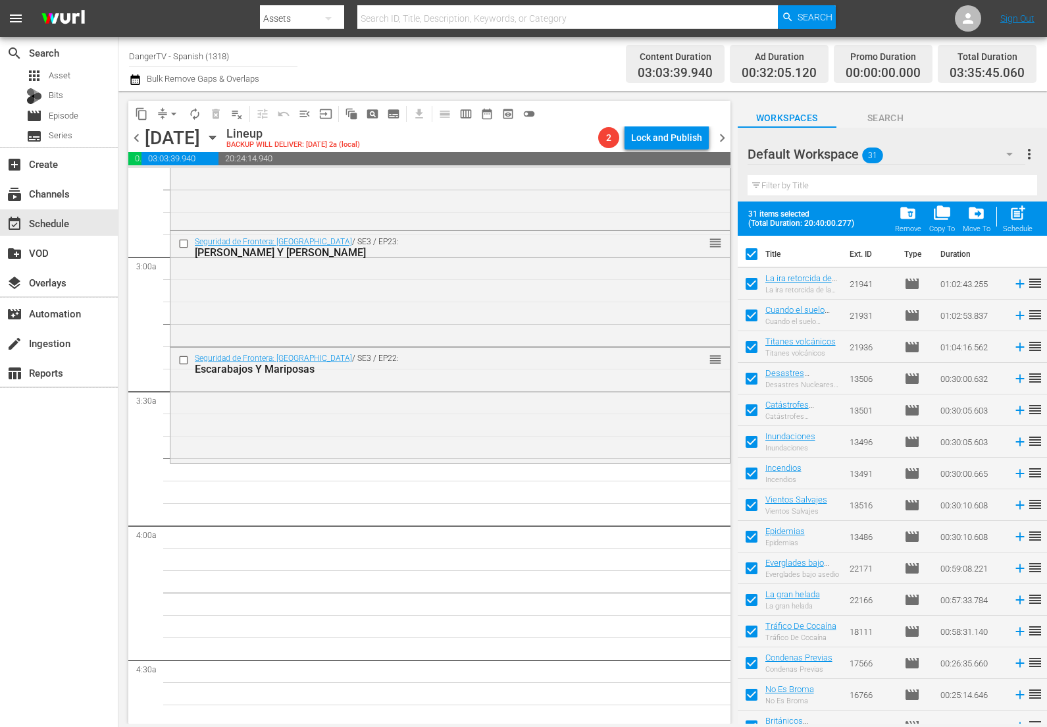
checkbox input "false"
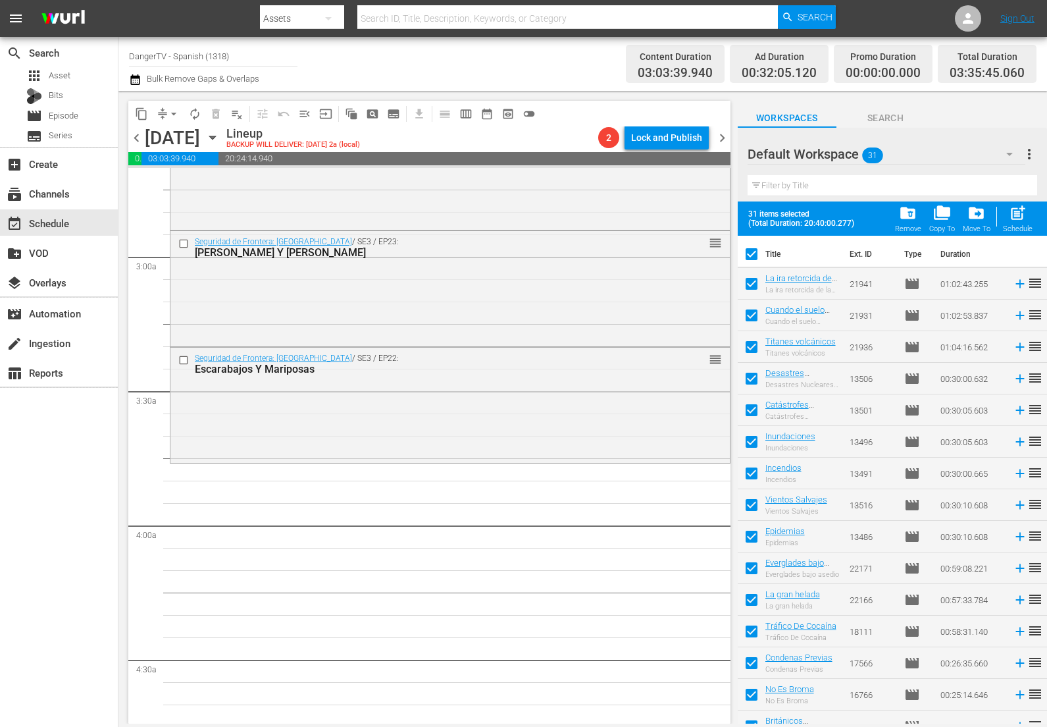
checkbox input "false"
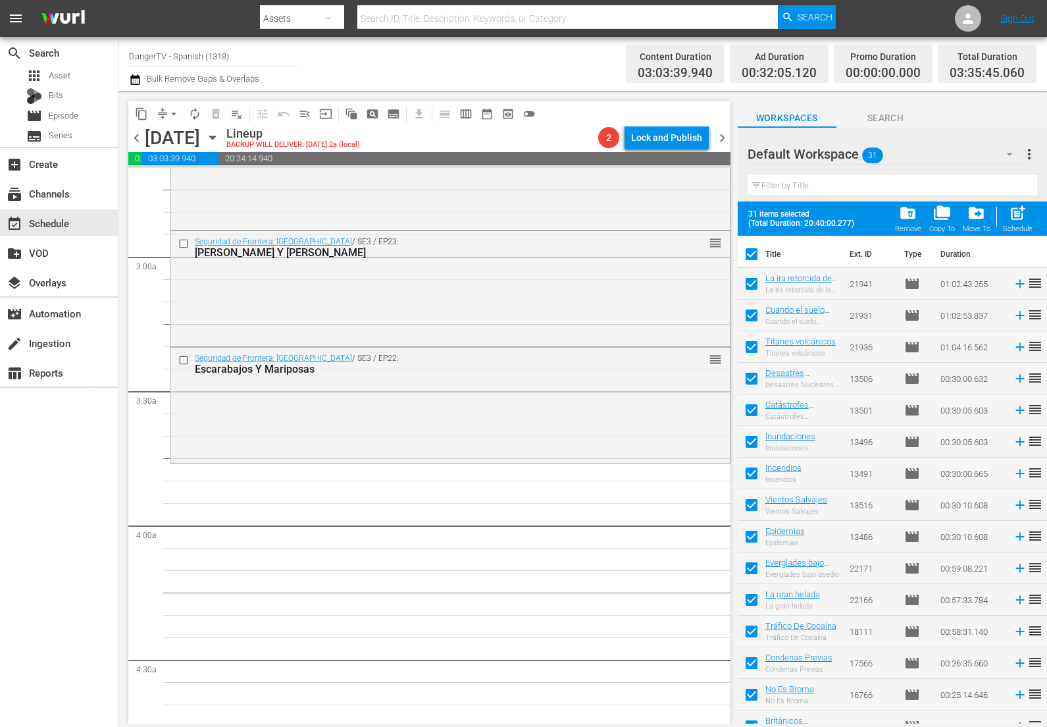
checkbox input "false"
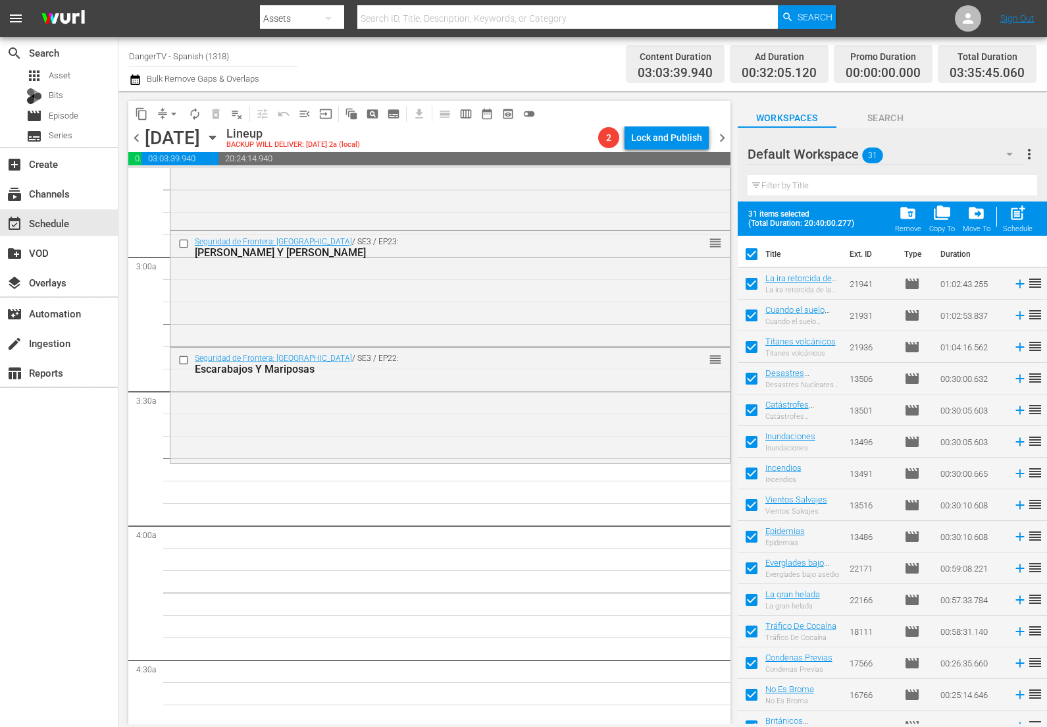
checkbox input "false"
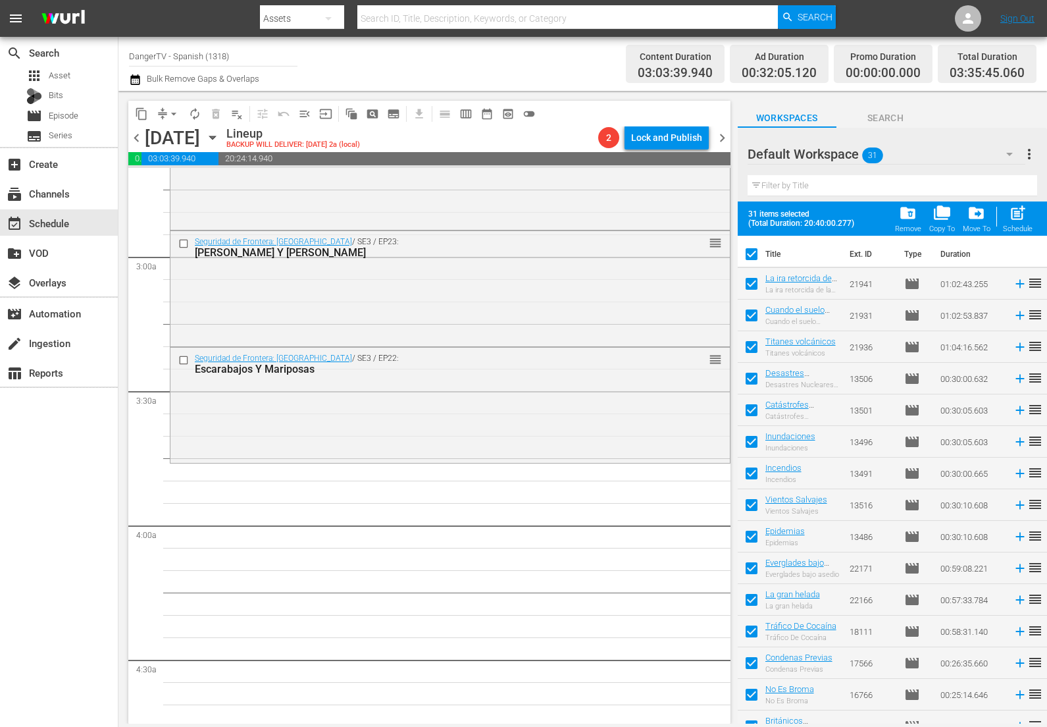
checkbox input "false"
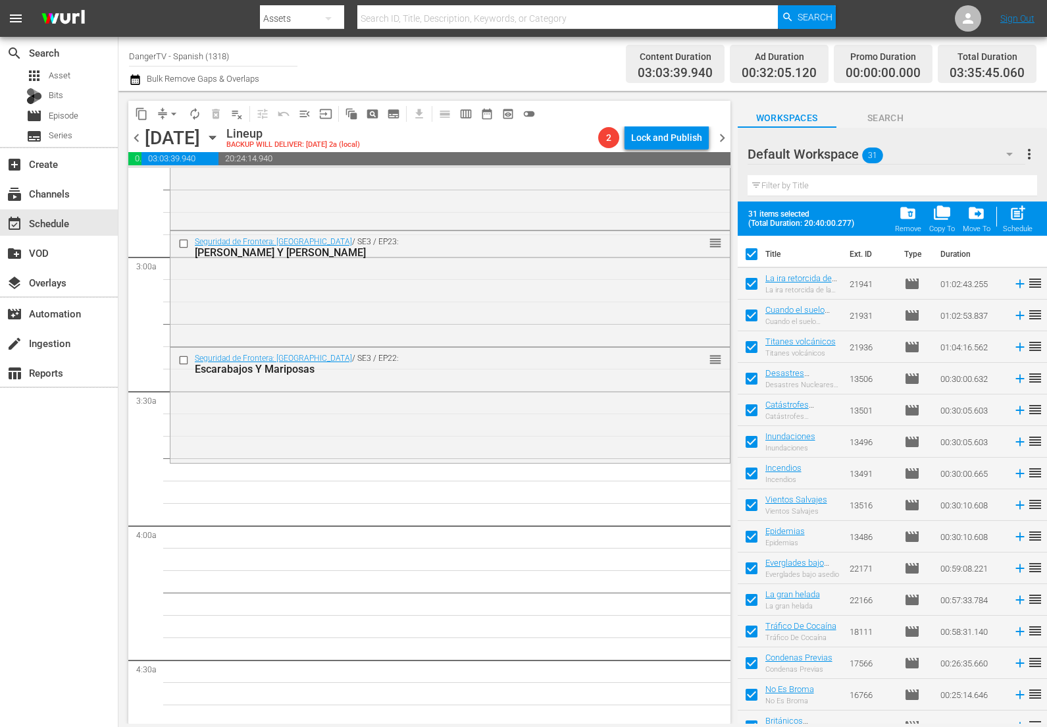
checkbox input "false"
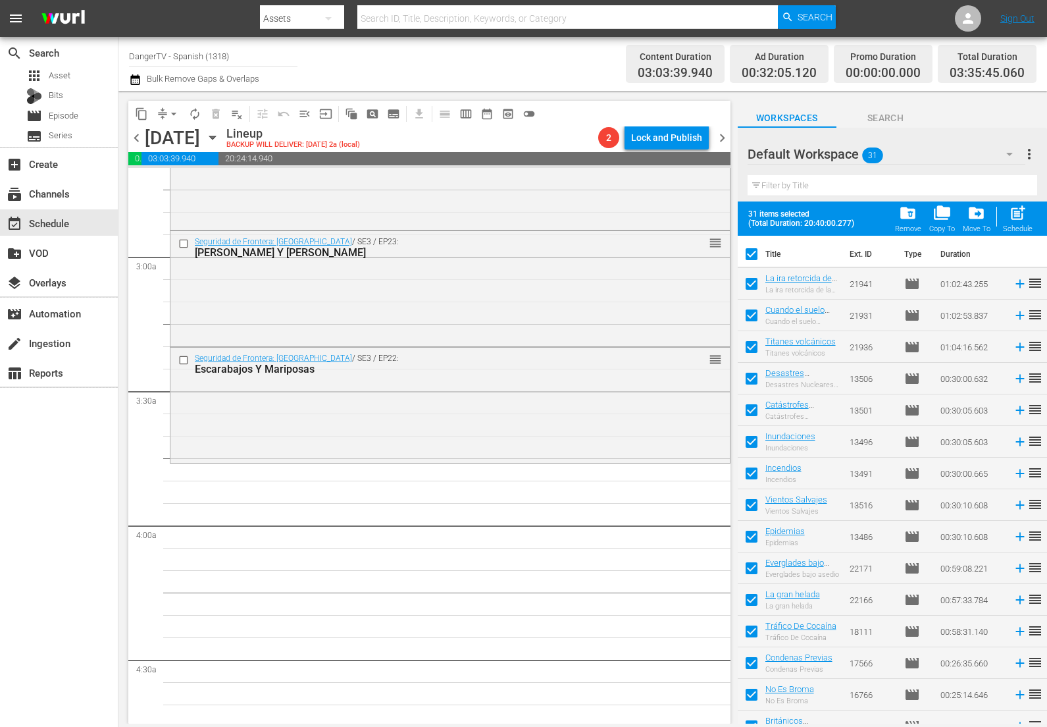
checkbox input "false"
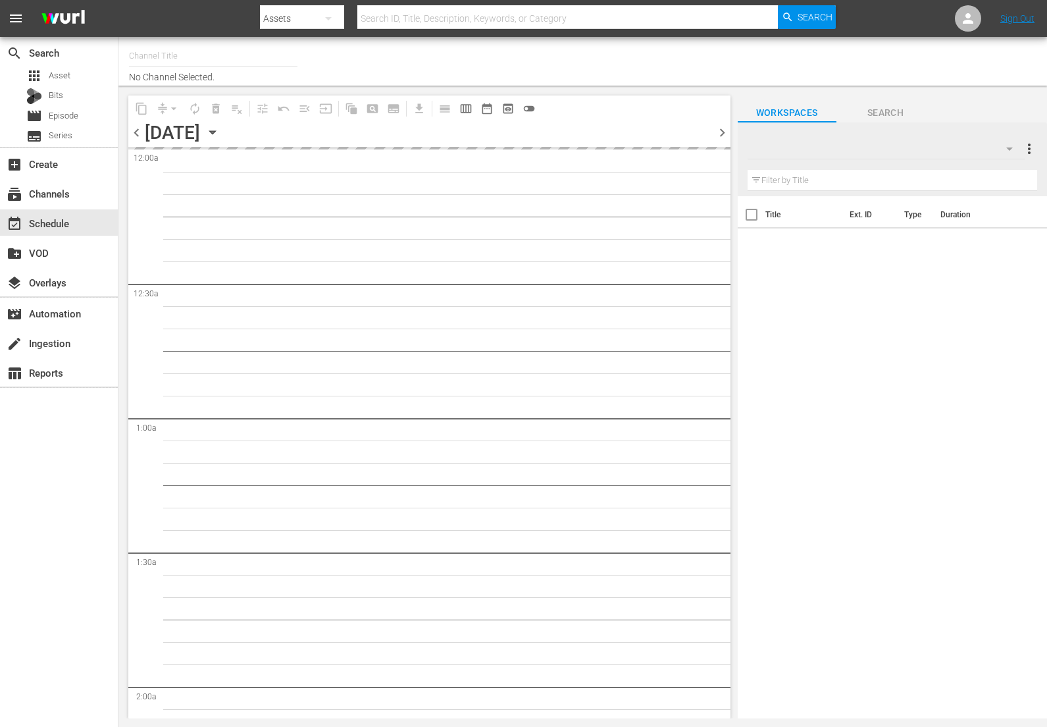
type input "DangerTV - Spanish (1318)"
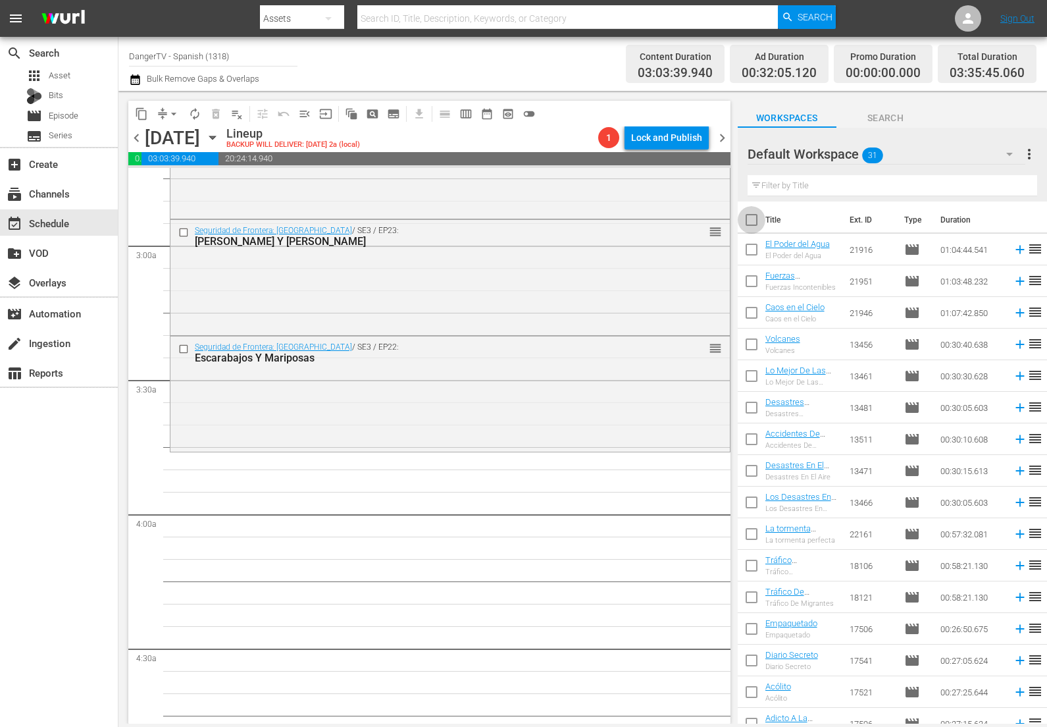
click at [757, 222] on input "checkbox" at bounding box center [752, 223] width 28 height 28
checkbox input "true"
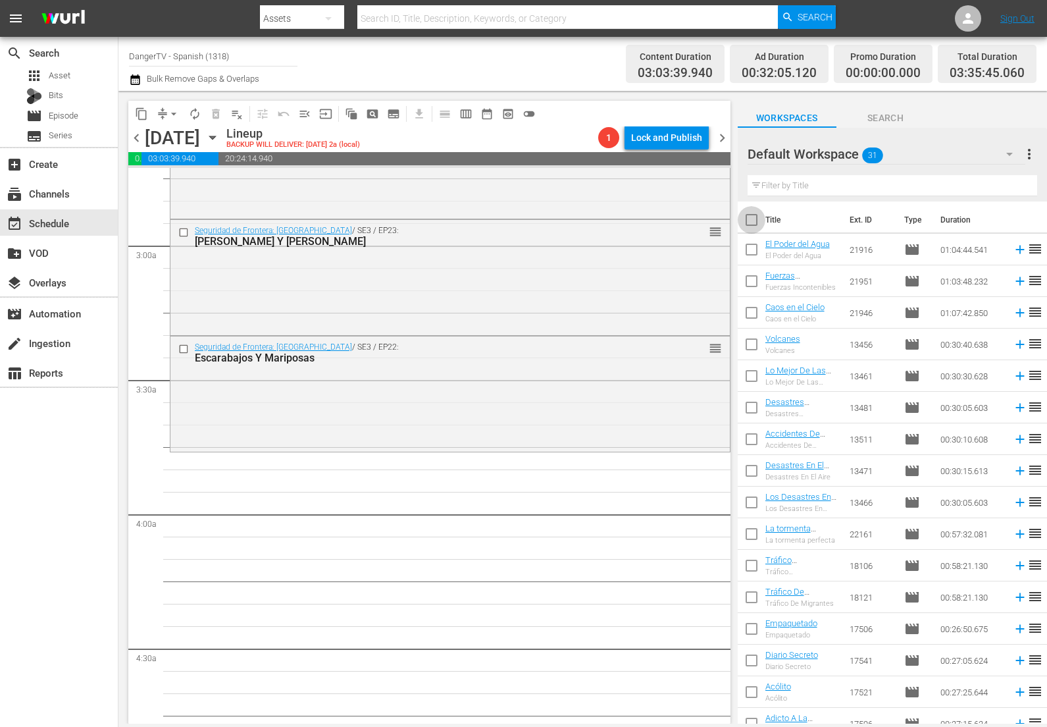
checkbox input "true"
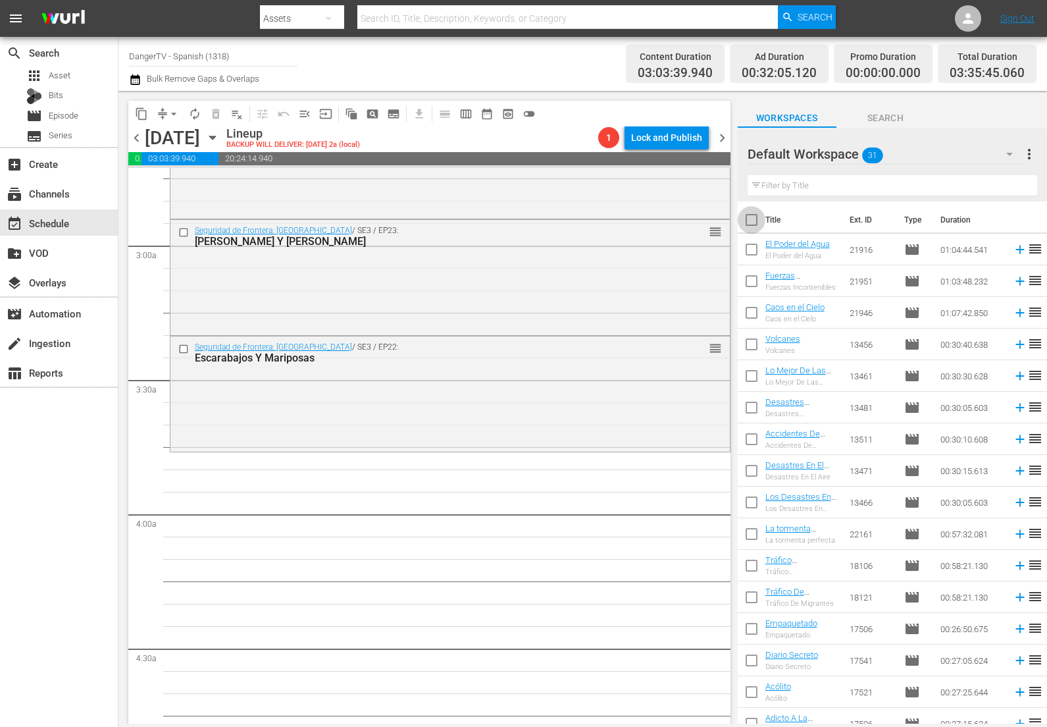
checkbox input "true"
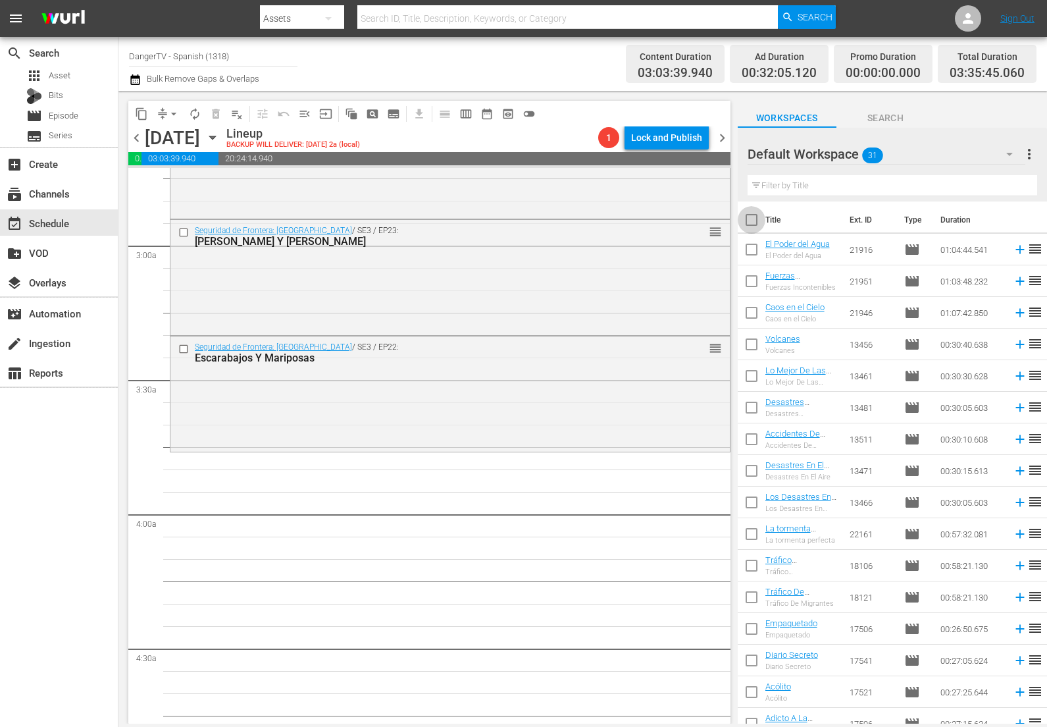
checkbox input "true"
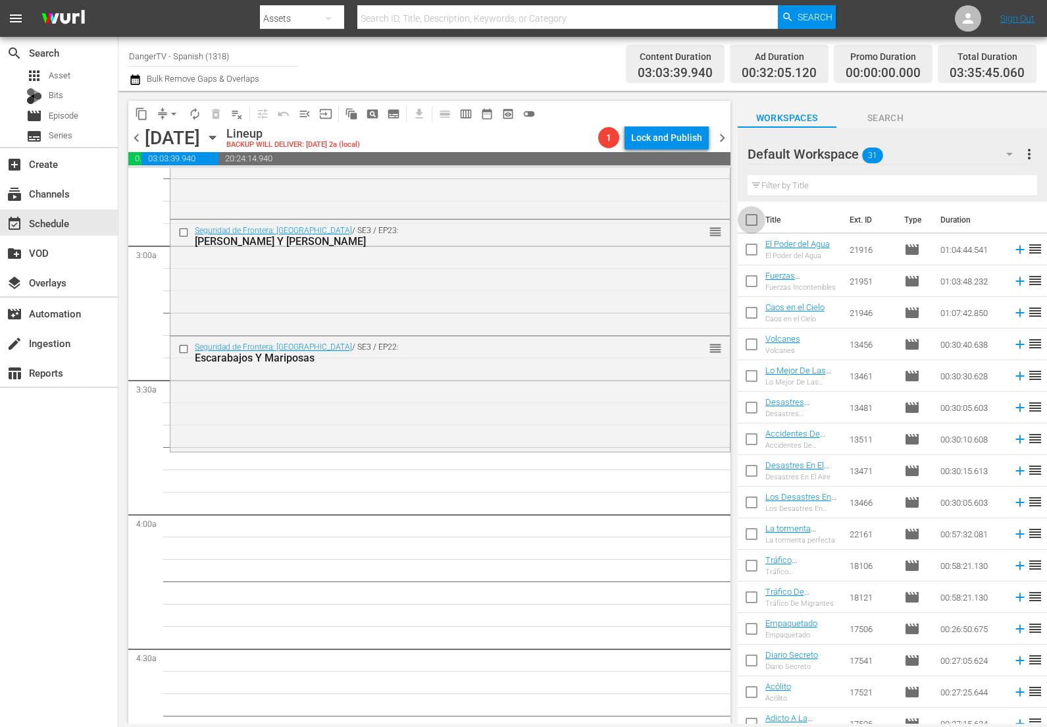
checkbox input "true"
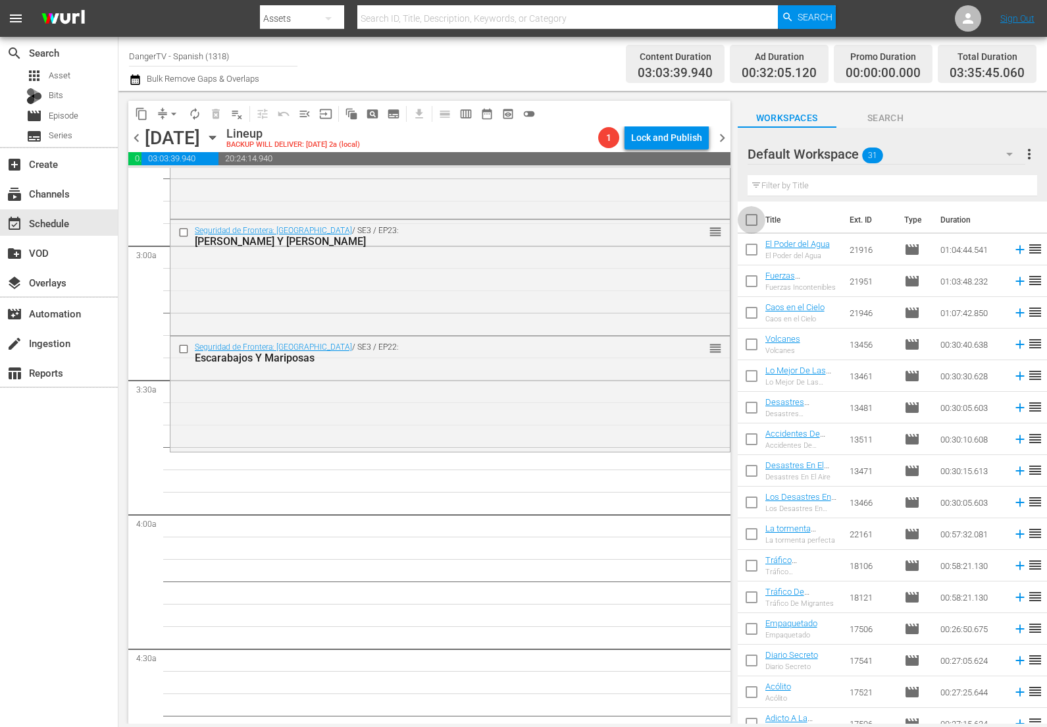
checkbox input "true"
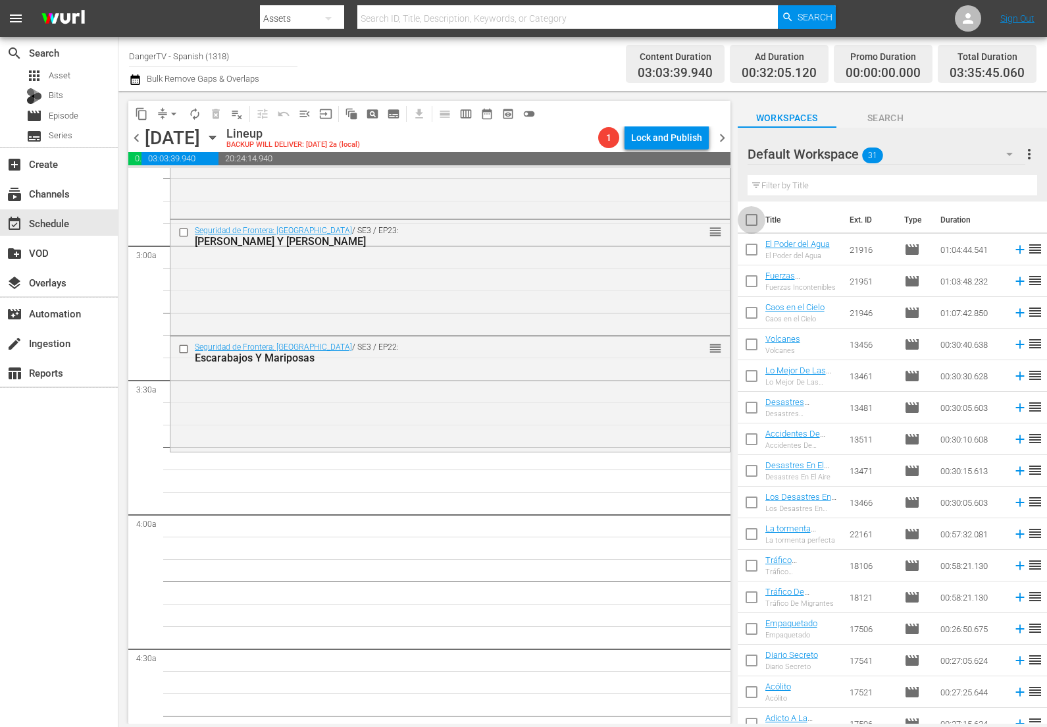
checkbox input "true"
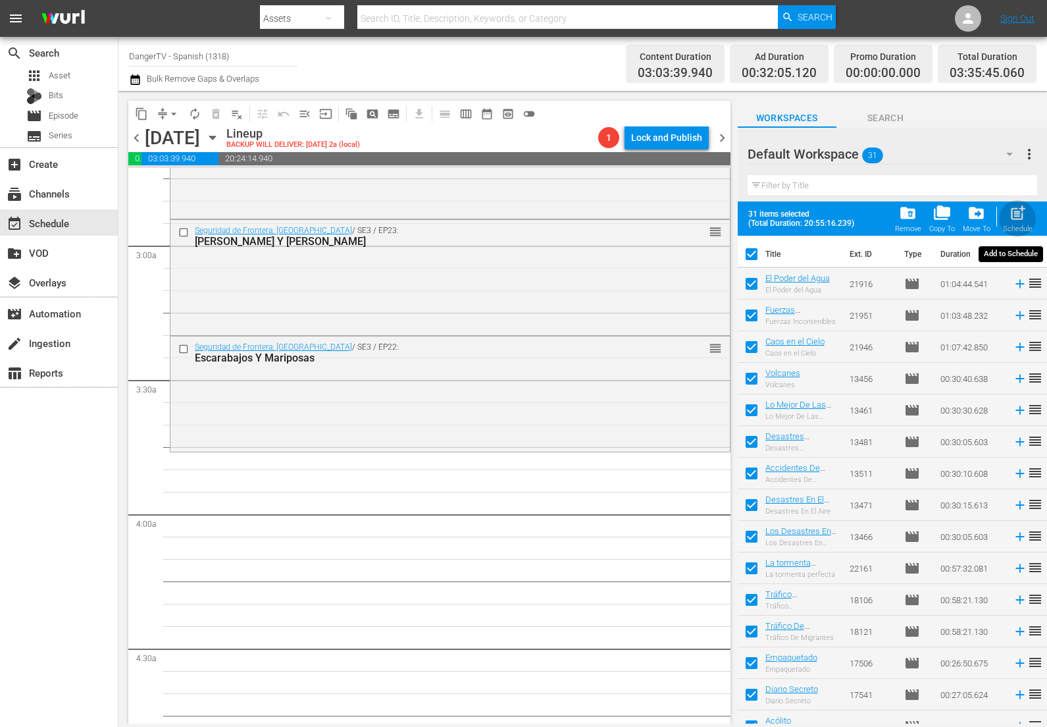
click at [1018, 218] on span "post_add" at bounding box center [1018, 213] width 18 height 18
checkbox input "false"
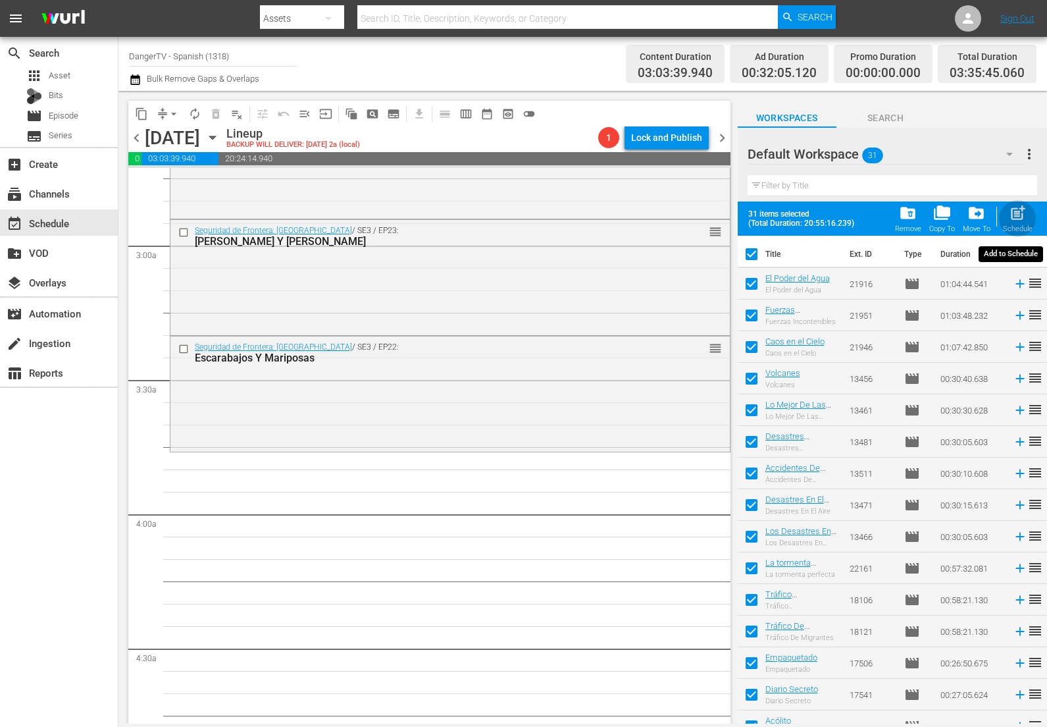
checkbox input "false"
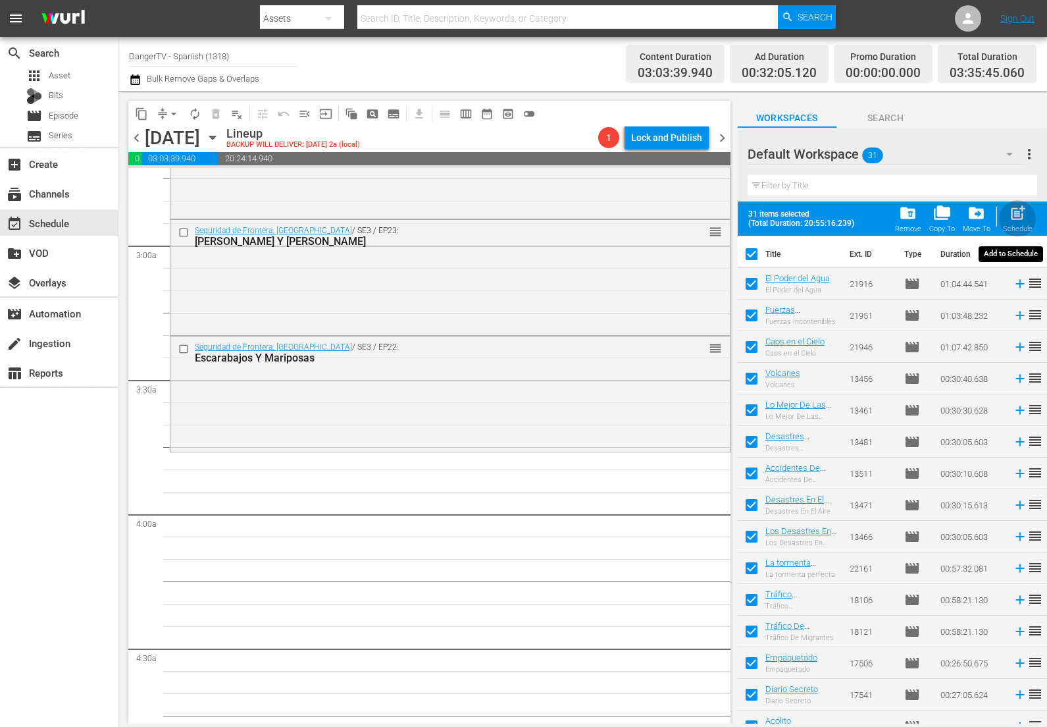
checkbox input "false"
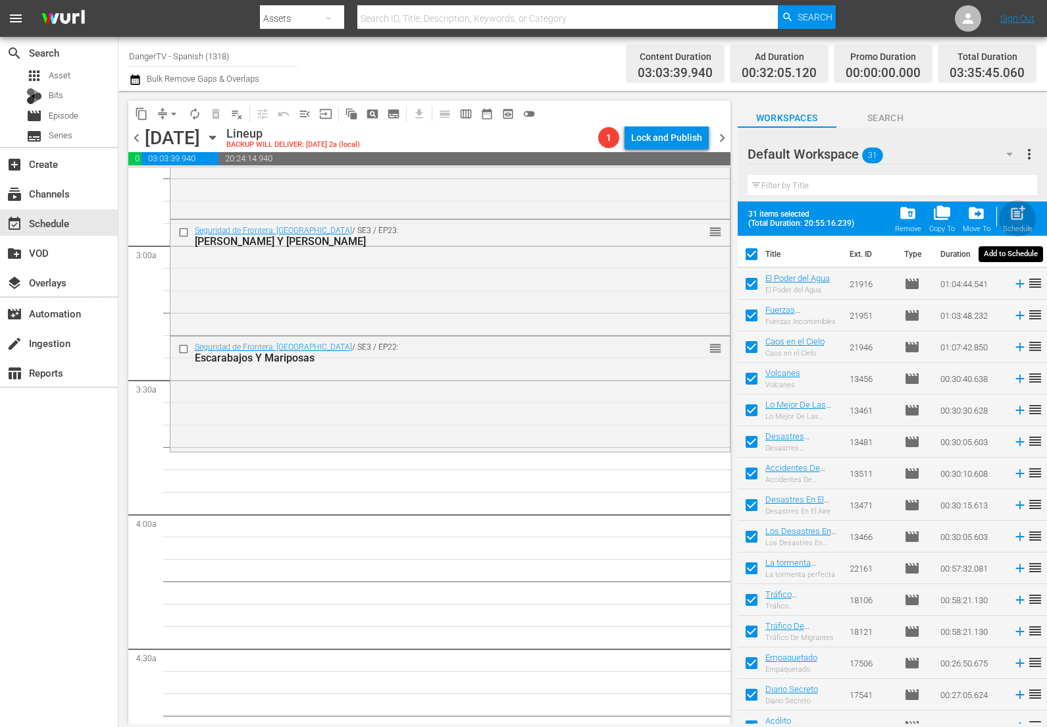
checkbox input "false"
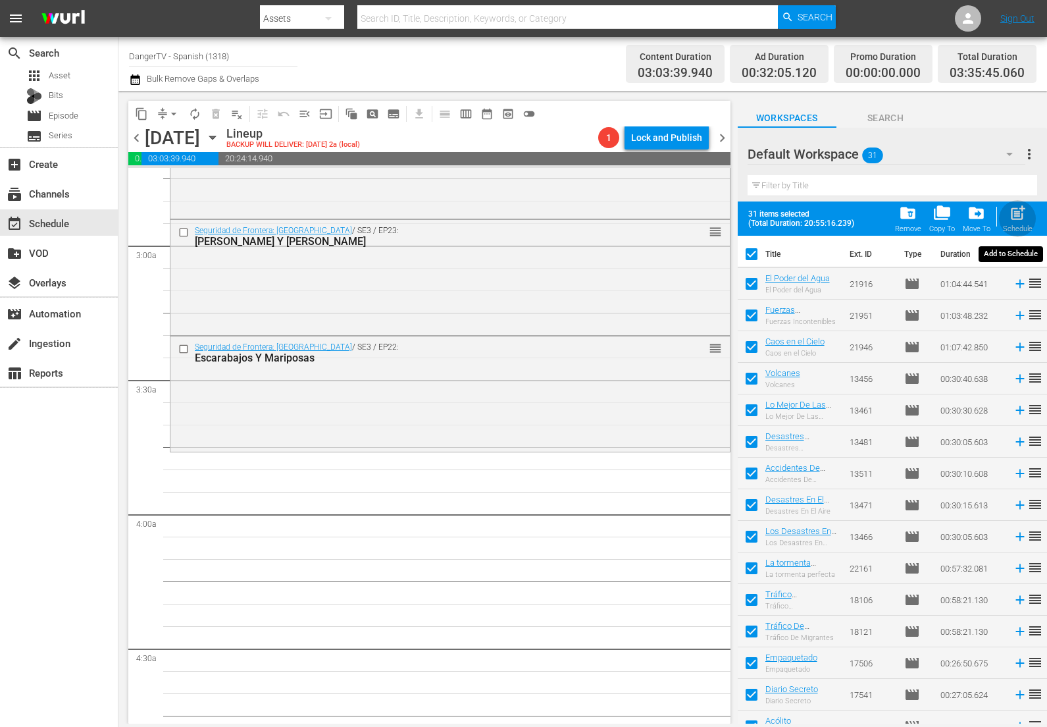
checkbox input "false"
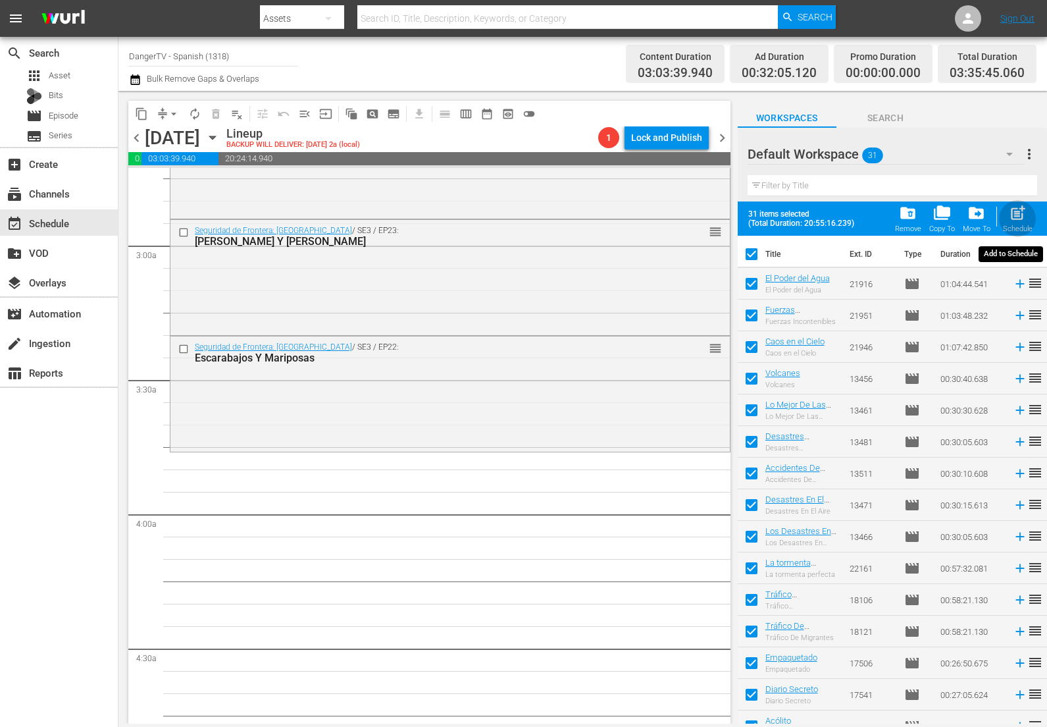
checkbox input "false"
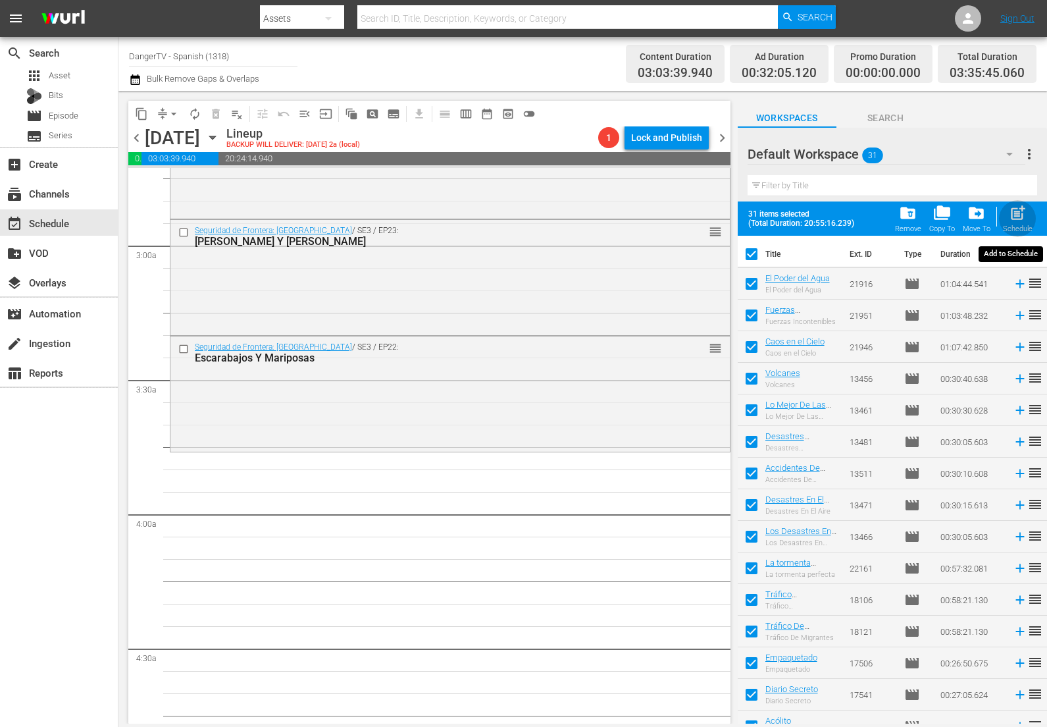
checkbox input "false"
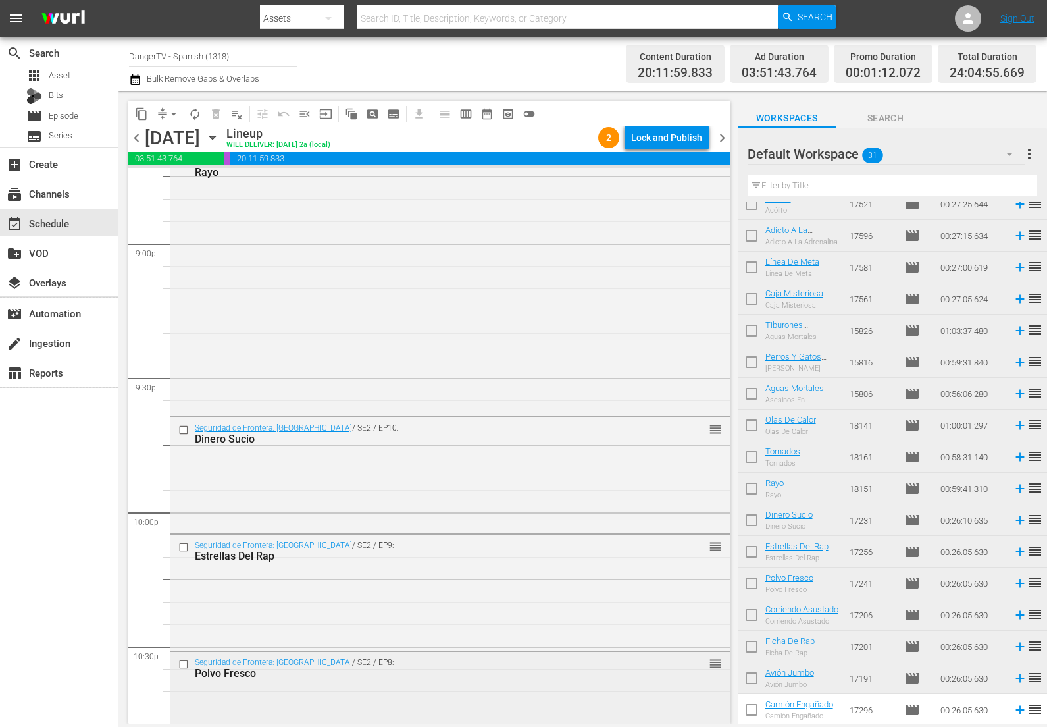
scroll to position [5543, 0]
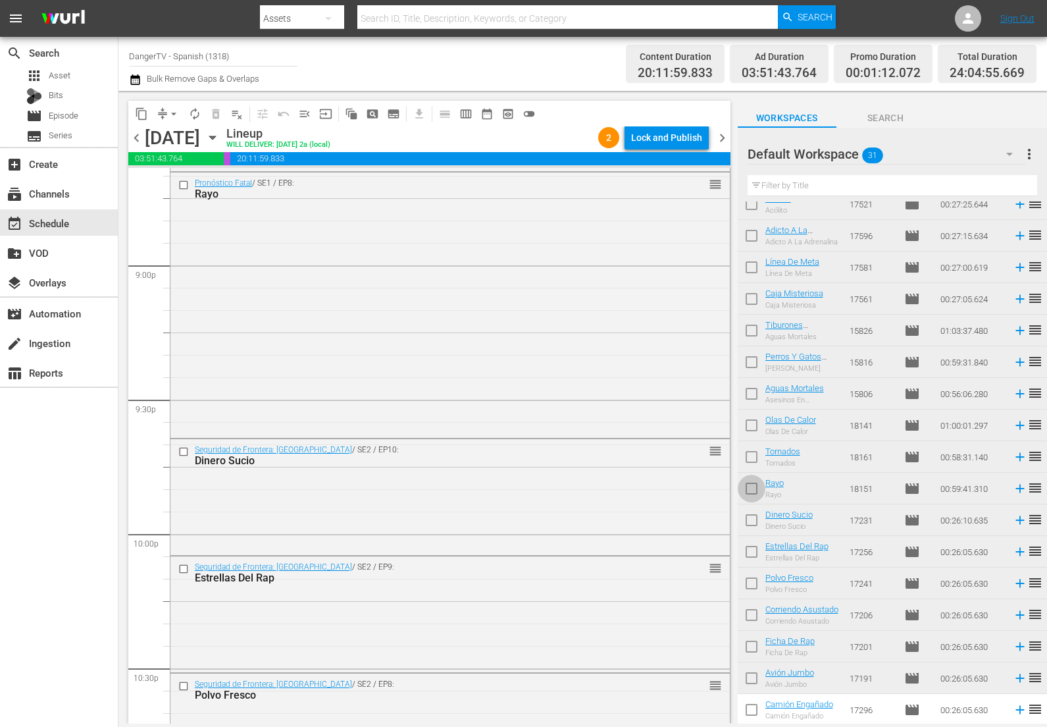
click at [750, 486] on input "checkbox" at bounding box center [752, 491] width 28 height 28
checkbox input "true"
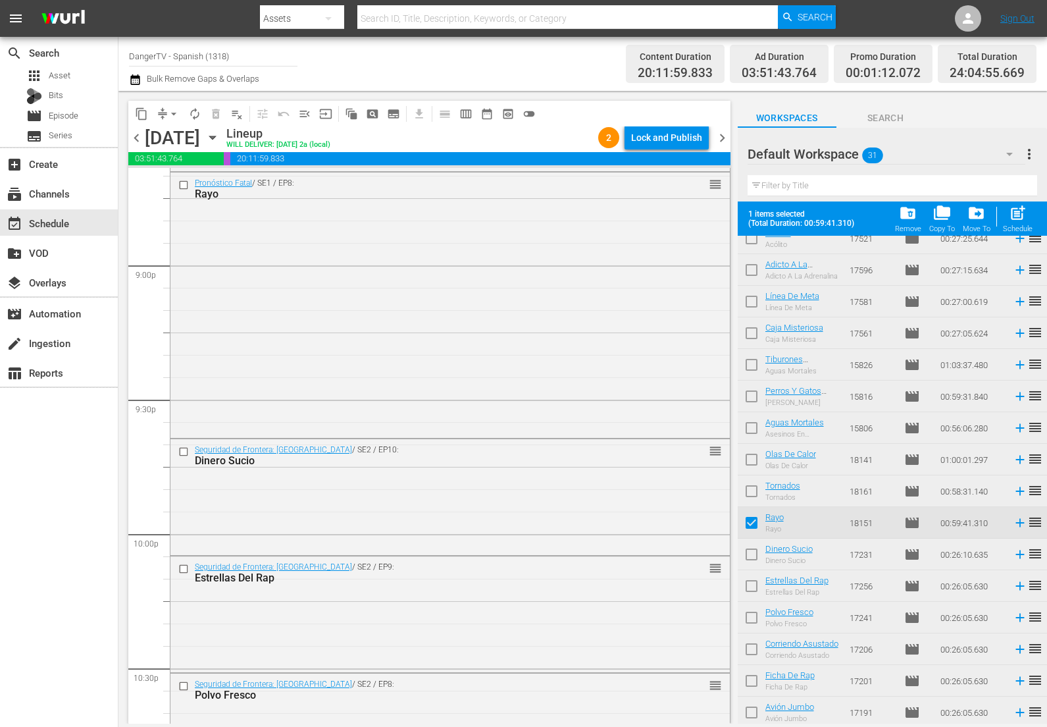
scroll to position [522, 0]
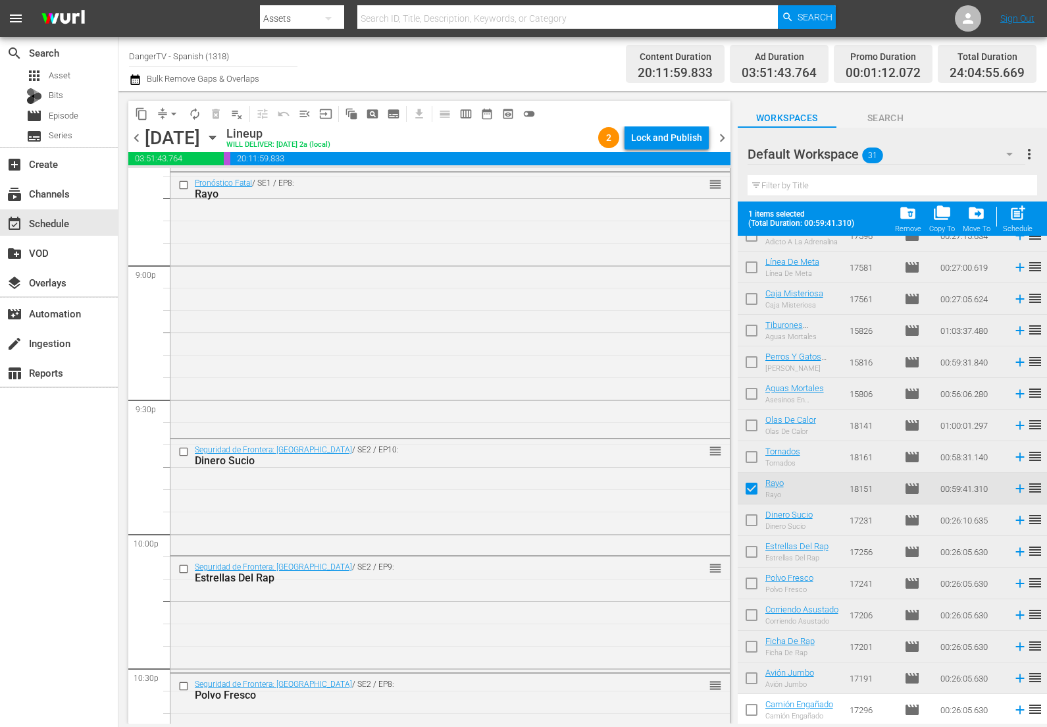
click at [751, 521] on input "checkbox" at bounding box center [752, 523] width 28 height 28
checkbox input "true"
drag, startPoint x: 752, startPoint y: 550, endPoint x: 748, endPoint y: 558, distance: 8.2
click at [751, 550] on input "checkbox" at bounding box center [752, 554] width 28 height 28
checkbox input "true"
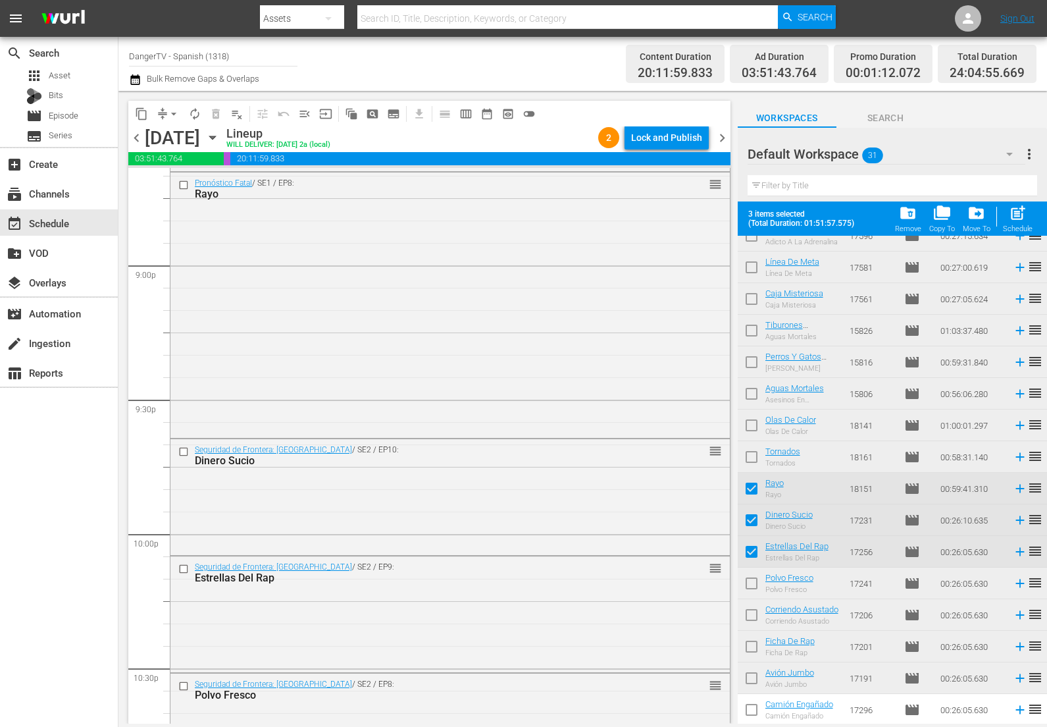
click at [750, 580] on input "checkbox" at bounding box center [752, 586] width 28 height 28
checkbox input "true"
drag, startPoint x: 750, startPoint y: 614, endPoint x: 752, endPoint y: 629, distance: 14.6
click at [750, 615] on input "checkbox" at bounding box center [752, 618] width 28 height 28
checkbox input "true"
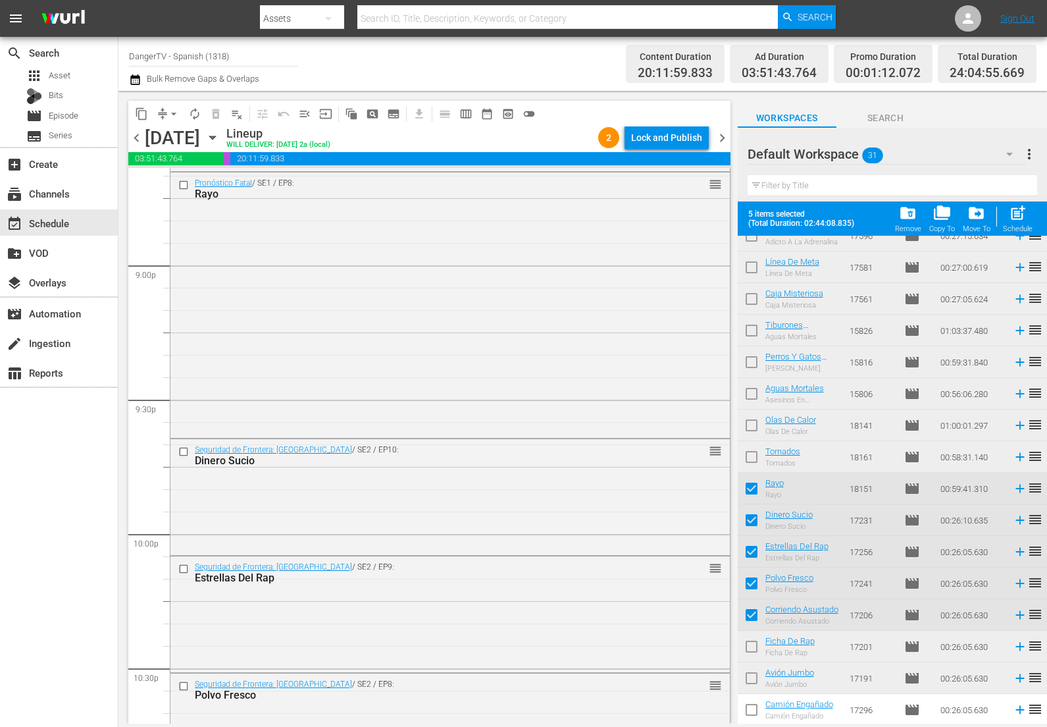
click at [752, 642] on input "checkbox" at bounding box center [752, 649] width 28 height 28
checkbox input "true"
click at [751, 677] on input "checkbox" at bounding box center [752, 681] width 28 height 28
checkbox input "true"
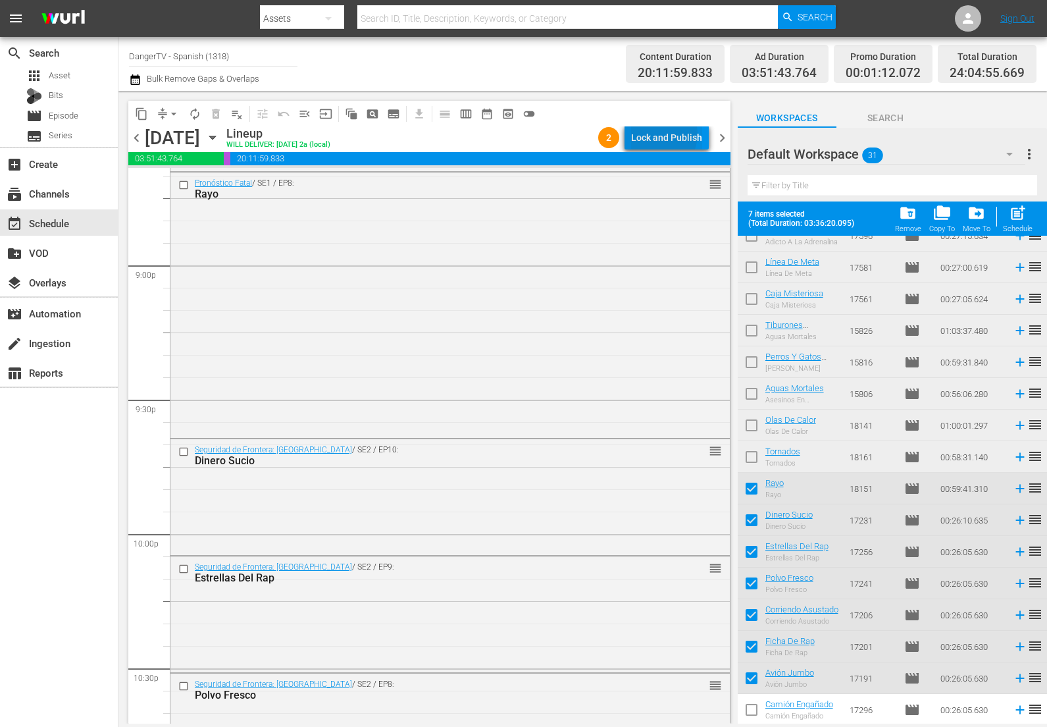
click at [664, 134] on div "Lock and Publish" at bounding box center [666, 138] width 71 height 24
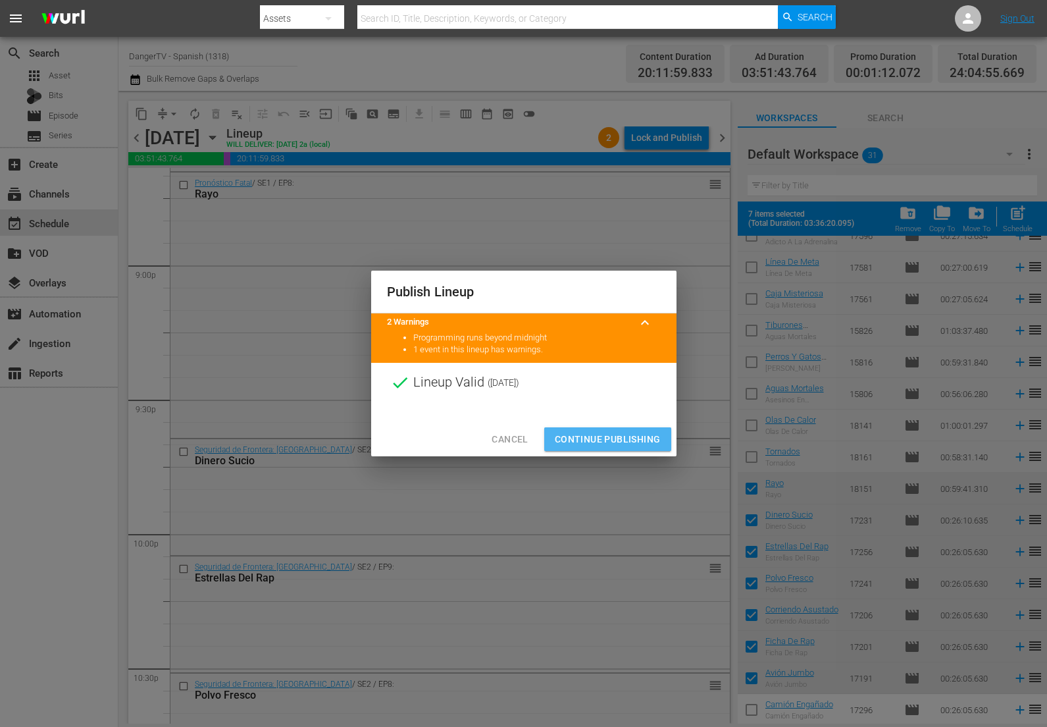
click at [610, 433] on span "Continue Publishing" at bounding box center [608, 439] width 106 height 16
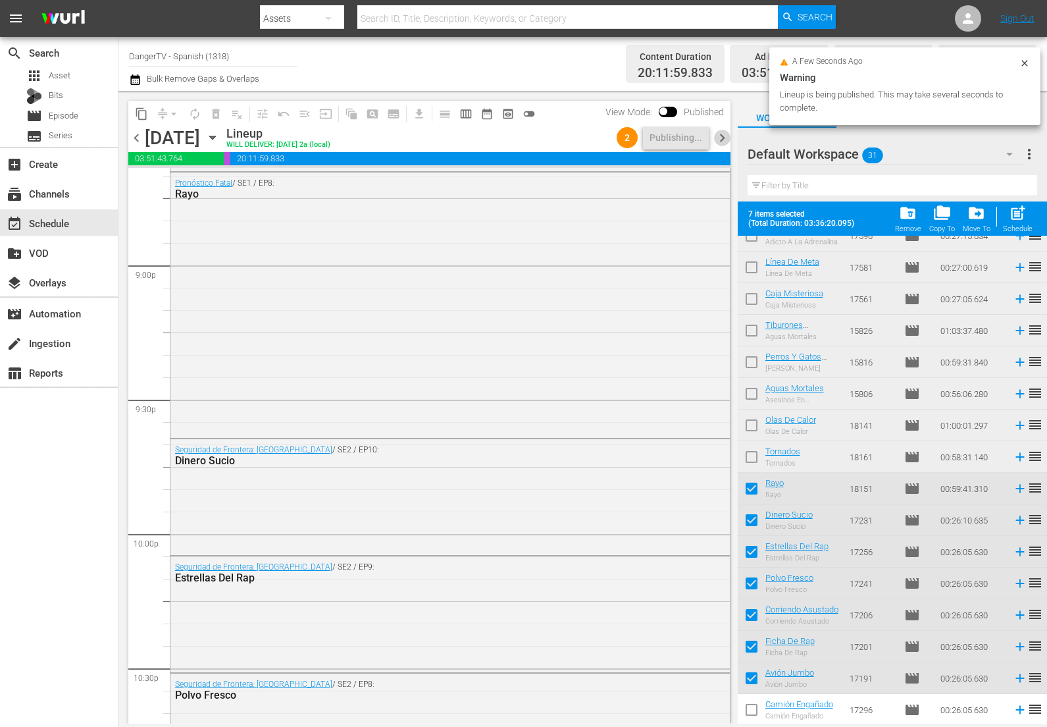
click at [721, 138] on span "chevron_right" at bounding box center [722, 138] width 16 height 16
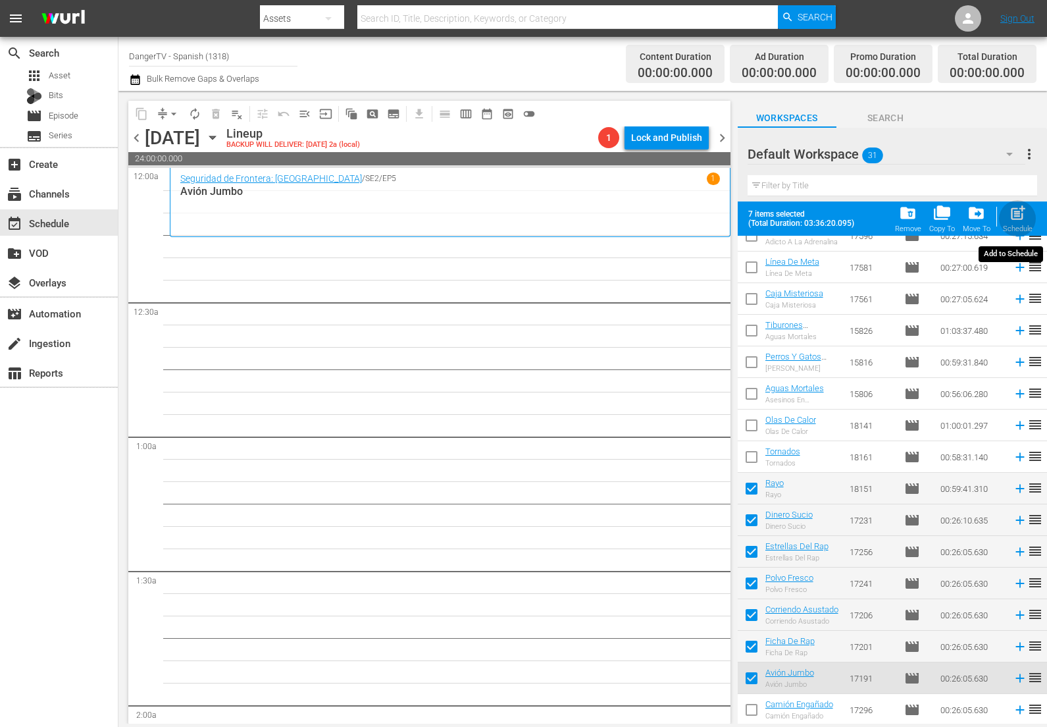
click at [1020, 217] on span "post_add" at bounding box center [1018, 213] width 18 height 18
checkbox input "false"
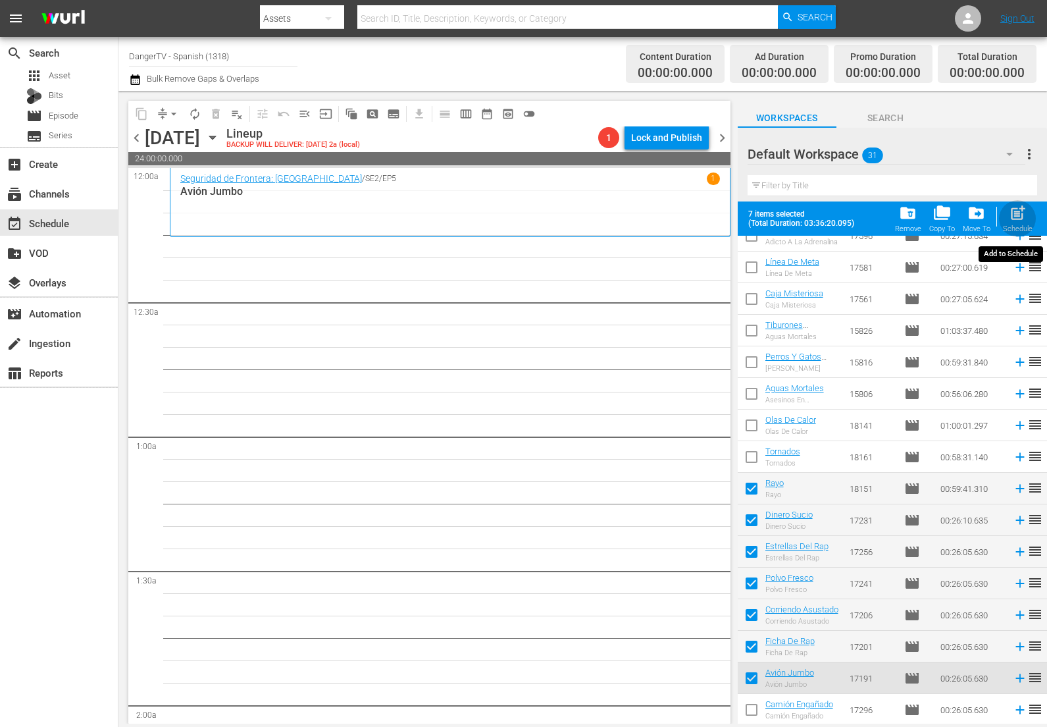
checkbox input "false"
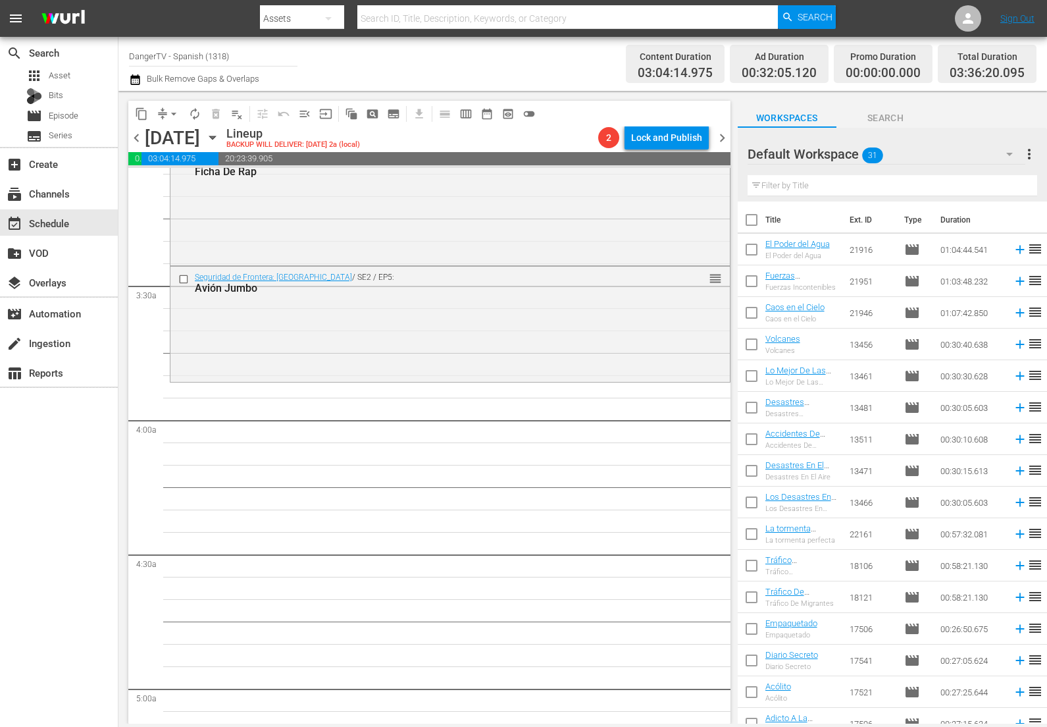
click at [753, 220] on input "checkbox" at bounding box center [752, 223] width 28 height 28
checkbox input "true"
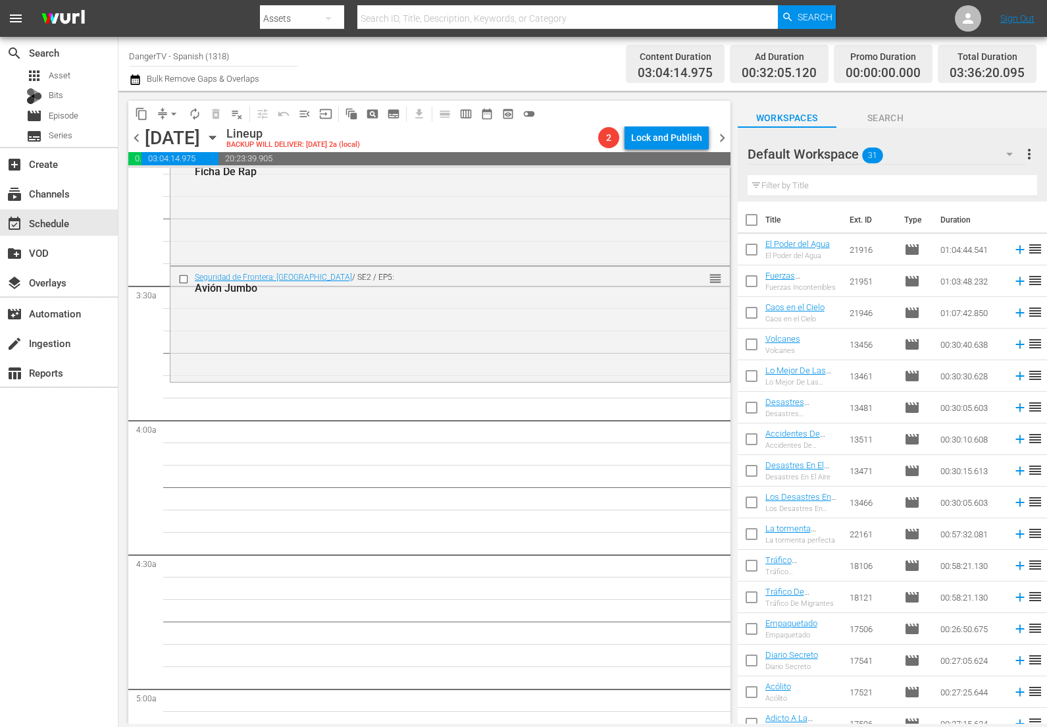
checkbox input "true"
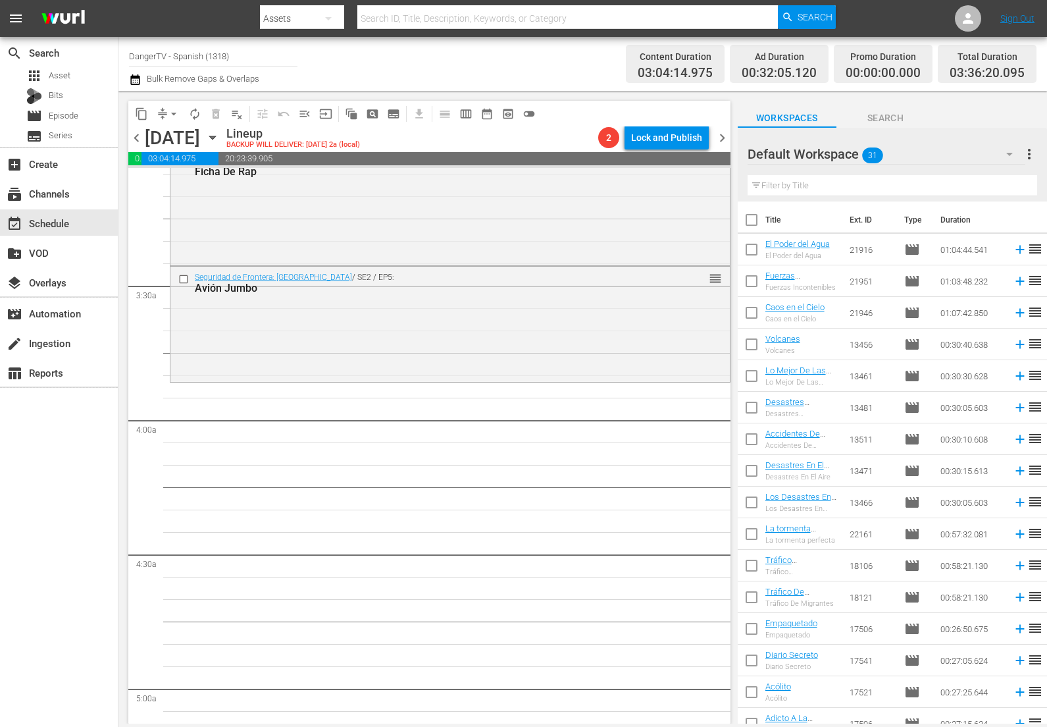
checkbox input "true"
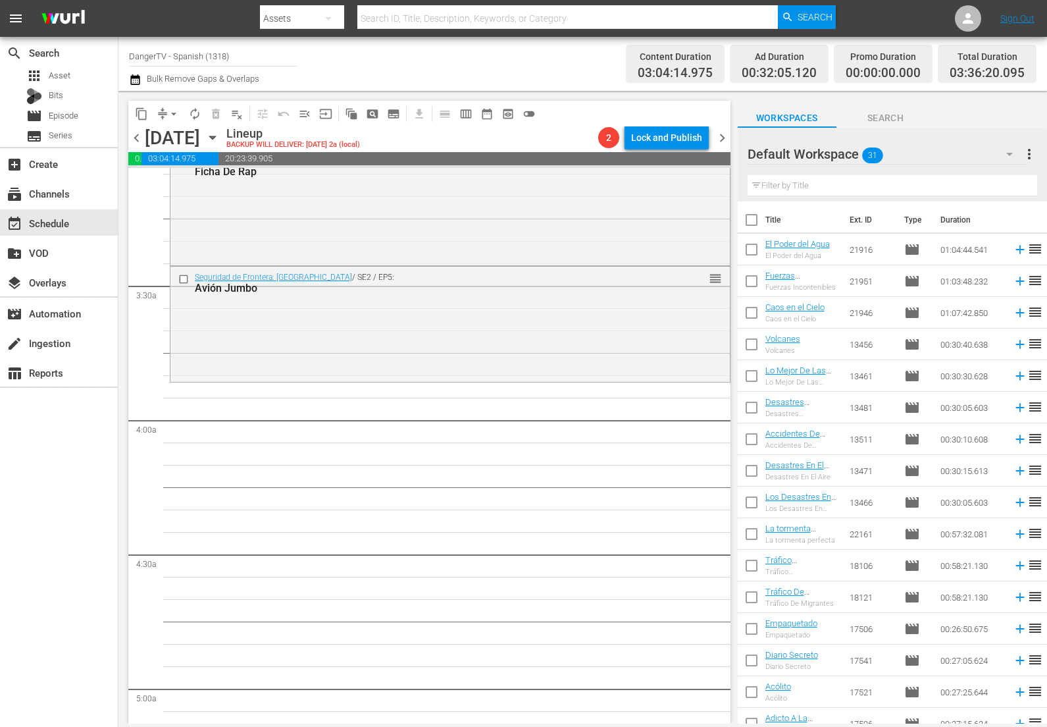
checkbox input "true"
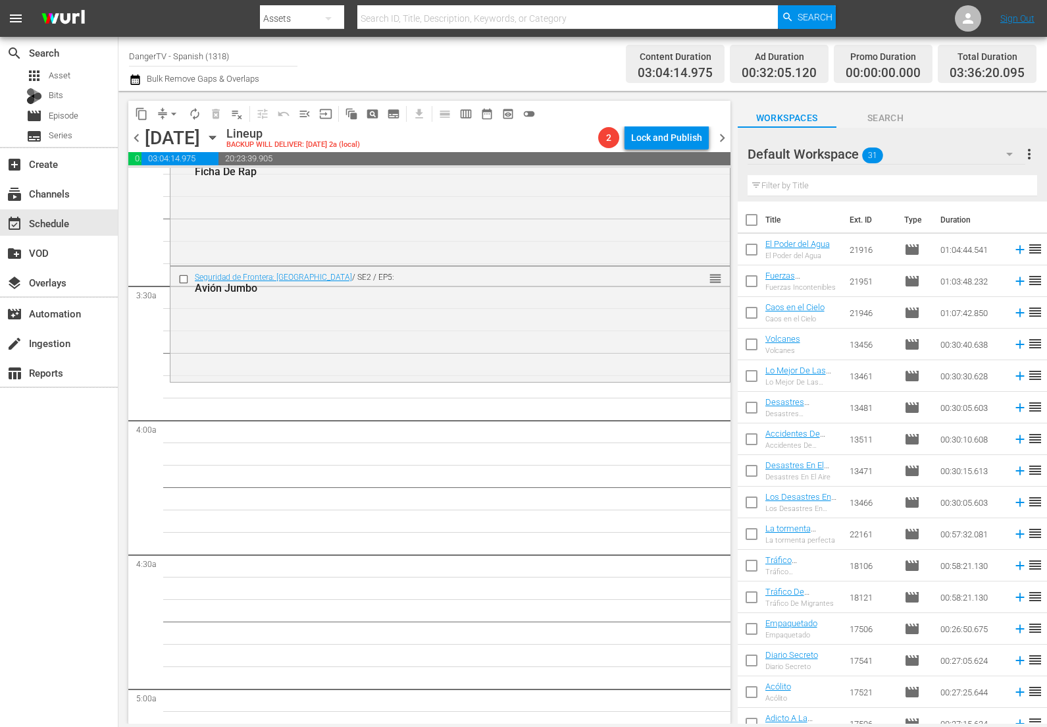
checkbox input "true"
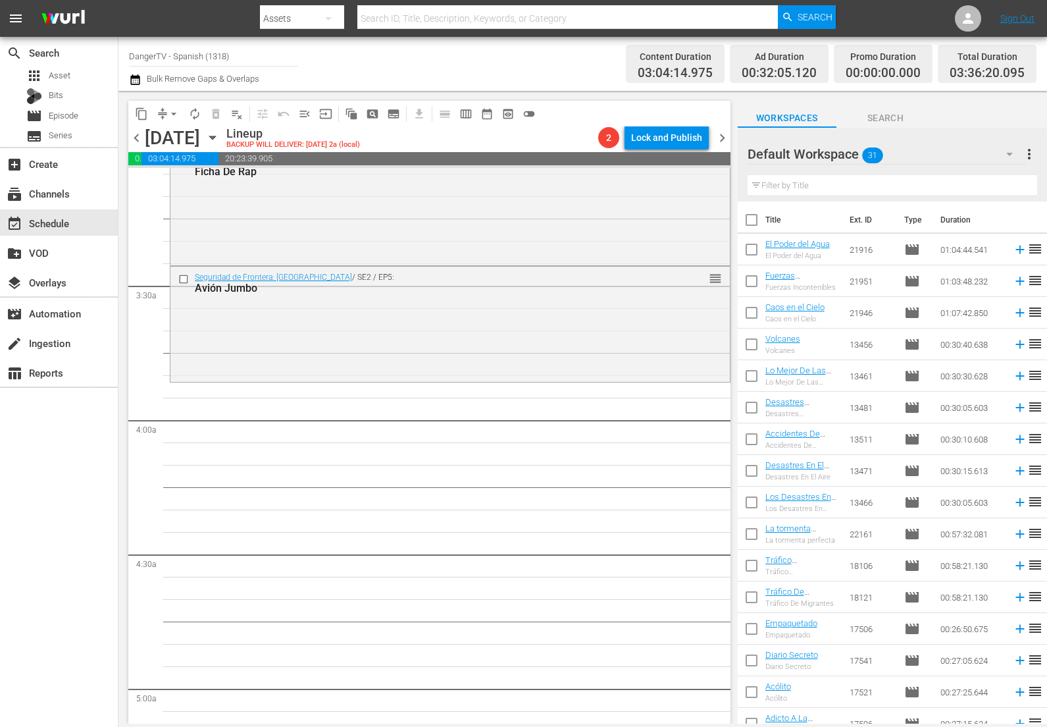
checkbox input "true"
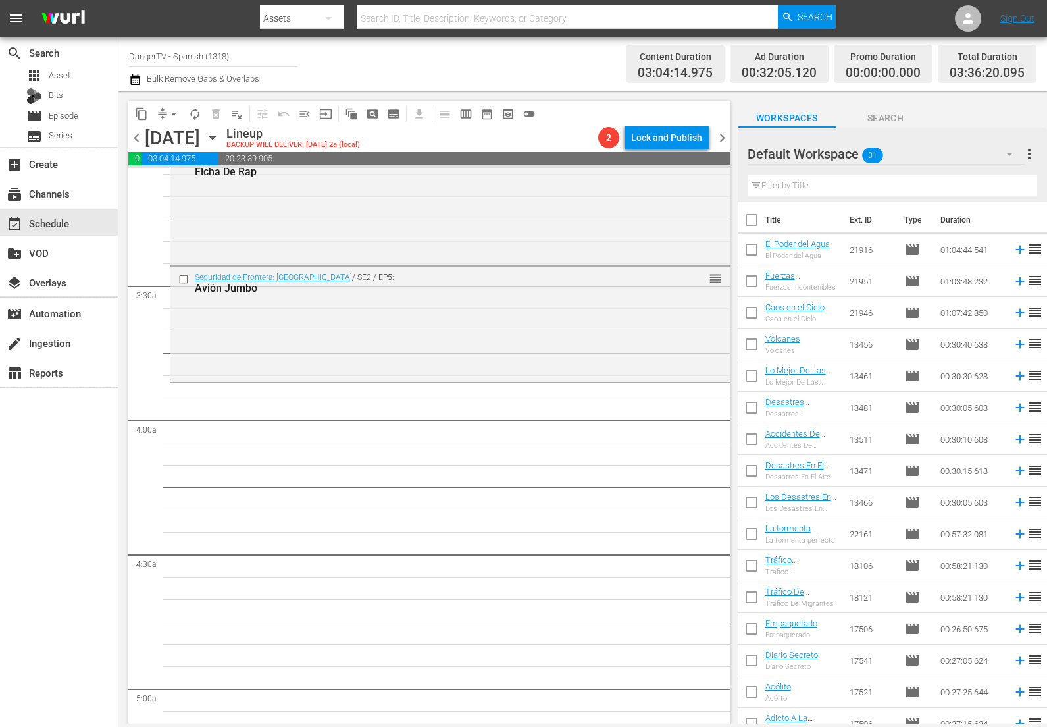
checkbox input "true"
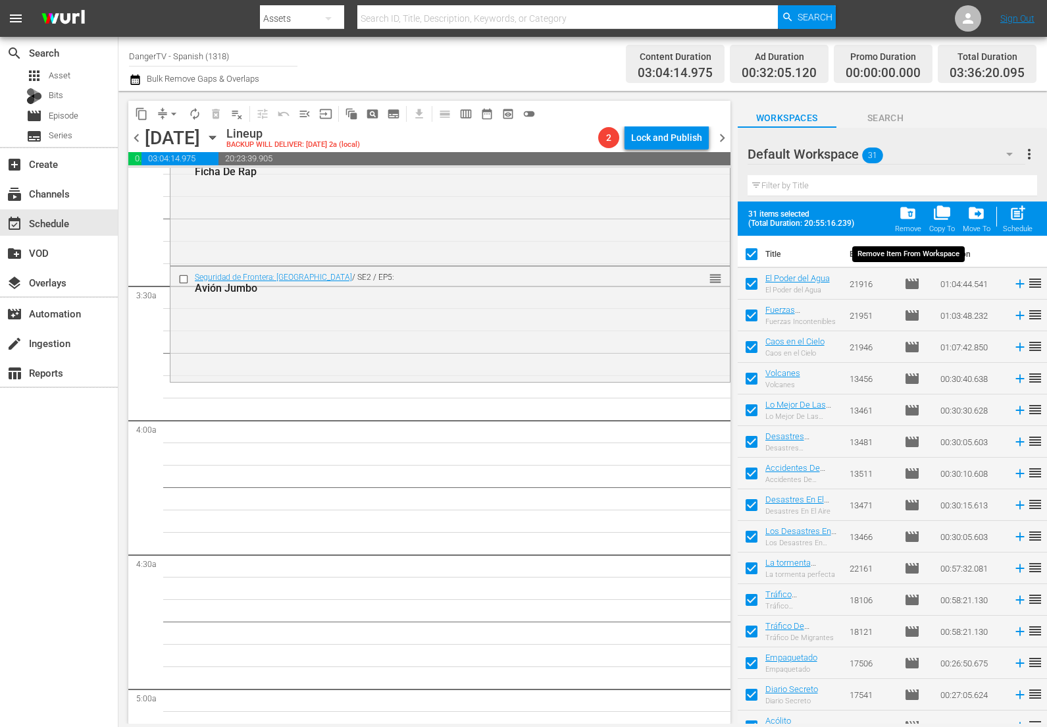
click at [908, 214] on span "folder_delete" at bounding box center [908, 213] width 18 height 18
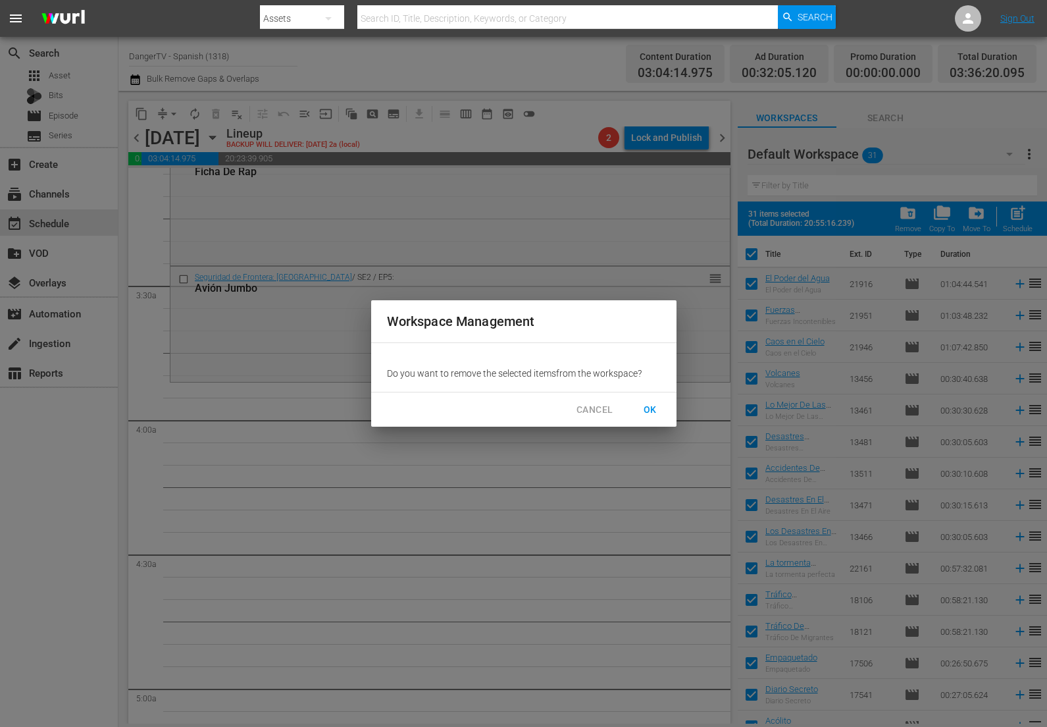
click at [652, 406] on span "OK" at bounding box center [650, 410] width 21 height 16
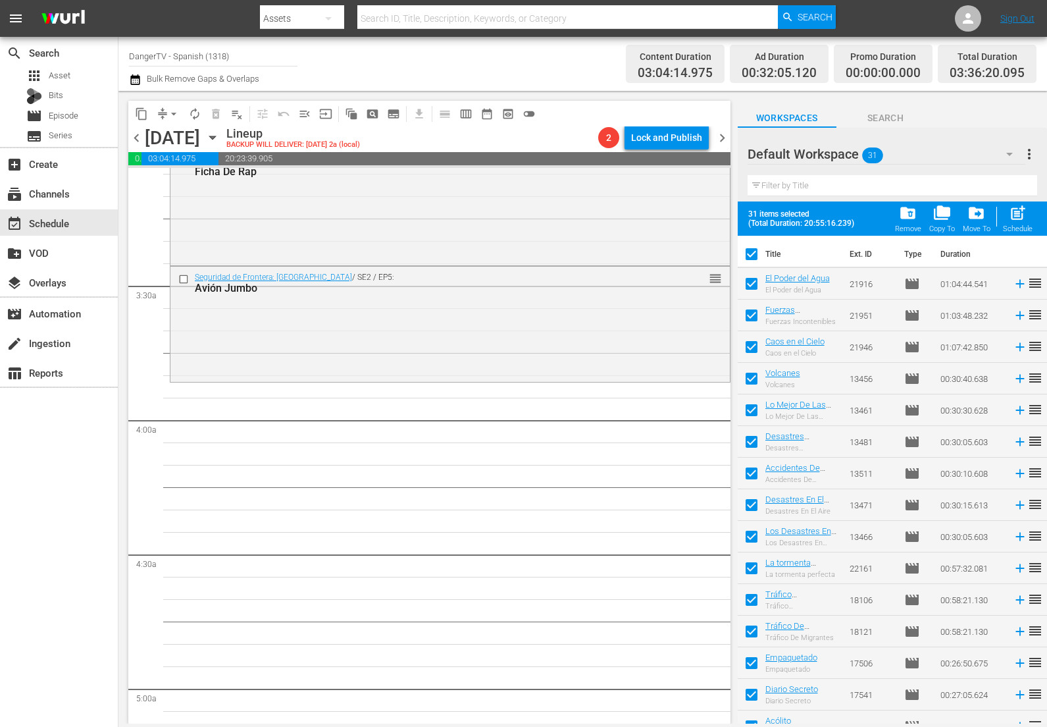
checkbox input "false"
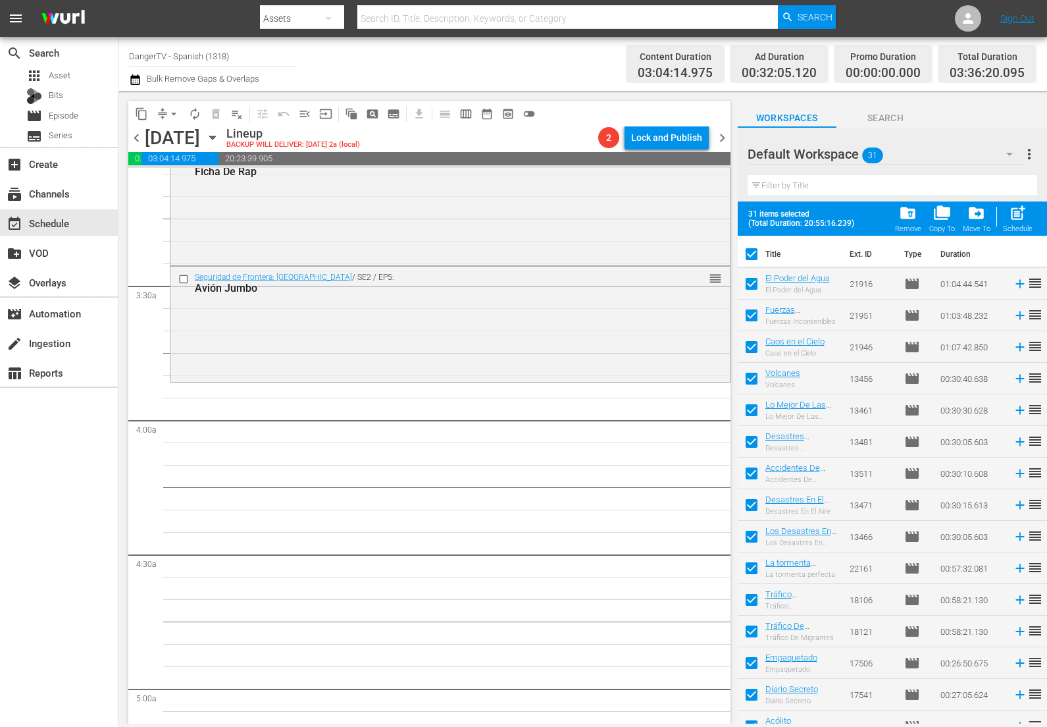
checkbox input "false"
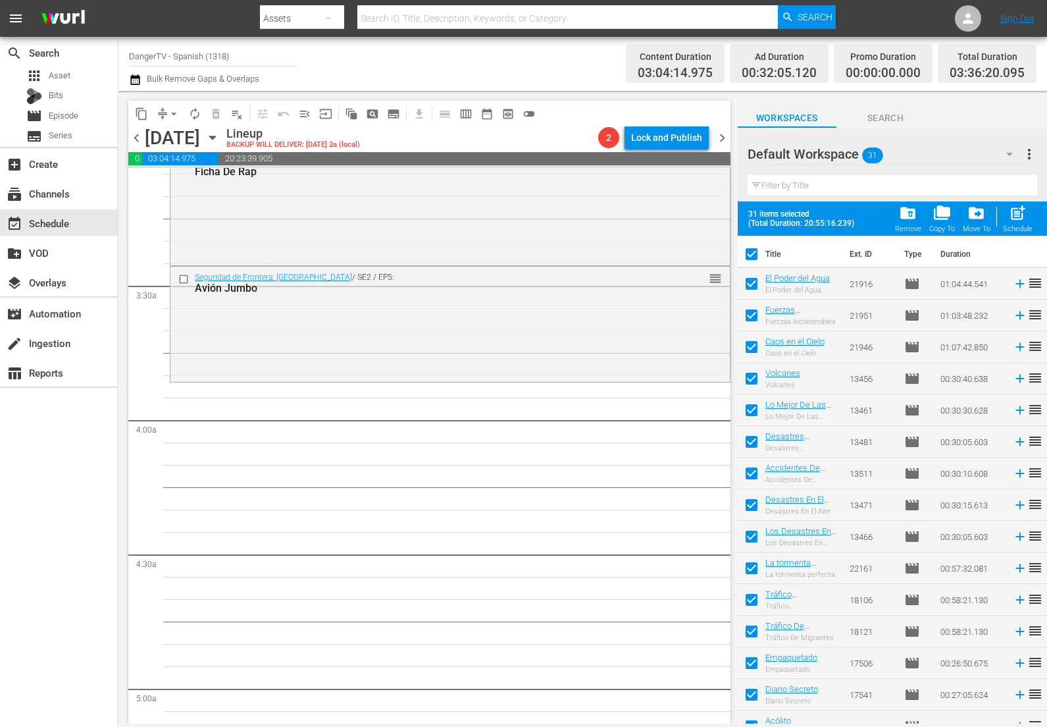
checkbox input "false"
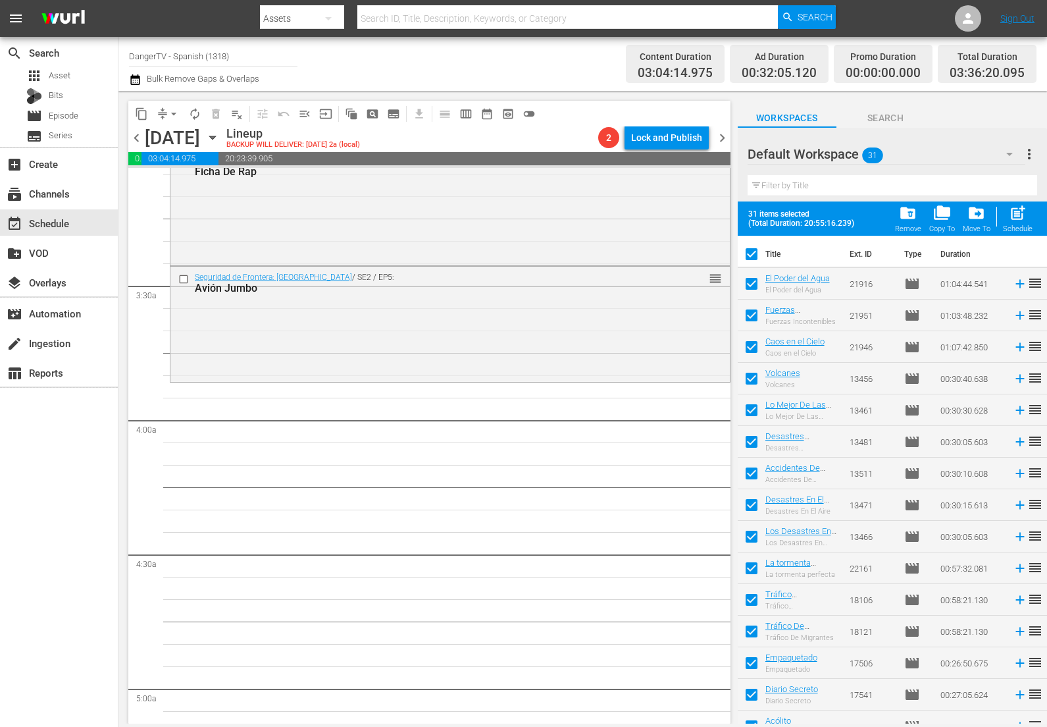
checkbox input "false"
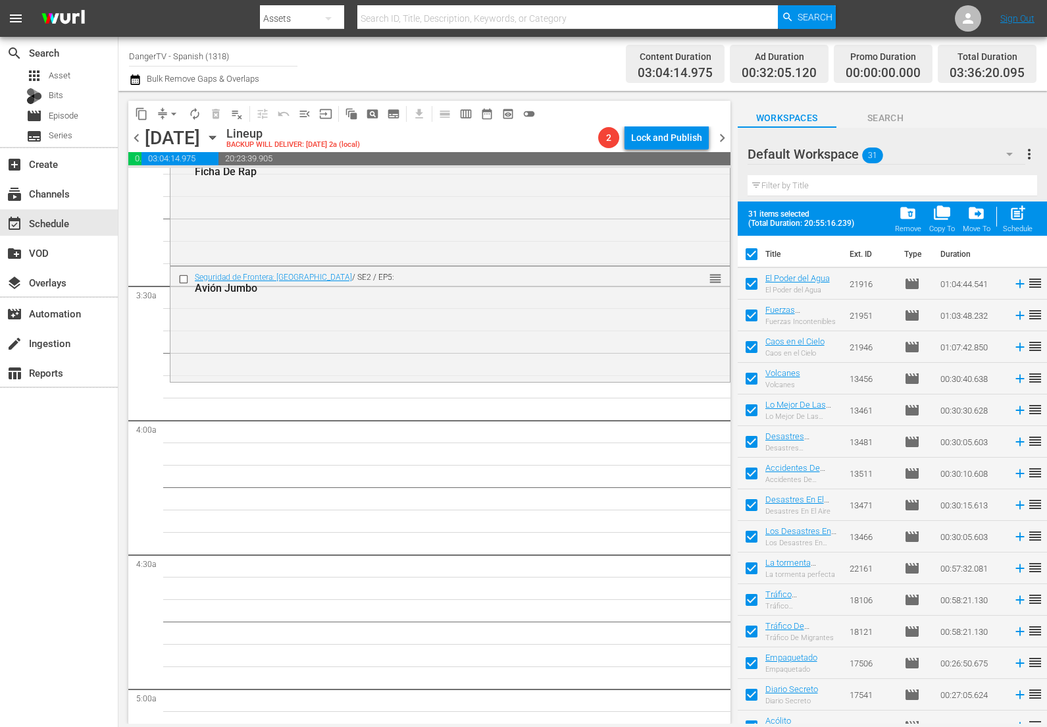
checkbox input "false"
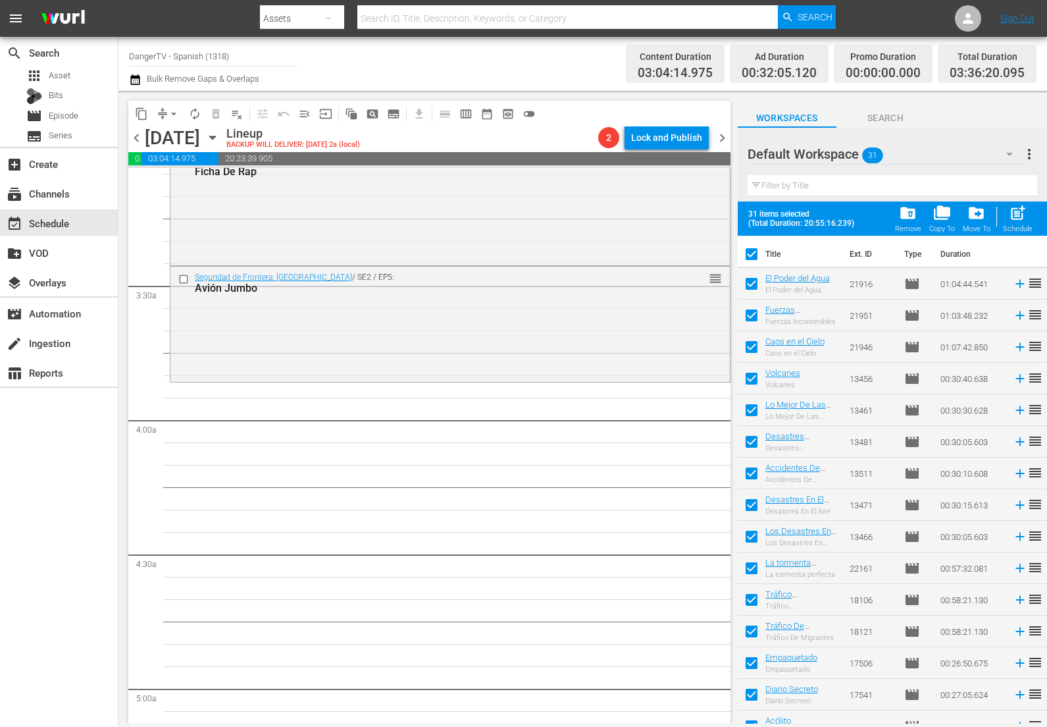
checkbox input "false"
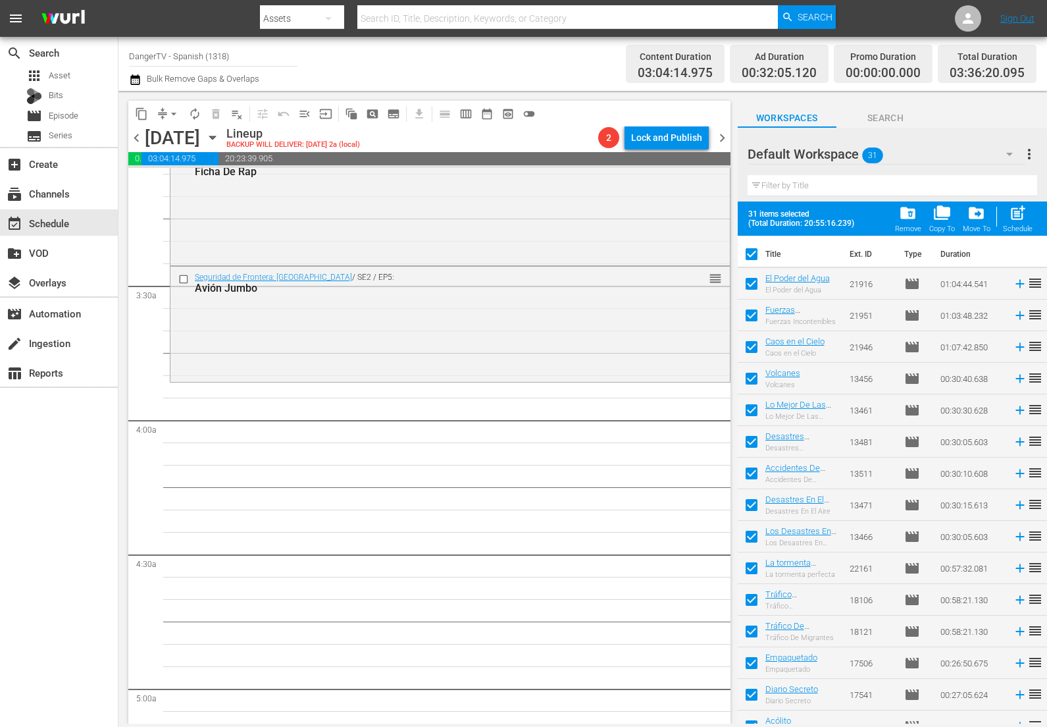
checkbox input "false"
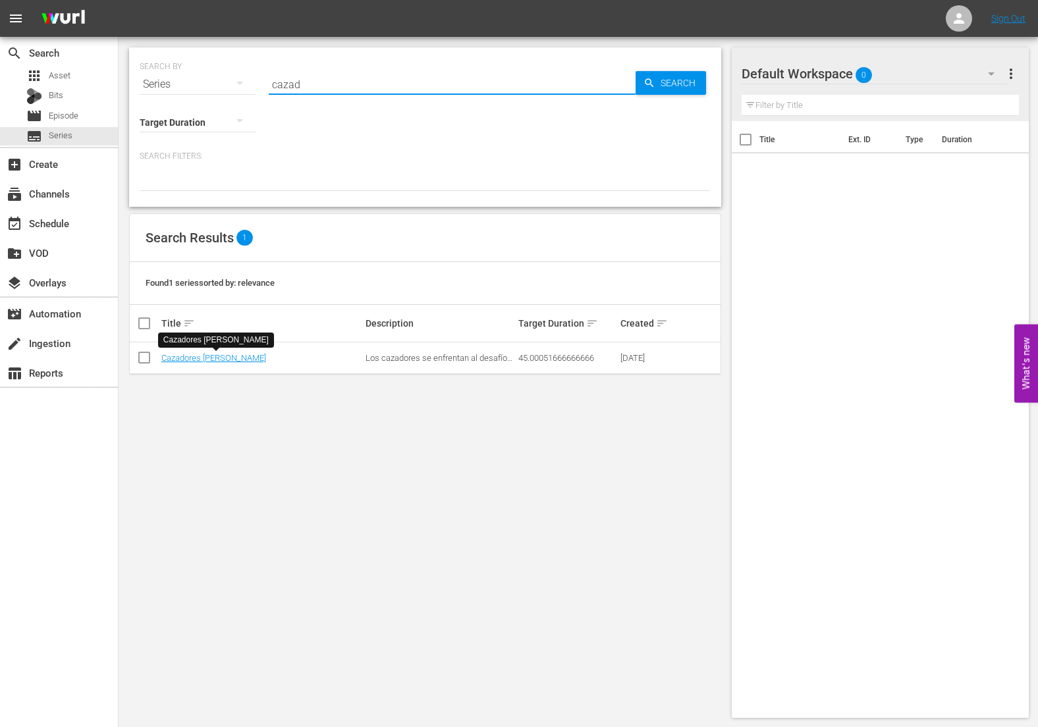
drag, startPoint x: 305, startPoint y: 84, endPoint x: 276, endPoint y: 84, distance: 29.0
click at [276, 84] on input "cazad" at bounding box center [452, 84] width 367 height 32
type input "c"
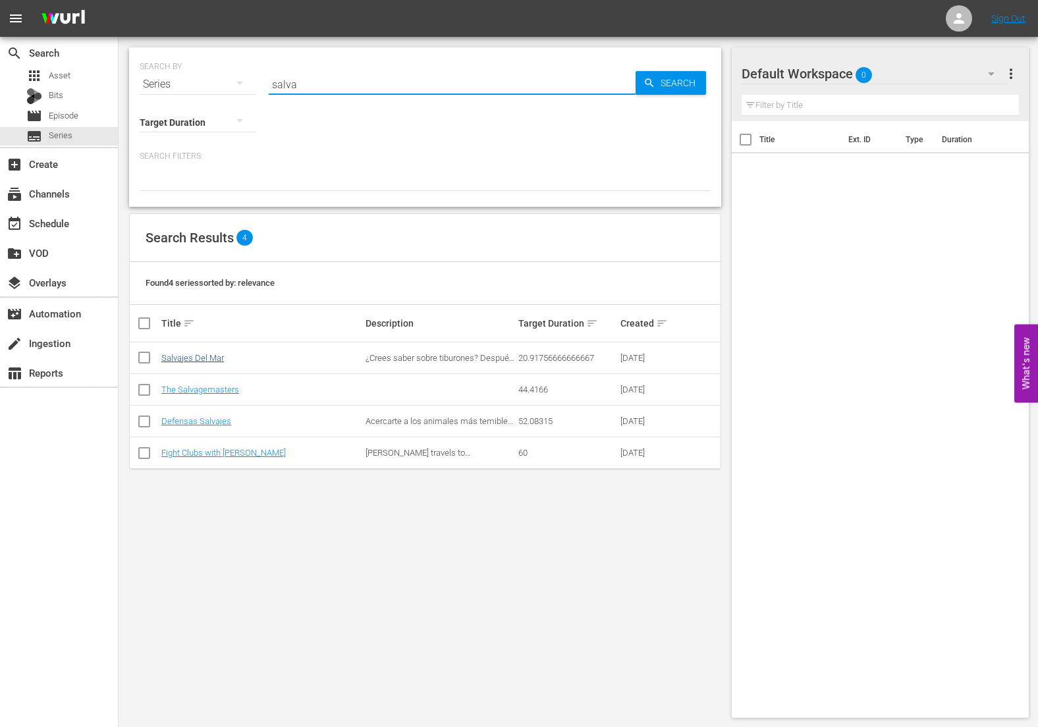
type input "salva"
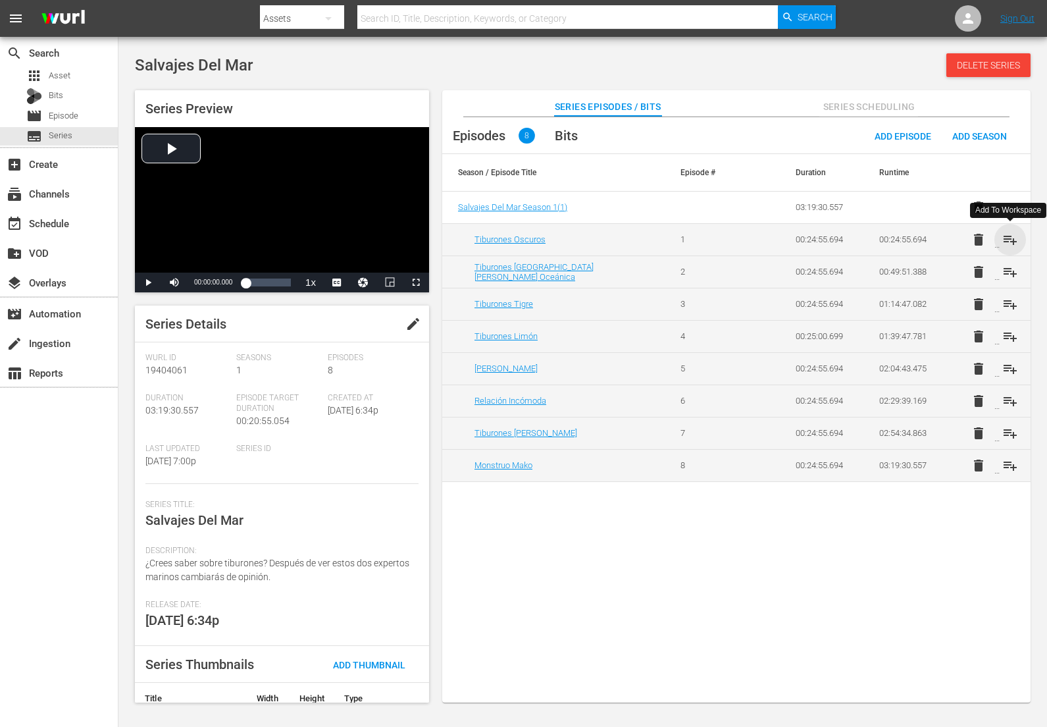
click at [1012, 240] on span "playlist_add" at bounding box center [1011, 240] width 16 height 16
click at [1011, 270] on span "playlist_add" at bounding box center [1011, 272] width 16 height 16
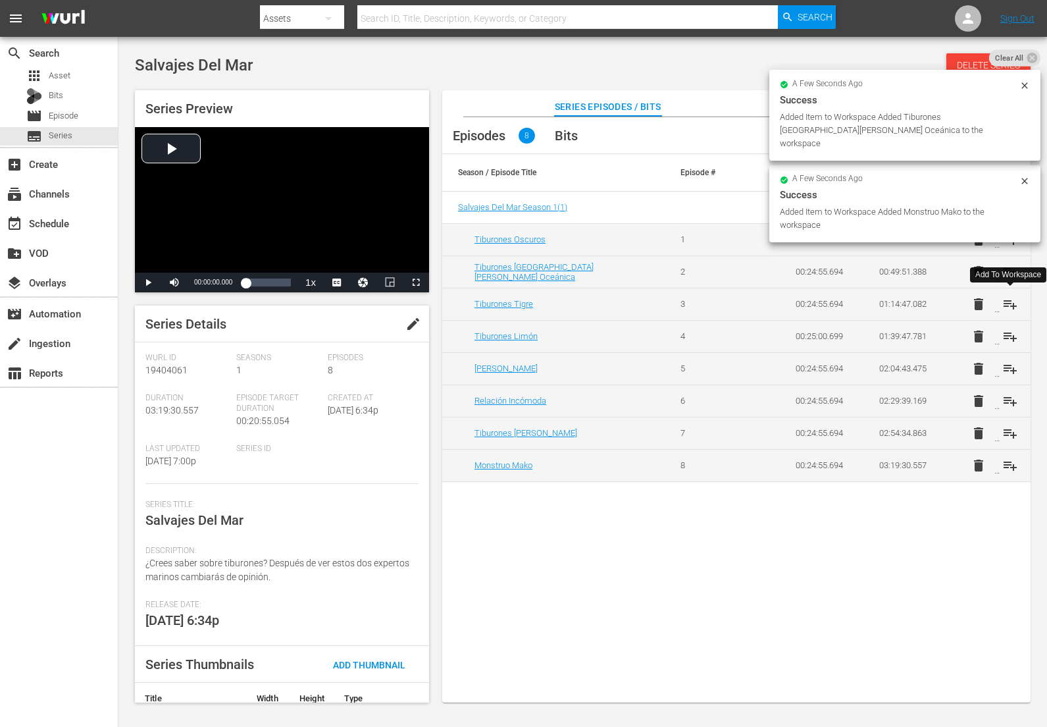
click at [1011, 300] on span "playlist_add" at bounding box center [1011, 304] width 16 height 16
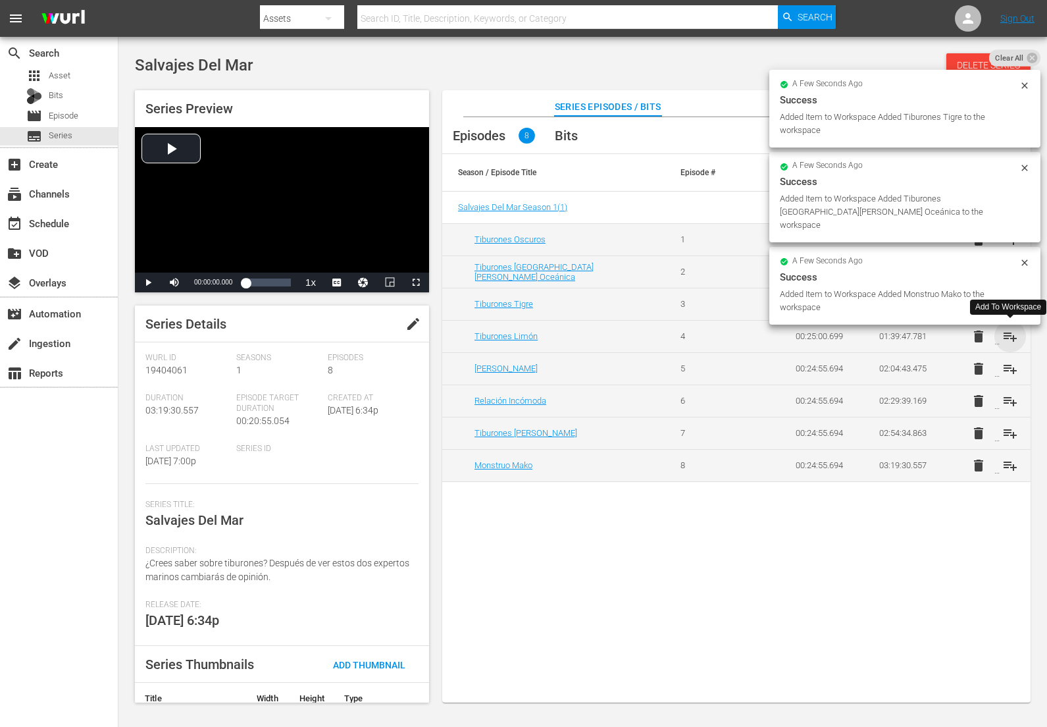
click at [1012, 336] on span "playlist_add" at bounding box center [1011, 337] width 16 height 16
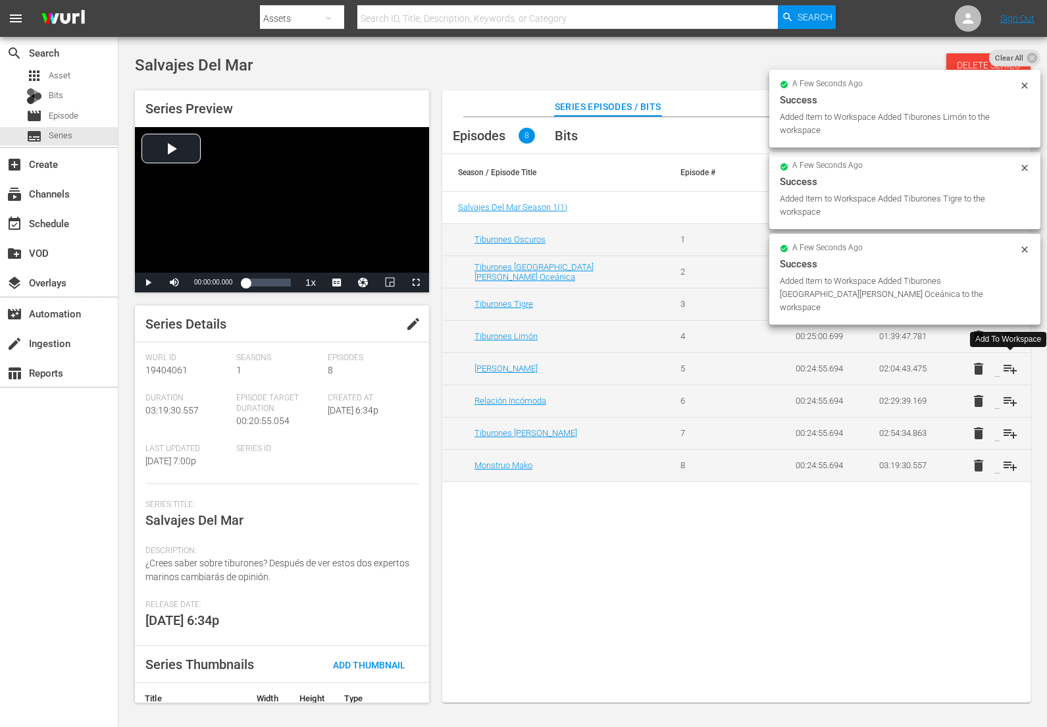
click at [1011, 370] on span "playlist_add" at bounding box center [1011, 369] width 16 height 16
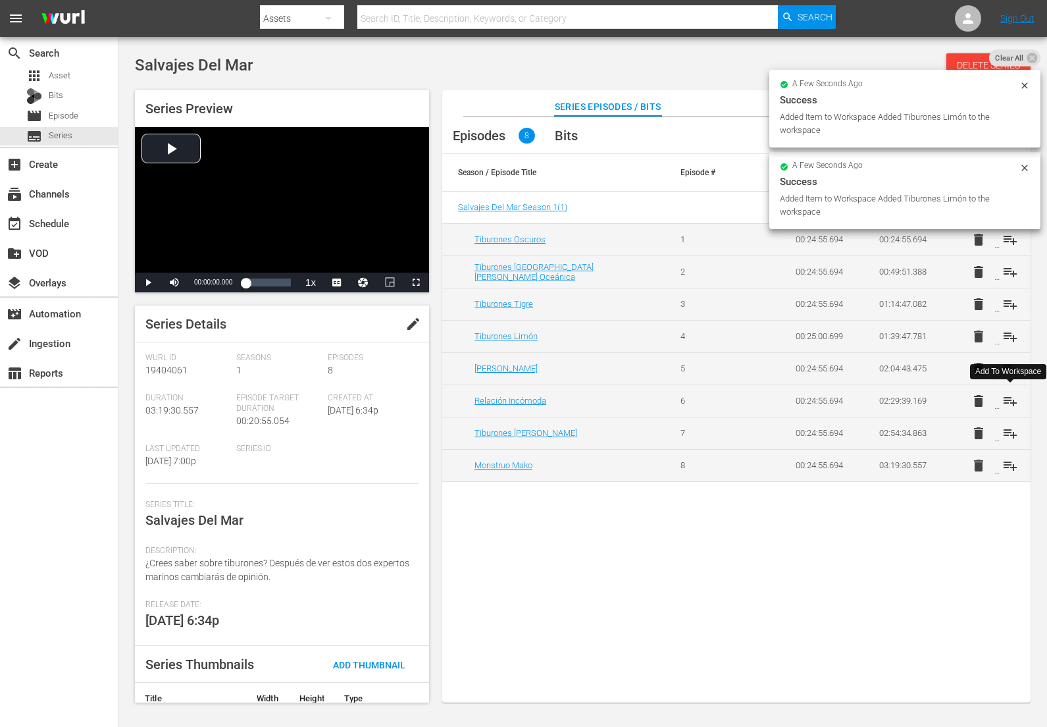
click at [1013, 404] on span "playlist_add" at bounding box center [1011, 401] width 16 height 16
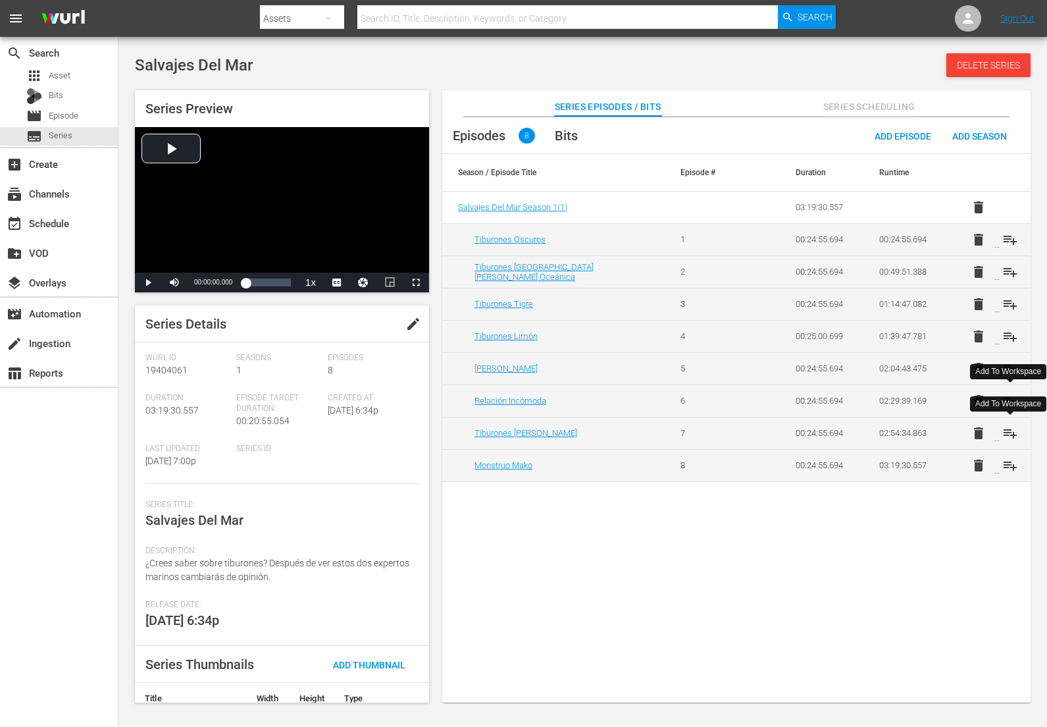
click at [1008, 432] on span "playlist_add" at bounding box center [1011, 433] width 16 height 16
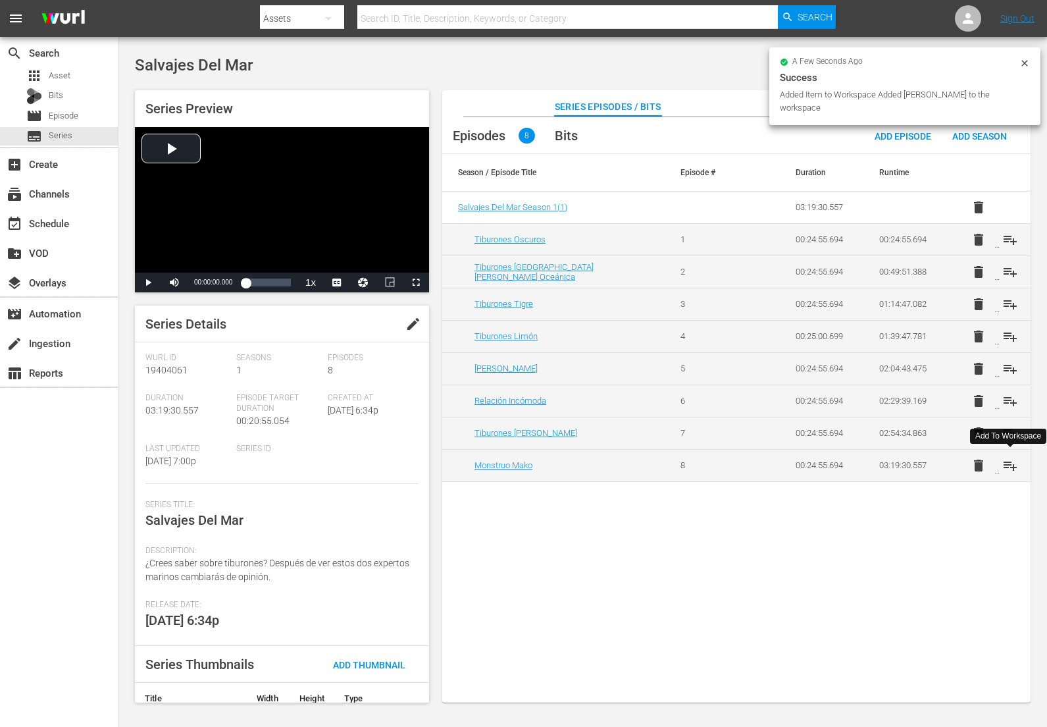
click at [1009, 460] on span "playlist_add" at bounding box center [1011, 466] width 16 height 16
click at [1008, 239] on span "playlist_add" at bounding box center [1011, 240] width 16 height 16
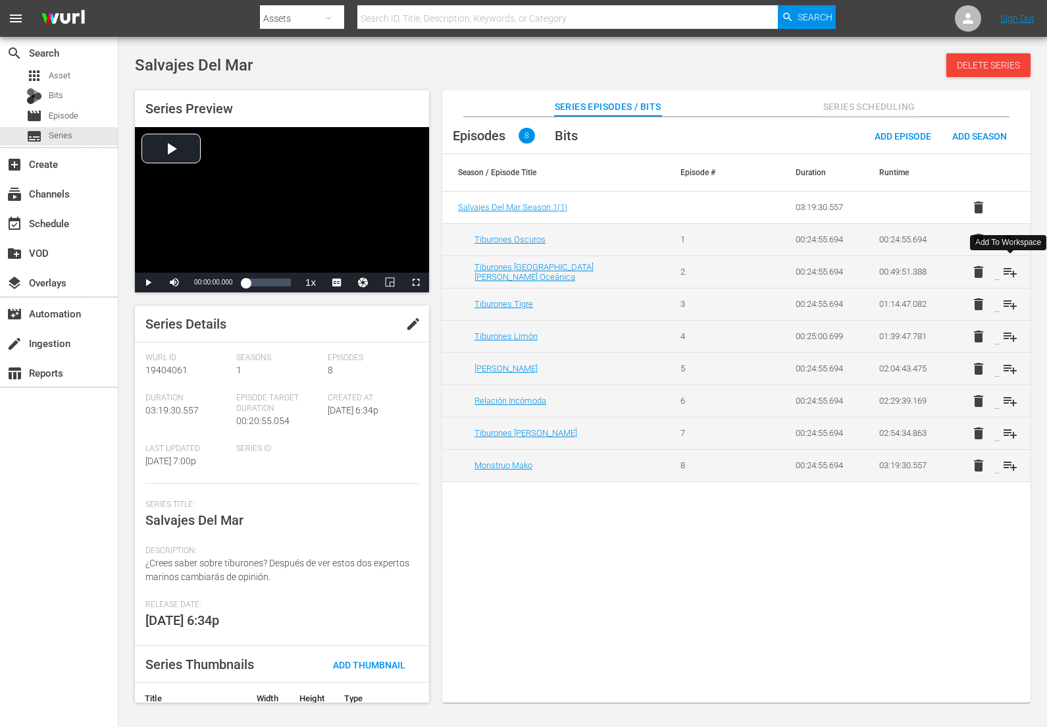
click at [1011, 272] on span "playlist_add" at bounding box center [1011, 272] width 16 height 16
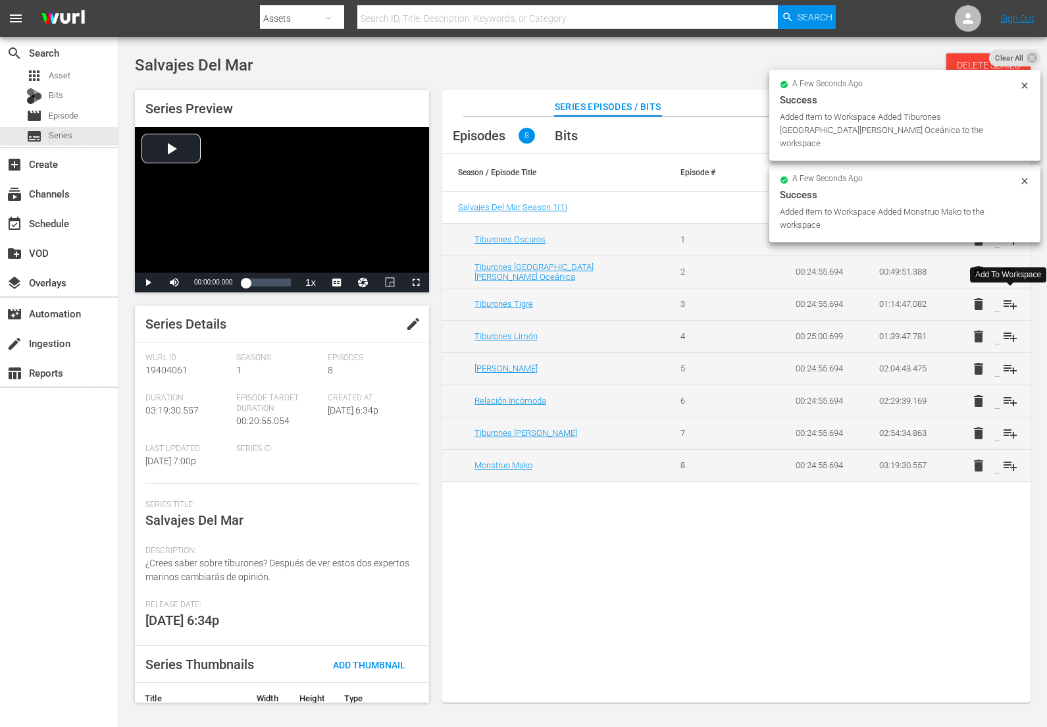
click at [1012, 303] on span "playlist_add" at bounding box center [1011, 304] width 16 height 16
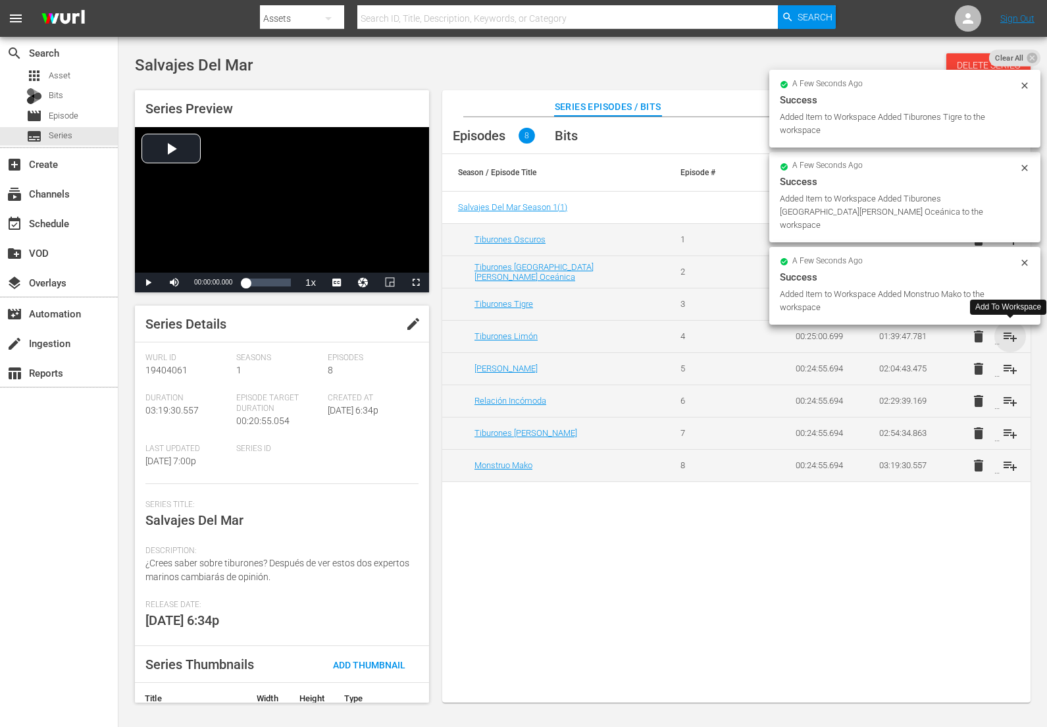
click at [1009, 337] on span "playlist_add" at bounding box center [1011, 337] width 16 height 16
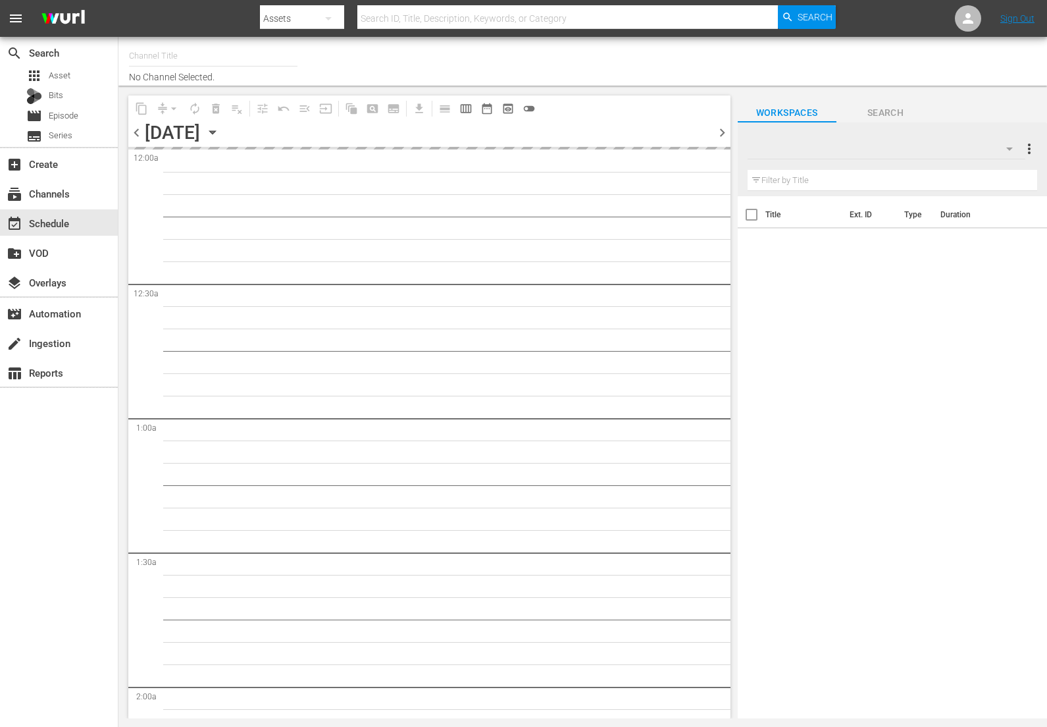
type input "DangerTV - Spanish (1318)"
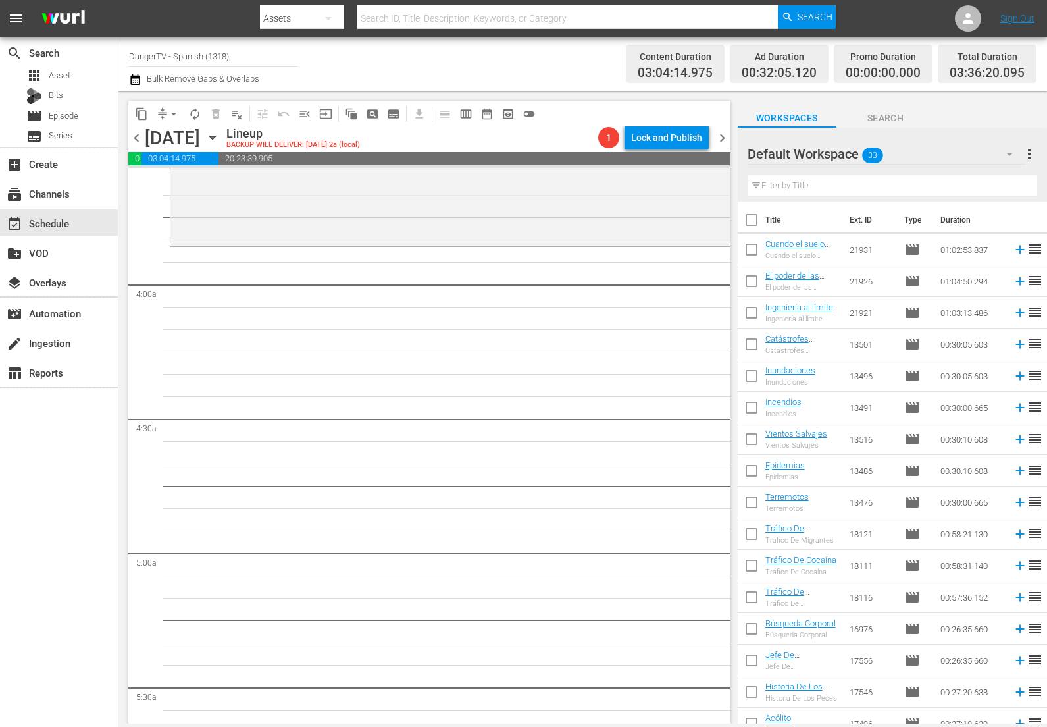
click at [754, 222] on input "checkbox" at bounding box center [752, 223] width 28 height 28
checkbox input "true"
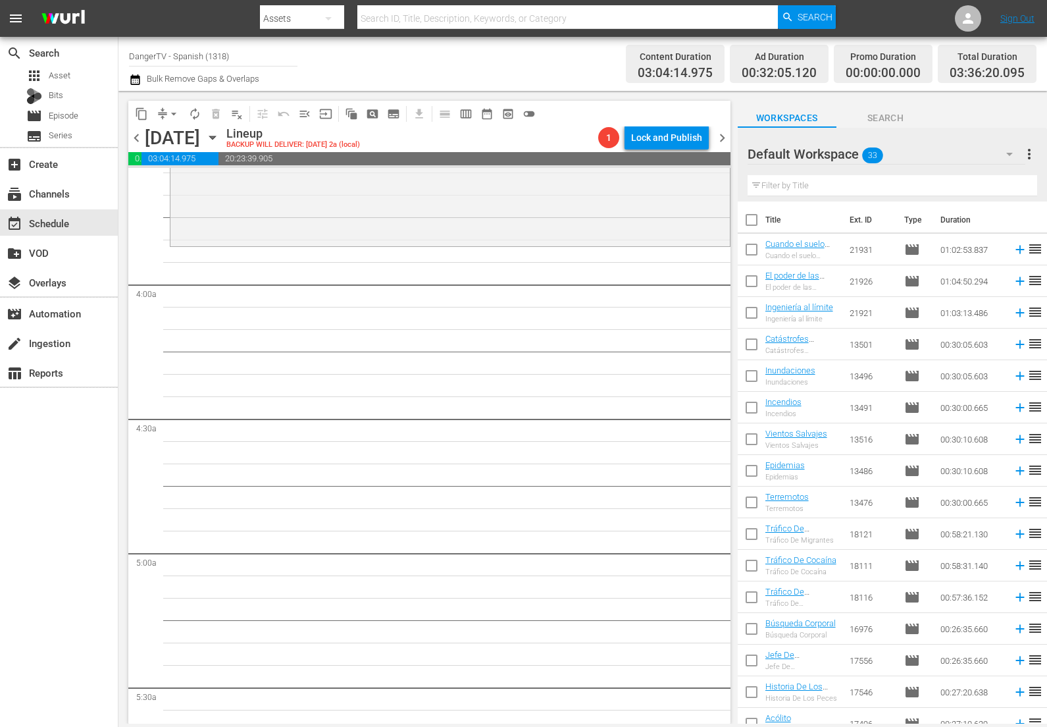
checkbox input "true"
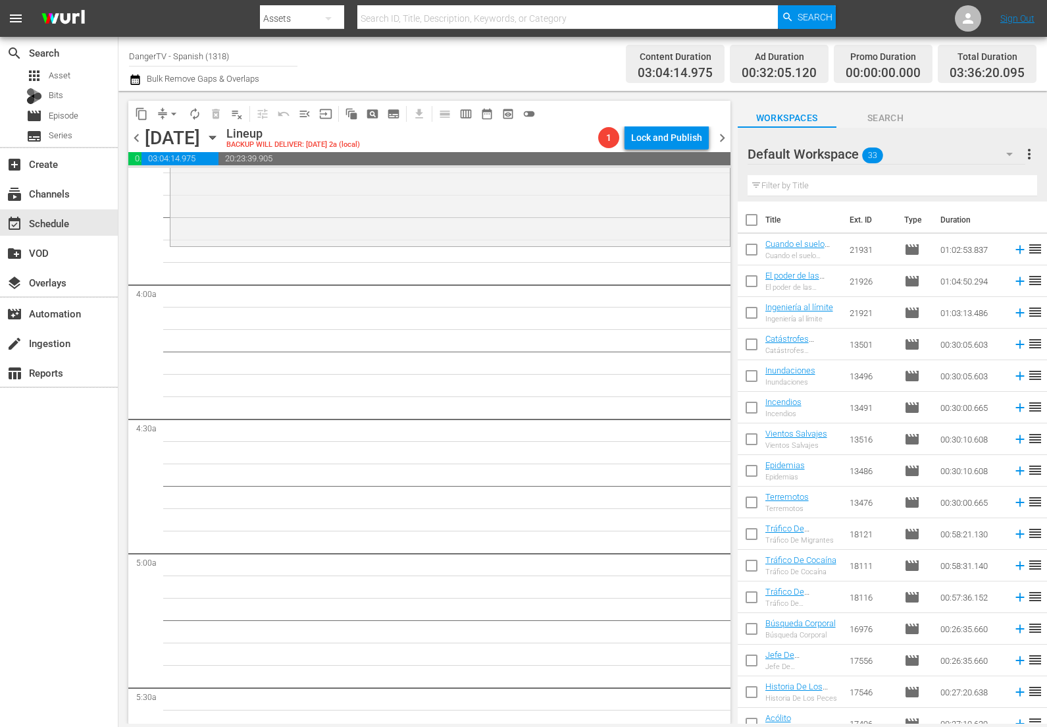
checkbox input "true"
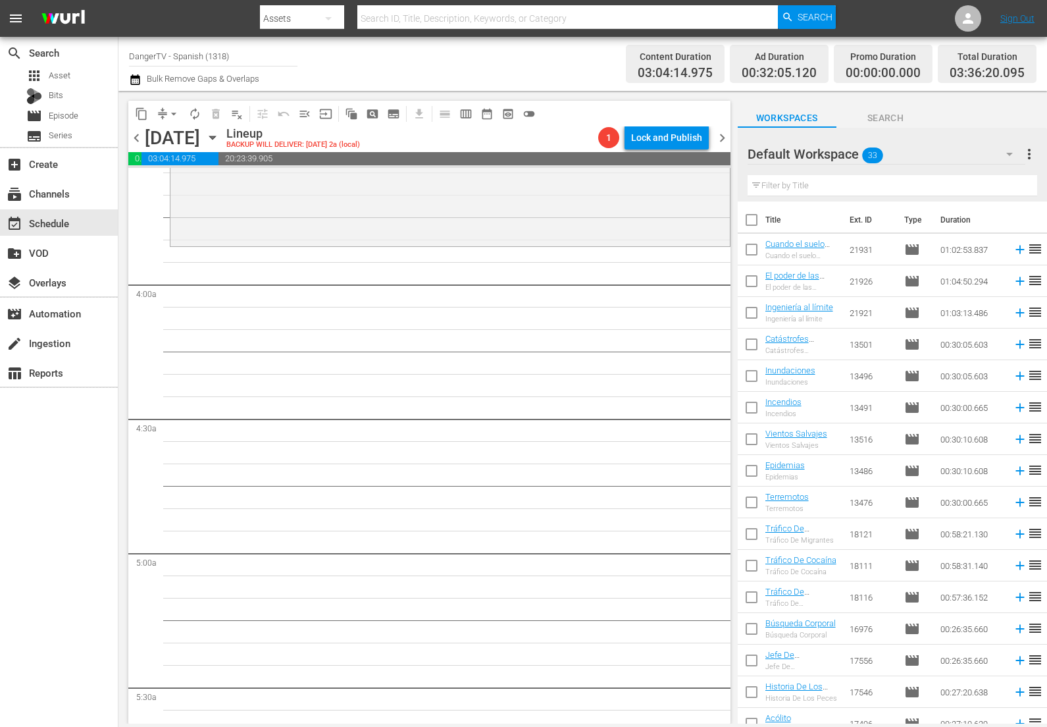
checkbox input "true"
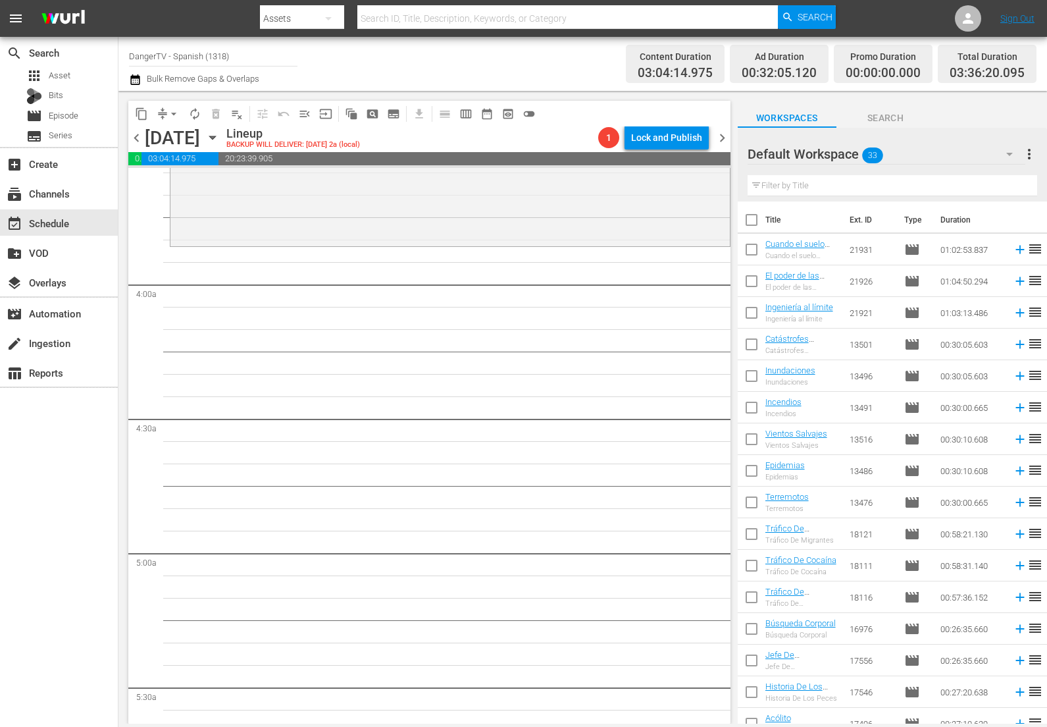
checkbox input "true"
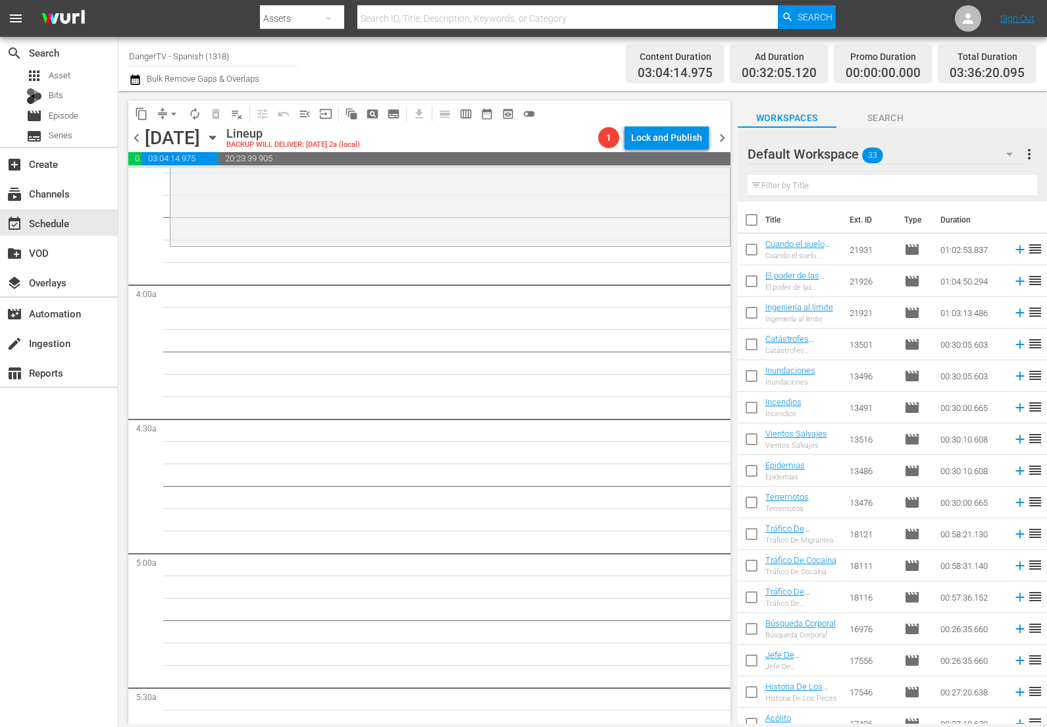
checkbox input "true"
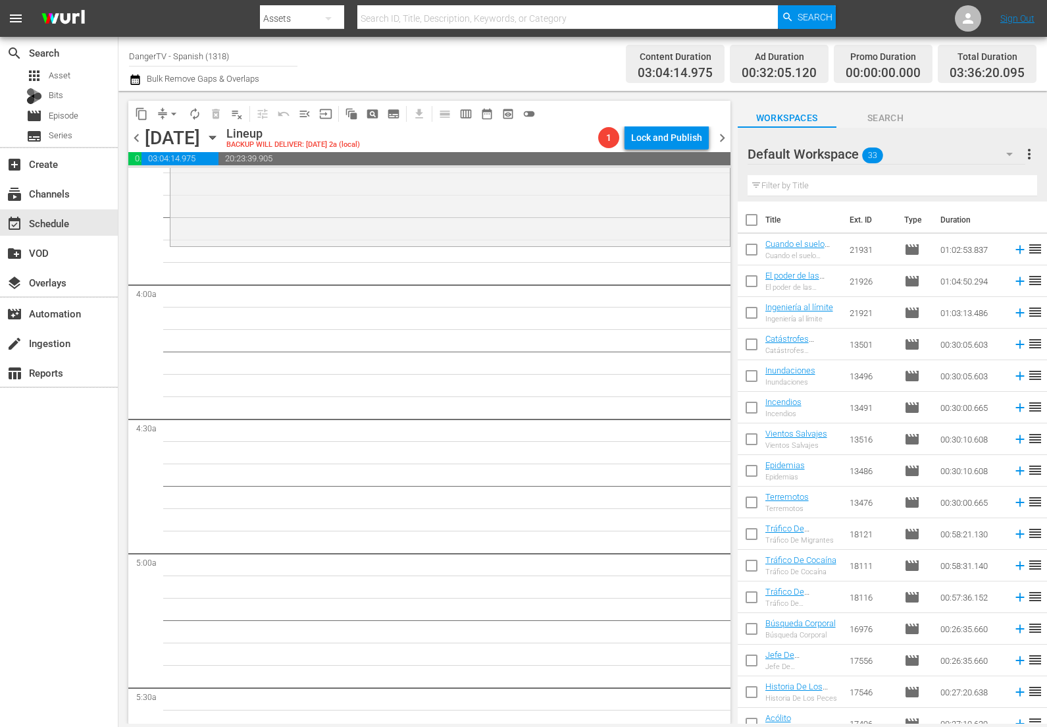
checkbox input "true"
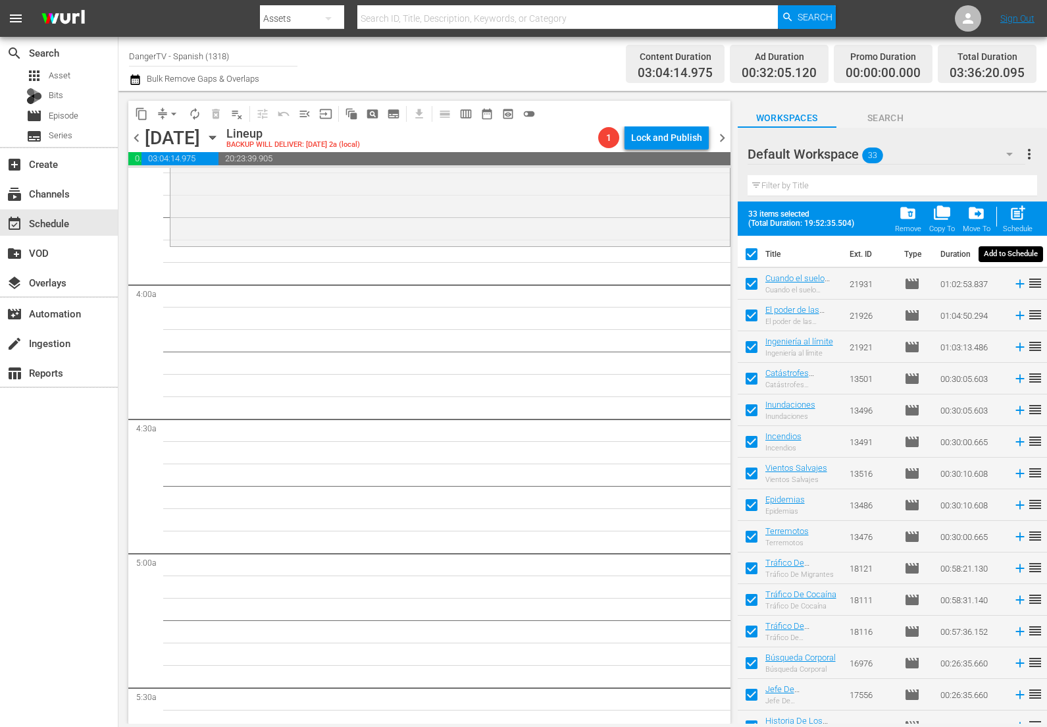
click at [1018, 214] on span "post_add" at bounding box center [1018, 213] width 18 height 18
checkbox input "false"
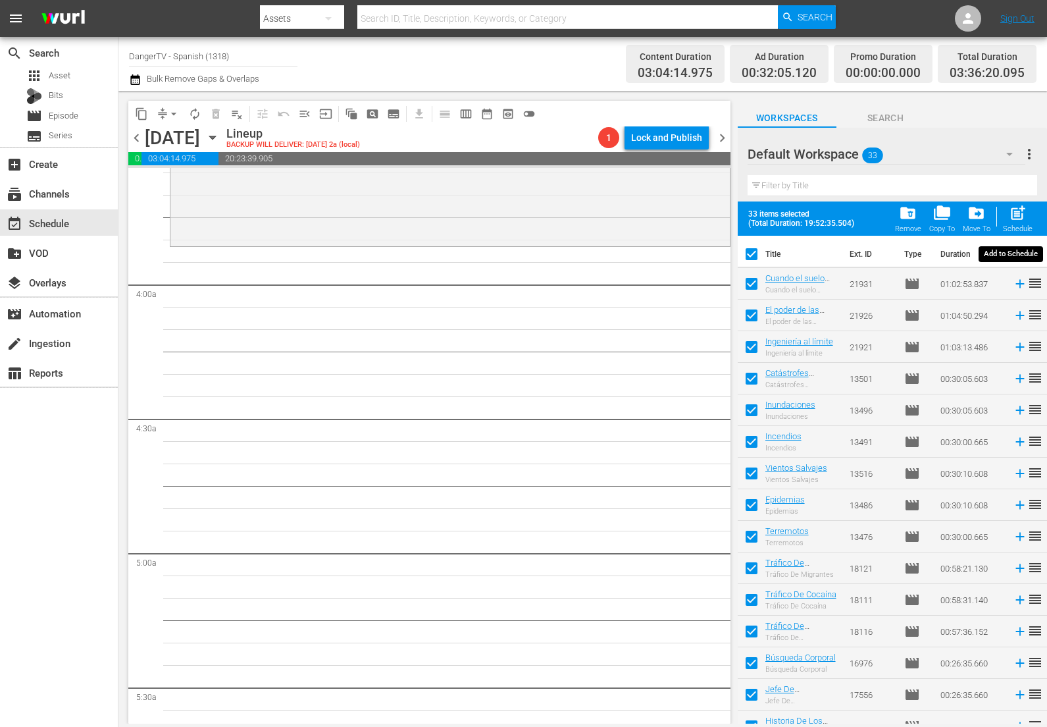
checkbox input "false"
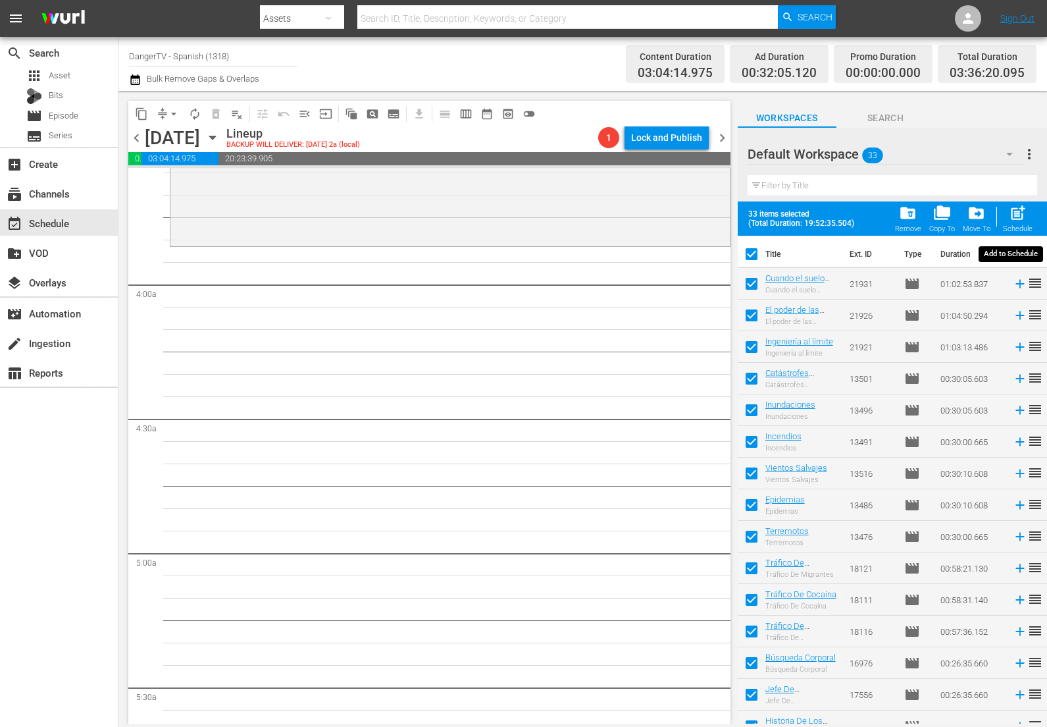
checkbox input "false"
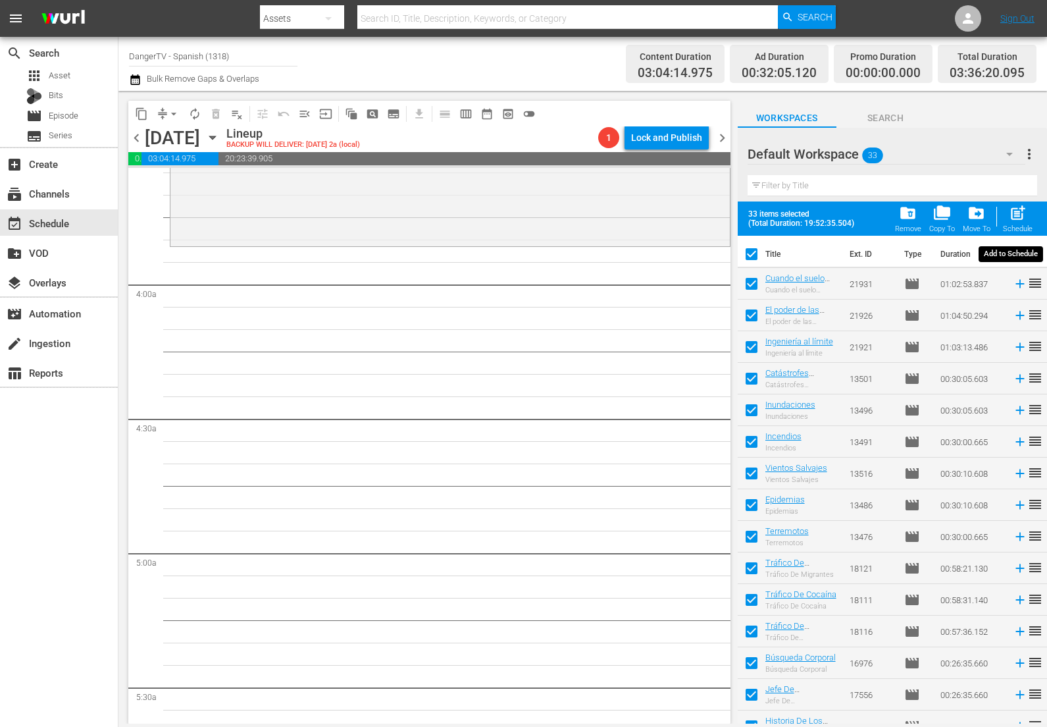
checkbox input "false"
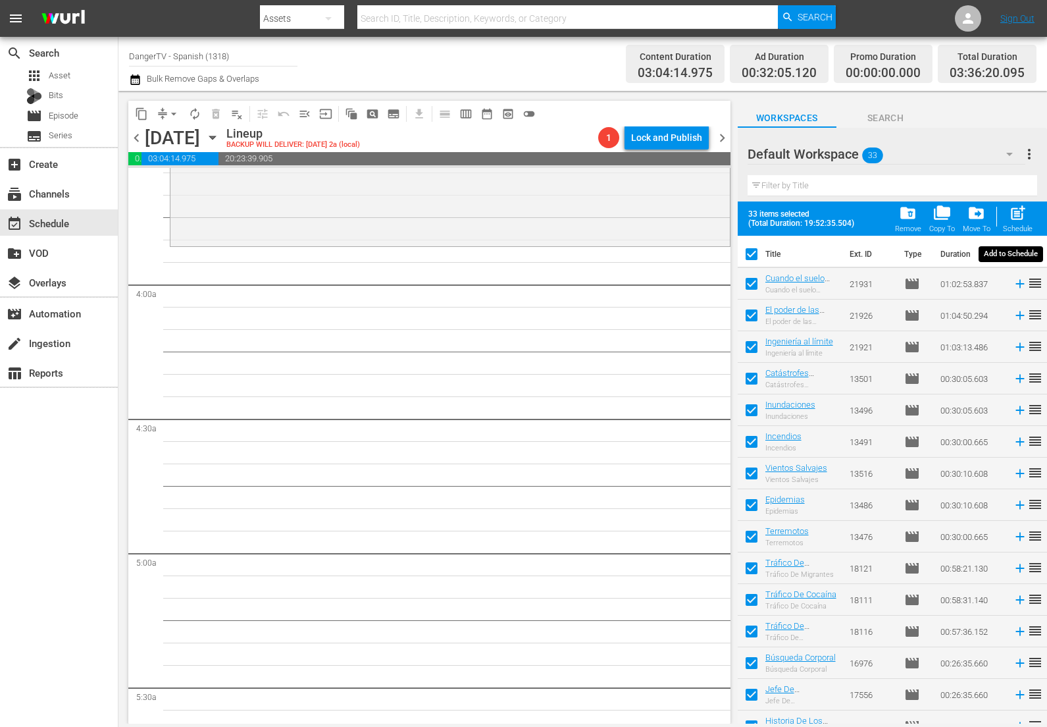
checkbox input "false"
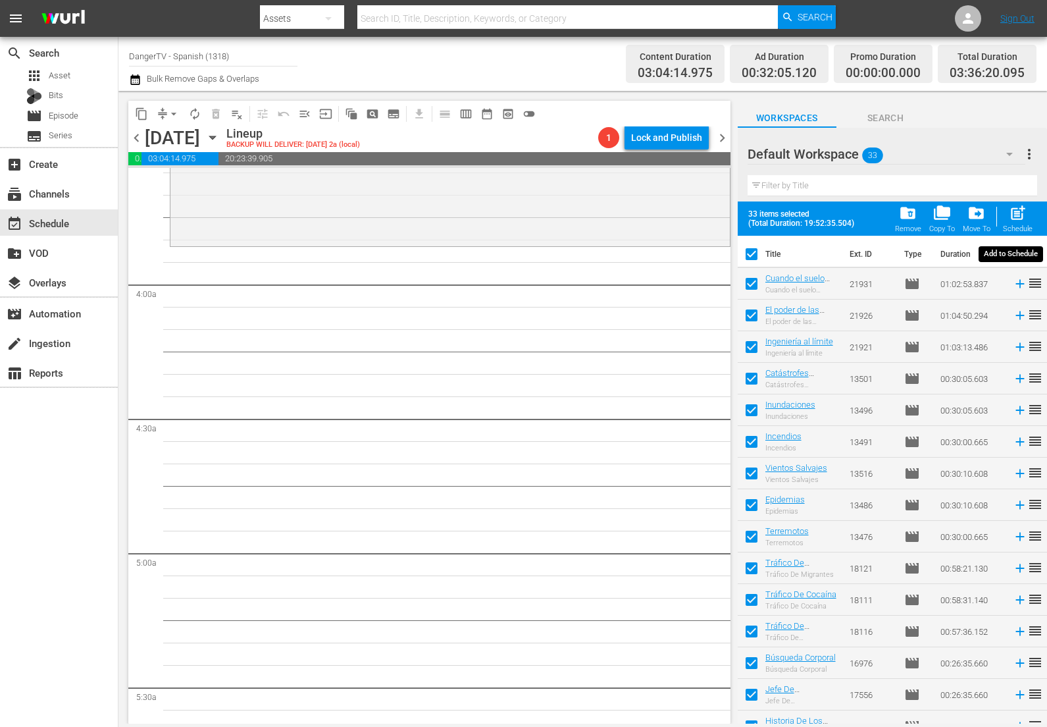
checkbox input "false"
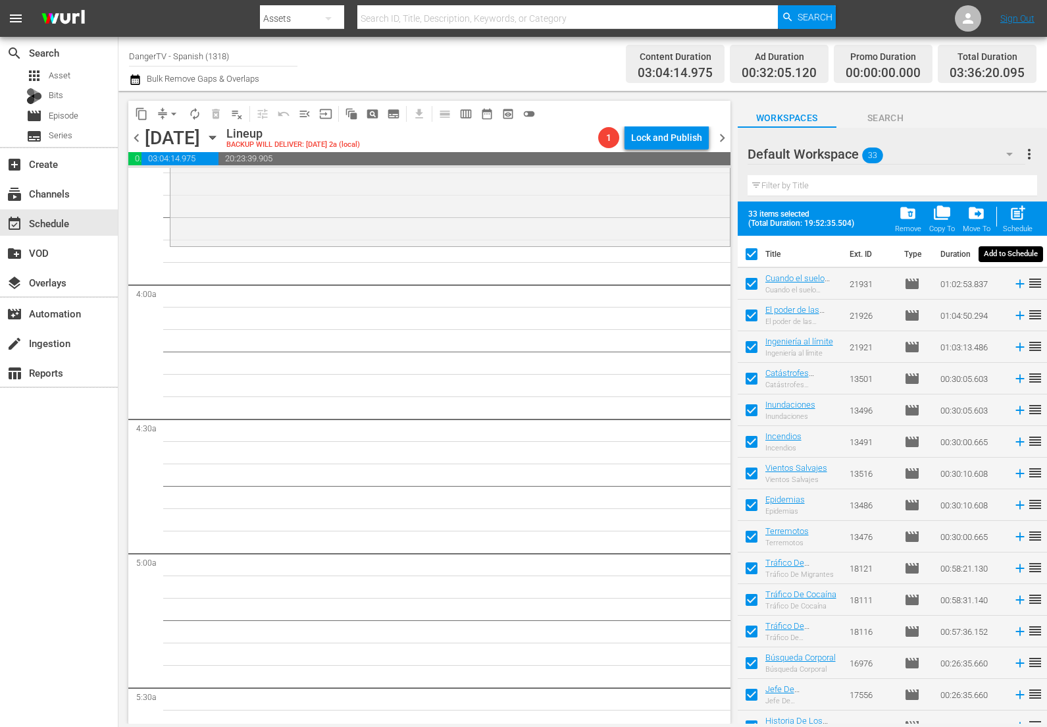
checkbox input "false"
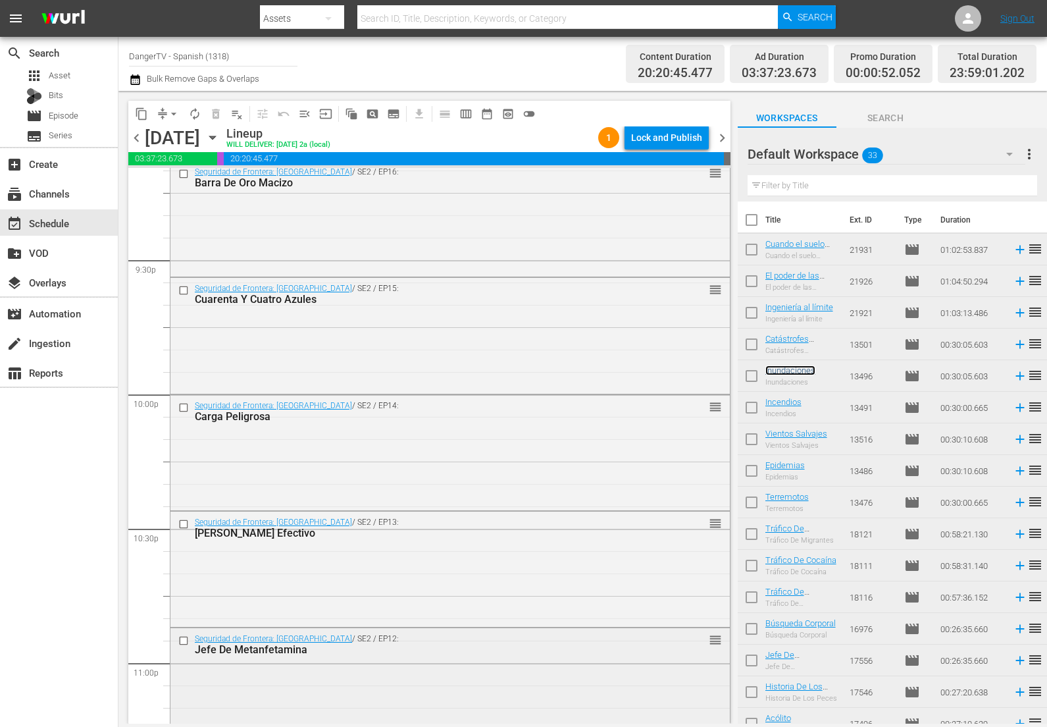
scroll to position [5955, 0]
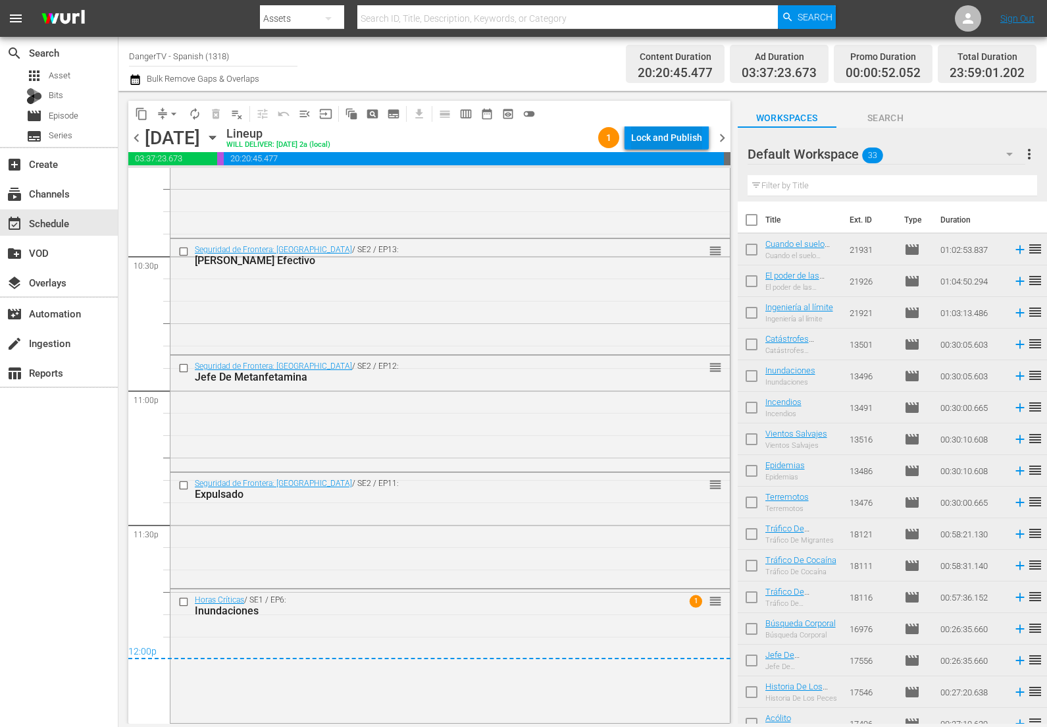
click at [661, 138] on div "Lock and Publish" at bounding box center [666, 138] width 71 height 24
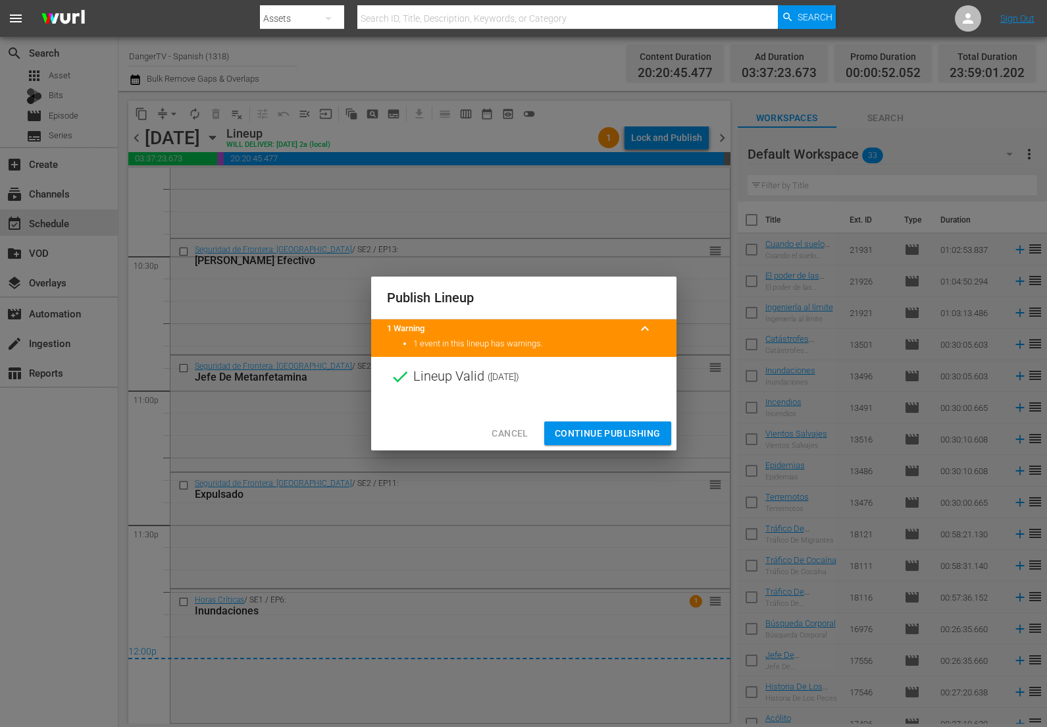
click at [619, 433] on span "Continue Publishing" at bounding box center [608, 433] width 106 height 16
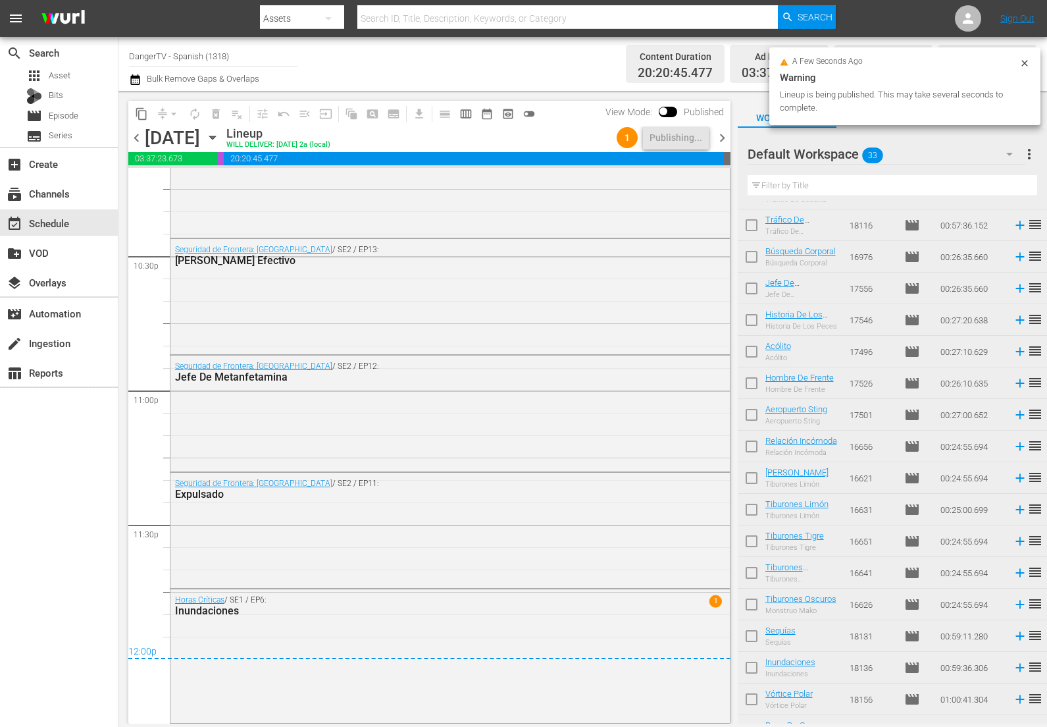
scroll to position [551, 0]
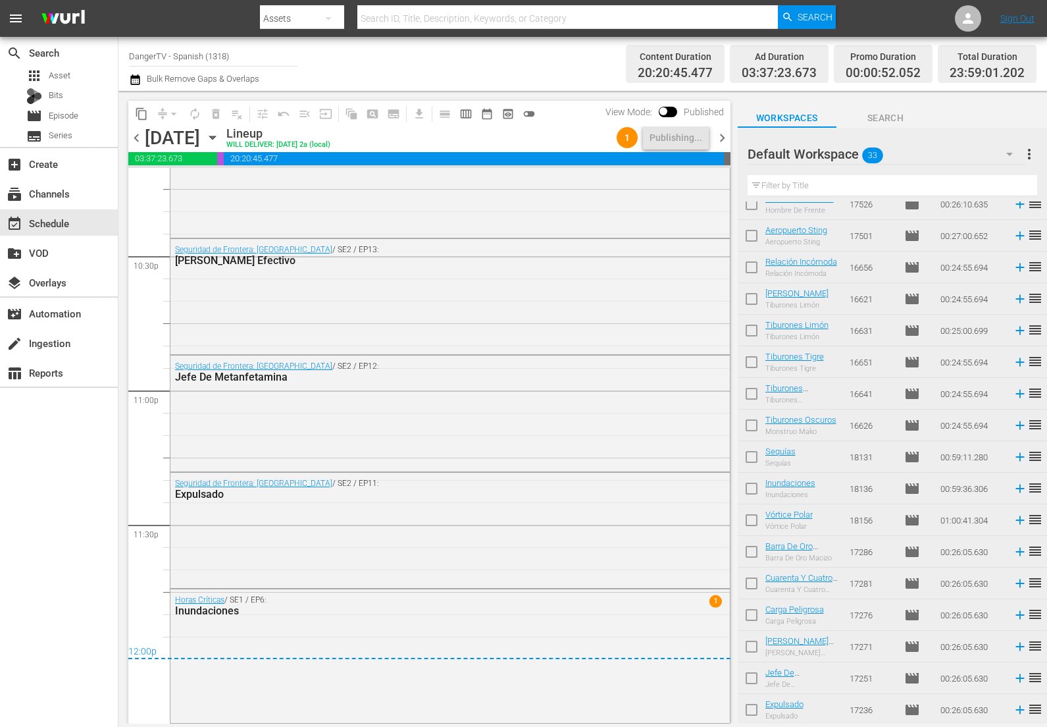
click at [755, 556] on input "checkbox" at bounding box center [752, 554] width 28 height 28
checkbox input "true"
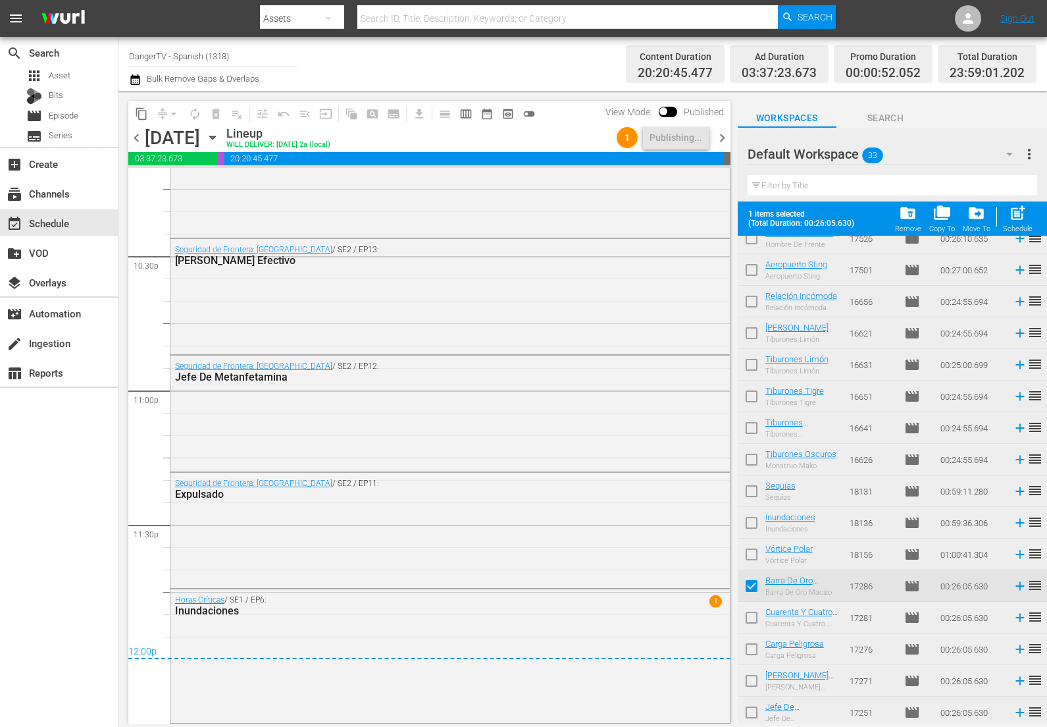
scroll to position [585, 0]
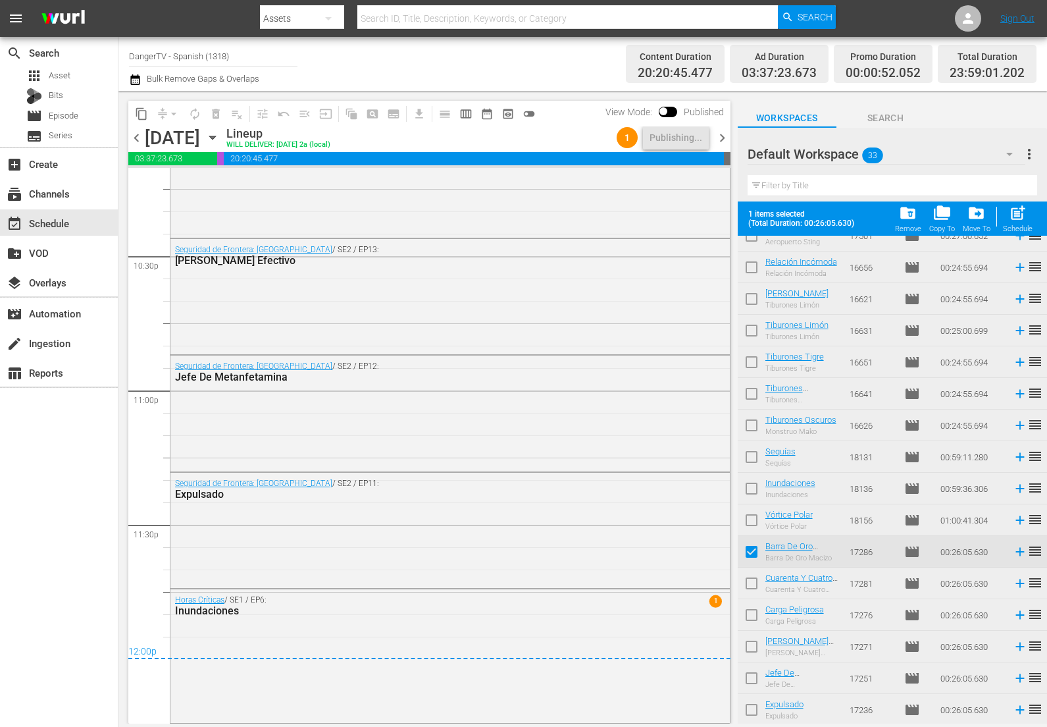
click at [753, 583] on input "checkbox" at bounding box center [752, 586] width 28 height 28
checkbox input "true"
click at [753, 615] on input "checkbox" at bounding box center [752, 618] width 28 height 28
checkbox input "true"
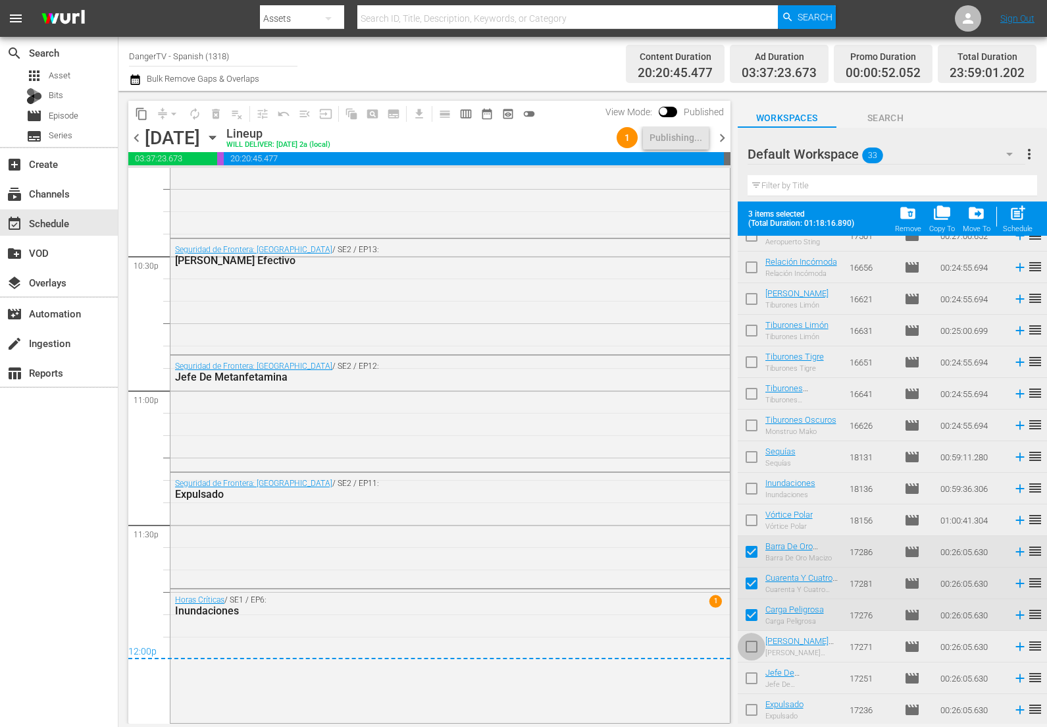
drag, startPoint x: 749, startPoint y: 647, endPoint x: 751, endPoint y: 668, distance: 20.5
click at [749, 647] on input "checkbox" at bounding box center [752, 649] width 28 height 28
checkbox input "true"
click at [751, 677] on input "checkbox" at bounding box center [752, 681] width 28 height 28
checkbox input "true"
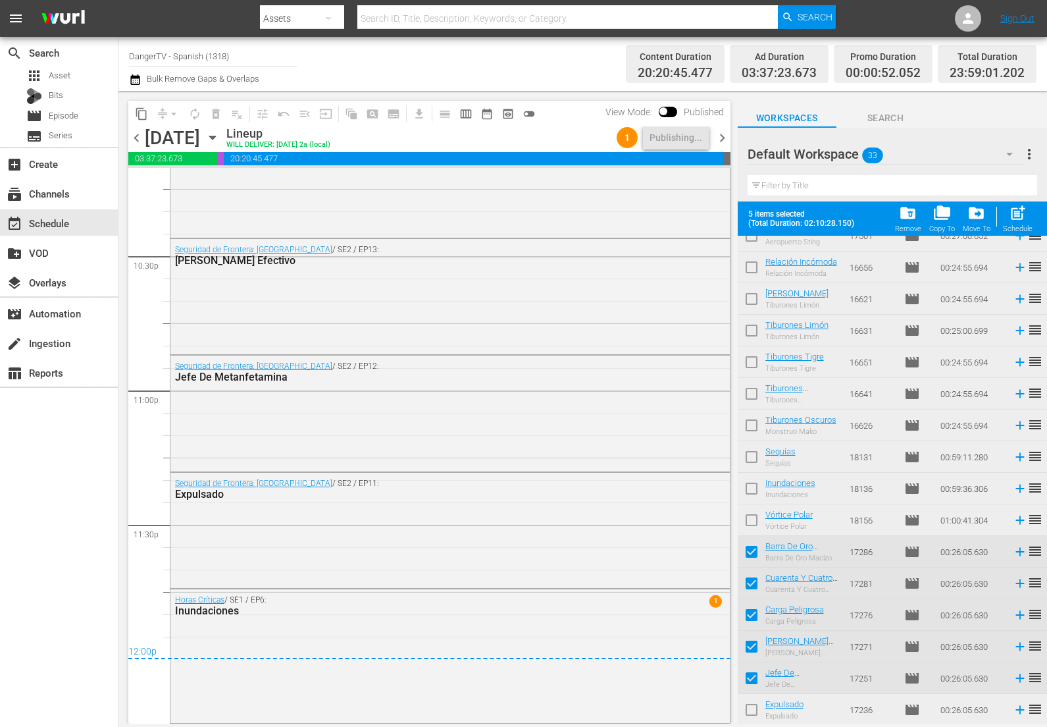
click at [749, 710] on input "checkbox" at bounding box center [752, 712] width 28 height 28
checkbox input "true"
click at [721, 139] on span "chevron_right" at bounding box center [722, 138] width 16 height 16
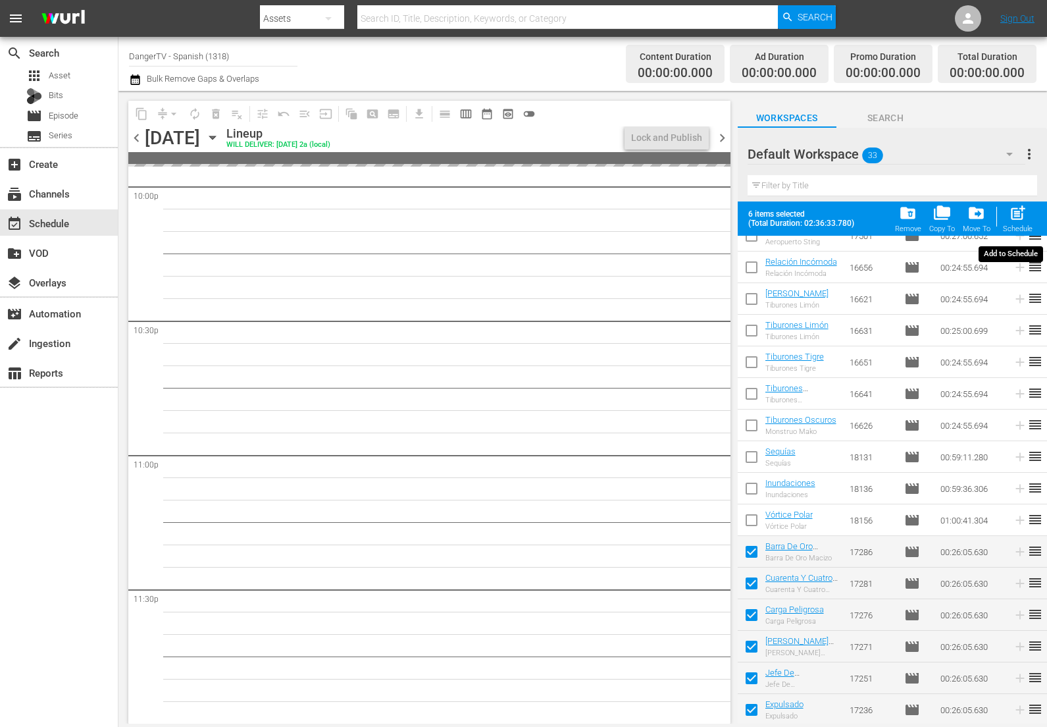
scroll to position [5891, 0]
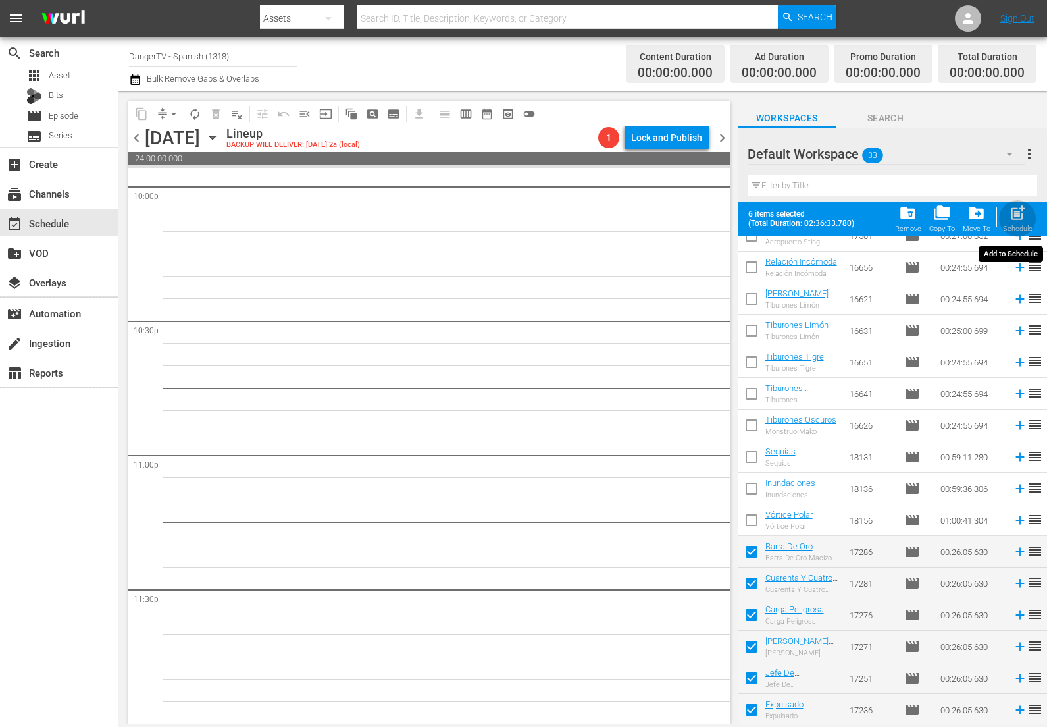
click at [1018, 215] on span "post_add" at bounding box center [1018, 213] width 18 height 18
checkbox input "false"
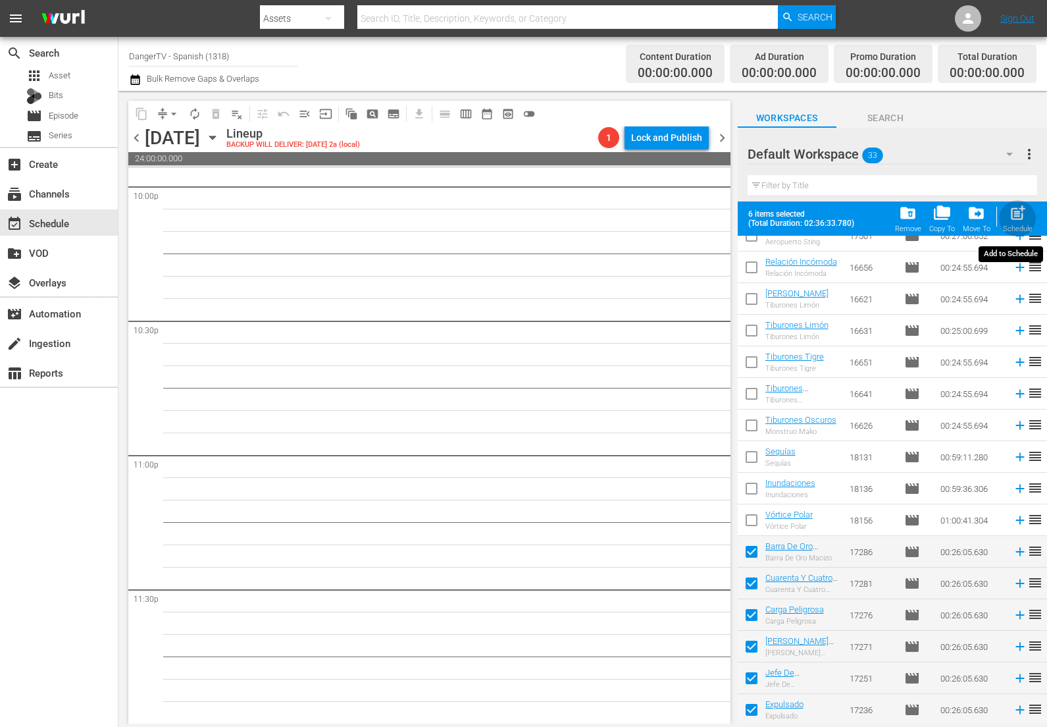
checkbox input "false"
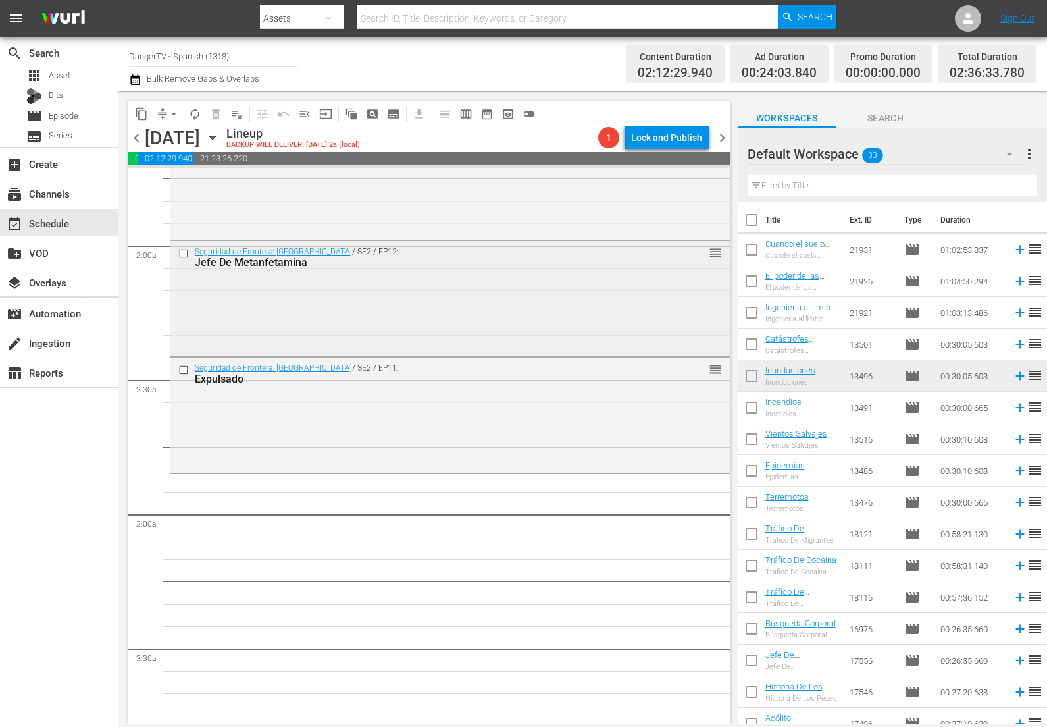
scroll to position [461, 0]
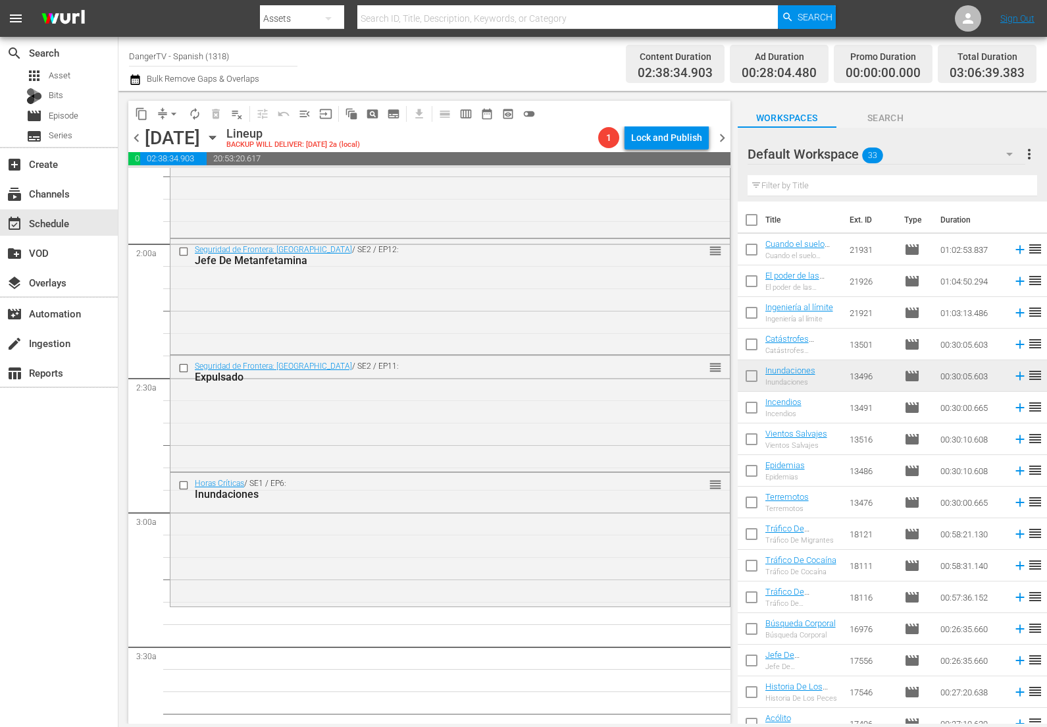
click at [755, 220] on input "checkbox" at bounding box center [752, 223] width 28 height 28
checkbox input "true"
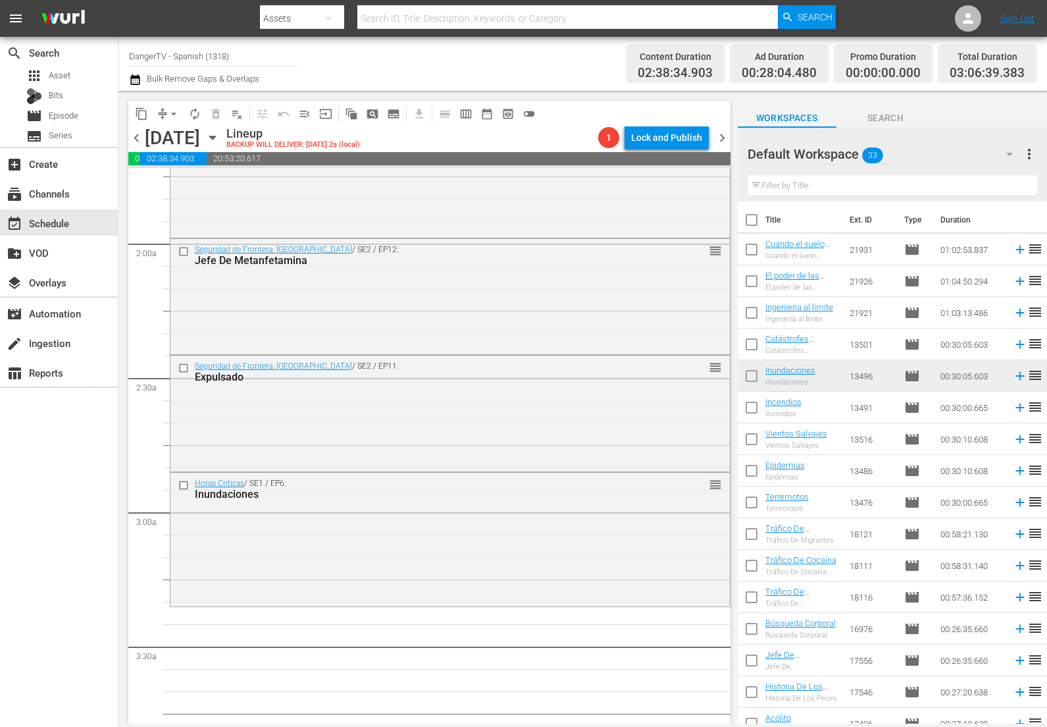
checkbox input "true"
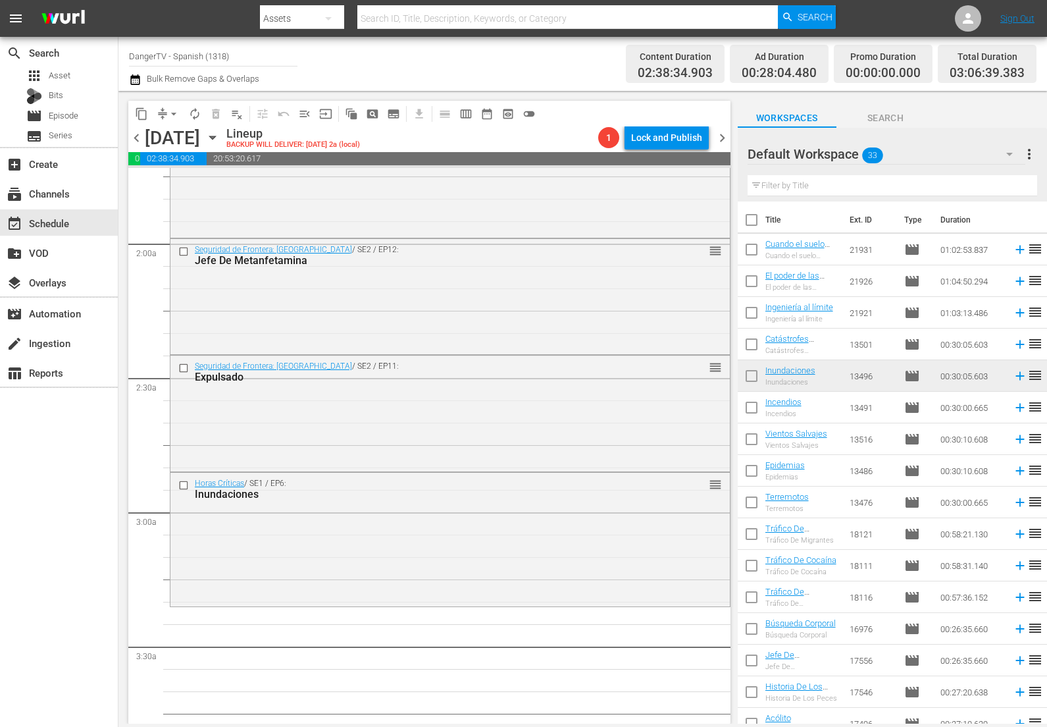
checkbox input "true"
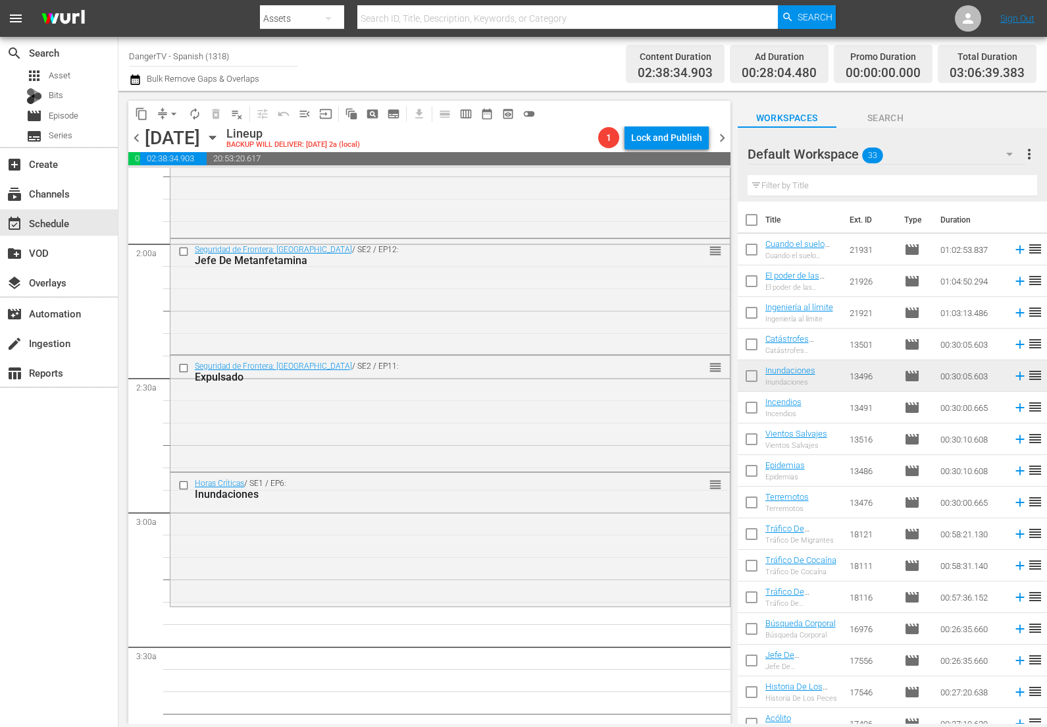
checkbox input "true"
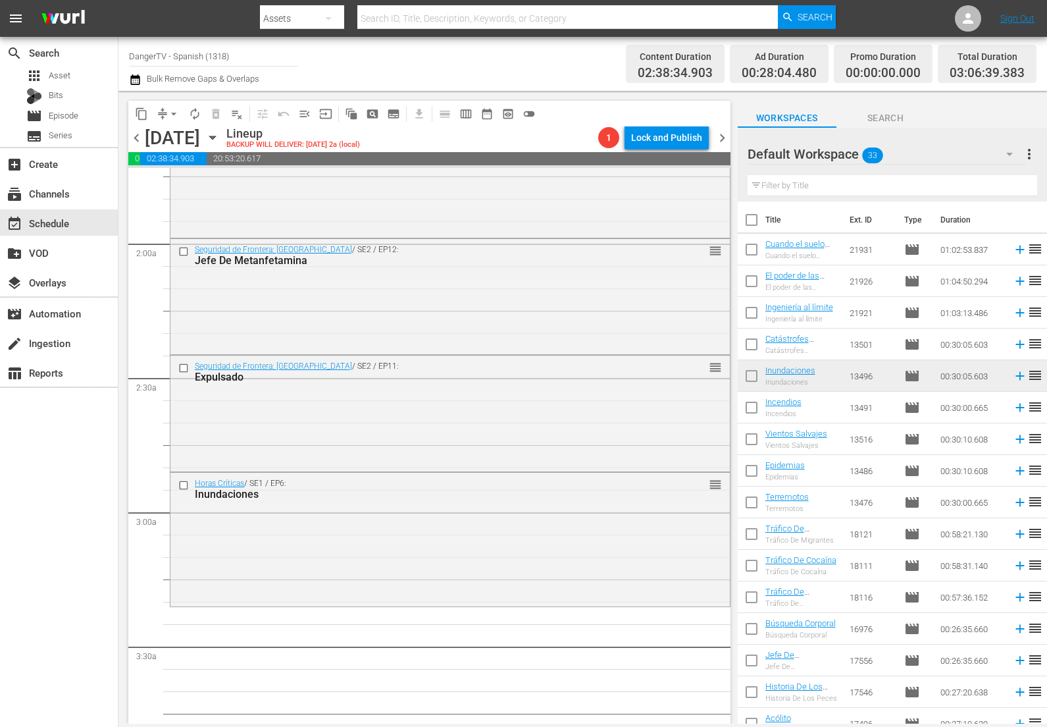
checkbox input "true"
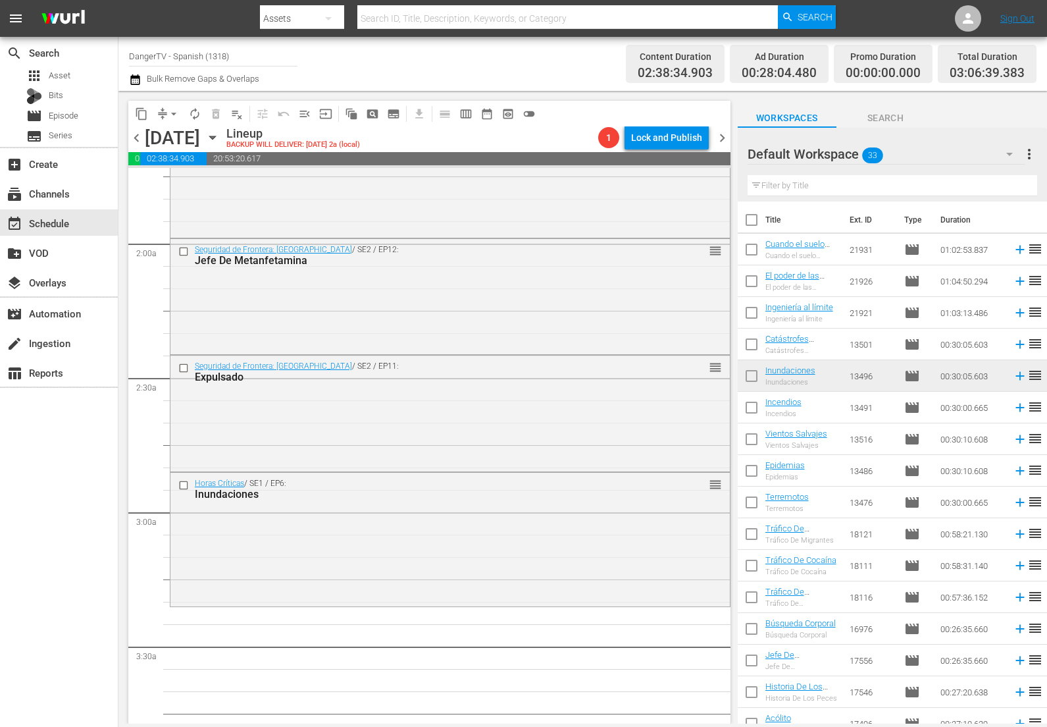
checkbox input "true"
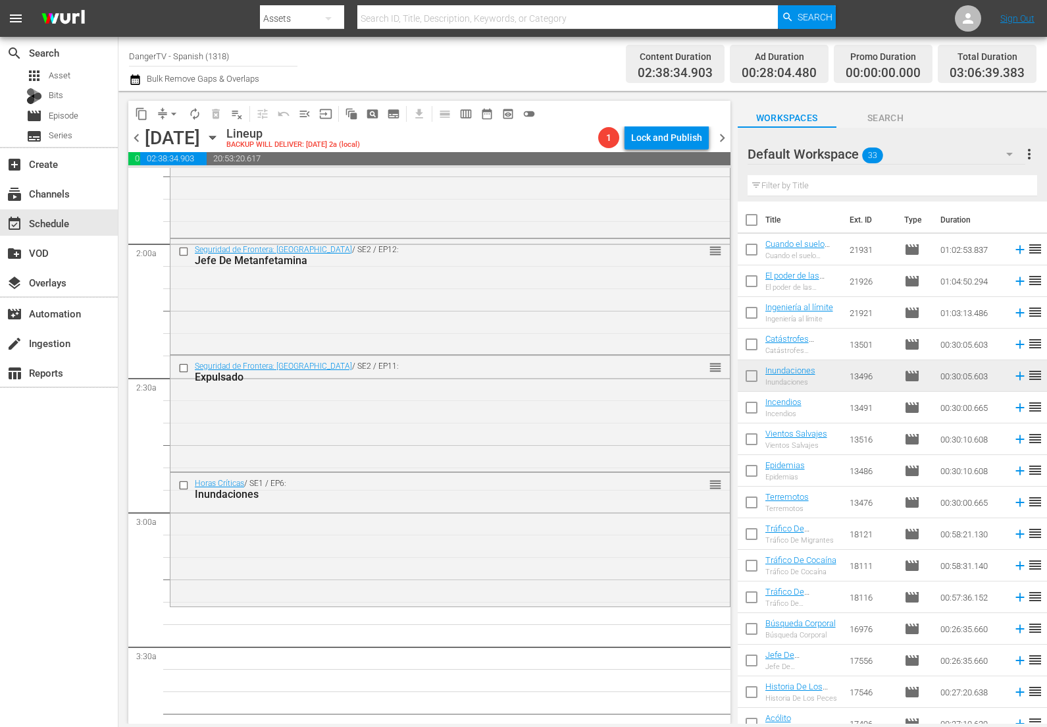
checkbox input "true"
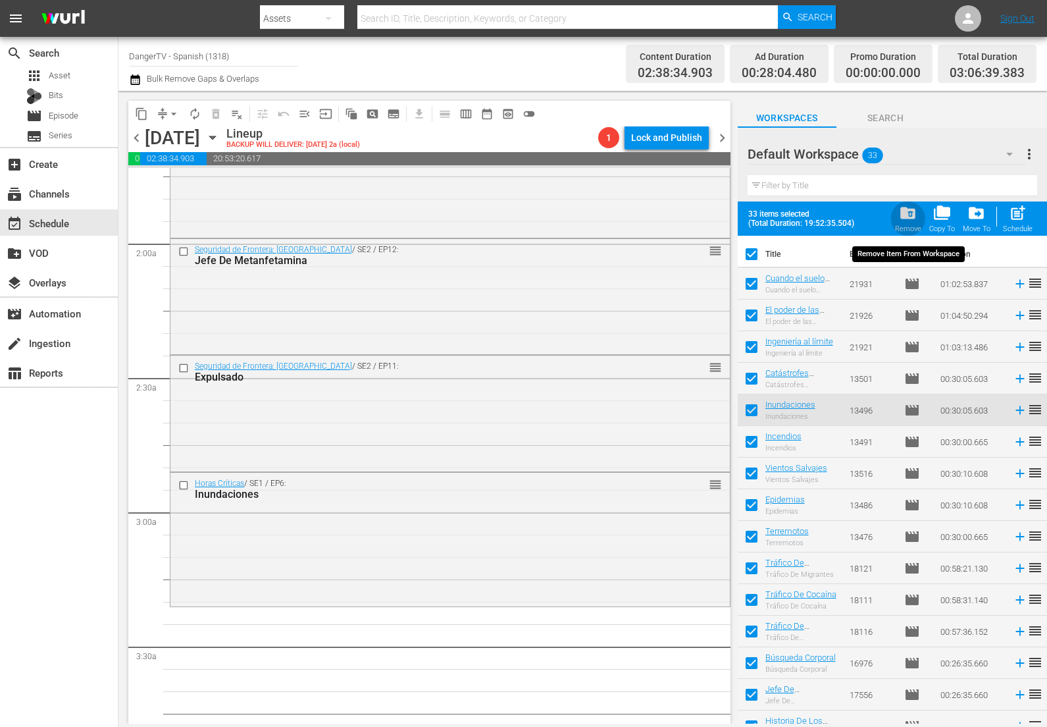
click at [911, 210] on span "folder_delete" at bounding box center [908, 213] width 18 height 18
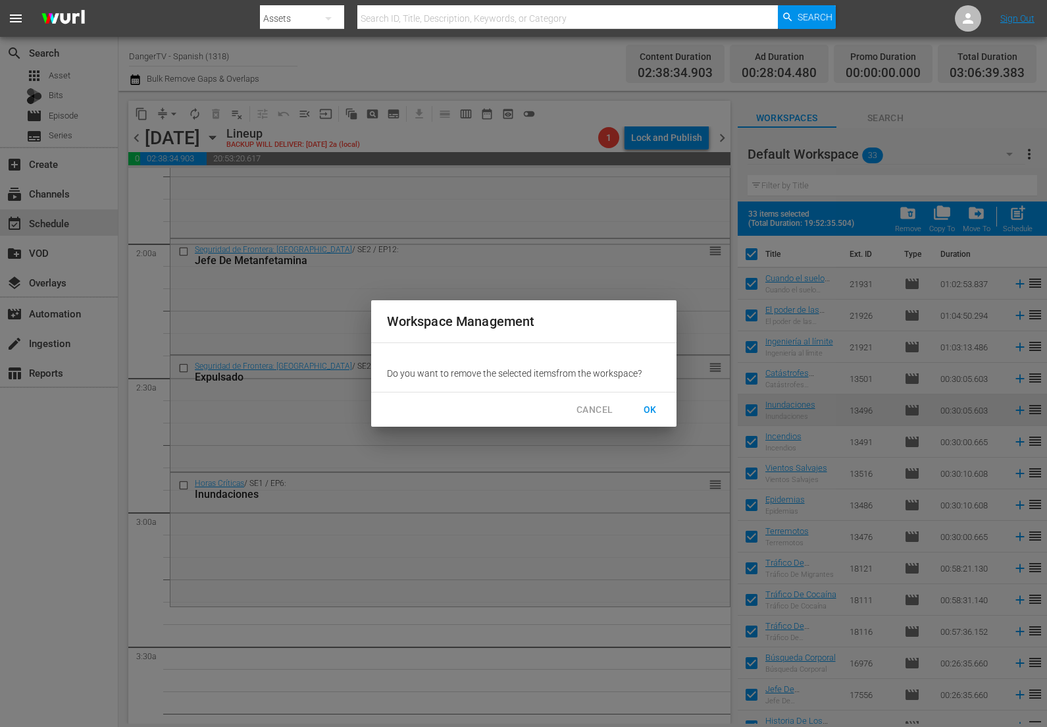
click at [654, 407] on span "OK" at bounding box center [650, 410] width 21 height 16
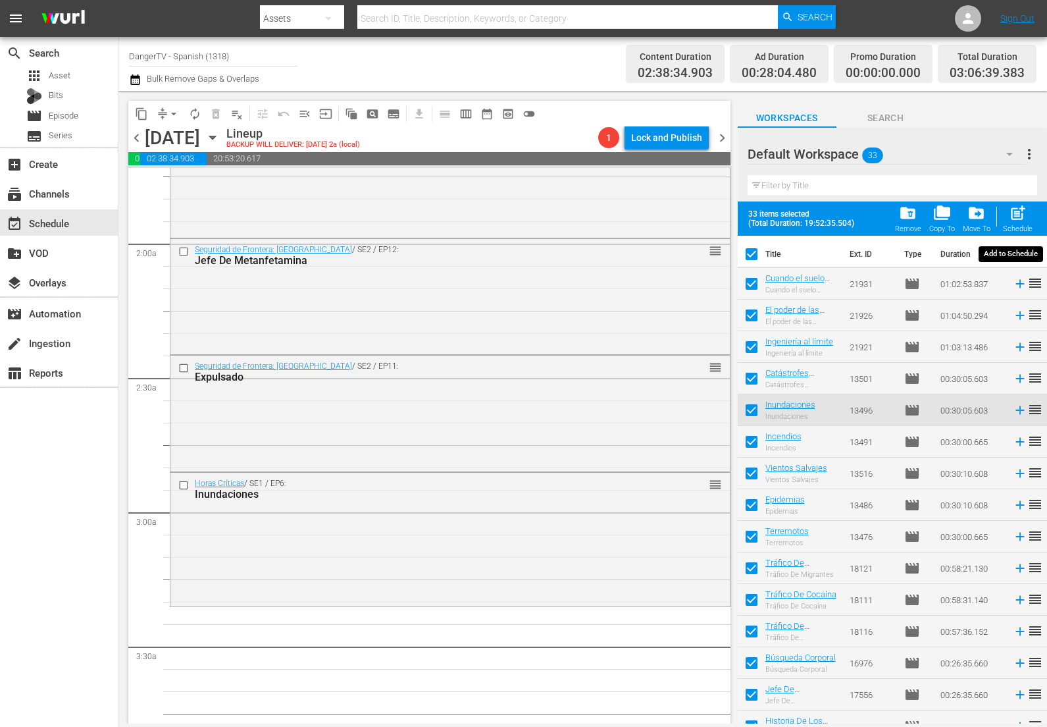
checkbox input "false"
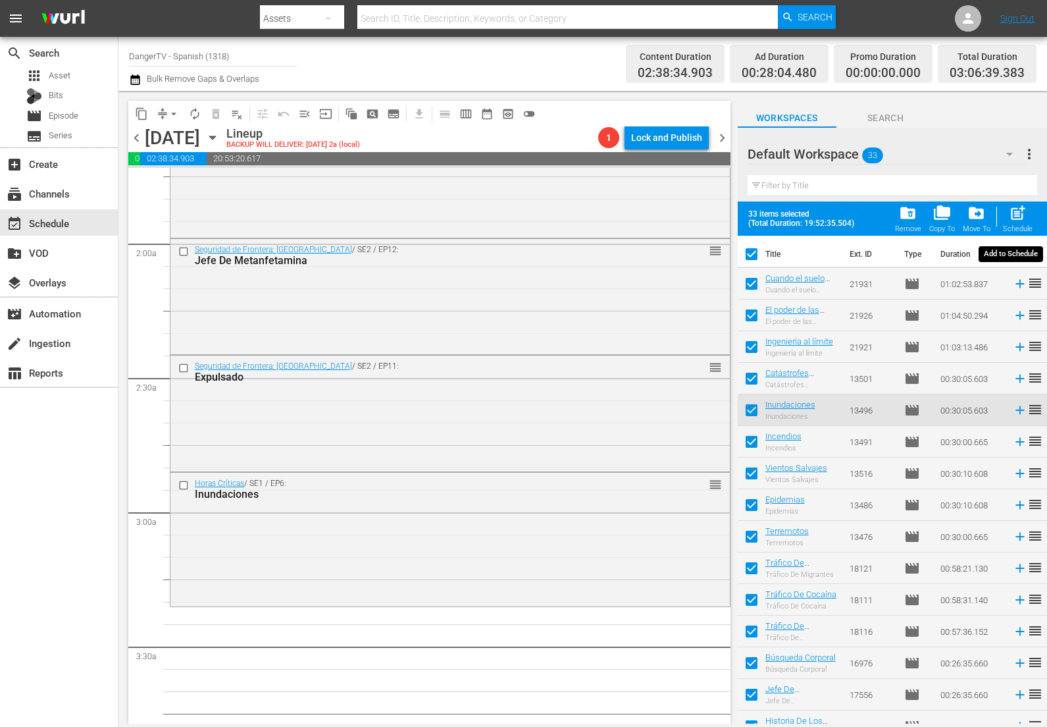
checkbox input "false"
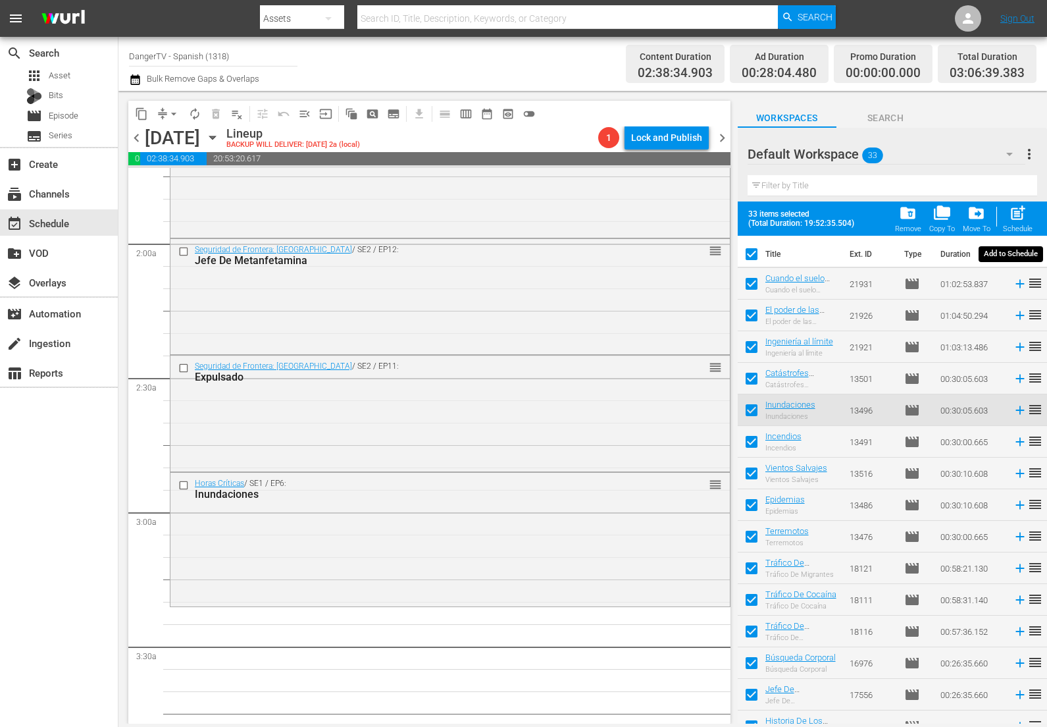
checkbox input "false"
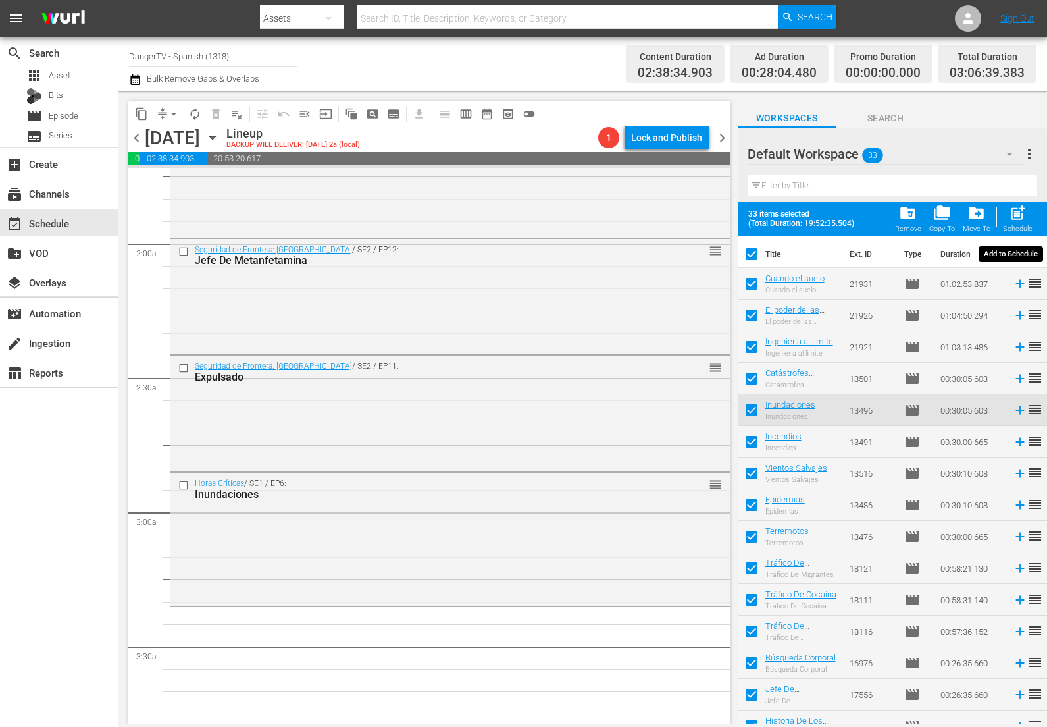
checkbox input "false"
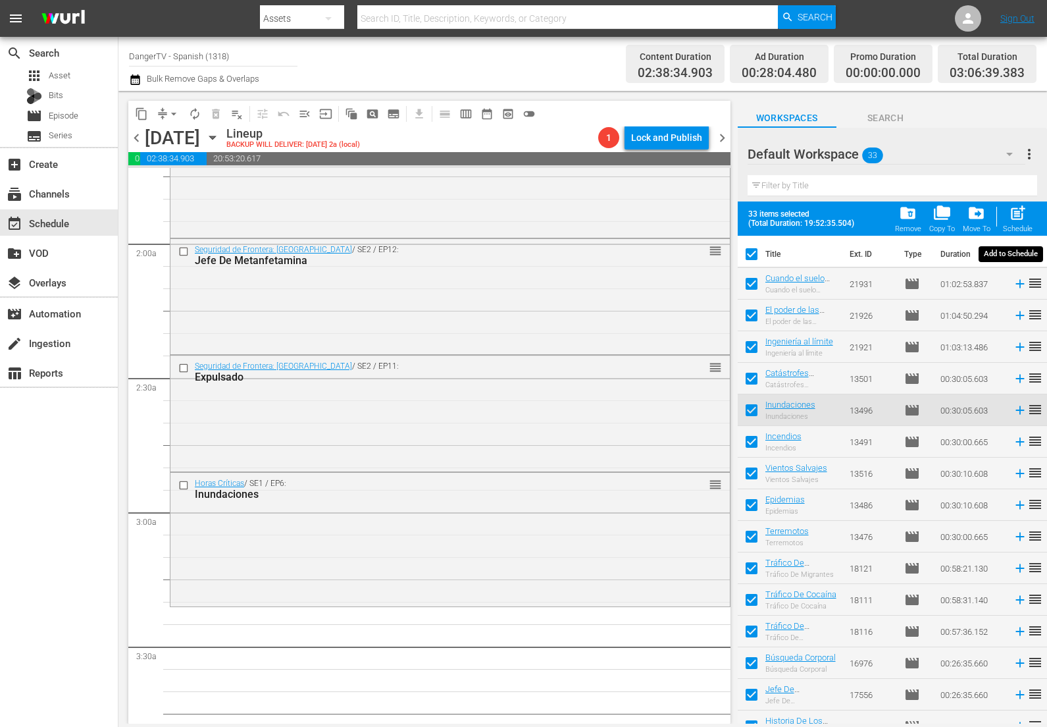
checkbox input "false"
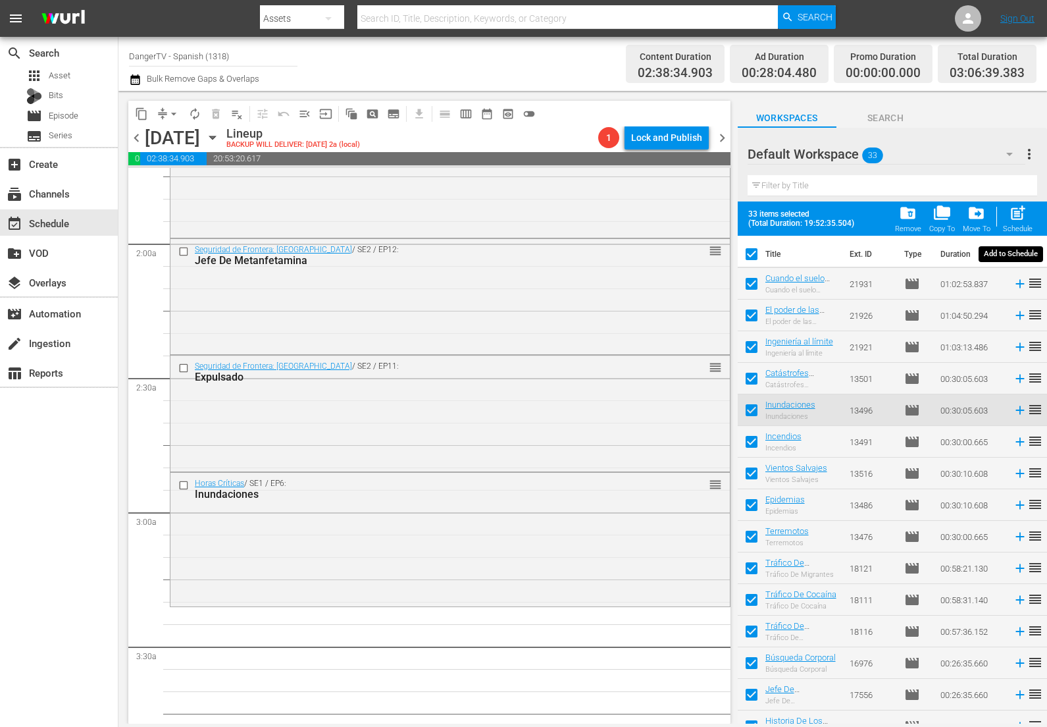
checkbox input "false"
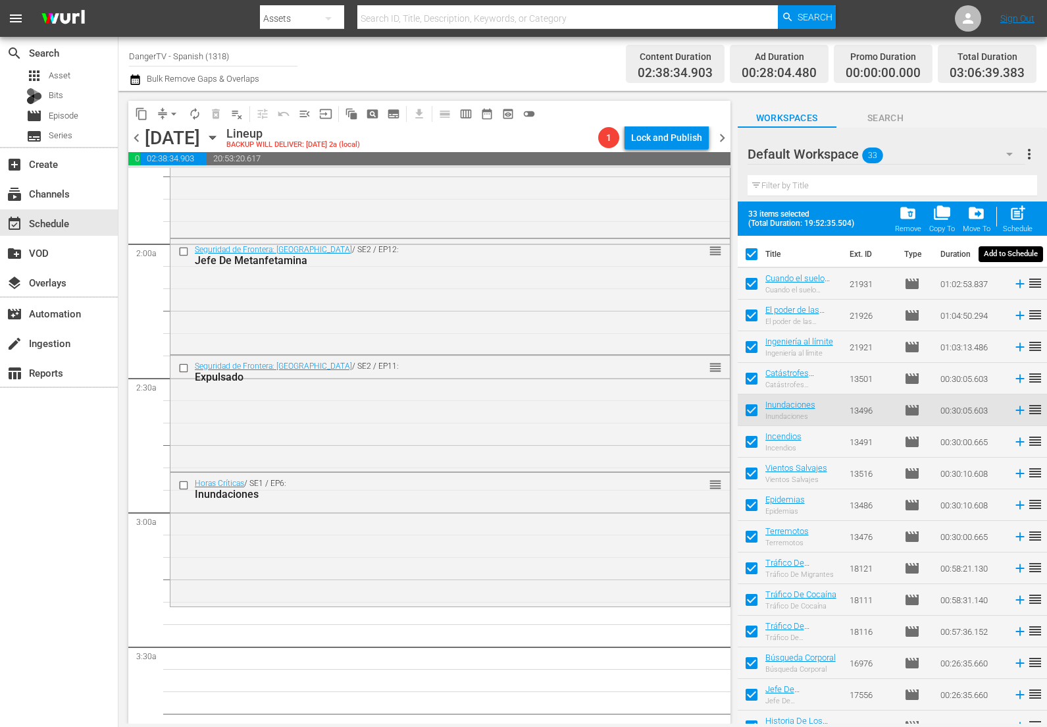
checkbox input "false"
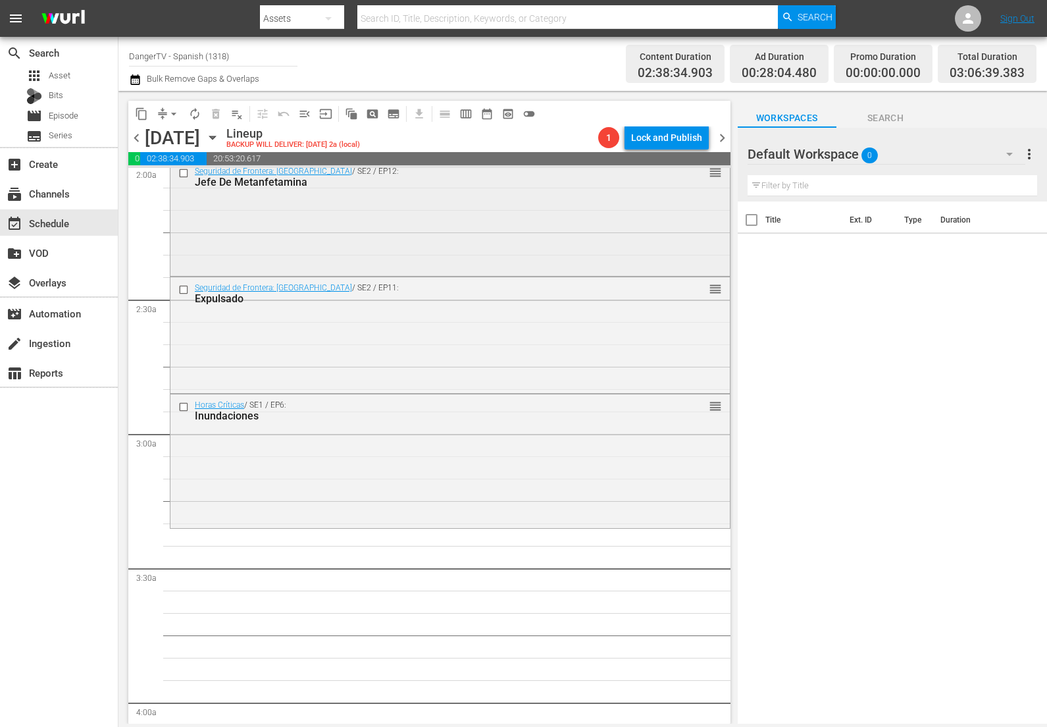
scroll to position [596, 0]
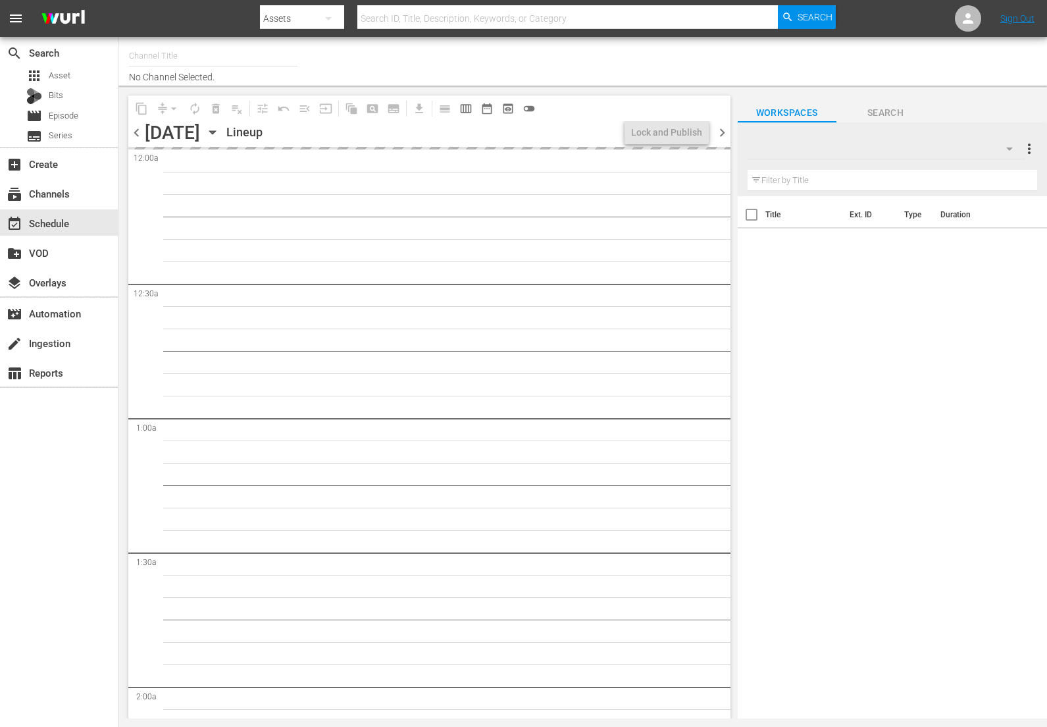
type input "DangerTV - Spanish (1318)"
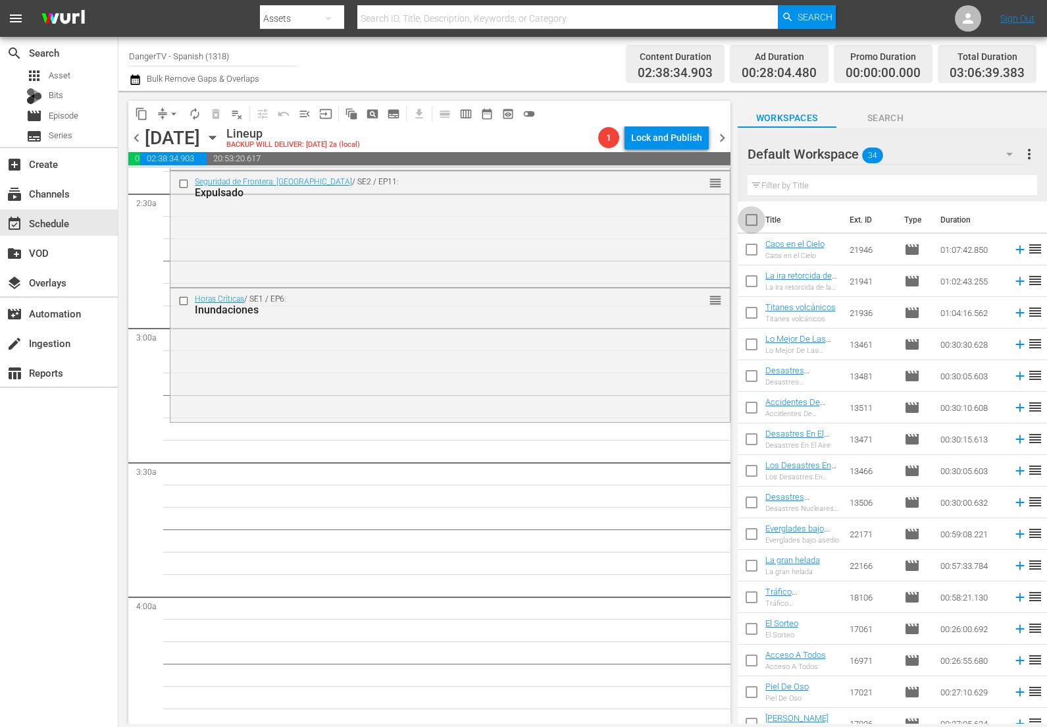
click at [750, 221] on input "checkbox" at bounding box center [752, 223] width 28 height 28
checkbox input "true"
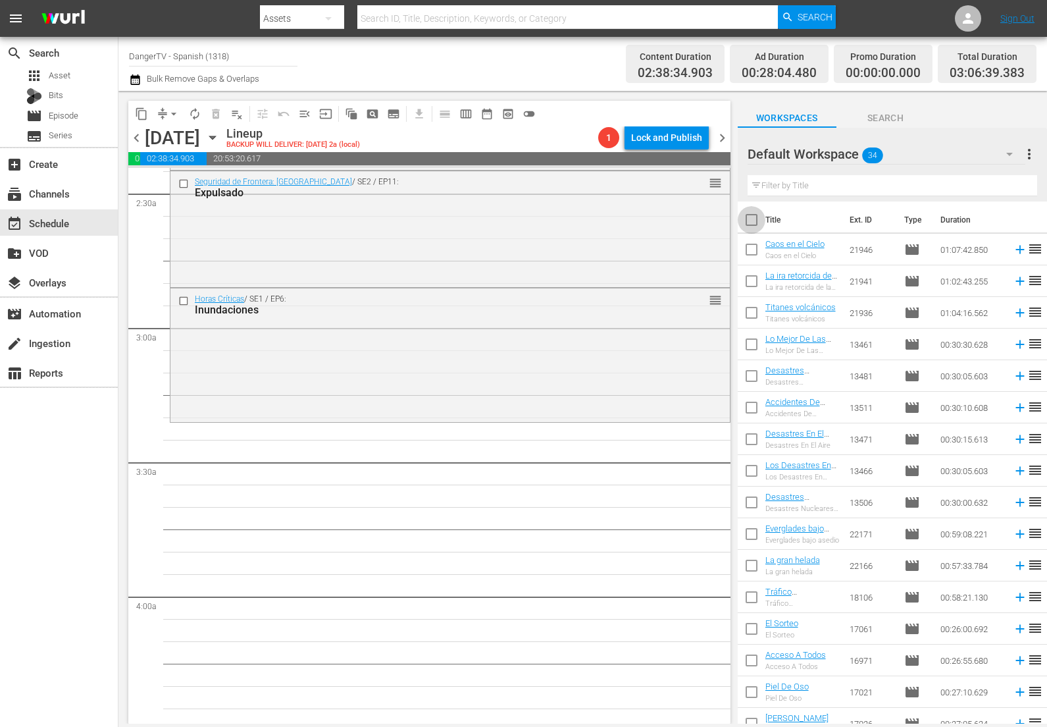
checkbox input "true"
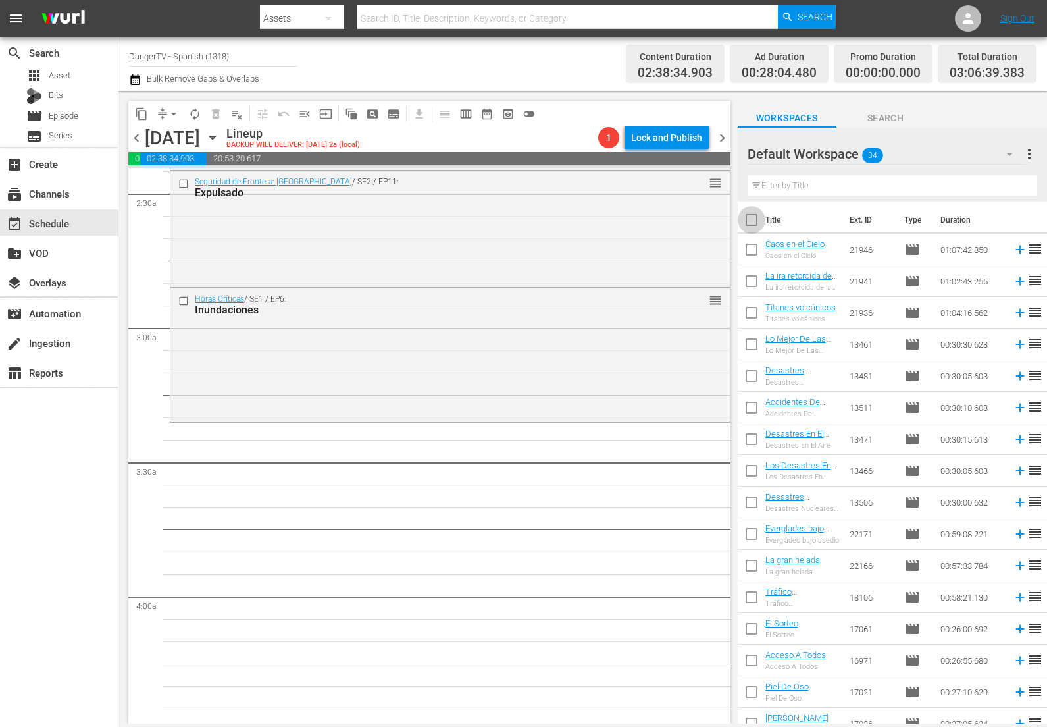
checkbox input "true"
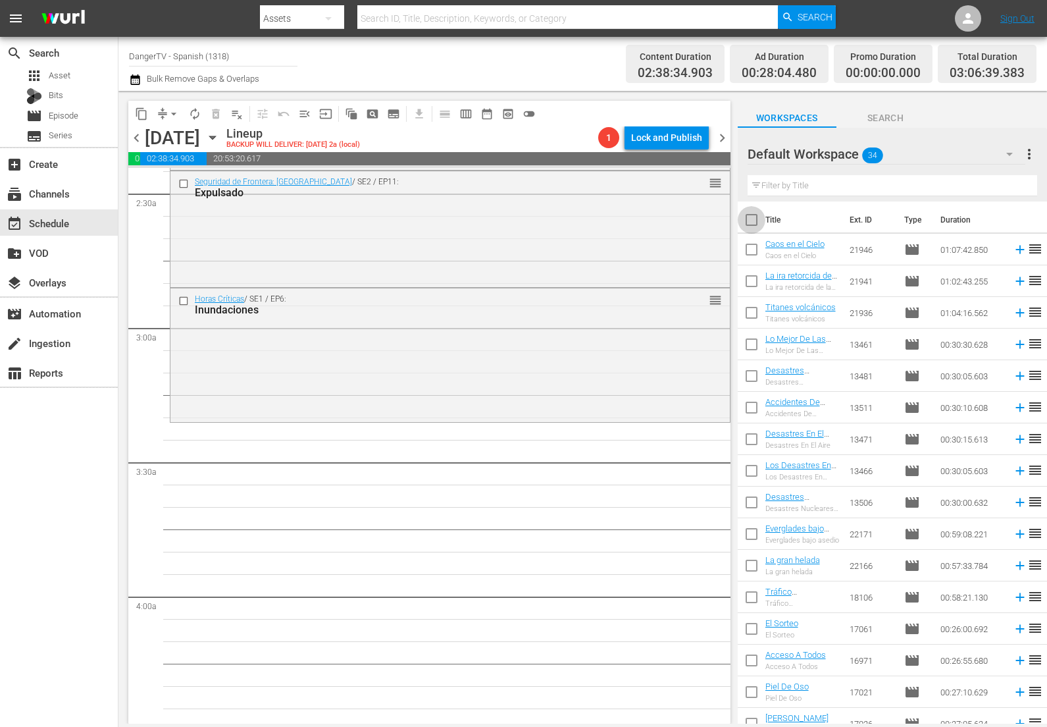
checkbox input "true"
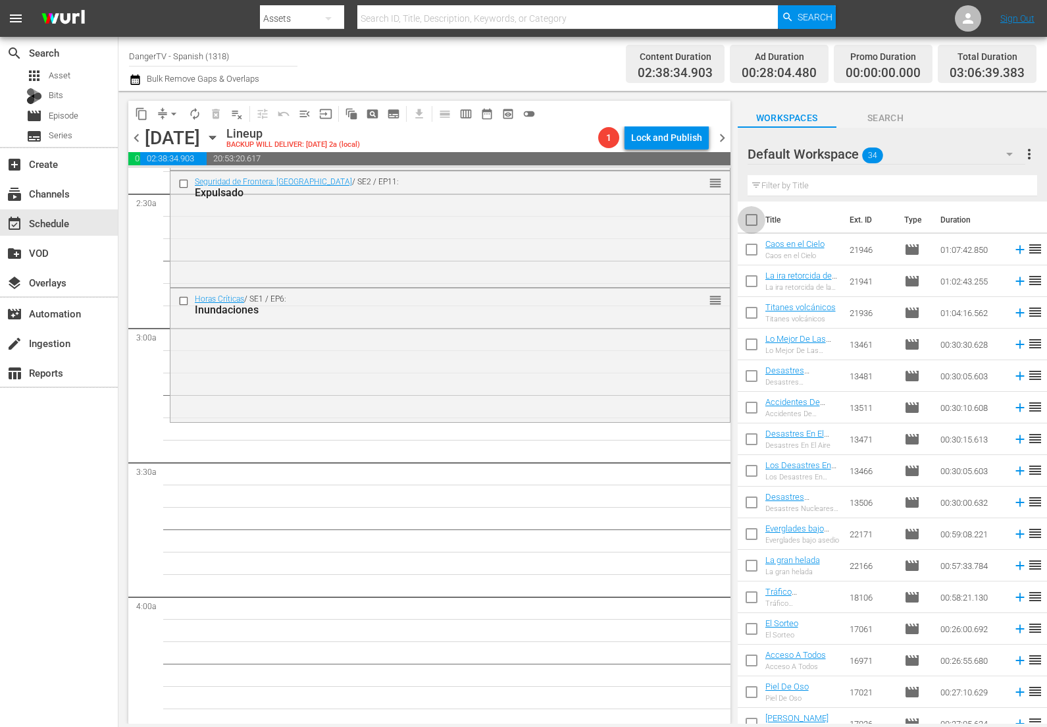
checkbox input "true"
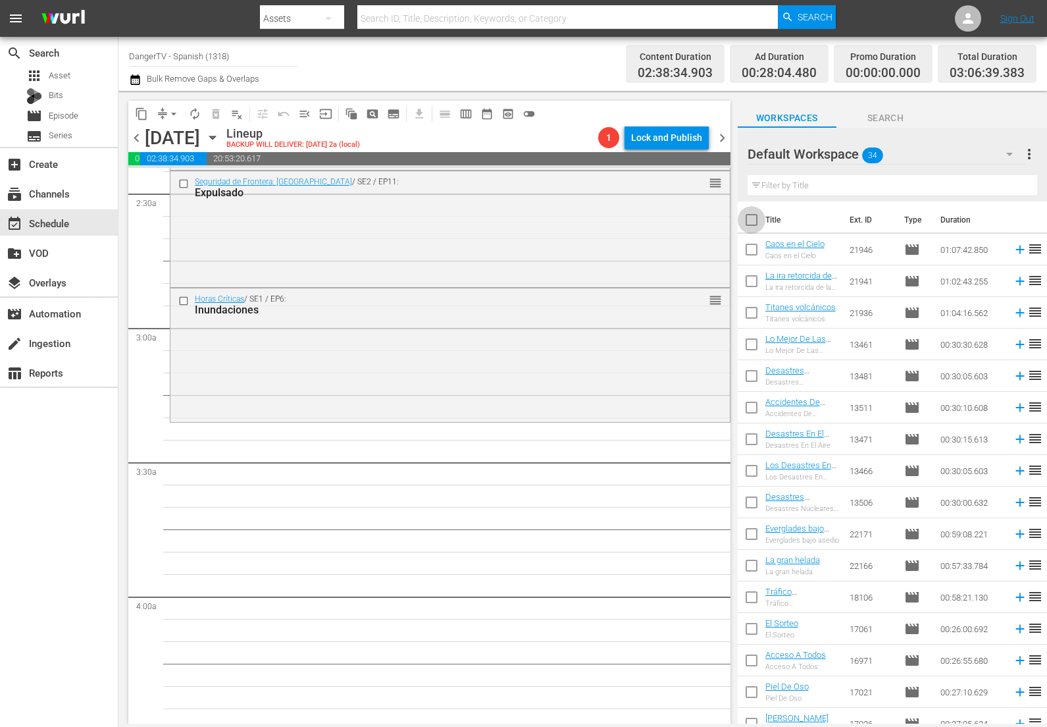
checkbox input "true"
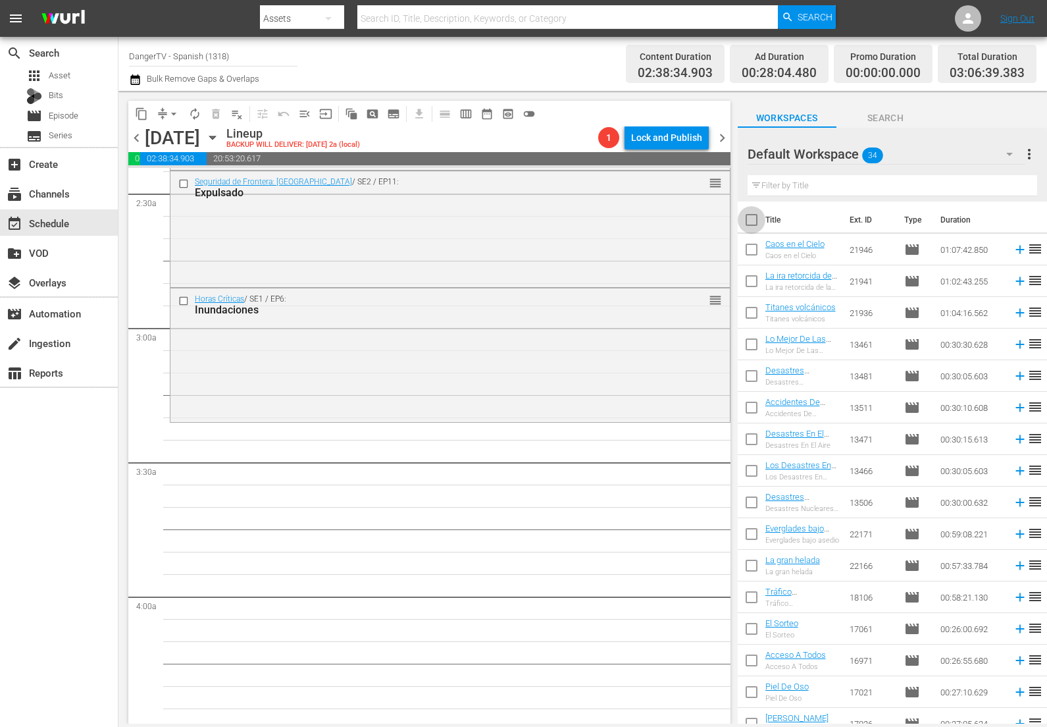
checkbox input "true"
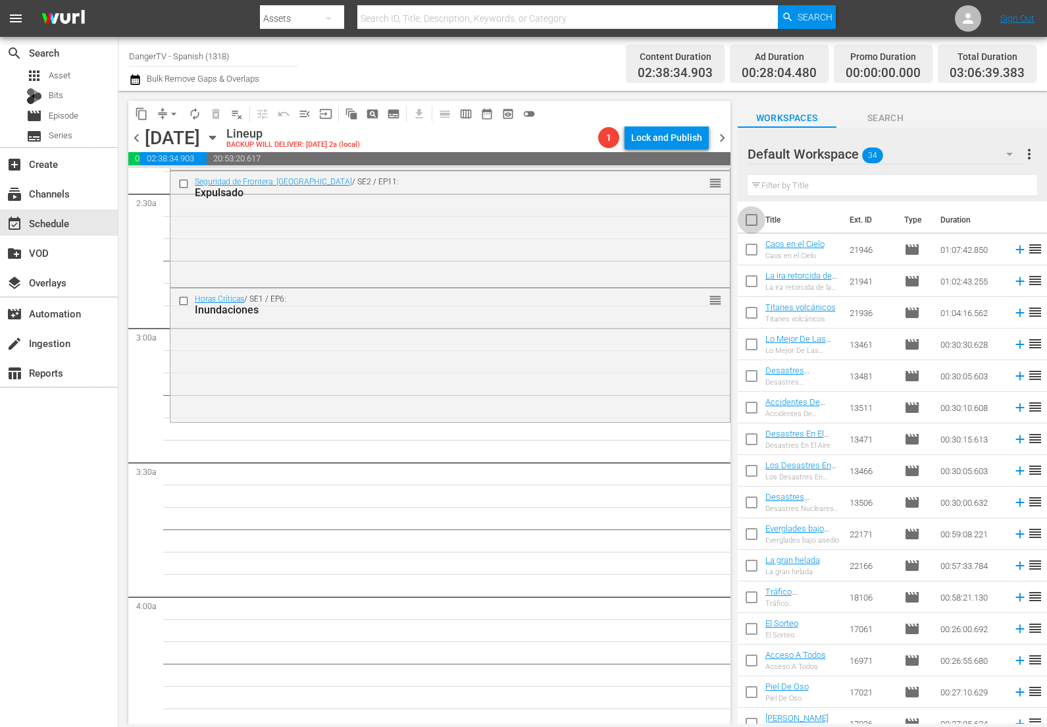
checkbox input "true"
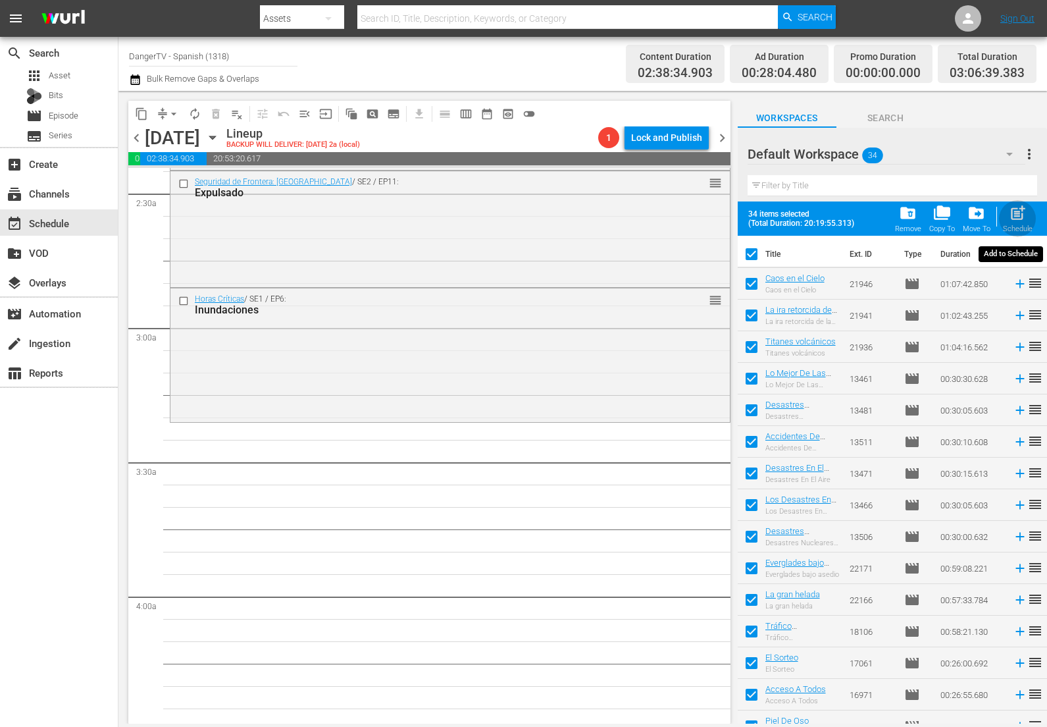
click at [1017, 215] on span "post_add" at bounding box center [1018, 213] width 18 height 18
checkbox input "false"
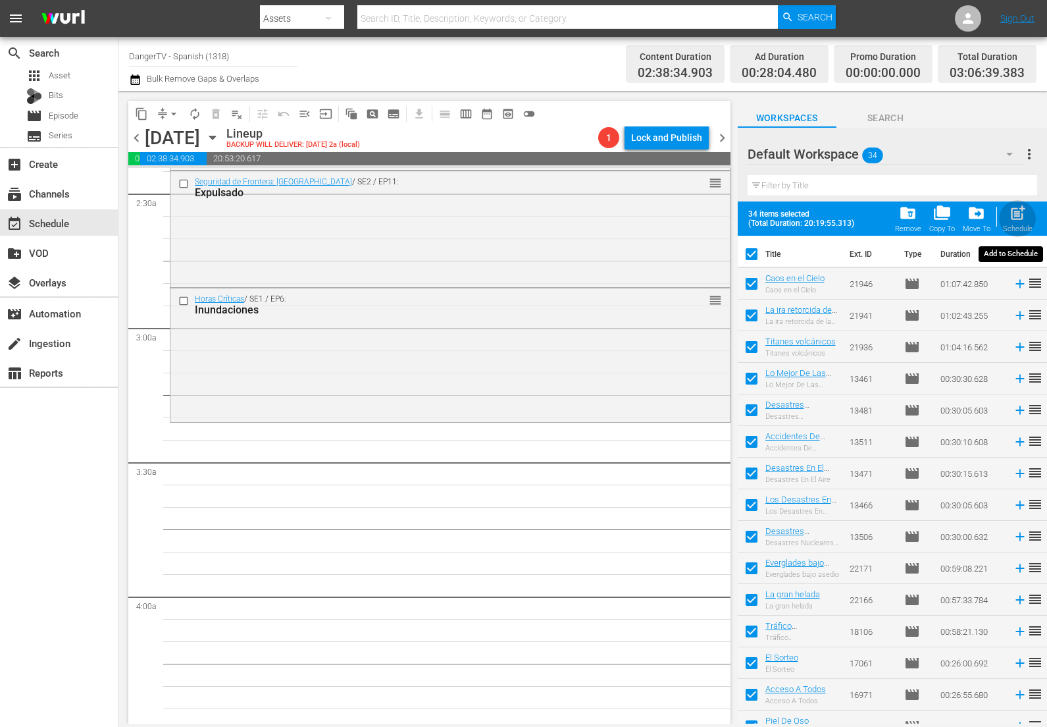
checkbox input "false"
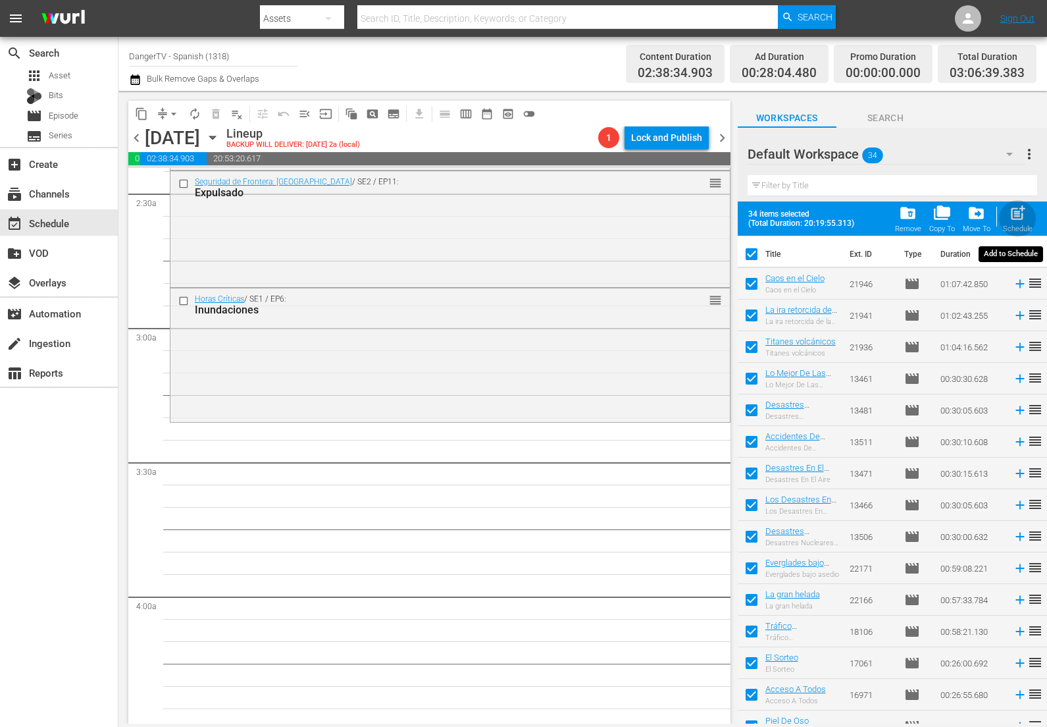
checkbox input "false"
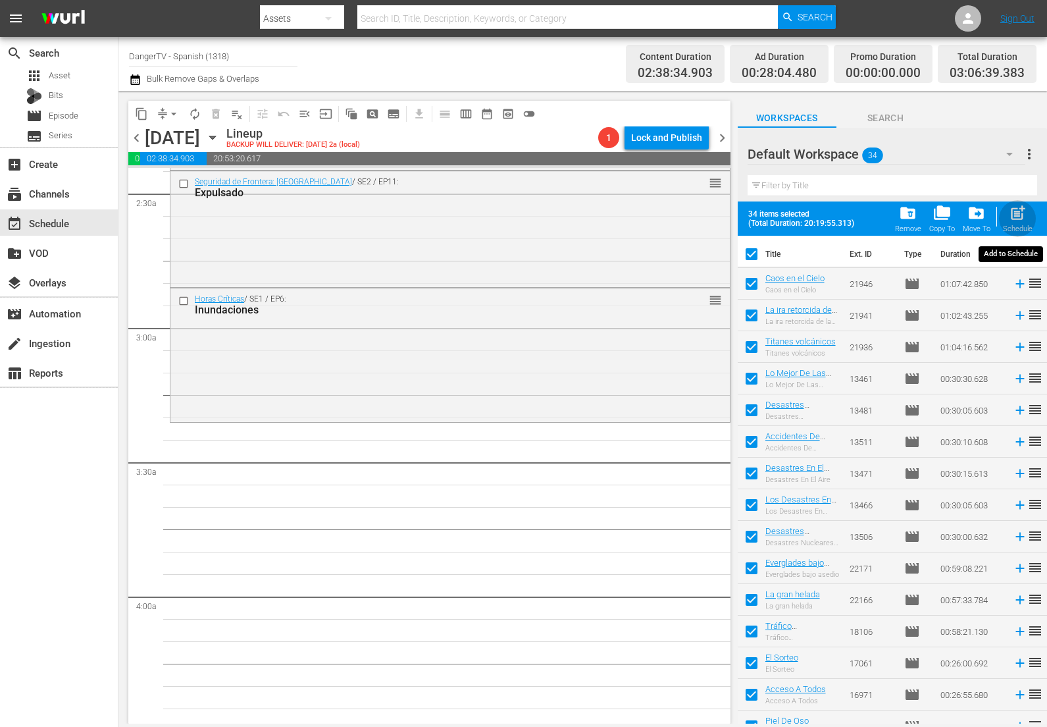
checkbox input "false"
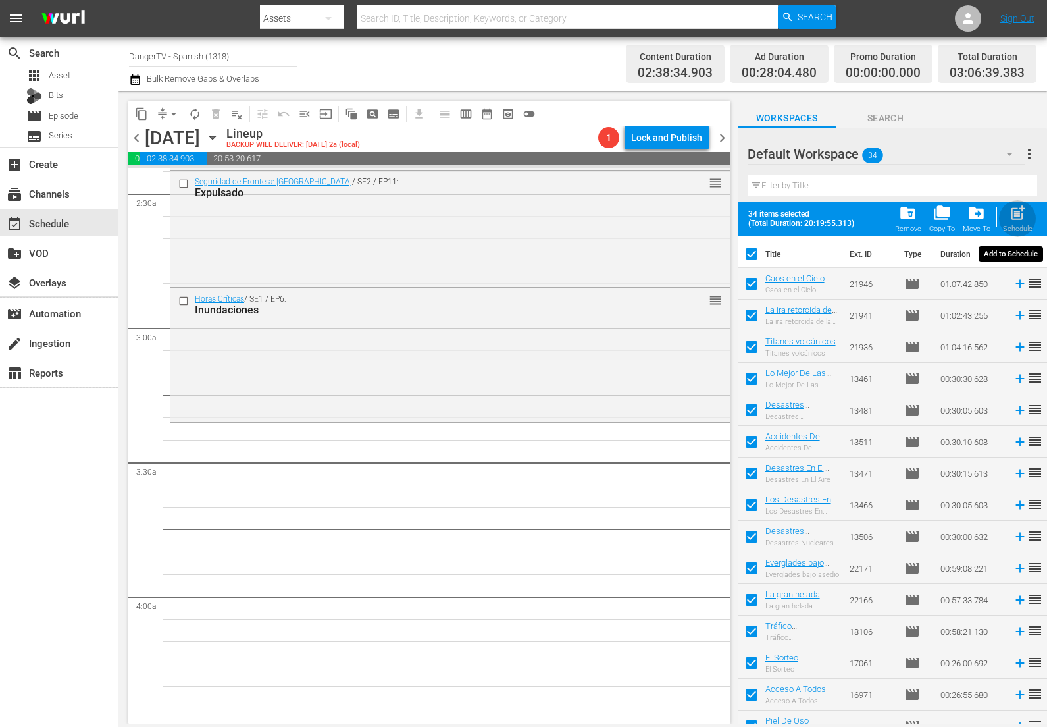
checkbox input "false"
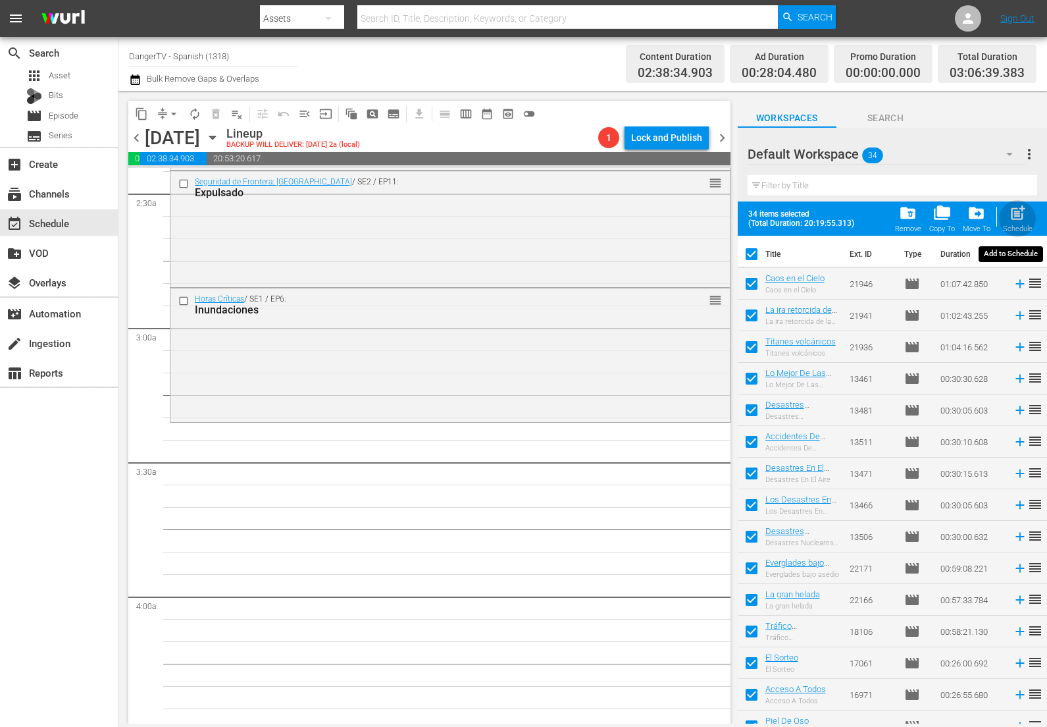
checkbox input "false"
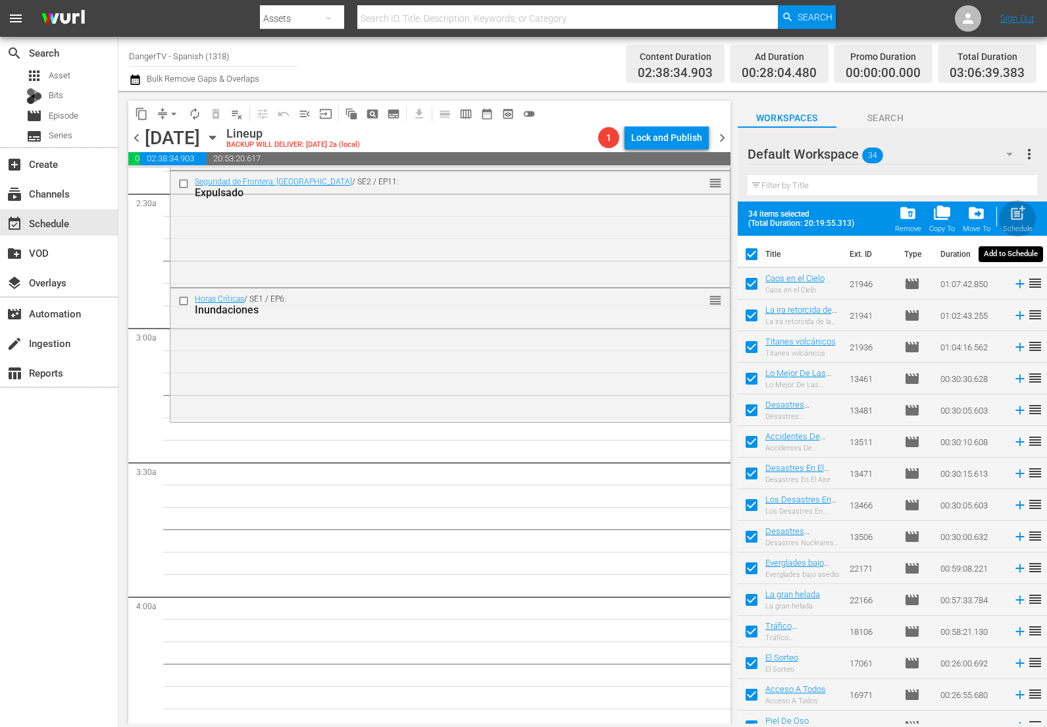
checkbox input "false"
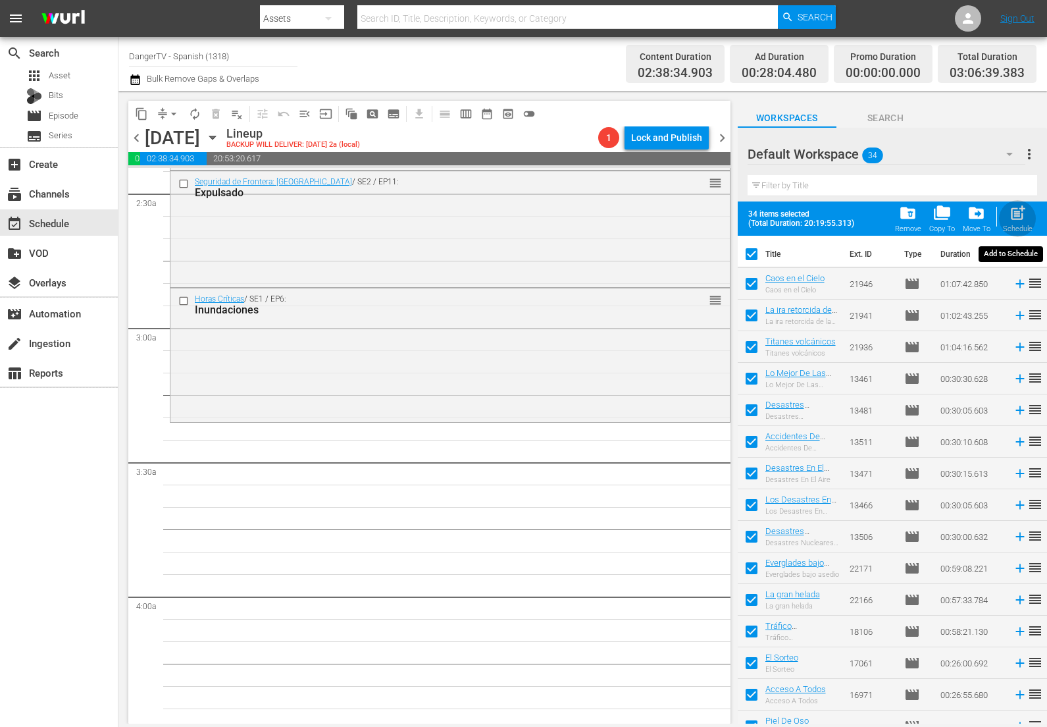
checkbox input "false"
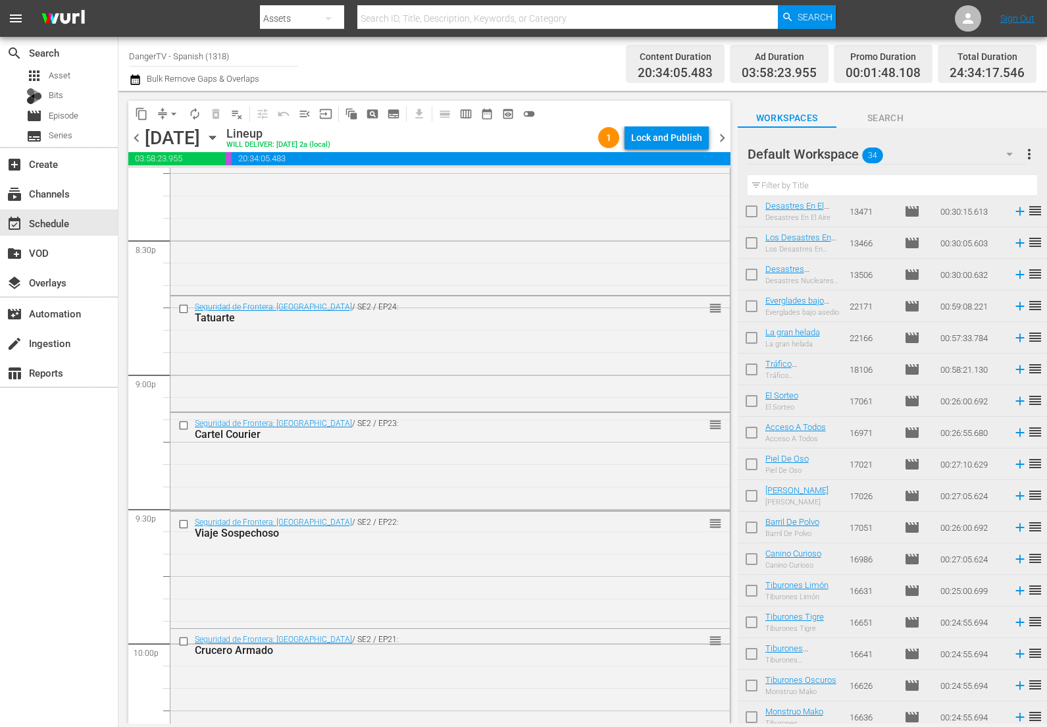
scroll to position [583, 0]
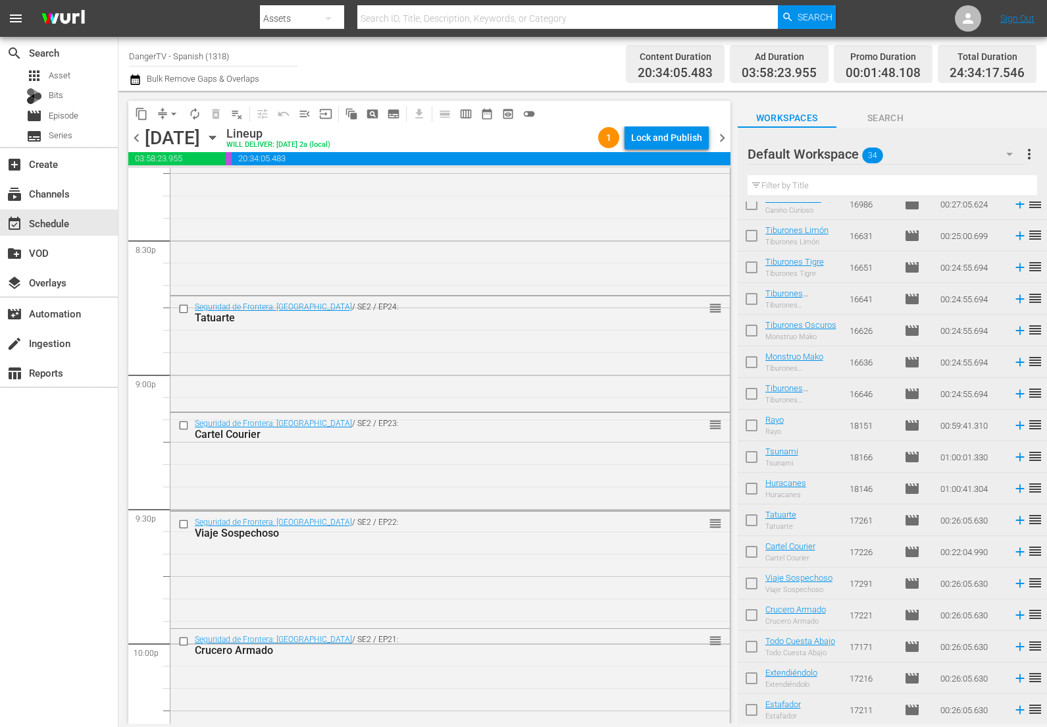
drag, startPoint x: 754, startPoint y: 520, endPoint x: 756, endPoint y: 528, distance: 8.0
click at [754, 520] on input "checkbox" at bounding box center [752, 523] width 28 height 28
checkbox input "true"
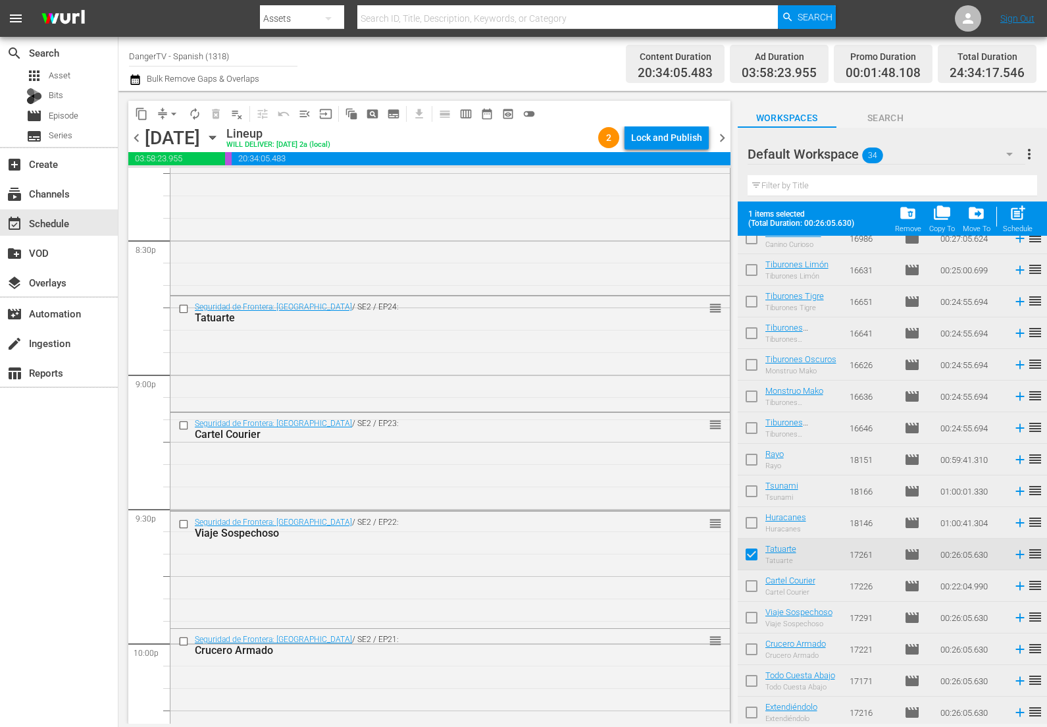
click at [752, 590] on input "checkbox" at bounding box center [752, 589] width 28 height 28
checkbox input "true"
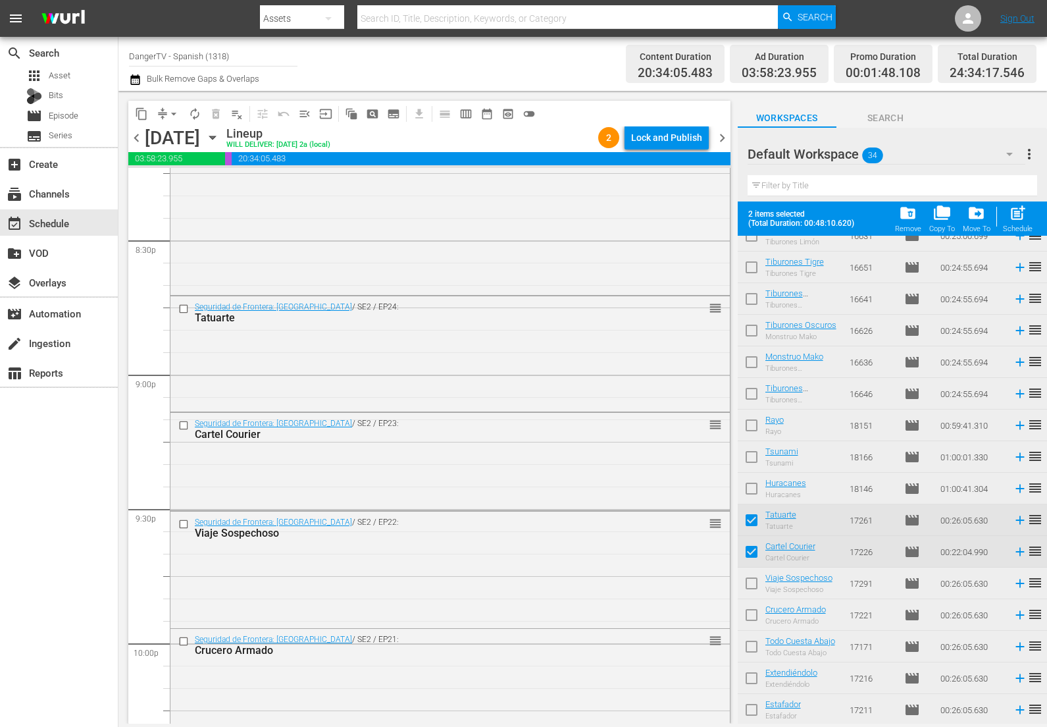
click at [753, 589] on input "checkbox" at bounding box center [752, 586] width 28 height 28
checkbox input "true"
click at [753, 610] on input "checkbox" at bounding box center [752, 618] width 28 height 28
checkbox input "true"
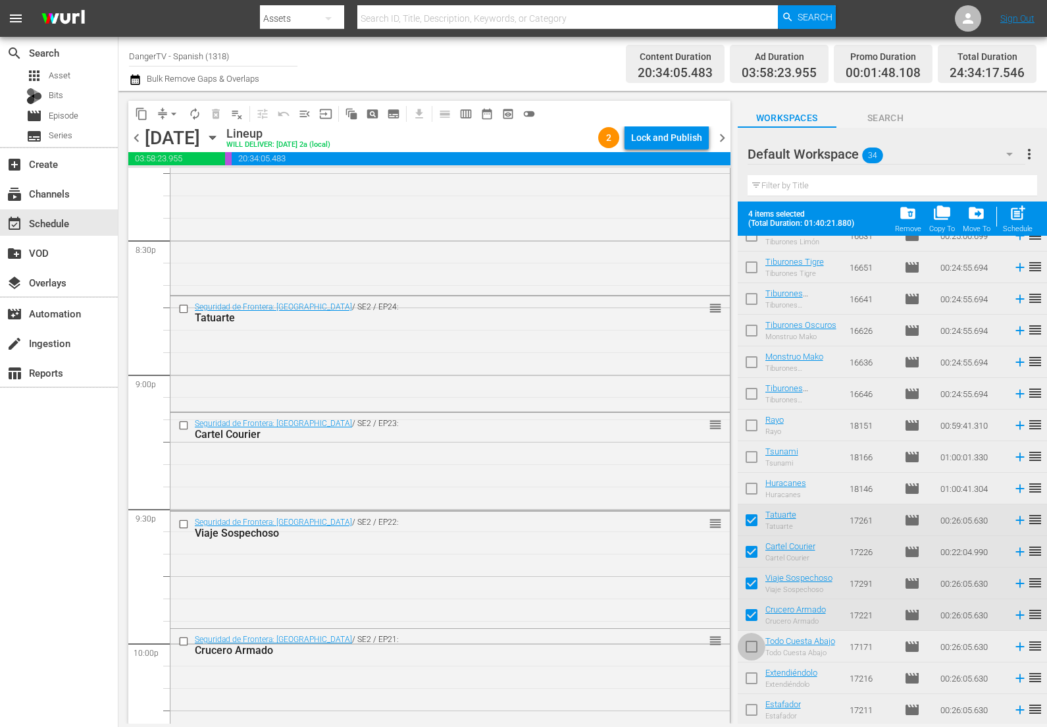
drag, startPoint x: 752, startPoint y: 643, endPoint x: 752, endPoint y: 650, distance: 7.3
click at [752, 643] on input "checkbox" at bounding box center [752, 649] width 28 height 28
checkbox input "true"
click at [750, 670] on input "checkbox" at bounding box center [752, 681] width 28 height 28
checkbox input "true"
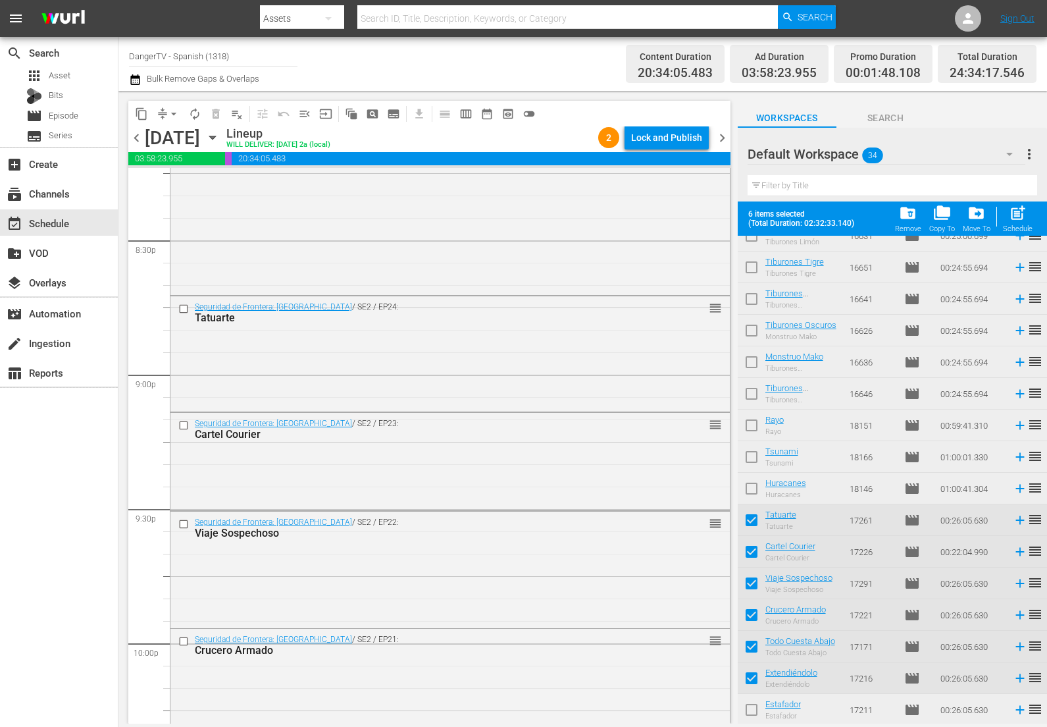
click at [751, 708] on input "checkbox" at bounding box center [752, 712] width 28 height 28
checkbox input "true"
click at [673, 140] on div "Lock and Publish" at bounding box center [666, 138] width 71 height 24
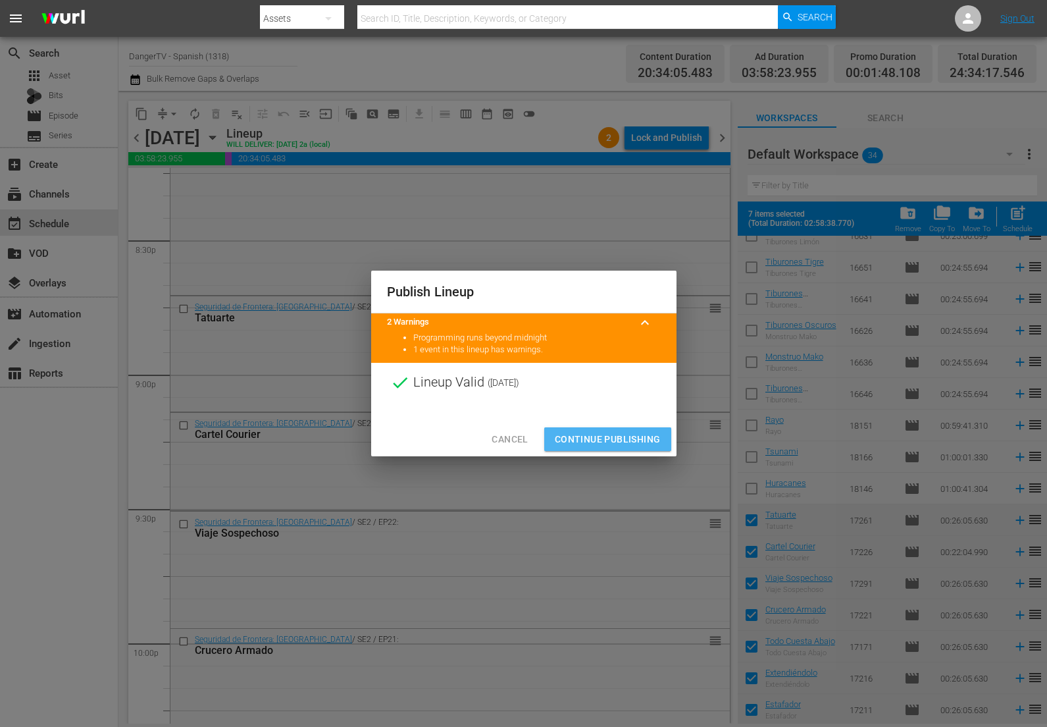
click at [606, 436] on span "Continue Publishing" at bounding box center [608, 439] width 106 height 16
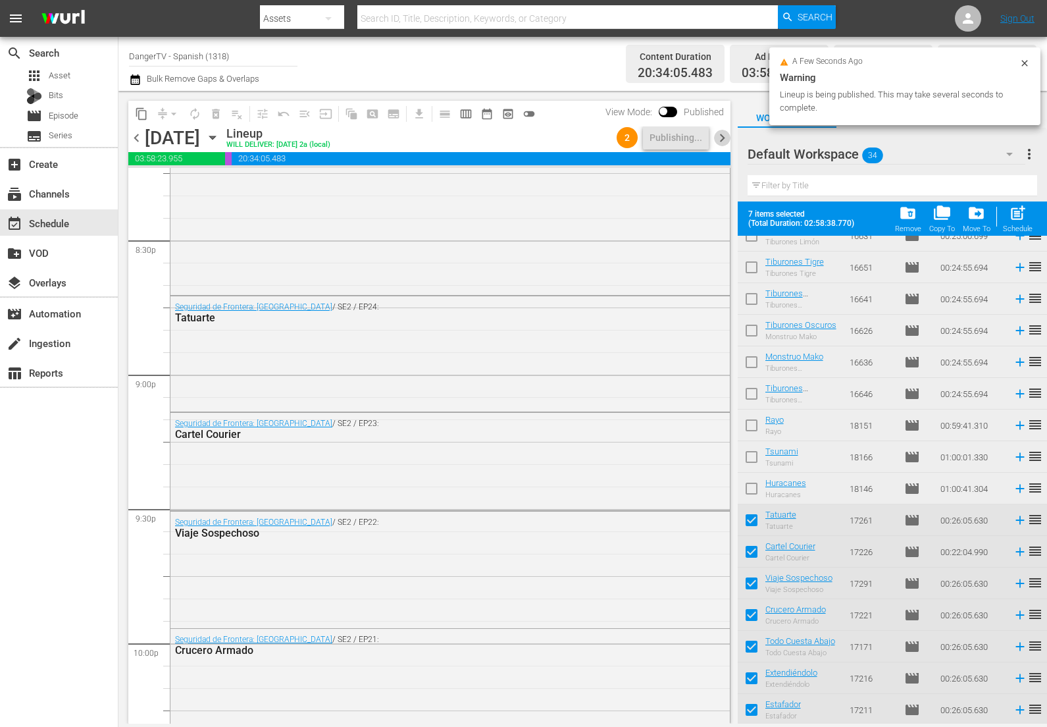
click at [725, 140] on span "chevron_right" at bounding box center [722, 138] width 16 height 16
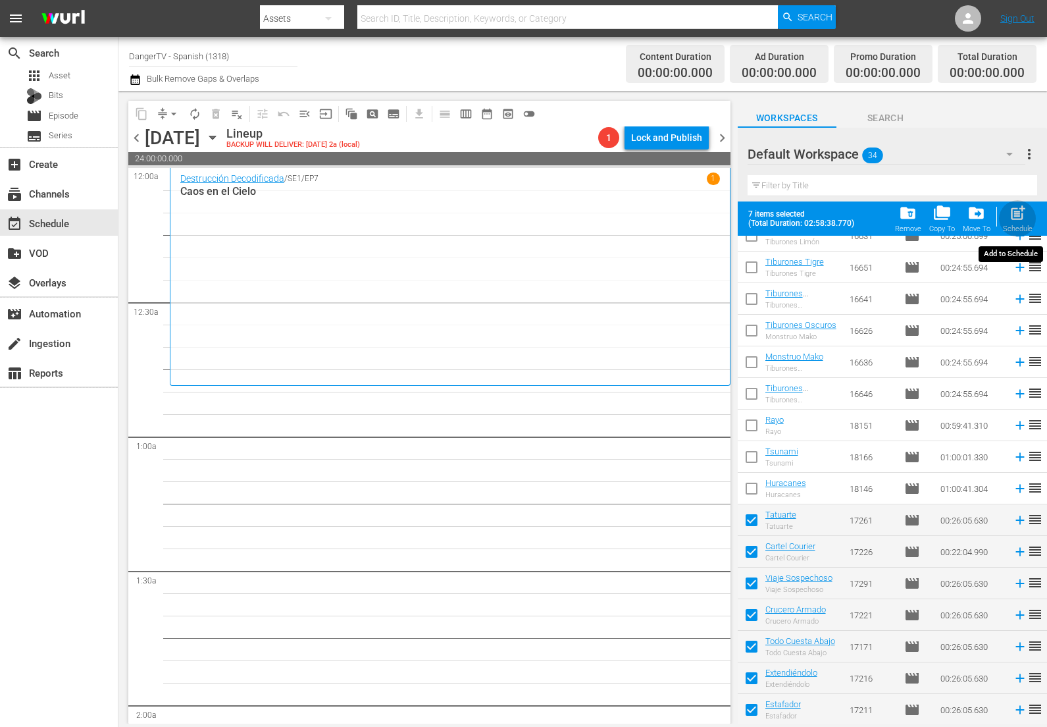
click at [1021, 214] on span "post_add" at bounding box center [1018, 213] width 18 height 18
checkbox input "false"
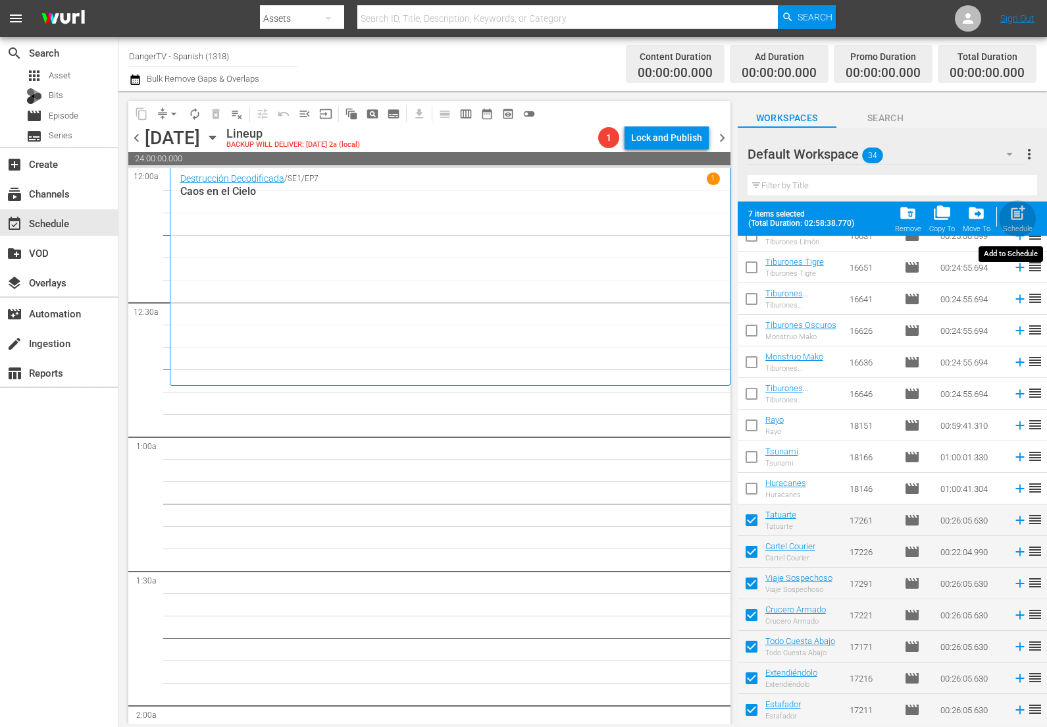
checkbox input "false"
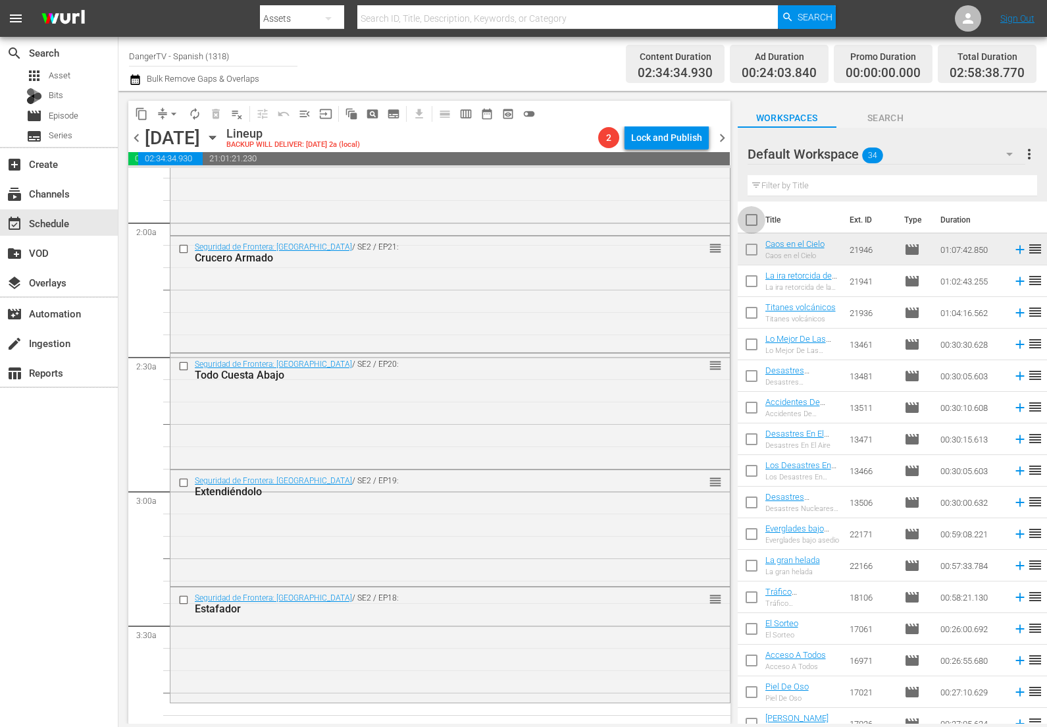
drag, startPoint x: 752, startPoint y: 218, endPoint x: 723, endPoint y: 254, distance: 46.4
click at [752, 218] on input "checkbox" at bounding box center [752, 223] width 28 height 28
checkbox input "true"
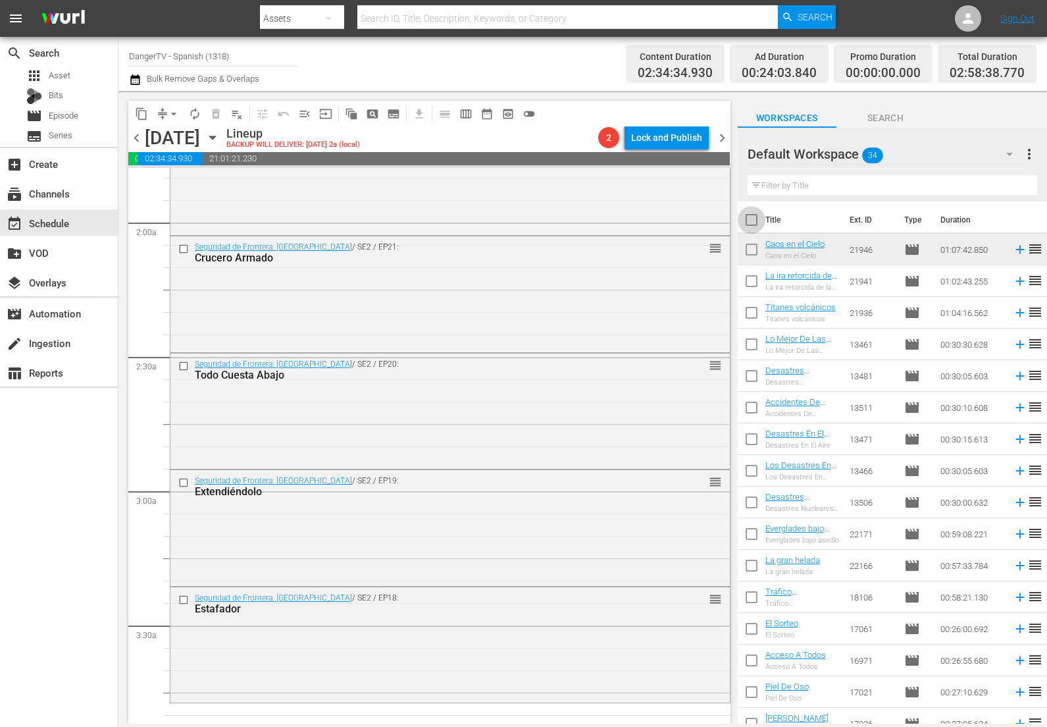
checkbox input "true"
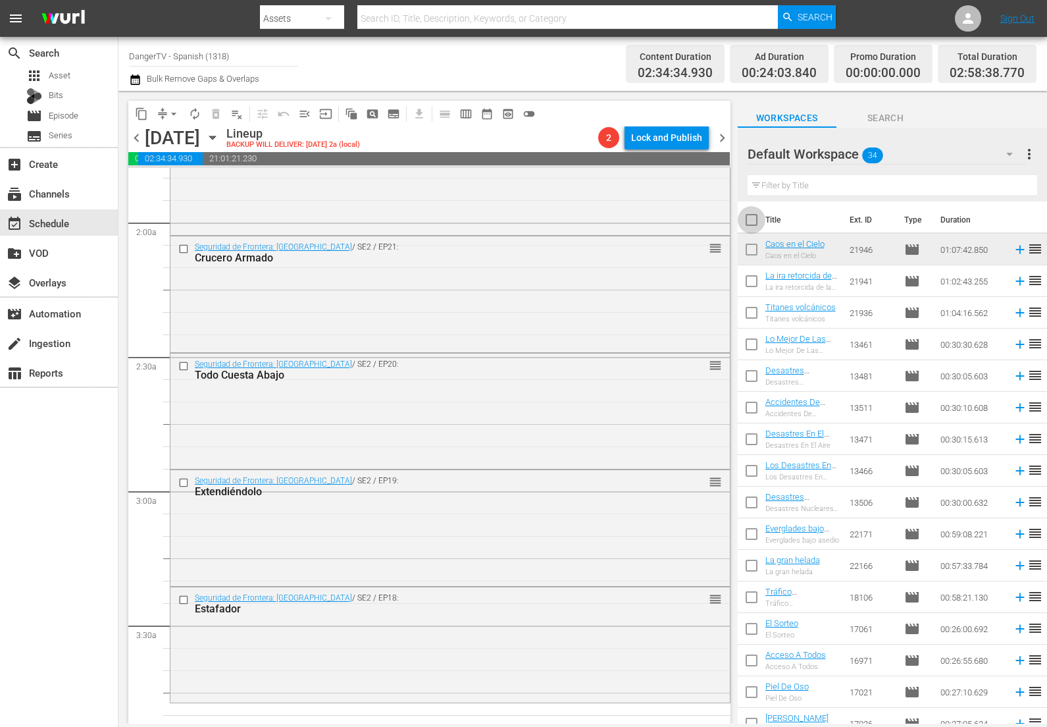
checkbox input "true"
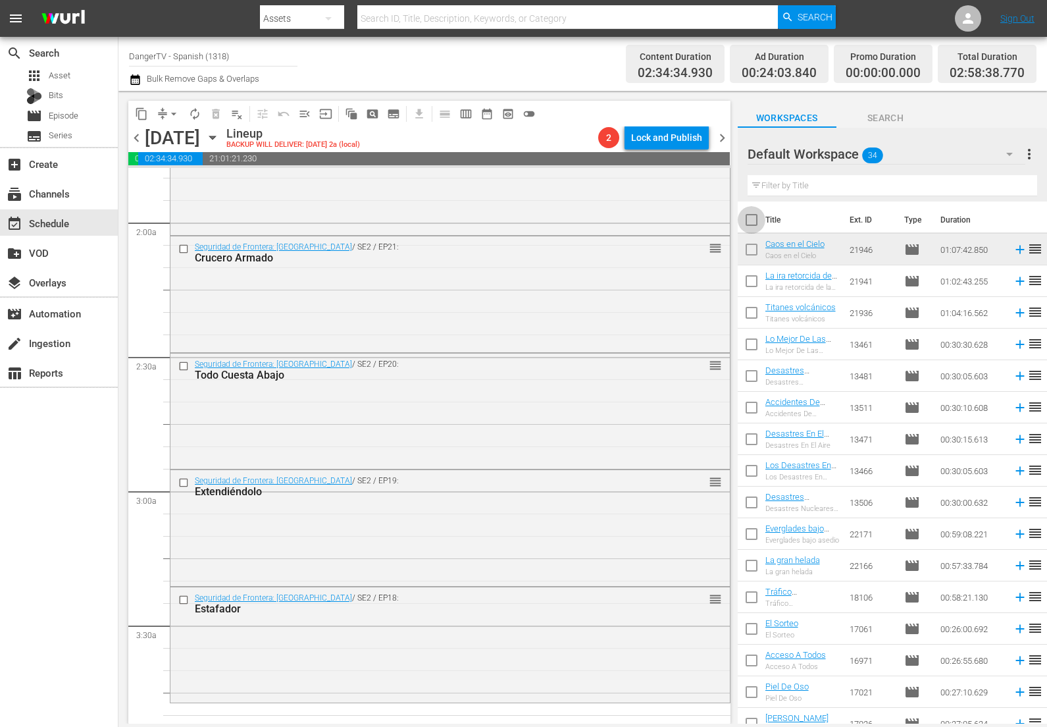
checkbox input "true"
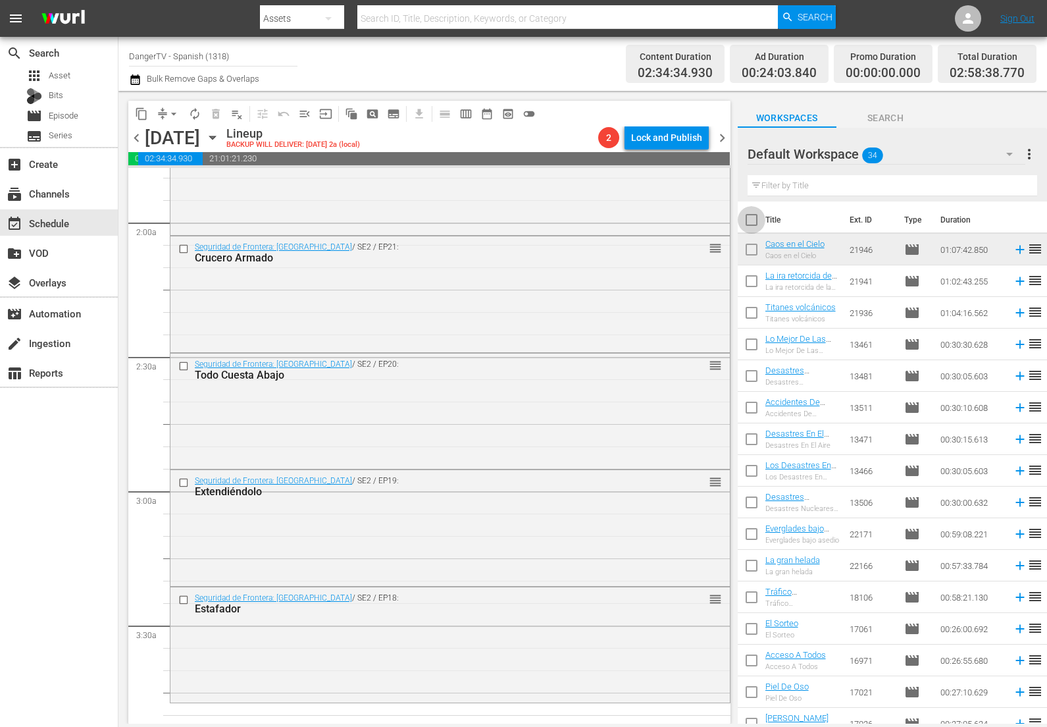
checkbox input "true"
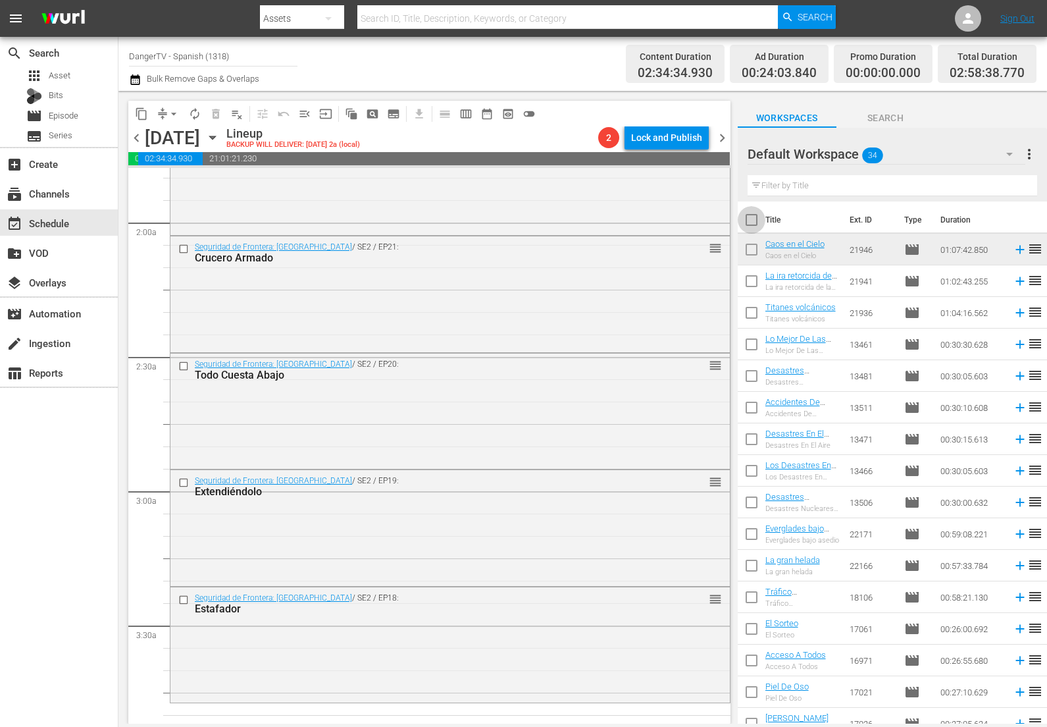
checkbox input "true"
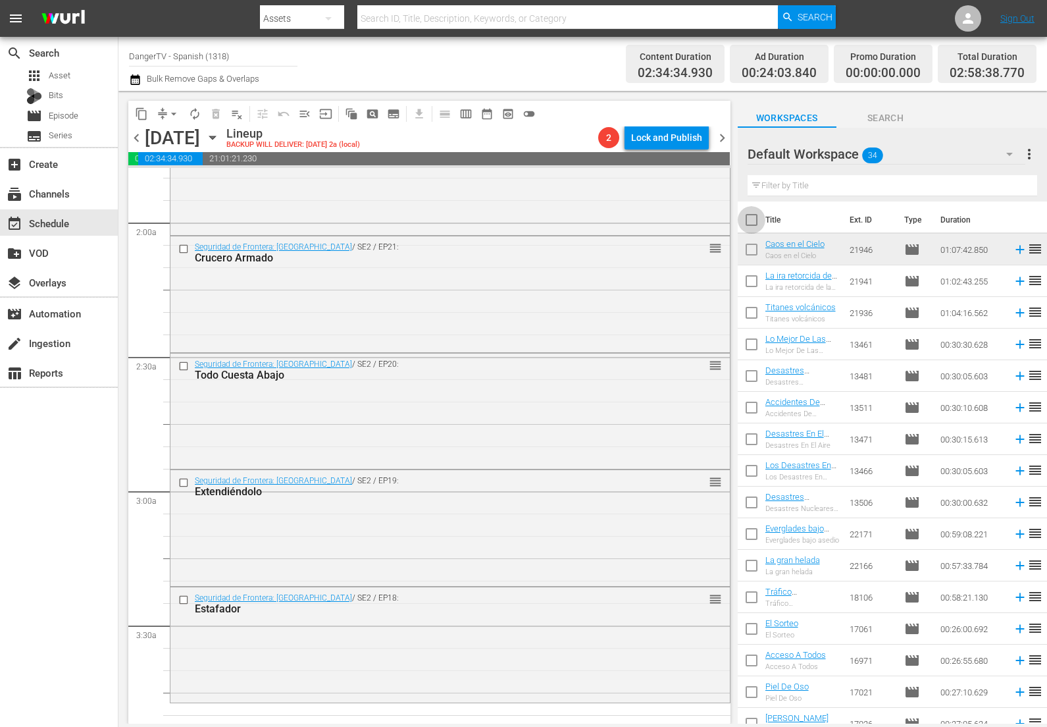
checkbox input "true"
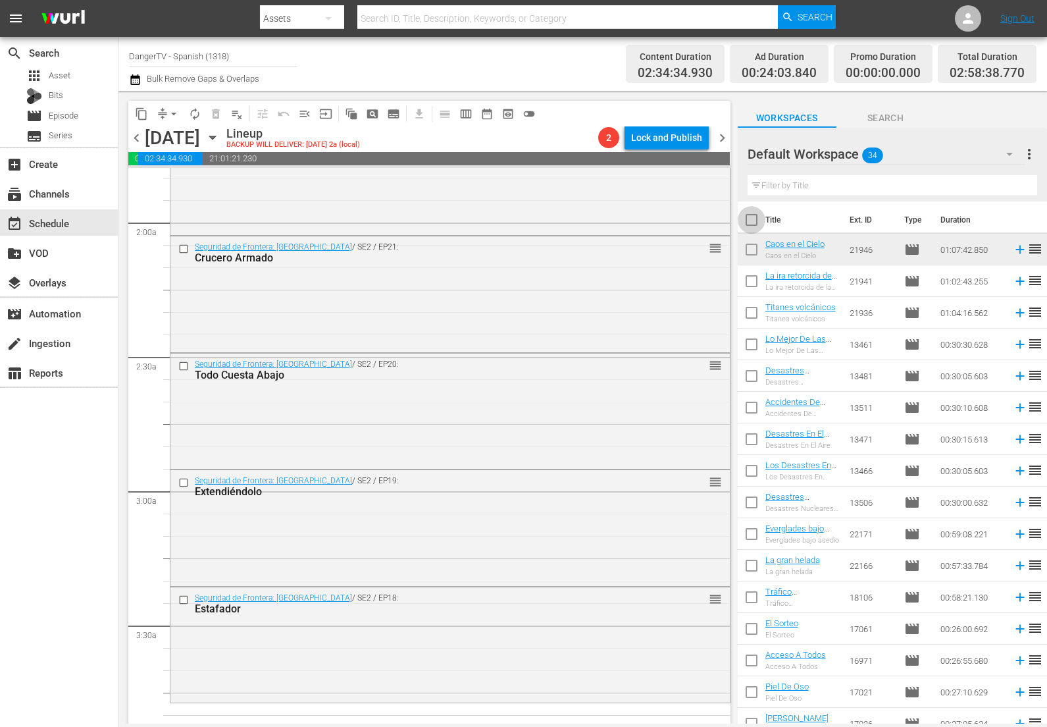
checkbox input "true"
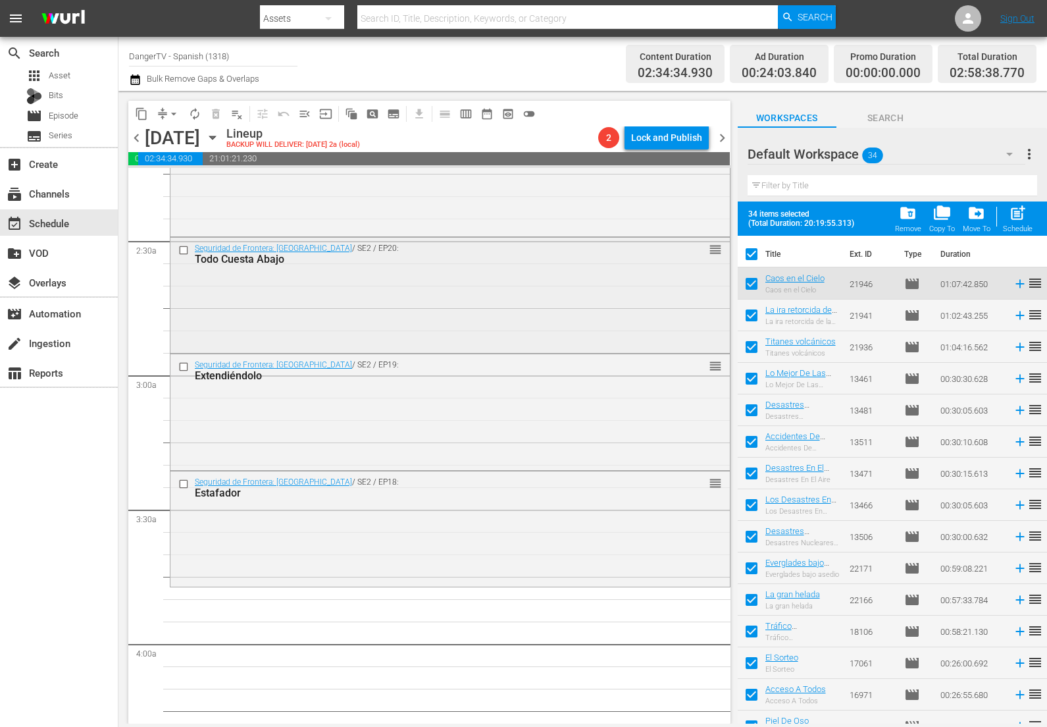
scroll to position [606, 0]
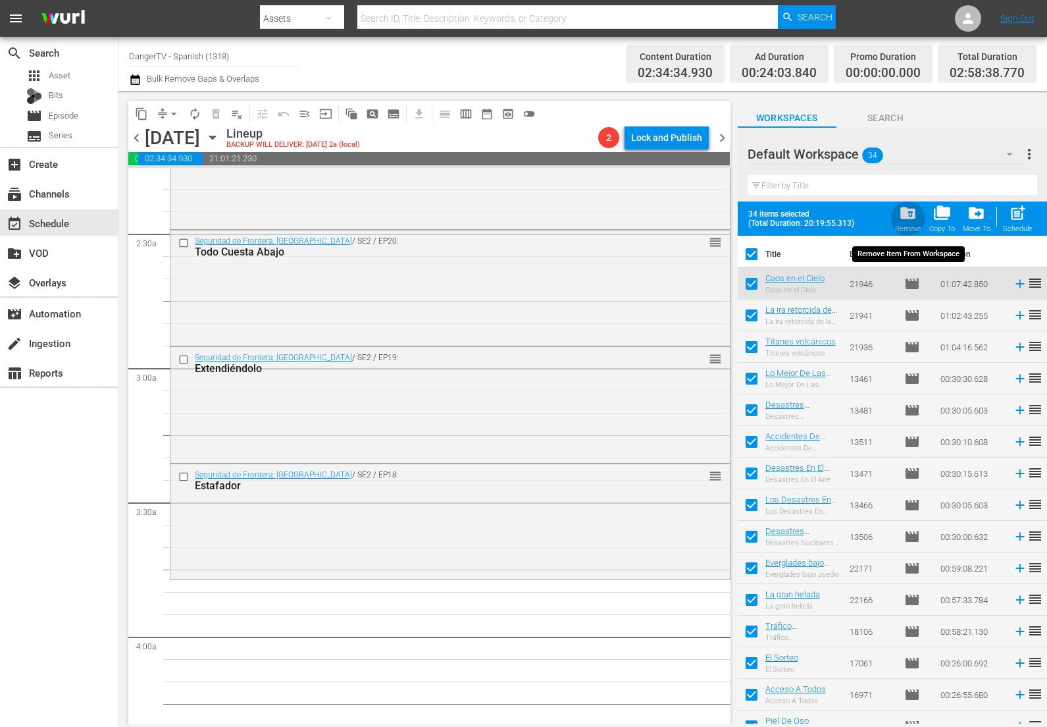
click at [911, 213] on span "folder_delete" at bounding box center [908, 213] width 18 height 18
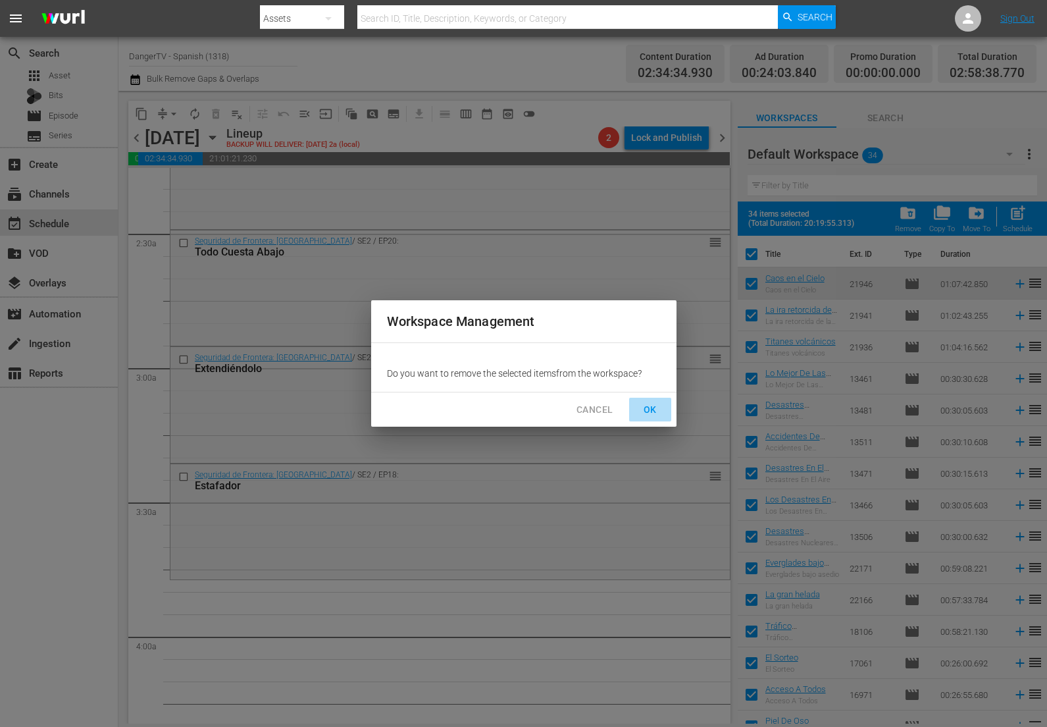
click at [648, 408] on span "OK" at bounding box center [650, 410] width 21 height 16
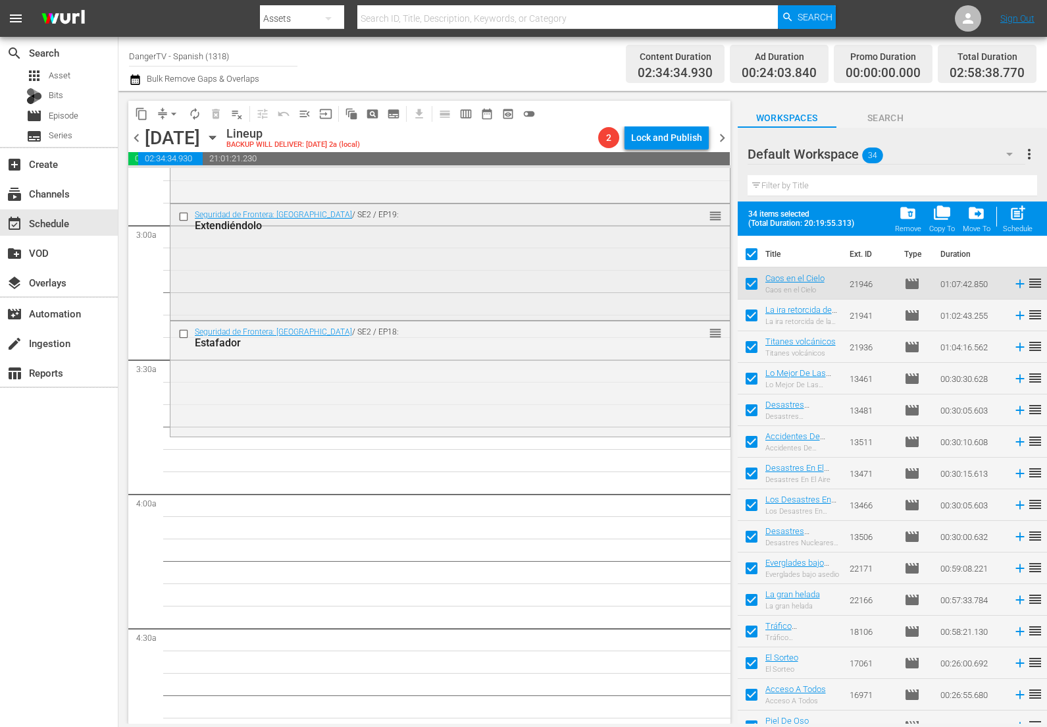
scroll to position [765, 0]
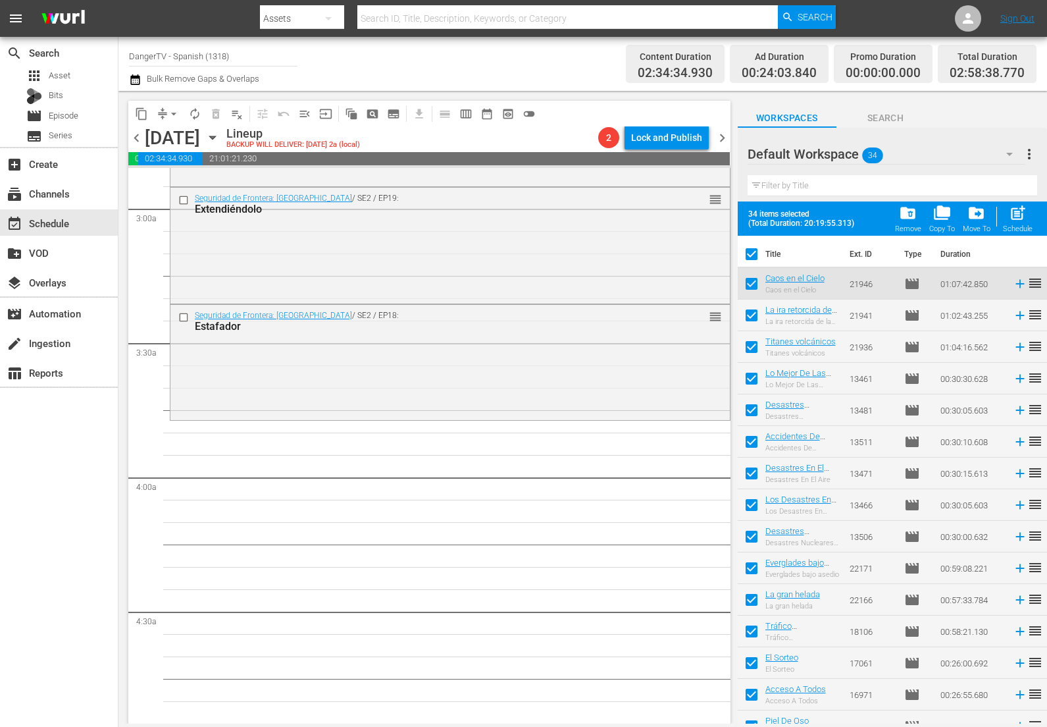
checkbox input "false"
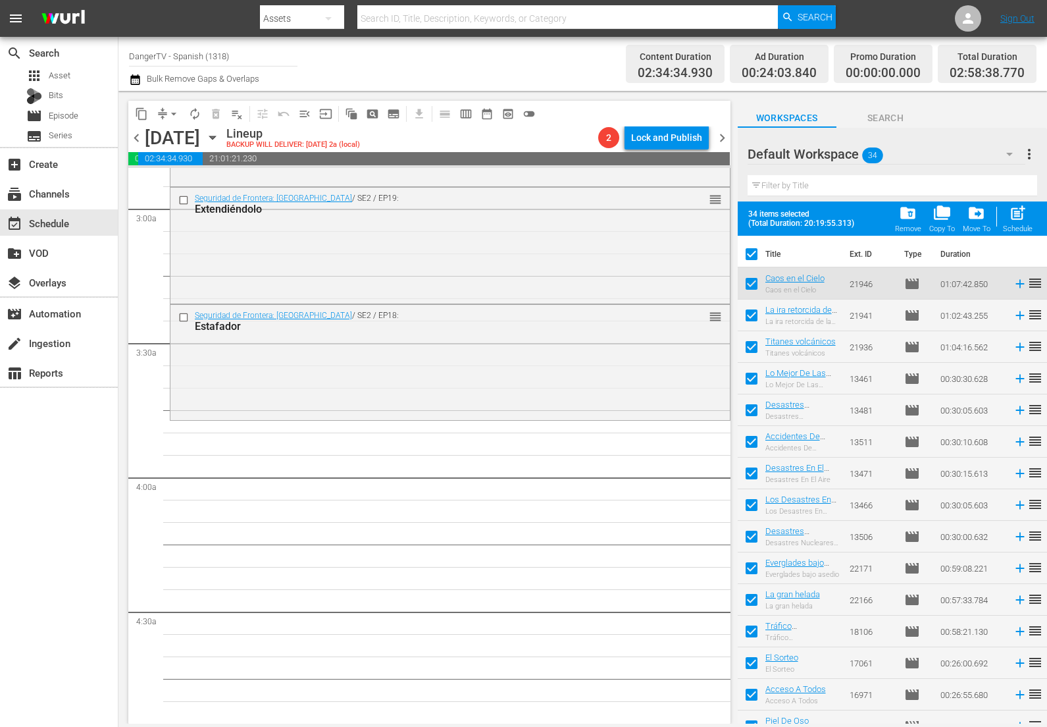
checkbox input "false"
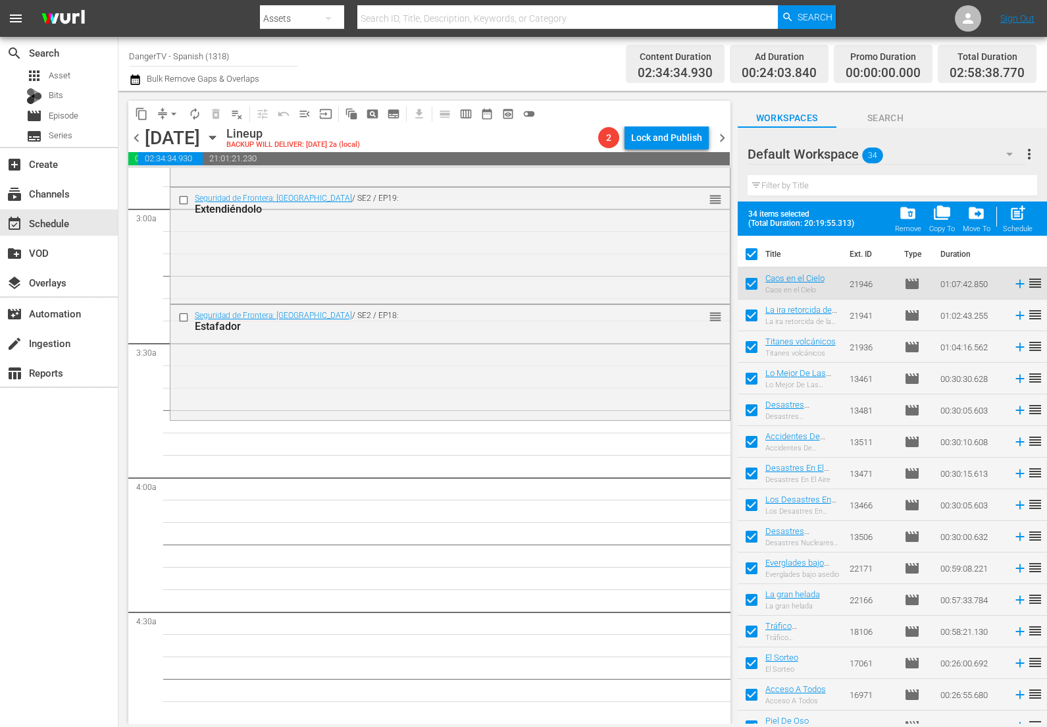
checkbox input "false"
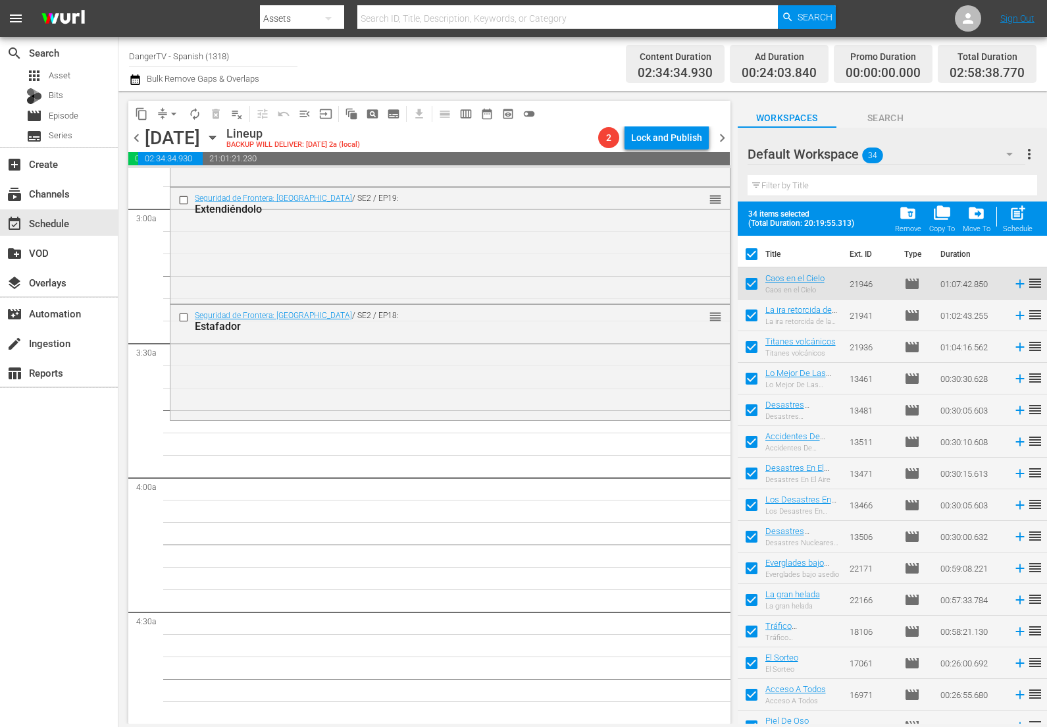
checkbox input "false"
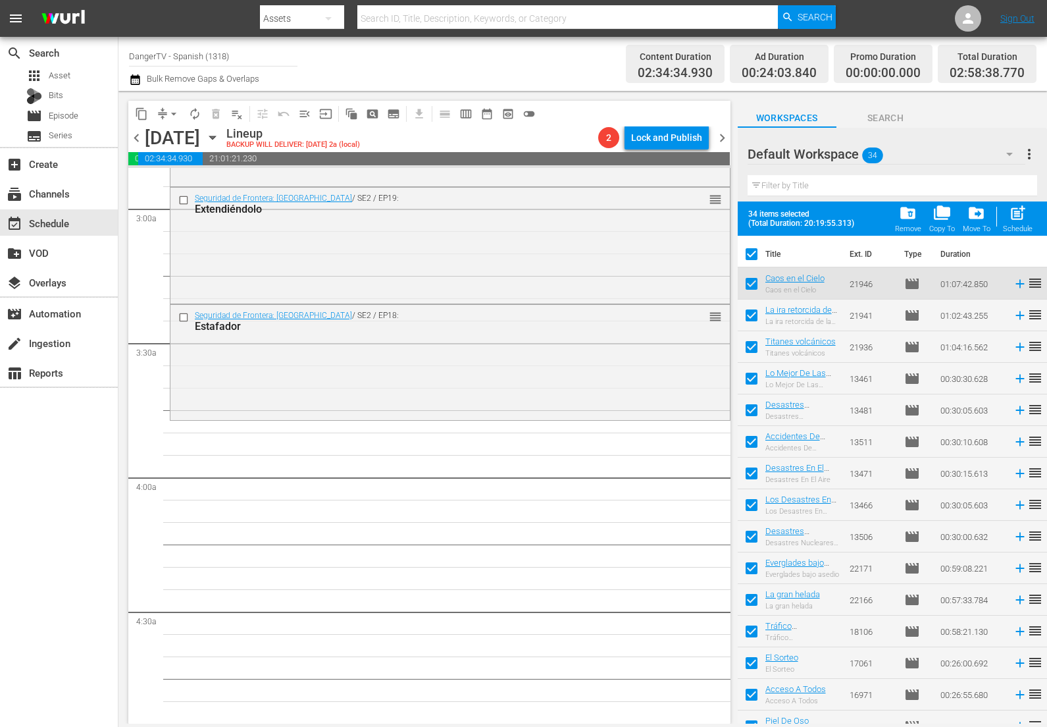
checkbox input "false"
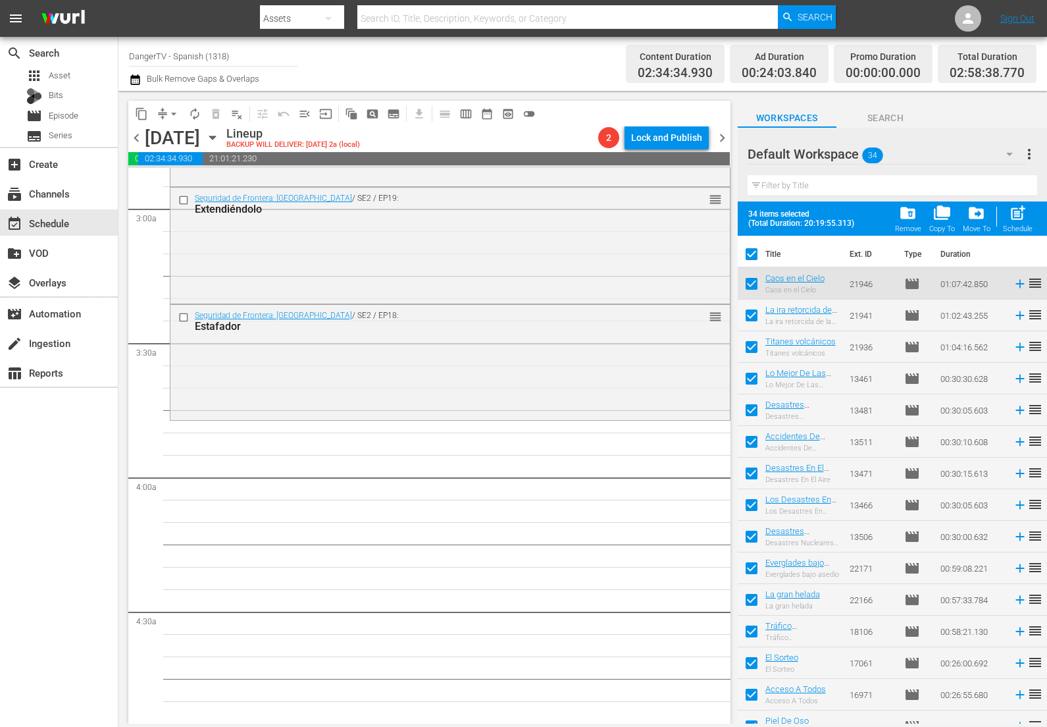
checkbox input "false"
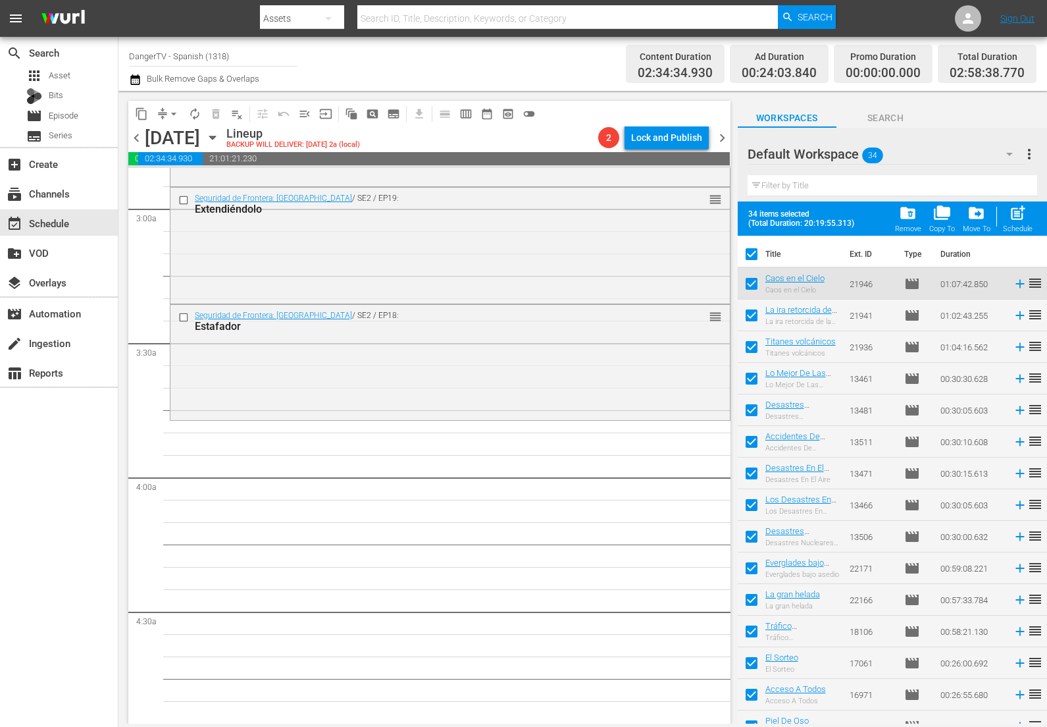
checkbox input "false"
